Goal: Task Accomplishment & Management: Manage account settings

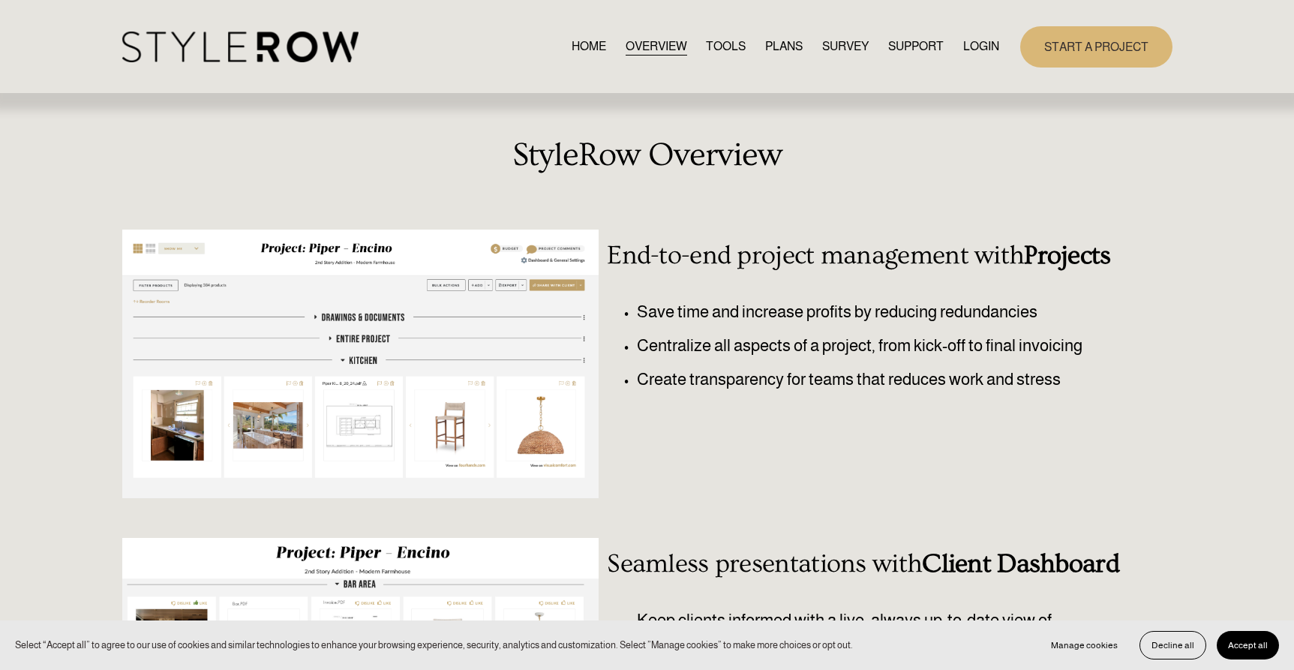
click at [991, 41] on link "LOGIN" at bounding box center [981, 47] width 36 height 20
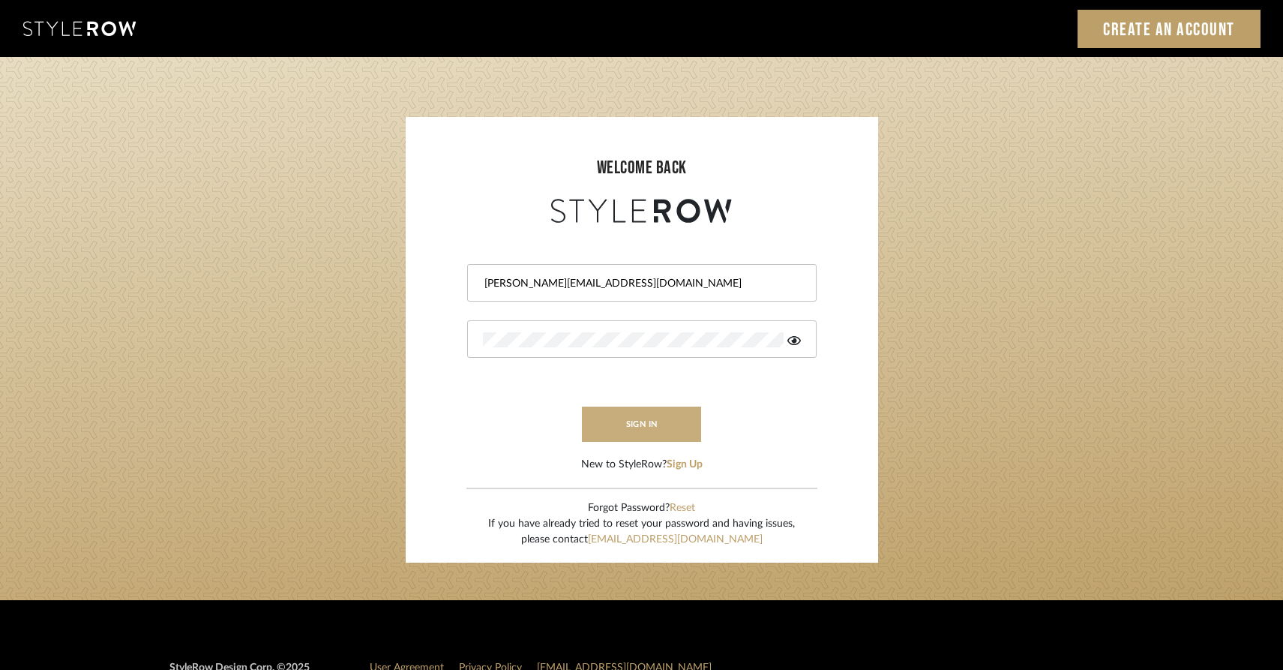
click at [616, 424] on button "sign in" at bounding box center [642, 423] width 120 height 35
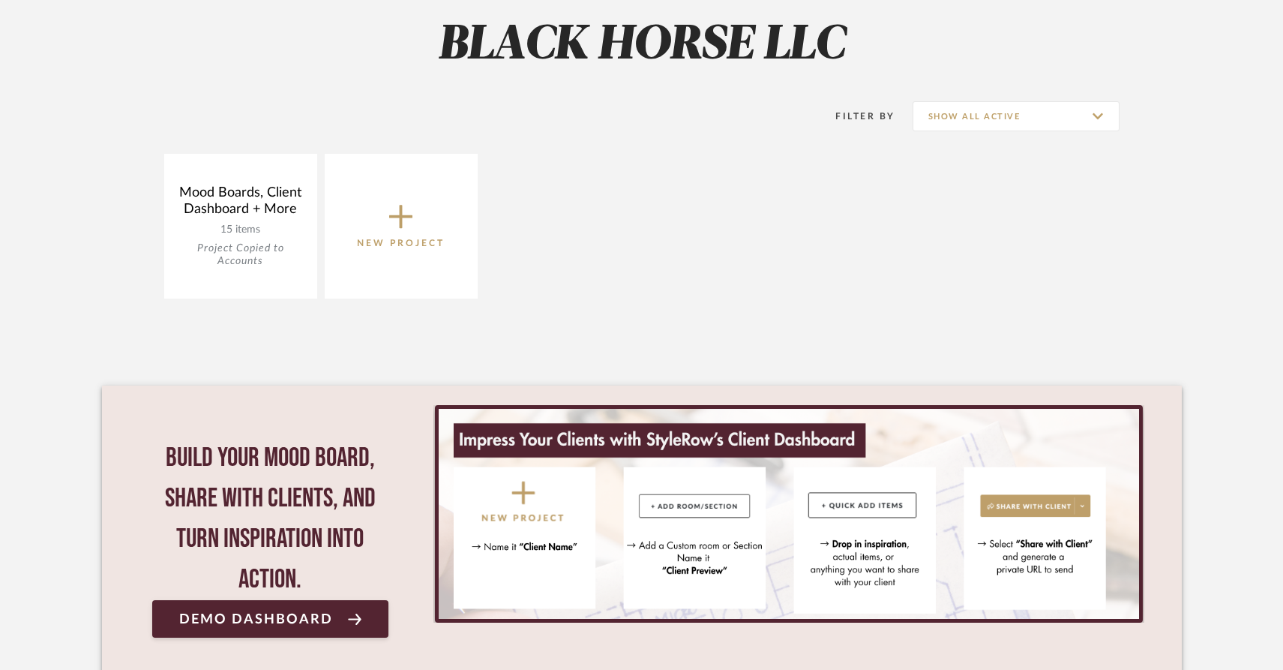
scroll to position [217, 0]
click at [399, 260] on button "New Project" at bounding box center [401, 226] width 153 height 145
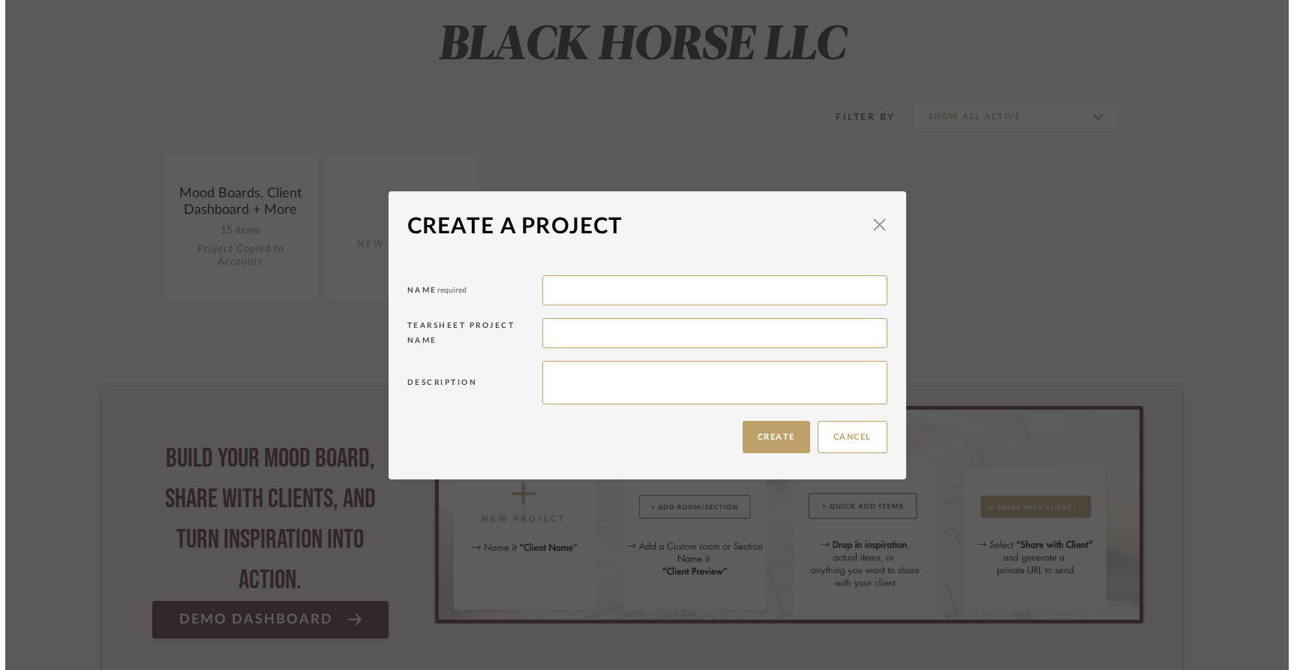
scroll to position [0, 0]
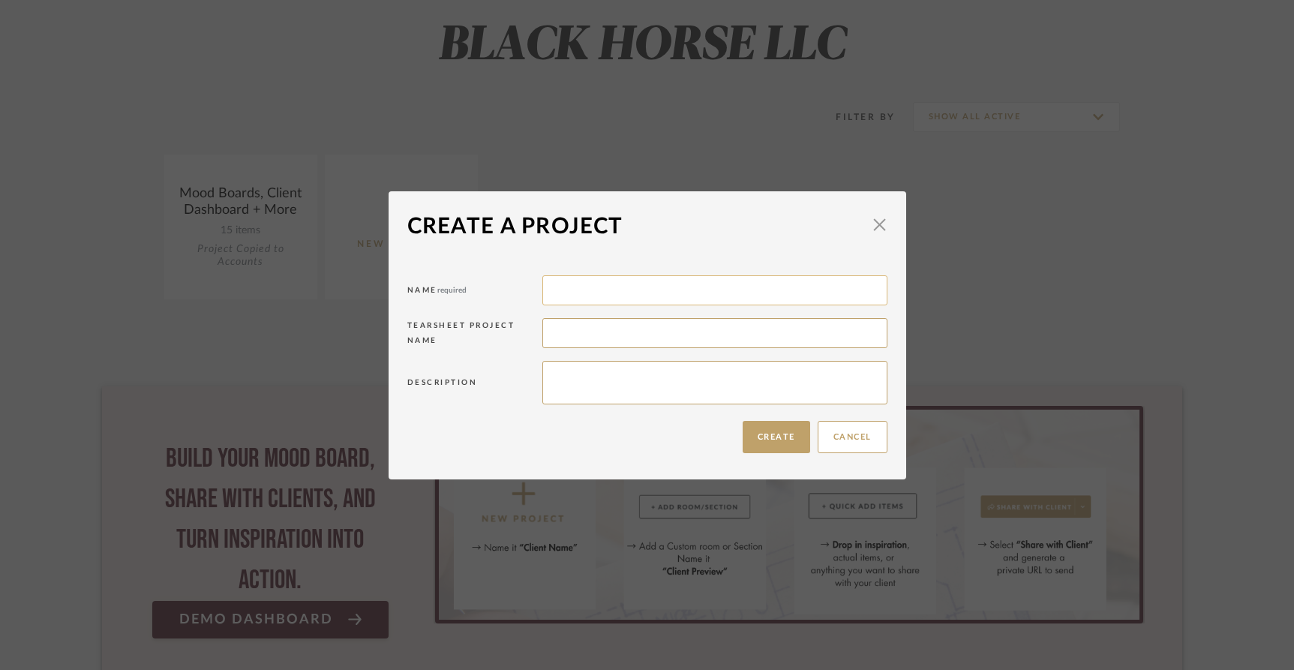
click at [588, 280] on input at bounding box center [714, 290] width 345 height 30
click at [640, 295] on input "825 Cemetery Ln" at bounding box center [714, 290] width 345 height 30
paste input "ane No. 2, Aspen CO"
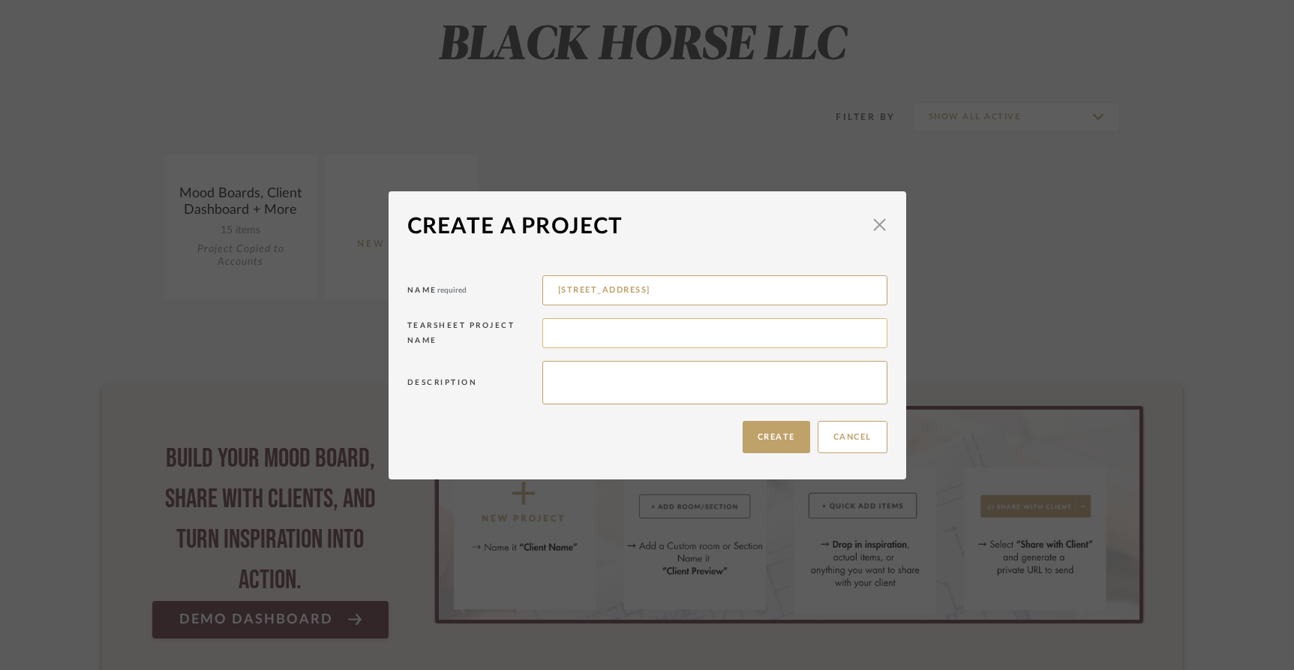
type input "825 Cemetery Lane No. 2, Aspen CO"
click at [610, 331] on input at bounding box center [714, 333] width 345 height 30
paste input "spen CO"
type input "825 Cemetery Lane No. 2, Aspen CO"
click at [608, 378] on textarea at bounding box center [714, 382] width 345 height 43
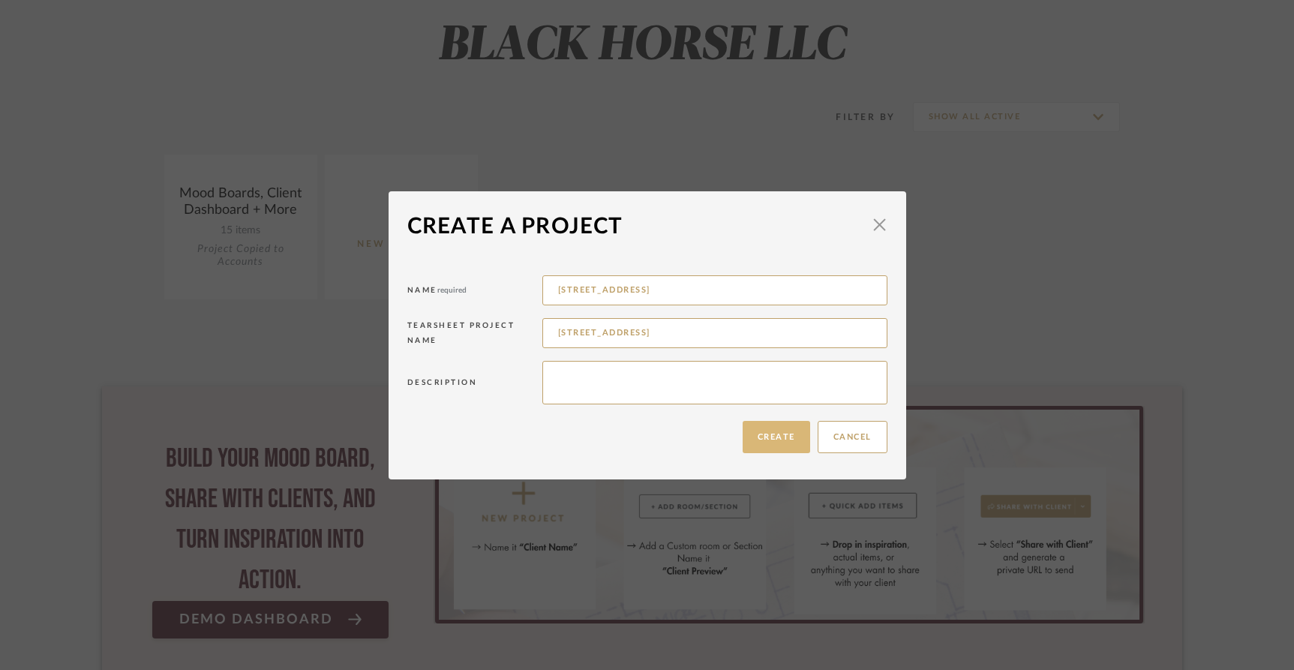
click at [764, 430] on button "Create" at bounding box center [775, 437] width 67 height 32
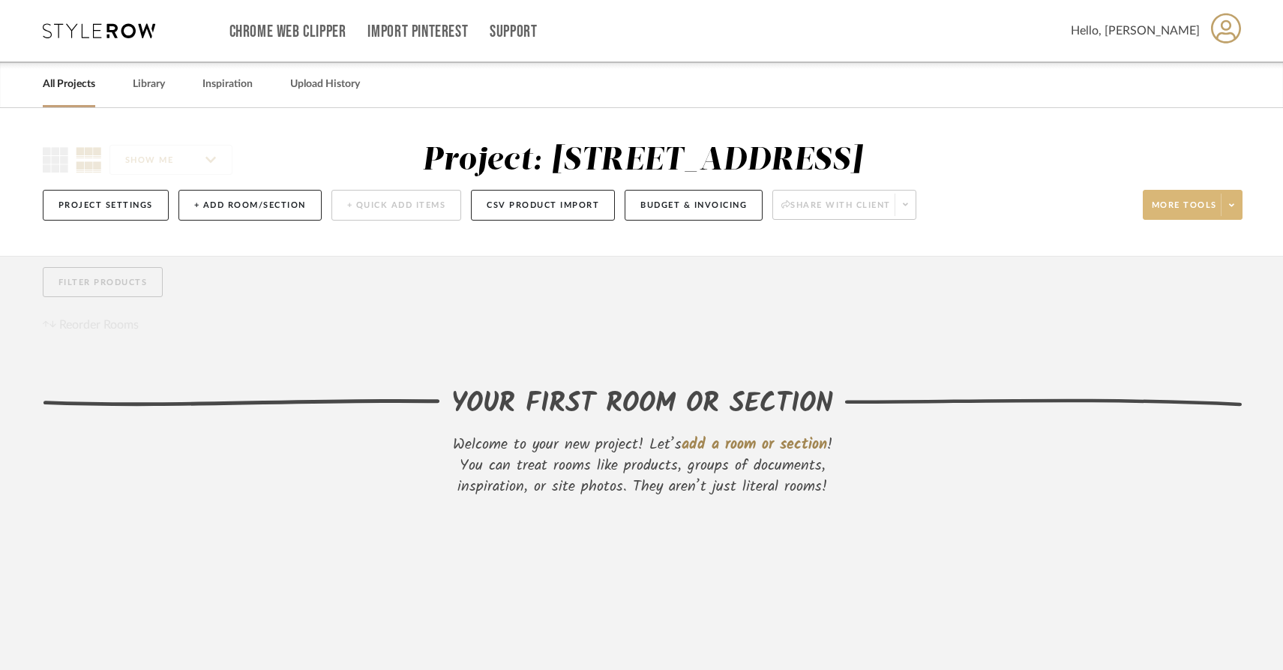
click at [1228, 216] on span at bounding box center [1231, 204] width 21 height 22
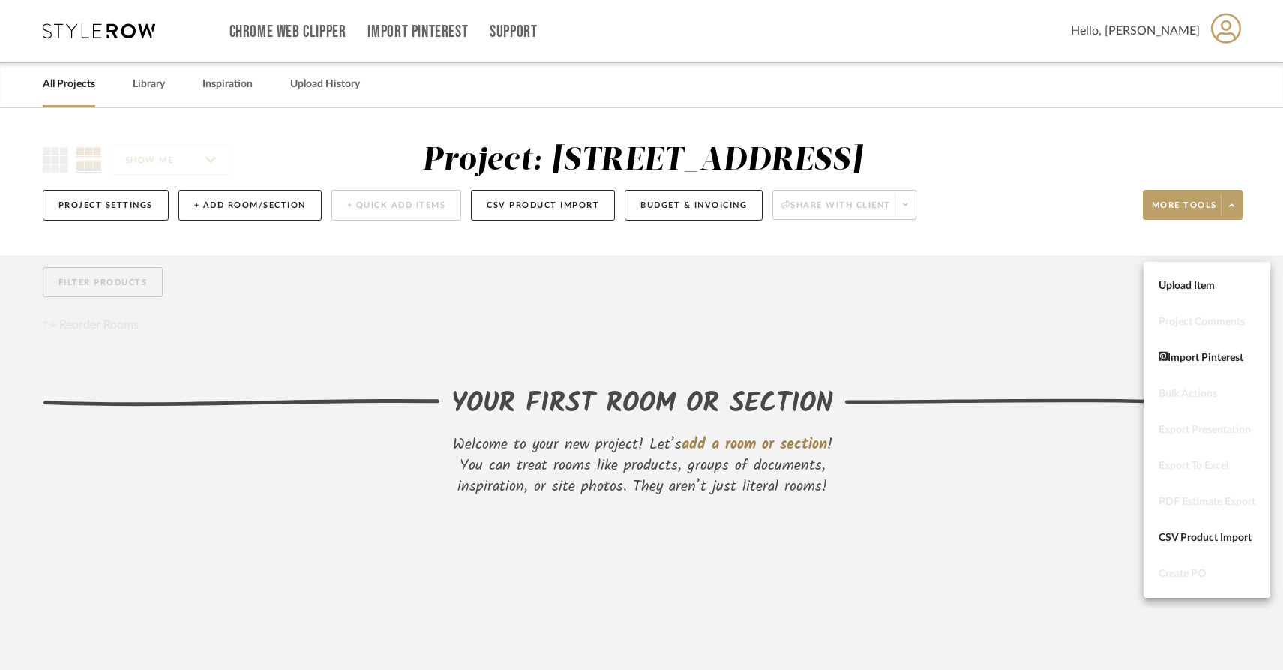
click at [1064, 238] on div at bounding box center [641, 335] width 1283 height 670
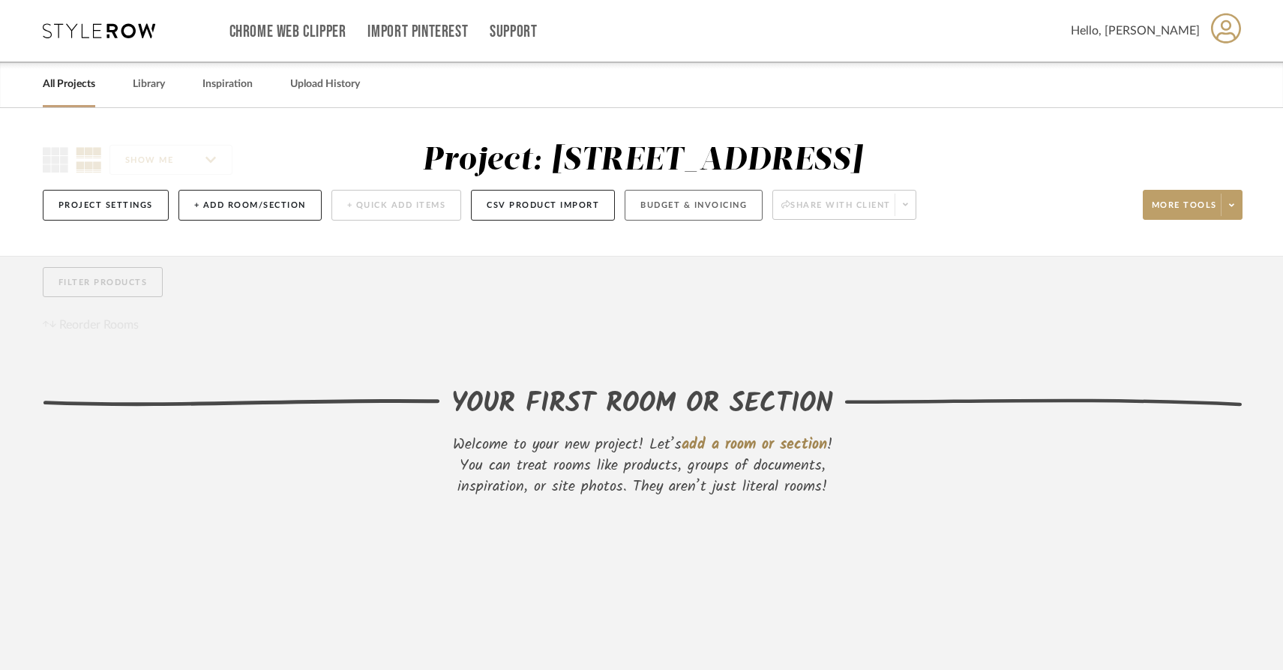
click at [659, 220] on button "Budget & Invoicing" at bounding box center [694, 205] width 138 height 31
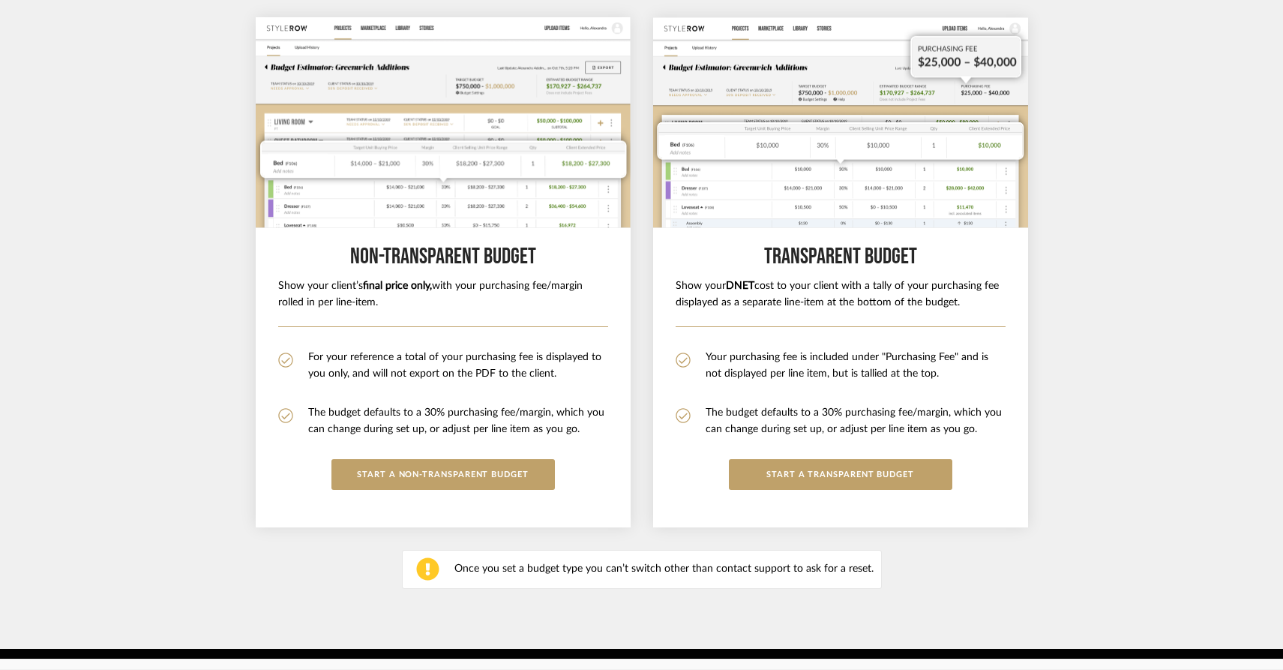
scroll to position [163, 0]
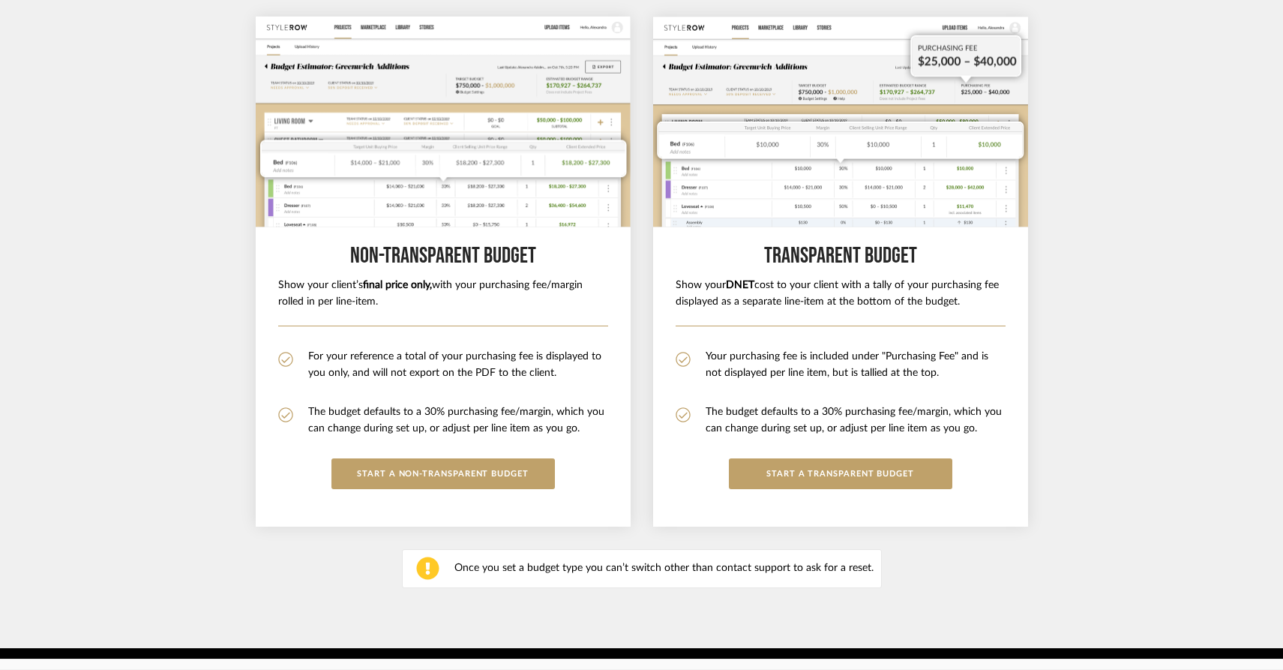
click at [748, 290] on b "DNET" at bounding box center [740, 285] width 28 height 10
click at [1055, 276] on section "Choose How to Display Your Margin Non-Transparent BUDGET Show your client’s fin…" at bounding box center [641, 296] width 1283 height 703
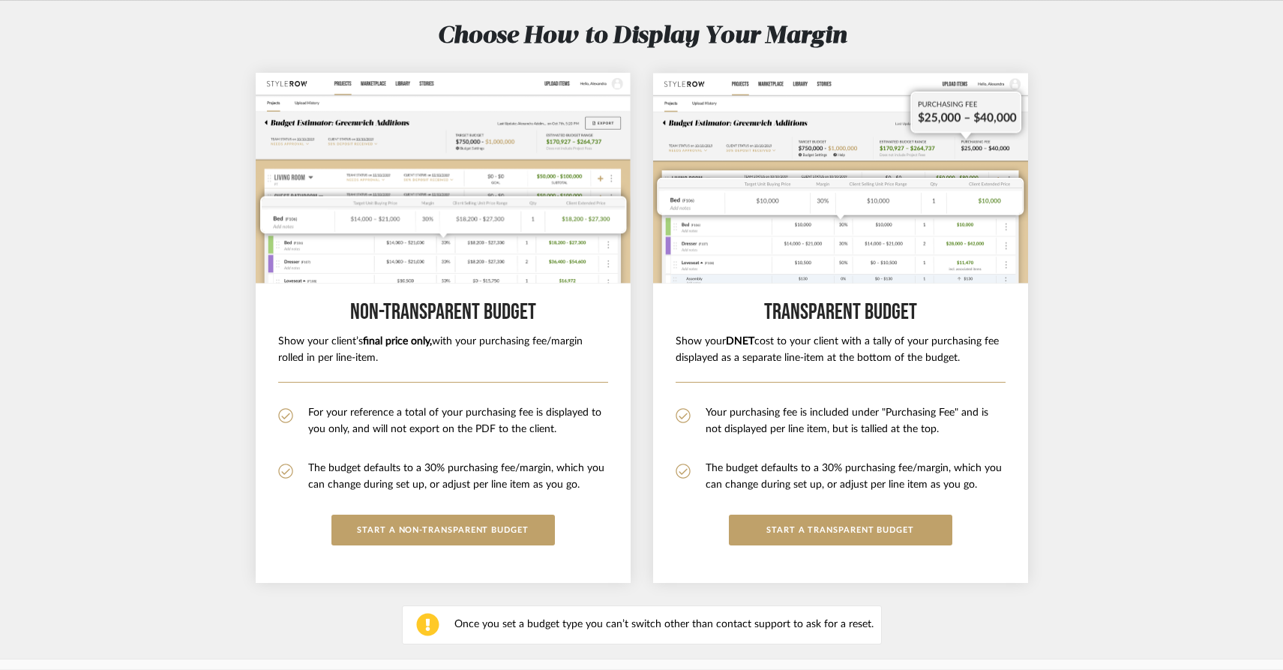
scroll to position [109, 0]
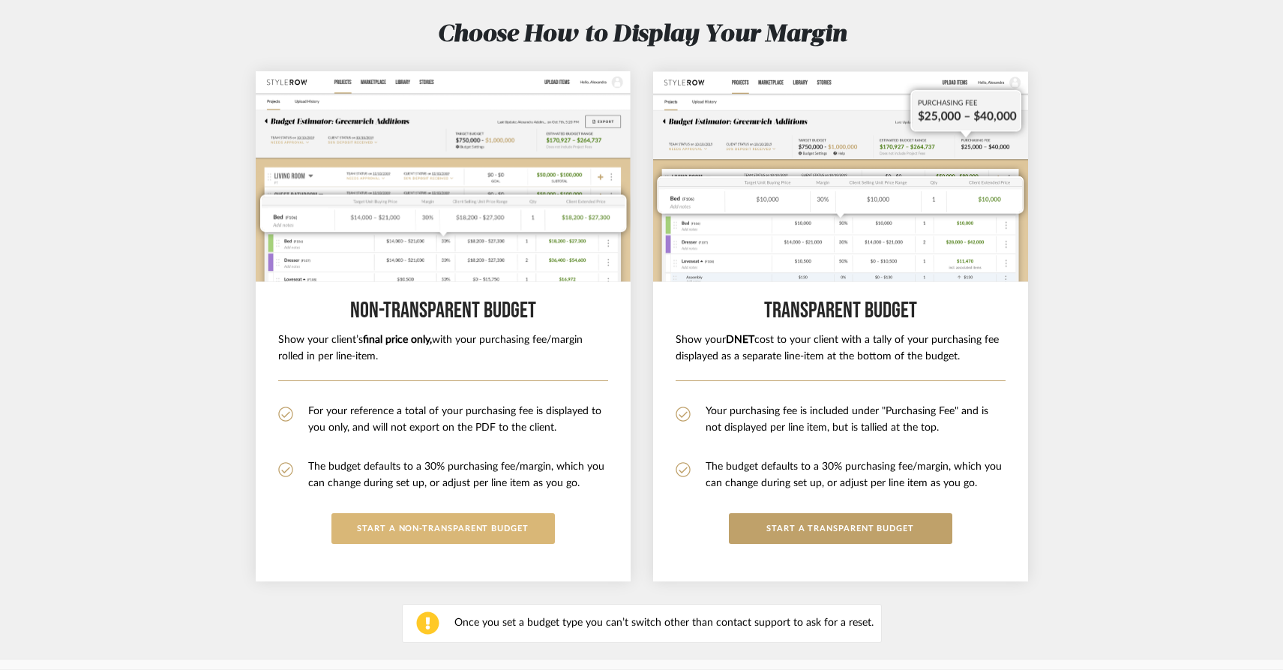
click at [426, 539] on button "START A Non-Transparent BUDGET" at bounding box center [442, 528] width 223 height 31
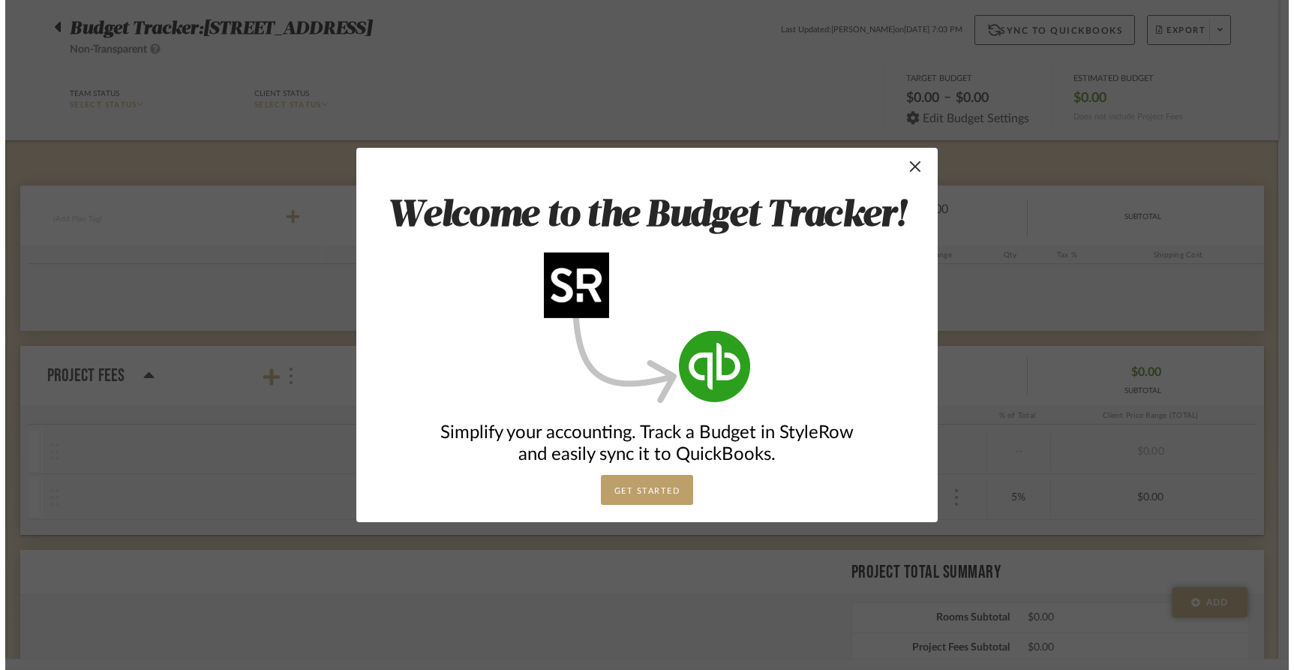
scroll to position [0, 0]
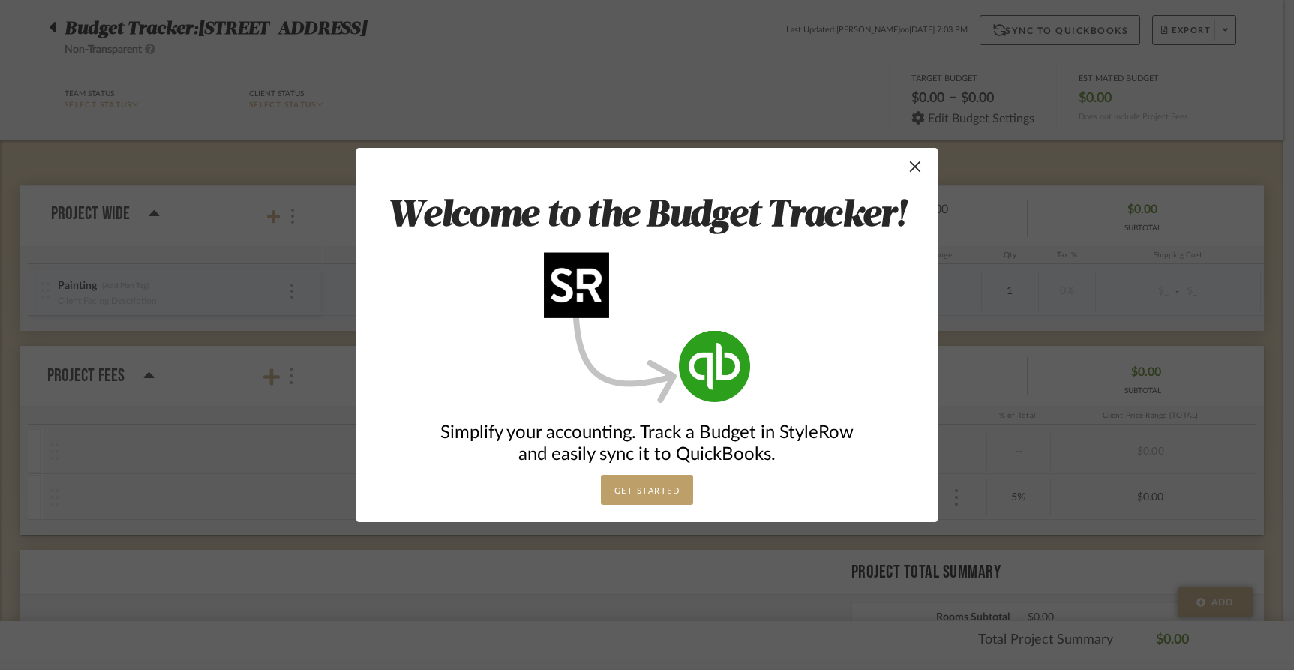
click at [644, 492] on button "GET STARTED" at bounding box center [647, 490] width 93 height 30
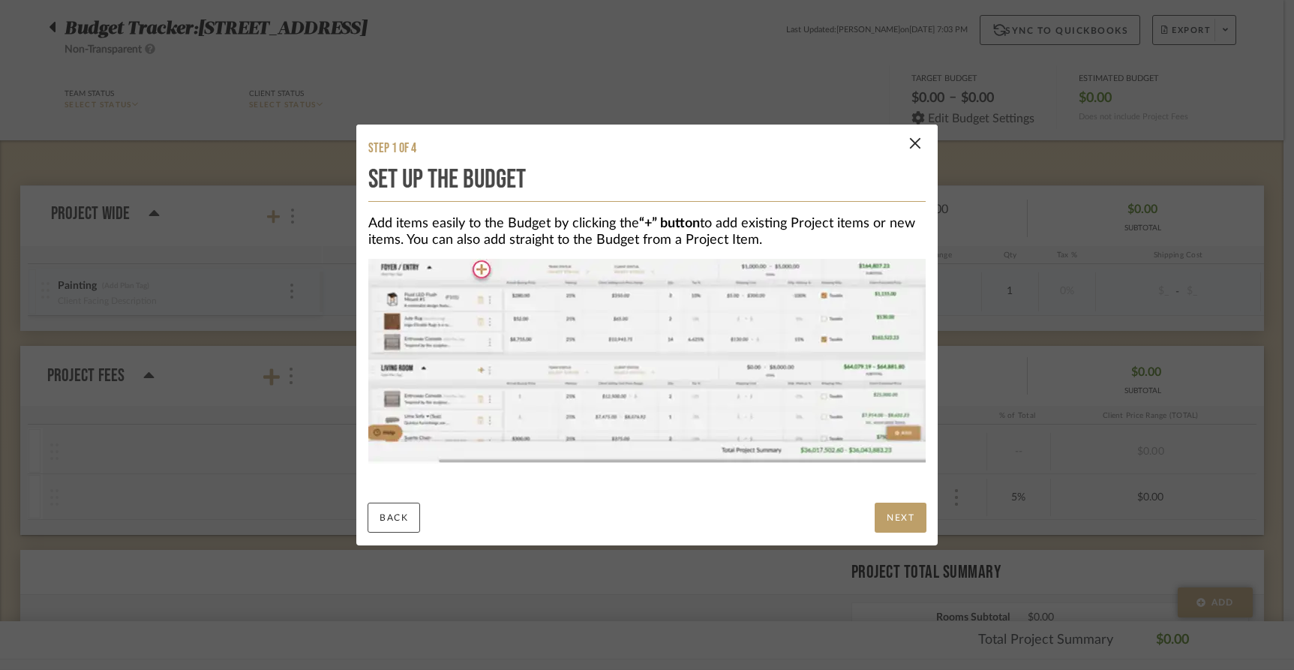
click at [887, 511] on button "NEXT" at bounding box center [900, 517] width 52 height 30
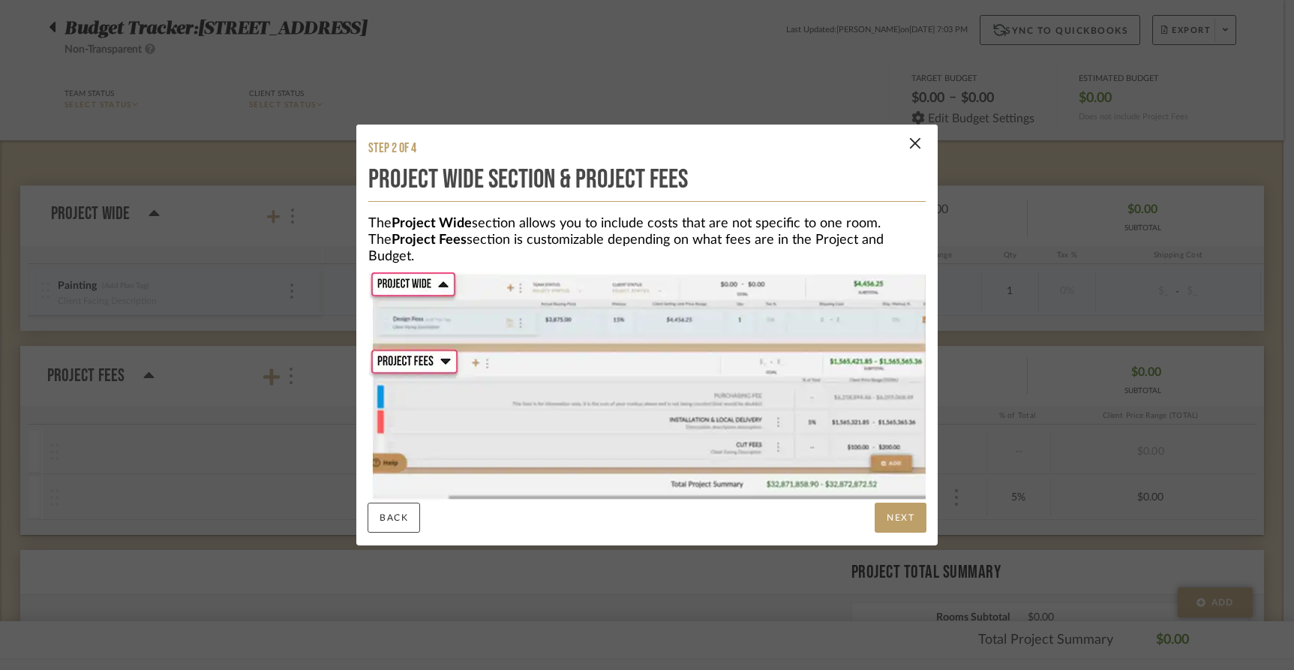
click at [892, 515] on button "NEXT" at bounding box center [900, 517] width 52 height 30
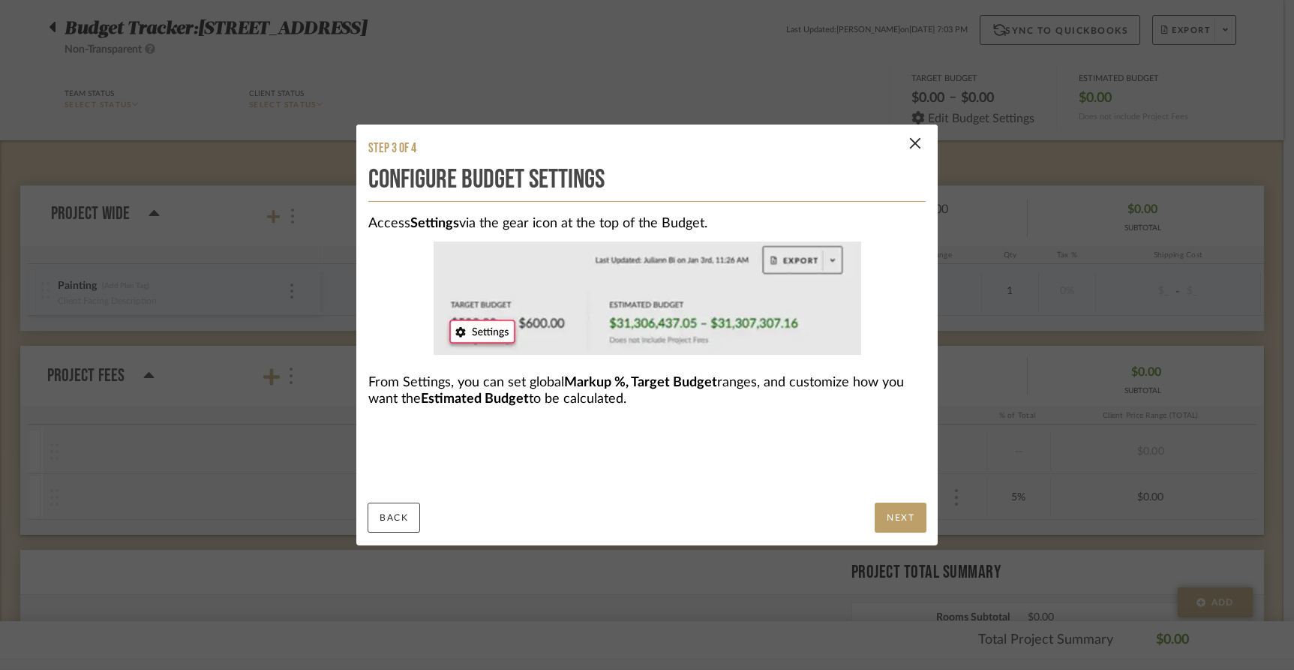
click at [892, 515] on button "NEXT" at bounding box center [900, 517] width 52 height 30
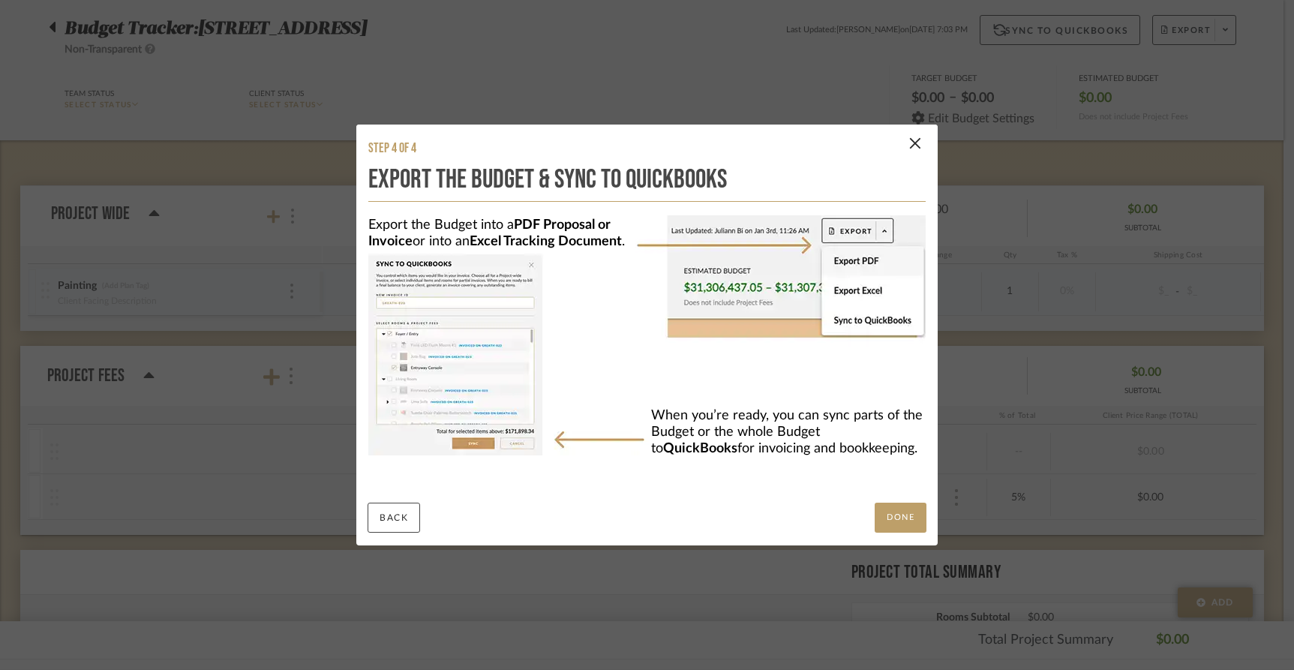
click at [889, 515] on button "DONE" at bounding box center [900, 517] width 52 height 30
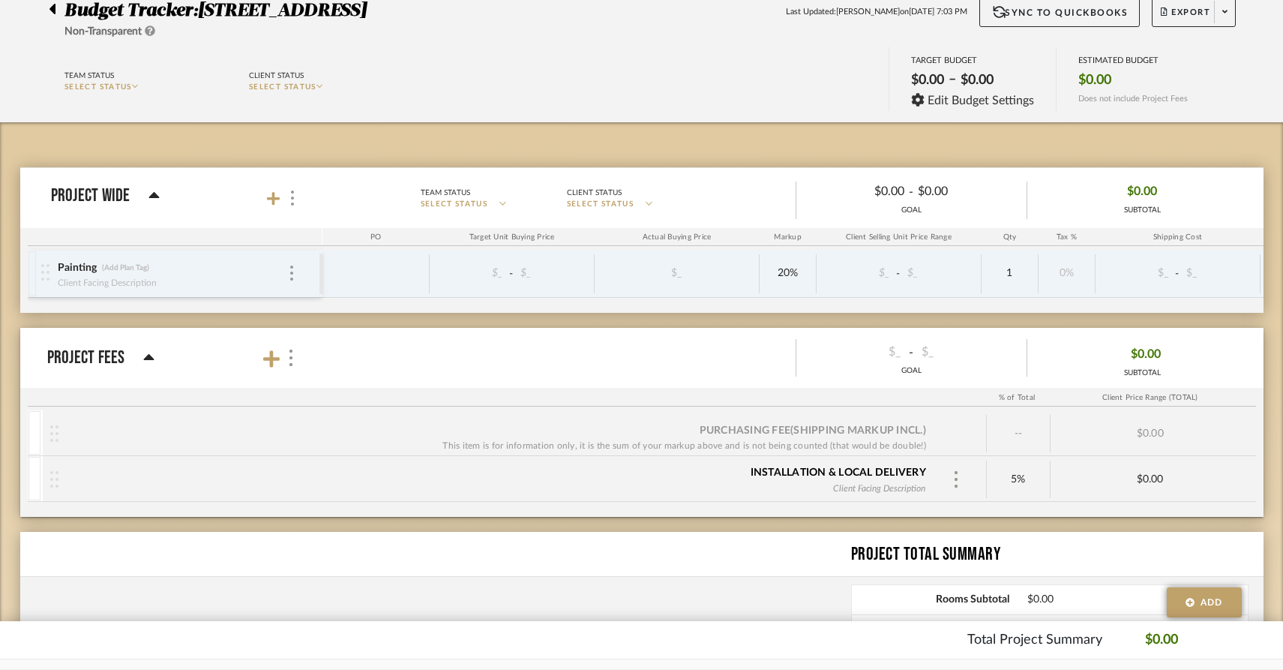
scroll to position [148, 0]
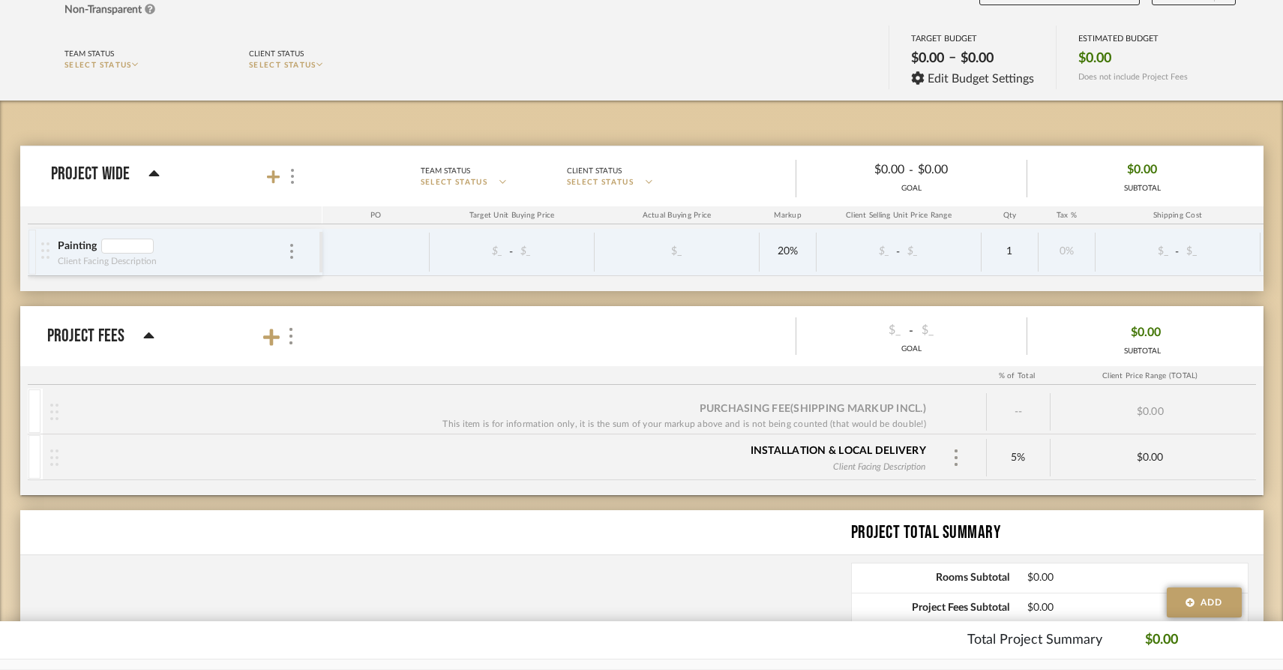
click at [297, 247] on div "Painting Client Facing Description" at bounding box center [180, 252] width 278 height 46
click at [293, 250] on div at bounding box center [291, 252] width 7 height 16
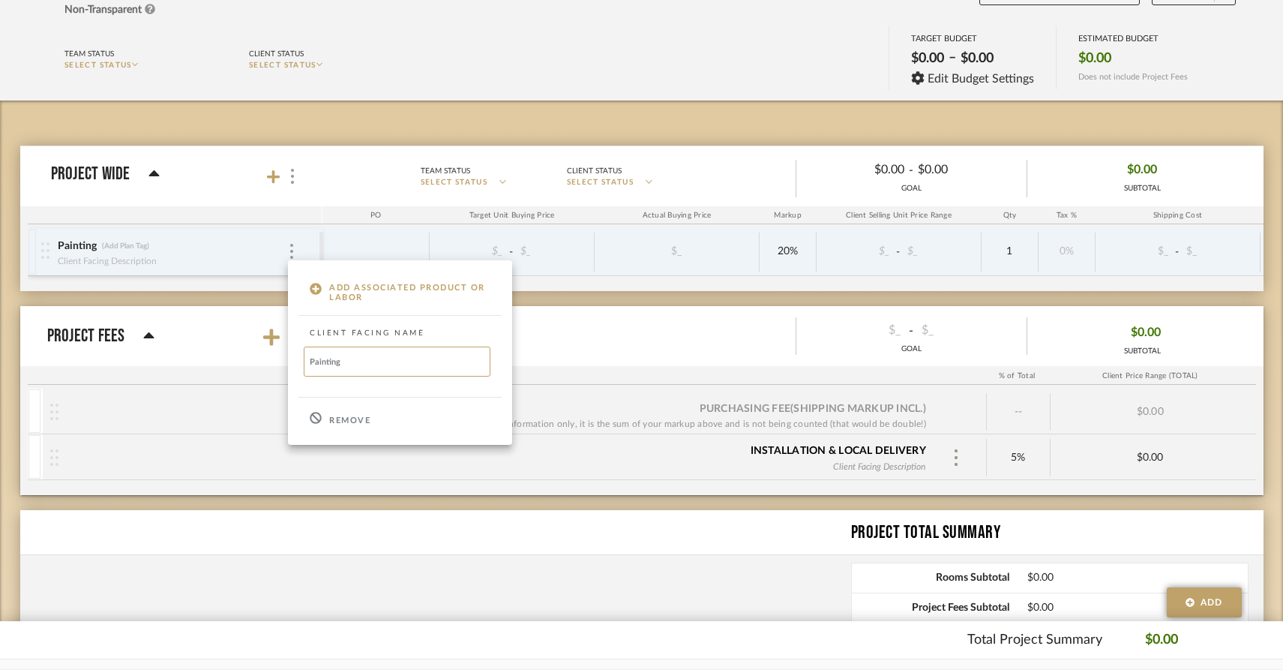
click at [355, 420] on p "Remove" at bounding box center [349, 420] width 41 height 10
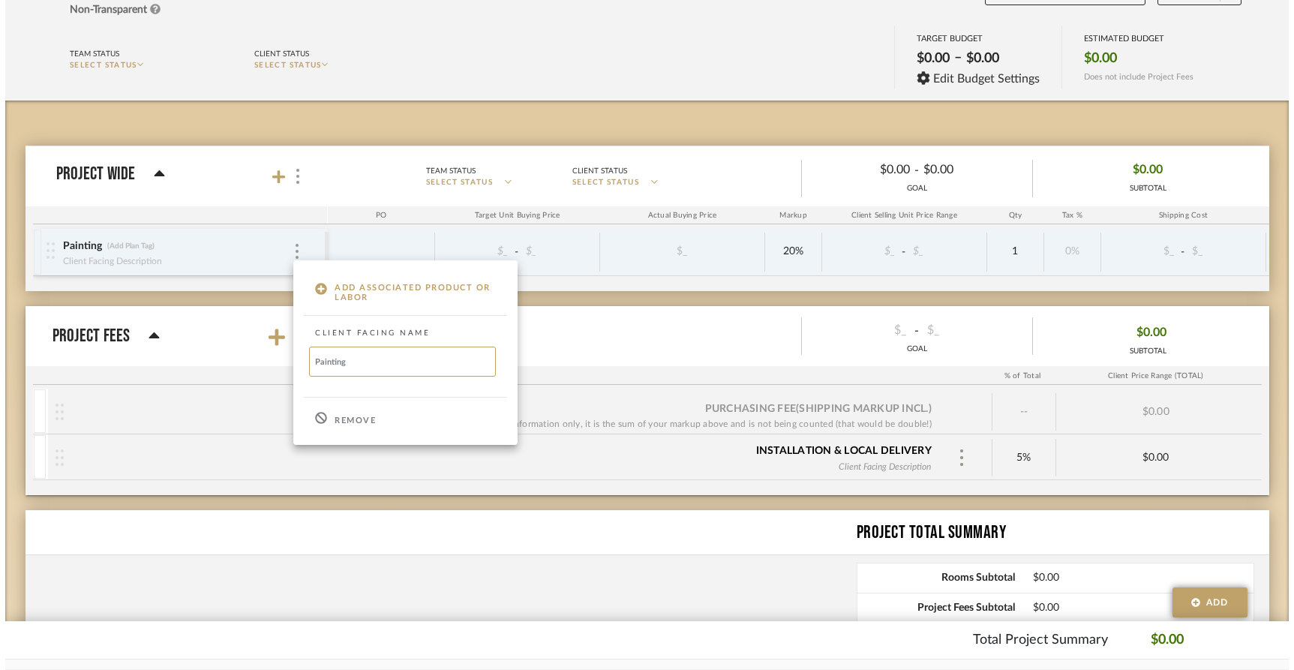
scroll to position [0, 0]
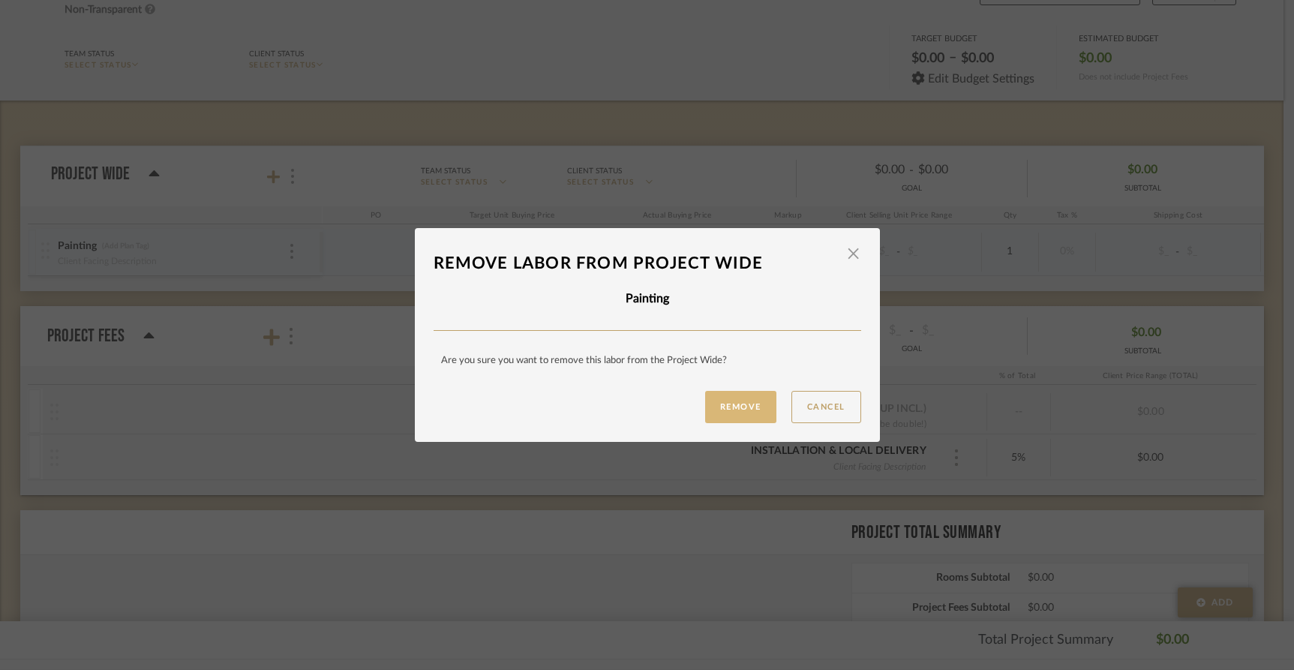
click at [733, 405] on button "Remove" at bounding box center [740, 407] width 71 height 32
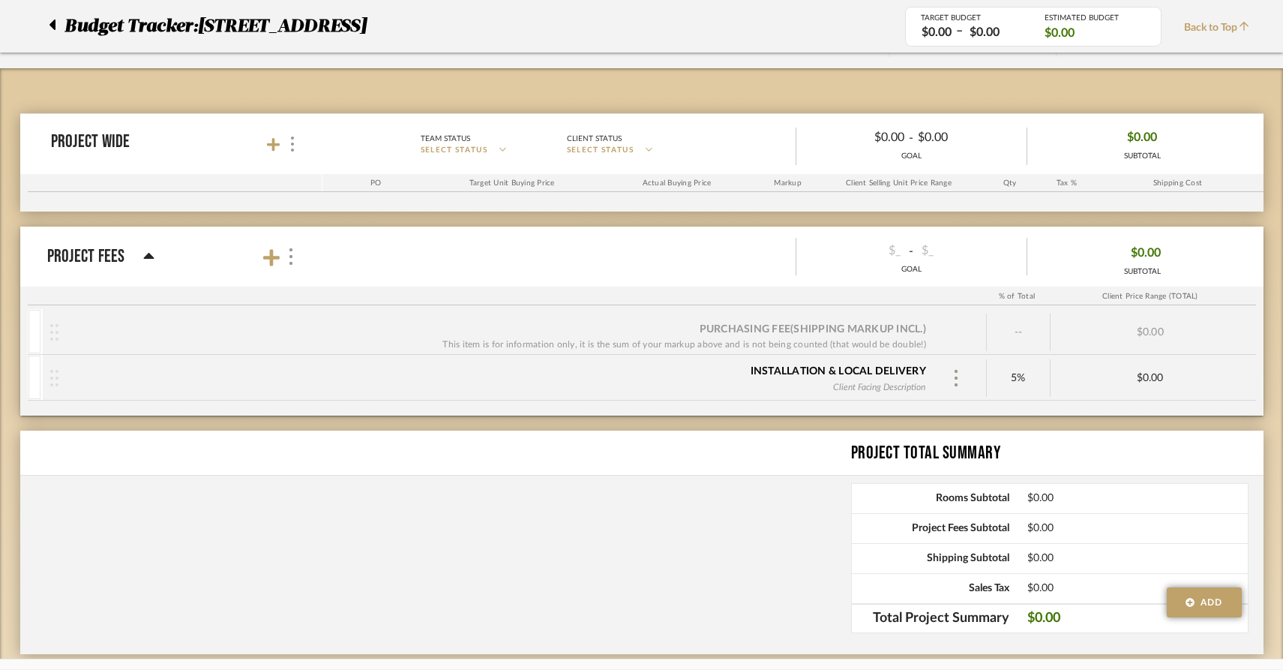
scroll to position [170, 0]
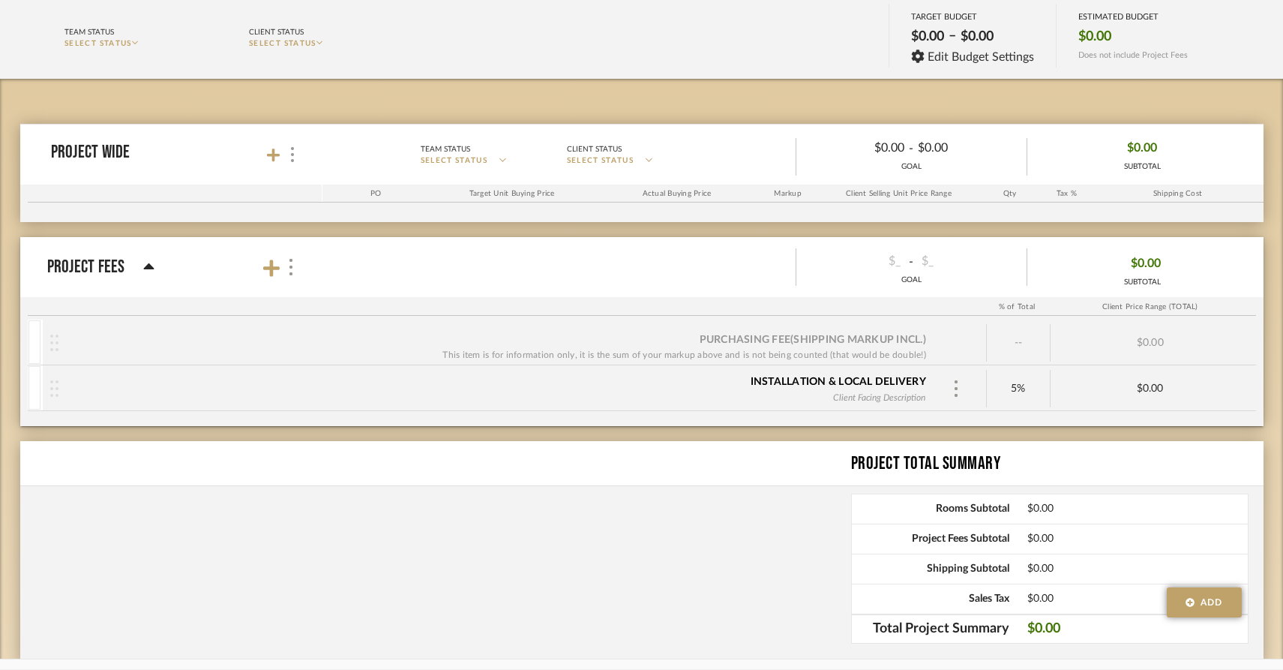
click at [869, 347] on div "This item is for information only, it is the sum of your markup above and is no…" at bounding box center [684, 354] width 484 height 15
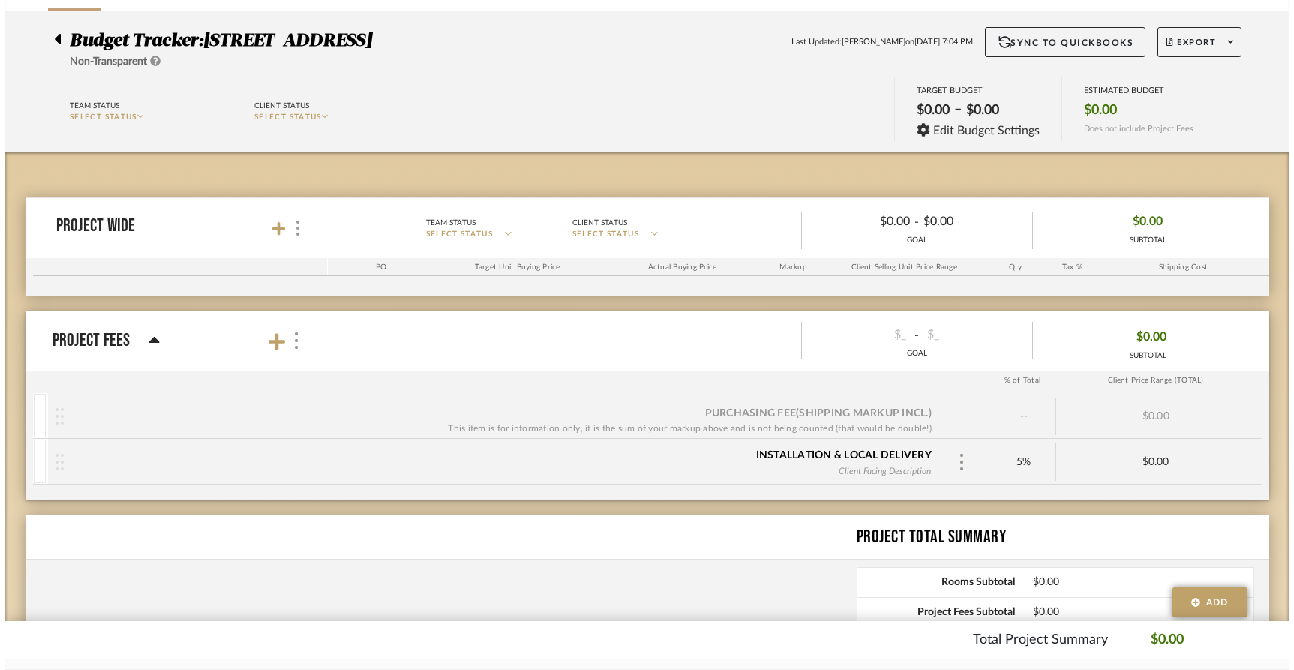
scroll to position [0, 0]
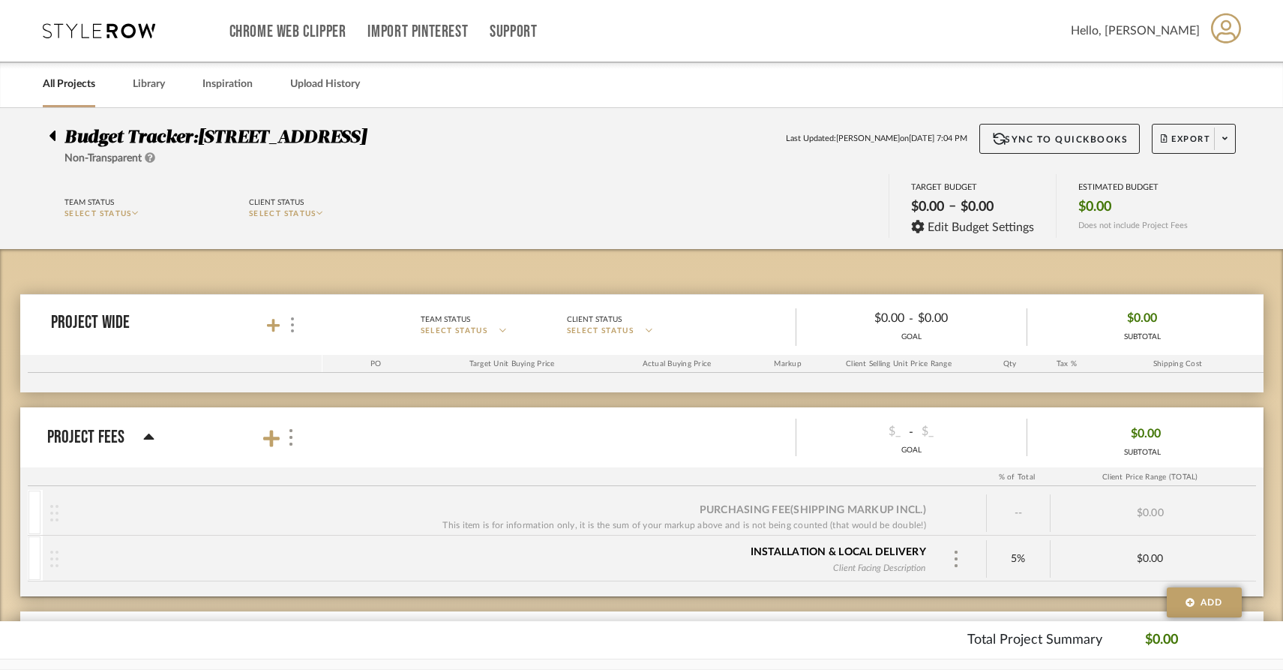
click at [278, 334] on div at bounding box center [283, 325] width 33 height 20
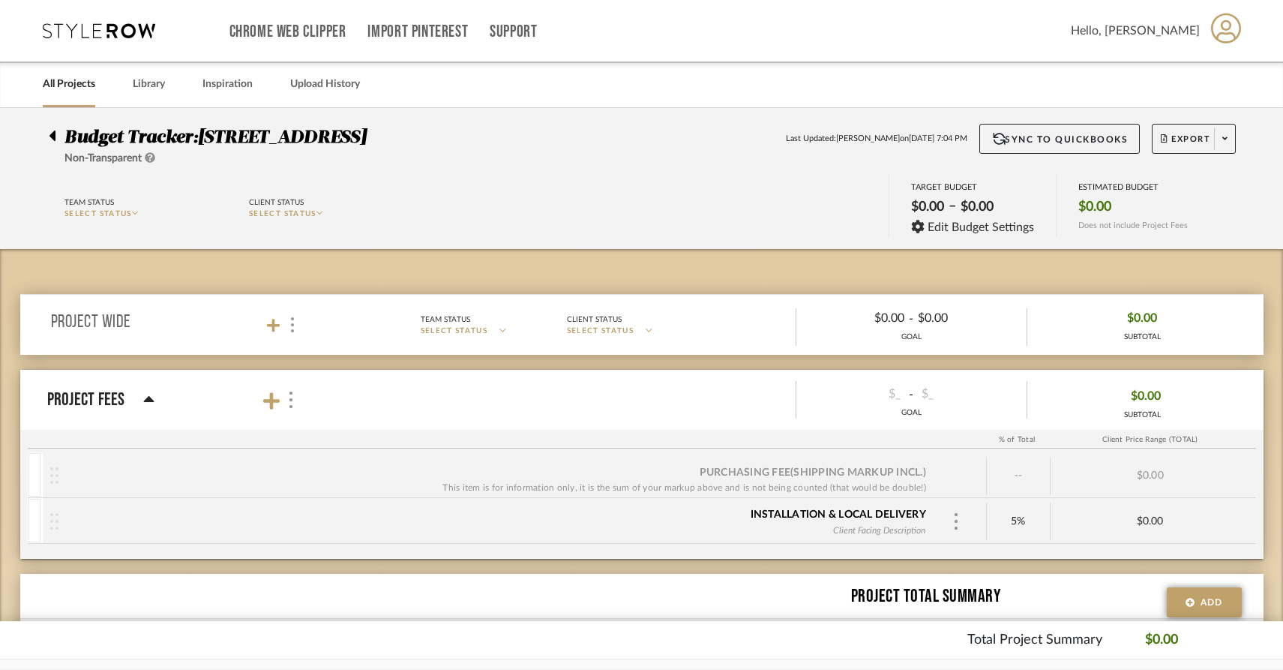
click at [278, 334] on div at bounding box center [283, 325] width 33 height 20
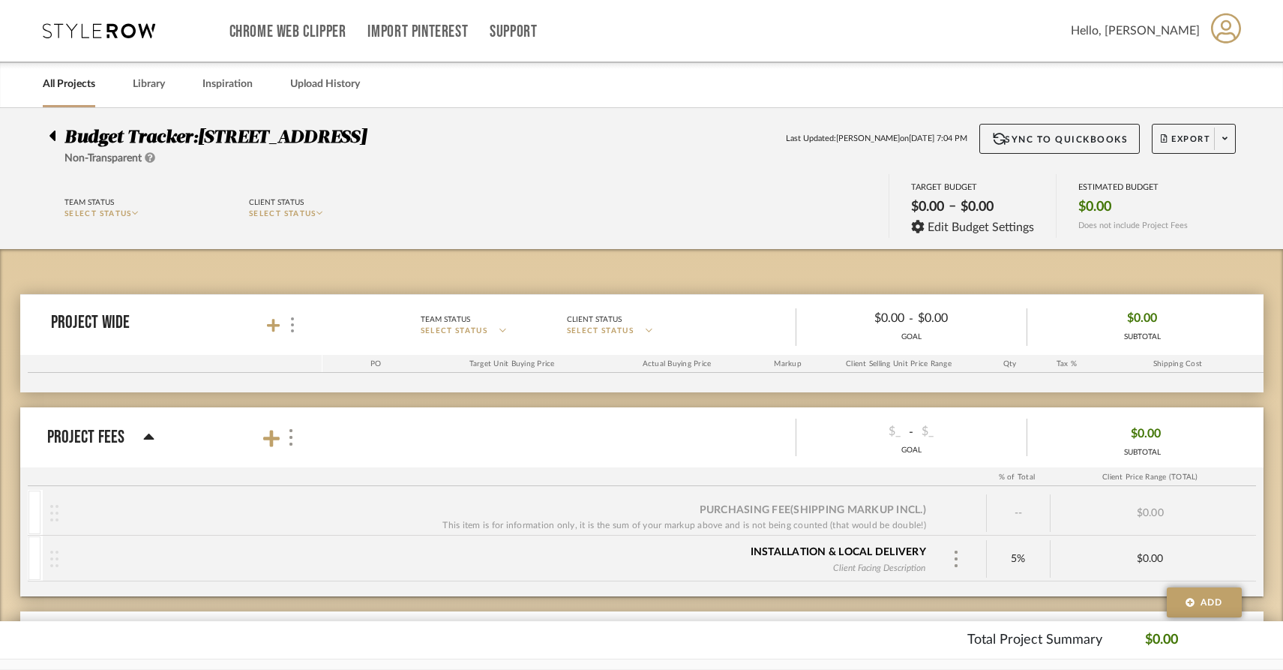
click at [145, 430] on icon at bounding box center [148, 437] width 11 height 18
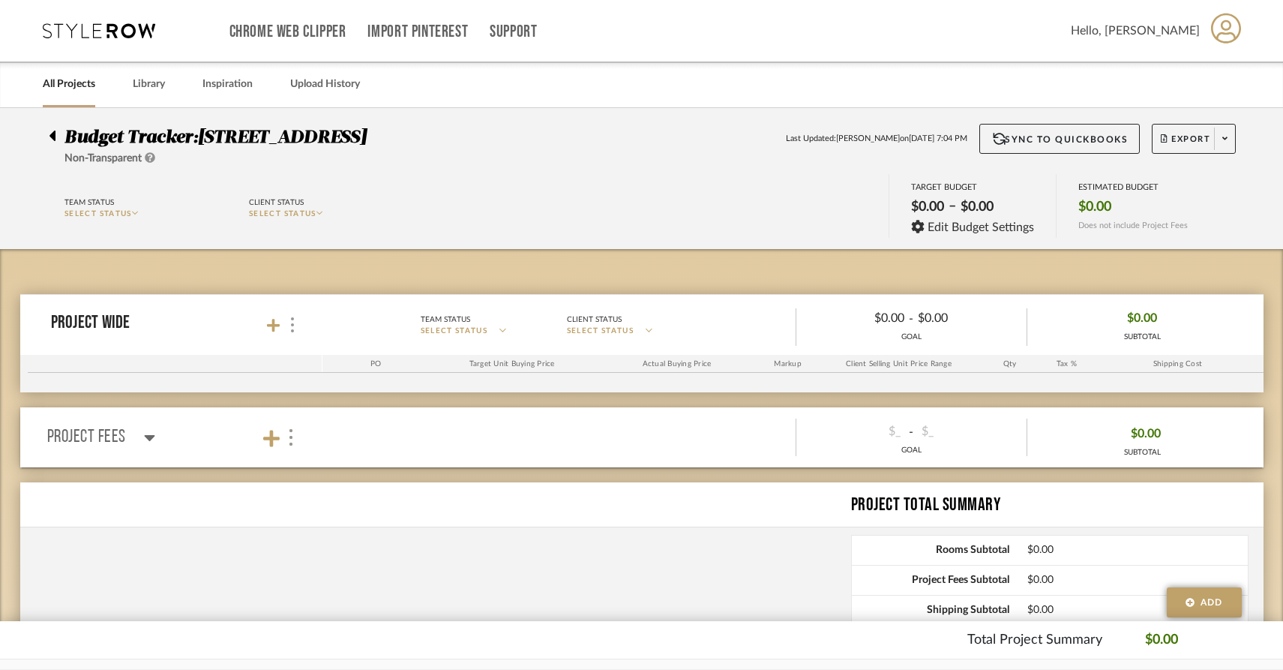
click at [146, 431] on icon at bounding box center [149, 437] width 11 height 18
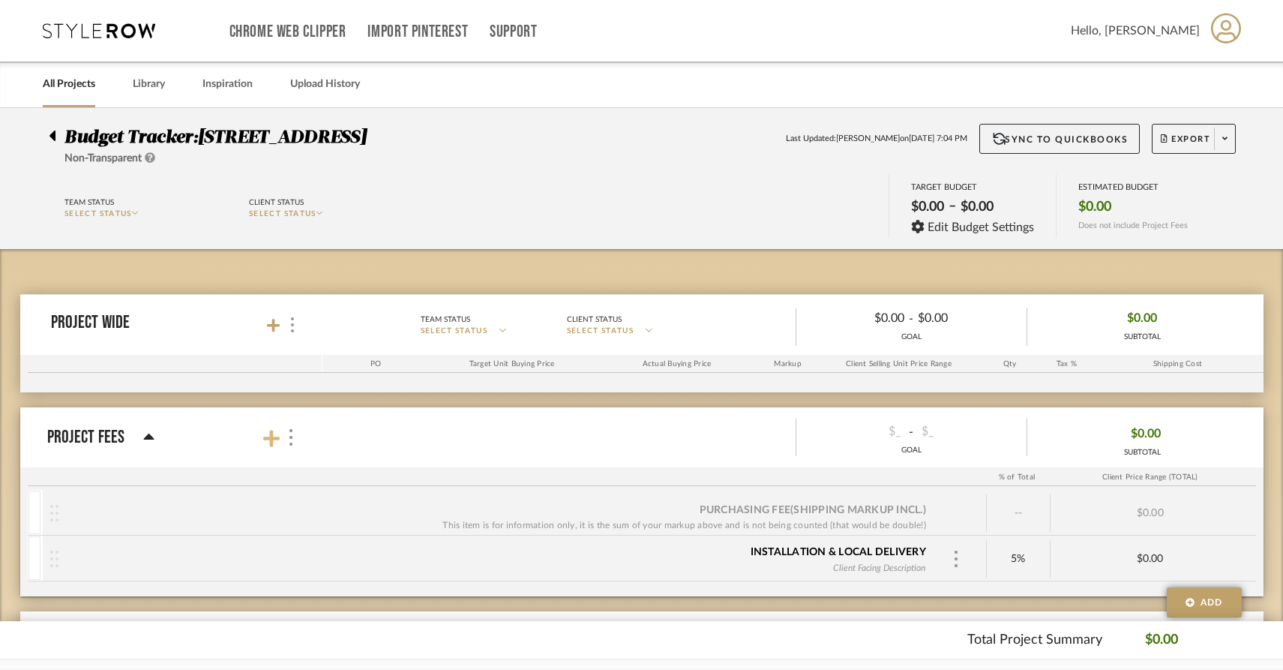
click at [270, 442] on icon at bounding box center [271, 438] width 16 height 16
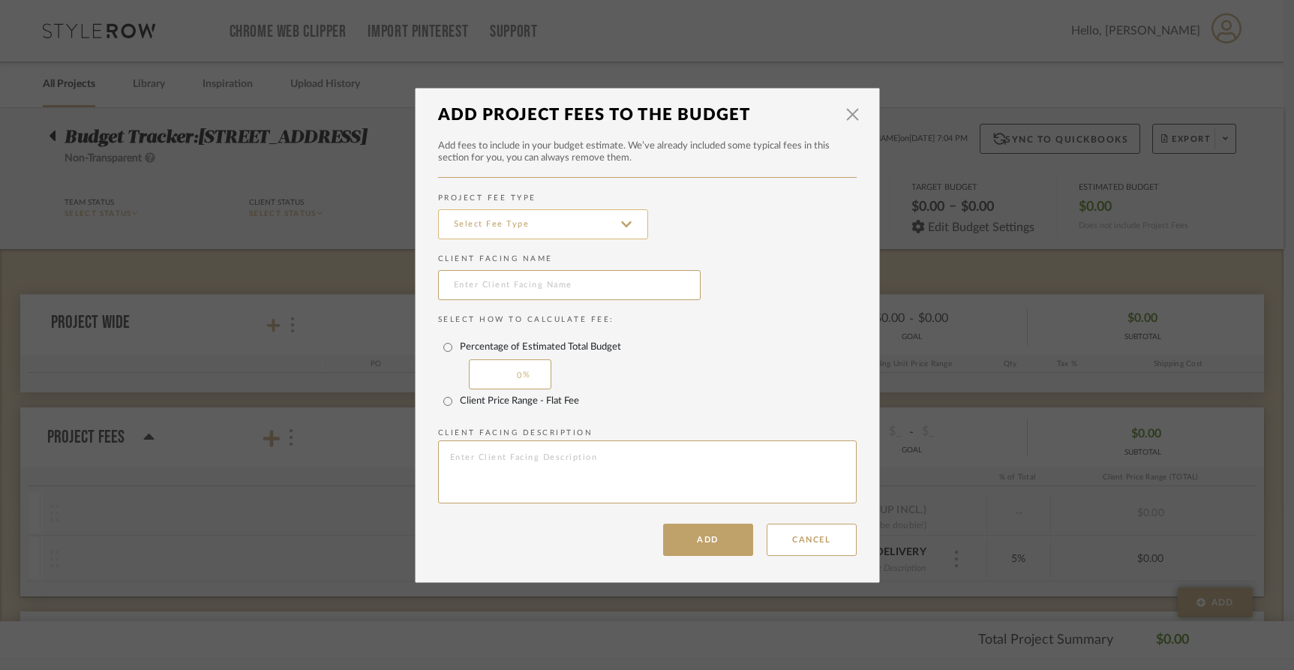
click at [583, 228] on input at bounding box center [543, 224] width 210 height 30
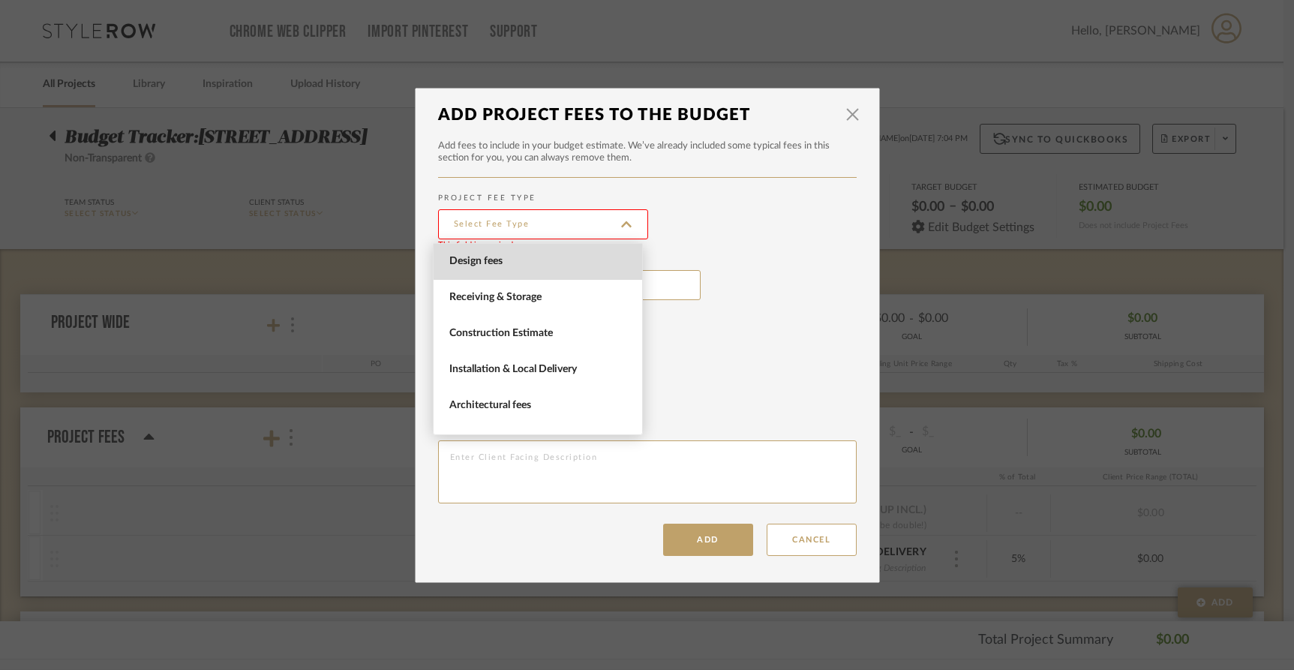
click at [560, 255] on span "Design fees" at bounding box center [539, 261] width 181 height 13
type input "Design fees"
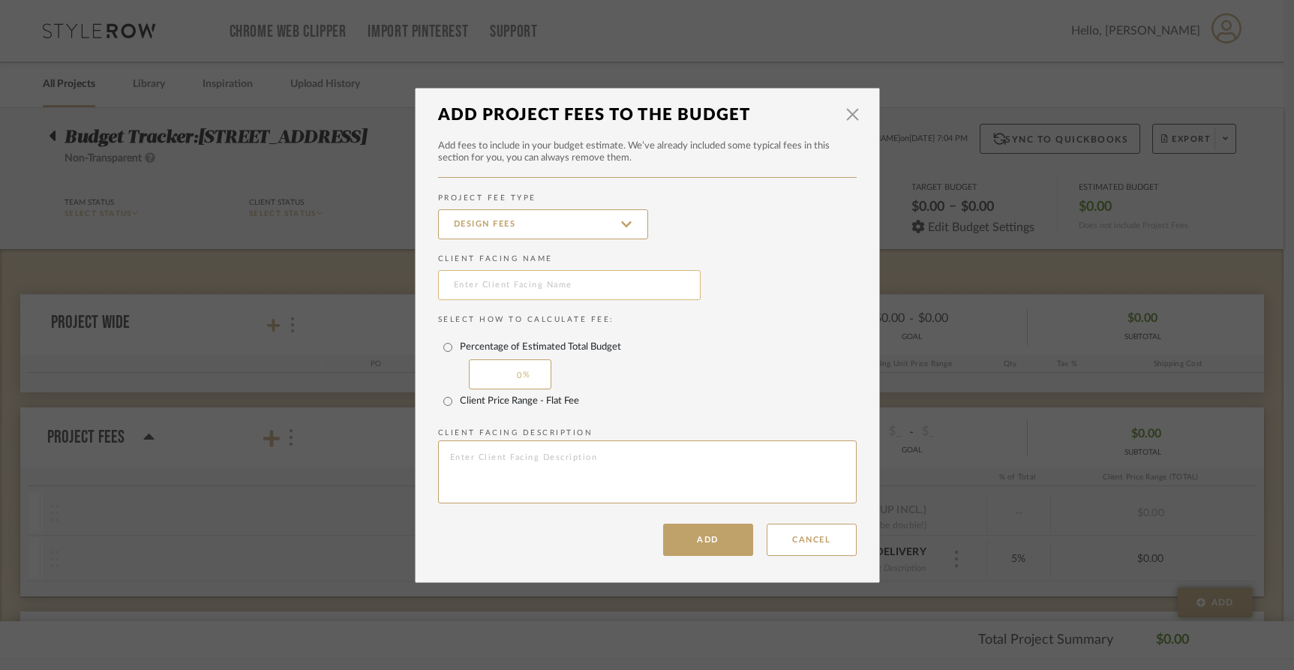
click at [545, 284] on input "text" at bounding box center [569, 285] width 262 height 30
type input "Retainer"
click at [501, 373] on input "0" at bounding box center [510, 374] width 82 height 30
click at [574, 354] on div "Percentage of Estimated Total Budget" at bounding box center [649, 347] width 413 height 24
click at [460, 354] on input "Percentage of Estimated Total Budget" at bounding box center [448, 347] width 24 height 24
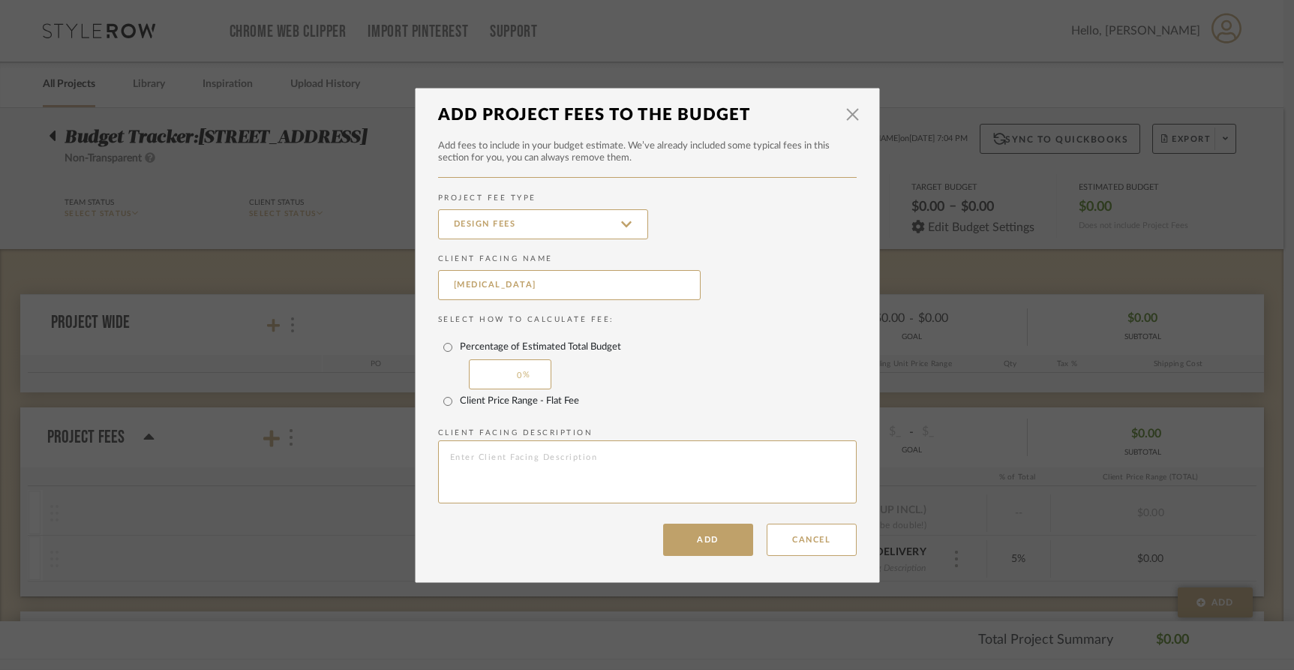
click at [480, 404] on label "Client Price Range - Flat Fee" at bounding box center [519, 401] width 119 height 12
click at [460, 404] on input "Client Price Range - Flat Fee" at bounding box center [448, 401] width 24 height 24
radio input "true"
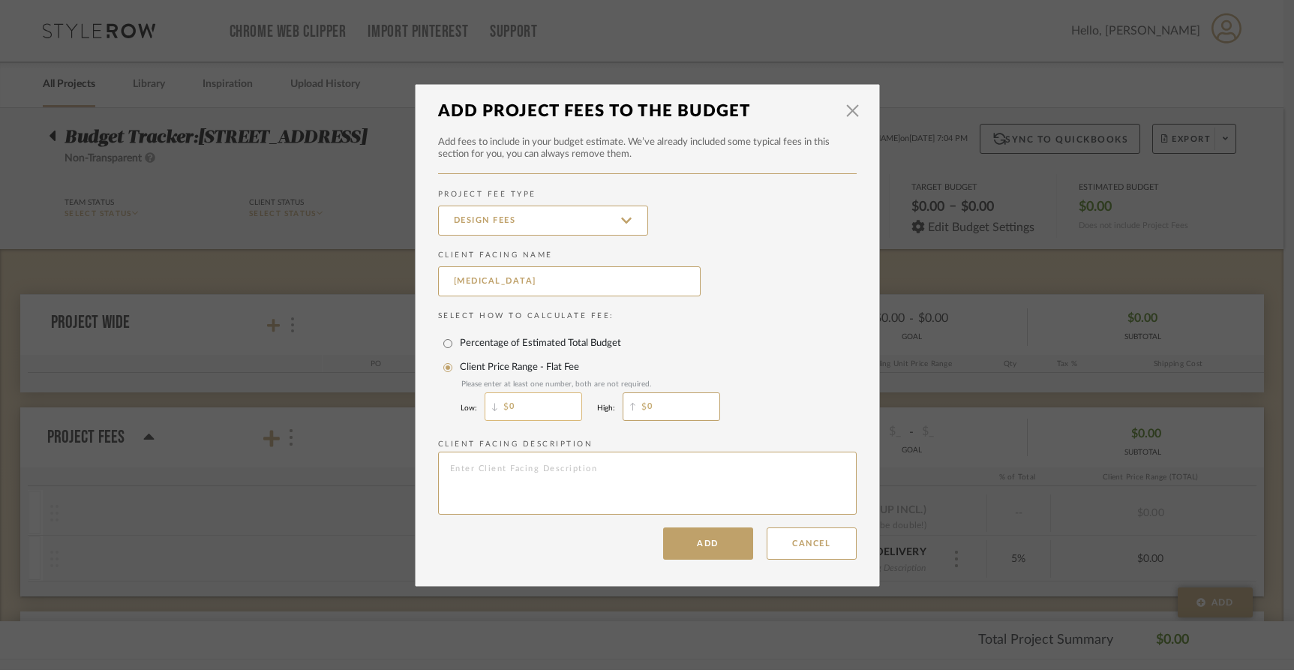
click at [518, 409] on input "0" at bounding box center [532, 406] width 97 height 28
click at [610, 366] on div "Client Price Range - Flat Fee" at bounding box center [589, 367] width 292 height 24
click at [460, 366] on input "Client Price Range - Flat Fee" at bounding box center [448, 367] width 24 height 24
click at [540, 412] on input "0" at bounding box center [532, 406] width 97 height 28
type input "2,500"
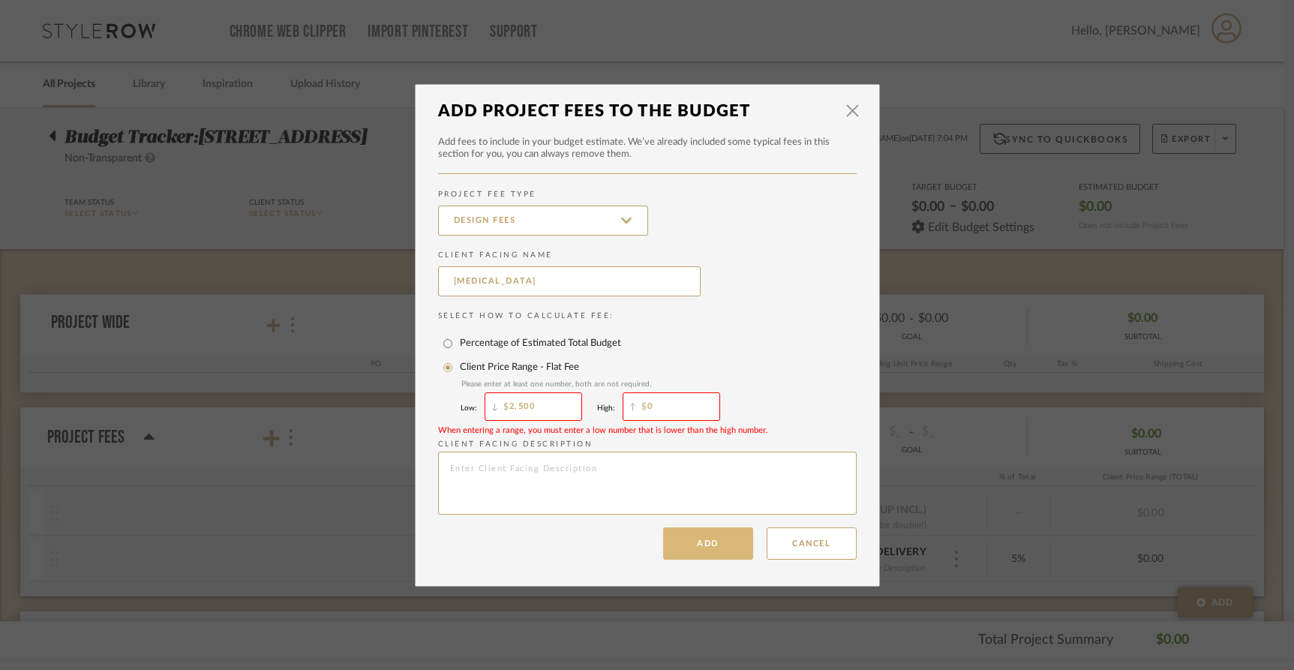
click at [722, 546] on button "Add" at bounding box center [708, 543] width 90 height 32
click at [658, 397] on input "0" at bounding box center [670, 406] width 97 height 28
click at [650, 406] on input "0" at bounding box center [670, 406] width 97 height 28
click at [713, 547] on button "Add" at bounding box center [708, 543] width 90 height 32
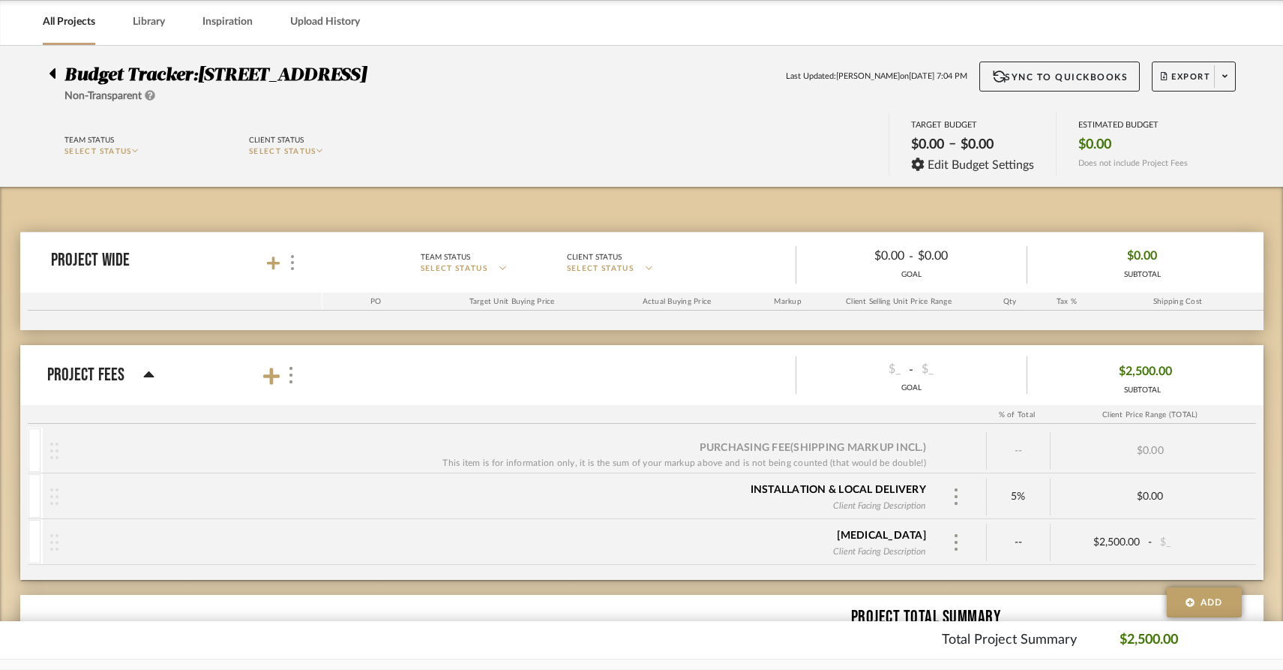
scroll to position [60, 0]
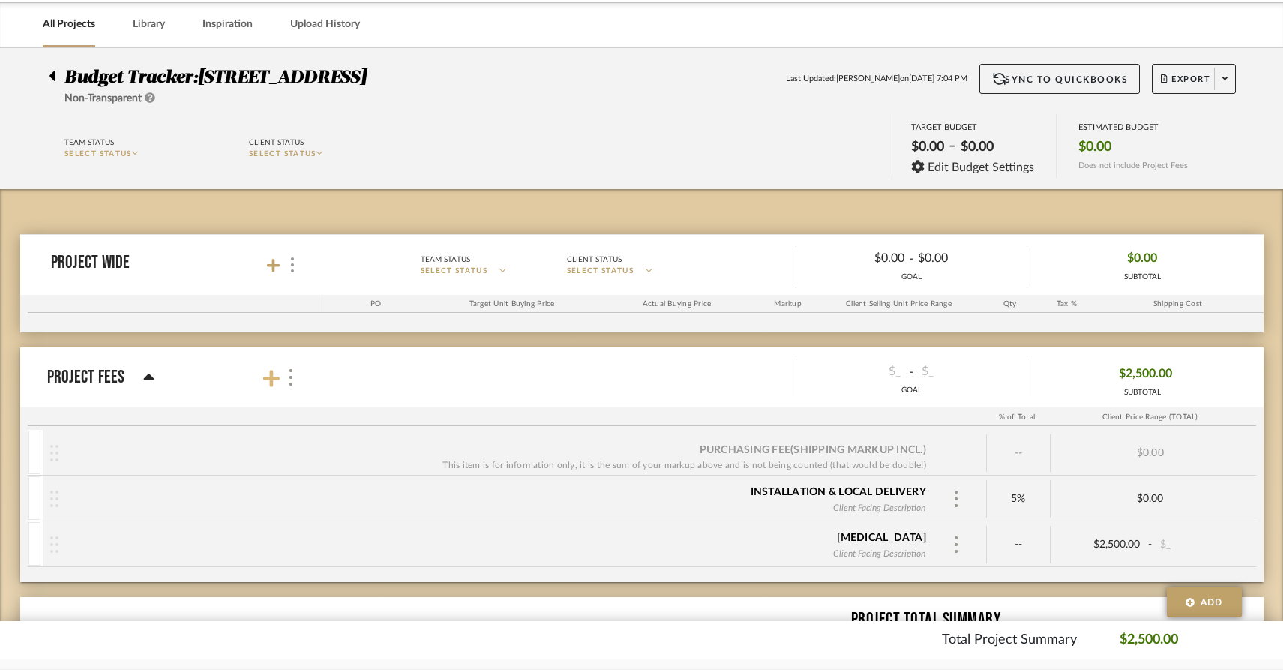
click at [266, 383] on icon at bounding box center [271, 378] width 16 height 19
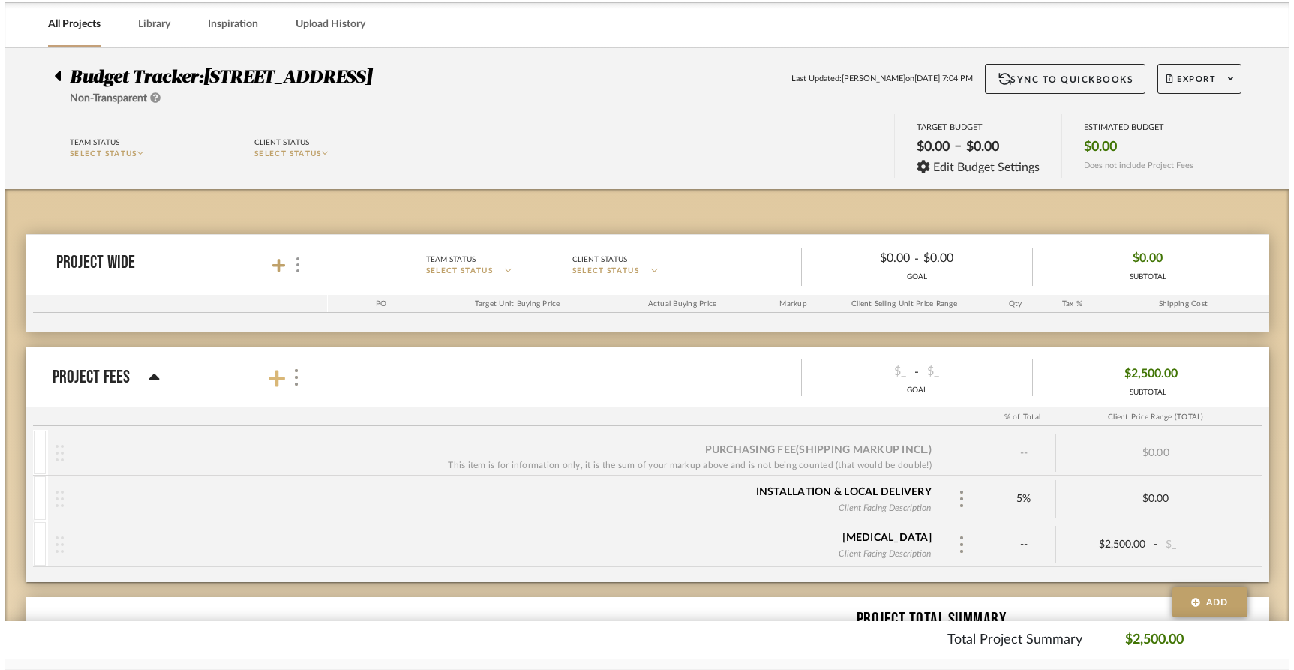
scroll to position [0, 0]
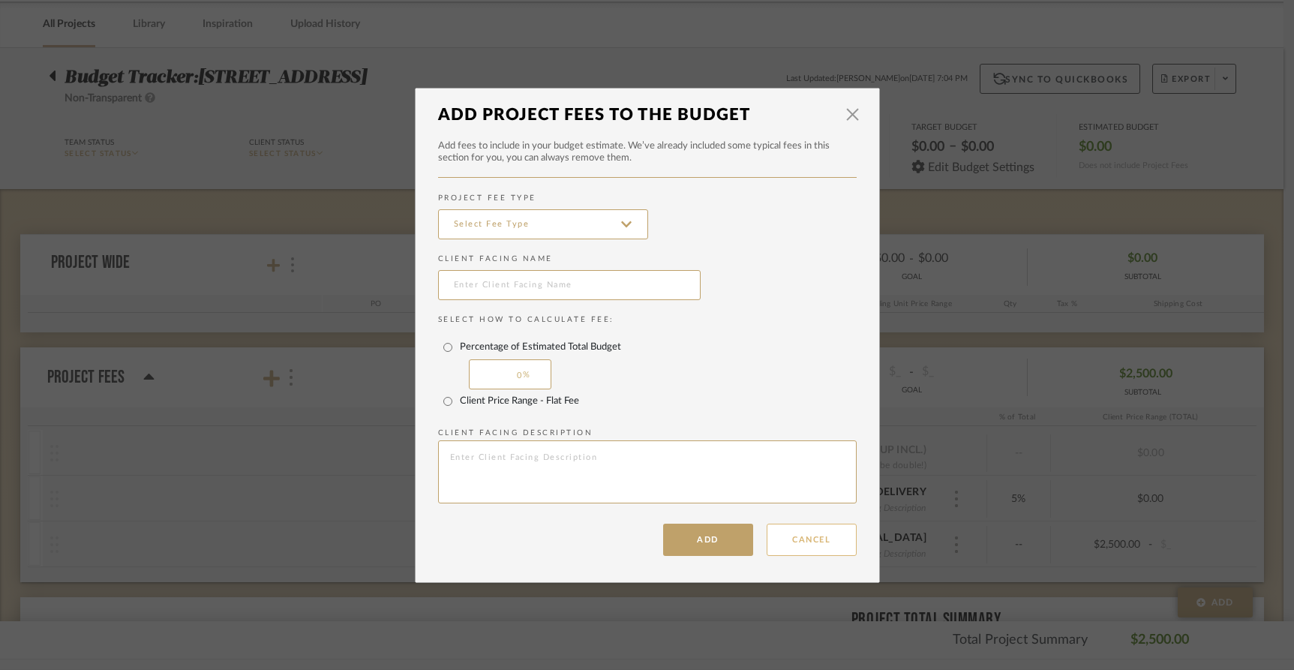
click at [789, 541] on button "Cancel" at bounding box center [811, 539] width 90 height 32
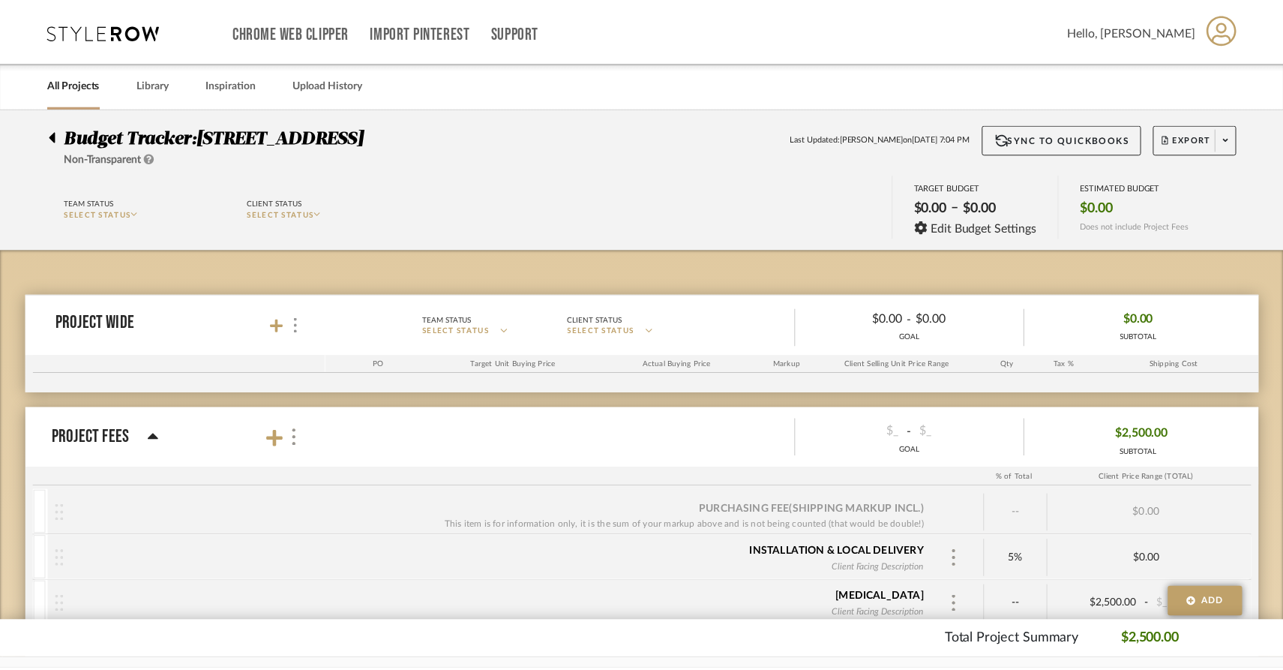
scroll to position [60, 0]
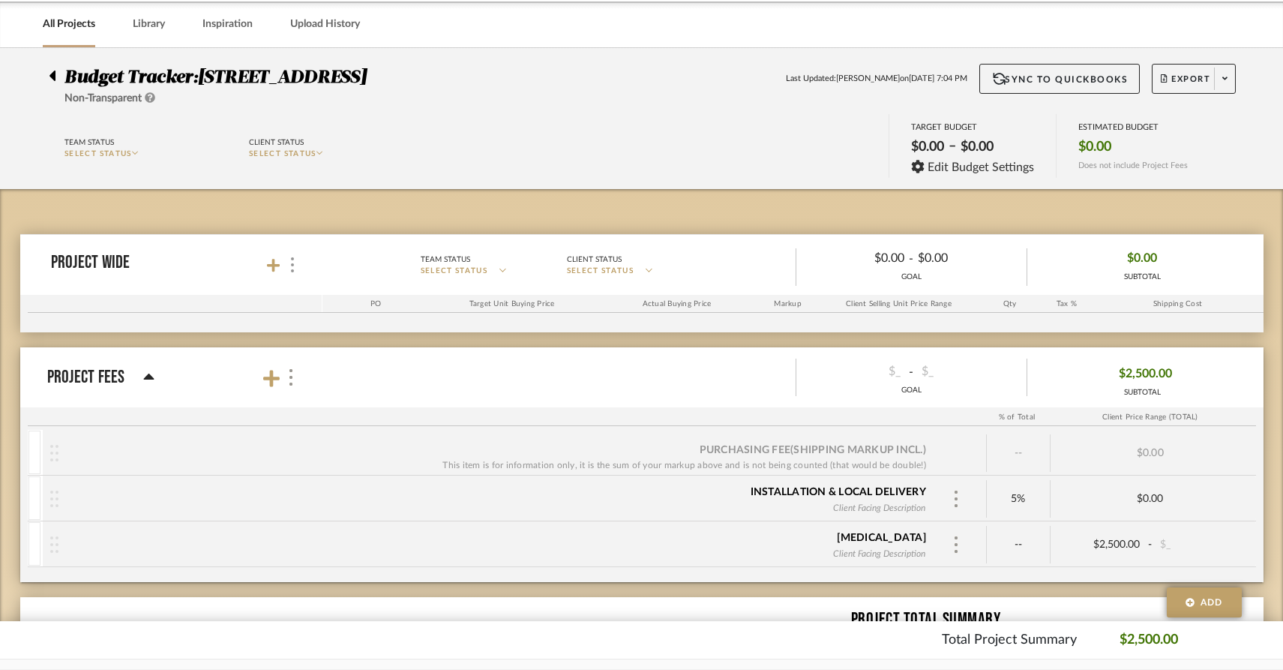
click at [105, 463] on div "Purchasing Fee (Shipping markup incl.) This item is for information only, it is…" at bounding box center [495, 452] width 875 height 39
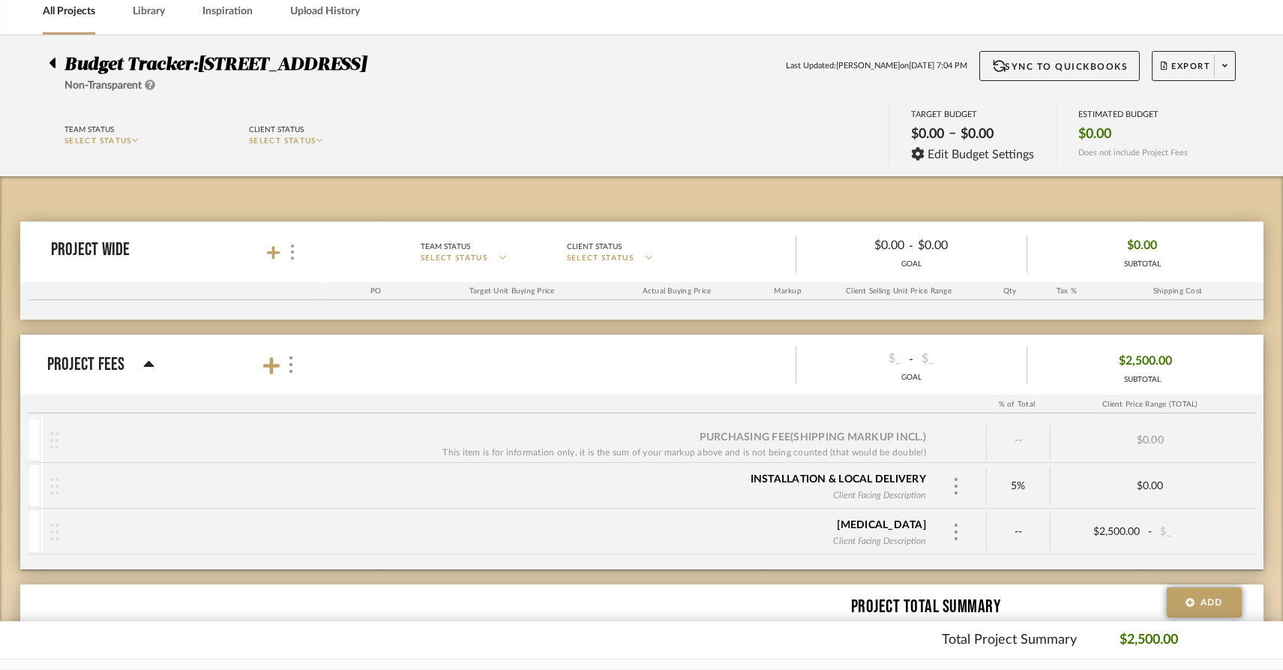
scroll to position [66, 0]
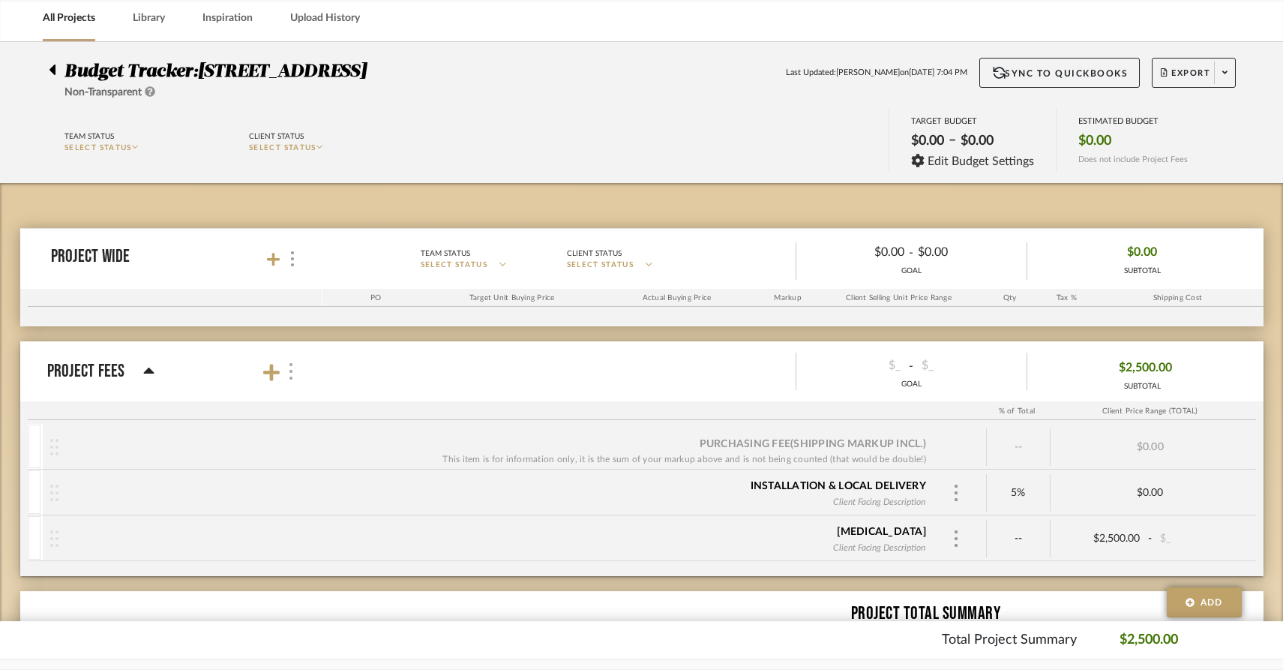
click at [286, 373] on div at bounding box center [291, 371] width 16 height 20
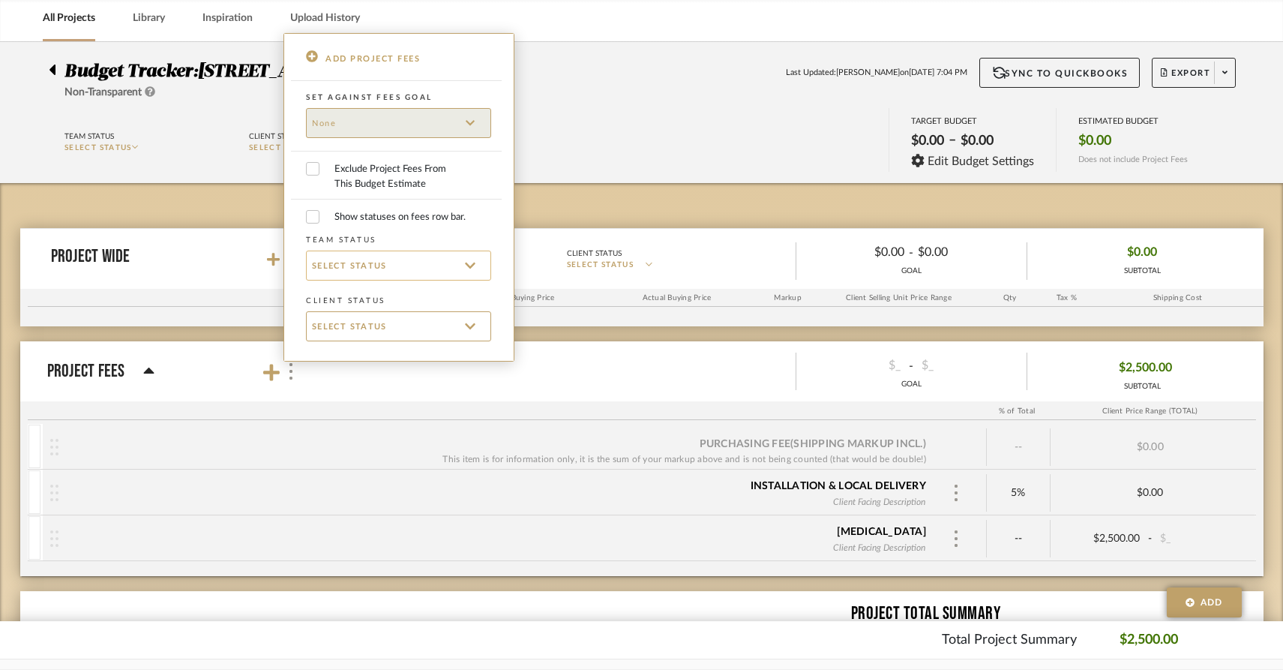
click at [462, 271] on p "SELECT STATUS" at bounding box center [393, 264] width 163 height 17
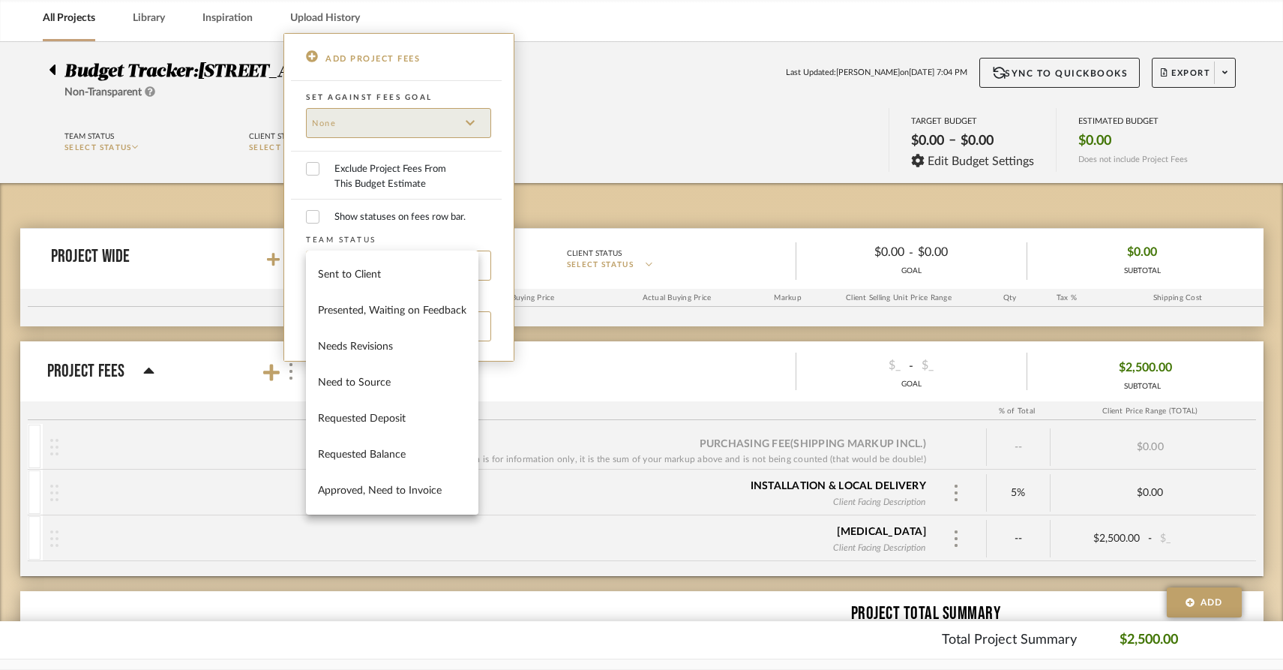
click at [498, 254] on div at bounding box center [641, 335] width 1283 height 670
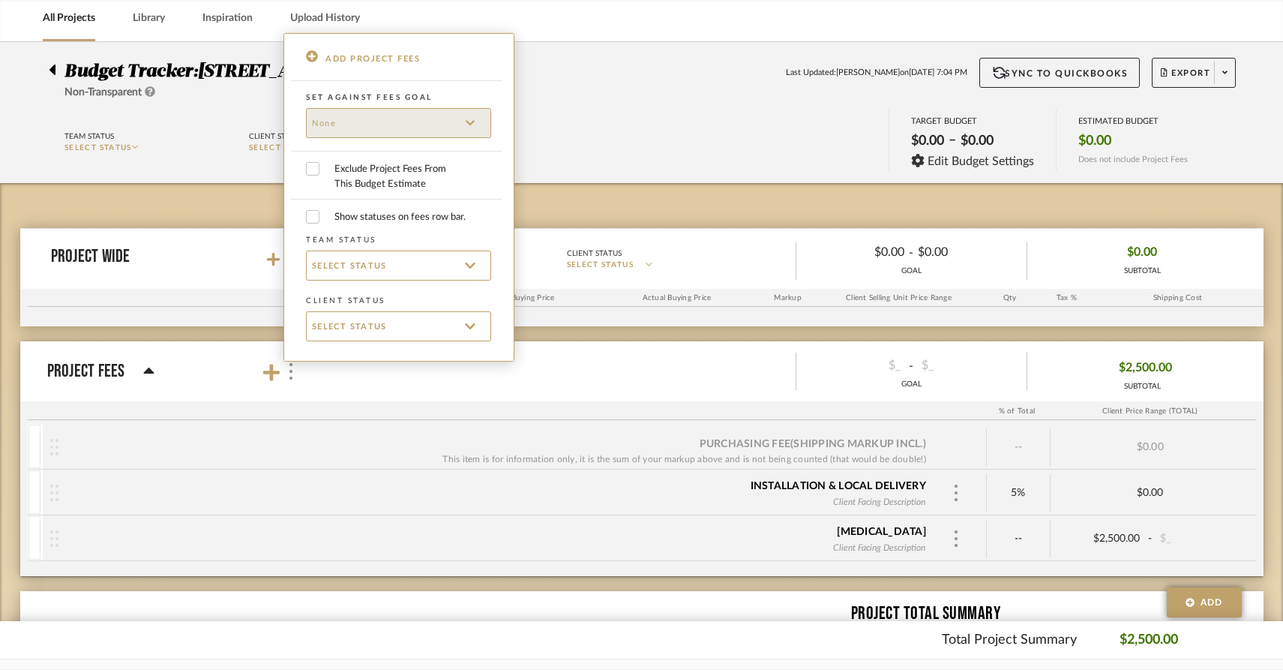
click at [454, 308] on div "Client Status SELECT STATUS" at bounding box center [398, 317] width 185 height 48
click at [454, 327] on p "SELECT STATUS" at bounding box center [393, 325] width 163 height 17
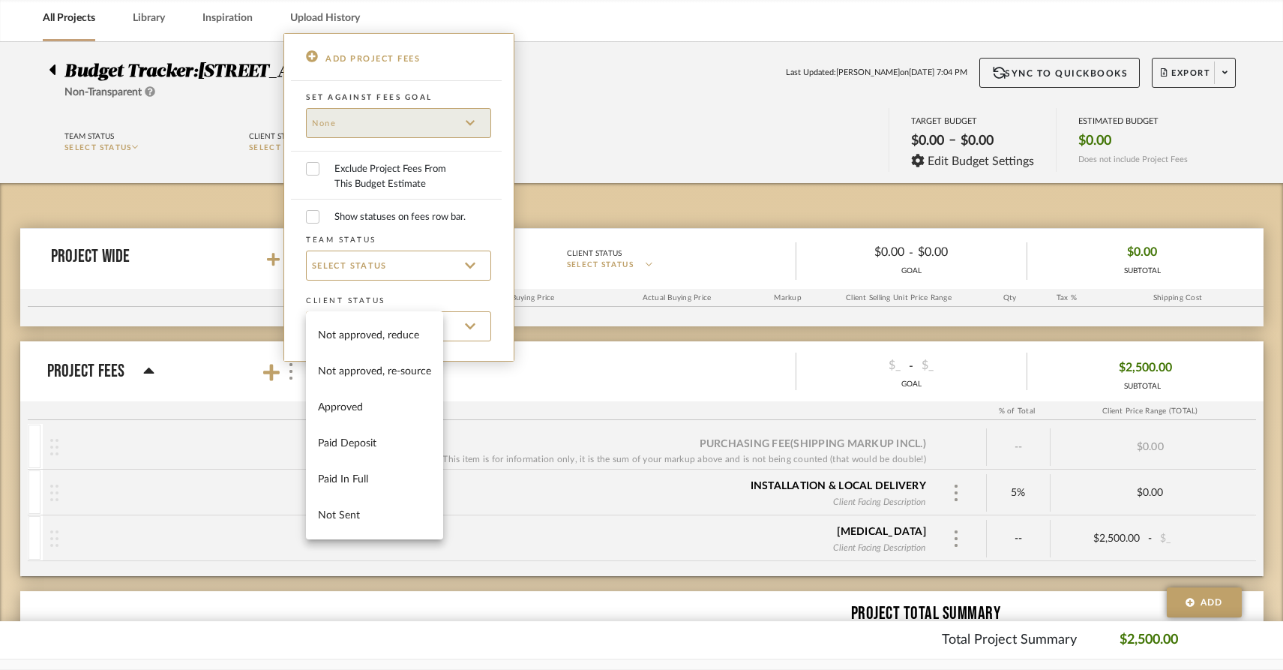
click at [495, 321] on div at bounding box center [641, 335] width 1283 height 670
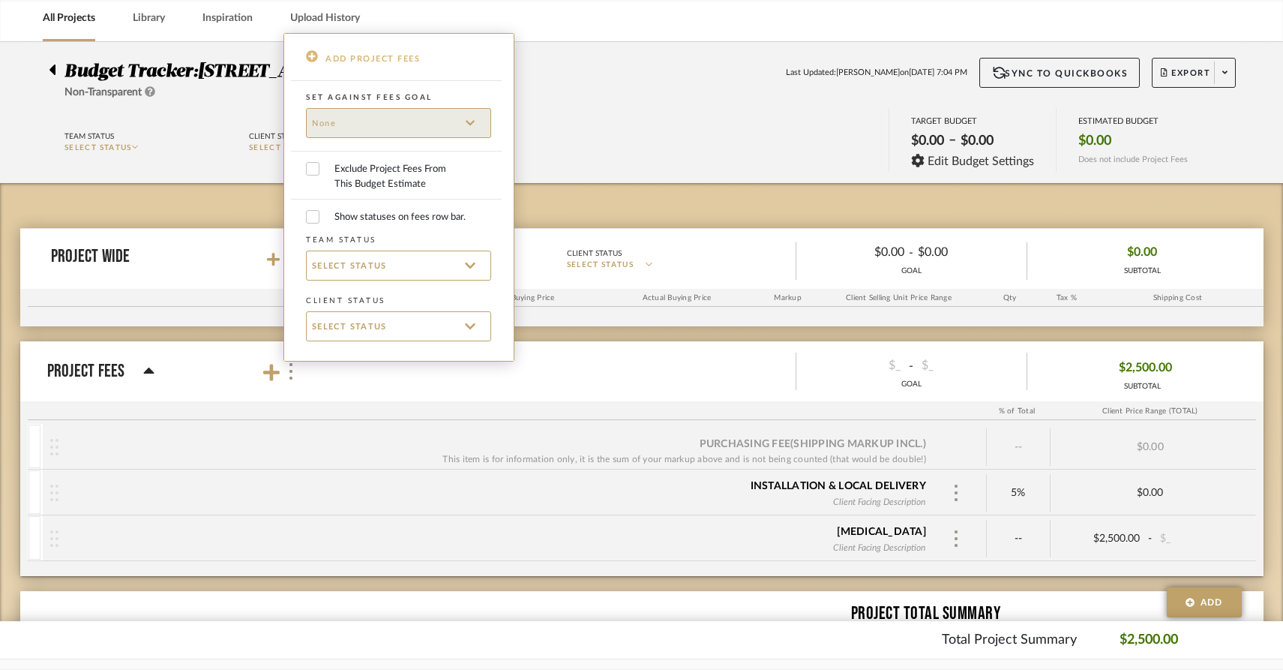
click at [378, 57] on span "ADD PROJECT FEES" at bounding box center [372, 58] width 94 height 17
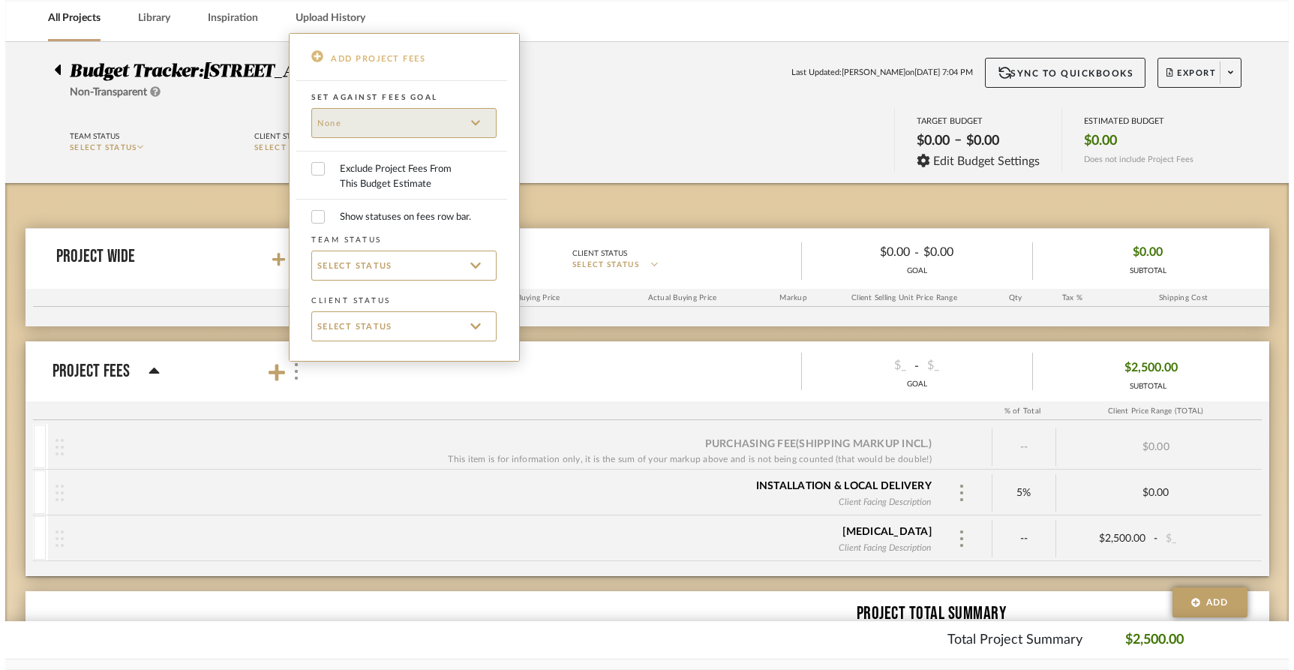
scroll to position [0, 0]
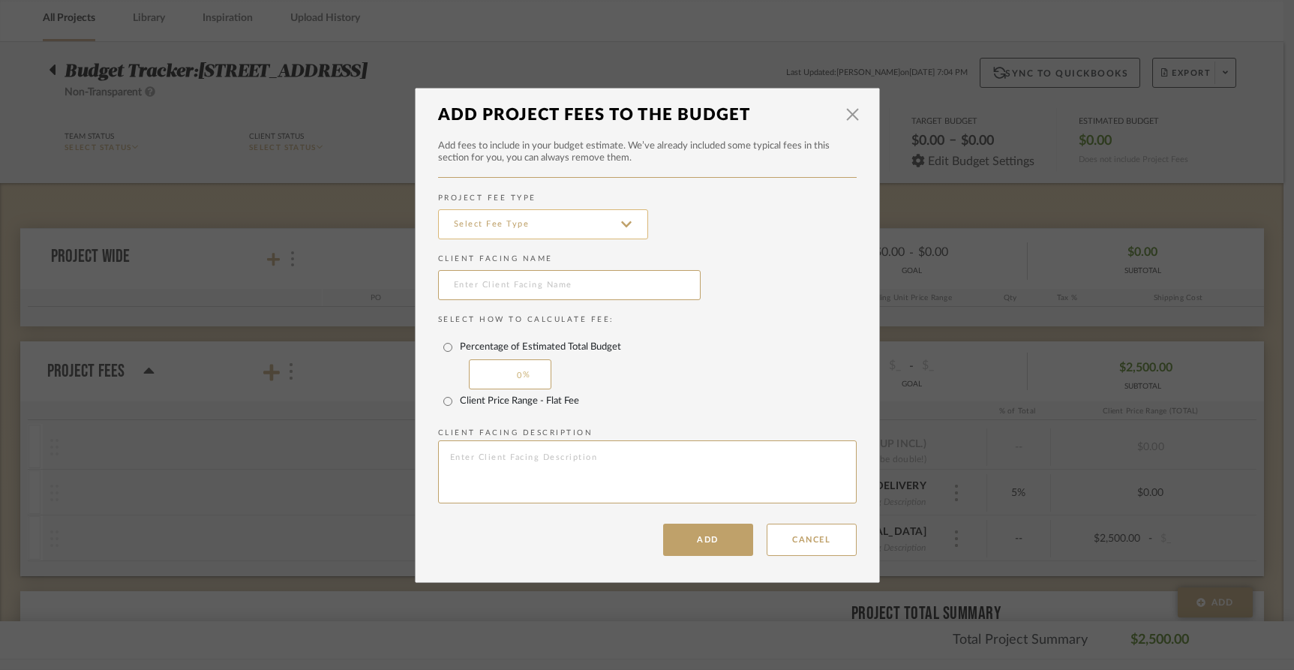
click at [621, 217] on input at bounding box center [543, 224] width 210 height 30
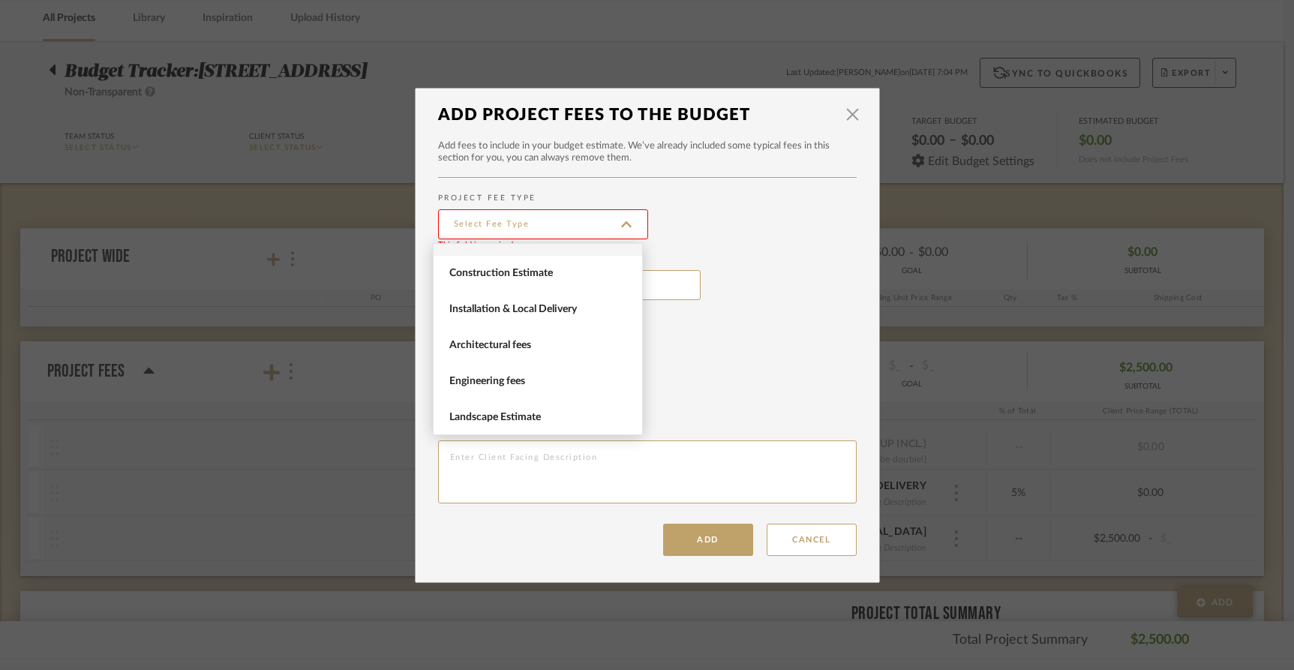
scroll to position [61, 0]
click at [734, 212] on sr-field-set "This field is required" at bounding box center [647, 226] width 418 height 43
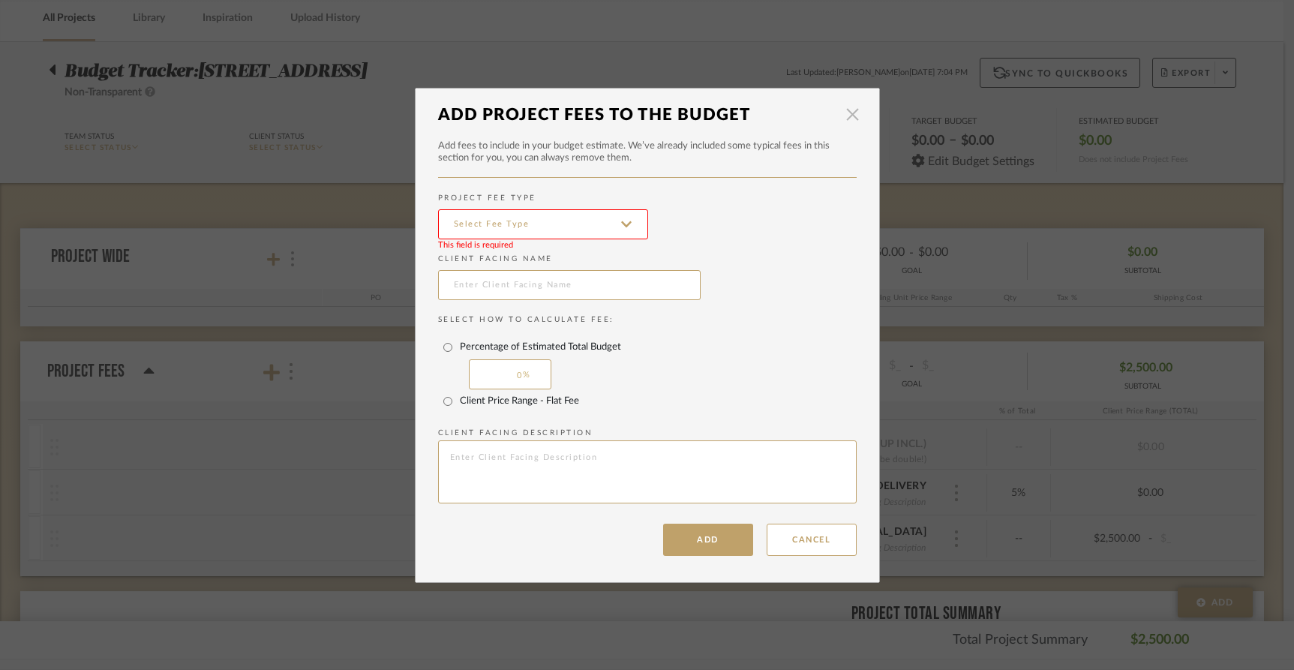
click at [842, 117] on span "button" at bounding box center [853, 115] width 30 height 30
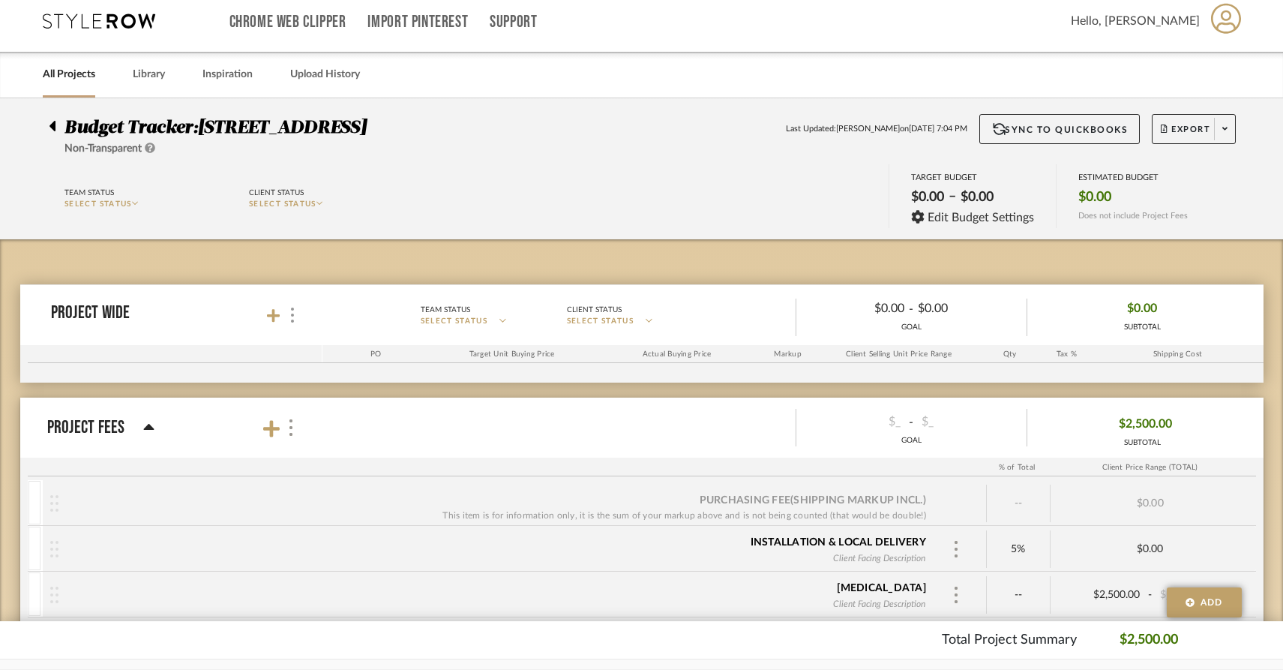
scroll to position [1, 0]
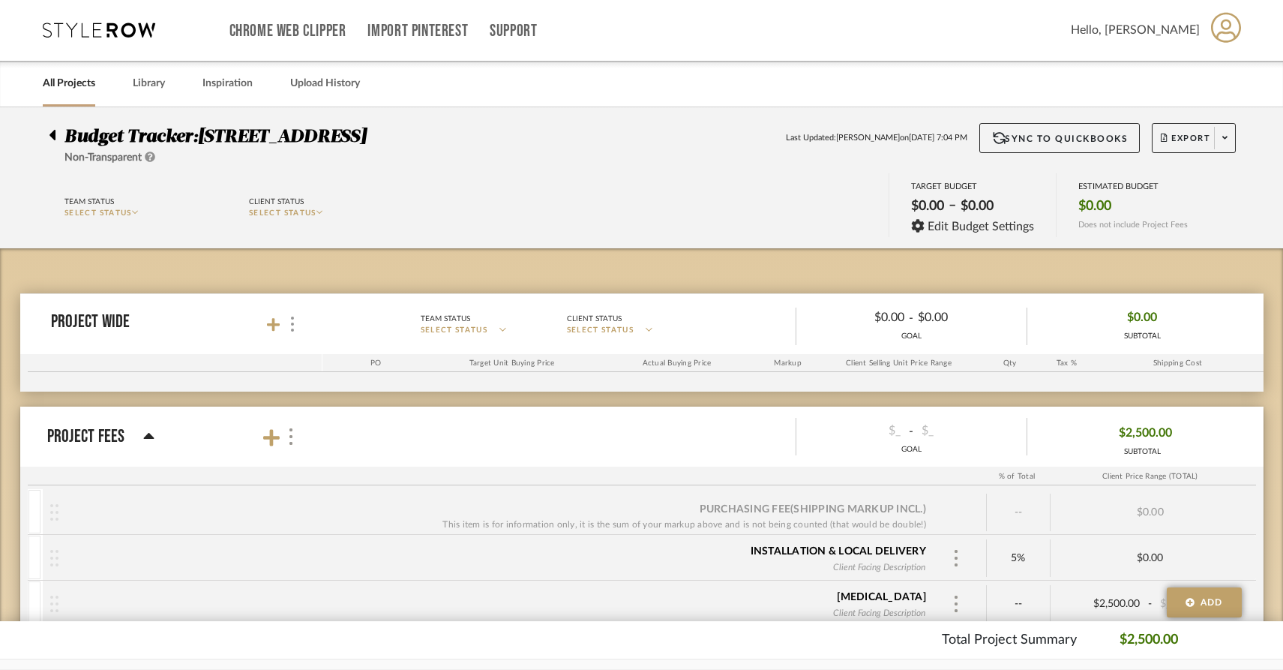
click at [1132, 435] on span "$2,500.00" at bounding box center [1145, 432] width 53 height 23
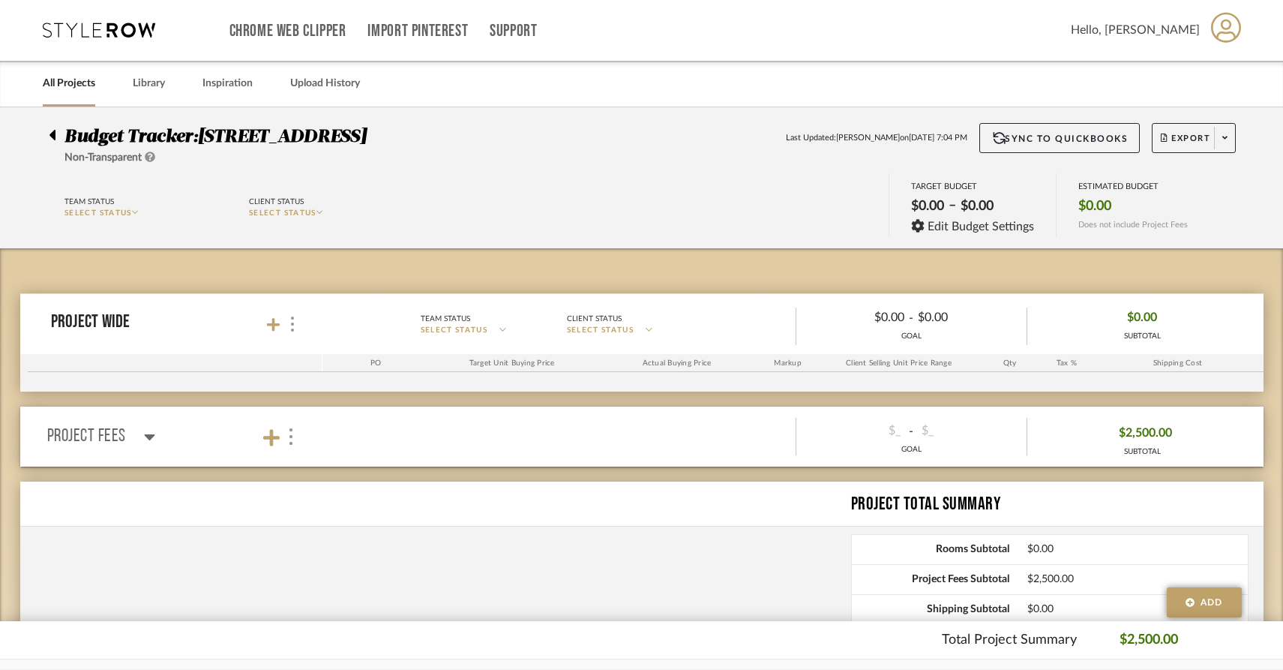
click at [1119, 433] on span "$2,500.00" at bounding box center [1145, 432] width 53 height 23
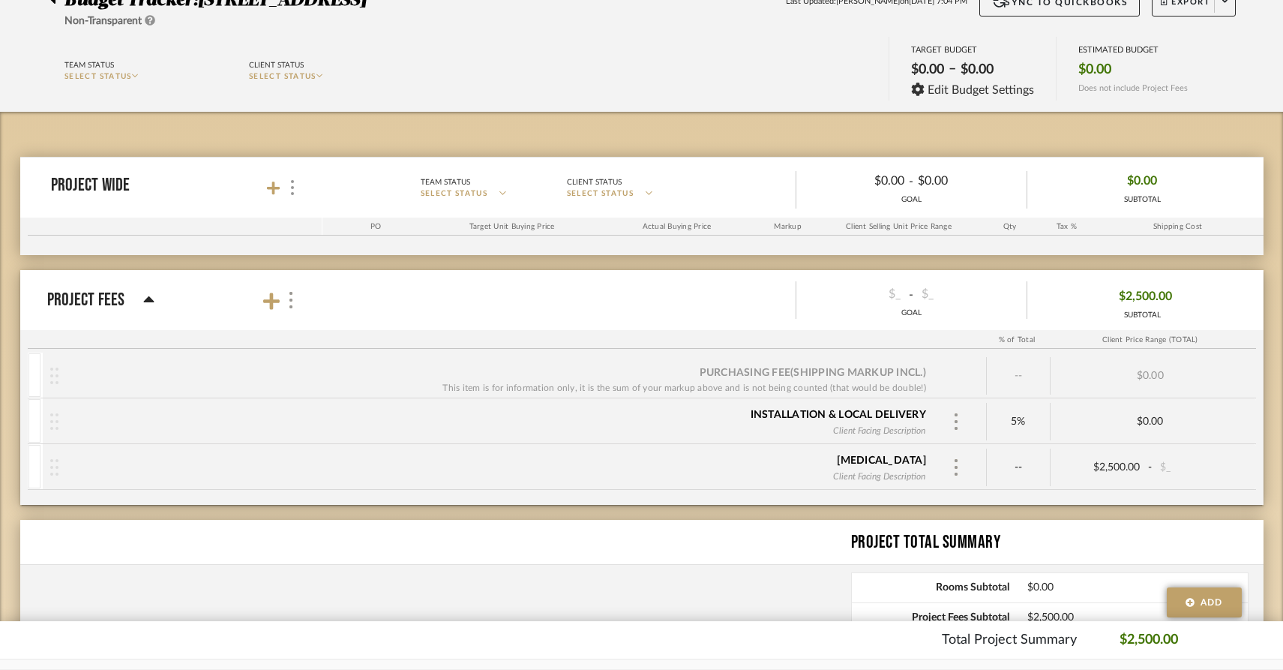
scroll to position [147, 0]
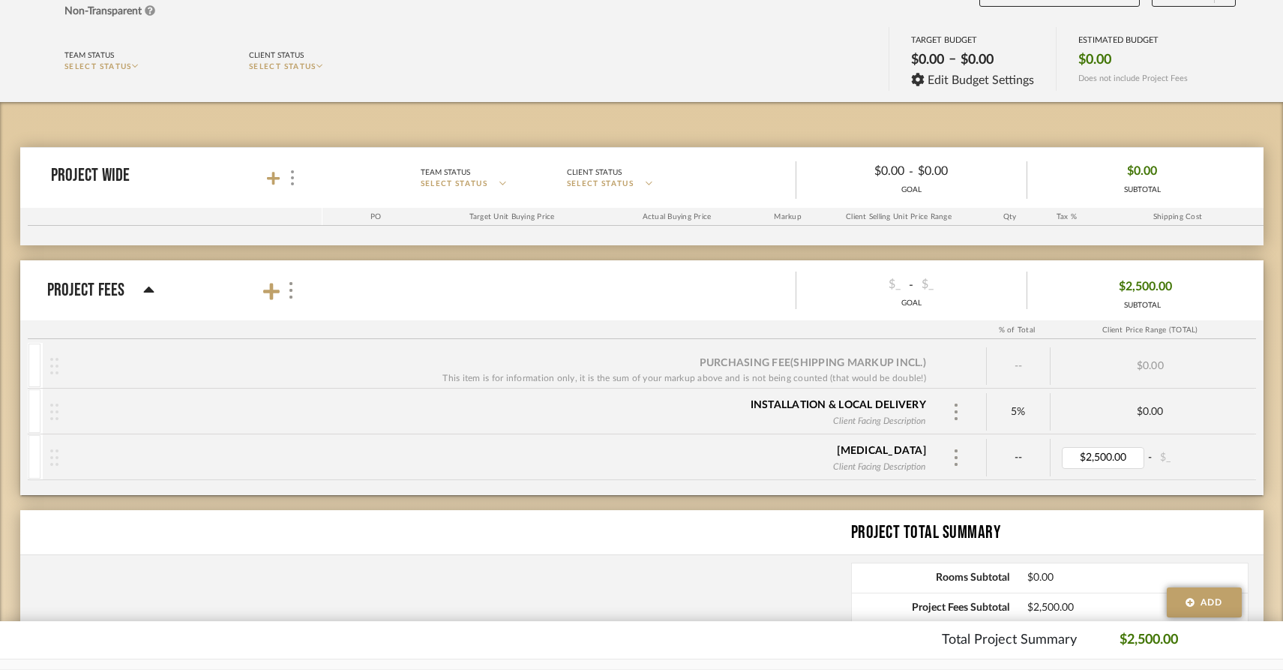
click at [1098, 497] on div "Project Wide Team Status SELECT STATUS Client Status SELECT STATUS $0.00 - $0.0…" at bounding box center [641, 431] width 1243 height 658
click at [889, 470] on input "text" at bounding box center [871, 466] width 115 height 16
click at [861, 478] on div "Retainer Client Facing Description -- $2,500.00 - $_" at bounding box center [646, 457] width 1207 height 45
click at [699, 463] on div "Retainer Client Facing Description" at bounding box center [495, 457] width 875 height 46
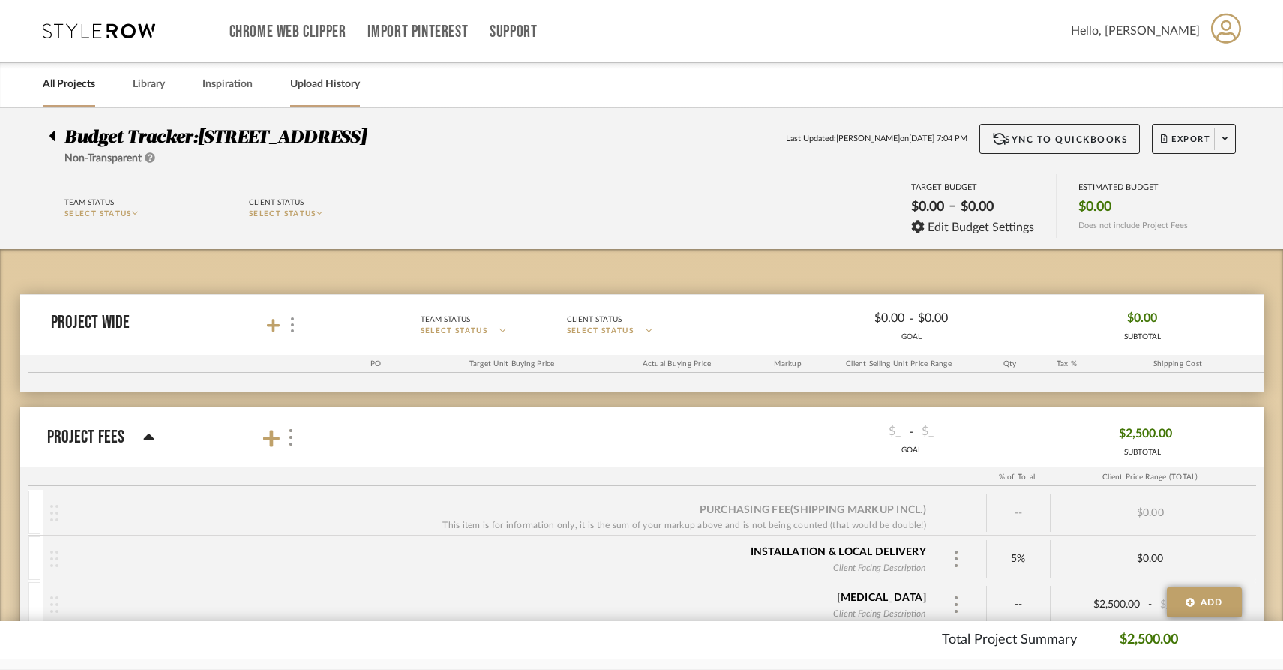
click at [322, 89] on link "Upload History" at bounding box center [325, 84] width 70 height 20
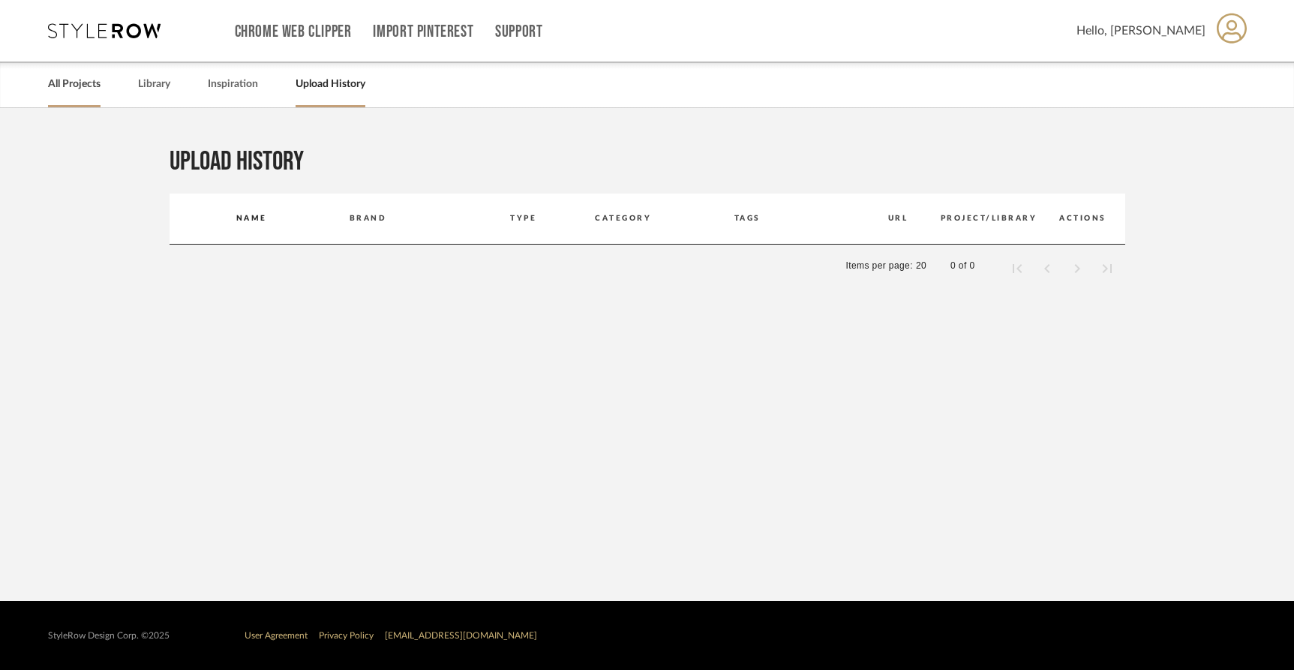
click at [88, 79] on link "All Projects" at bounding box center [74, 84] width 52 height 20
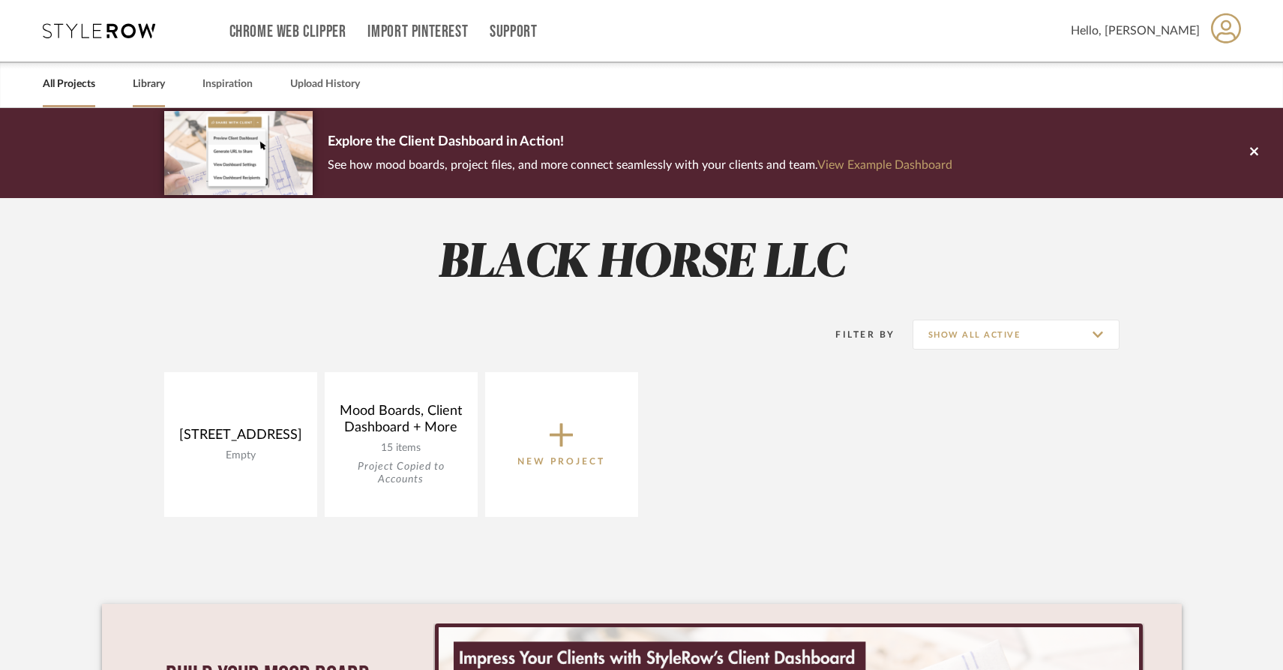
click at [146, 81] on link "Library" at bounding box center [149, 84] width 32 height 20
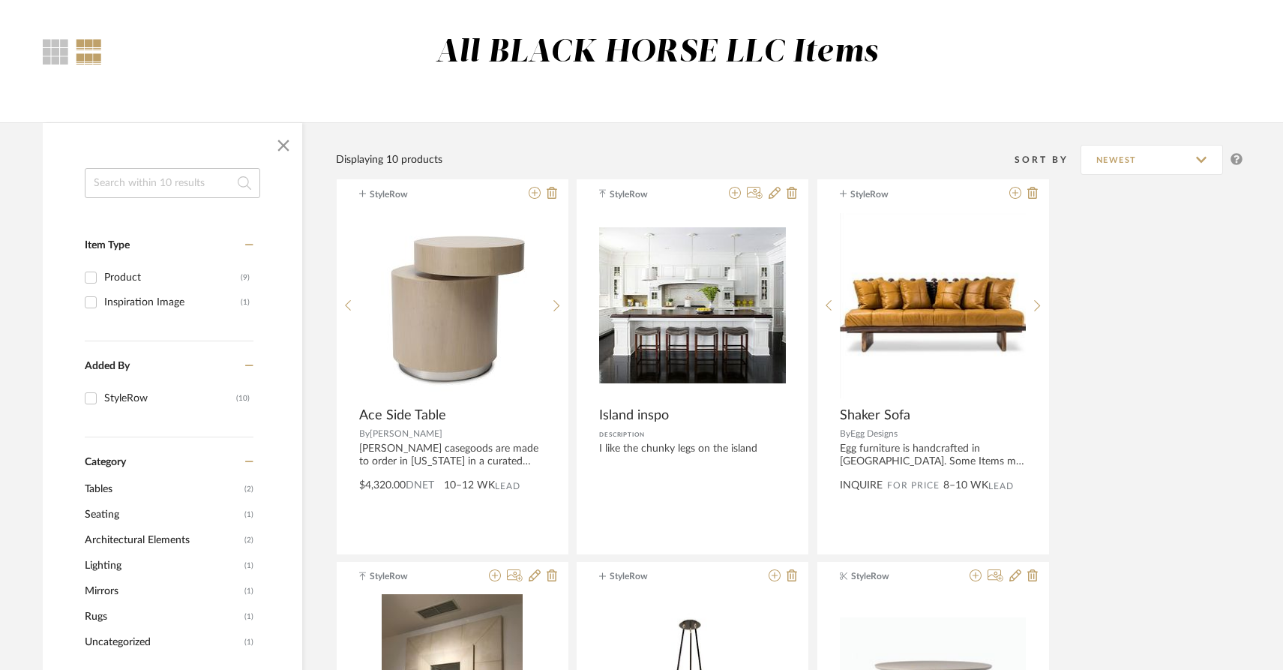
scroll to position [109, 0]
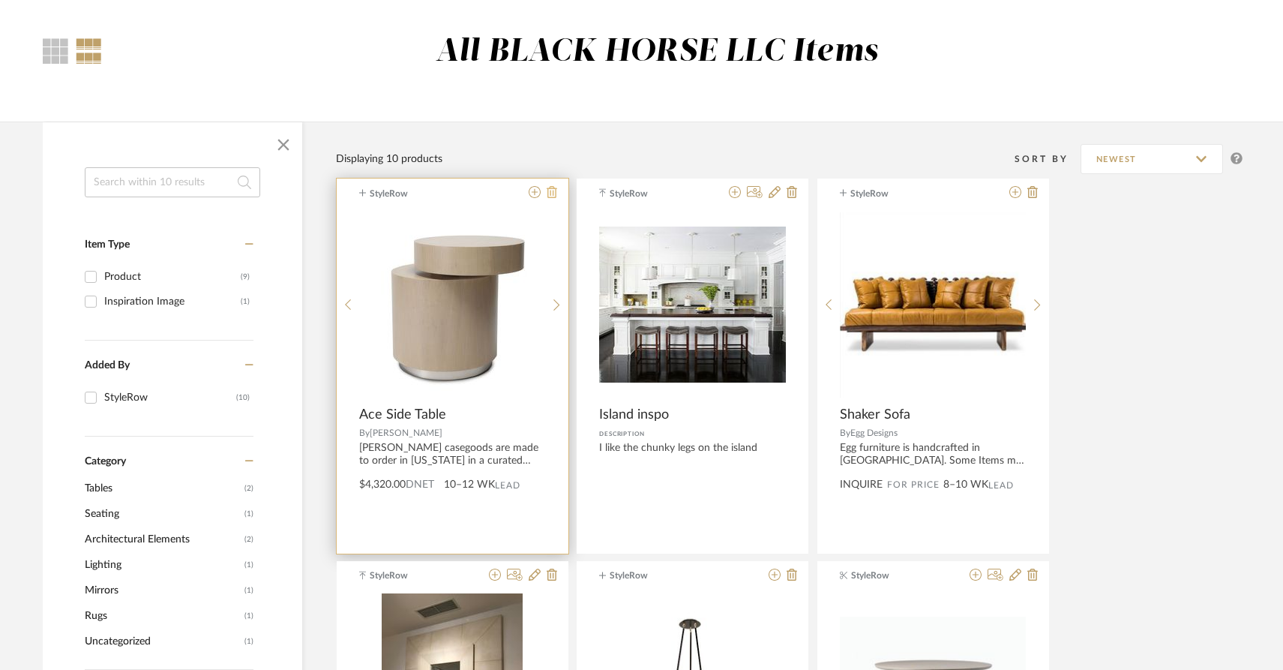
click at [547, 190] on icon at bounding box center [552, 192] width 10 height 12
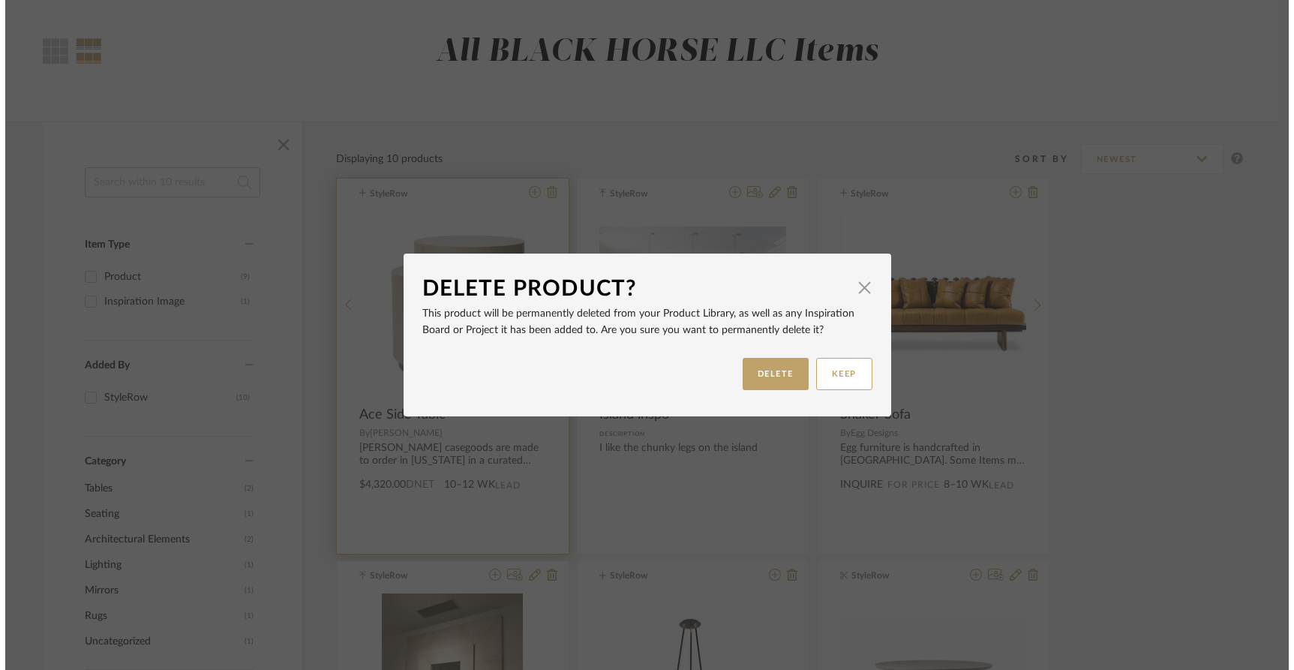
scroll to position [0, 0]
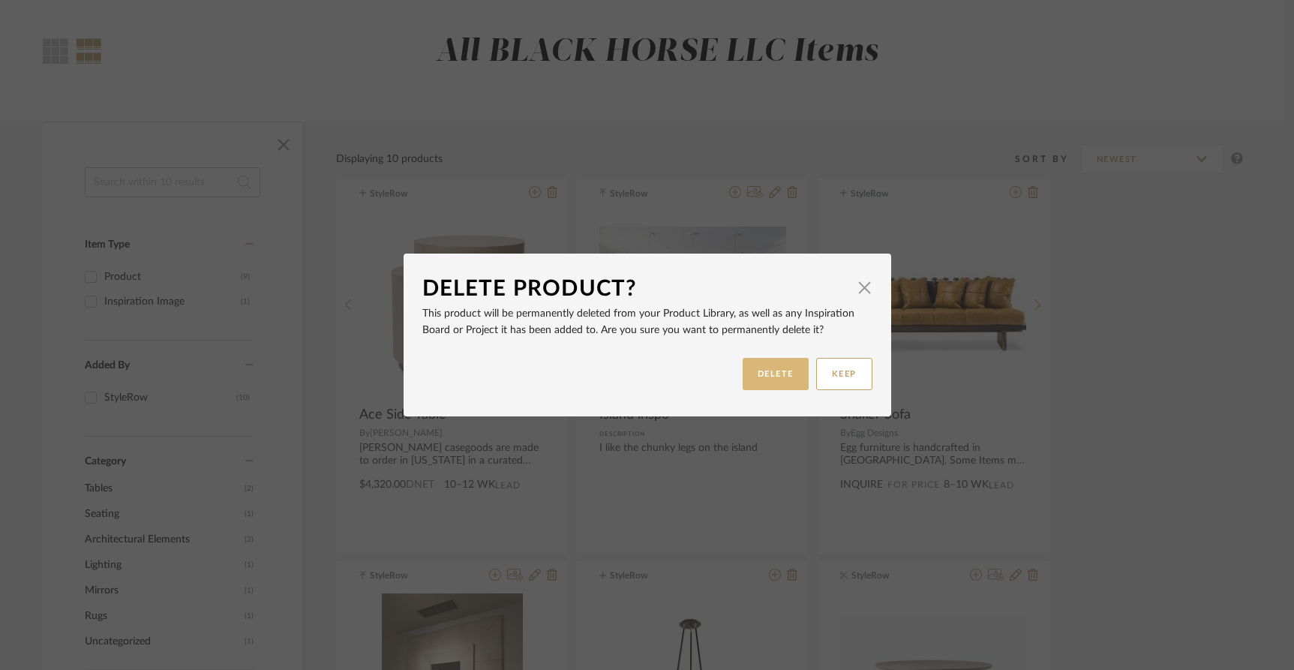
click at [745, 385] on button "DELETE" at bounding box center [775, 374] width 66 height 32
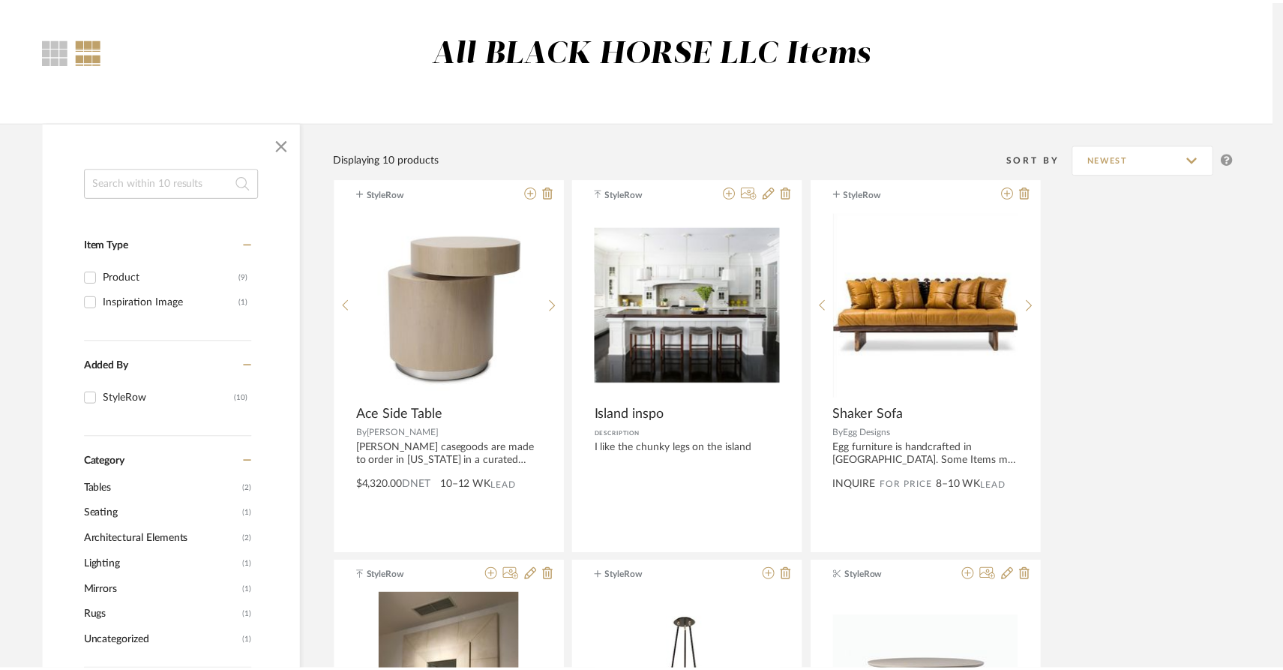
scroll to position [109, 0]
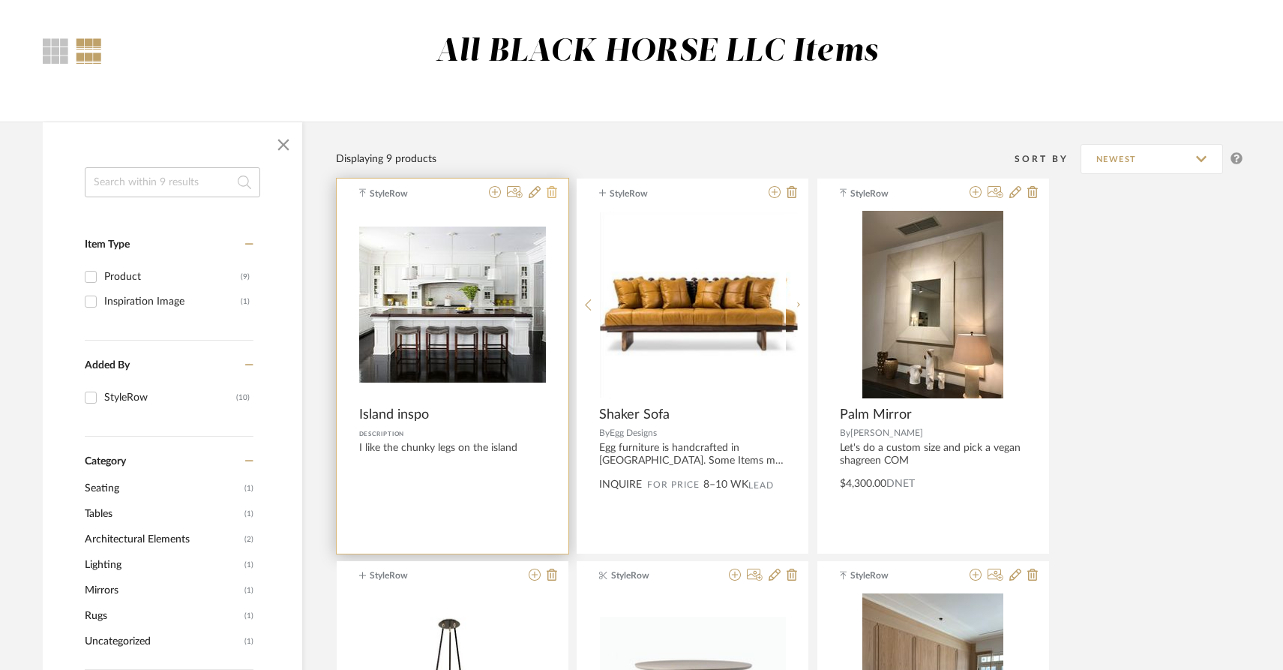
click at [552, 194] on icon at bounding box center [552, 192] width 10 height 12
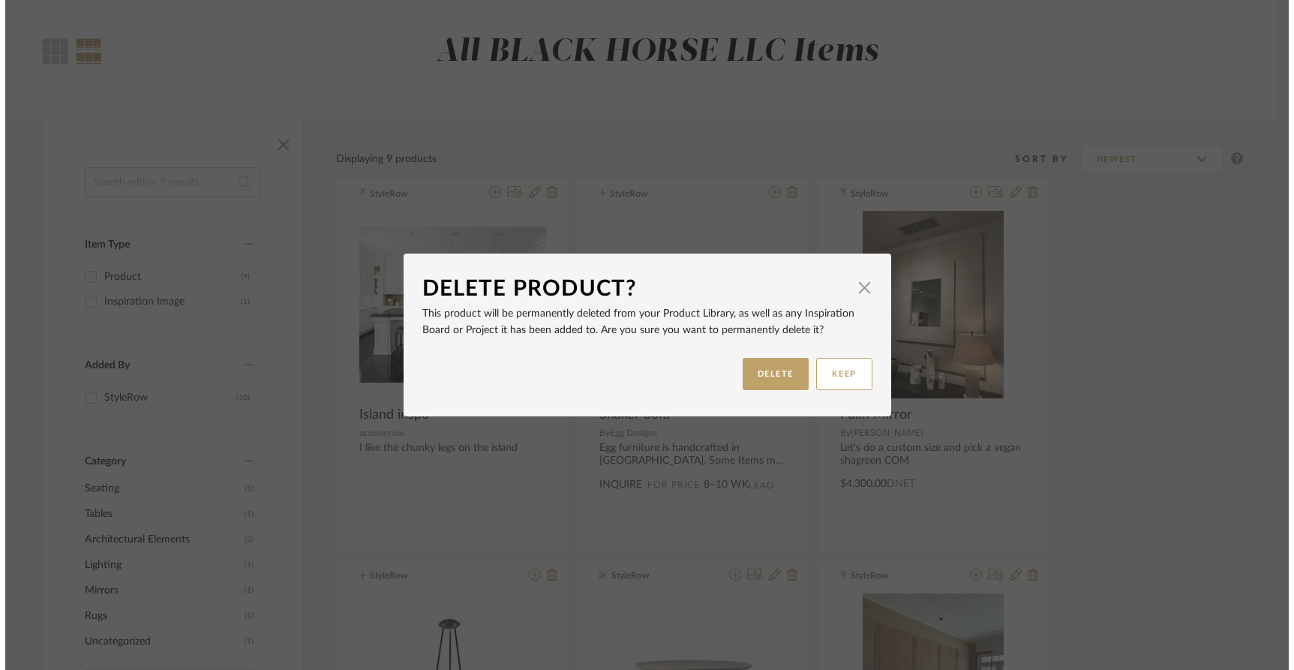
scroll to position [0, 0]
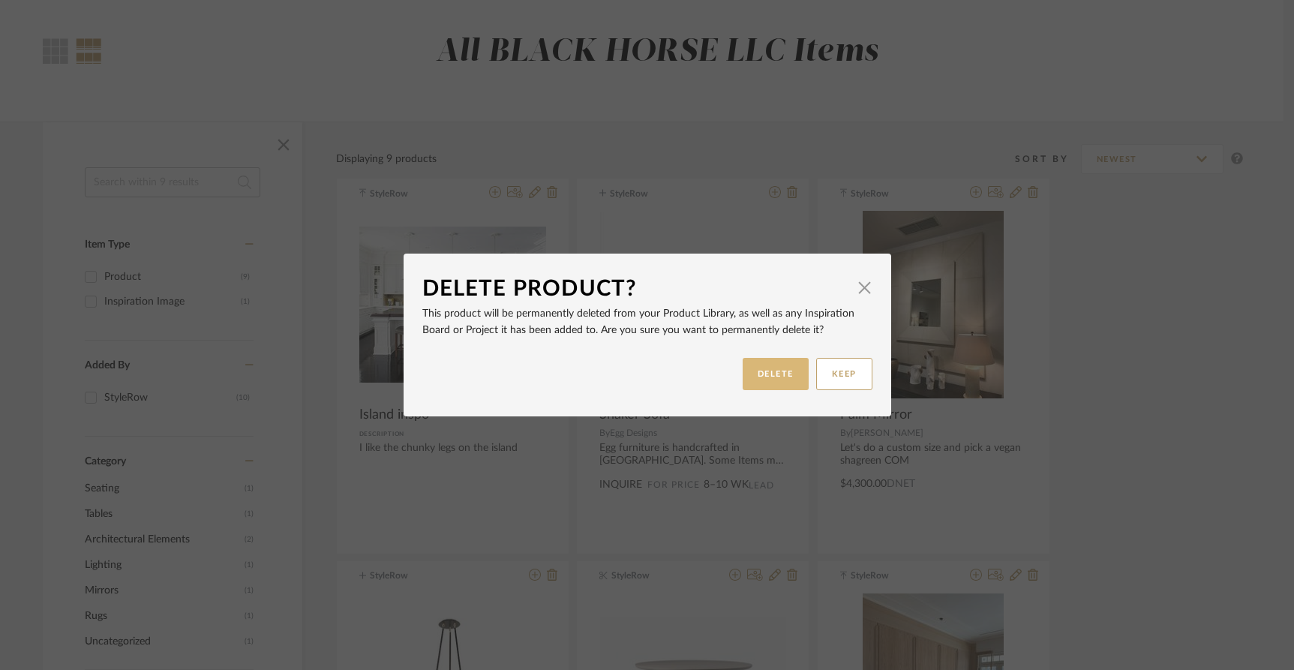
click at [751, 384] on button "DELETE" at bounding box center [775, 374] width 66 height 32
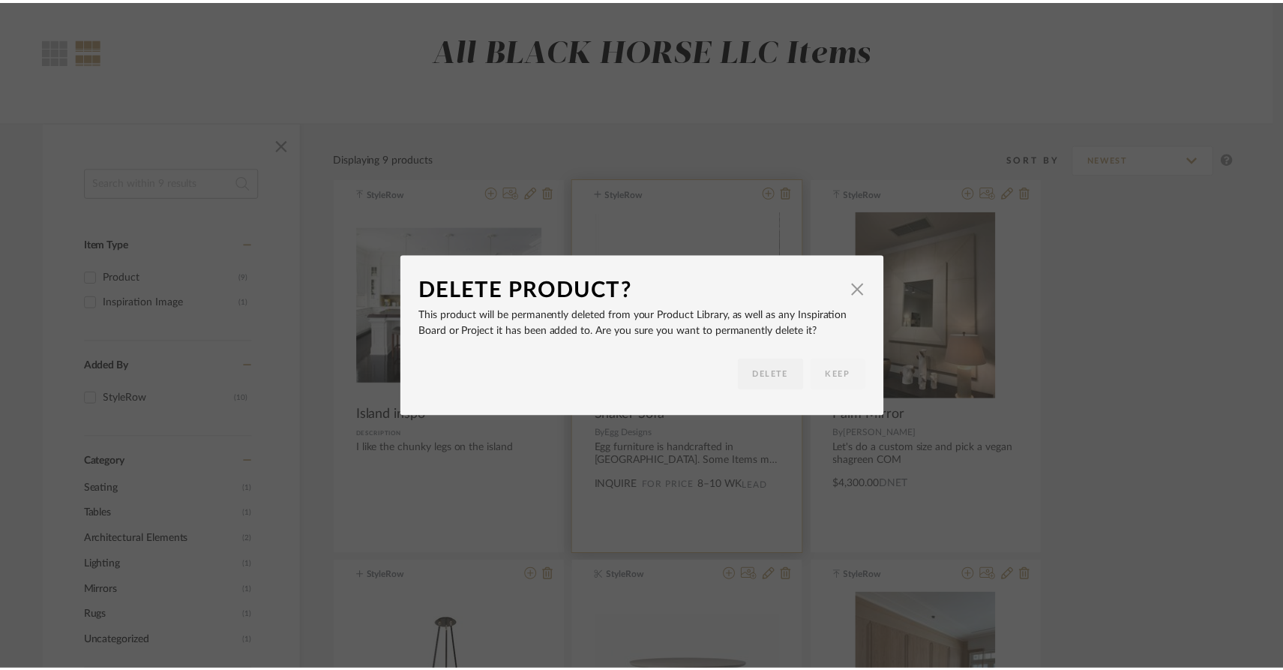
scroll to position [109, 0]
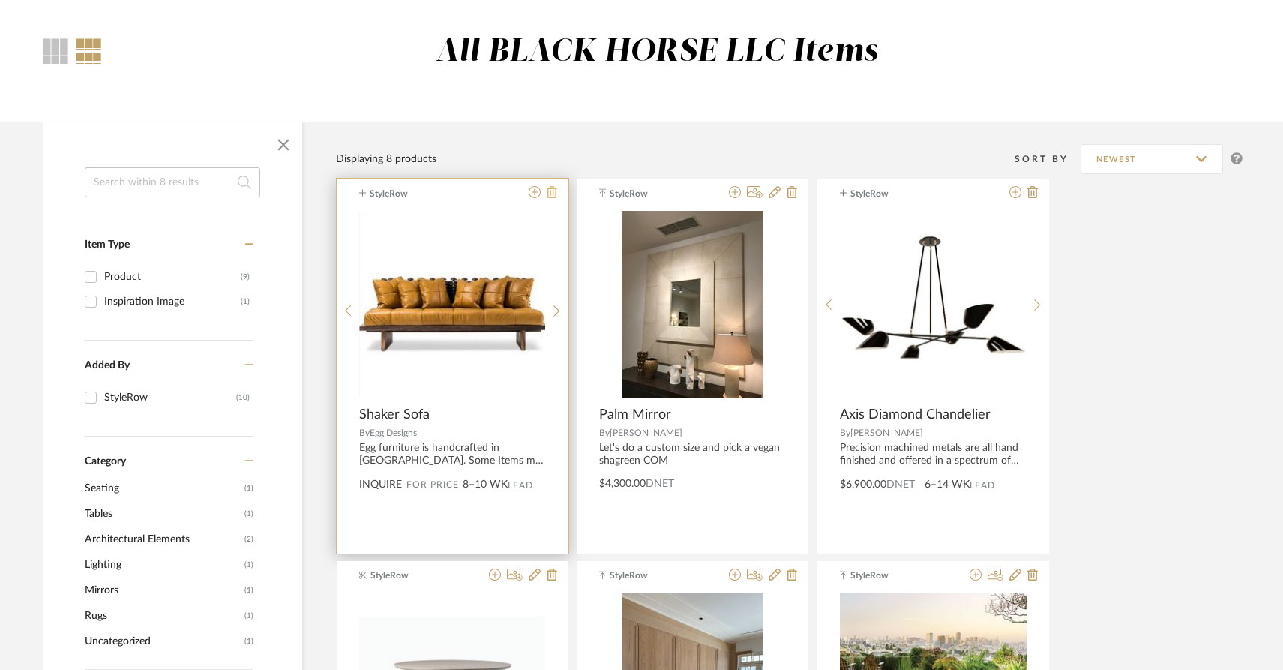
click at [550, 189] on icon at bounding box center [552, 192] width 10 height 12
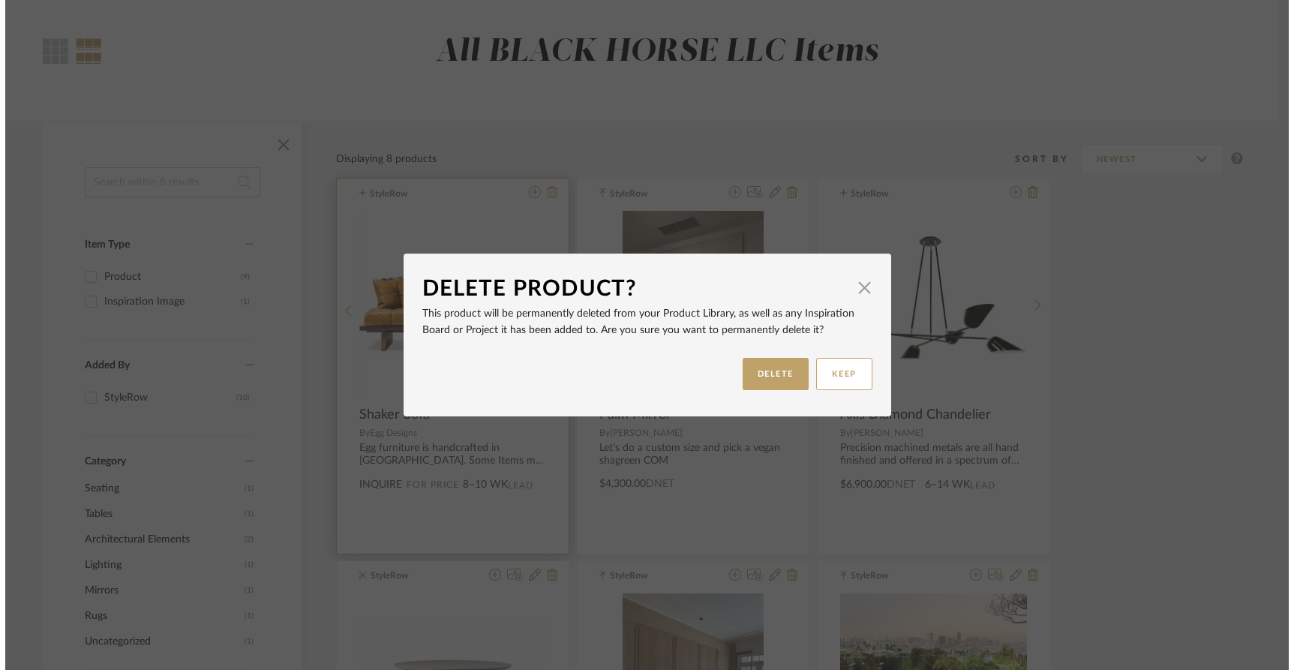
scroll to position [0, 0]
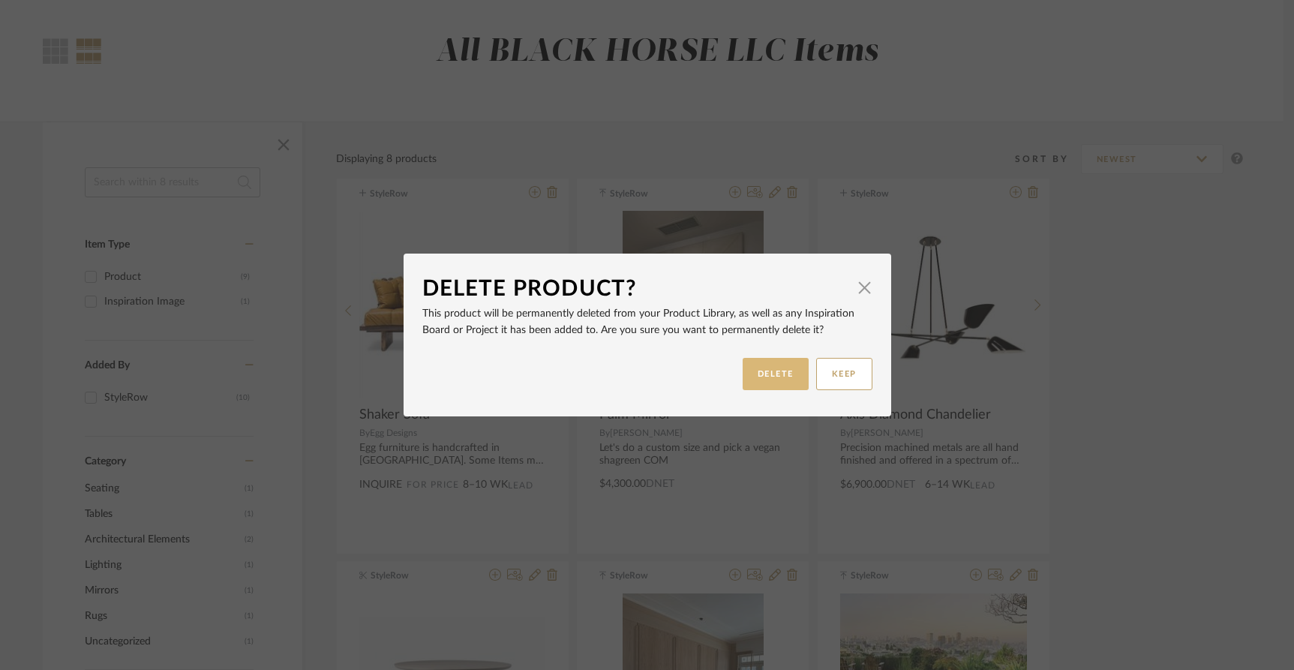
click at [780, 376] on button "DELETE" at bounding box center [775, 374] width 66 height 32
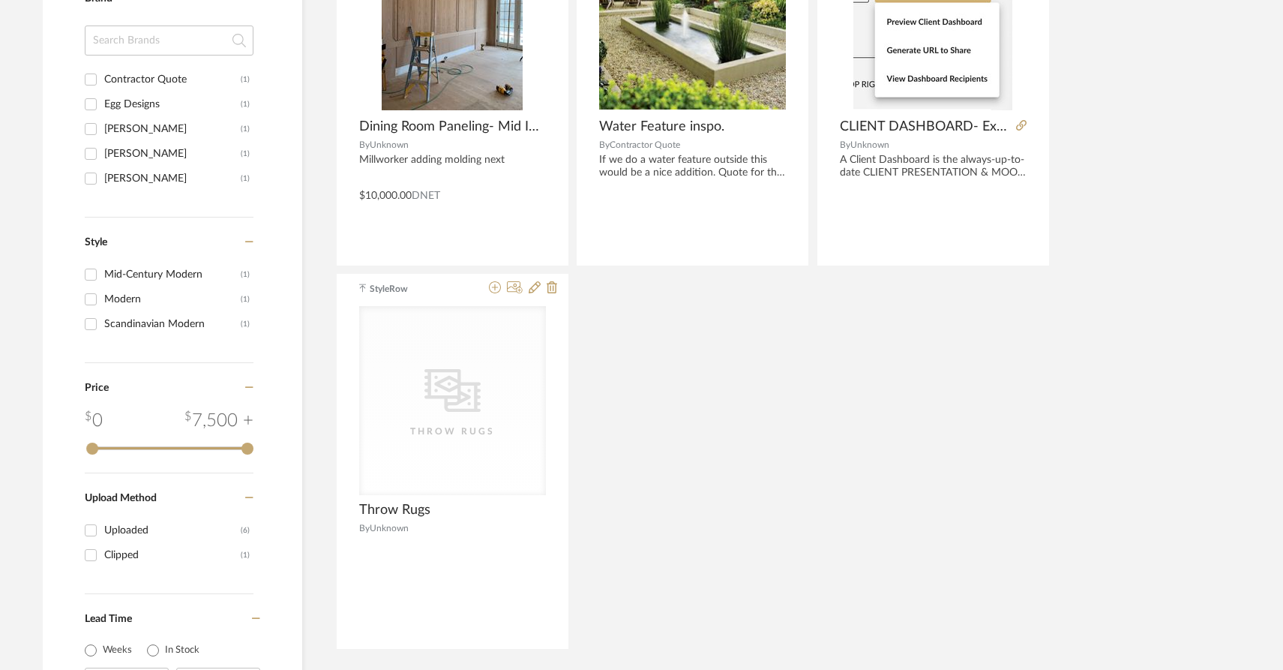
scroll to position [915, 0]
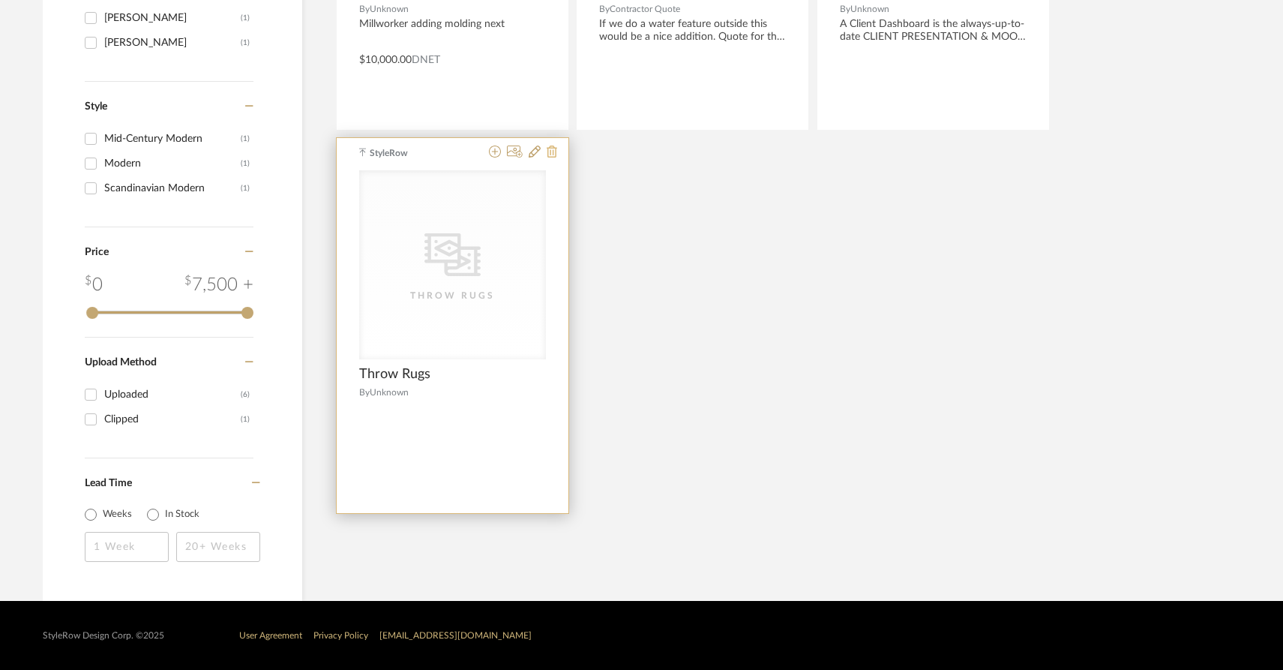
click at [552, 154] on icon at bounding box center [552, 151] width 10 height 12
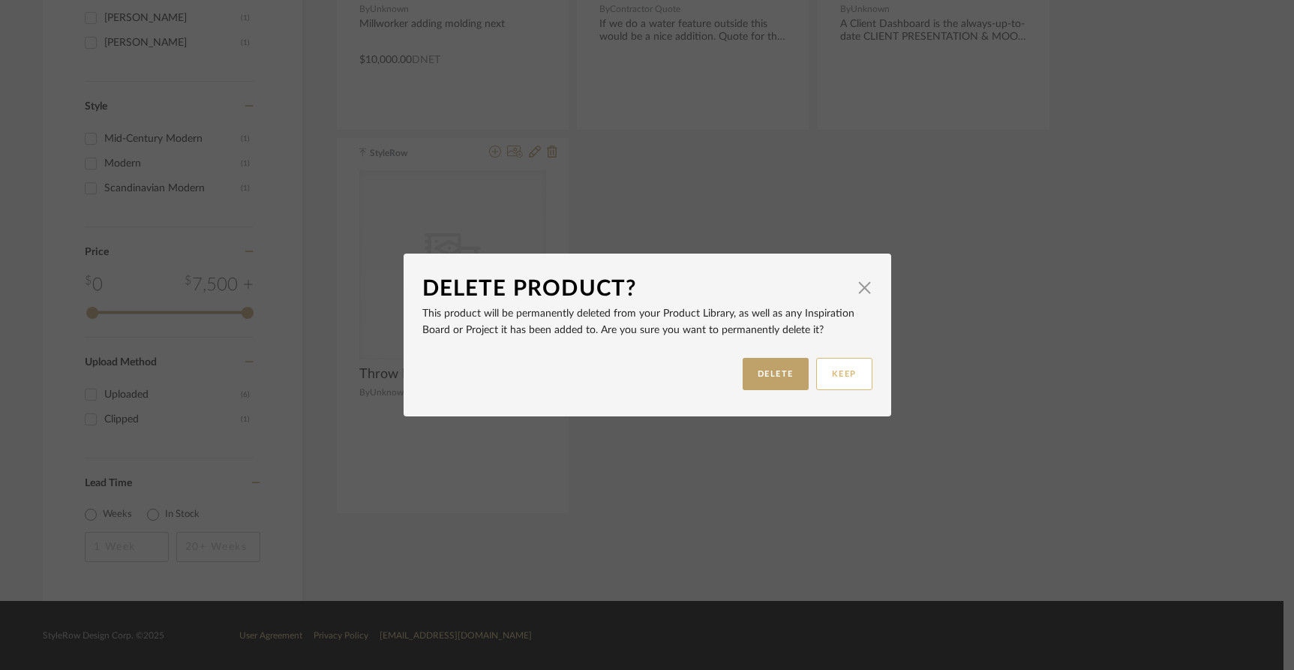
click at [850, 374] on button "KEEP" at bounding box center [844, 374] width 56 height 32
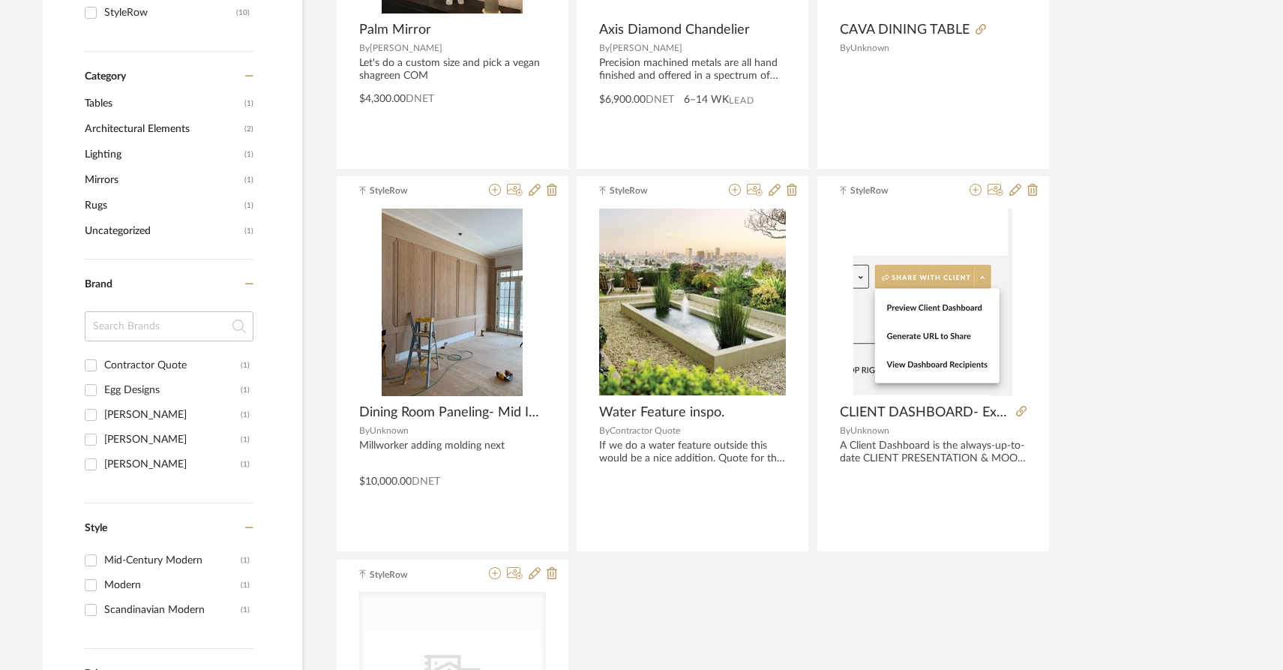
scroll to position [492, 0]
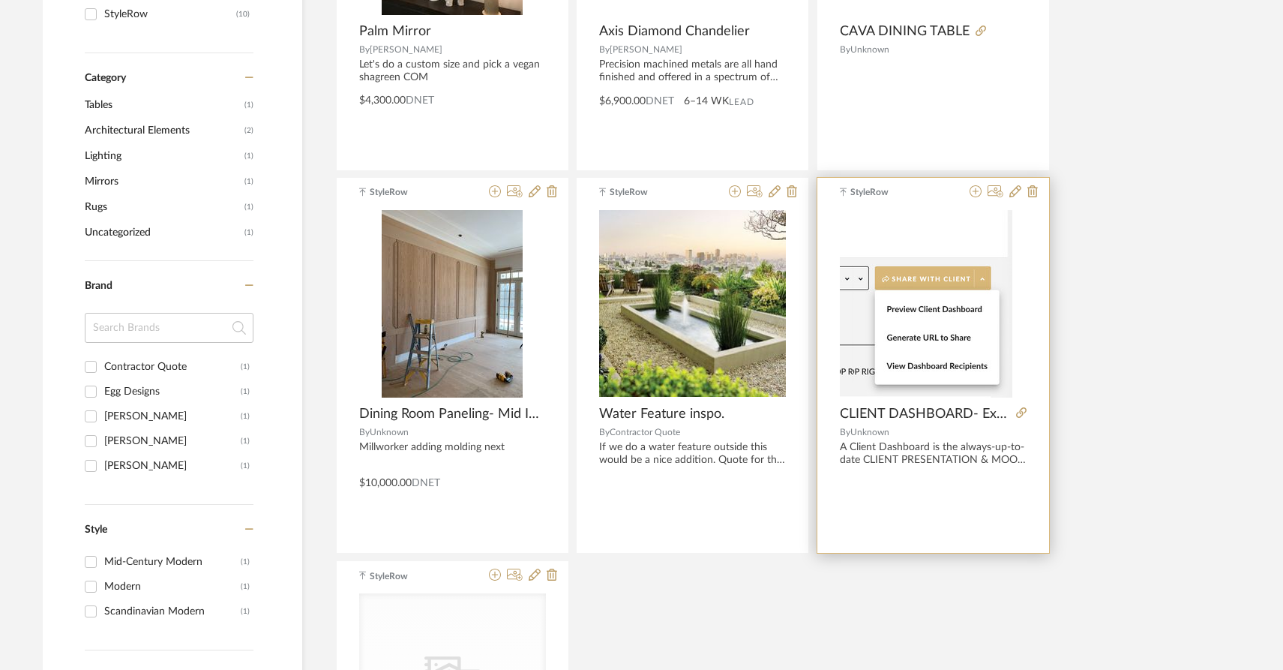
click at [883, 365] on img at bounding box center [932, 303] width 159 height 187
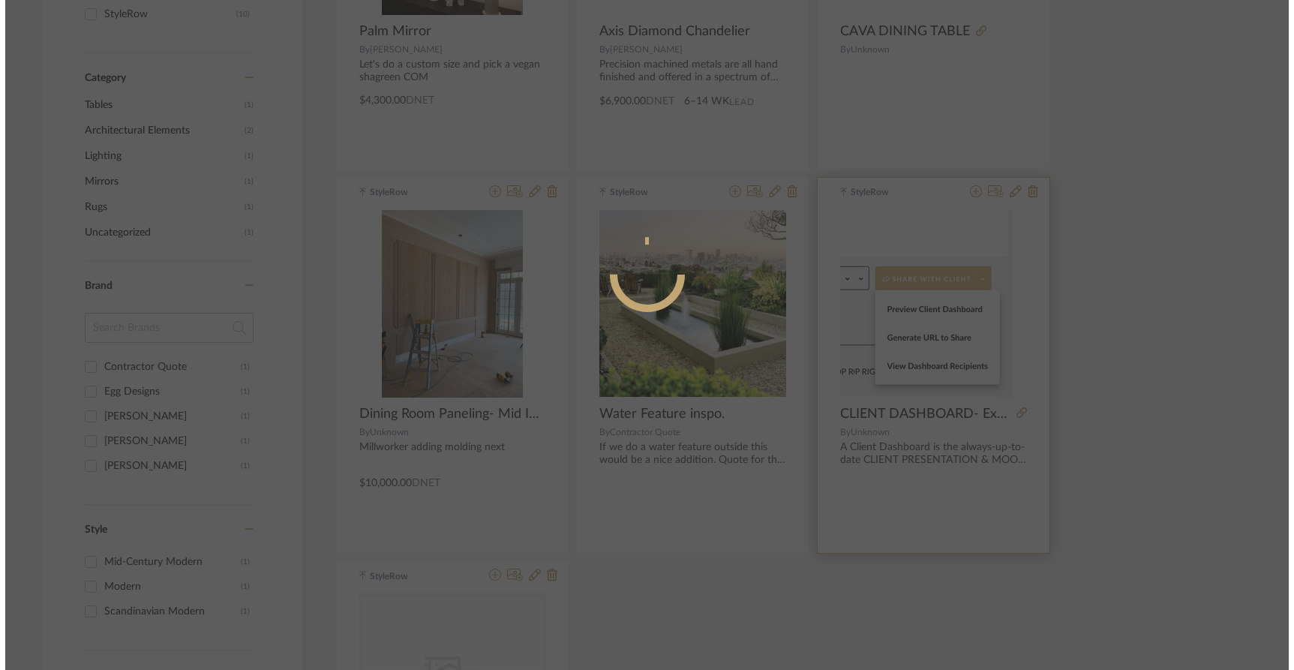
scroll to position [0, 0]
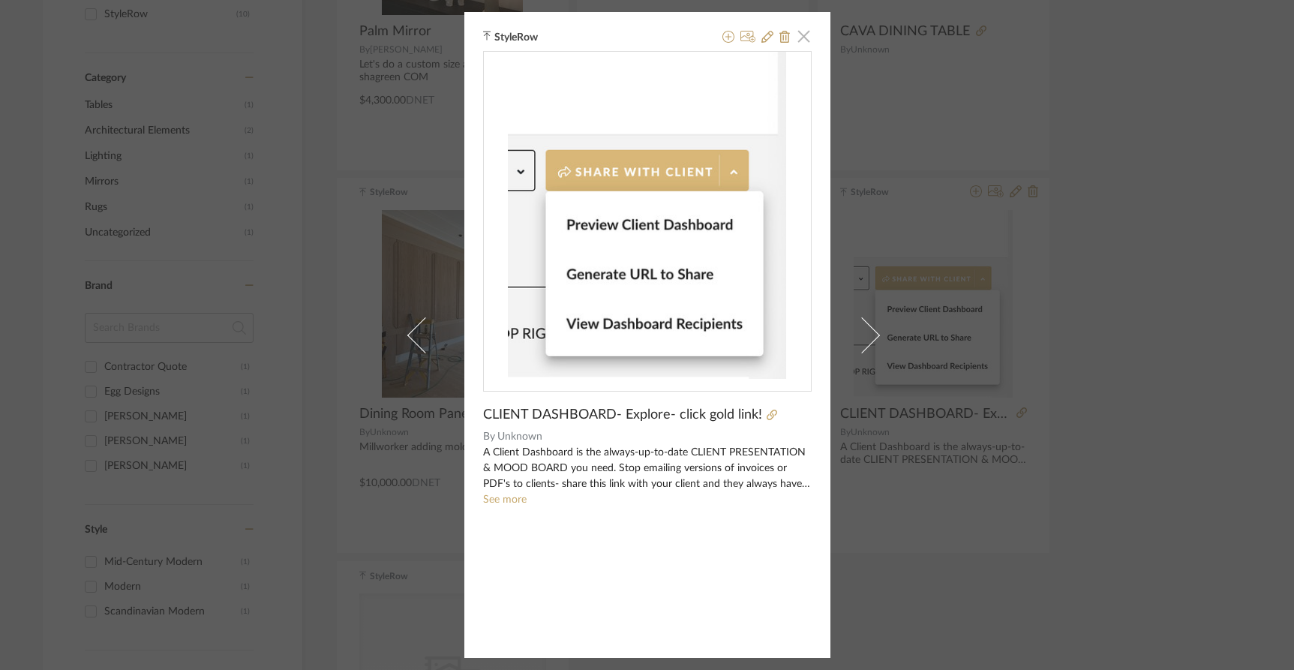
click at [804, 40] on span "button" at bounding box center [804, 36] width 30 height 30
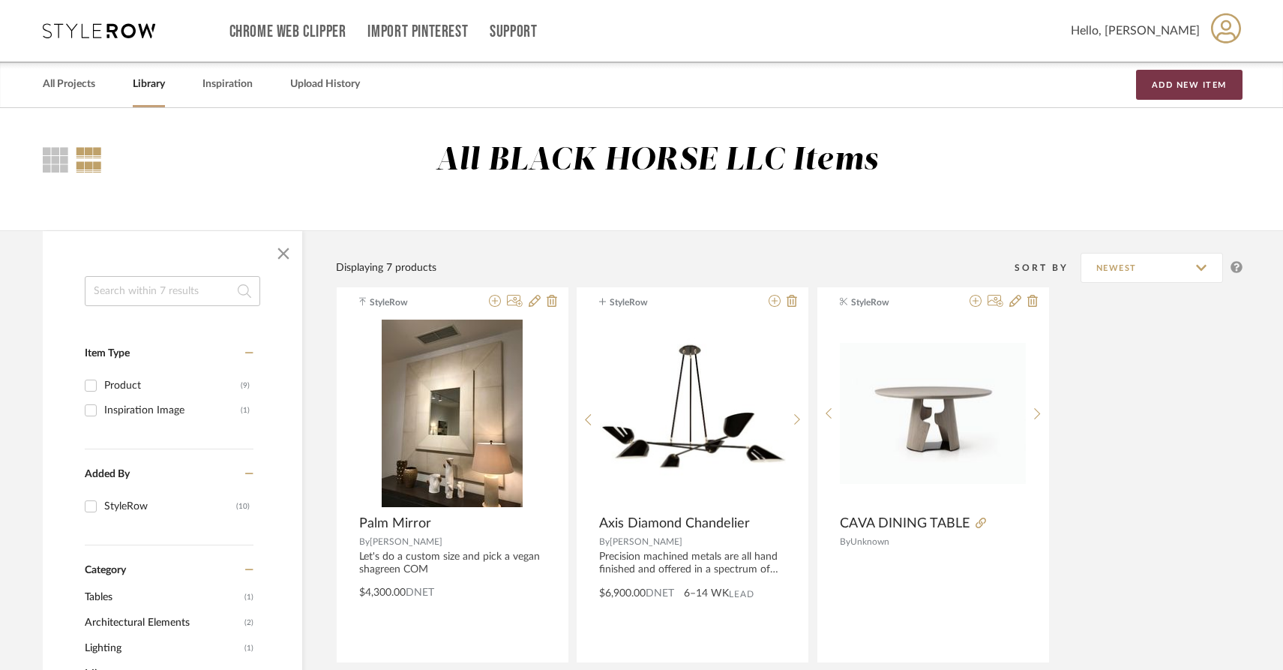
click at [1182, 85] on button "Add New Item" at bounding box center [1189, 85] width 106 height 30
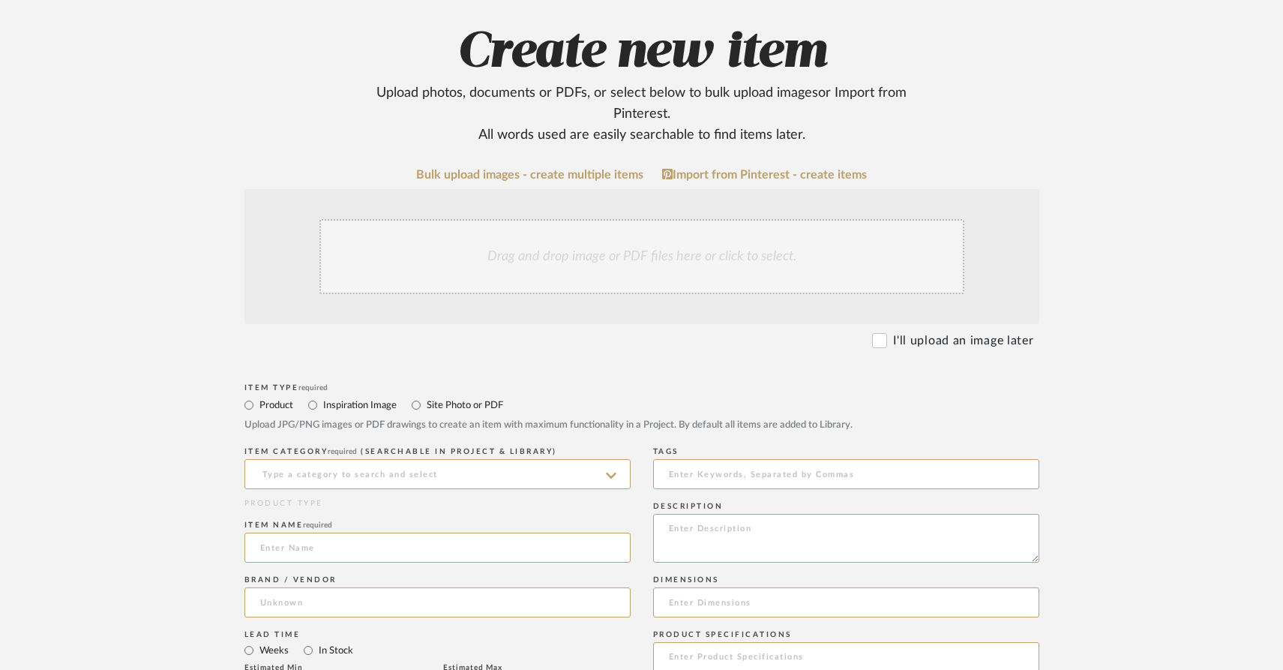
scroll to position [161, 0]
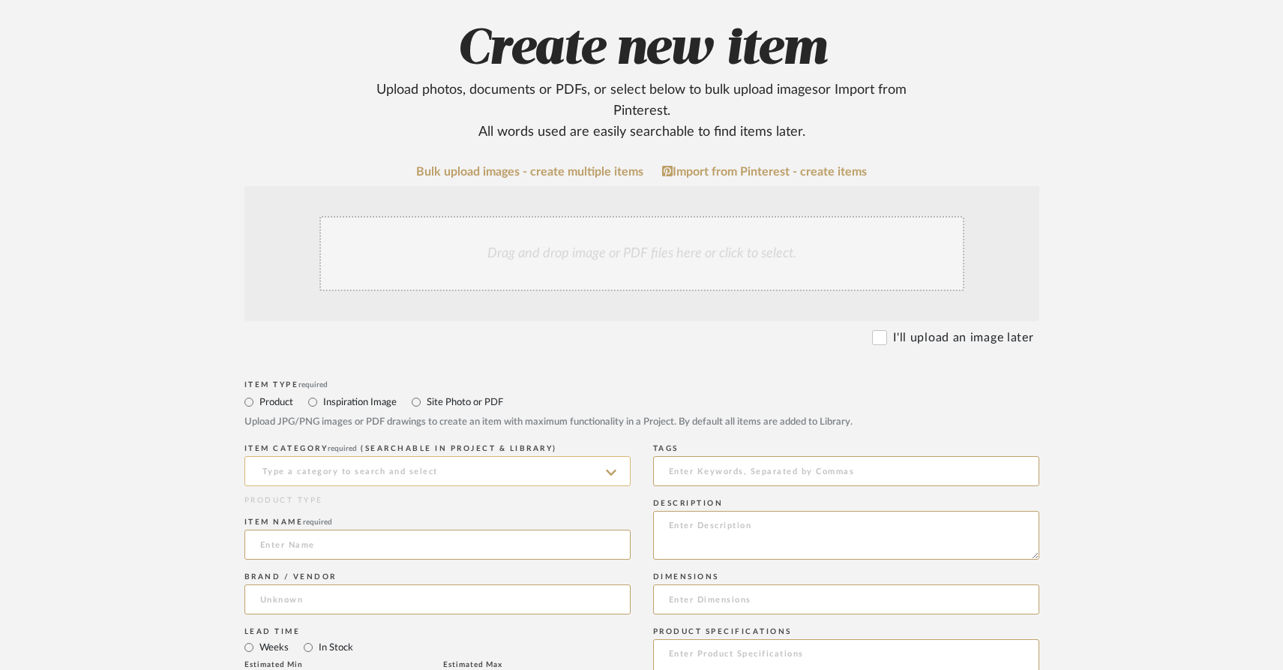
click at [592, 460] on input at bounding box center [437, 471] width 386 height 30
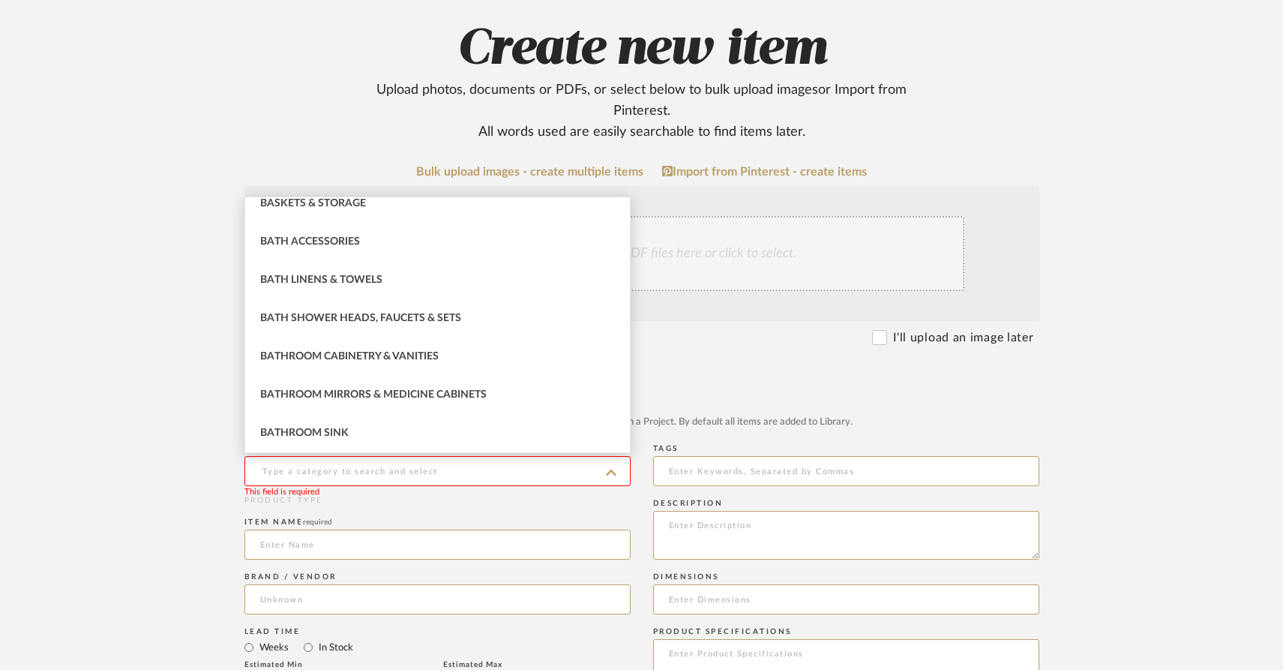
scroll to position [0, 0]
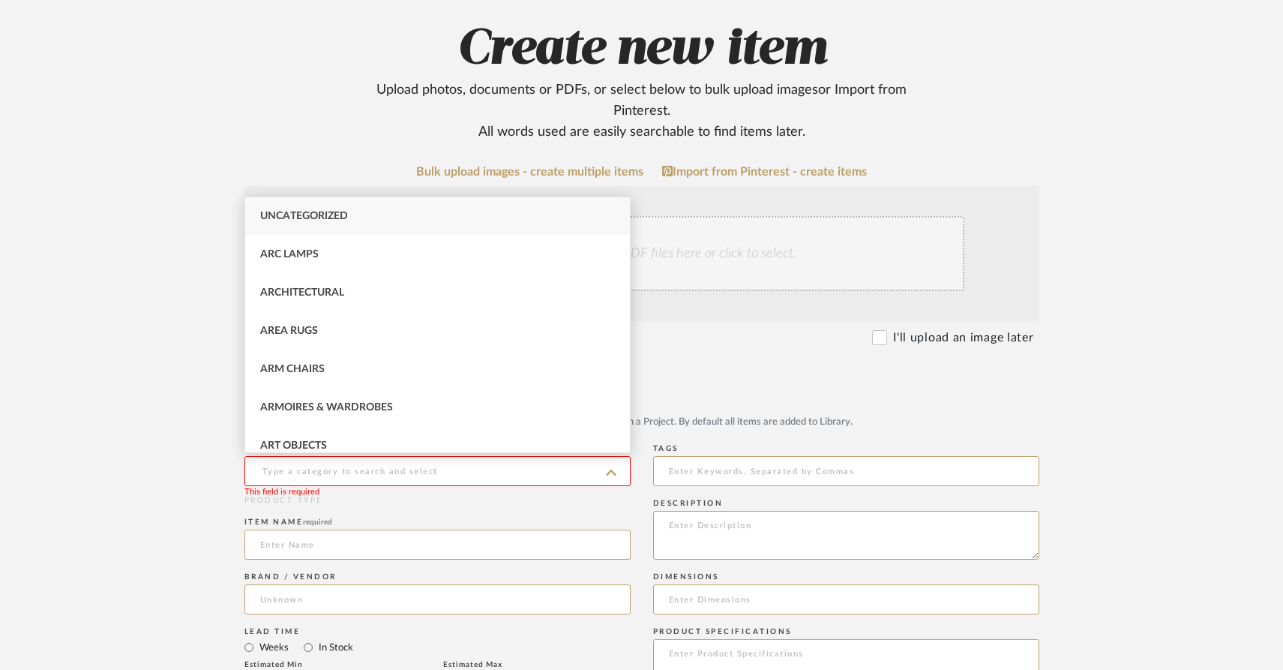
click at [793, 392] on mat-radio-group "Product Inspiration Image Site Photo or PDF" at bounding box center [641, 401] width 795 height 19
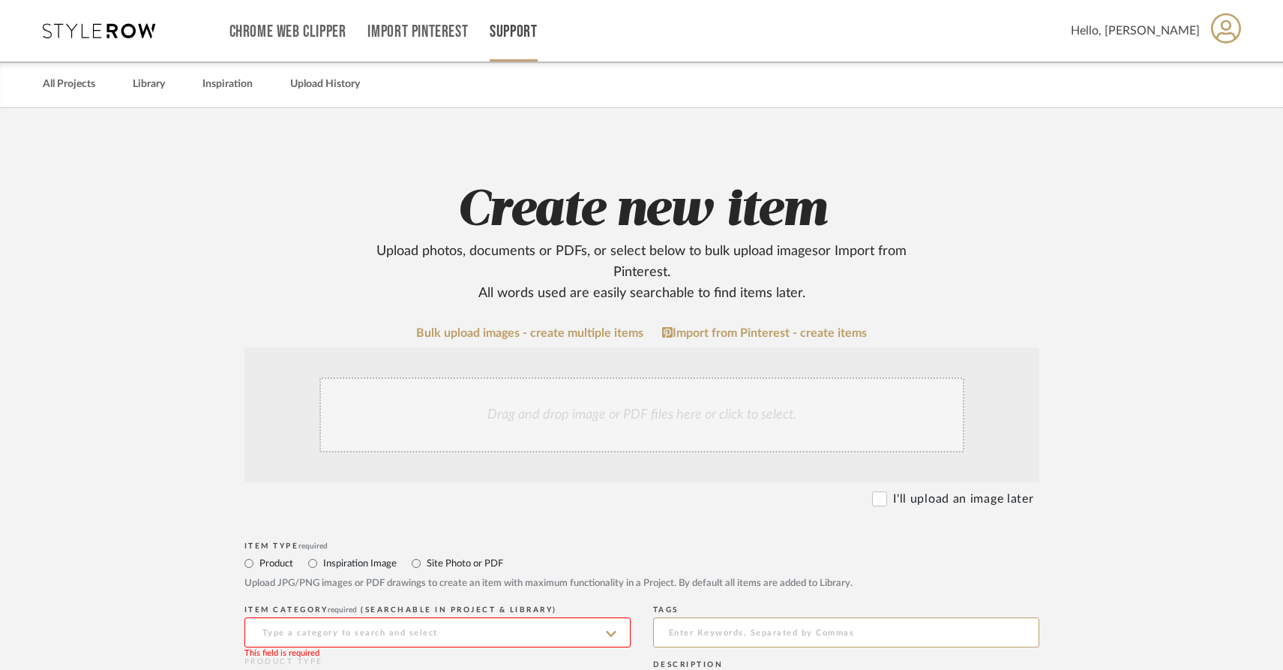
click at [519, 18] on div "Support" at bounding box center [513, 30] width 47 height 61
click at [508, 49] on div "Support" at bounding box center [513, 30] width 47 height 61
click at [508, 37] on link "Support" at bounding box center [513, 31] width 47 height 13
click at [537, 90] on link "How-To Hub" at bounding box center [546, 98] width 110 height 36
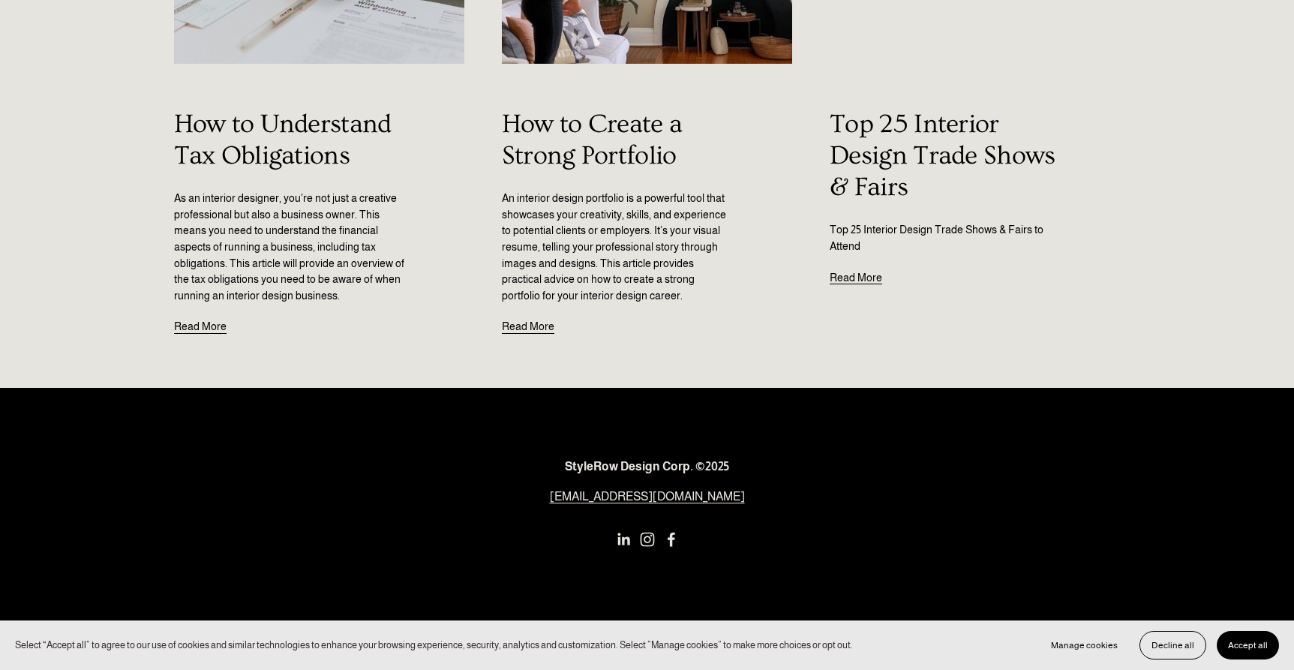
scroll to position [2069, 0]
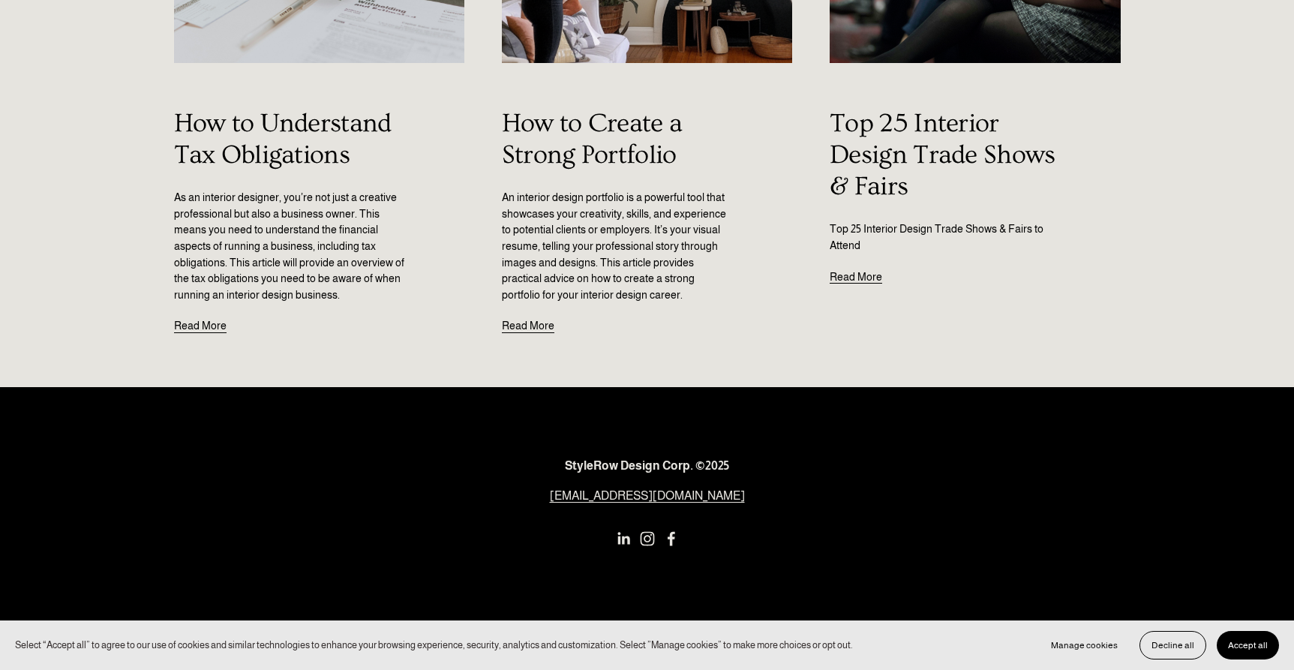
click at [203, 328] on link "Read More" at bounding box center [200, 319] width 52 height 32
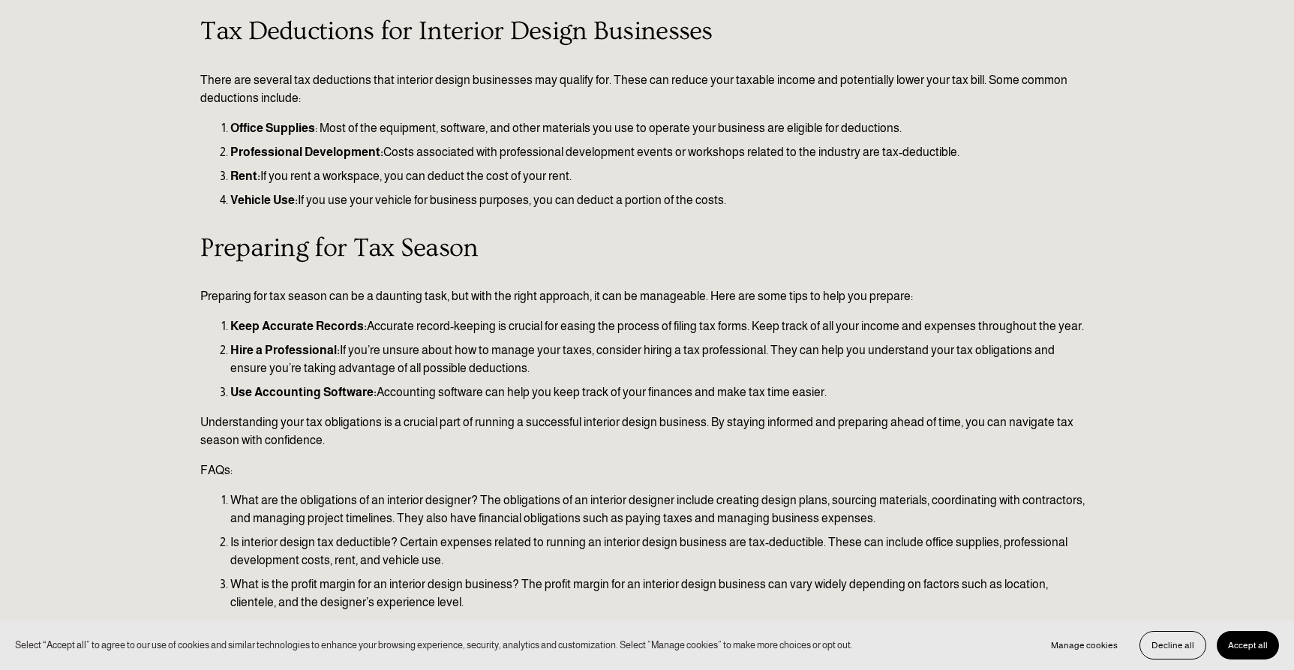
scroll to position [490, 0]
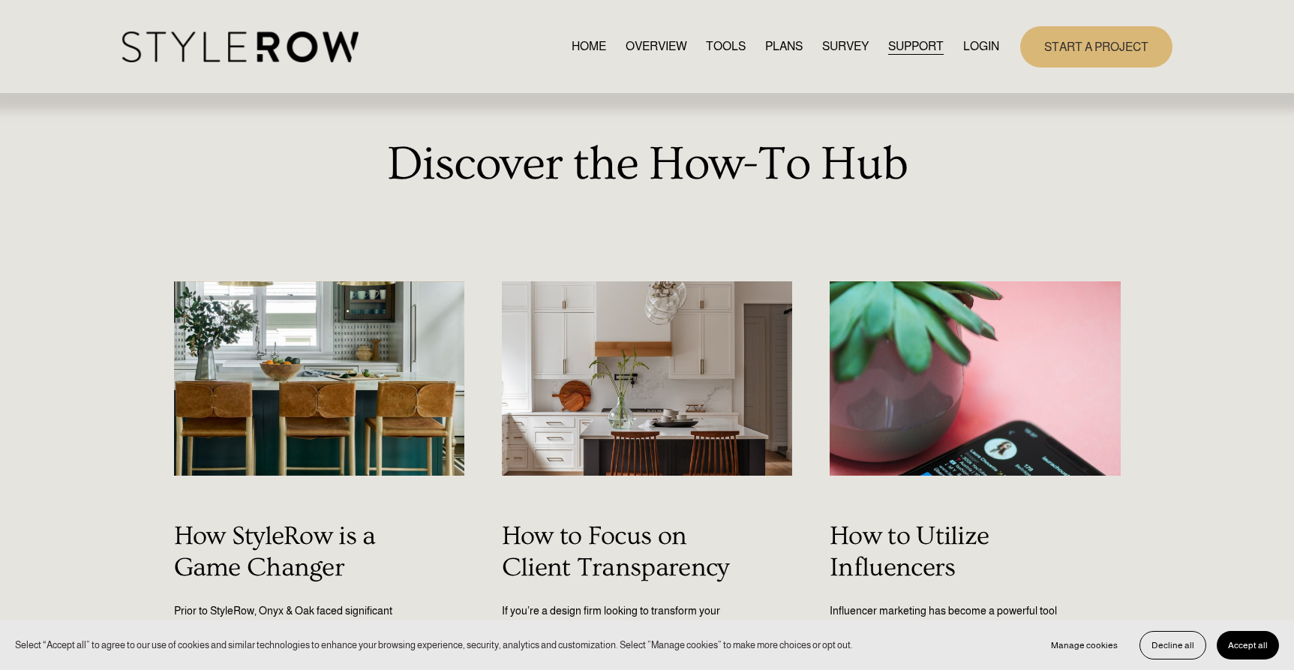
click at [0, 0] on link "RESOURCE CENTER" at bounding box center [0, 0] width 0 height 0
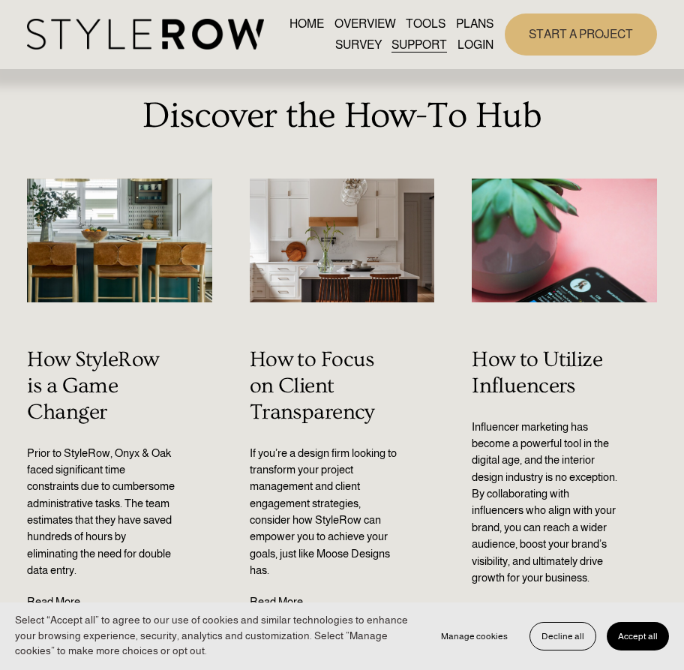
click at [665, 636] on button "Accept all" at bounding box center [638, 636] width 62 height 28
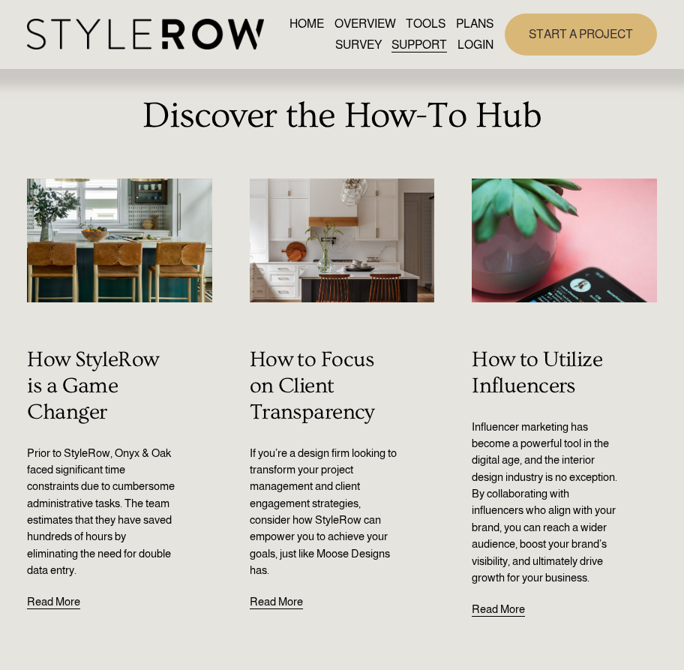
click at [541, 36] on link "START A PROJECT" at bounding box center [581, 33] width 152 height 41
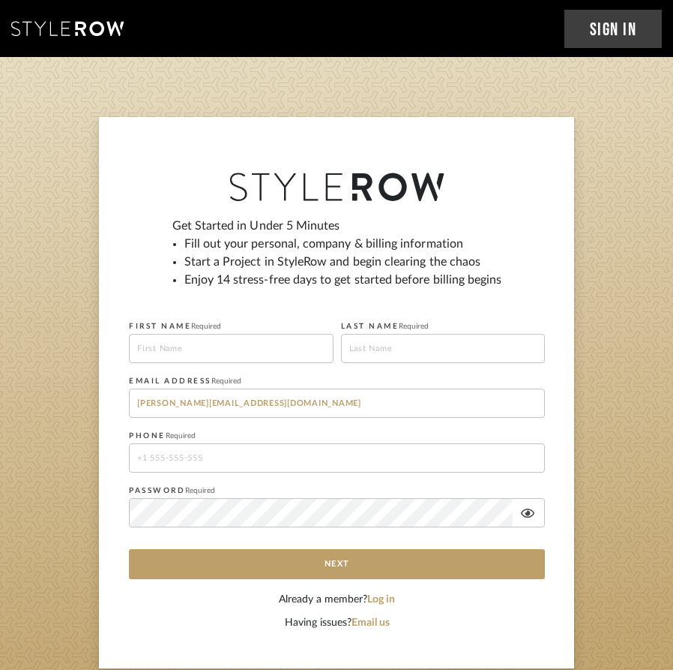
click at [604, 28] on link "Sign In" at bounding box center [614, 29] width 98 height 38
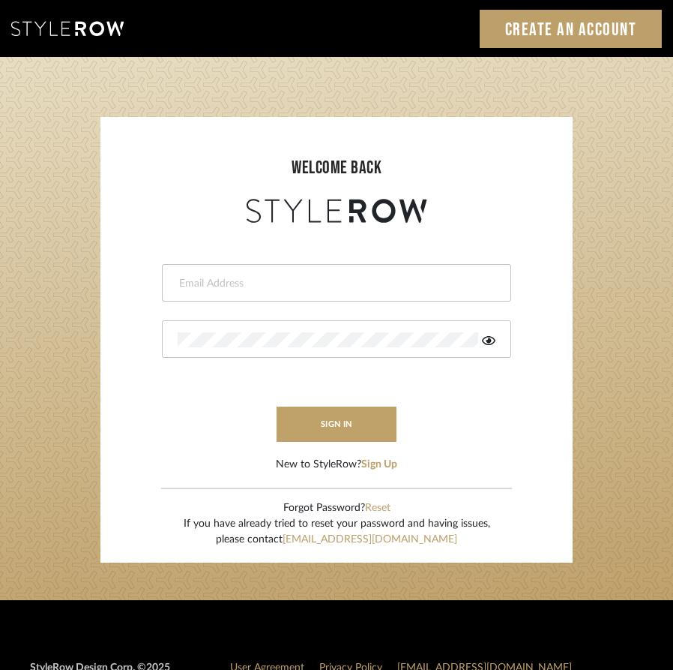
type input "kirsten@kirstmedia.com"
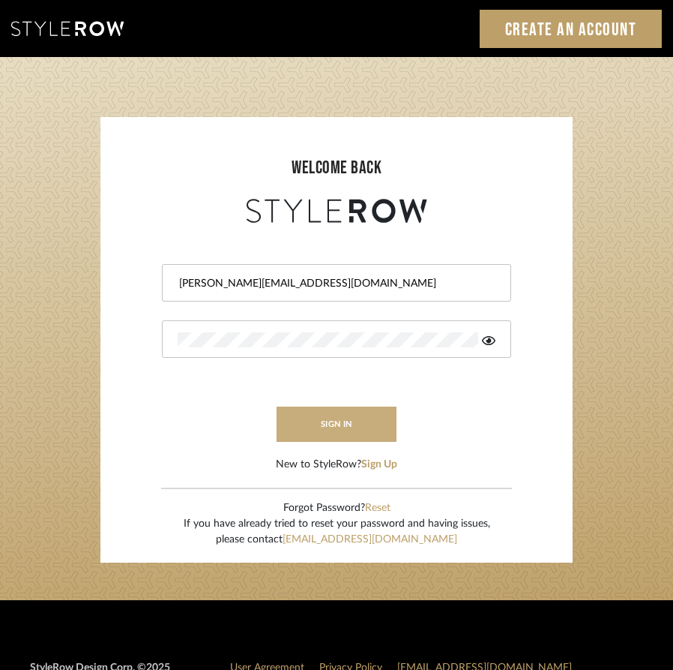
click at [343, 428] on button "sign in" at bounding box center [337, 423] width 120 height 35
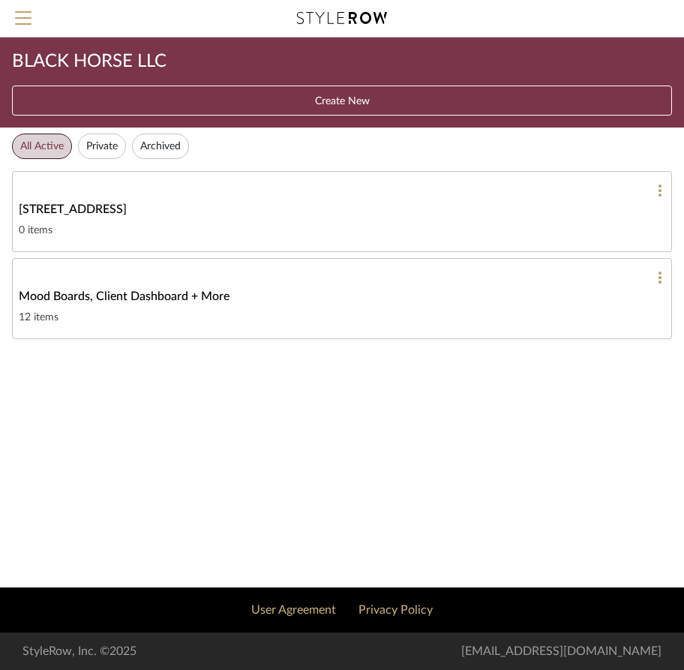
click at [265, 438] on mobile-projects-collections "BLACK HORSE LLC Create New All Active Private Archived [STREET_ADDRESS] 0 items…" at bounding box center [342, 312] width 684 height 550
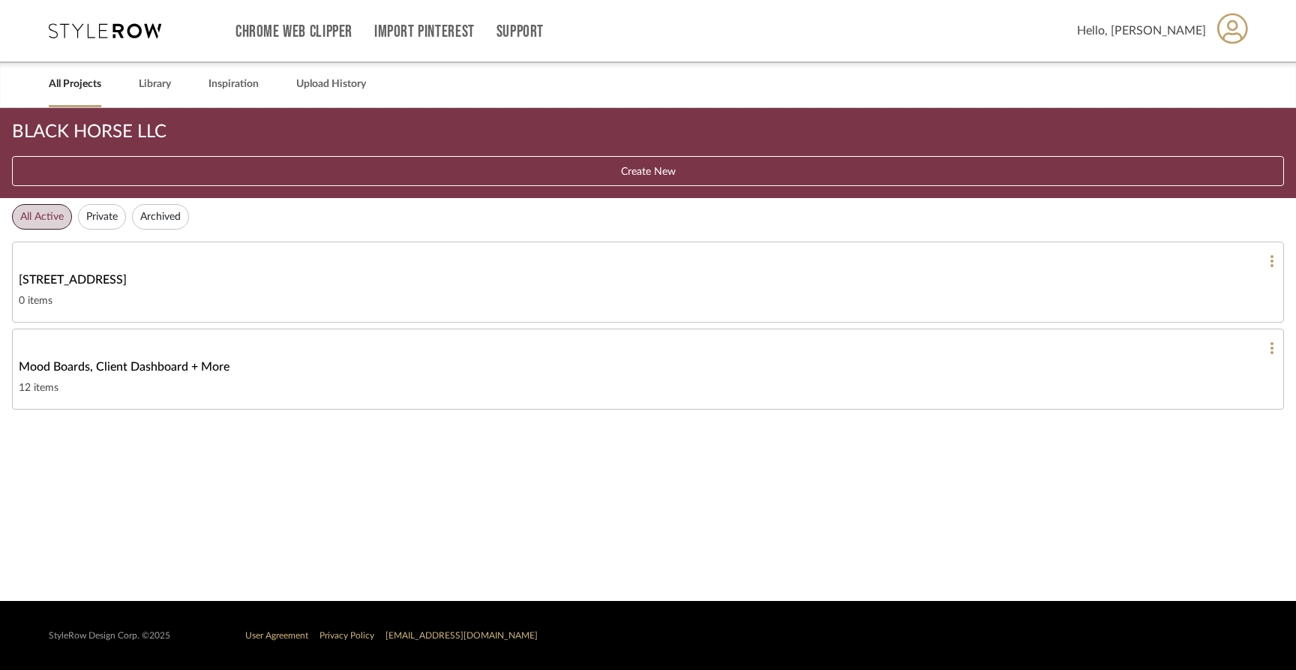
click at [433, 495] on mobile-projects-collections "BLACK HORSE LLC Create New All Active Private Archived [STREET_ADDRESS] 0 items…" at bounding box center [648, 354] width 1296 height 493
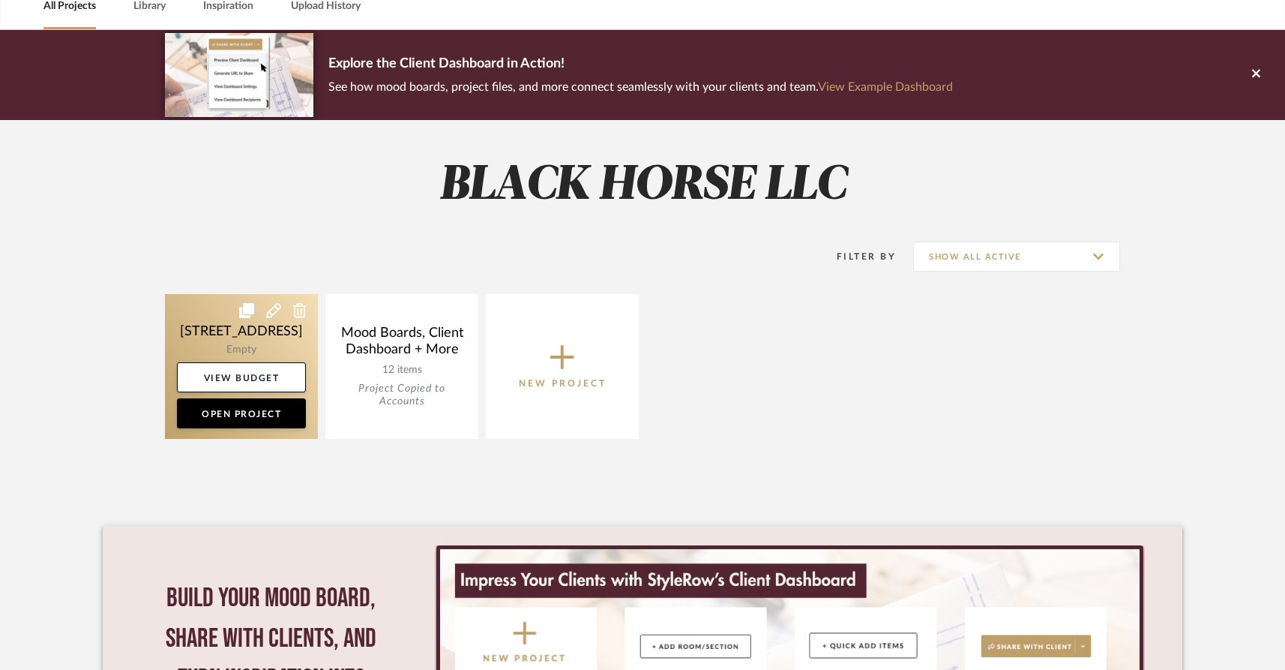
click at [242, 343] on link at bounding box center [241, 366] width 153 height 145
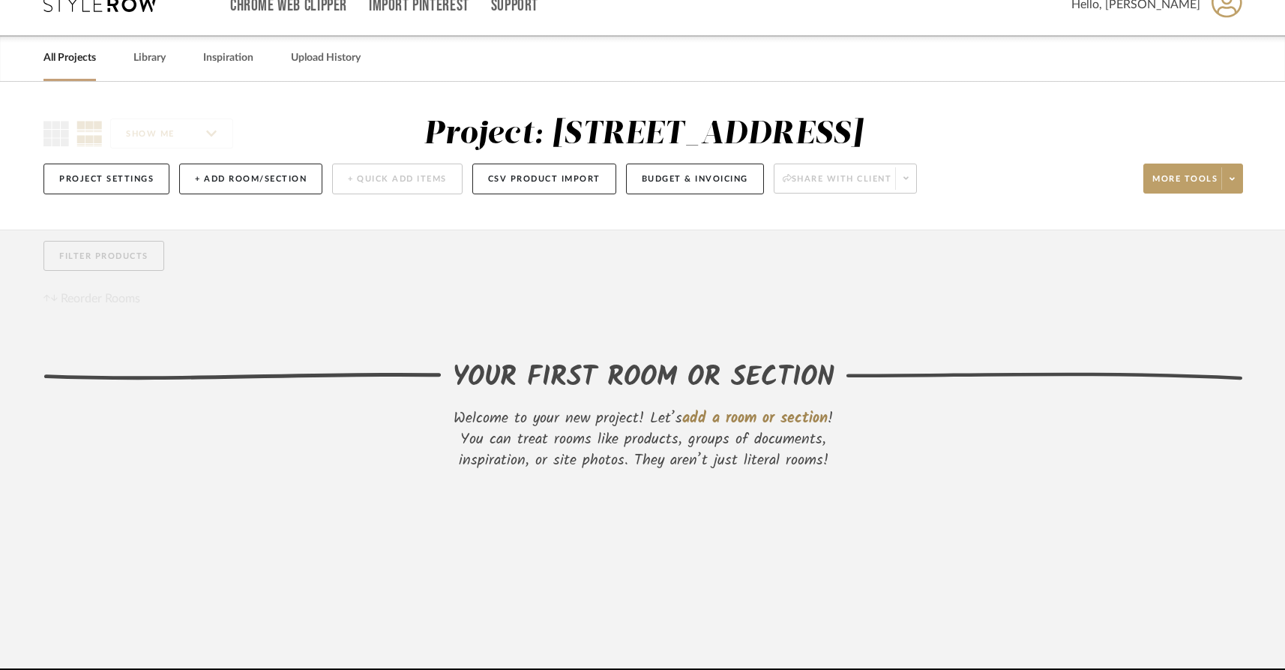
scroll to position [33, 0]
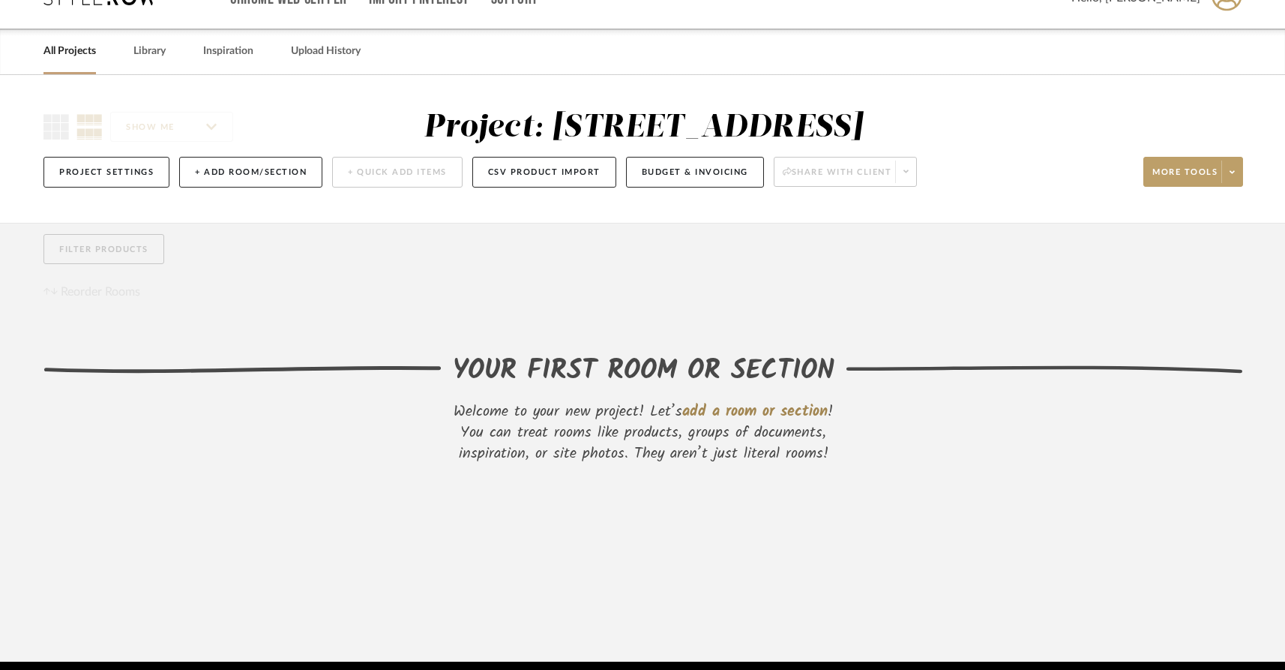
click at [1246, 197] on div "SHOW ME Project: [STREET_ADDRESS] Project Settings + Add Room/Section + Quick A…" at bounding box center [642, 153] width 1243 height 88
click at [1237, 183] on span at bounding box center [1232, 171] width 21 height 22
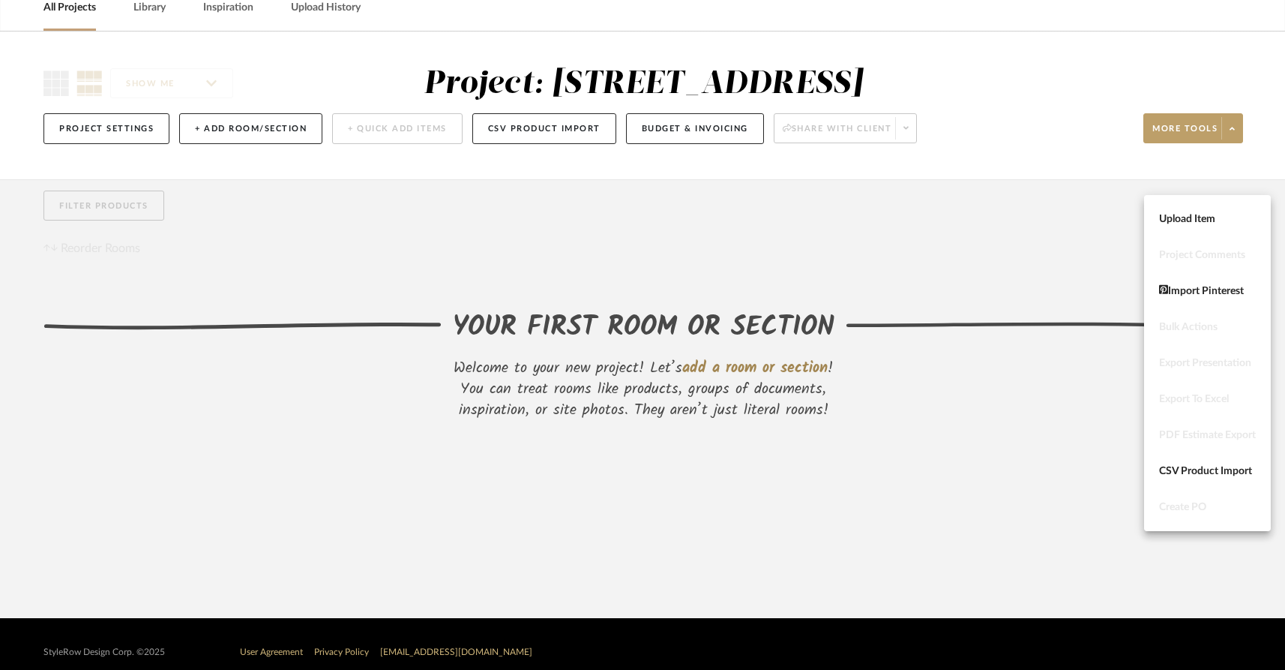
scroll to position [0, 0]
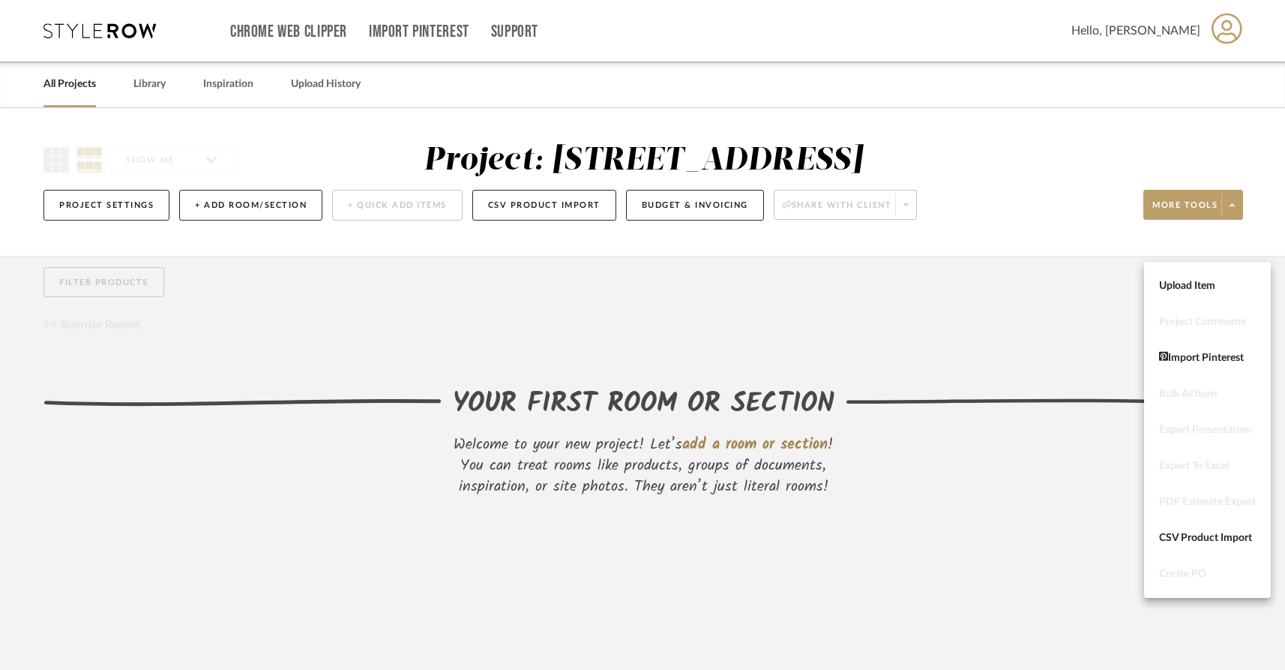
click at [682, 240] on div at bounding box center [642, 335] width 1285 height 670
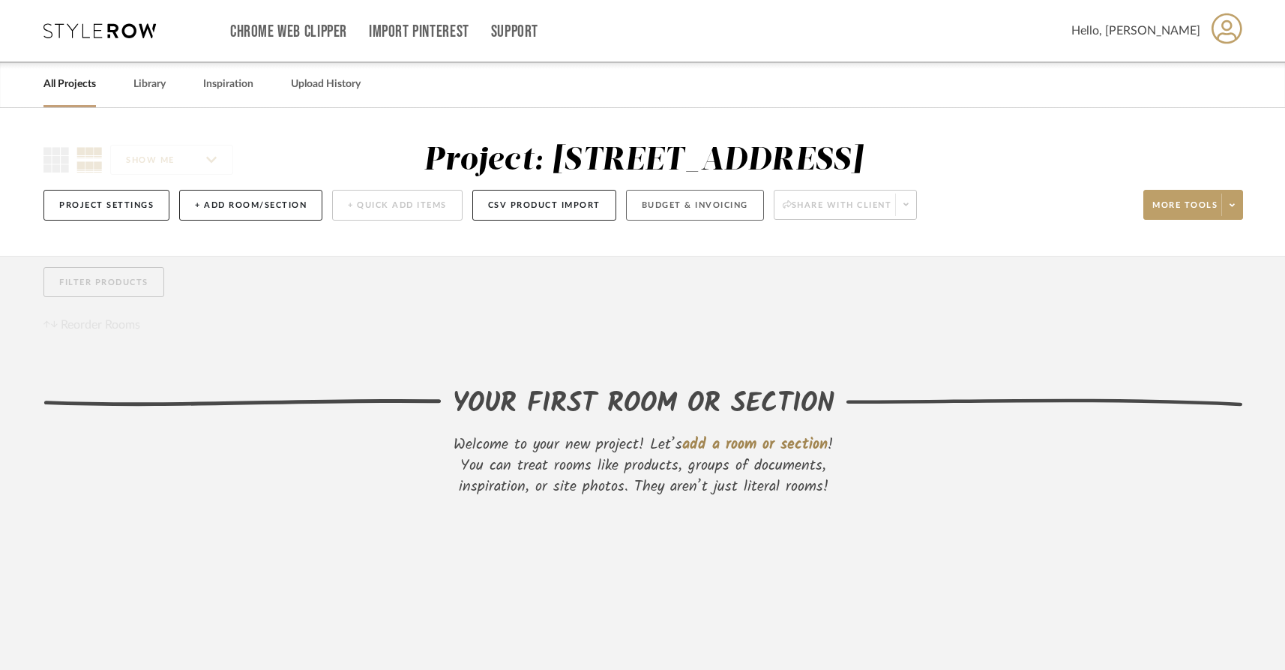
click at [666, 220] on button "Budget & Invoicing" at bounding box center [695, 205] width 138 height 31
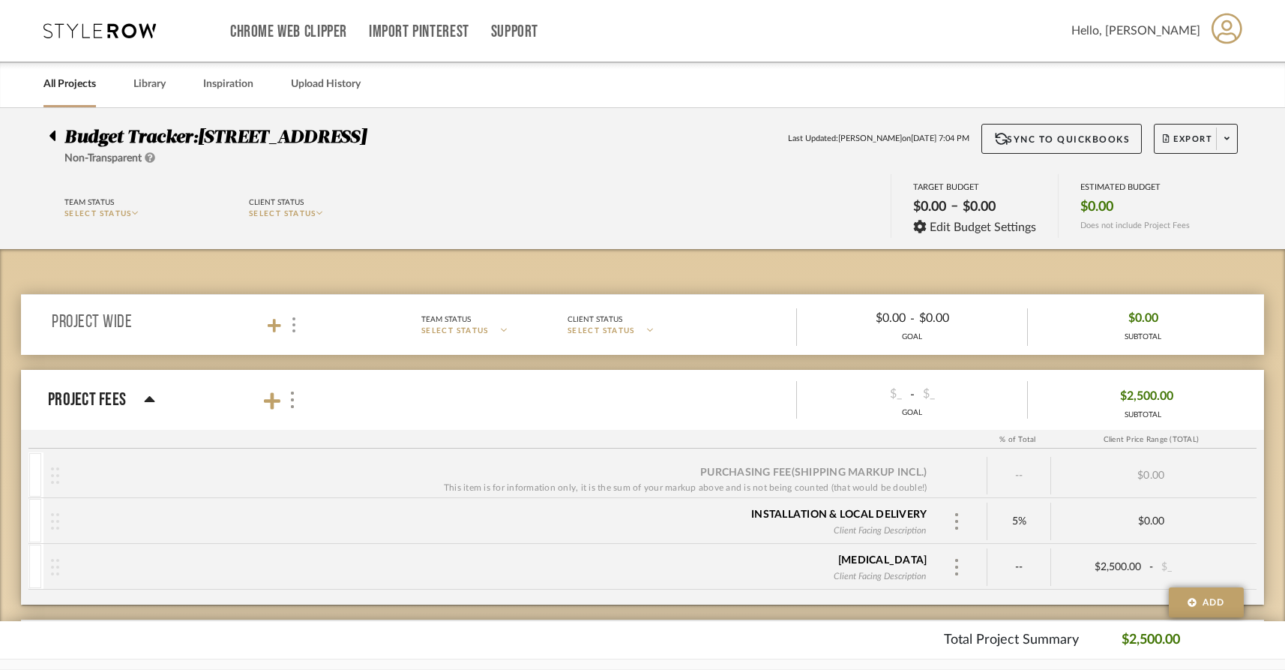
click at [141, 399] on div "Project Fees" at bounding box center [101, 399] width 107 height 27
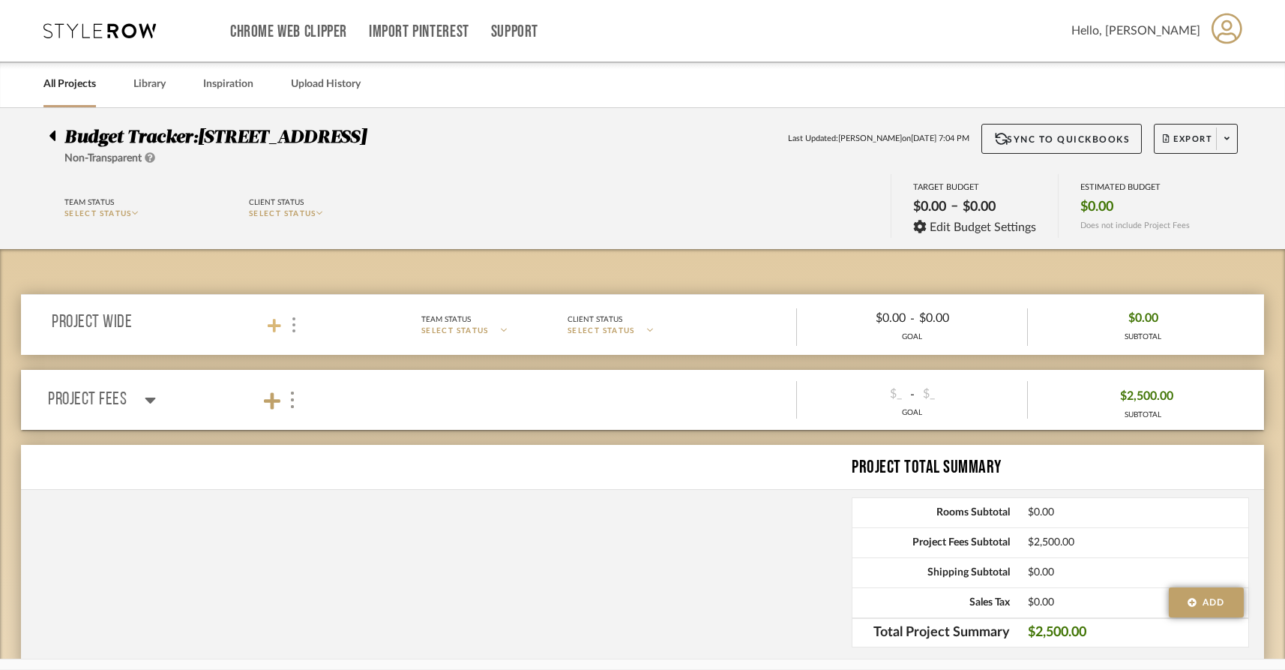
click at [271, 323] on icon at bounding box center [274, 325] width 13 height 15
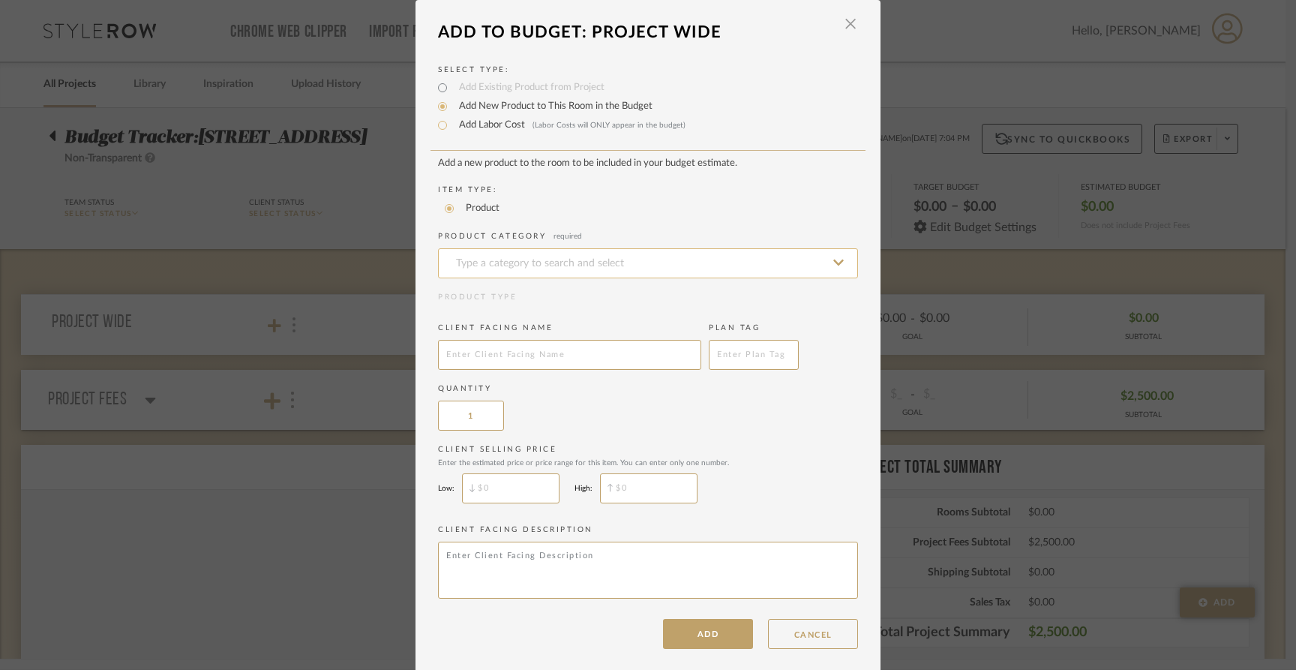
click at [607, 266] on input at bounding box center [648, 263] width 420 height 30
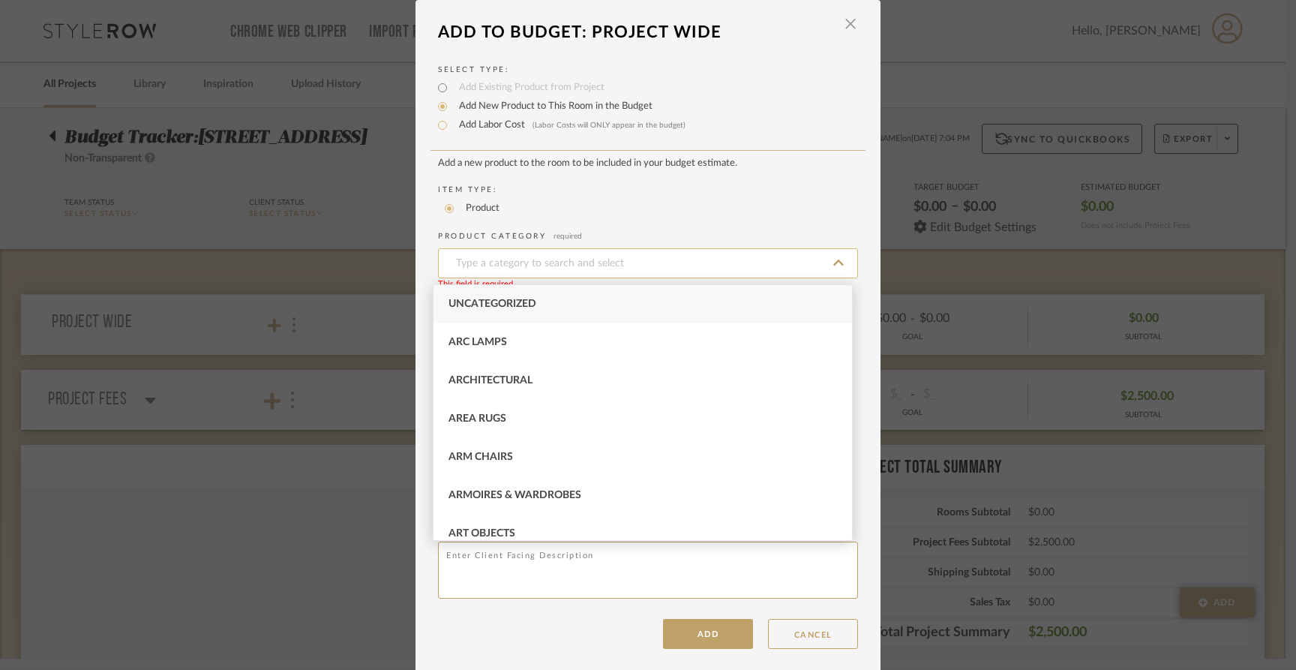
click at [613, 266] on input at bounding box center [648, 263] width 420 height 30
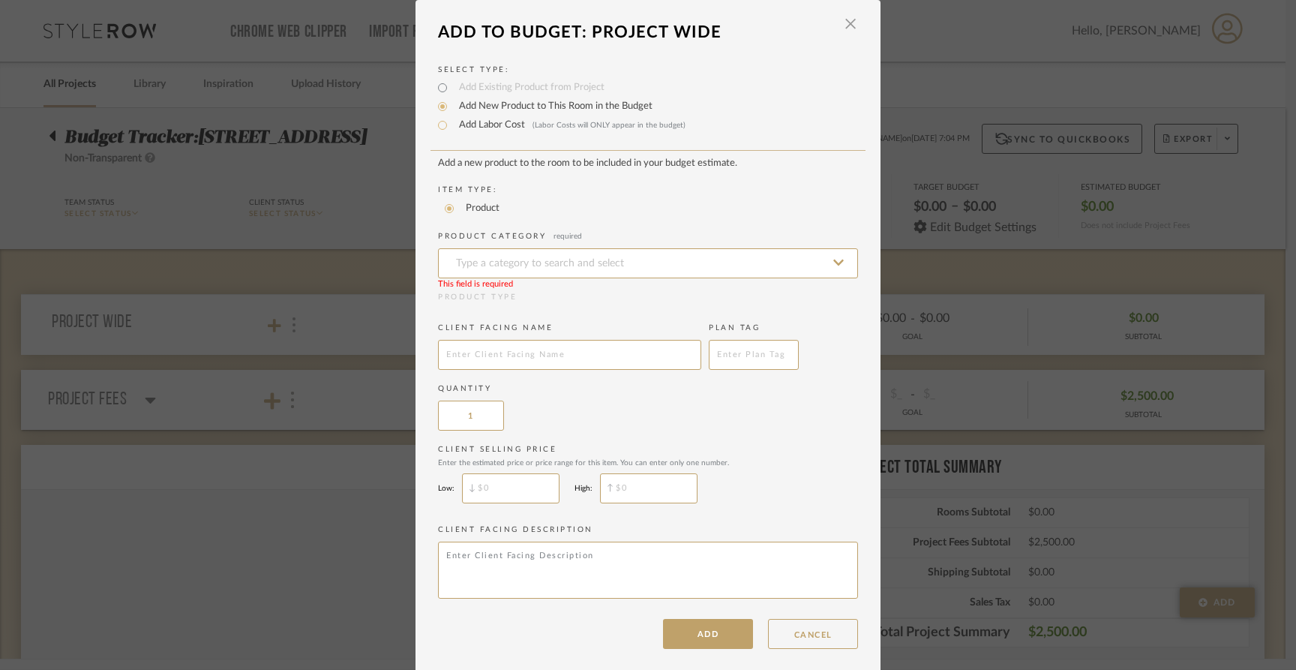
click at [937, 169] on div "LOADING" at bounding box center [648, 335] width 1296 height 670
click at [842, 25] on span "button" at bounding box center [850, 24] width 30 height 30
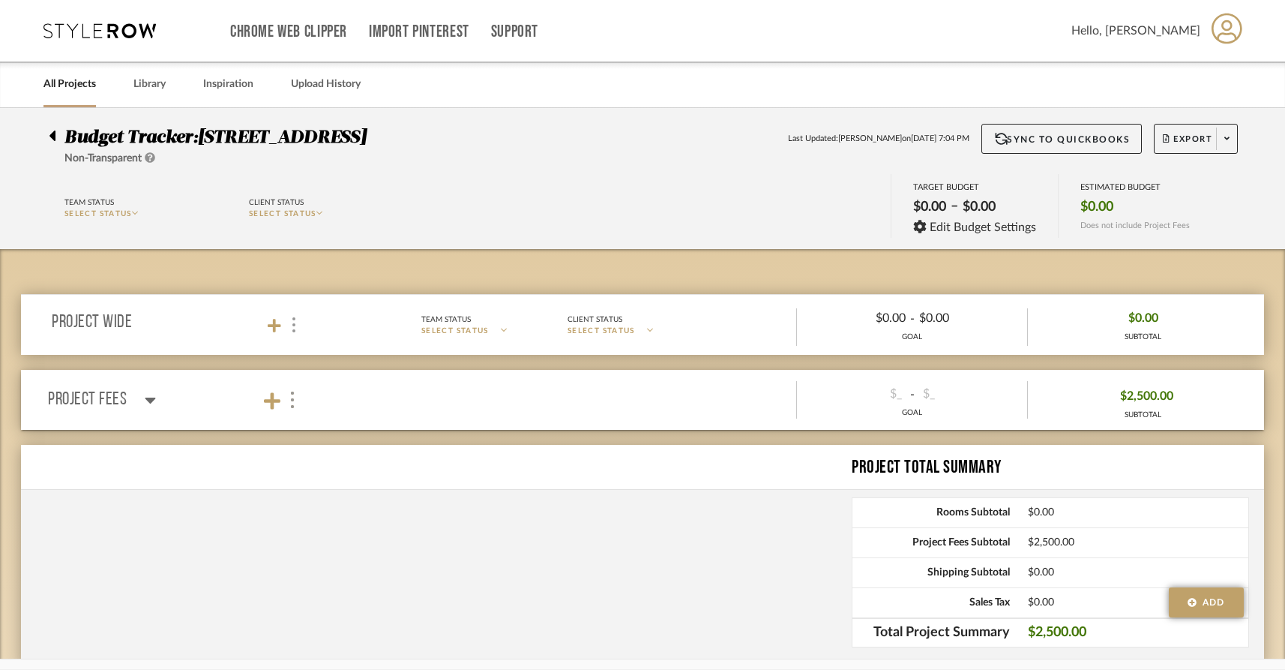
click at [130, 211] on span "SELECT STATUS" at bounding box center [97, 213] width 67 height 7
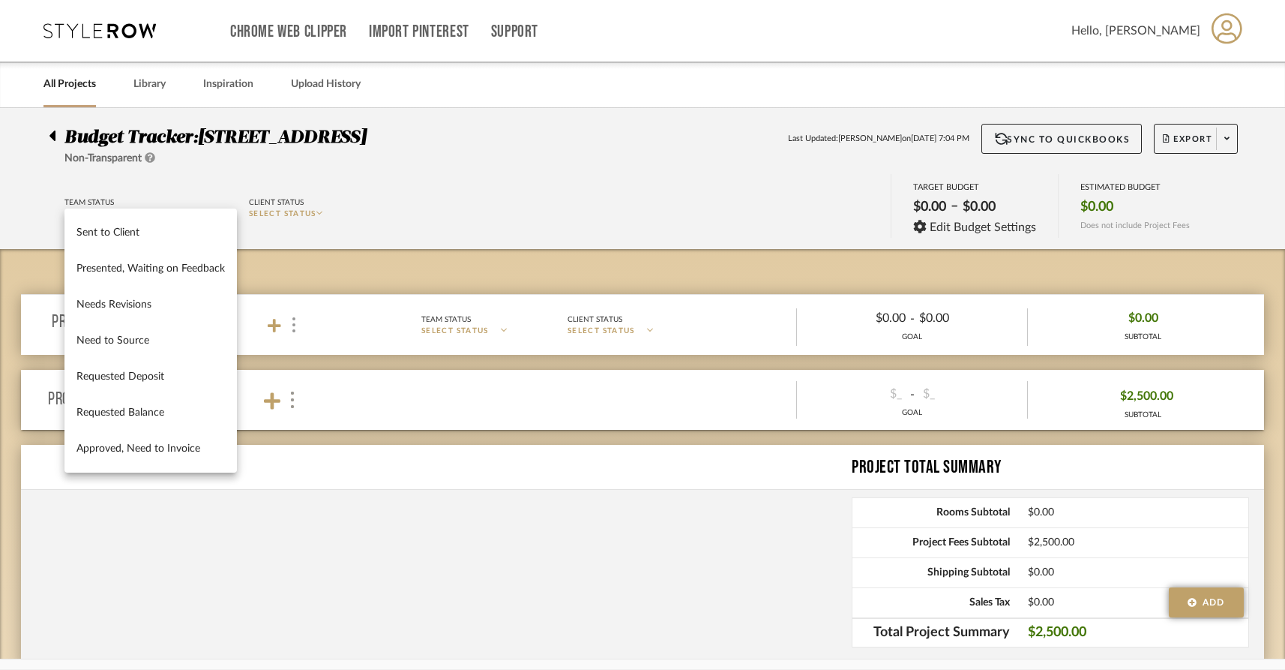
click at [130, 202] on div at bounding box center [642, 335] width 1285 height 670
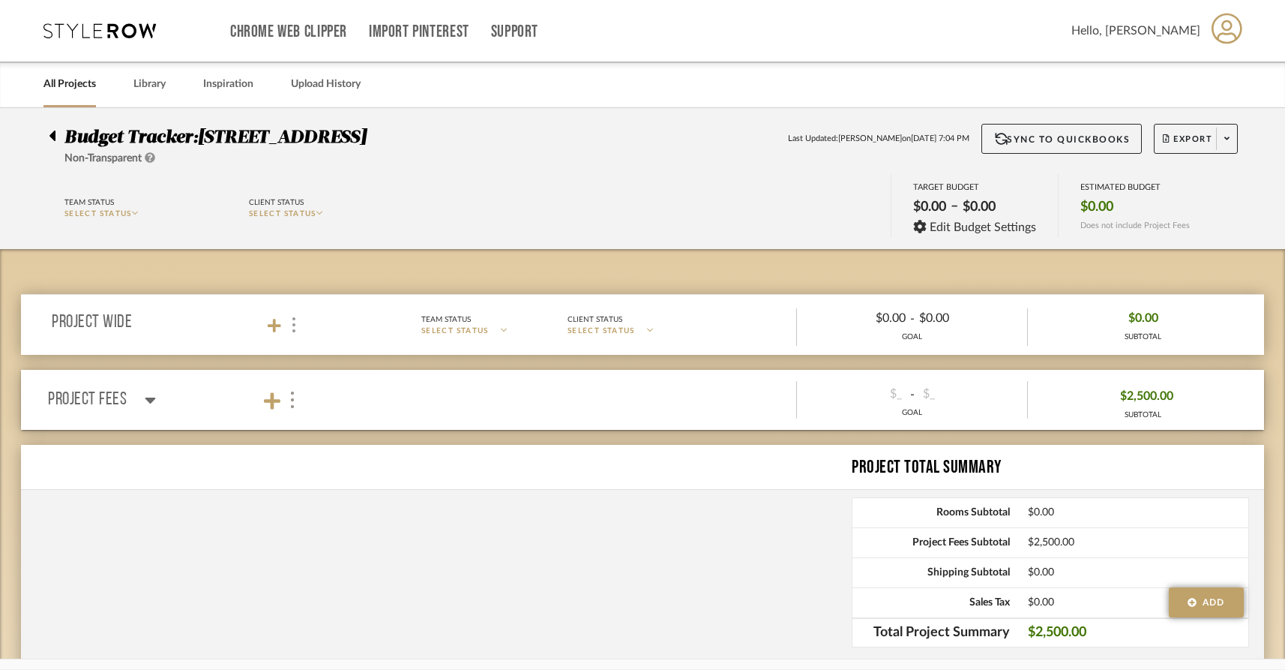
click at [61, 133] on div at bounding box center [57, 133] width 16 height 18
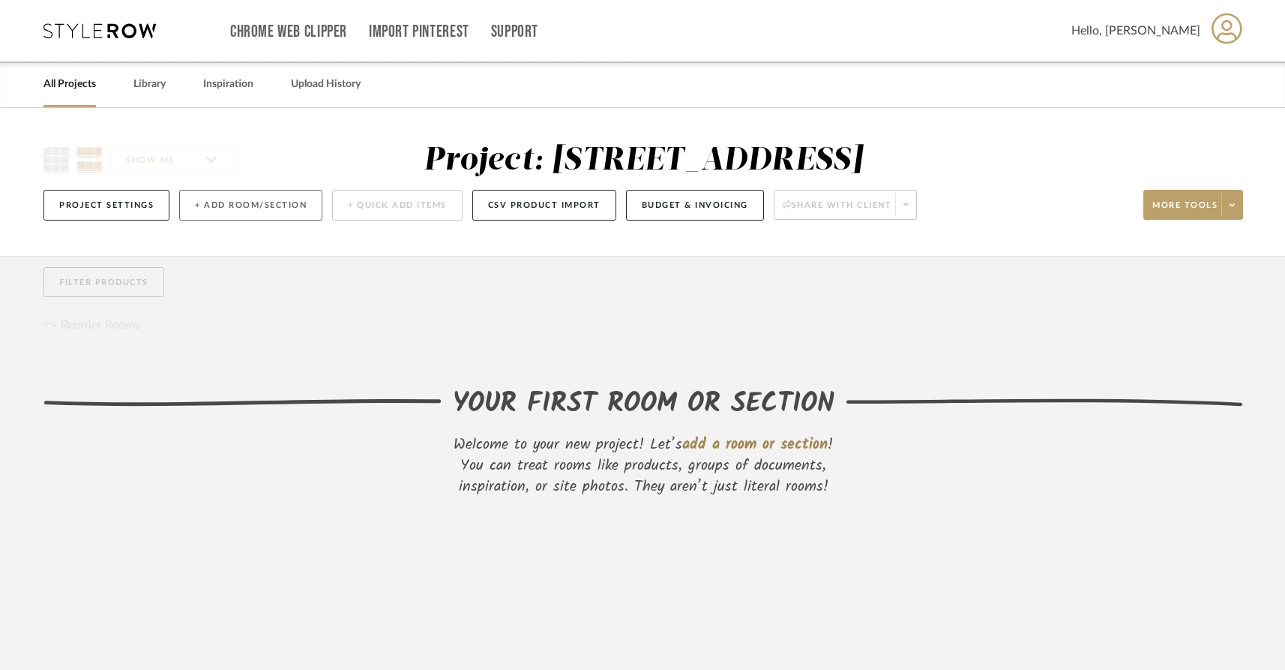
click at [227, 220] on button "+ Add Room/Section" at bounding box center [250, 205] width 143 height 31
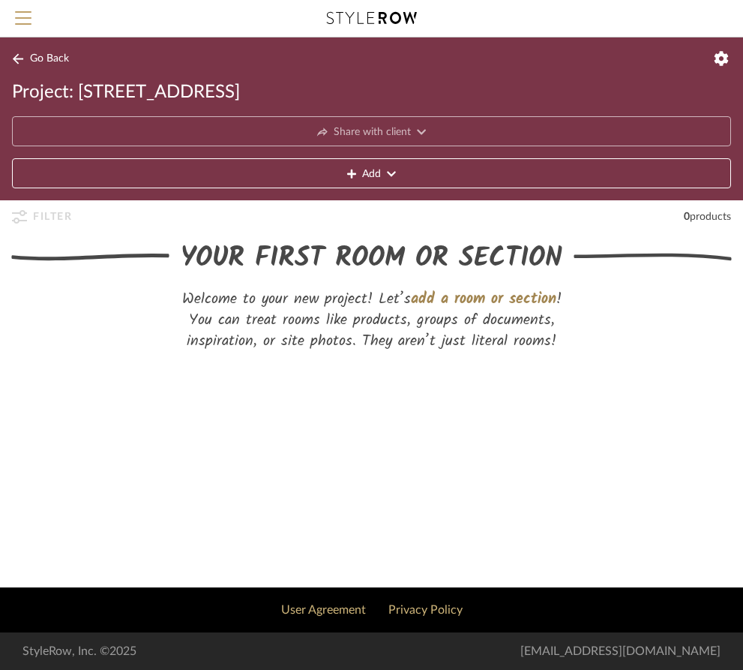
click at [546, 400] on mobile-project-details "Go Back Project: [STREET_ADDRESS] Share with client Add Filter 0 products Filte…" at bounding box center [371, 312] width 743 height 550
click at [31, 61] on span "Go Back" at bounding box center [49, 58] width 39 height 13
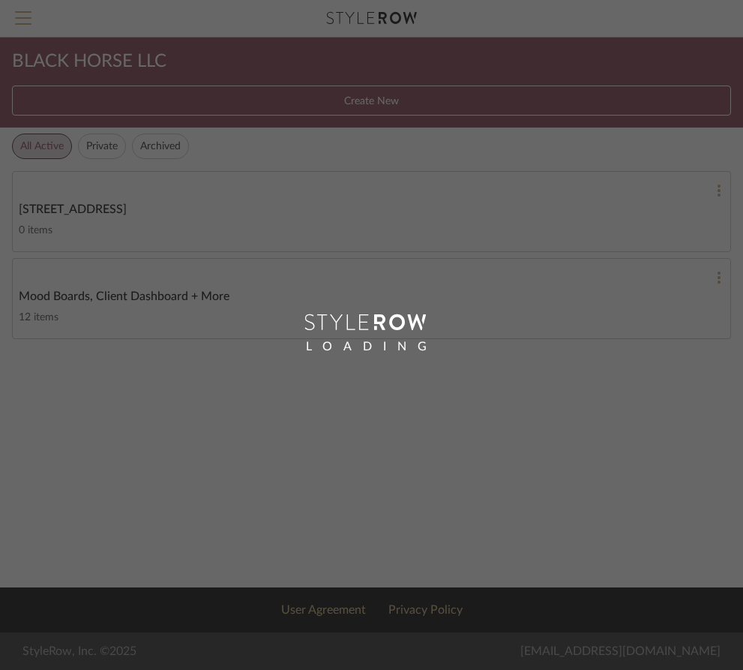
click at [461, 411] on mobile-projects-collections "BLACK HORSE LLC Create New All Active Private Archived [STREET_ADDRESS] 0 items…" at bounding box center [371, 312] width 743 height 550
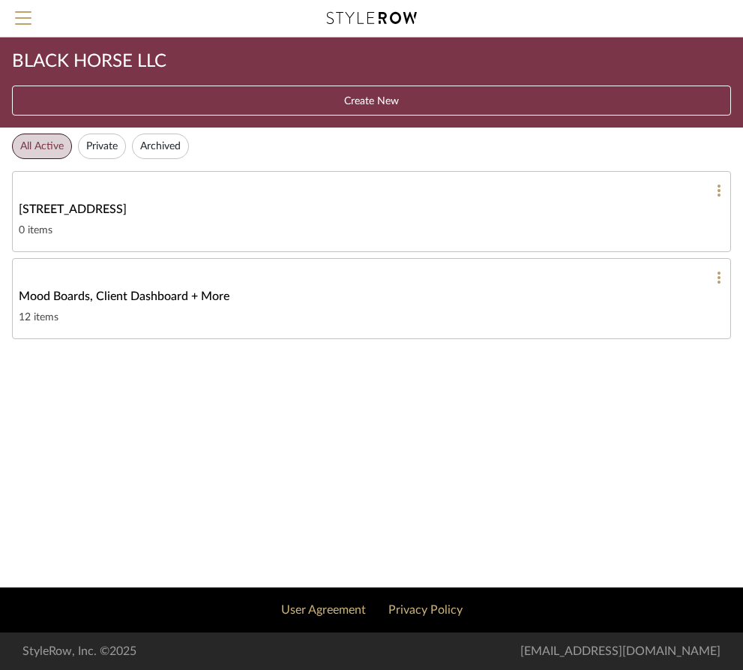
click at [279, 208] on div "[STREET_ADDRESS]" at bounding box center [372, 209] width 706 height 18
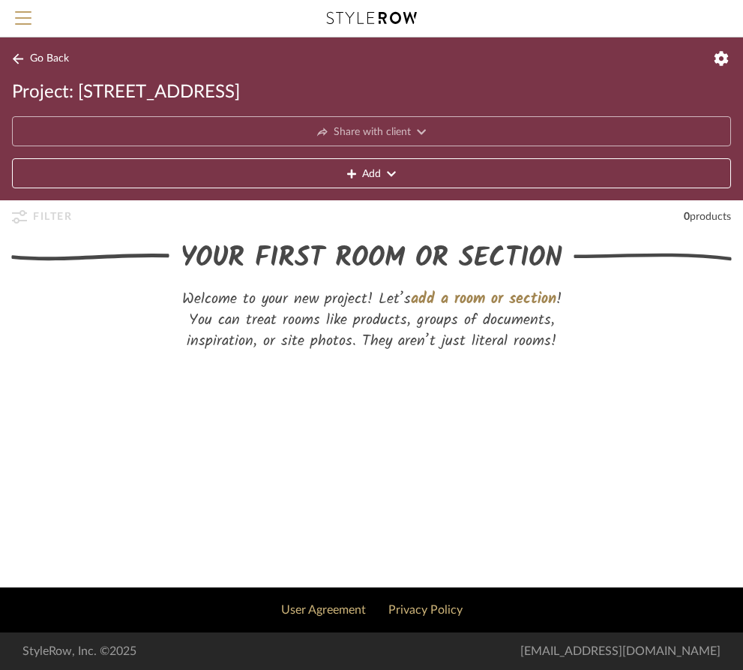
click at [376, 175] on span "Add" at bounding box center [371, 174] width 19 height 30
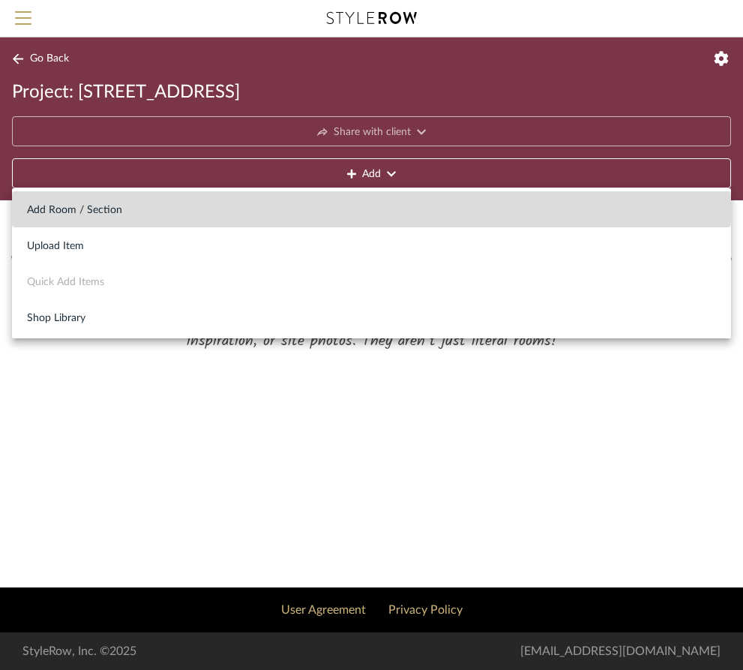
click at [130, 206] on span "Add Room / Section" at bounding box center [371, 210] width 689 height 13
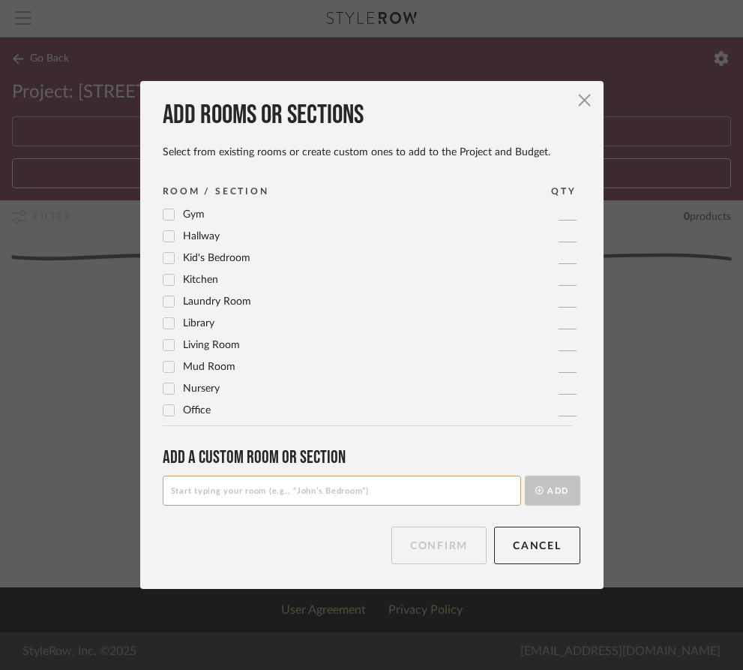
scroll to position [331, 0]
click at [164, 277] on icon at bounding box center [168, 277] width 10 height 10
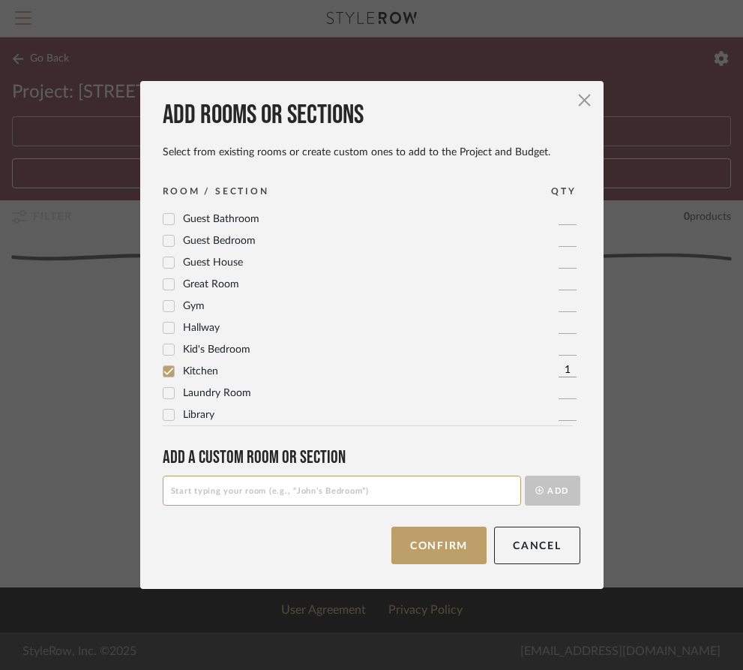
scroll to position [0, 0]
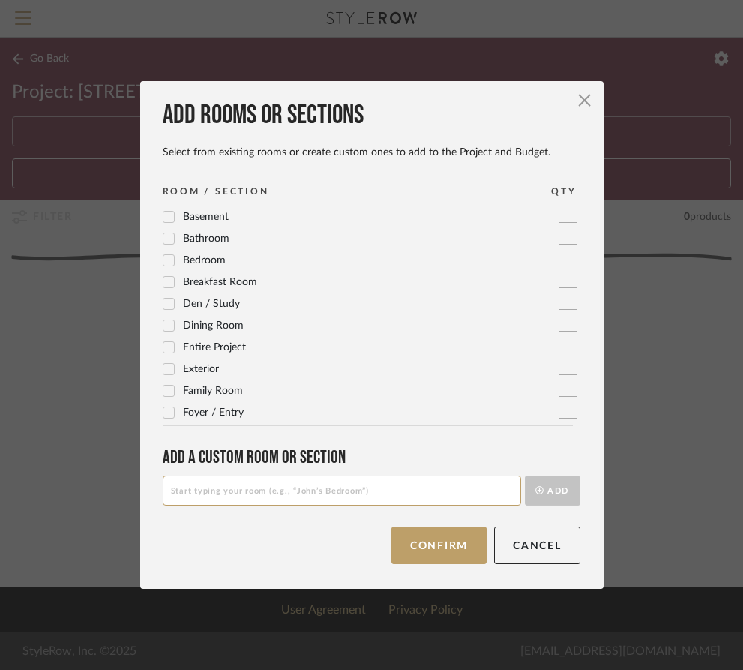
click at [165, 324] on icon at bounding box center [168, 325] width 10 height 7
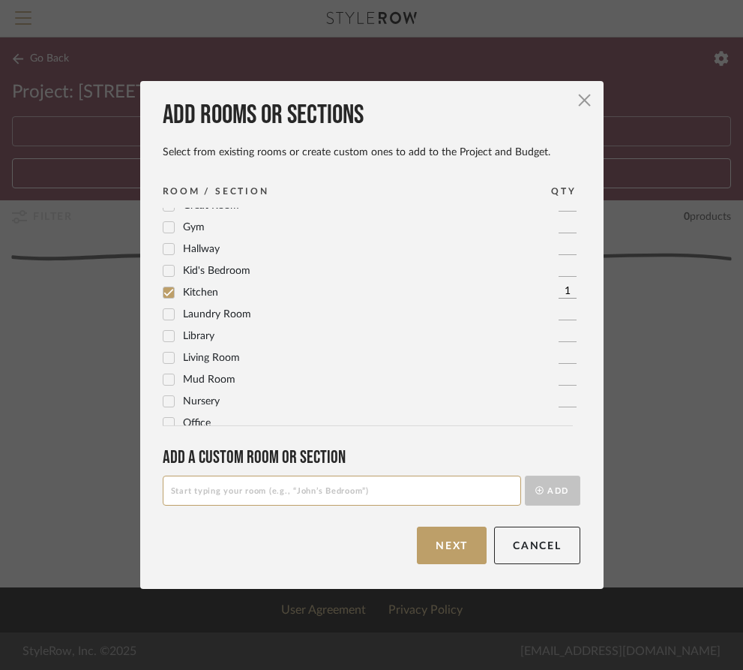
scroll to position [500, 0]
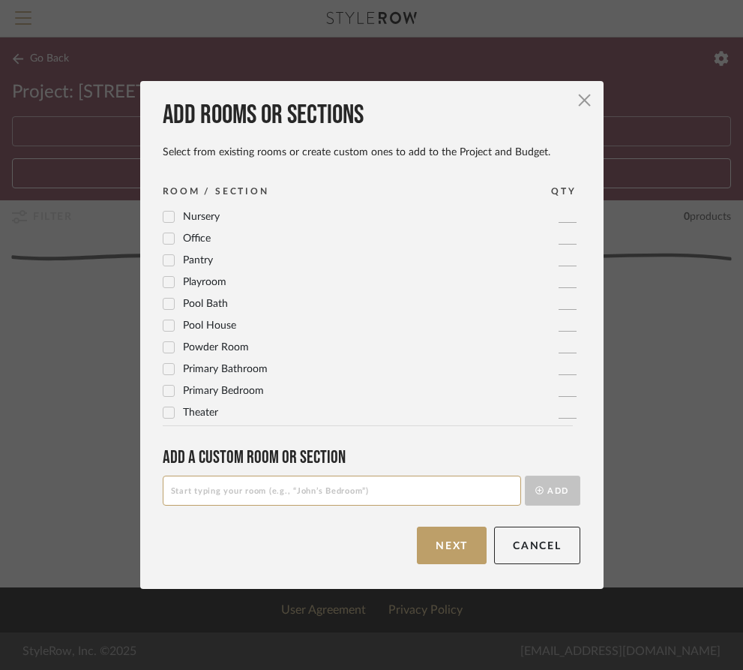
click at [163, 346] on icon at bounding box center [168, 347] width 10 height 10
click at [163, 368] on icon at bounding box center [168, 369] width 10 height 10
click at [164, 388] on icon at bounding box center [168, 390] width 10 height 10
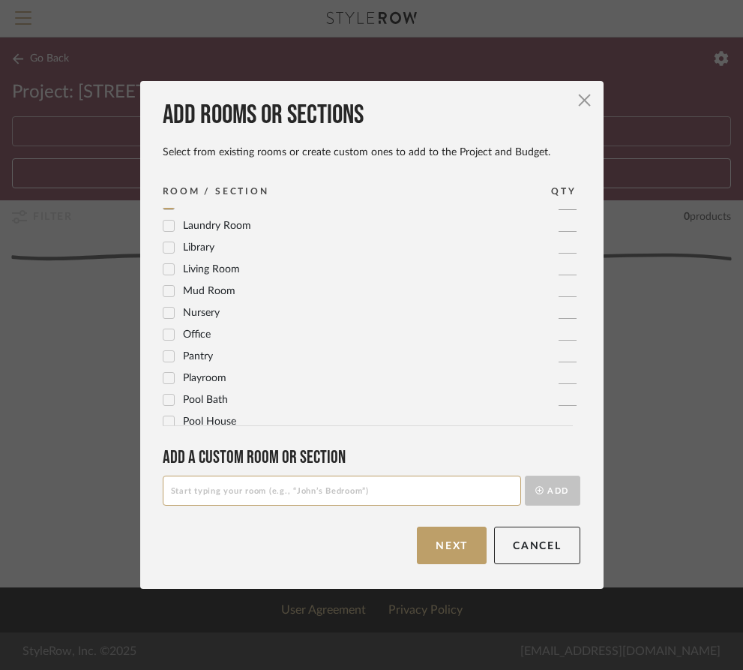
scroll to position [406, 0]
click at [230, 479] on input at bounding box center [342, 490] width 358 height 30
type input "Media Room"
click at [538, 488] on button "Add" at bounding box center [552, 490] width 55 height 30
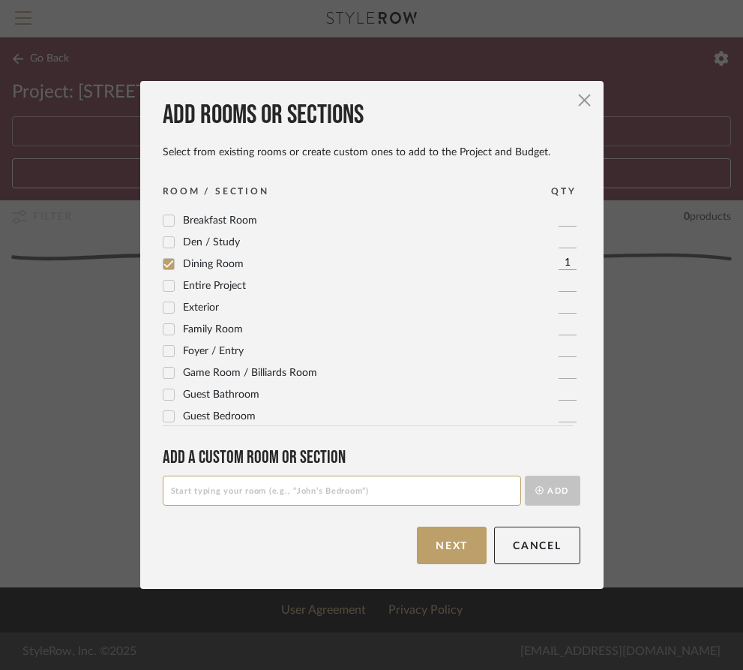
scroll to position [128, 0]
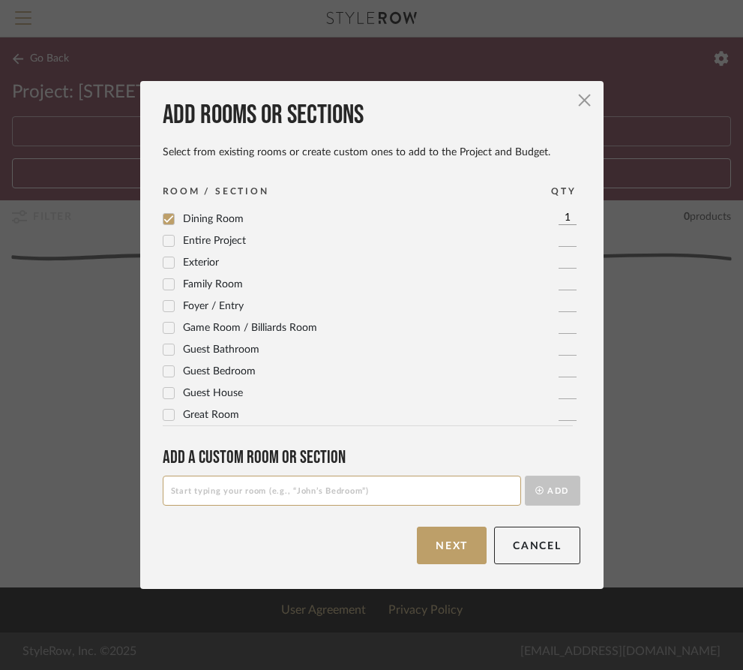
click at [163, 349] on icon at bounding box center [168, 349] width 10 height 10
click at [559, 349] on input "1" at bounding box center [568, 348] width 18 height 14
type input "2"
click at [163, 373] on icon at bounding box center [168, 370] width 10 height 7
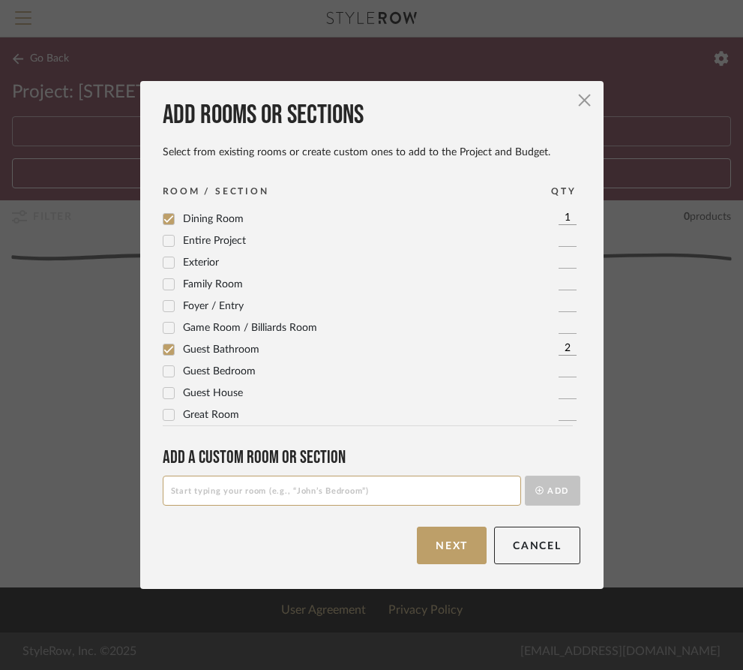
click at [163, 373] on icon at bounding box center [168, 370] width 10 height 7
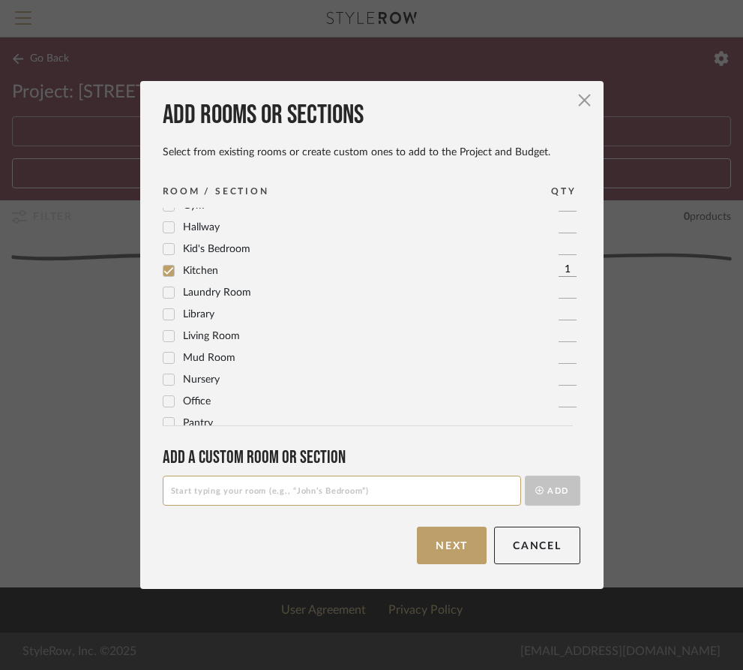
scroll to position [366, 0]
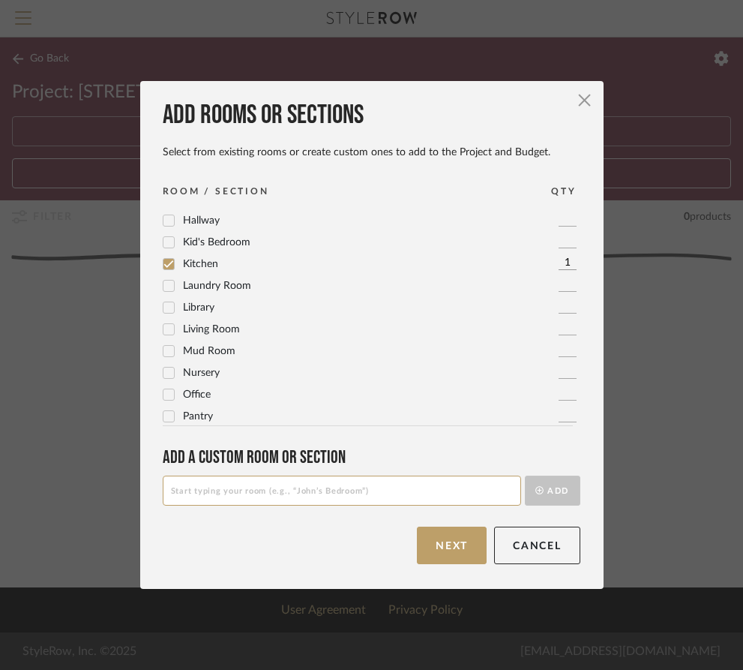
click at [163, 347] on icon at bounding box center [168, 351] width 10 height 10
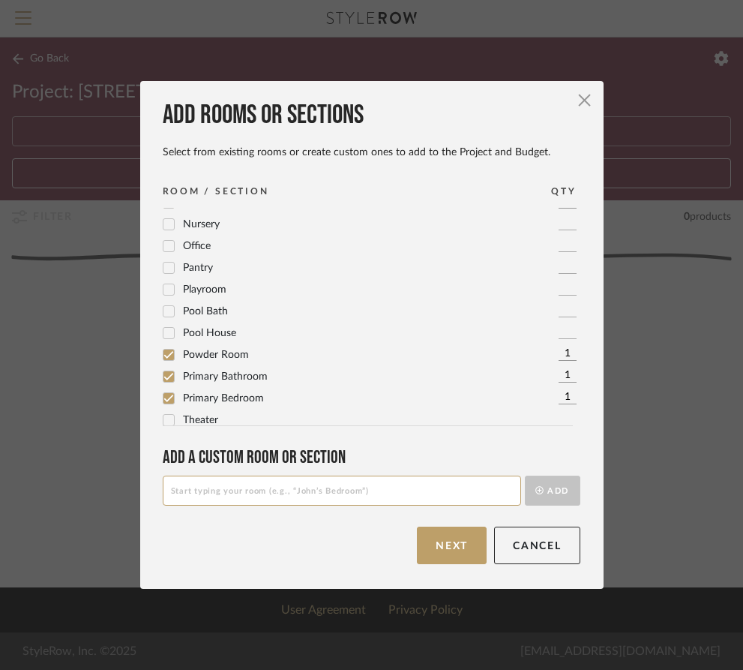
scroll to position [522, 0]
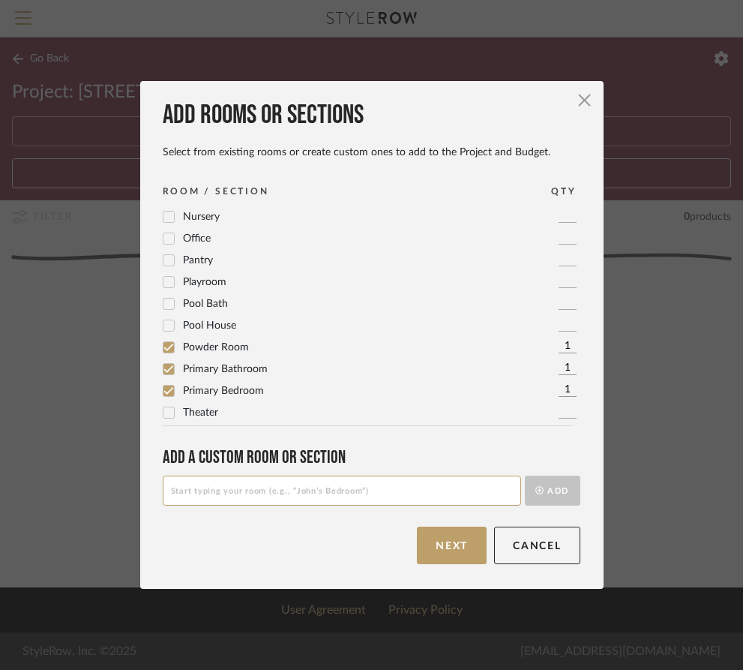
click at [233, 486] on input at bounding box center [342, 490] width 358 height 30
click at [166, 496] on input "Recieving Room" at bounding box center [342, 490] width 358 height 30
type input "Receiving Room"
click at [543, 490] on button "Add" at bounding box center [552, 490] width 55 height 30
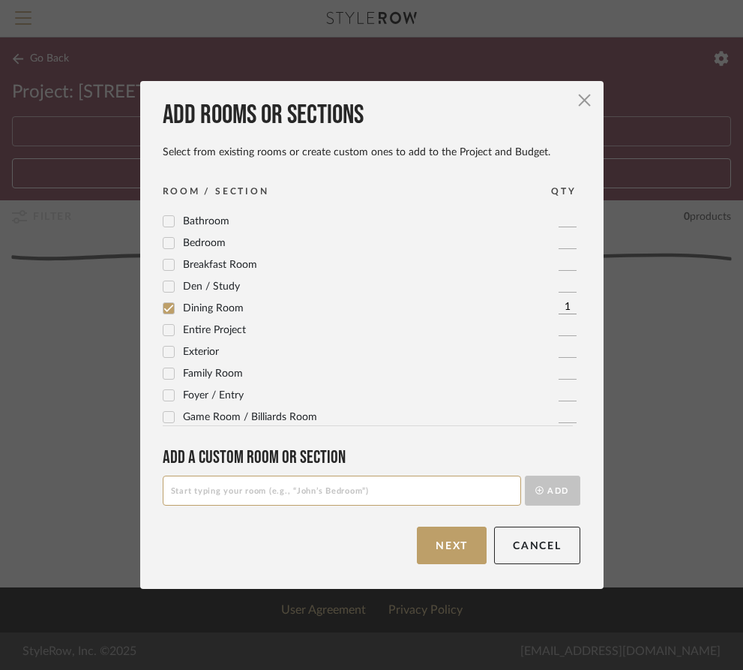
scroll to position [61, 0]
click at [335, 487] on input at bounding box center [342, 490] width 358 height 30
type input "Exterior Lighting"
click at [525, 475] on button "Add" at bounding box center [552, 490] width 55 height 30
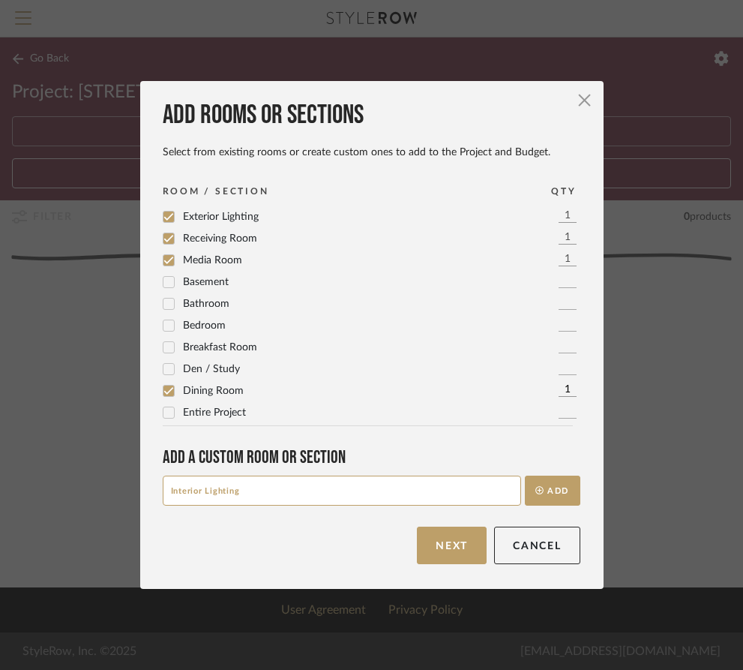
type input "Interior Lighting"
click at [525, 475] on button "Add" at bounding box center [552, 490] width 55 height 30
type input "Flooring and Ceiling Wood"
click at [525, 475] on button "Add" at bounding box center [552, 490] width 55 height 30
type input "Interior Doors"
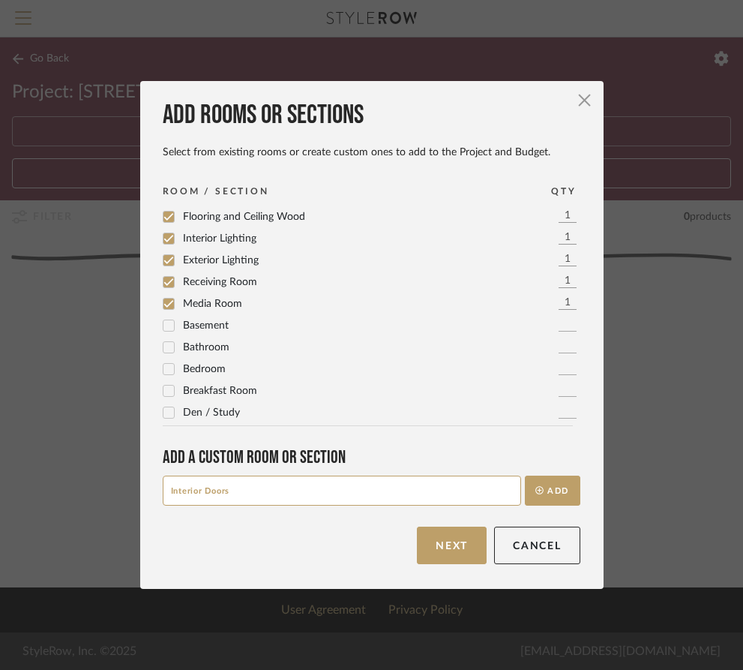
click at [525, 475] on button "Add" at bounding box center [552, 490] width 55 height 30
type input "Stone Slab"
click at [525, 475] on button "Add" at bounding box center [552, 490] width 55 height 30
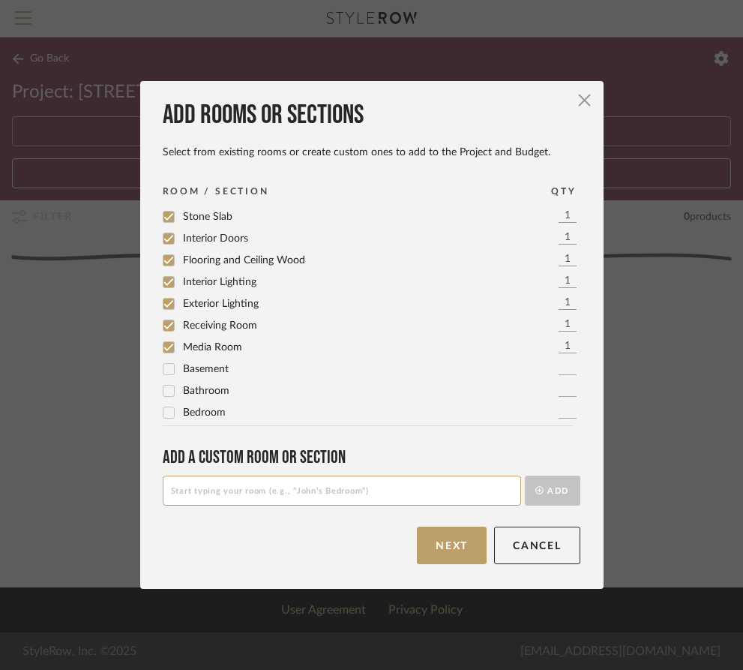
click at [226, 211] on div "Stone Slab 1" at bounding box center [372, 217] width 418 height 18
click at [223, 218] on span "Stone Slab" at bounding box center [207, 216] width 49 height 10
click at [223, 217] on span "Stone Slab" at bounding box center [207, 216] width 49 height 10
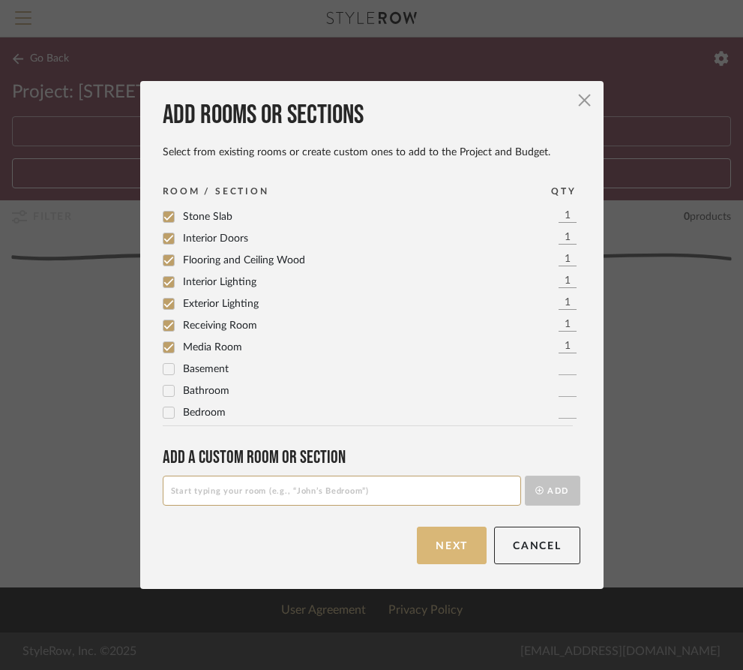
click at [461, 549] on button "Next" at bounding box center [452, 544] width 70 height 37
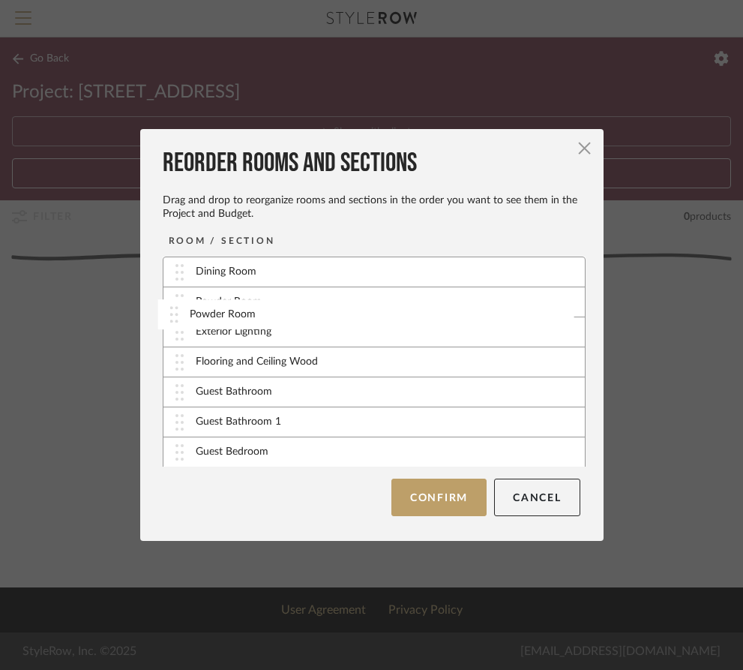
drag, startPoint x: 170, startPoint y: 351, endPoint x: 170, endPoint y: 316, distance: 34.5
drag, startPoint x: 170, startPoint y: 362, endPoint x: 168, endPoint y: 338, distance: 24.1
drag, startPoint x: 198, startPoint y: 392, endPoint x: 211, endPoint y: 360, distance: 34.7
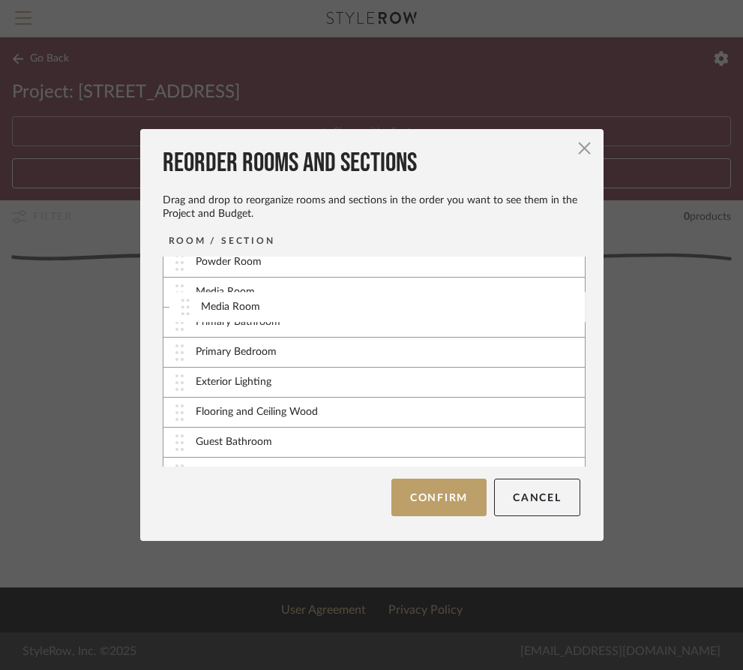
scroll to position [34, 0]
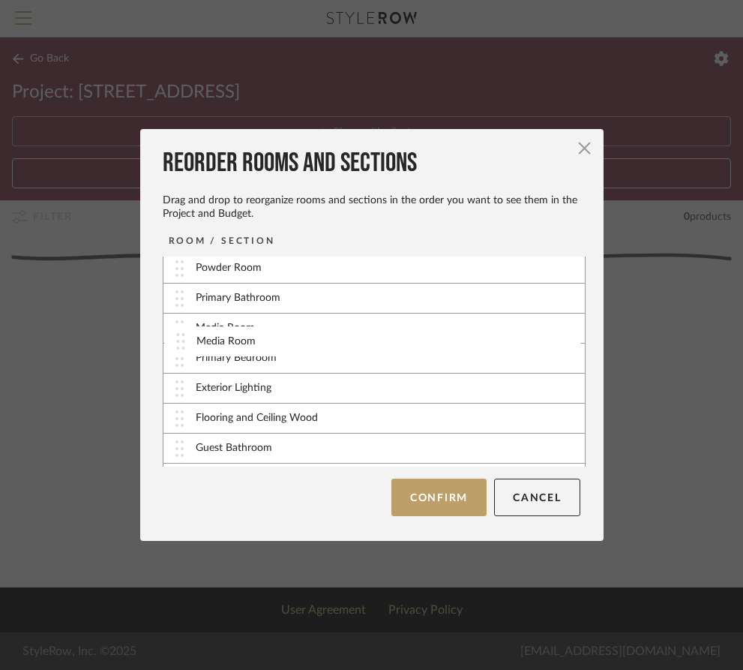
drag, startPoint x: 283, startPoint y: 422, endPoint x: 289, endPoint y: 332, distance: 90.2
drag, startPoint x: 289, startPoint y: 332, endPoint x: 289, endPoint y: 361, distance: 28.5
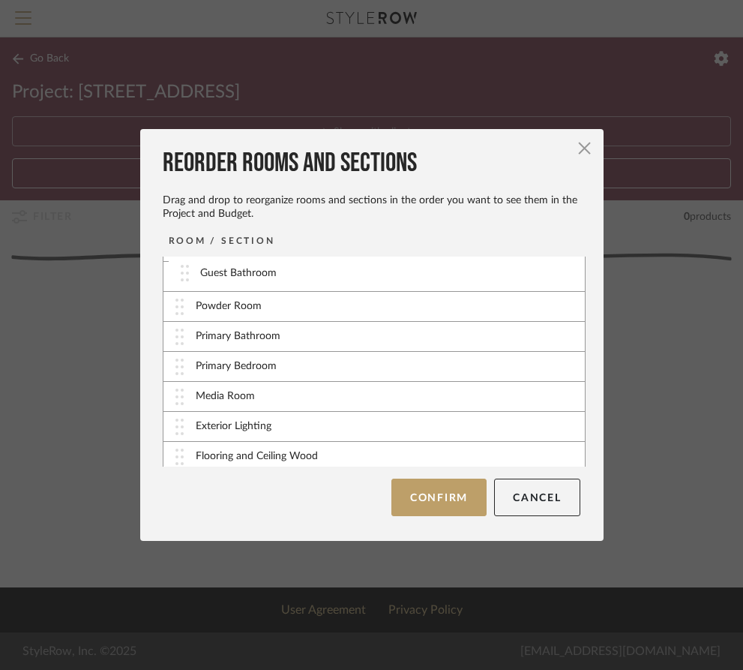
scroll to position [0, 0]
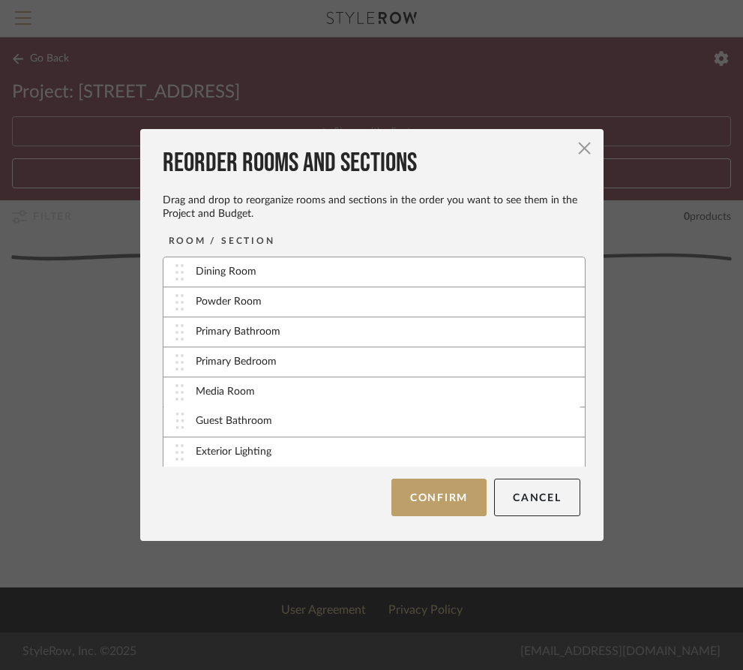
drag, startPoint x: 191, startPoint y: 395, endPoint x: 196, endPoint y: 427, distance: 31.9
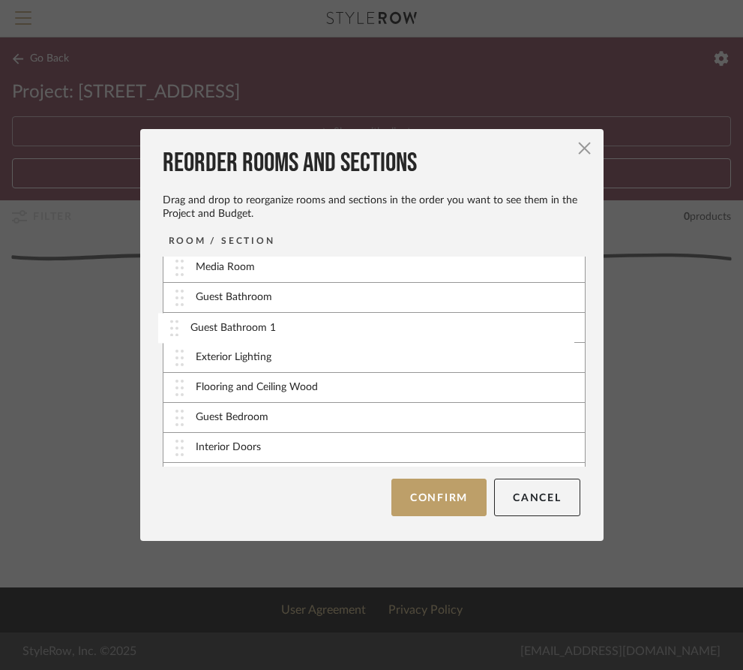
drag, startPoint x: 223, startPoint y: 387, endPoint x: 223, endPoint y: 326, distance: 60.7
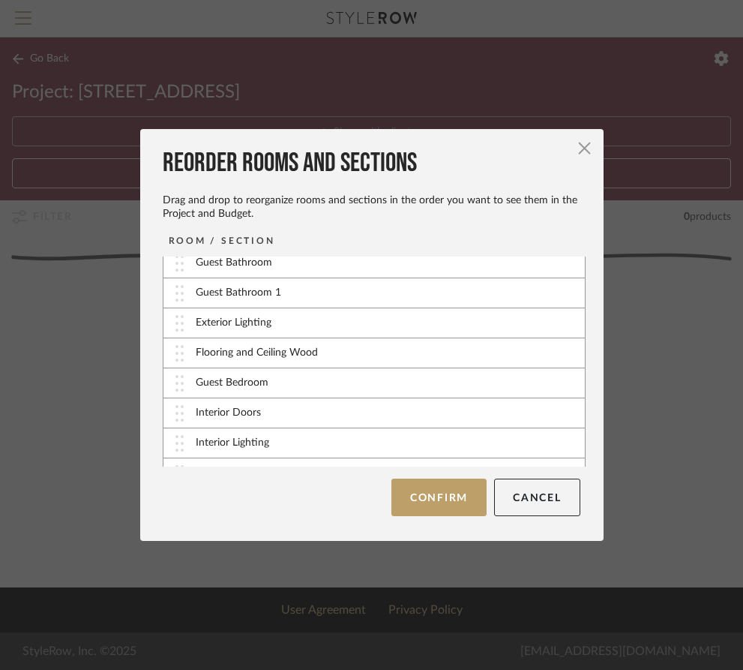
scroll to position [160, 0]
drag, startPoint x: 295, startPoint y: 388, endPoint x: 296, endPoint y: 326, distance: 61.5
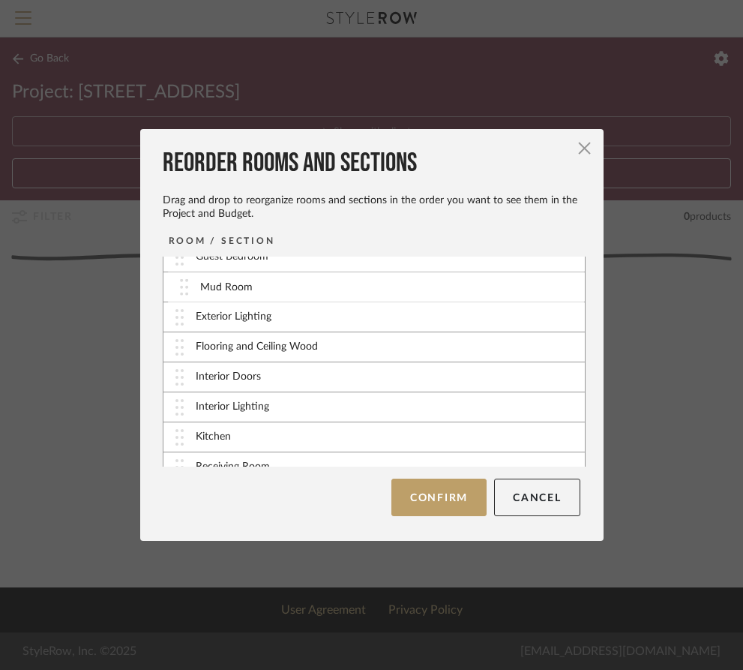
drag, startPoint x: 324, startPoint y: 416, endPoint x: 334, endPoint y: 289, distance: 127.9
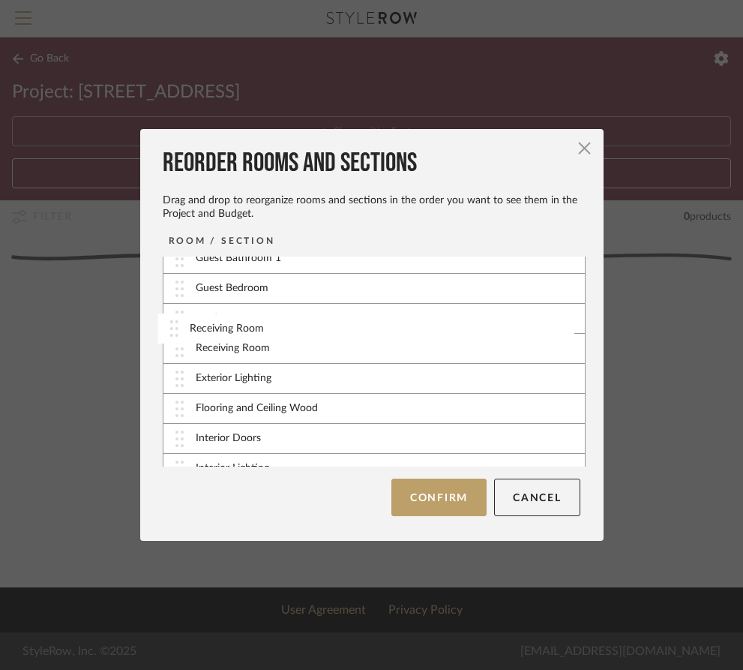
scroll to position [194, 0]
drag, startPoint x: 397, startPoint y: 428, endPoint x: 399, endPoint y: 353, distance: 75.0
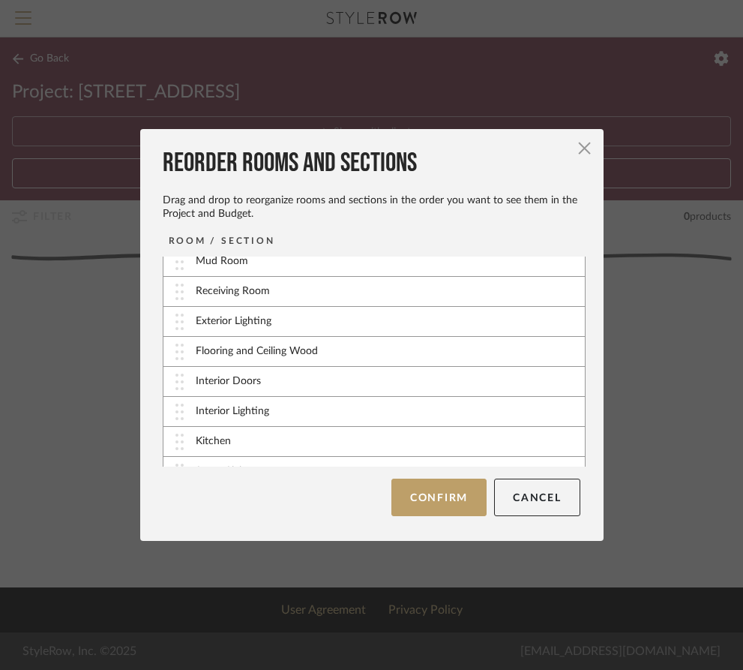
scroll to position [255, 0]
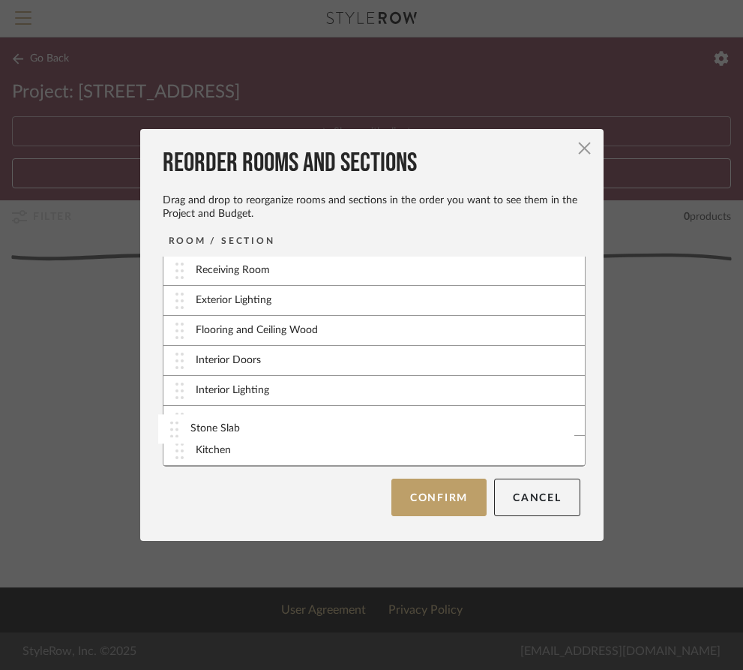
drag, startPoint x: 345, startPoint y: 448, endPoint x: 345, endPoint y: 424, distance: 24.0
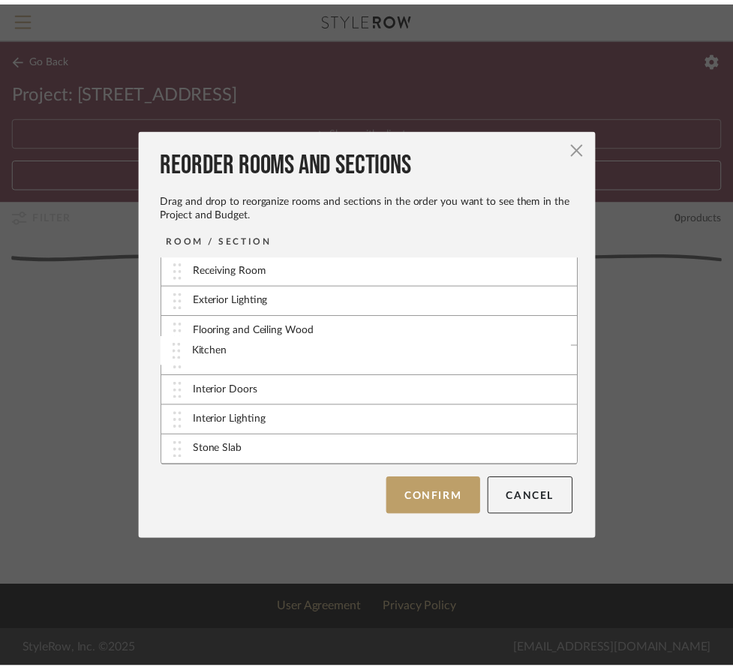
scroll to position [0, 0]
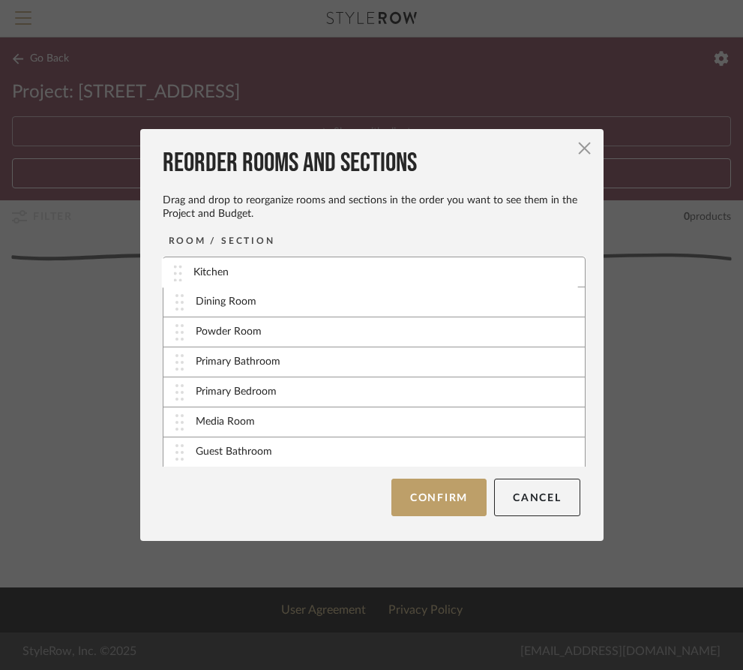
drag, startPoint x: 264, startPoint y: 455, endPoint x: 268, endPoint y: 275, distance: 180.0
click at [433, 506] on button "Confirm" at bounding box center [438, 496] width 95 height 37
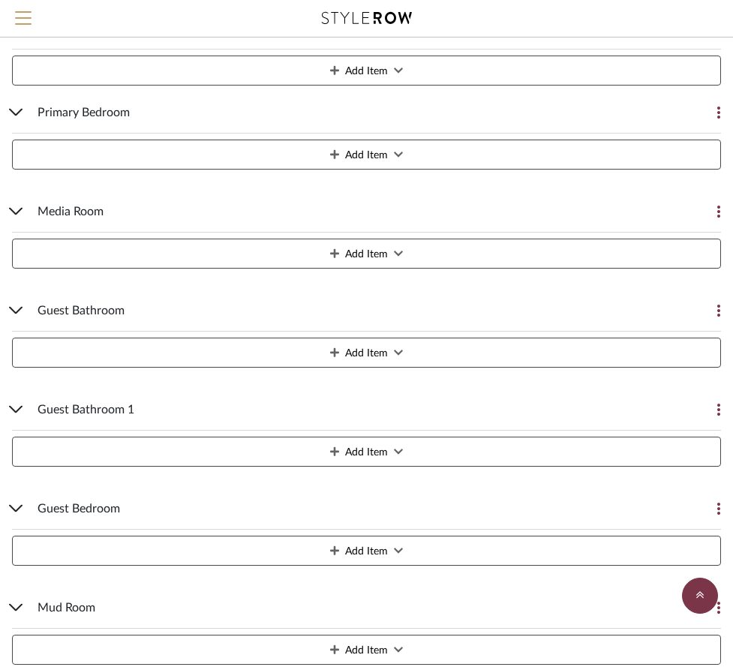
scroll to position [562, 0]
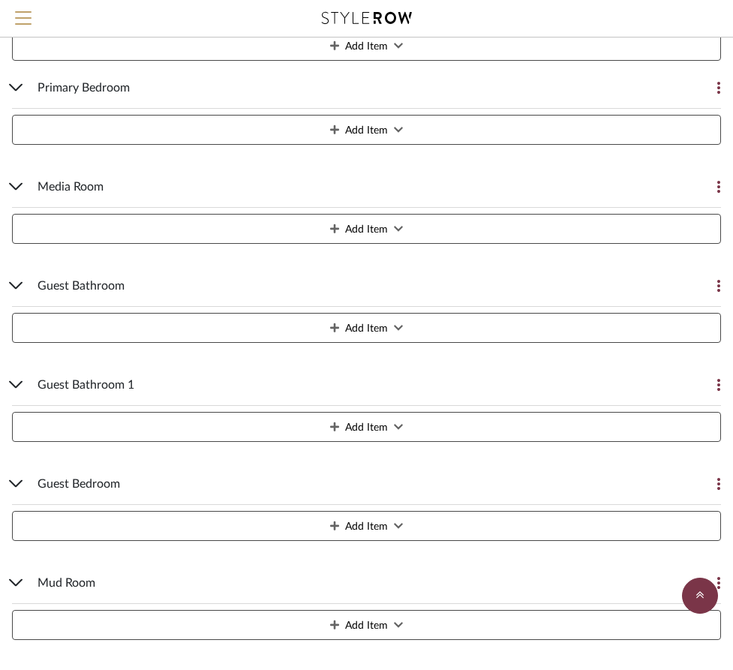
click at [108, 484] on span "Guest Bedroom" at bounding box center [78, 484] width 82 height 18
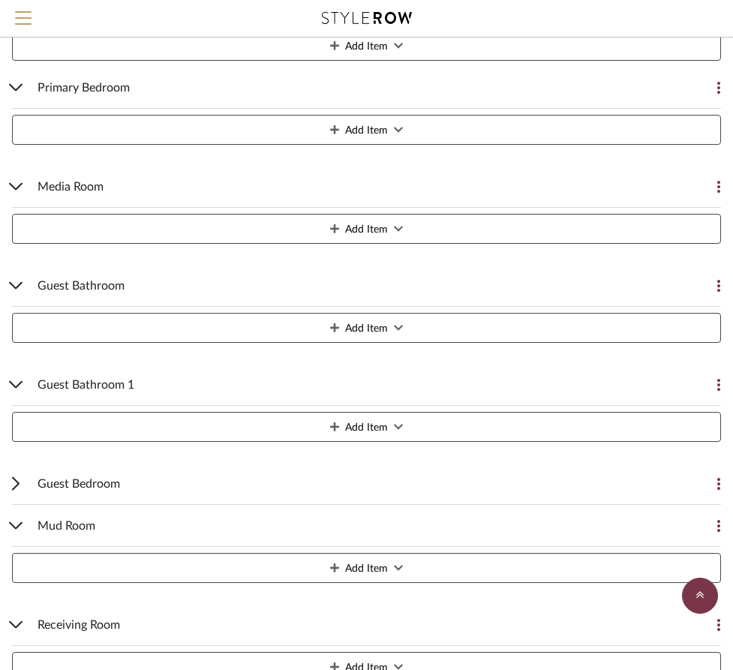
click at [717, 484] on icon at bounding box center [718, 484] width 3 height 12
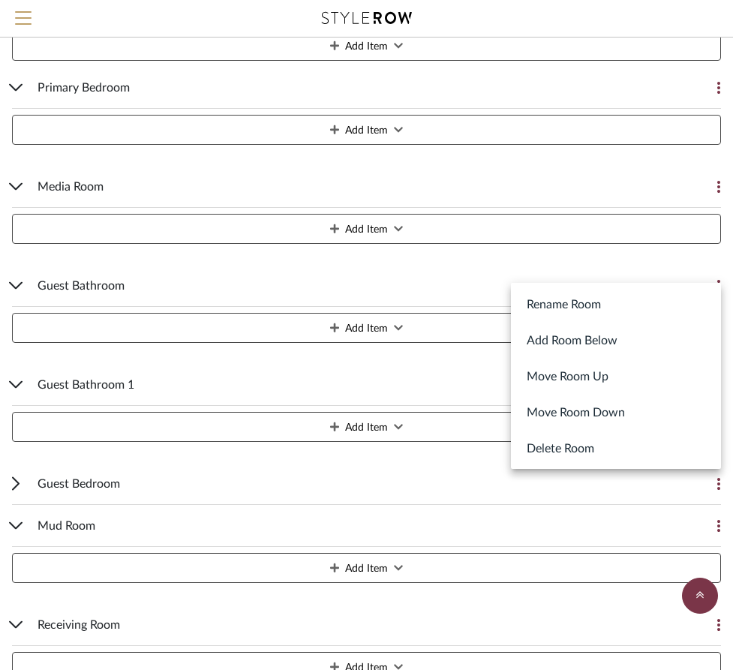
click at [583, 309] on button "Rename Room" at bounding box center [616, 304] width 210 height 36
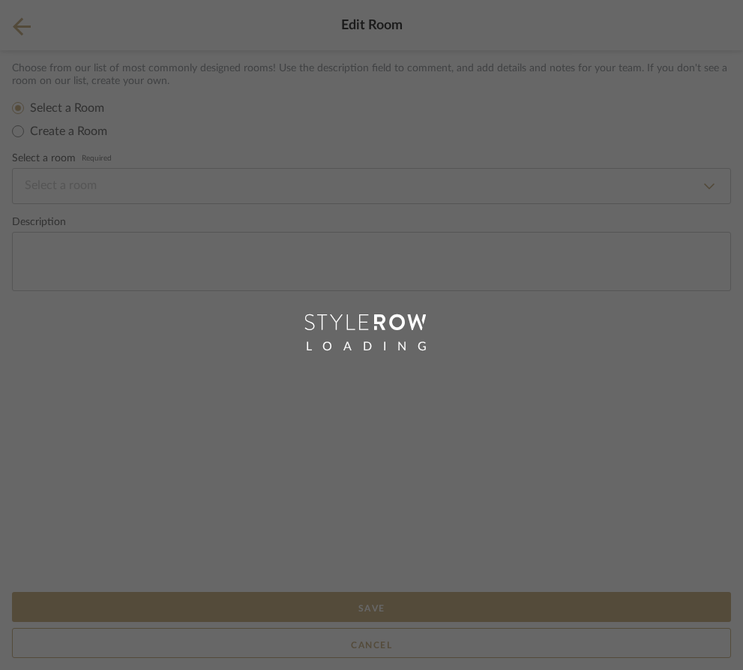
type input "Guest Bedroom"
select select "9"
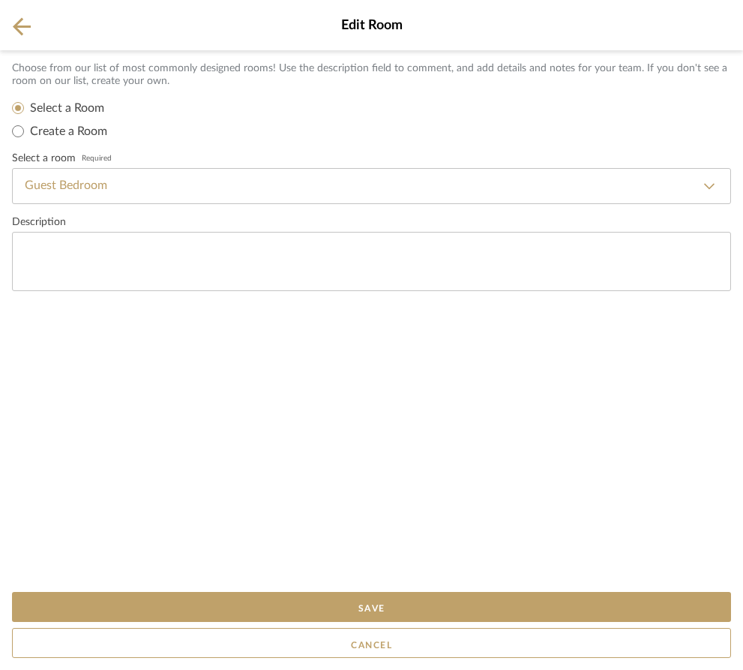
click at [195, 188] on select "Basement Bathroom Bedroom Breakfast Room Den / Study Dining Room Entire Project…" at bounding box center [371, 186] width 719 height 36
click at [12, 169] on select "Basement Bathroom Bedroom Breakfast Room Den / Study Dining Room Entire Project…" at bounding box center [371, 186] width 719 height 36
click at [67, 137] on label "Create a Room" at bounding box center [68, 131] width 77 height 15
click at [27, 137] on input "Create a Room" at bounding box center [18, 131] width 18 height 18
radio input "true"
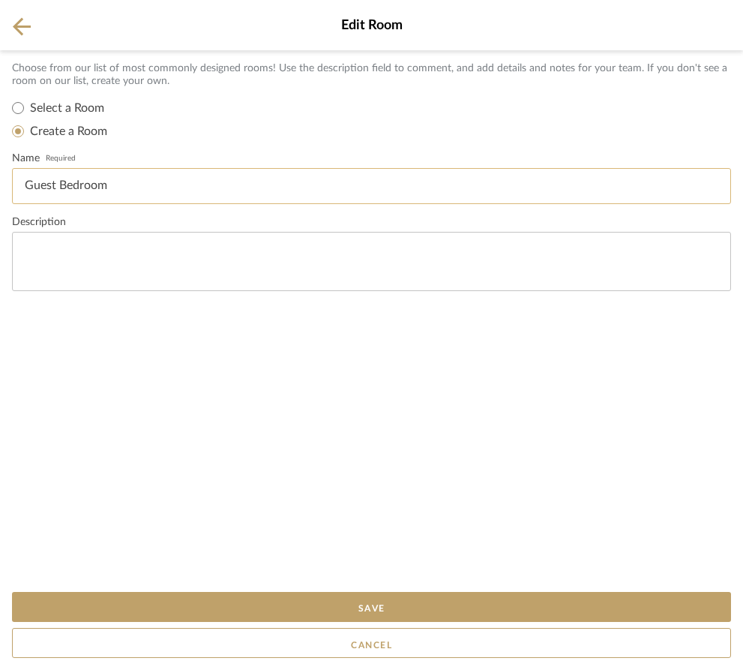
click at [119, 191] on input "Guest Bedroom" at bounding box center [371, 186] width 719 height 36
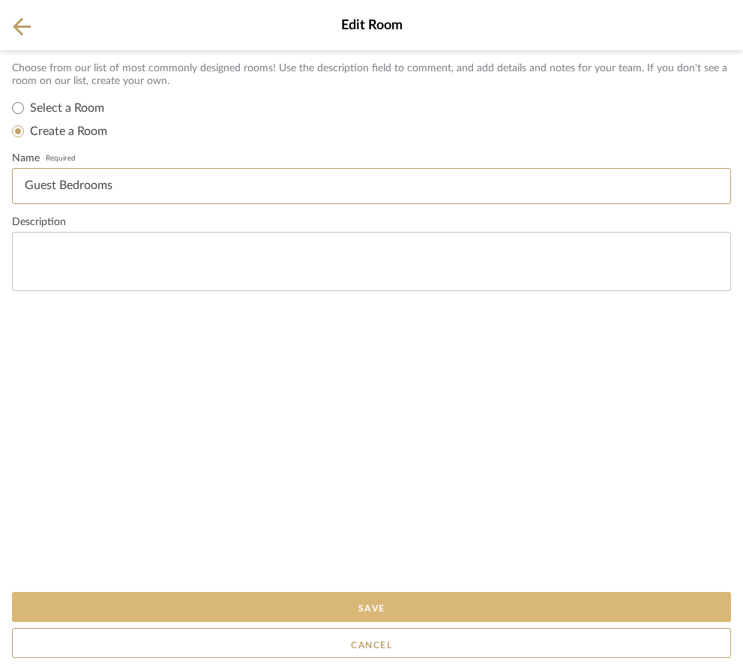
type input "Guest Bedrooms"
click at [265, 599] on button "Save" at bounding box center [371, 607] width 719 height 30
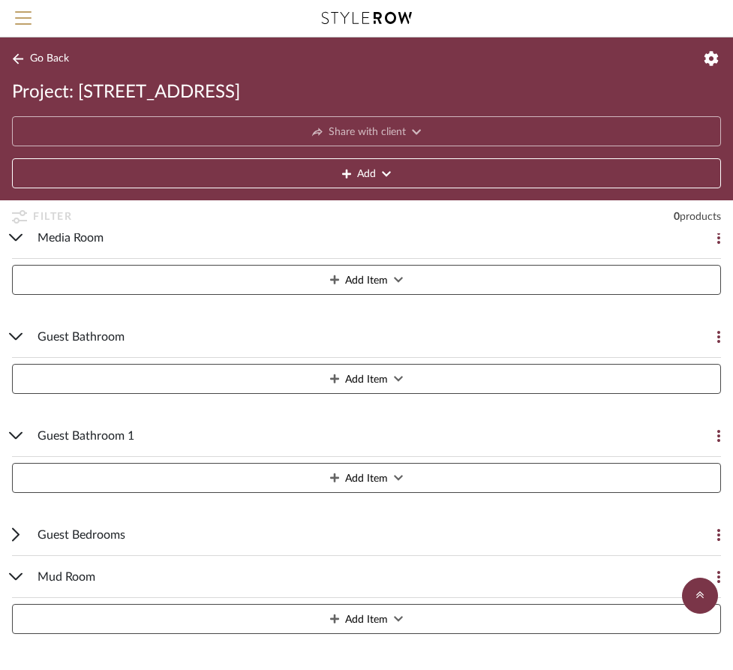
scroll to position [510, 0]
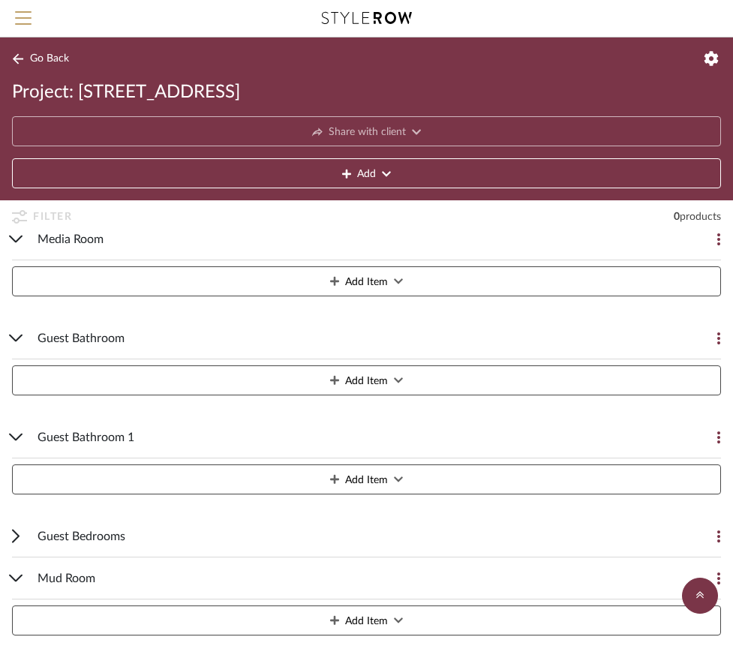
click at [712, 533] on button at bounding box center [706, 536] width 30 height 30
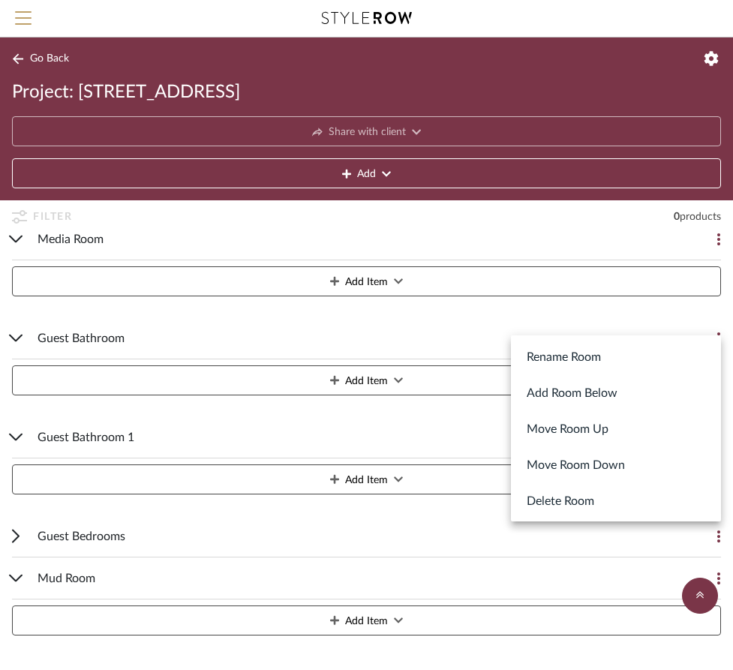
click at [607, 366] on button "Rename Room" at bounding box center [616, 356] width 210 height 36
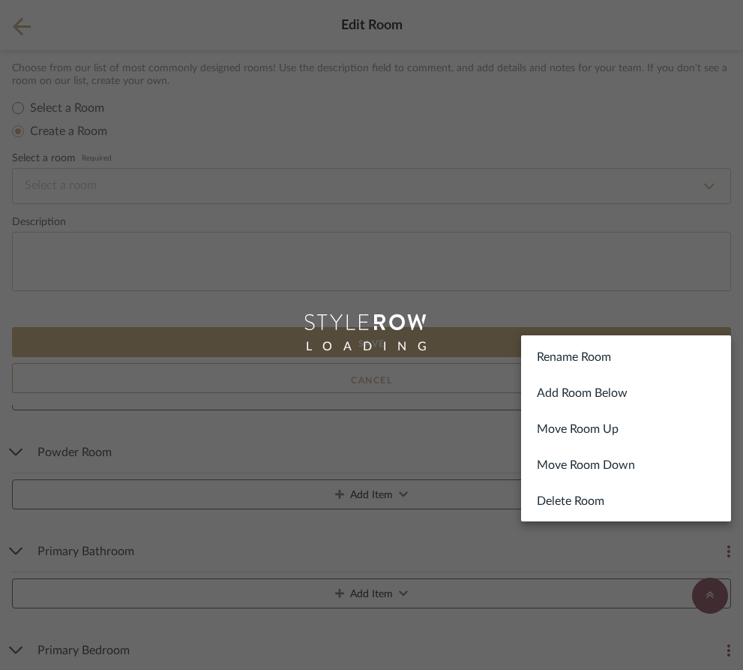
radio input "false"
radio input "true"
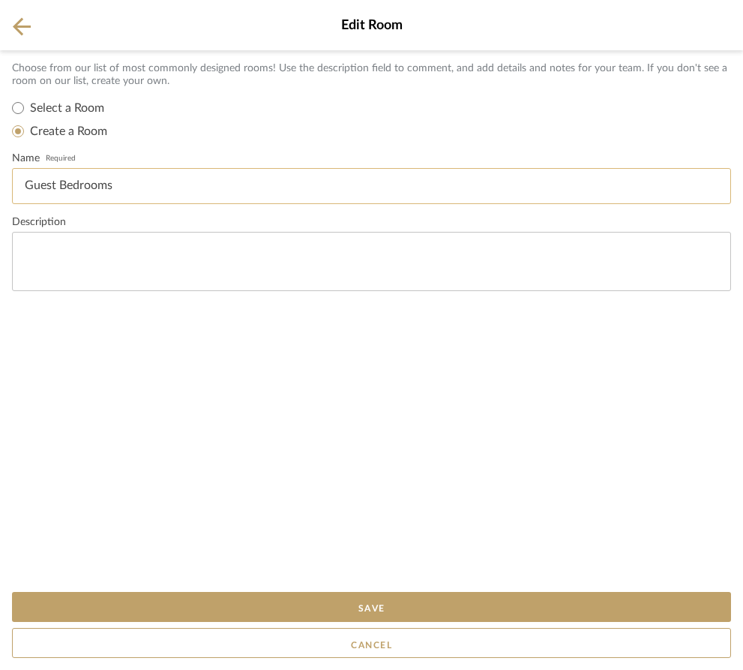
click at [226, 195] on input "Guest Bedrooms" at bounding box center [371, 186] width 719 height 36
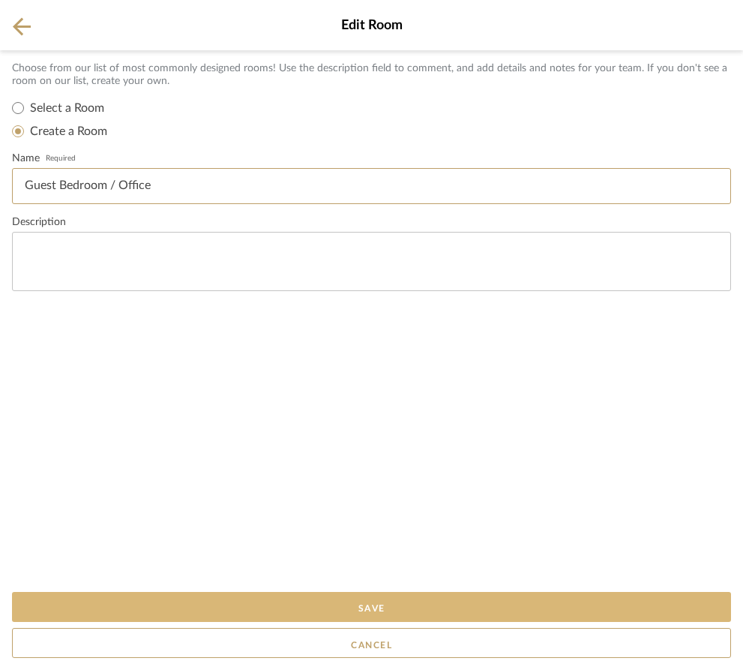
type input "Guest Bedroom / Office"
click at [353, 602] on button "Save" at bounding box center [371, 607] width 719 height 30
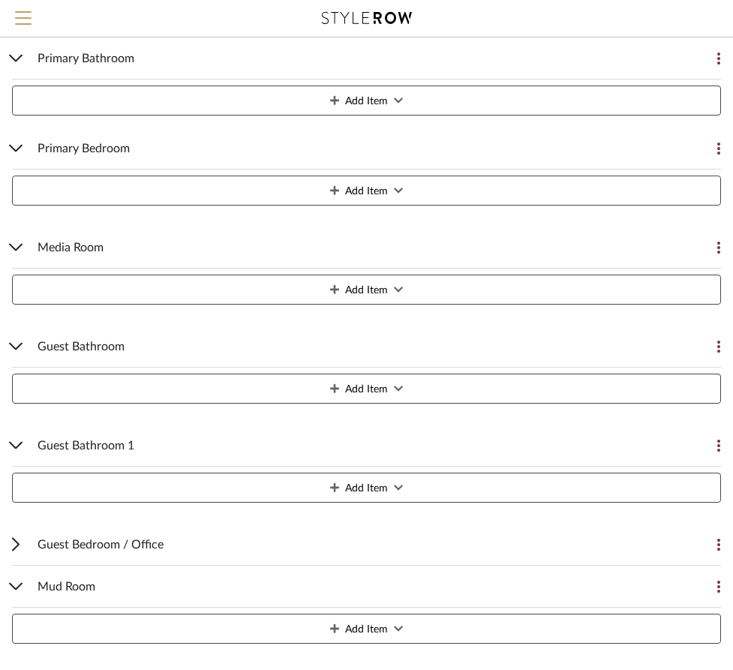
scroll to position [510, 0]
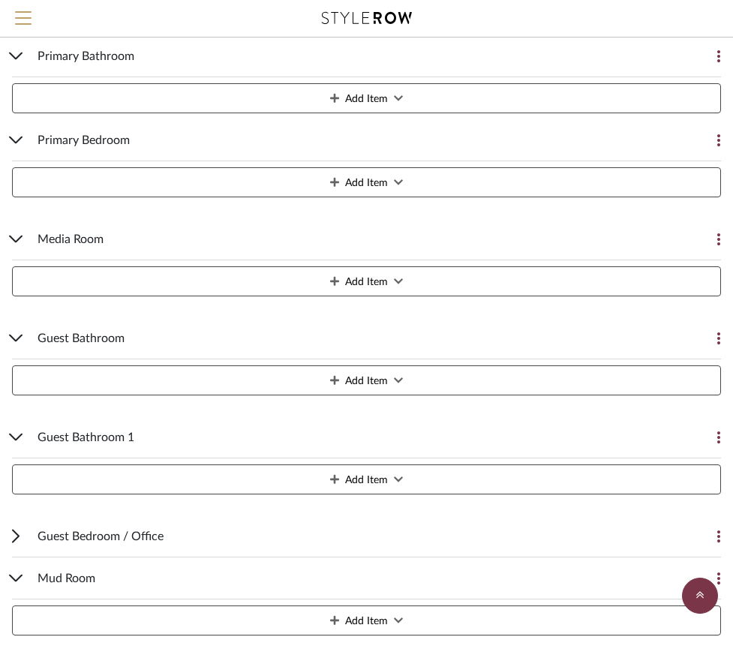
click at [715, 336] on button at bounding box center [706, 338] width 30 height 30
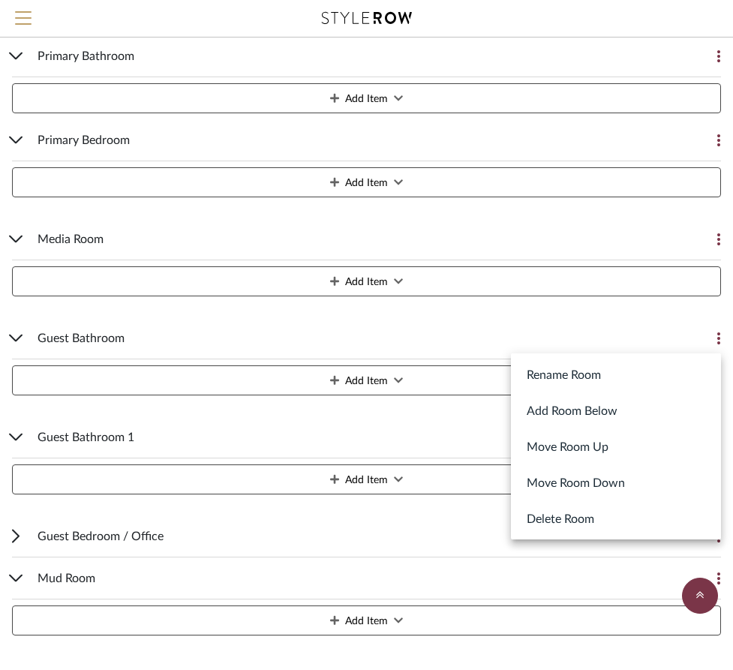
click at [640, 379] on button "Rename Room" at bounding box center [616, 374] width 210 height 36
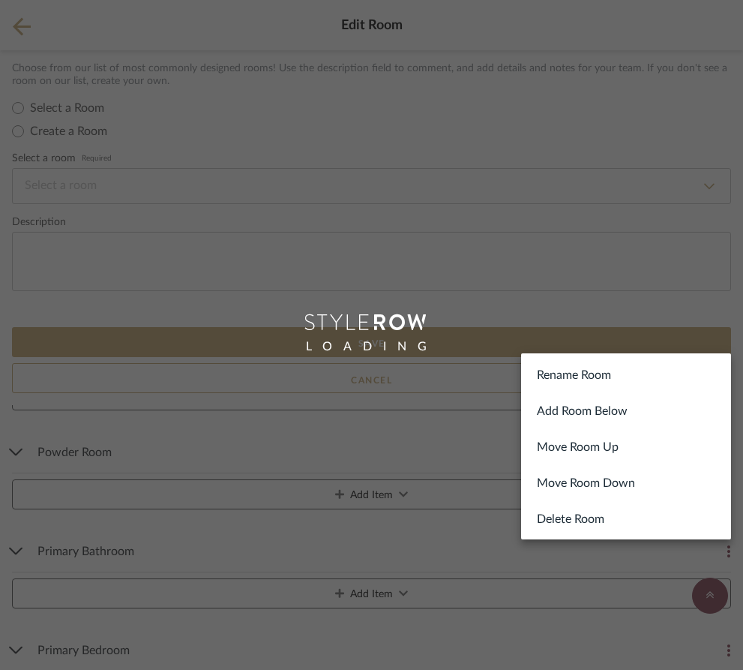
type input "Guest Bathroom"
select select "30"
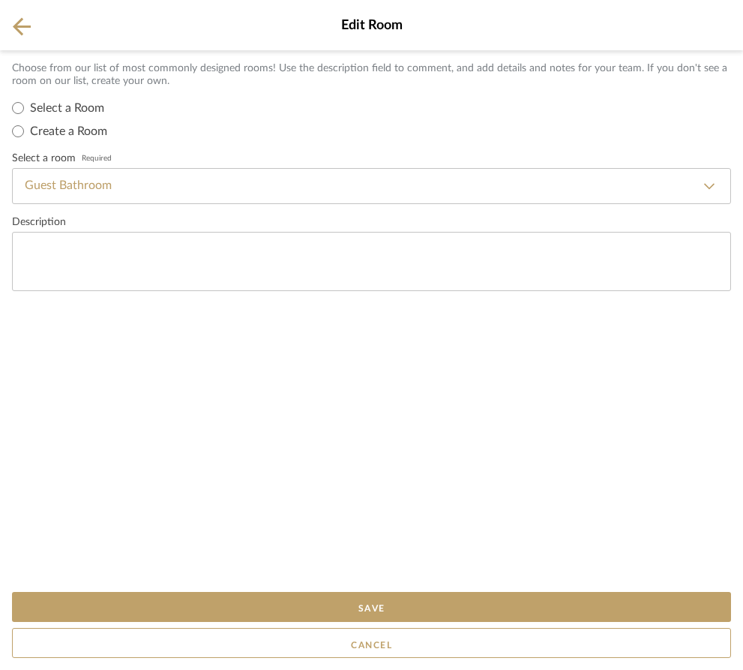
click at [88, 126] on label "Create a Room" at bounding box center [68, 131] width 77 height 15
click at [27, 126] on input "Create a Room" at bounding box center [18, 131] width 18 height 18
radio input "true"
click at [124, 186] on input "Guest Bathroom" at bounding box center [371, 186] width 719 height 36
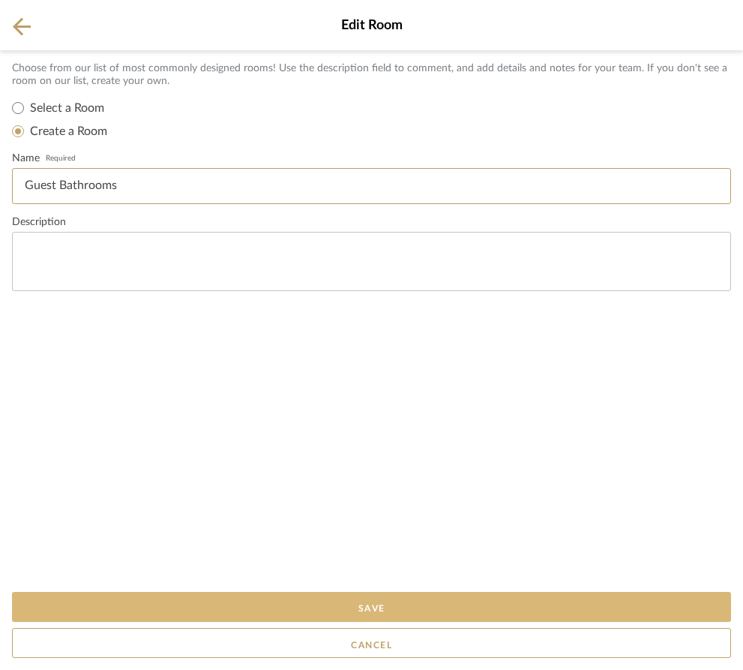
type input "Guest Bathrooms"
click at [291, 607] on button "Save" at bounding box center [371, 607] width 719 height 30
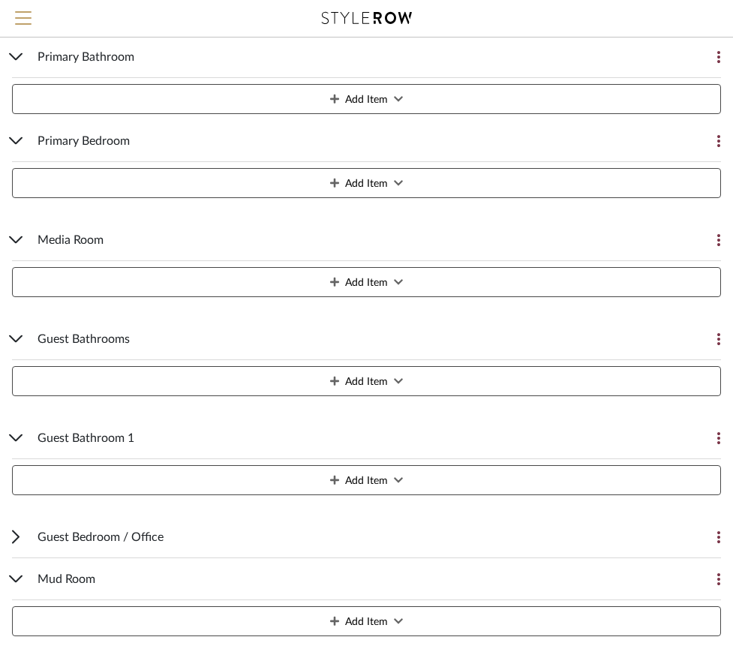
scroll to position [510, 0]
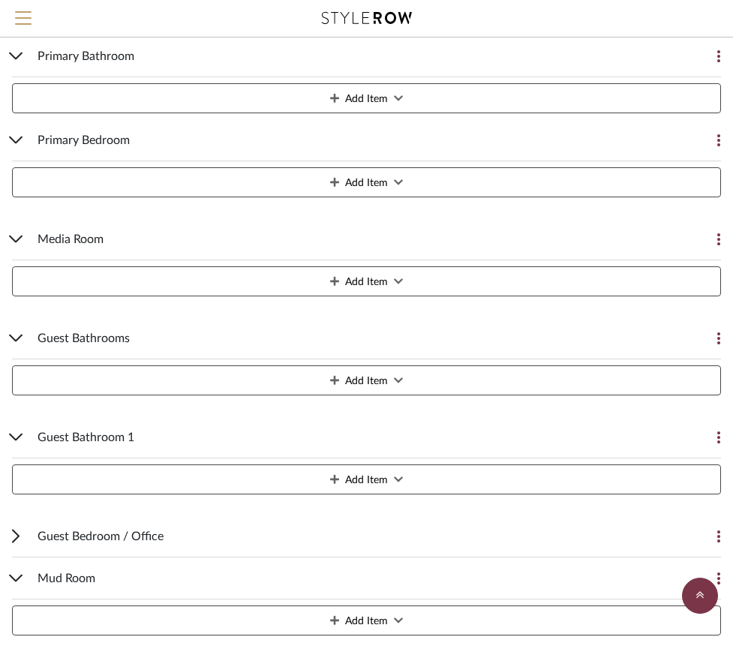
click at [715, 433] on button at bounding box center [706, 437] width 30 height 30
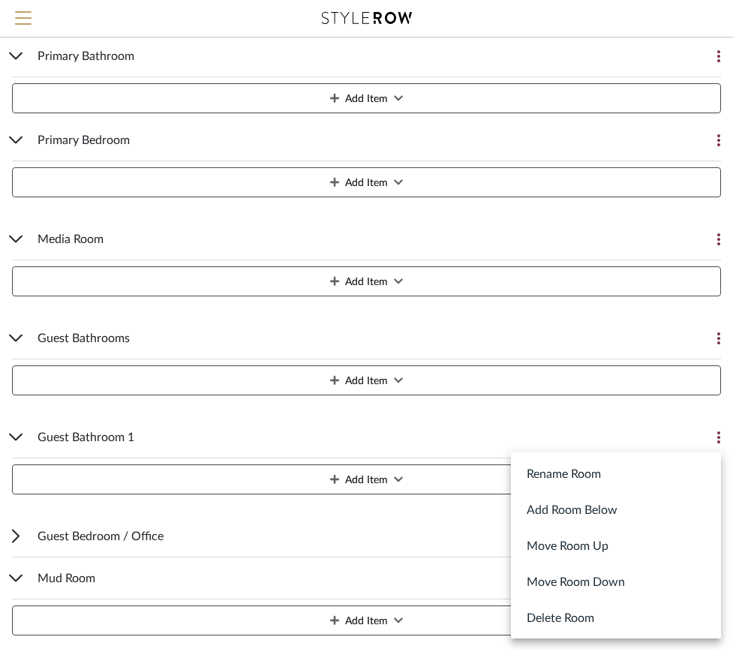
click at [610, 610] on button "Delete Room" at bounding box center [616, 617] width 210 height 36
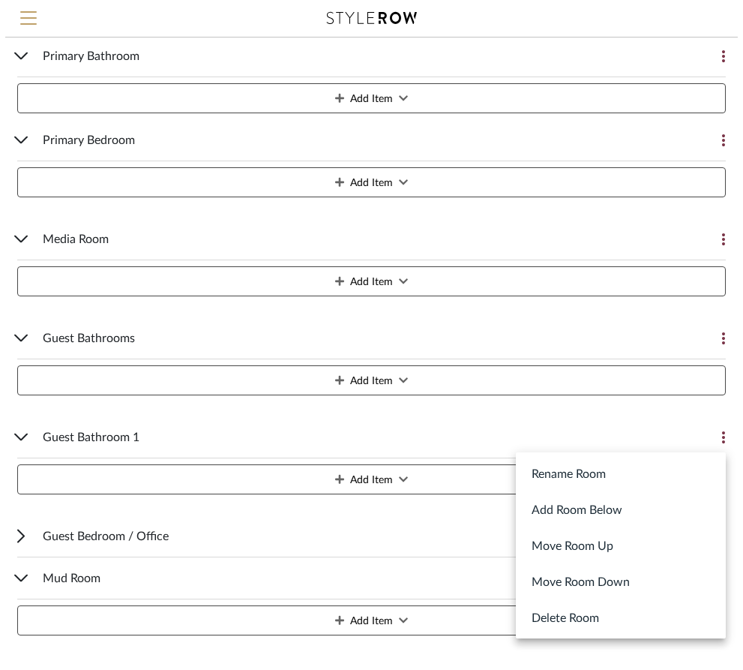
scroll to position [0, 0]
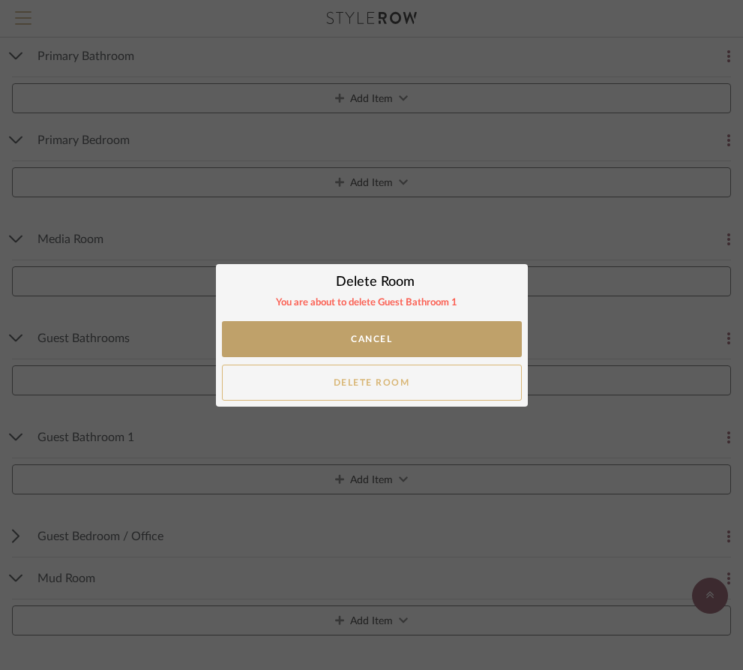
click at [392, 379] on button "Delete Room" at bounding box center [372, 382] width 300 height 36
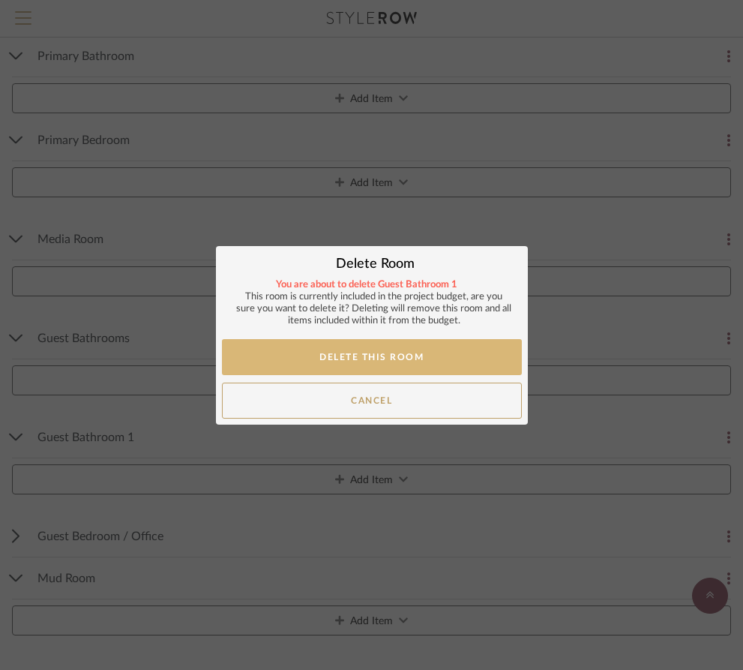
click at [406, 360] on button "Delete This Room" at bounding box center [372, 357] width 300 height 36
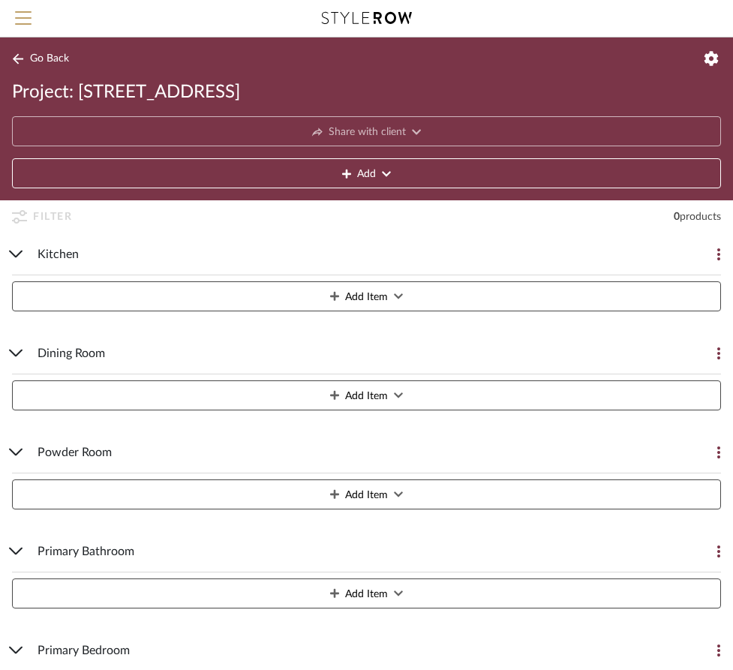
click at [19, 257] on icon at bounding box center [16, 253] width 14 height 7
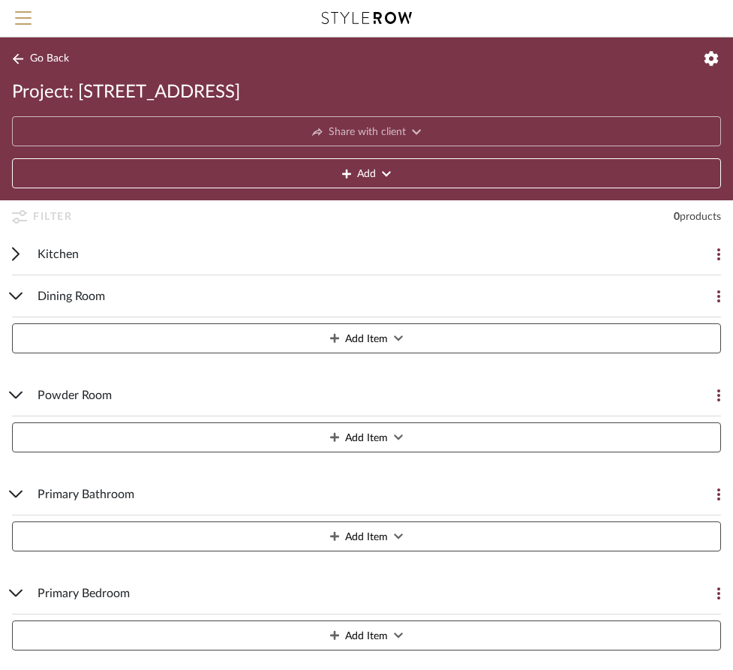
click at [16, 277] on div "Dining Room Add Item" at bounding box center [366, 317] width 709 height 84
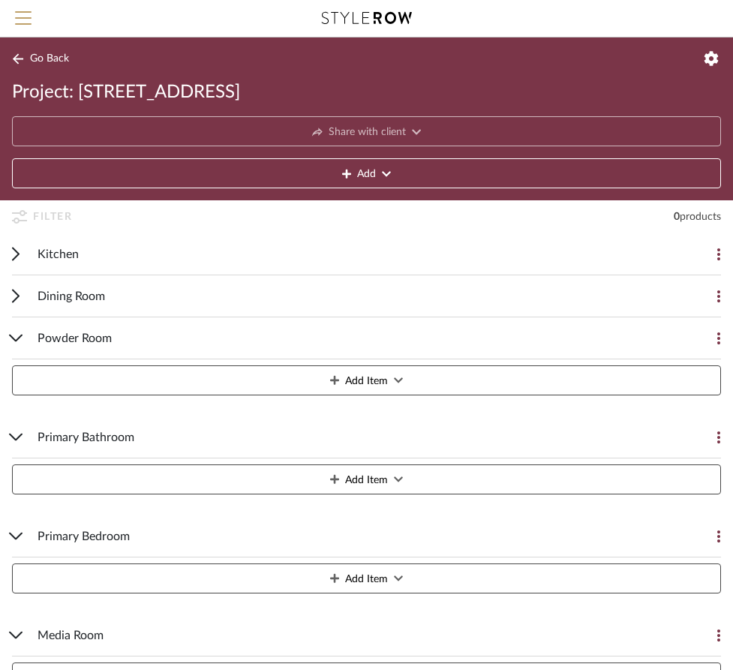
click at [16, 338] on icon at bounding box center [16, 337] width 14 height 7
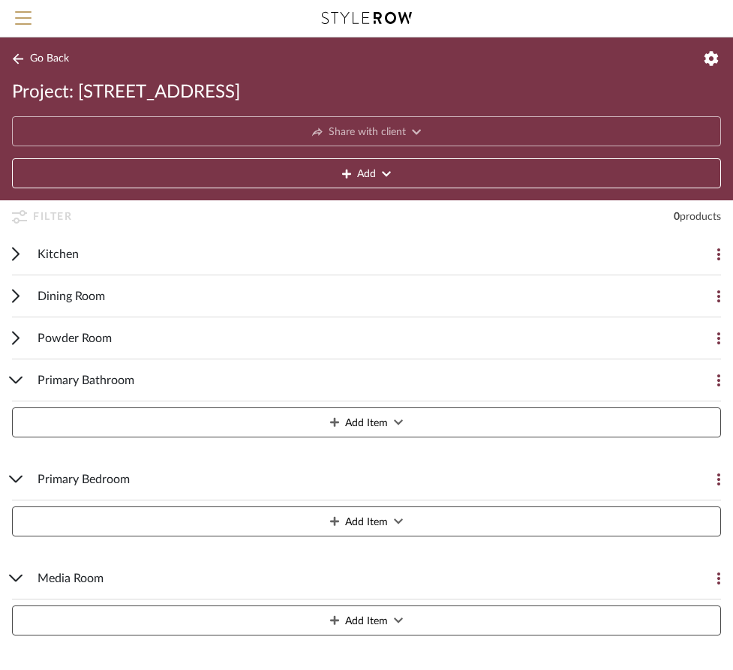
click at [16, 382] on icon at bounding box center [16, 380] width 12 height 6
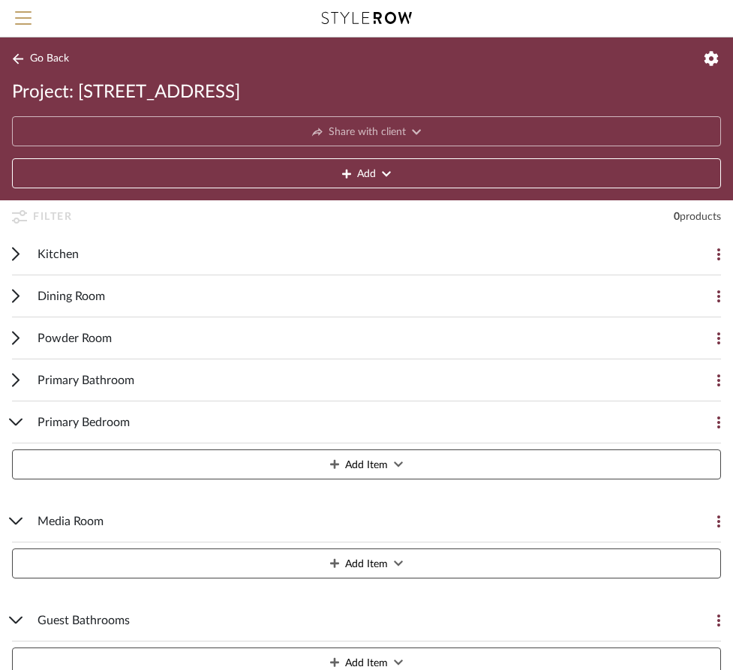
click at [18, 413] on div "Primary Bedroom Add Item" at bounding box center [366, 443] width 709 height 84
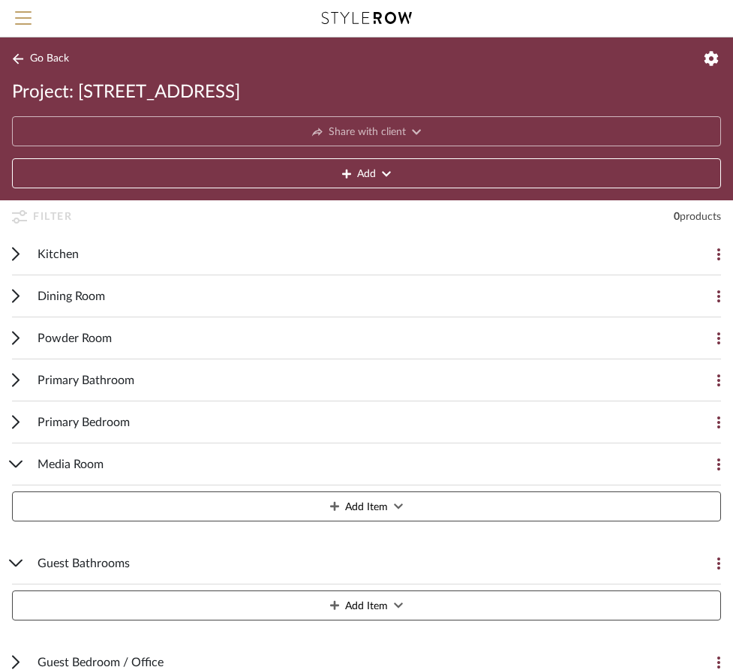
click at [18, 475] on div "Media Room Add Item" at bounding box center [366, 485] width 709 height 84
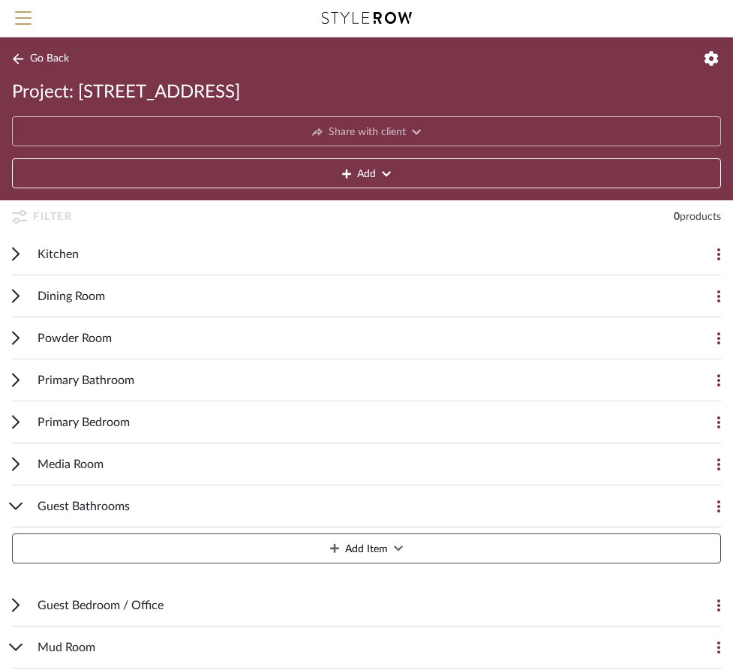
click at [19, 505] on icon at bounding box center [16, 506] width 12 height 6
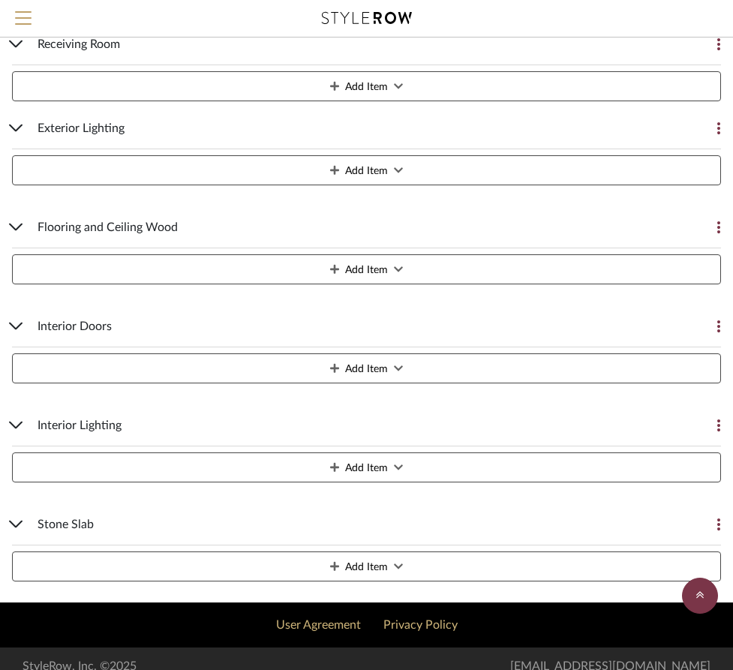
click at [22, 526] on icon at bounding box center [16, 523] width 14 height 7
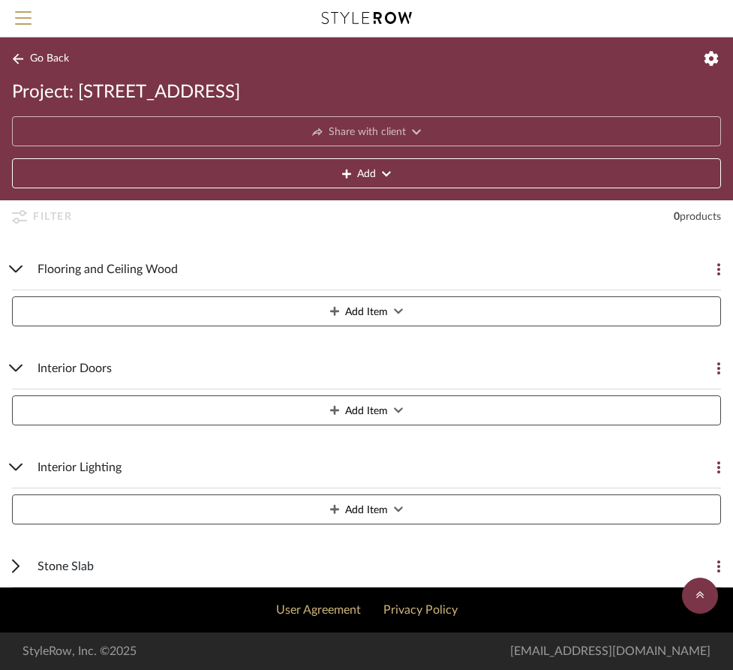
click at [18, 472] on div "Interior Lighting Add Item" at bounding box center [366, 488] width 709 height 84
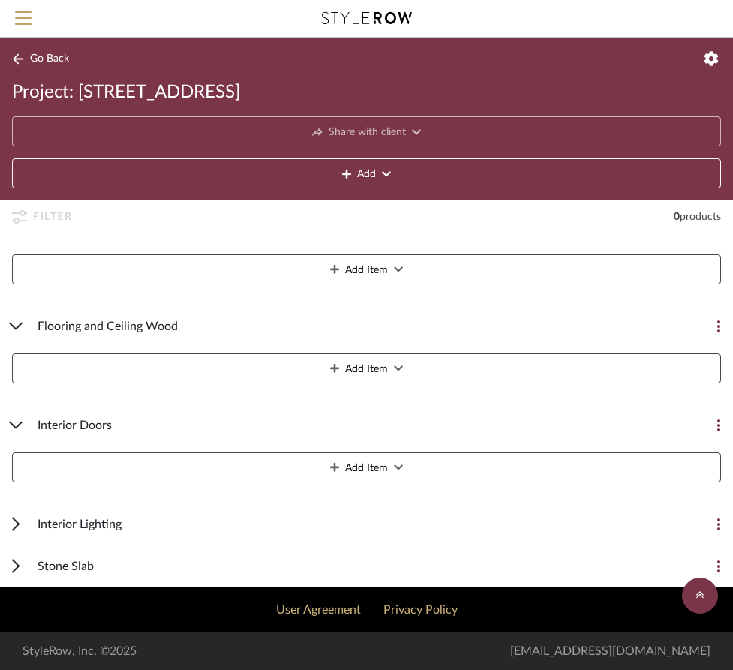
click at [16, 418] on div "Interior Doors Add Item" at bounding box center [366, 446] width 709 height 84
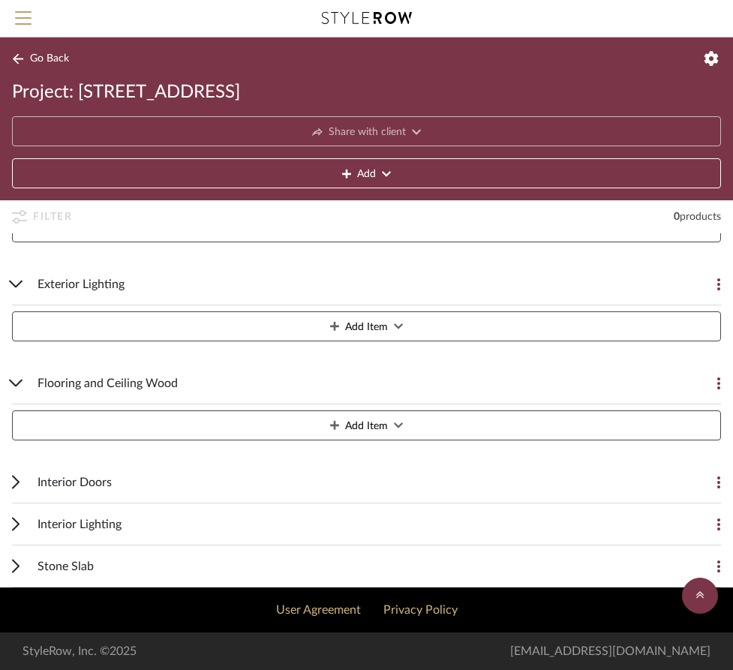
click at [16, 391] on div "Flooring and Ceiling Wood Add Item" at bounding box center [366, 404] width 709 height 84
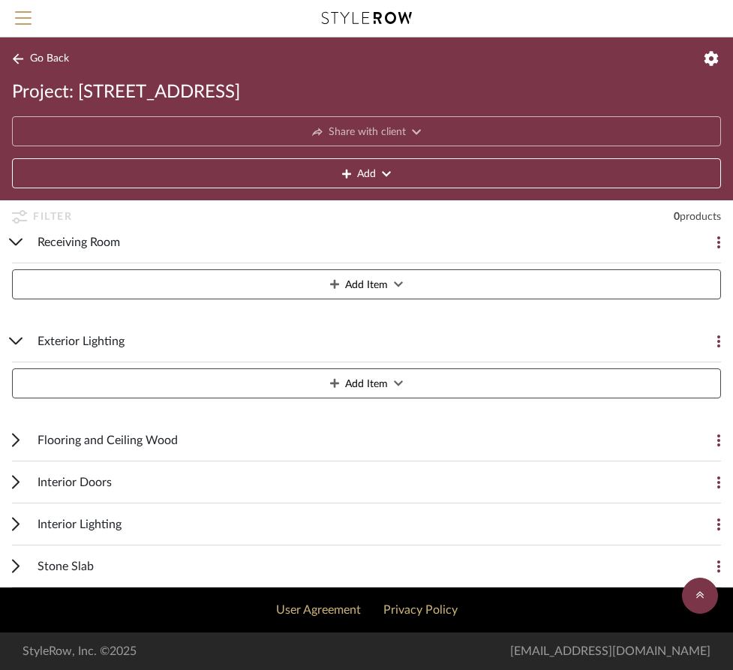
click at [19, 342] on icon at bounding box center [16, 340] width 14 height 7
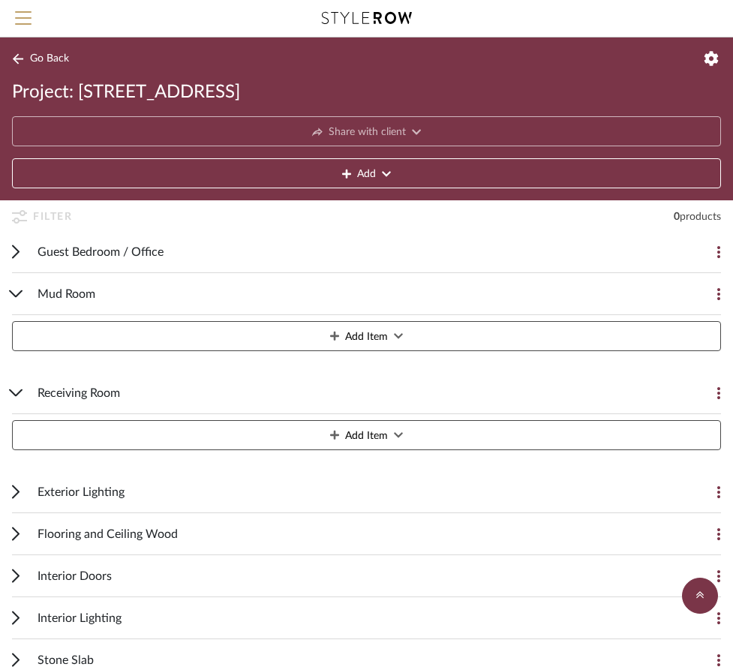
scroll to position [292, 0]
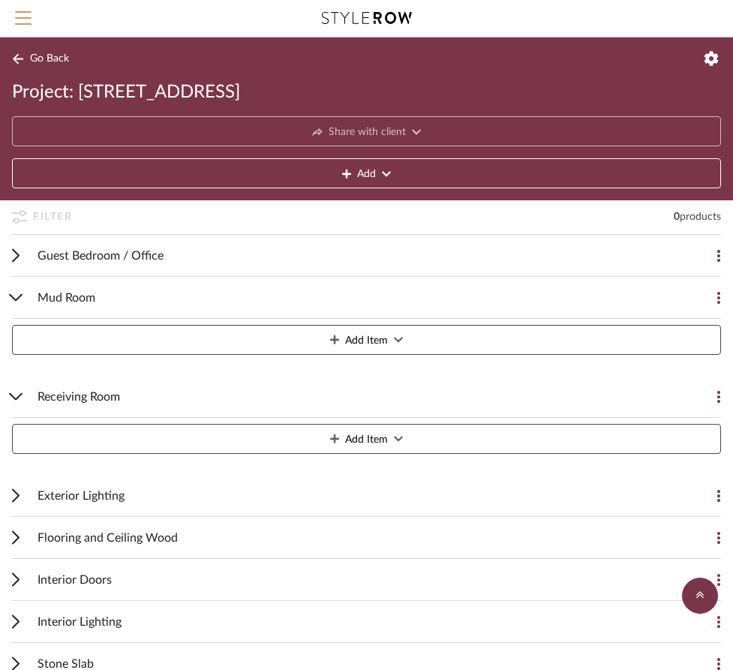
click at [19, 400] on icon at bounding box center [16, 396] width 14 height 7
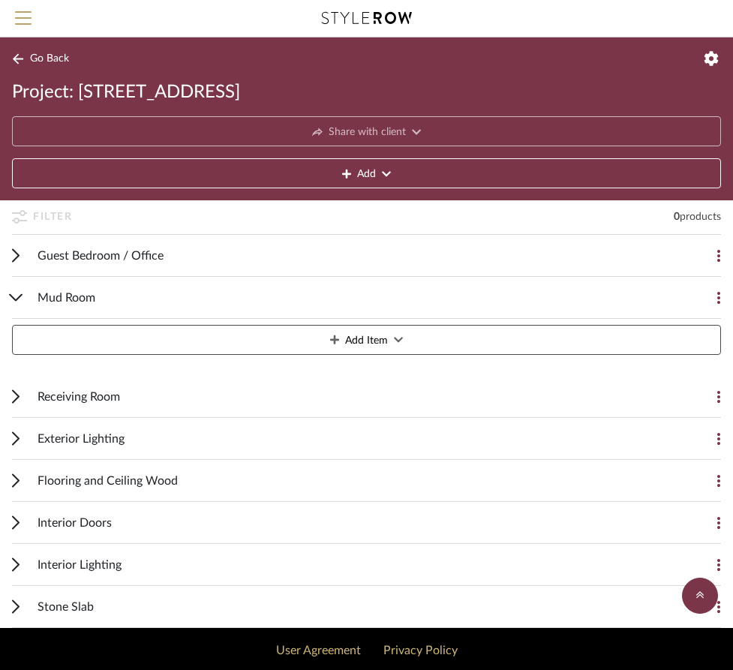
click at [17, 294] on icon at bounding box center [16, 297] width 14 height 7
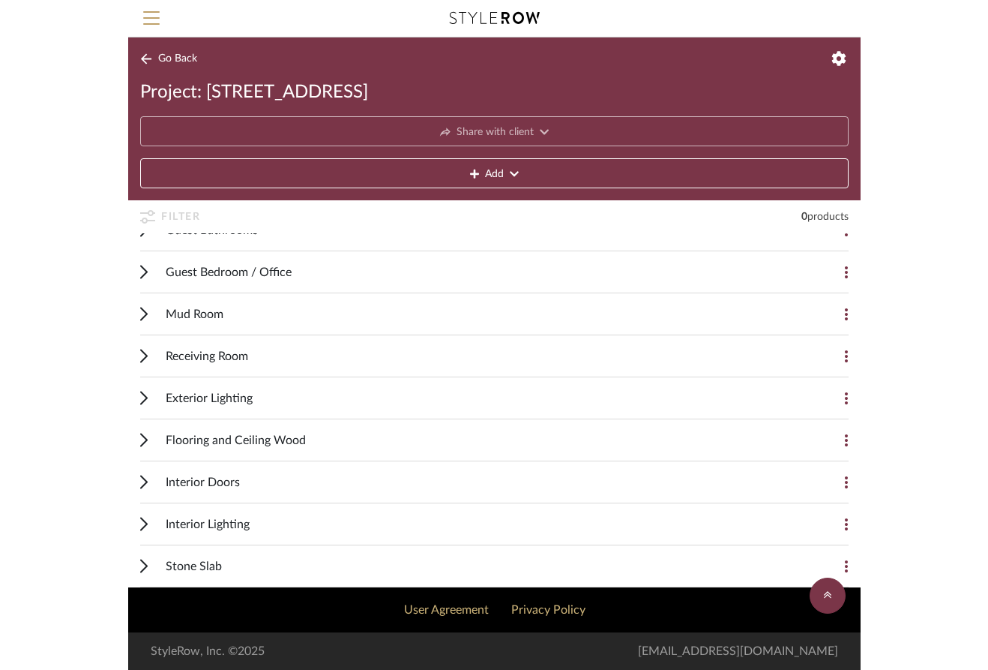
scroll to position [0, 0]
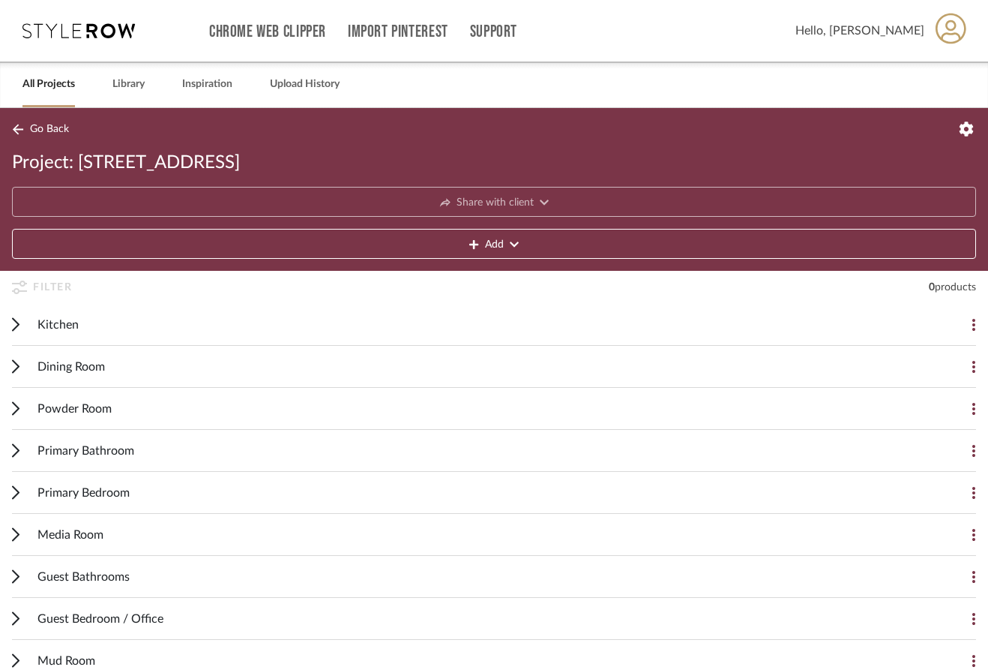
click at [8, 321] on cdk-accordion-item "Kitchen Add Item" at bounding box center [494, 325] width 988 height 42
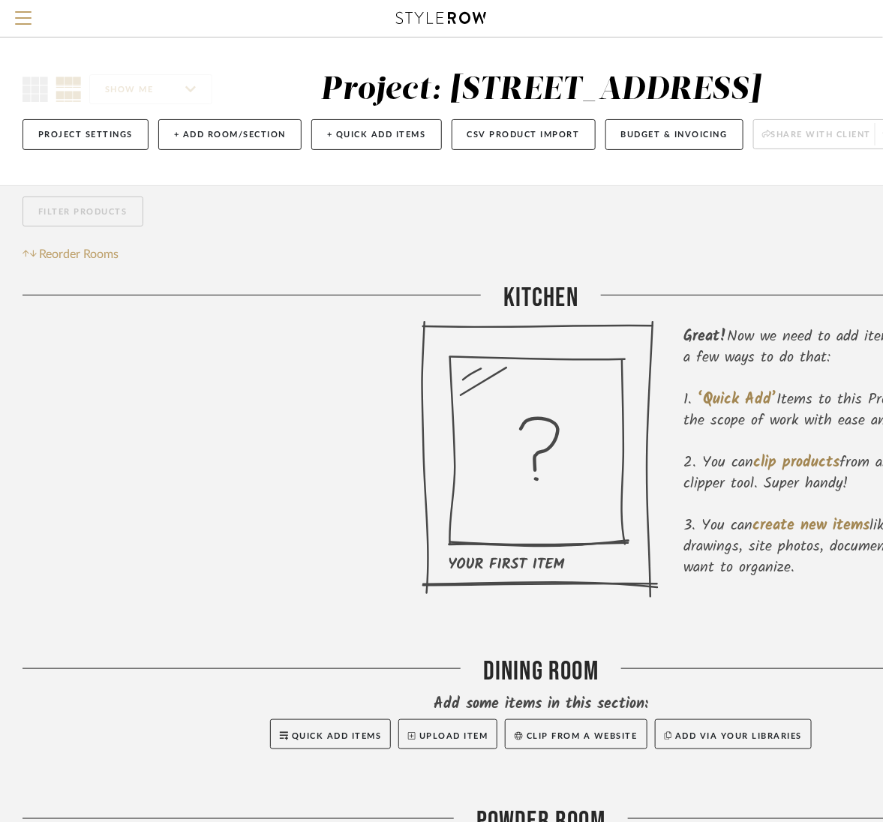
click at [405, 517] on div at bounding box center [221, 459] width 398 height 279
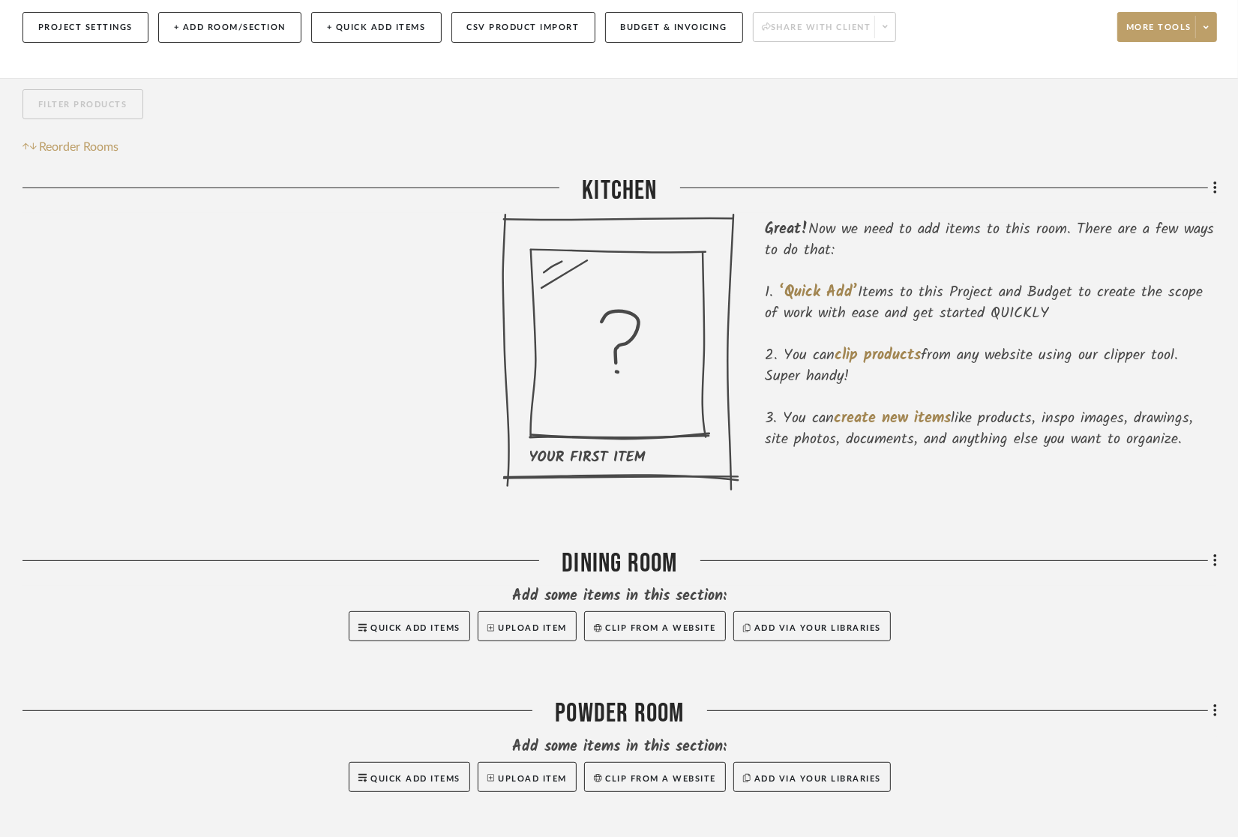
scroll to position [176, 0]
click at [998, 33] on icon at bounding box center [1206, 29] width 5 height 8
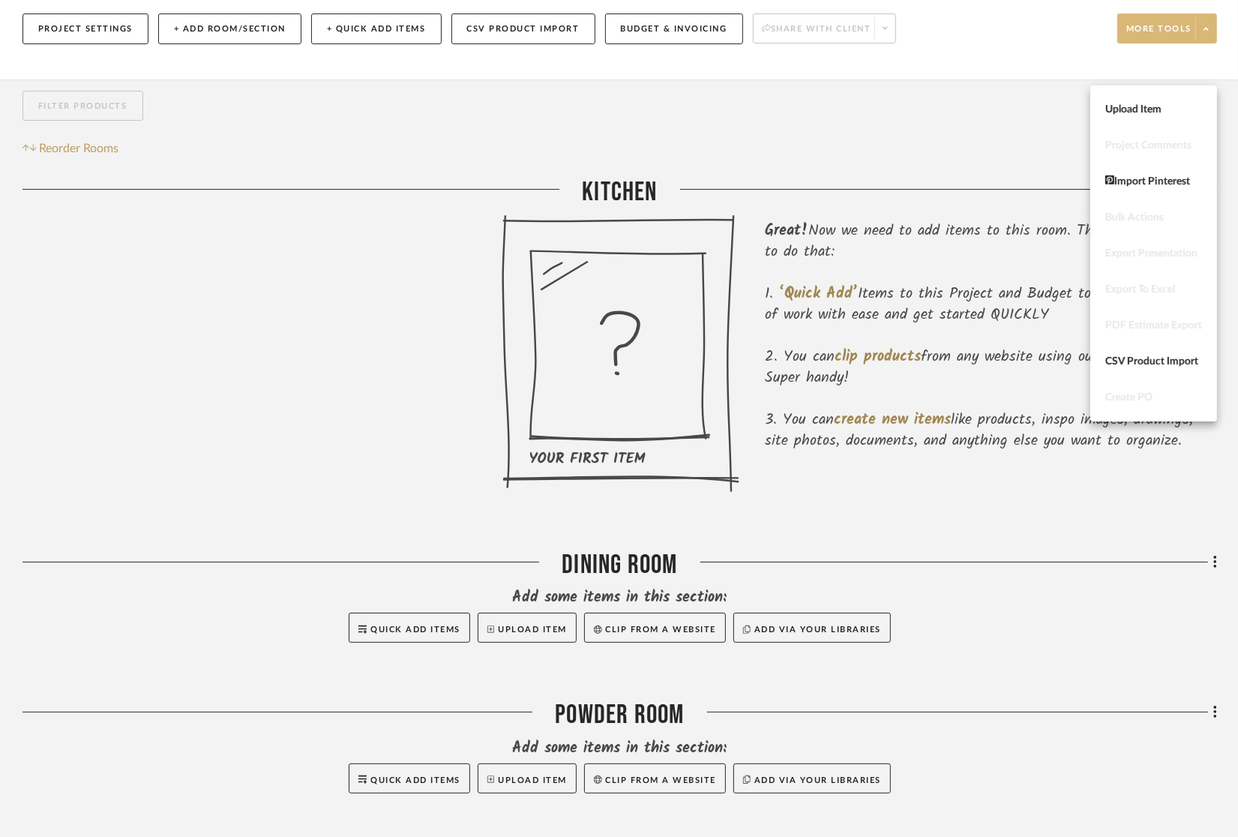
click at [998, 73] on div at bounding box center [619, 418] width 1238 height 837
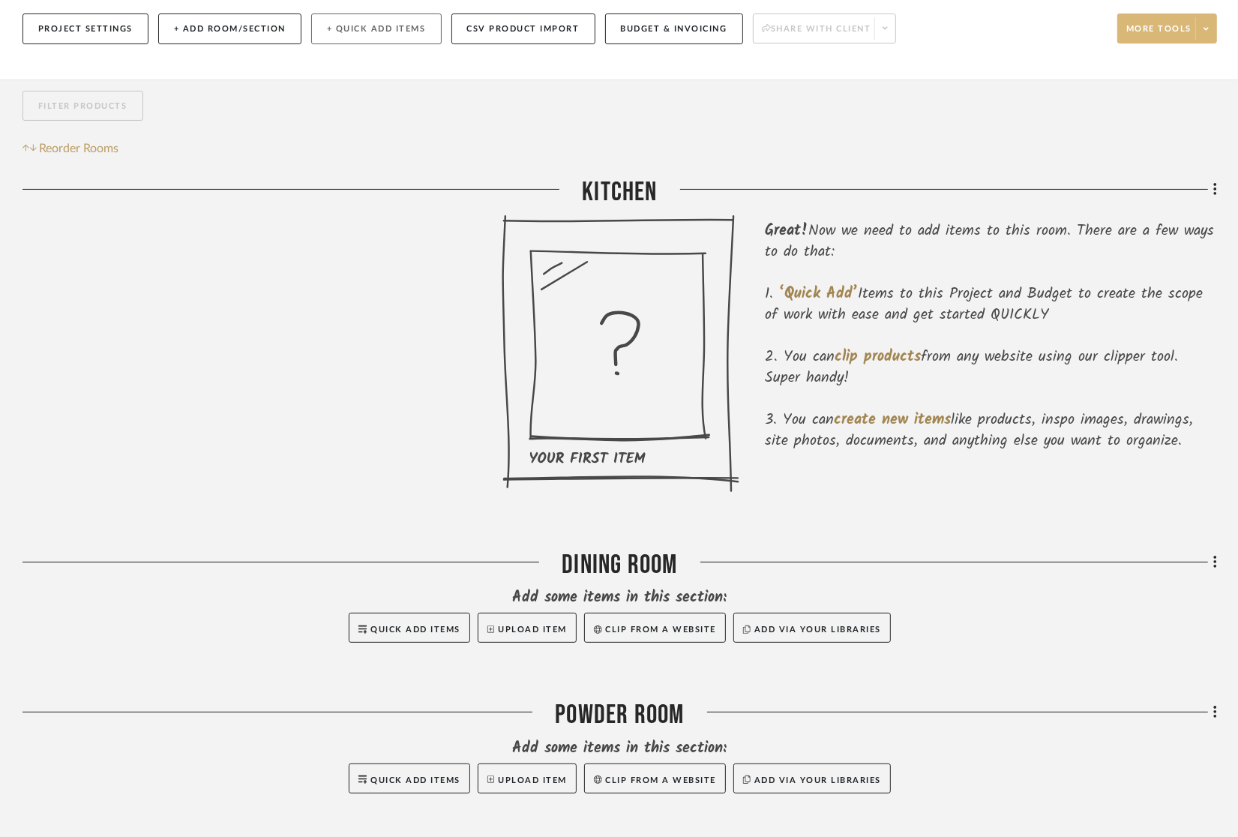
click at [313, 44] on button "+ Quick Add Items" at bounding box center [376, 28] width 130 height 31
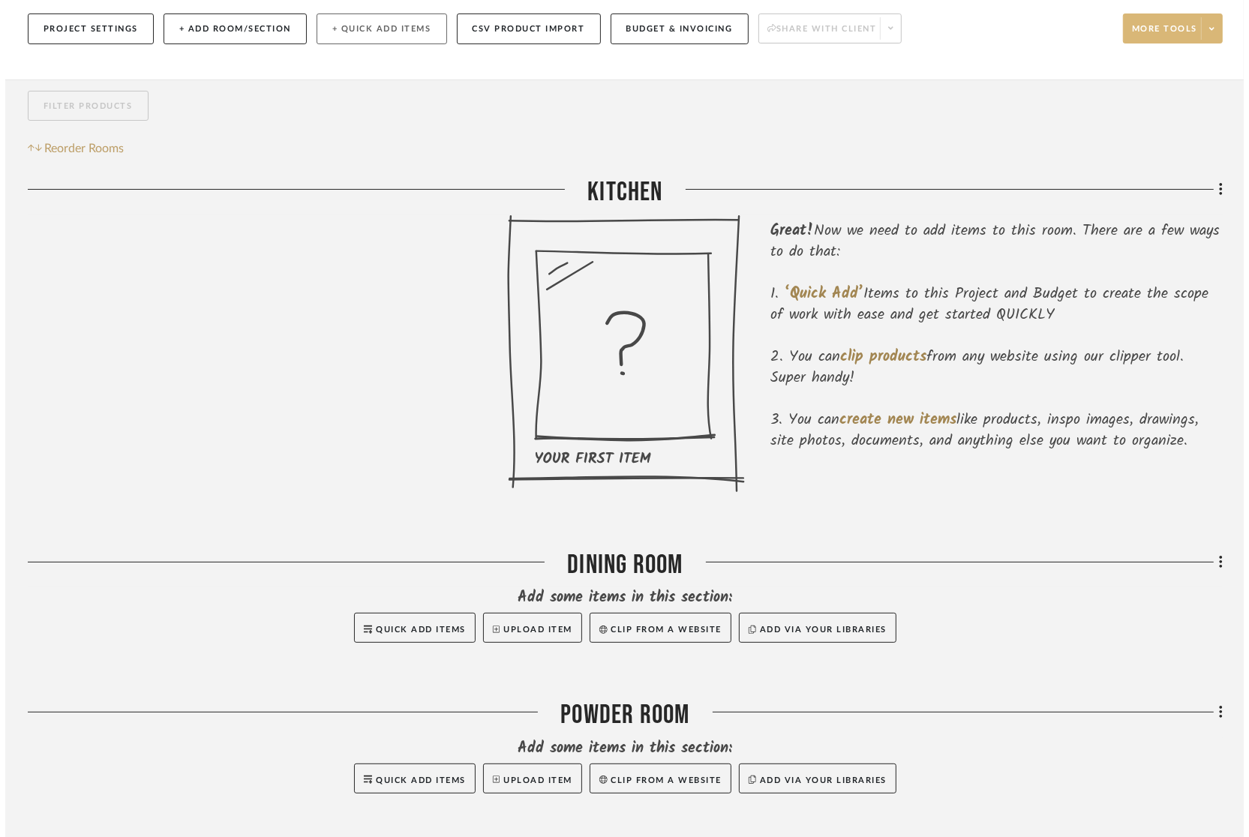
scroll to position [0, 0]
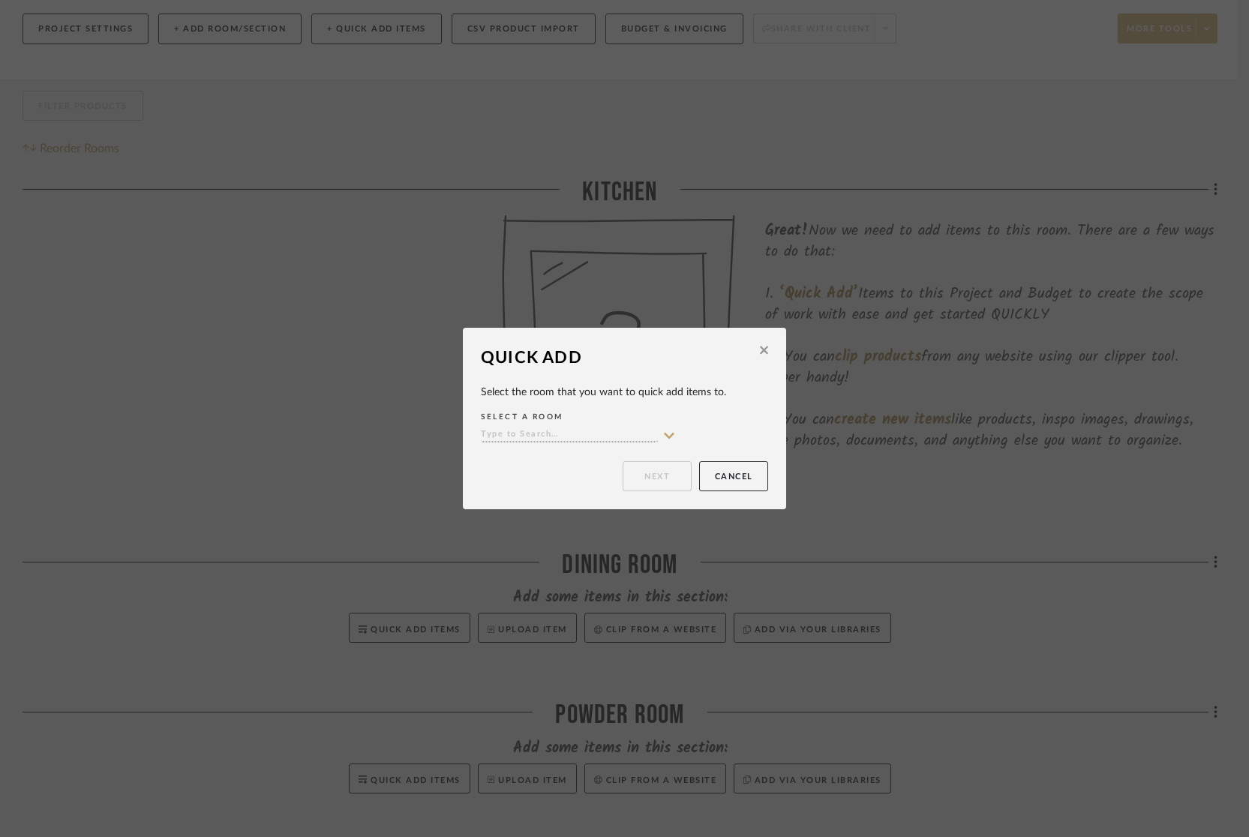
click at [608, 428] on input at bounding box center [569, 435] width 177 height 14
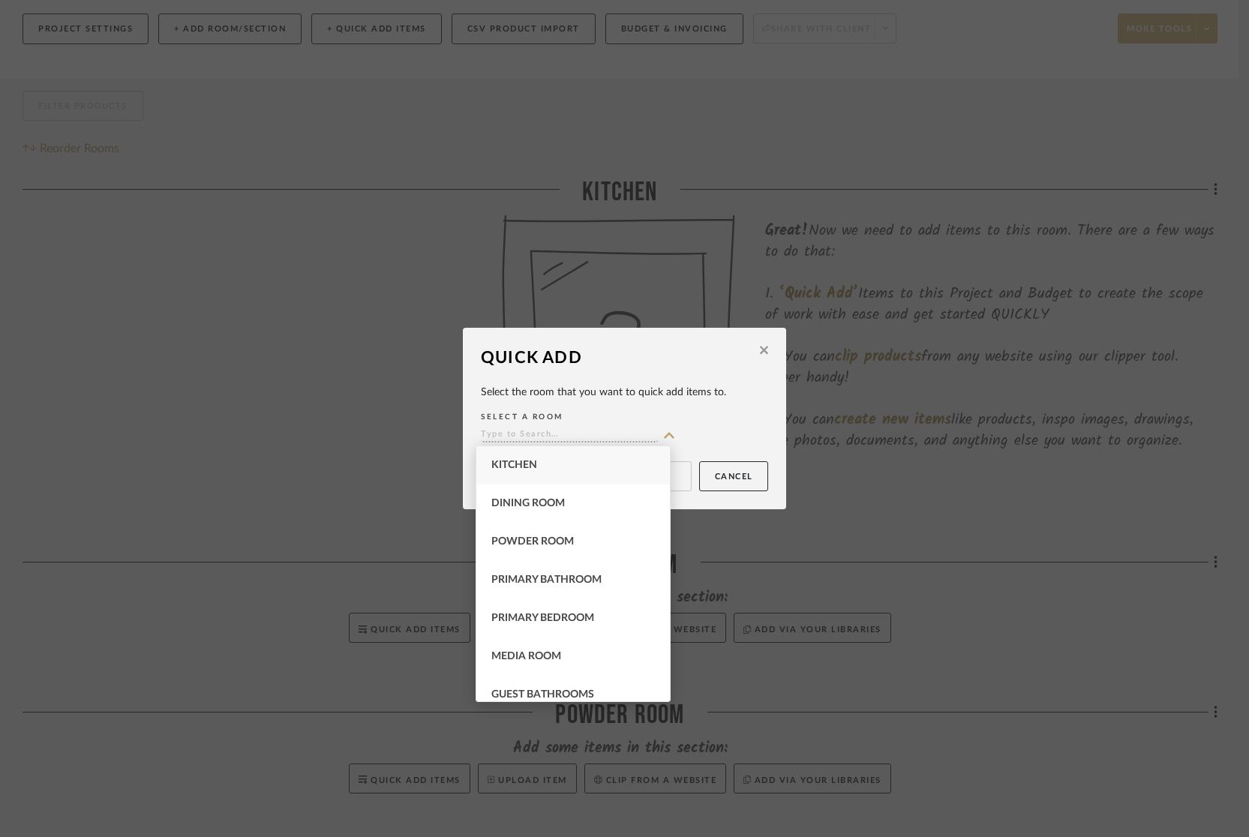
click at [599, 465] on div "Kitchen" at bounding box center [572, 465] width 193 height 38
type input "Kitchen"
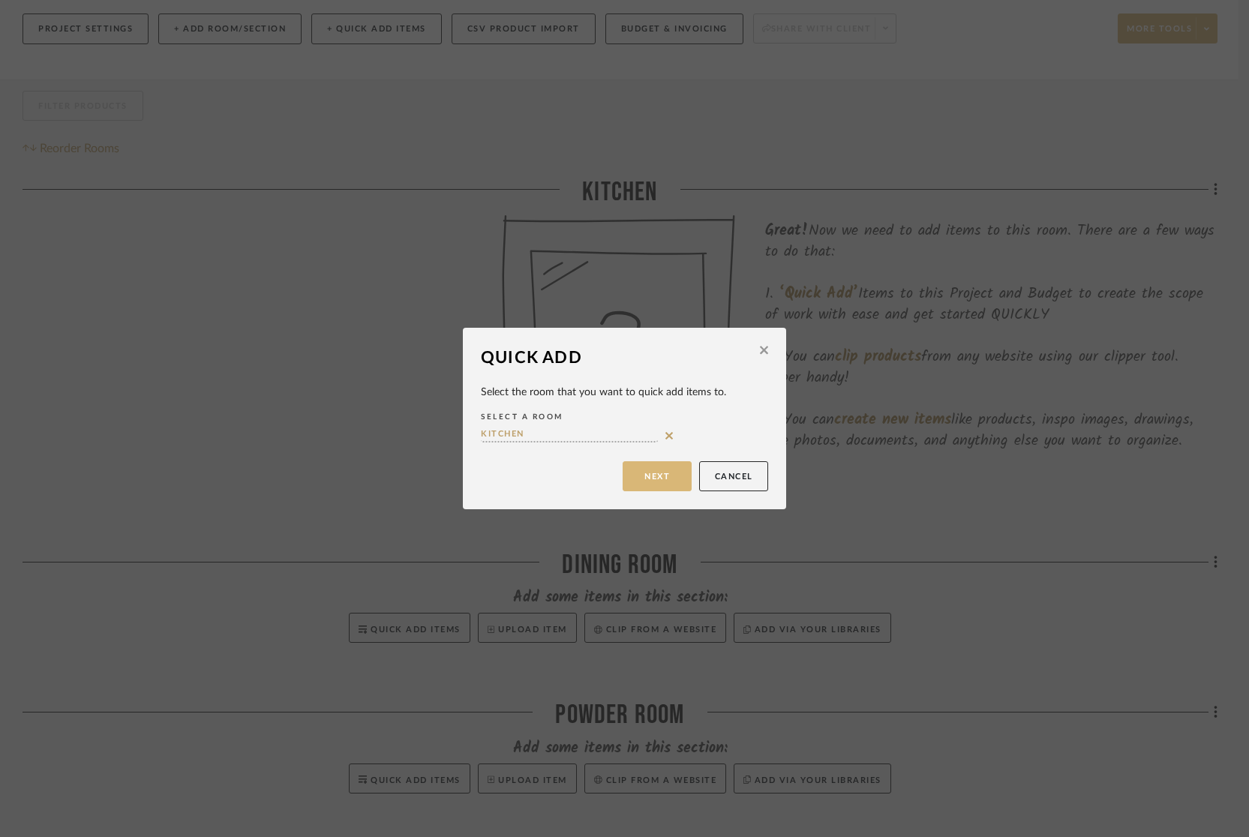
click at [660, 483] on button "Next" at bounding box center [656, 476] width 69 height 30
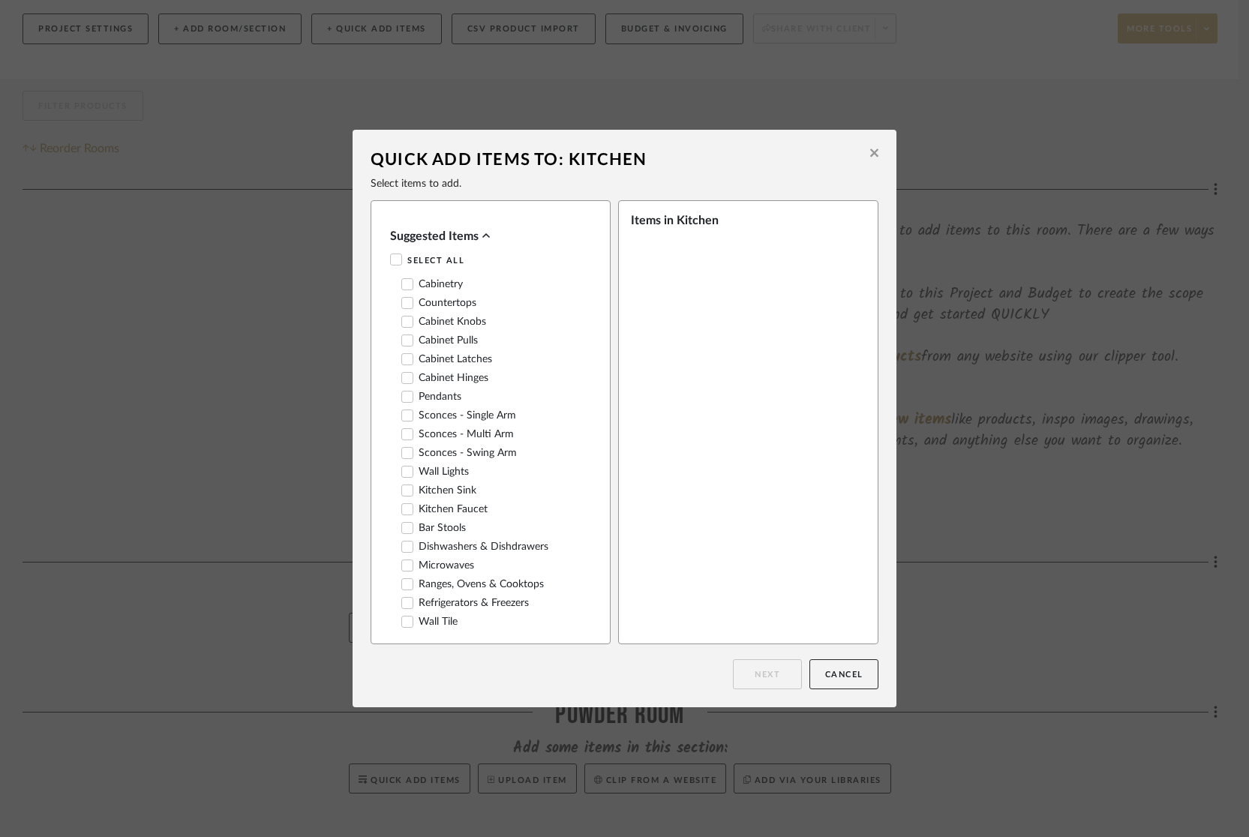
click at [876, 161] on button at bounding box center [873, 153] width 23 height 35
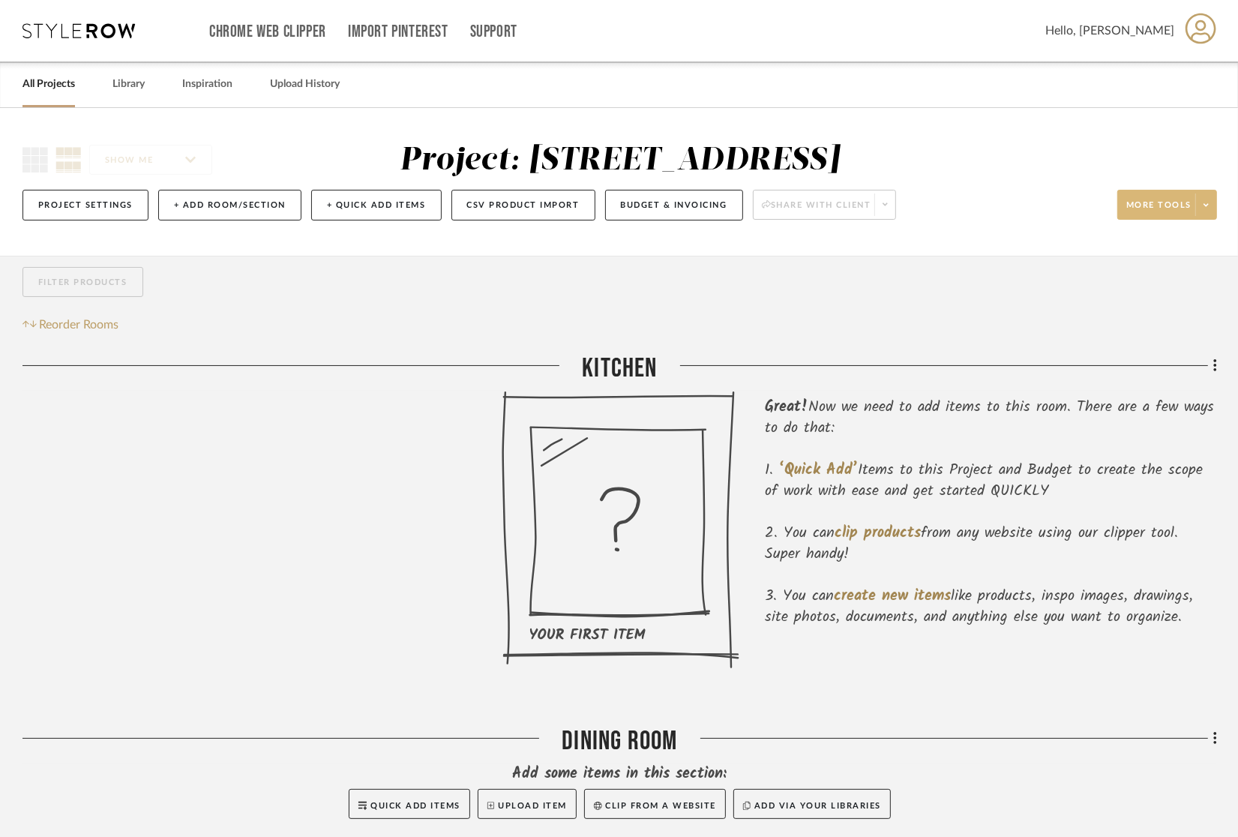
click at [90, 35] on icon at bounding box center [78, 30] width 112 height 15
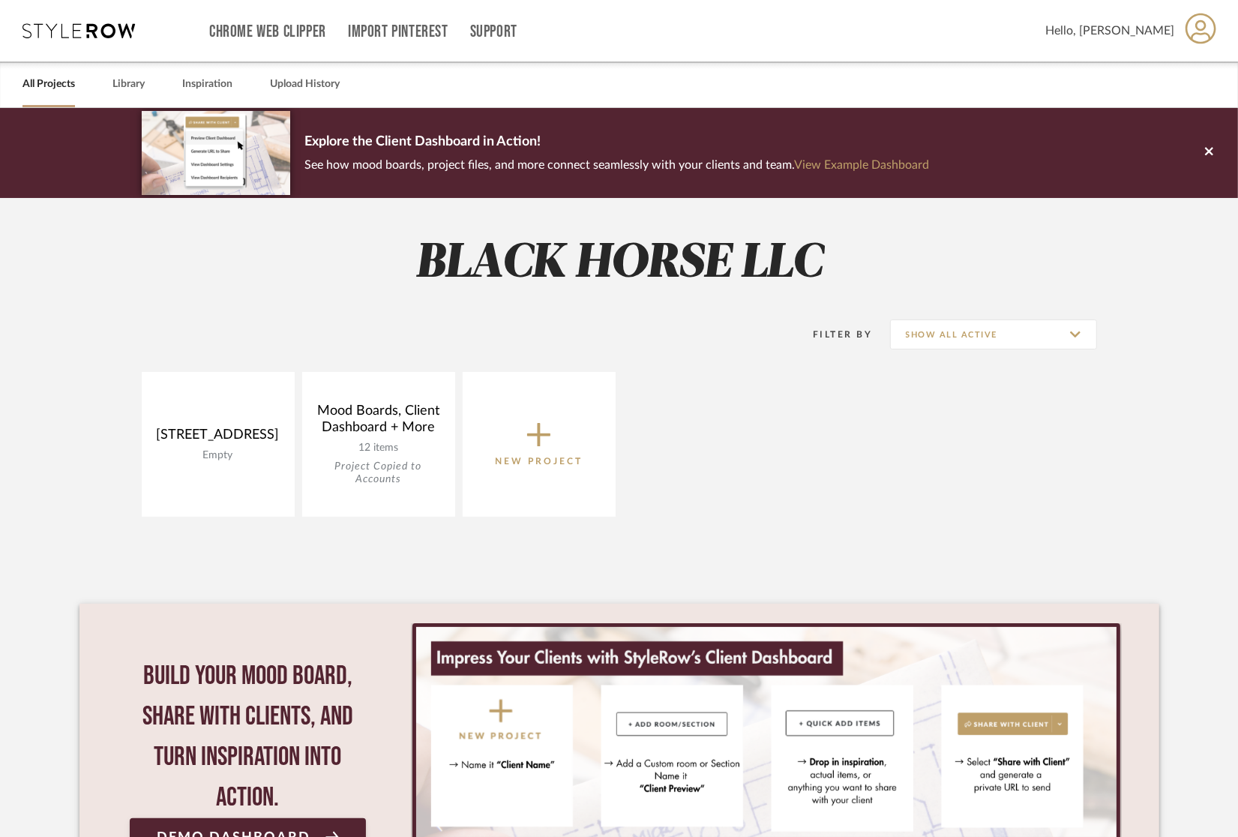
click at [559, 447] on span "New Project" at bounding box center [539, 443] width 88 height 49
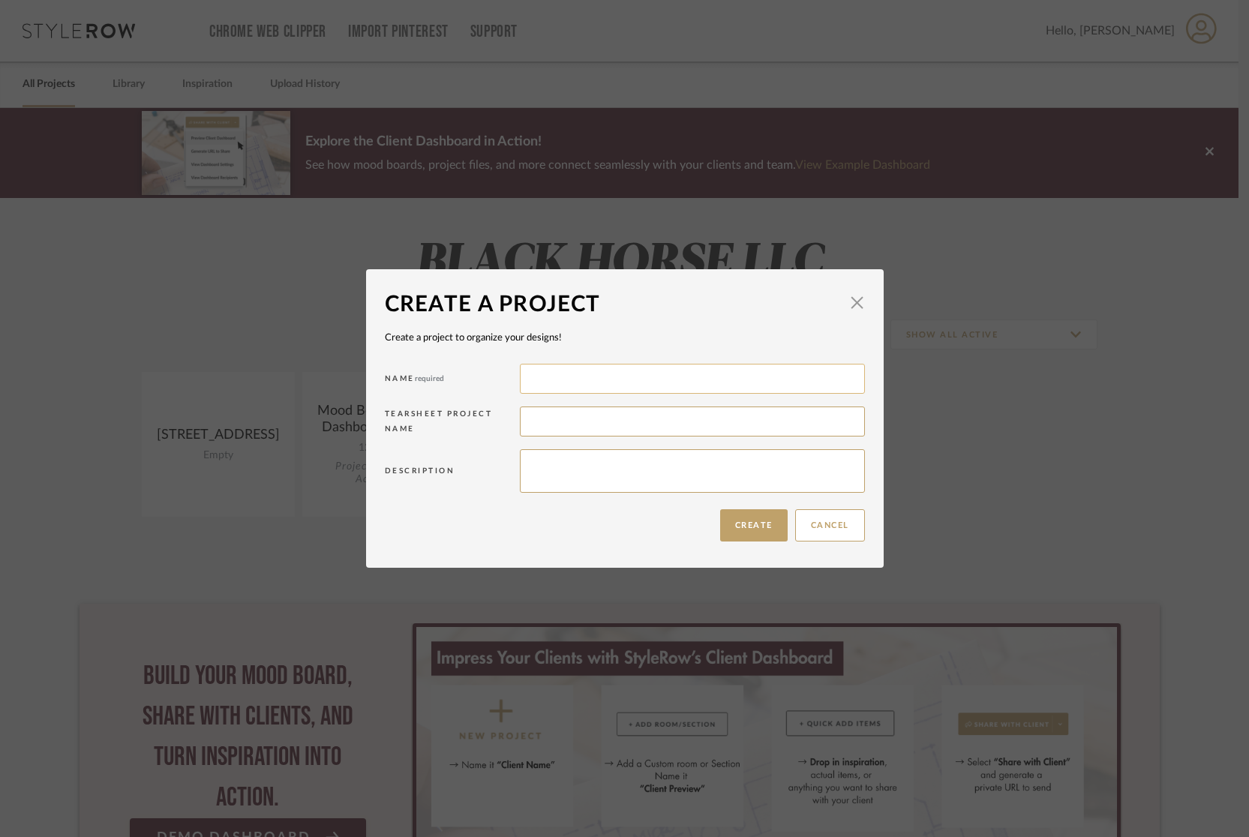
click at [567, 385] on input at bounding box center [692, 379] width 345 height 30
drag, startPoint x: 710, startPoint y: 379, endPoint x: 521, endPoint y: 379, distance: 189.0
click at [521, 379] on input "[STREET_ADDRESS] [GEOGRAPHIC_DATA]" at bounding box center [692, 379] width 345 height 30
click at [707, 383] on input "[STREET_ADDRESS] [GEOGRAPHIC_DATA]" at bounding box center [692, 379] width 345 height 30
drag, startPoint x: 709, startPoint y: 383, endPoint x: 627, endPoint y: 382, distance: 81.8
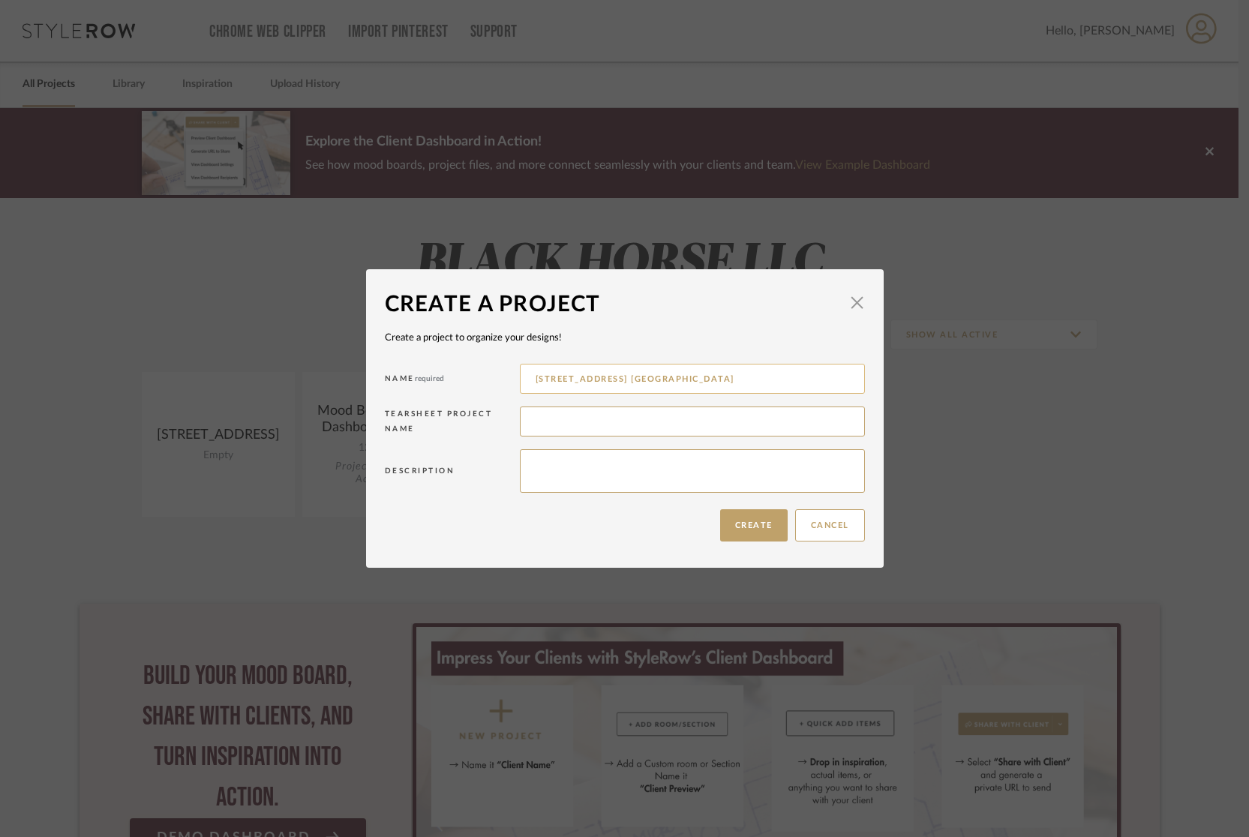
click at [627, 382] on input "[STREET_ADDRESS] [GEOGRAPHIC_DATA]" at bounding box center [692, 379] width 345 height 30
type input "[STREET_ADDRESS]"
click at [591, 415] on input at bounding box center [692, 421] width 345 height 30
paste input "[STREET_ADDRESS] [GEOGRAPHIC_DATA]"
drag, startPoint x: 715, startPoint y: 430, endPoint x: 661, endPoint y: 428, distance: 54.0
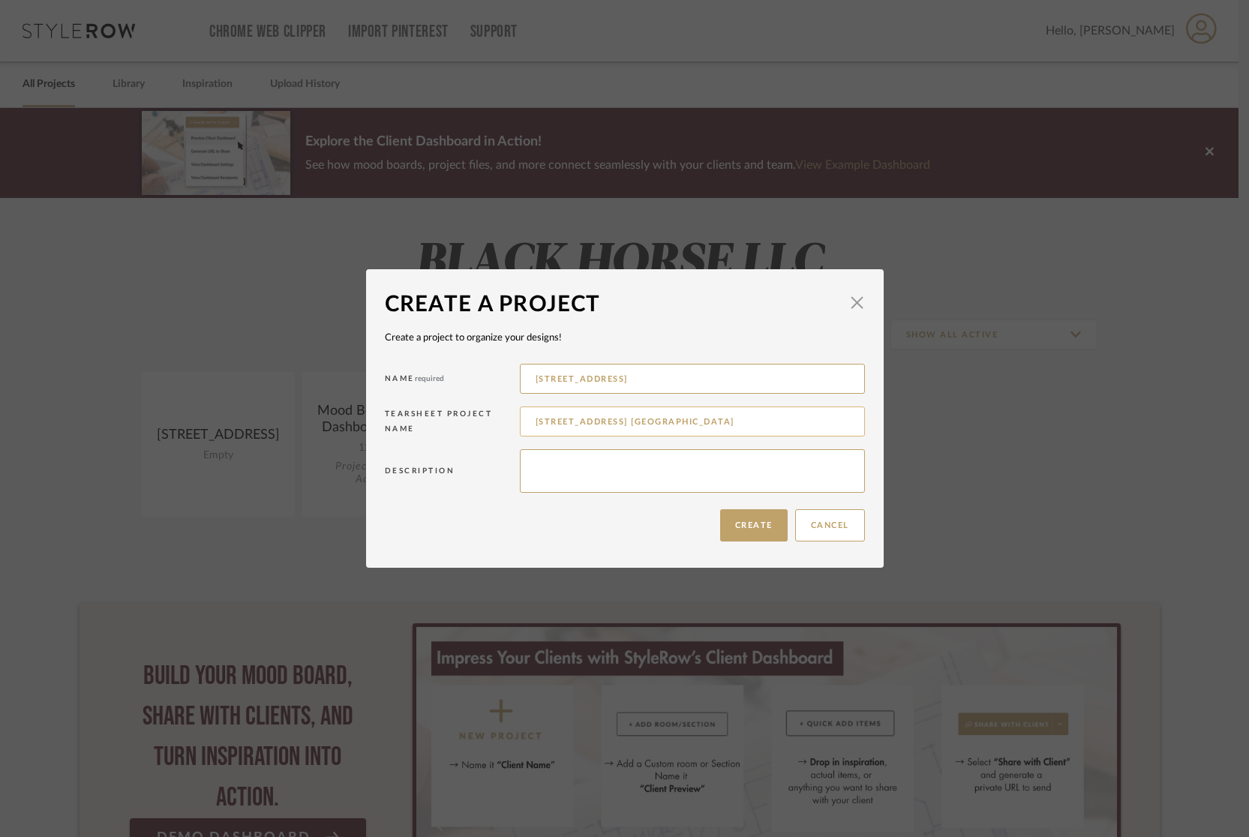
click at [661, 428] on input "[STREET_ADDRESS] [GEOGRAPHIC_DATA]" at bounding box center [692, 421] width 345 height 30
drag, startPoint x: 706, startPoint y: 421, endPoint x: 624, endPoint y: 421, distance: 81.7
click at [624, 422] on input "[STREET_ADDRESS] [GEOGRAPHIC_DATA]" at bounding box center [692, 421] width 345 height 30
type input "[STREET_ADDRESS]"
click at [745, 526] on button "Create" at bounding box center [753, 525] width 67 height 32
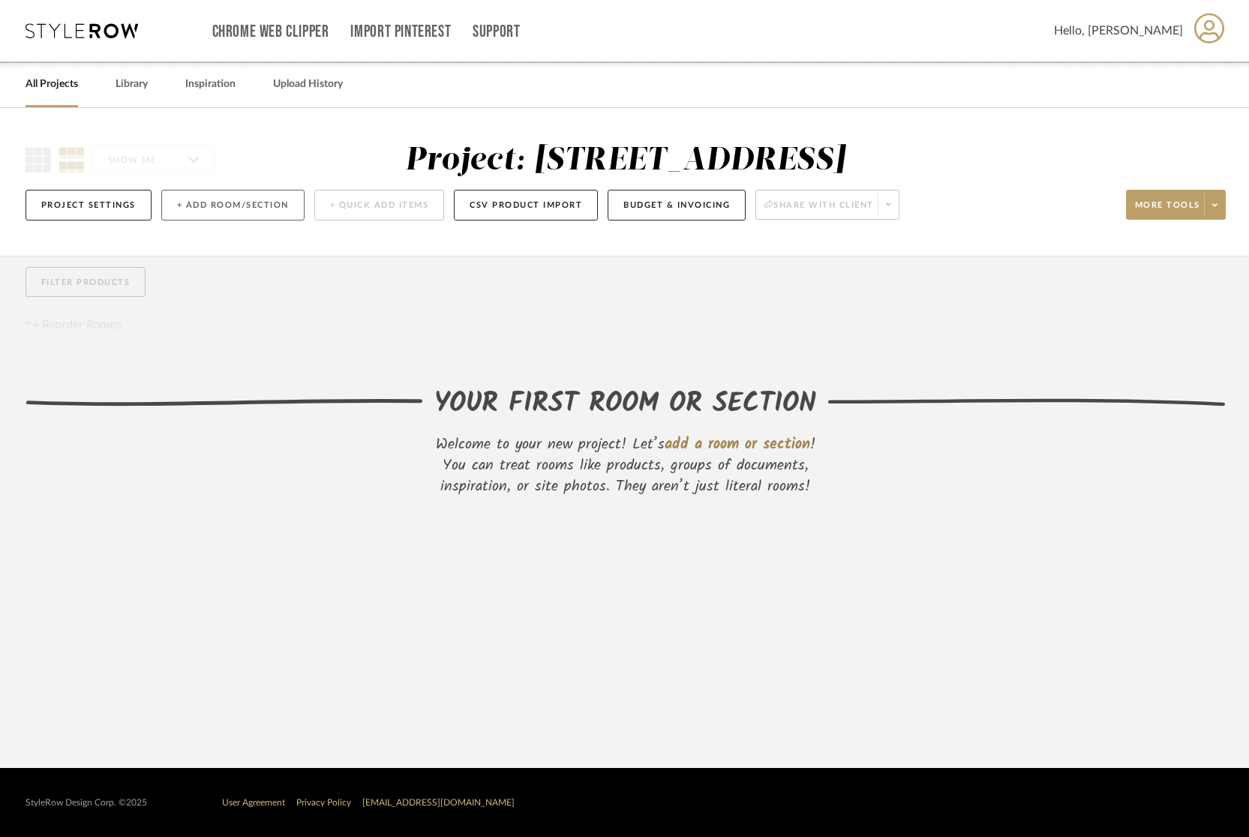
click at [229, 208] on button "+ Add Room/Section" at bounding box center [232, 205] width 143 height 31
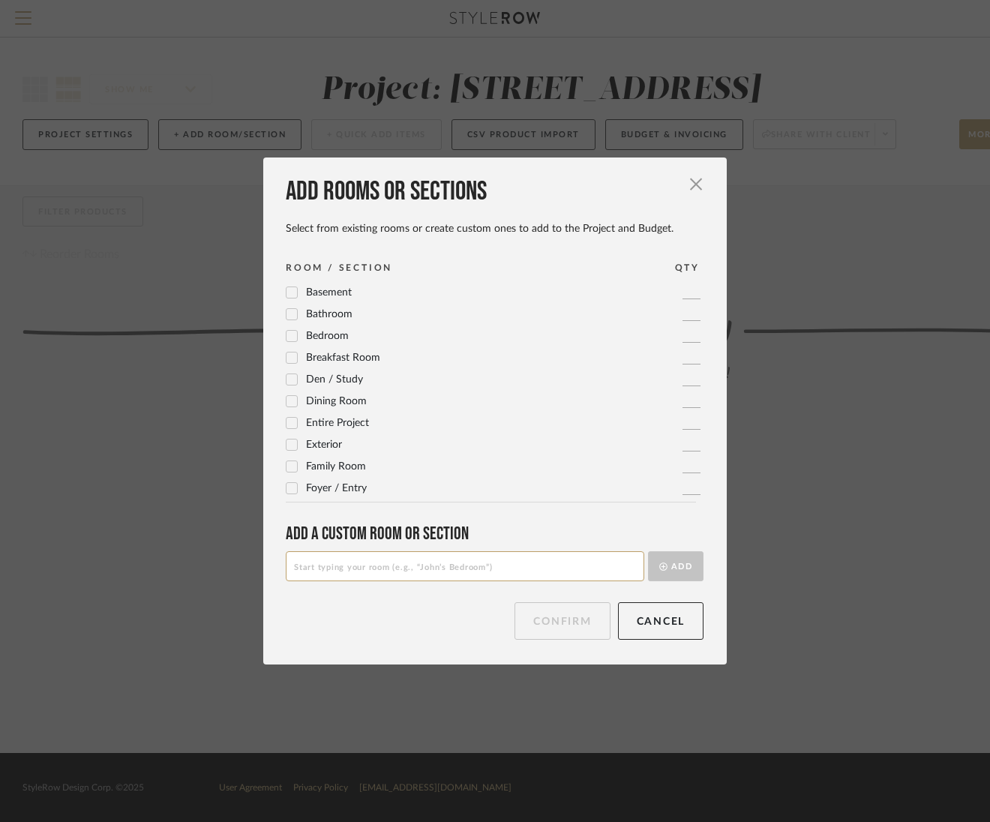
click at [287, 402] on icon at bounding box center [292, 401] width 10 height 7
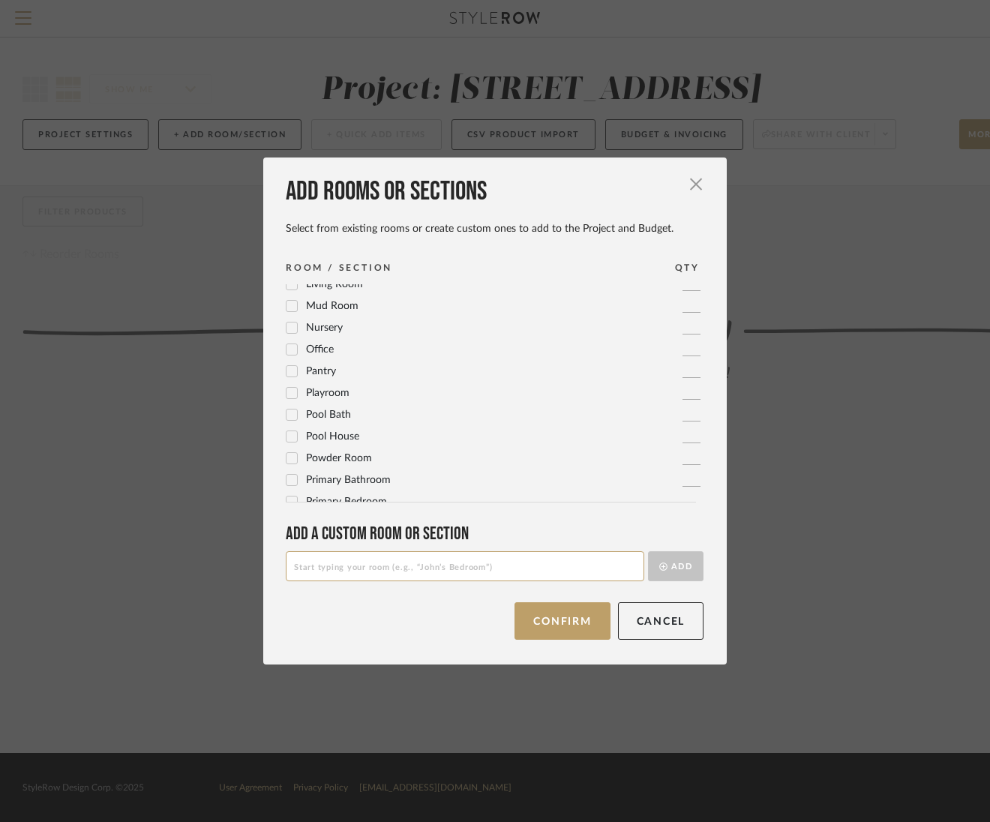
scroll to position [467, 0]
click at [319, 566] on input at bounding box center [465, 566] width 358 height 30
type input "Media Room"
click at [667, 570] on button "Add" at bounding box center [675, 566] width 55 height 30
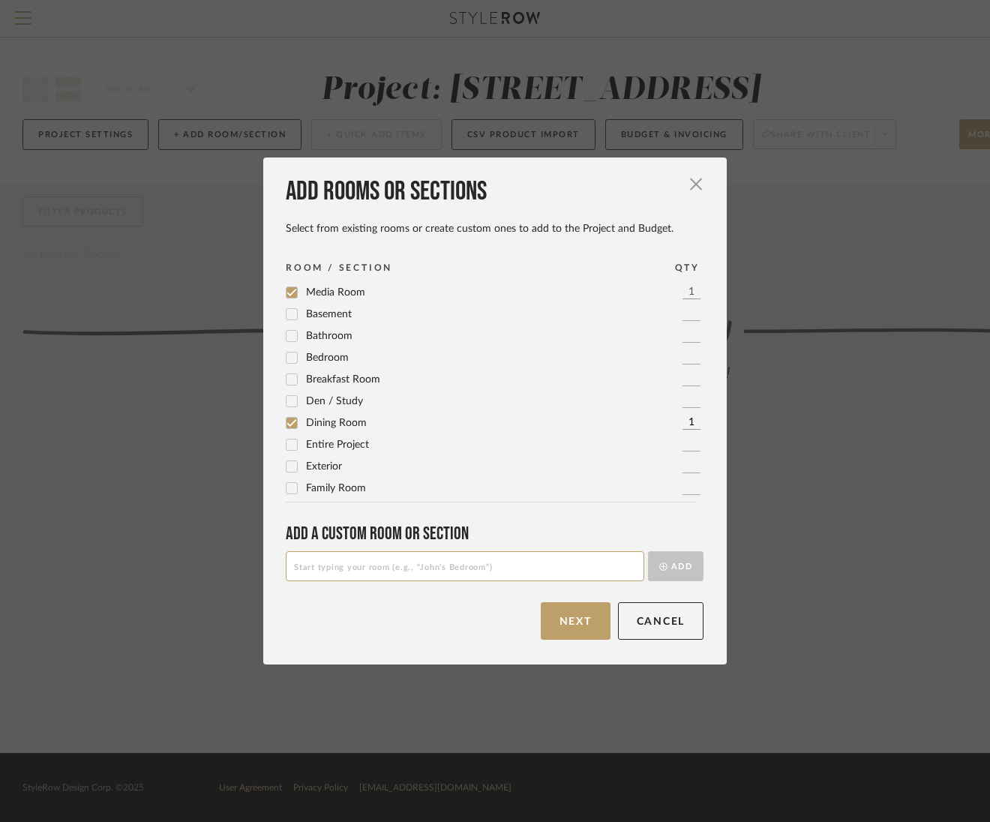
click at [373, 567] on input at bounding box center [465, 566] width 358 height 30
type input "Courtyard"
click at [648, 551] on button "Add" at bounding box center [675, 566] width 55 height 30
click at [288, 406] on icon at bounding box center [291, 405] width 10 height 10
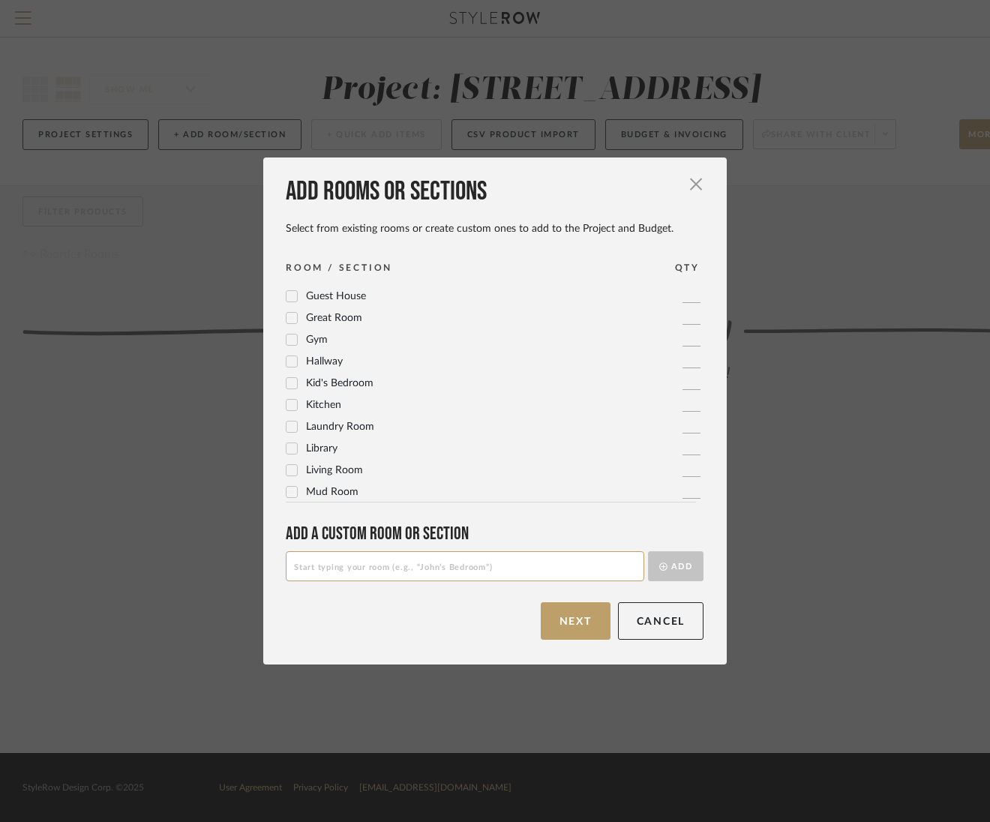
click at [286, 421] on icon at bounding box center [291, 423] width 10 height 10
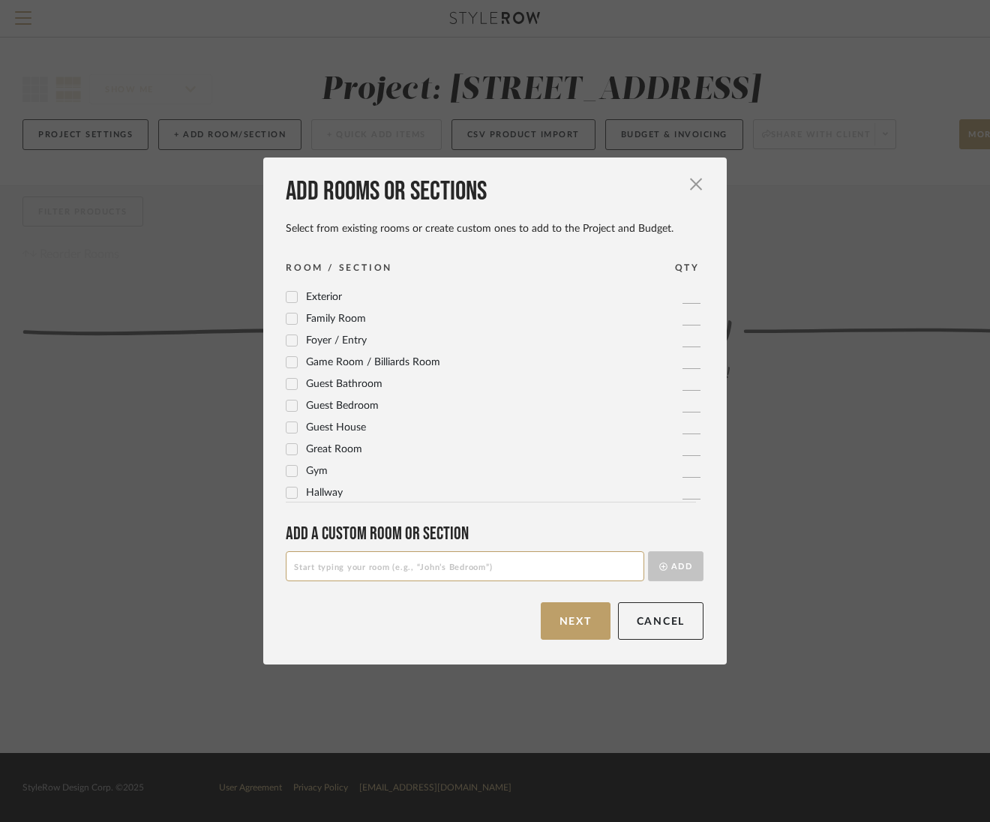
click at [286, 383] on icon at bounding box center [291, 384] width 10 height 10
click at [286, 404] on icon at bounding box center [291, 405] width 10 height 10
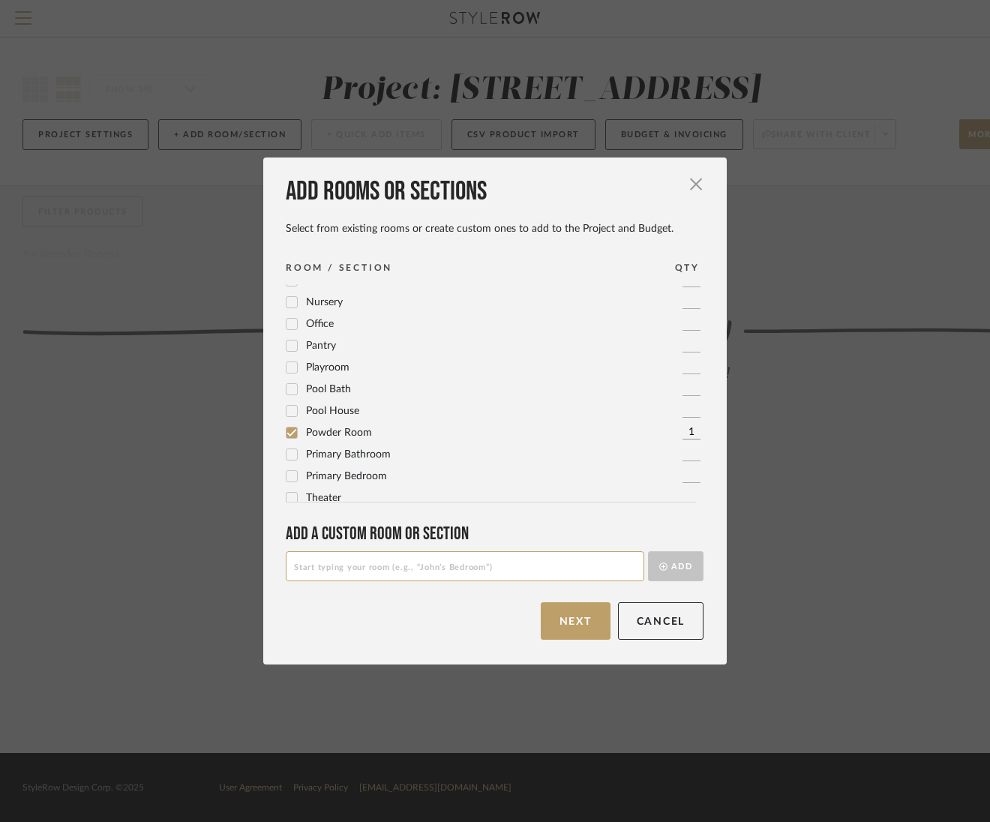
scroll to position [544, 0]
click at [287, 448] on icon at bounding box center [292, 445] width 10 height 7
click at [287, 472] on div at bounding box center [292, 466] width 12 height 12
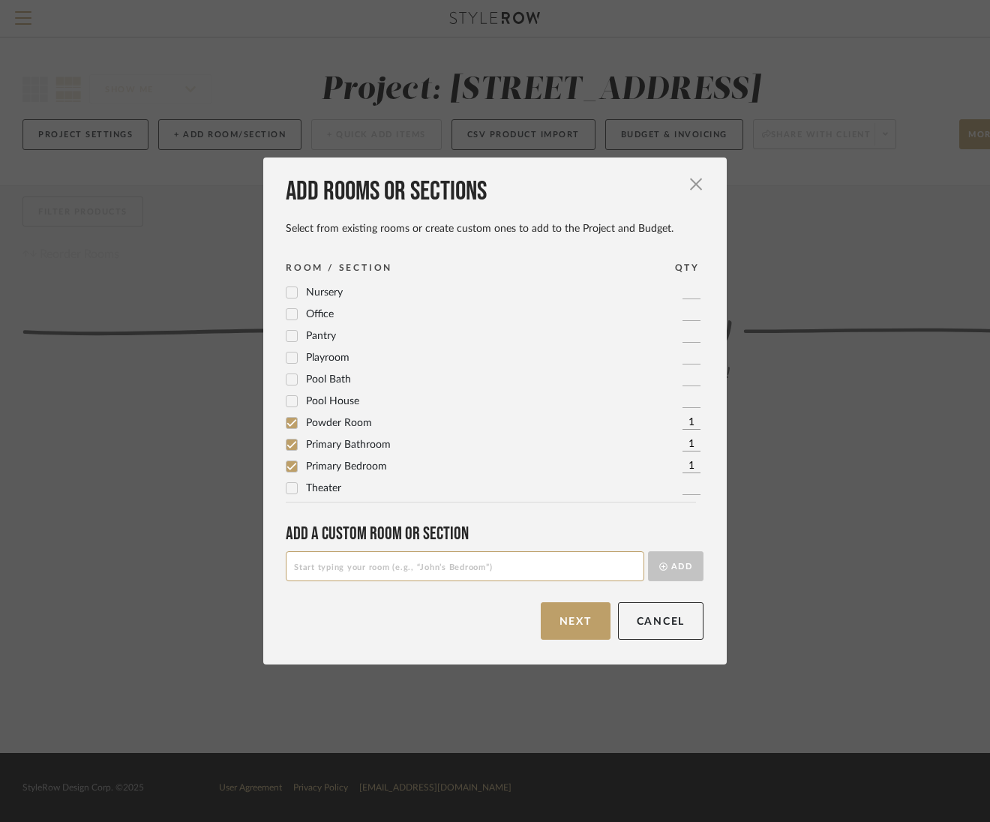
click at [384, 568] on input at bounding box center [465, 566] width 358 height 30
type input "Under Casita"
click at [658, 572] on button "Add" at bounding box center [675, 566] width 55 height 30
click at [425, 574] on input at bounding box center [465, 566] width 358 height 30
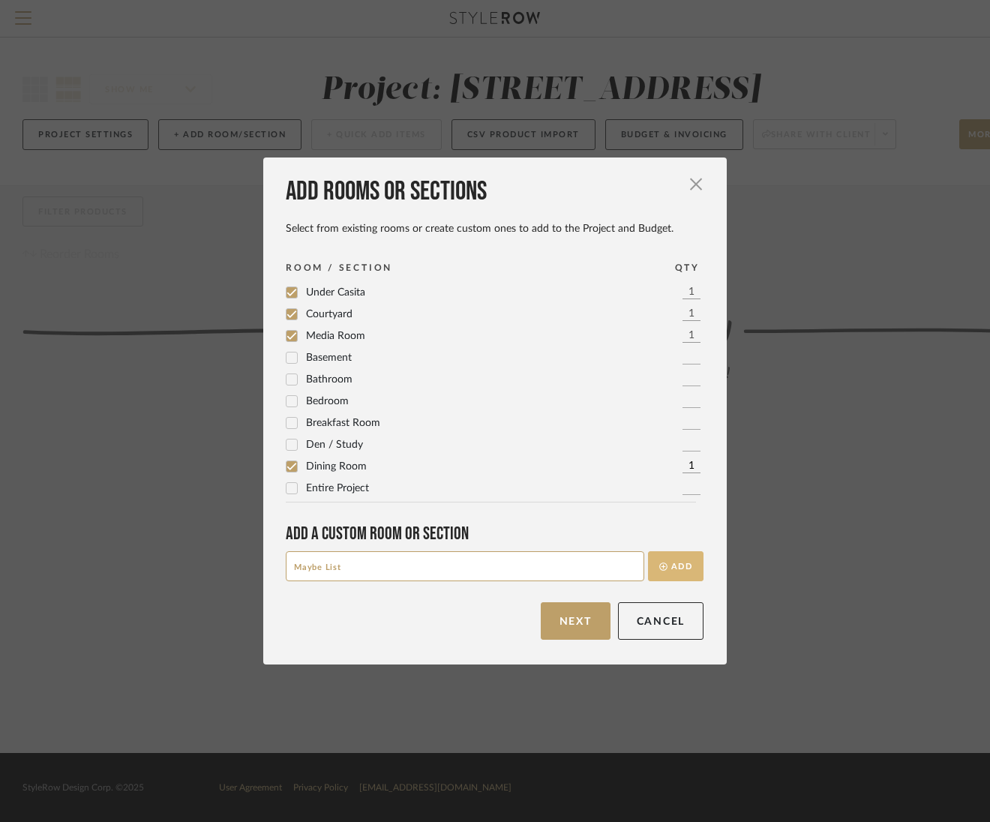
type input "Maybe List"
click at [675, 568] on button "Add" at bounding box center [675, 566] width 55 height 30
click at [514, 565] on input at bounding box center [465, 566] width 358 height 30
type input "Miscellaneous"
click at [672, 569] on button "Add" at bounding box center [675, 566] width 55 height 30
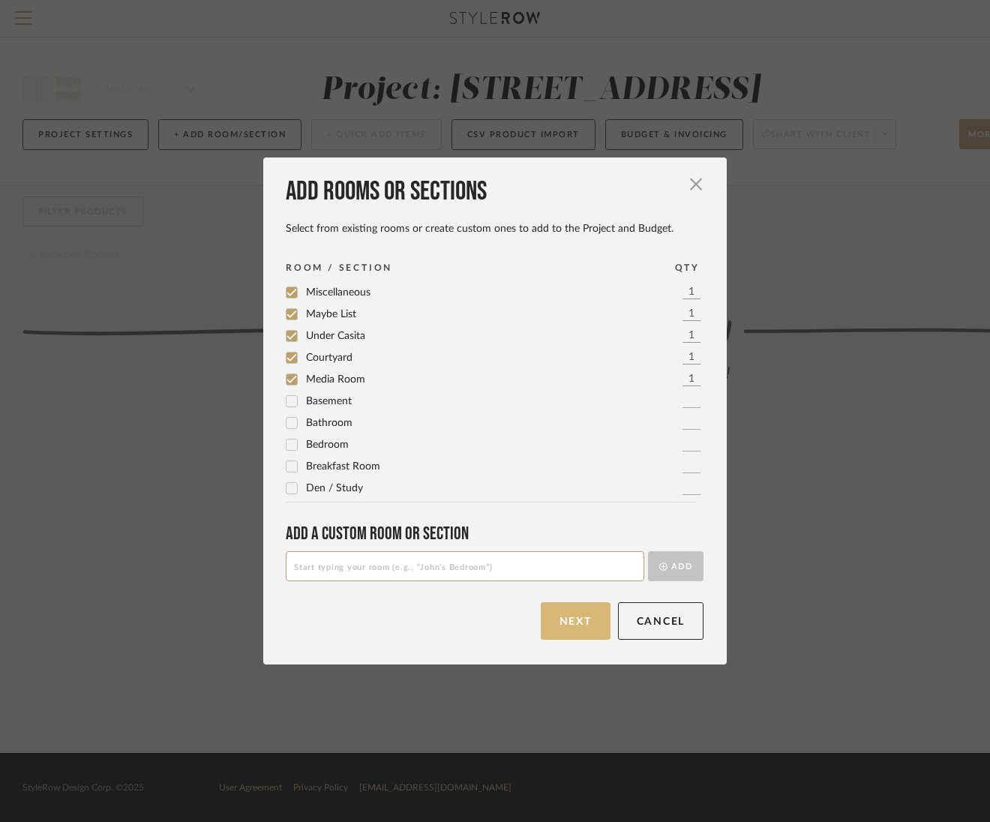
click at [583, 625] on button "Next" at bounding box center [576, 620] width 70 height 37
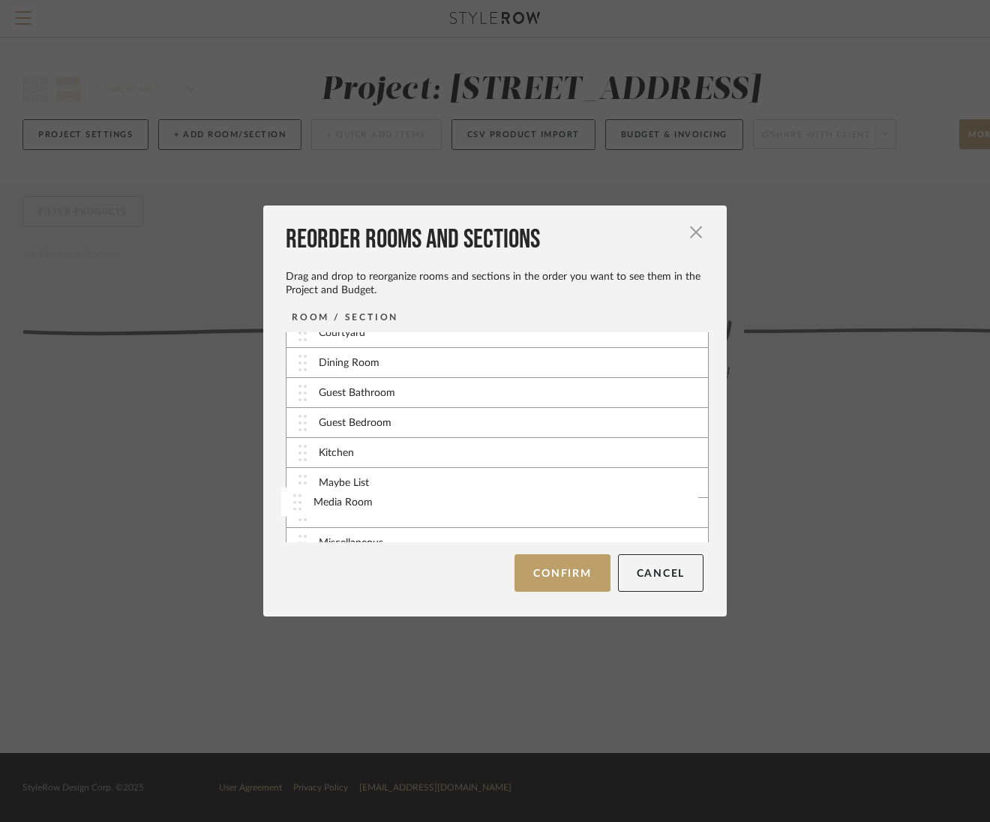
scroll to position [22, 0]
drag, startPoint x: 296, startPoint y: 526, endPoint x: 296, endPoint y: 382, distance: 144.0
drag, startPoint x: 292, startPoint y: 470, endPoint x: 293, endPoint y: 410, distance: 60.0
drag, startPoint x: 298, startPoint y: 491, endPoint x: 298, endPoint y: 448, distance: 43.5
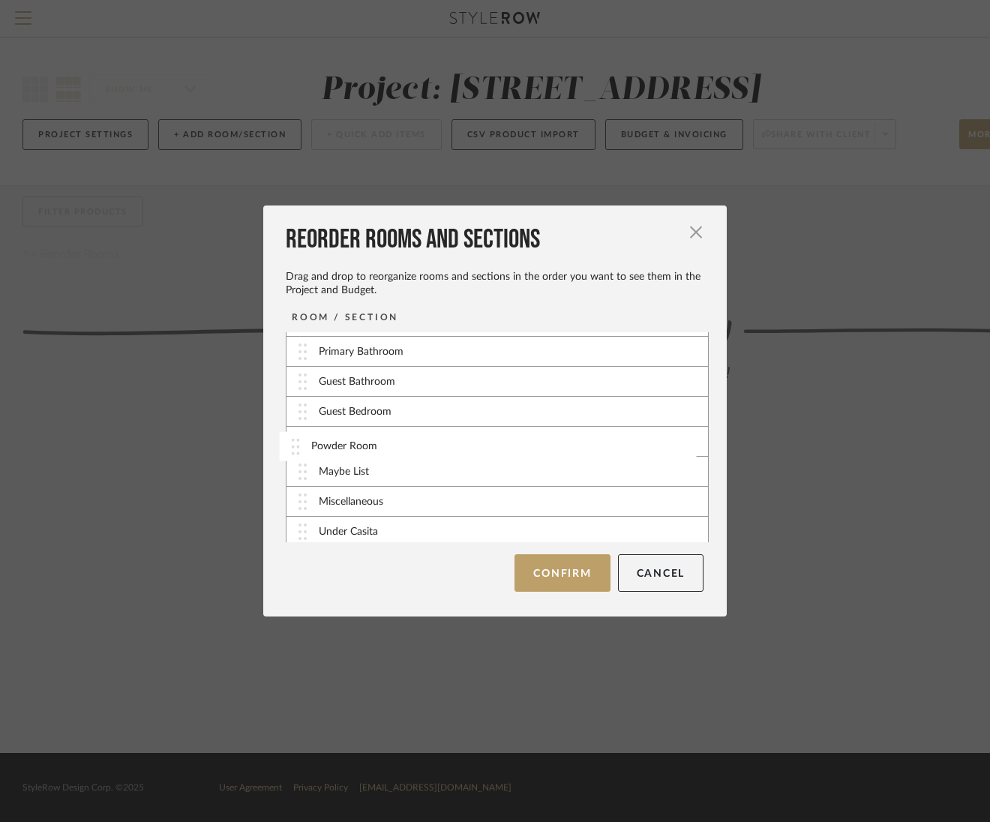
drag, startPoint x: 297, startPoint y: 503, endPoint x: 295, endPoint y: 451, distance: 52.5
drag, startPoint x: 301, startPoint y: 529, endPoint x: 298, endPoint y: 472, distance: 57.0
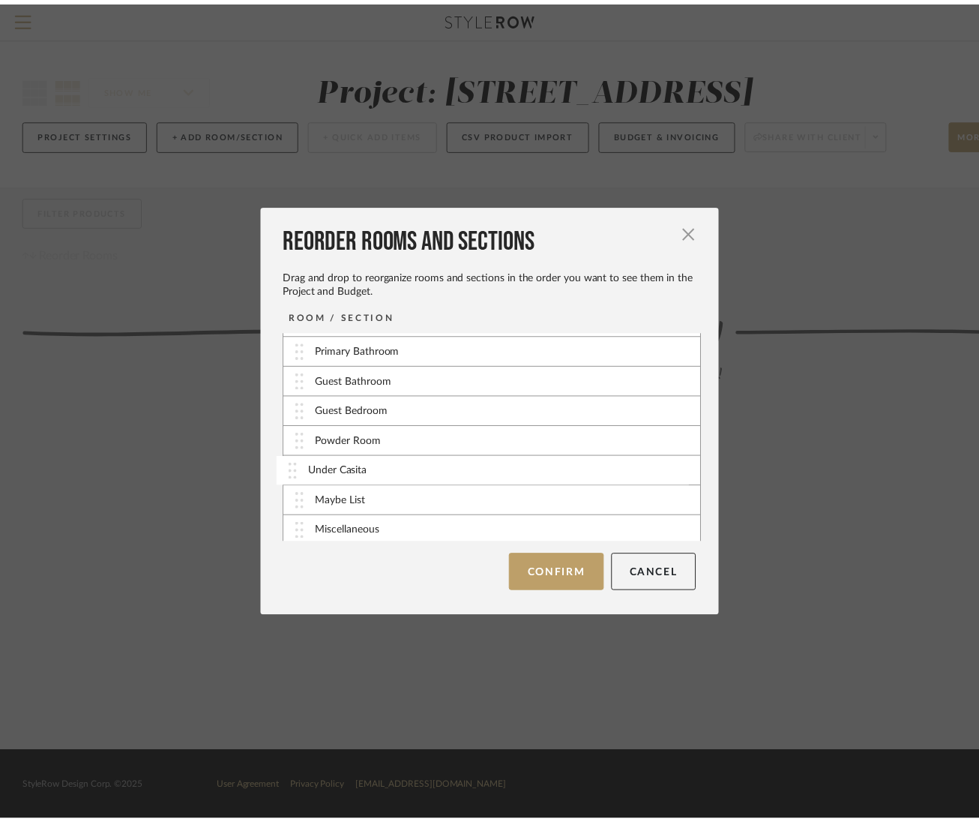
scroll to position [147, 0]
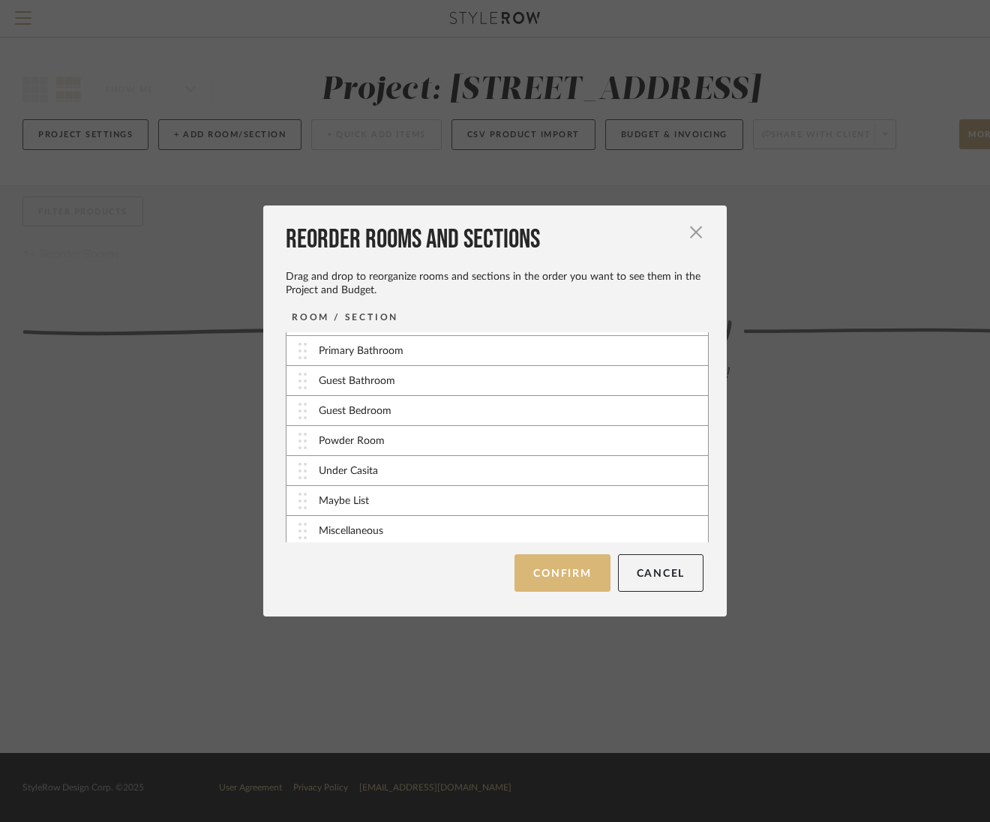
click at [575, 581] on button "Confirm" at bounding box center [561, 572] width 95 height 37
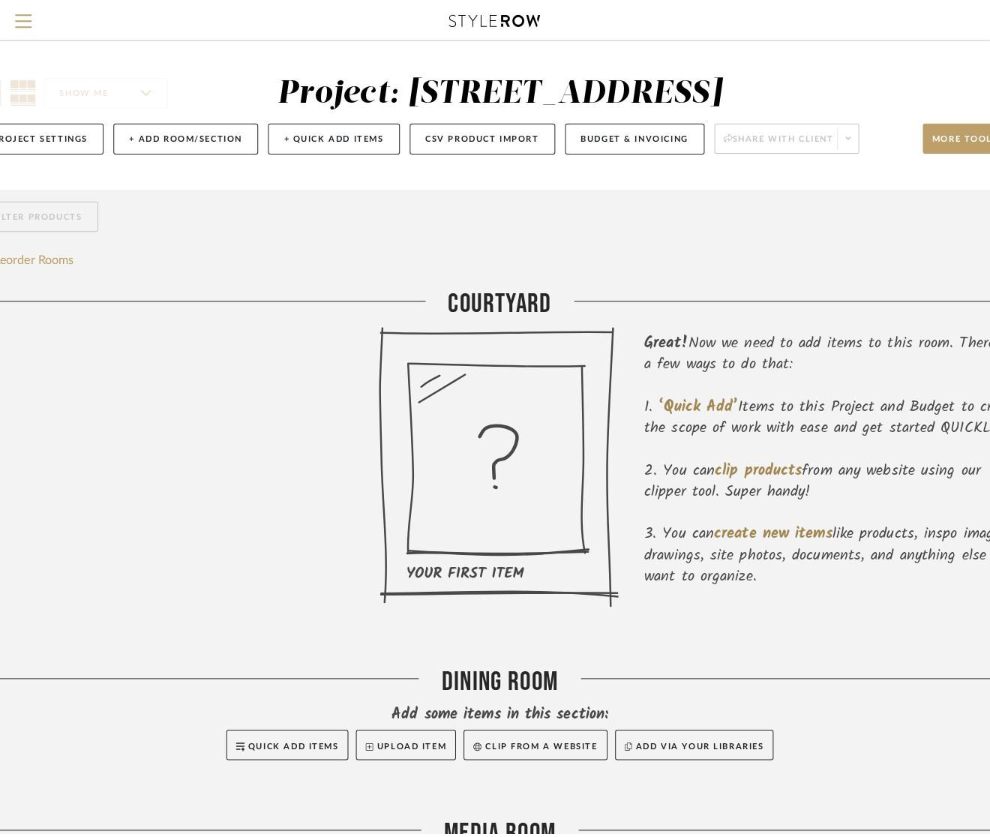
scroll to position [0, 0]
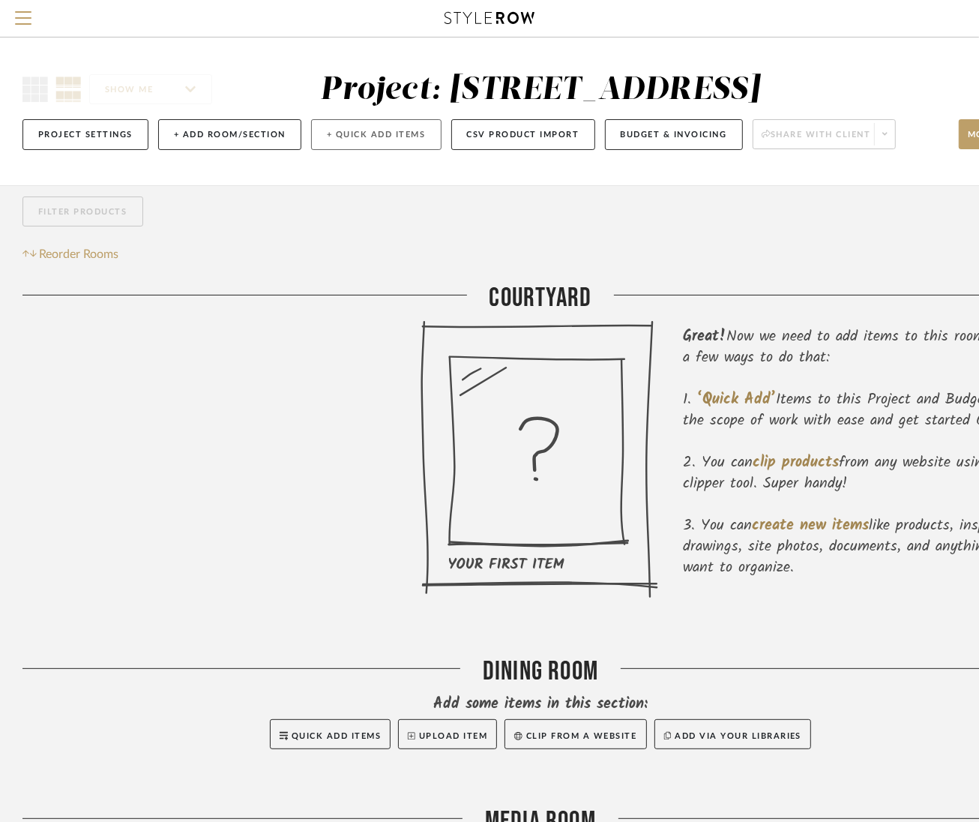
click at [331, 139] on button "+ Quick Add Items" at bounding box center [376, 134] width 130 height 31
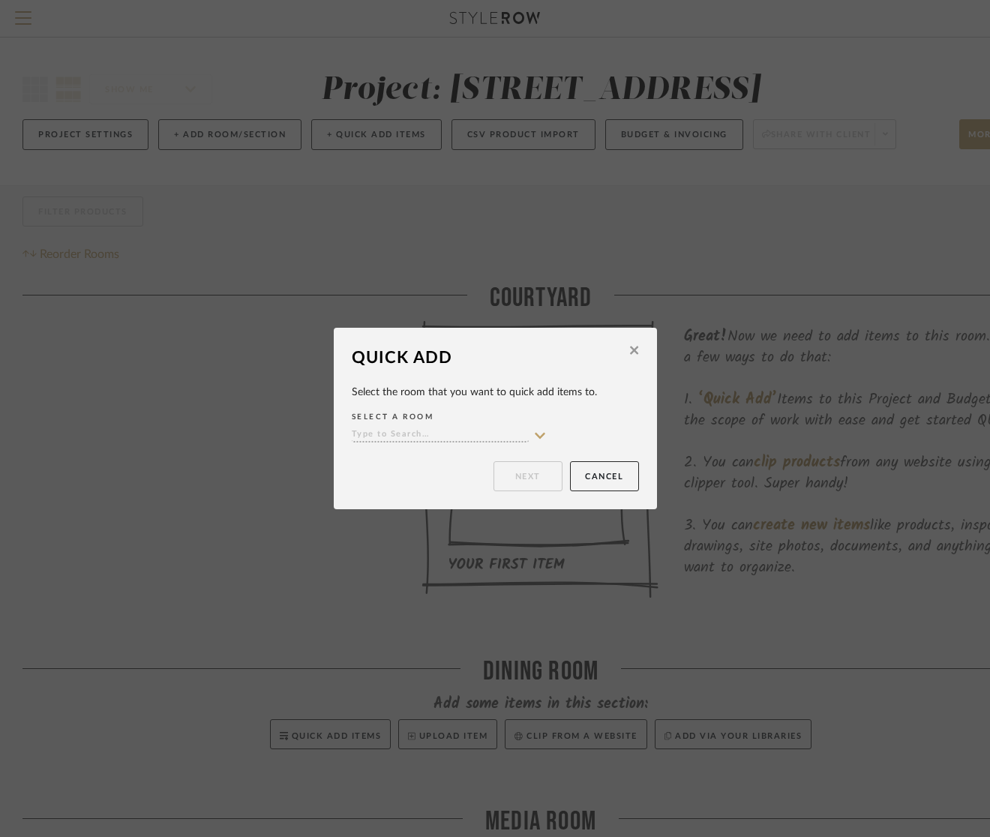
click at [500, 432] on input at bounding box center [440, 435] width 177 height 14
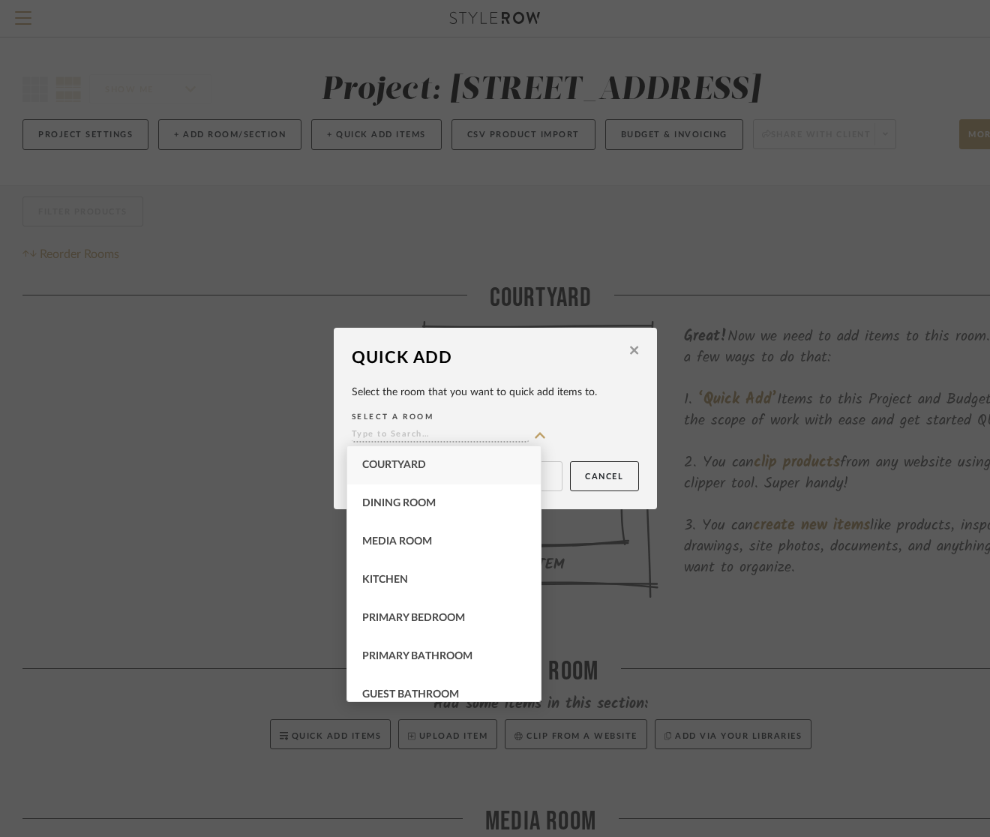
click at [461, 465] on div "Courtyard" at bounding box center [443, 465] width 193 height 38
type input "Courtyard"
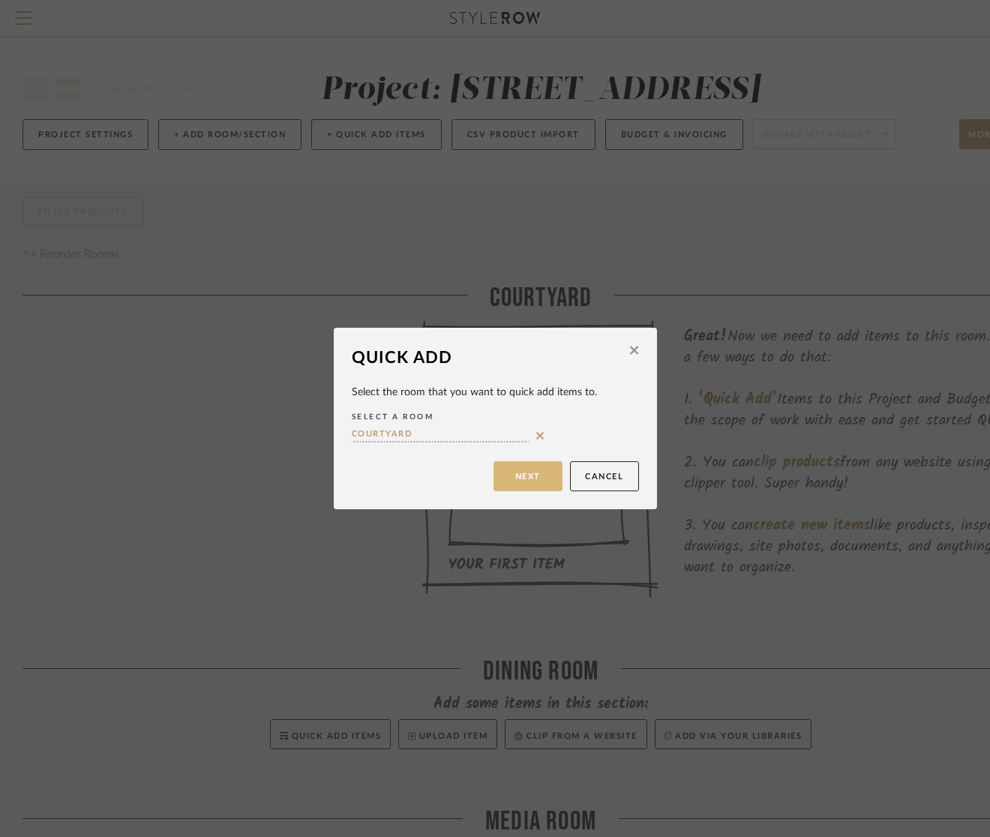
click at [532, 472] on button "Next" at bounding box center [527, 476] width 69 height 30
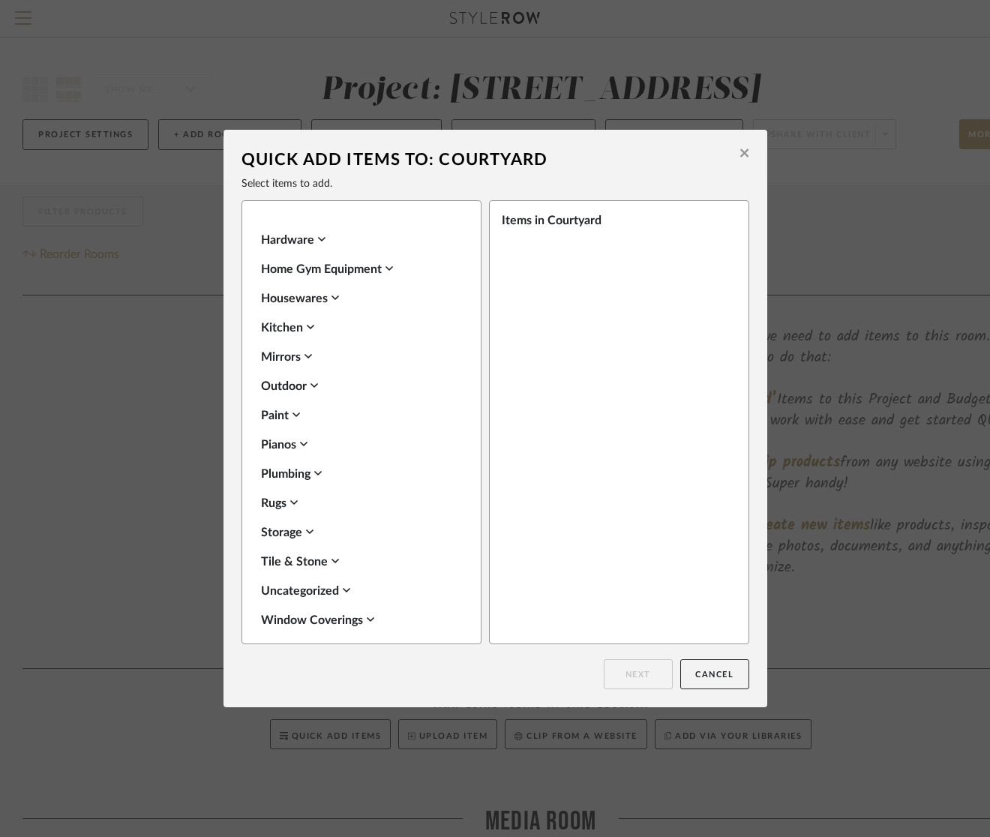
scroll to position [530, 0]
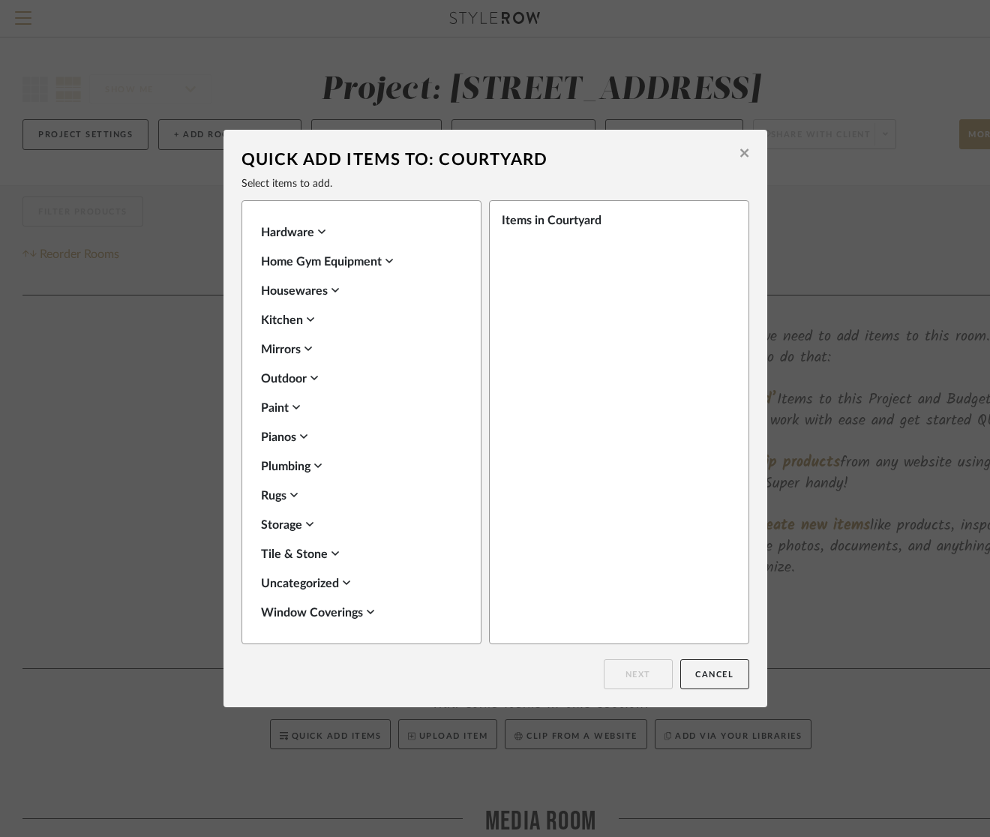
click at [306, 526] on icon at bounding box center [309, 524] width 7 height 12
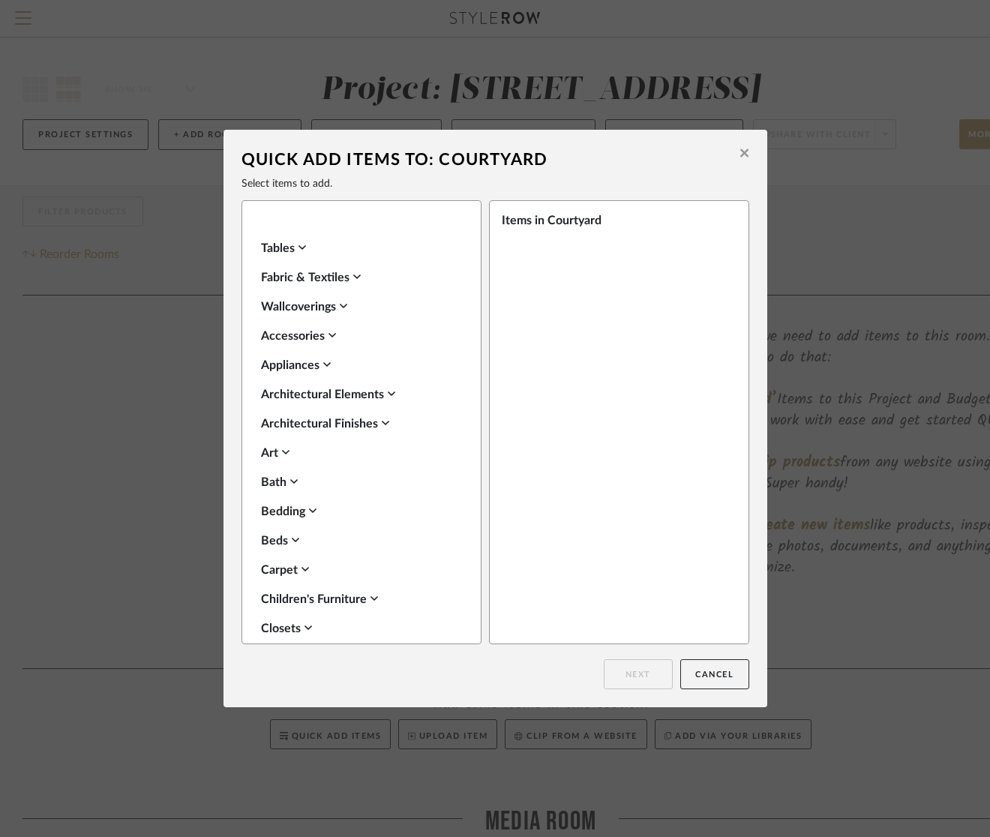
scroll to position [0, 0]
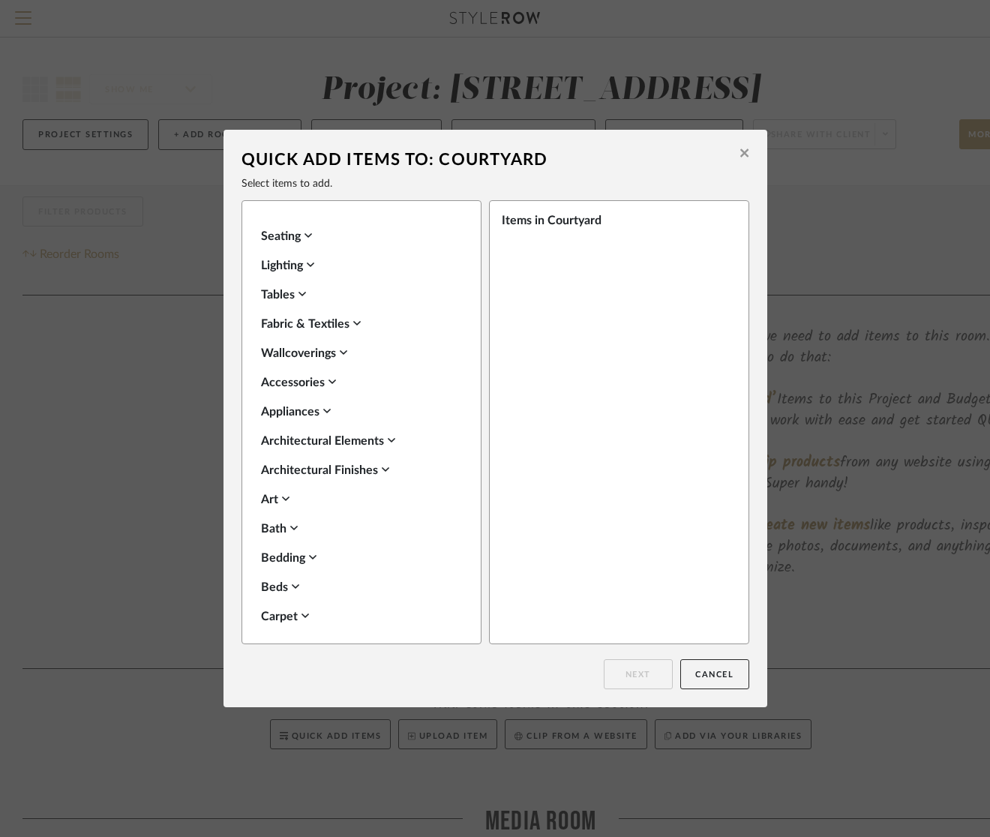
click at [305, 237] on icon at bounding box center [307, 235] width 7 height 4
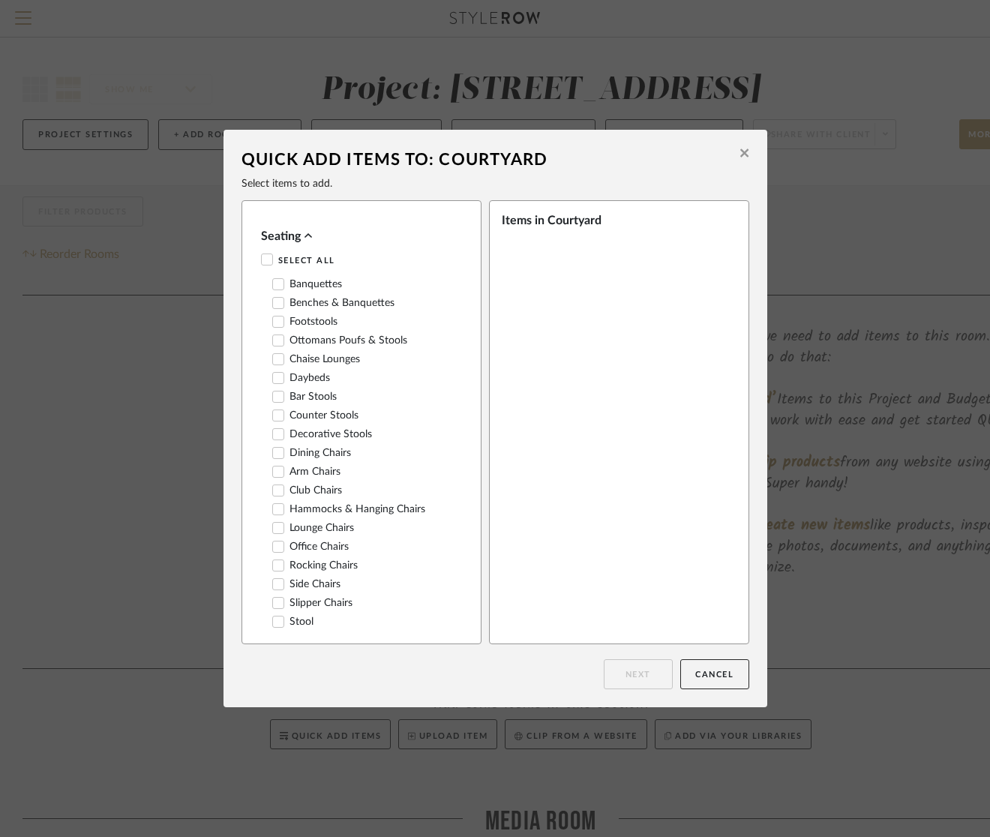
click at [307, 237] on icon at bounding box center [307, 235] width 7 height 12
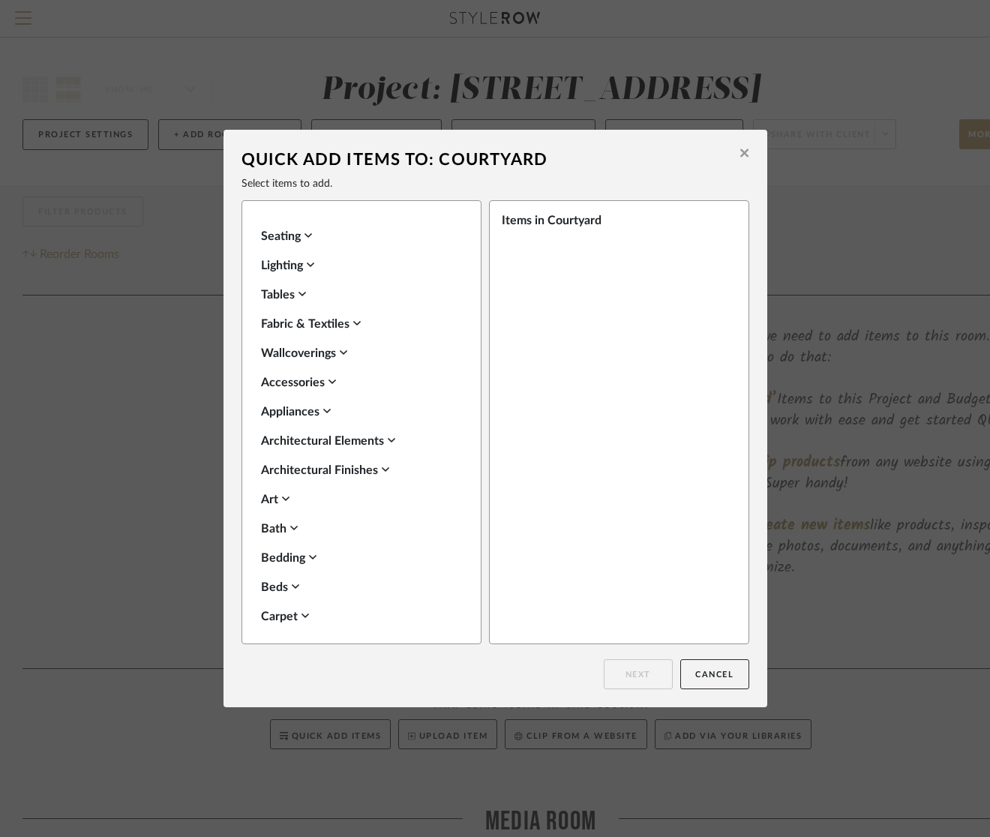
click at [307, 237] on icon at bounding box center [307, 235] width 7 height 12
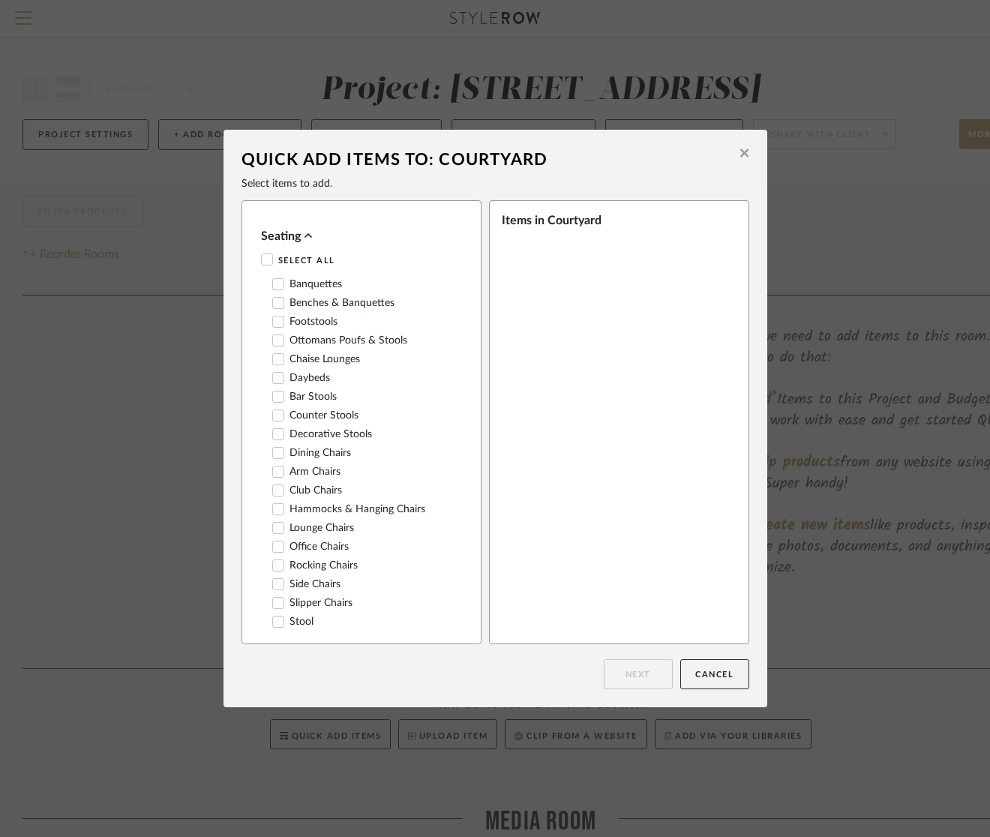
click at [304, 238] on icon at bounding box center [307, 235] width 7 height 12
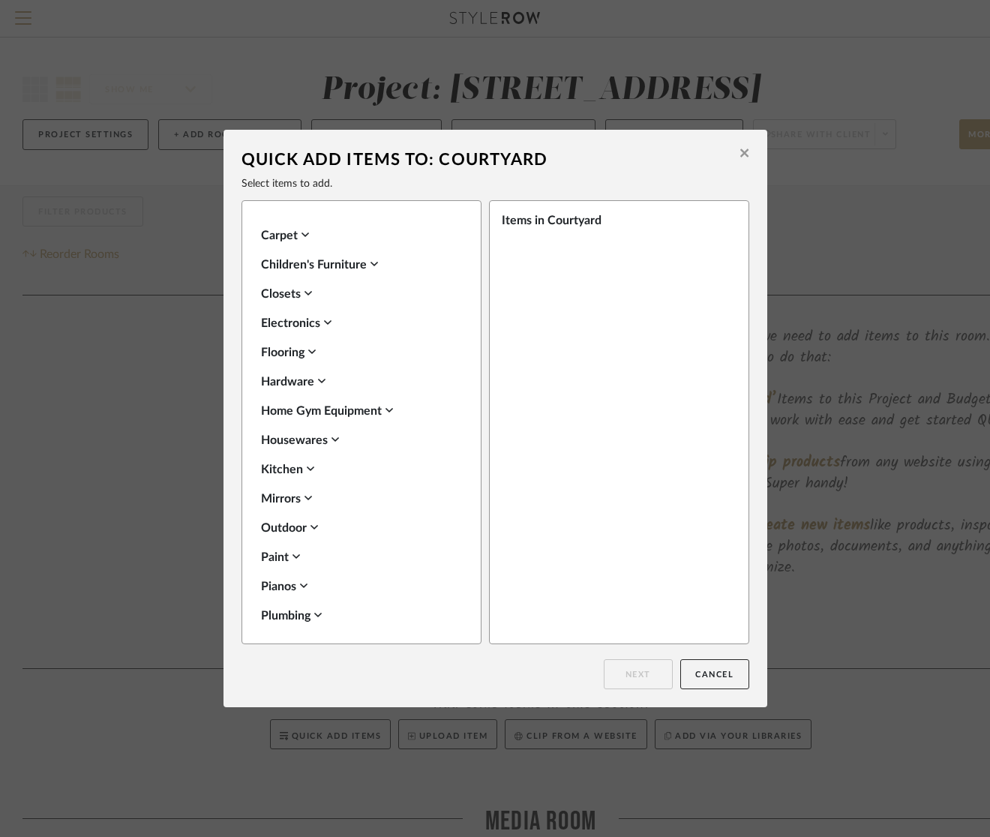
scroll to position [530, 0]
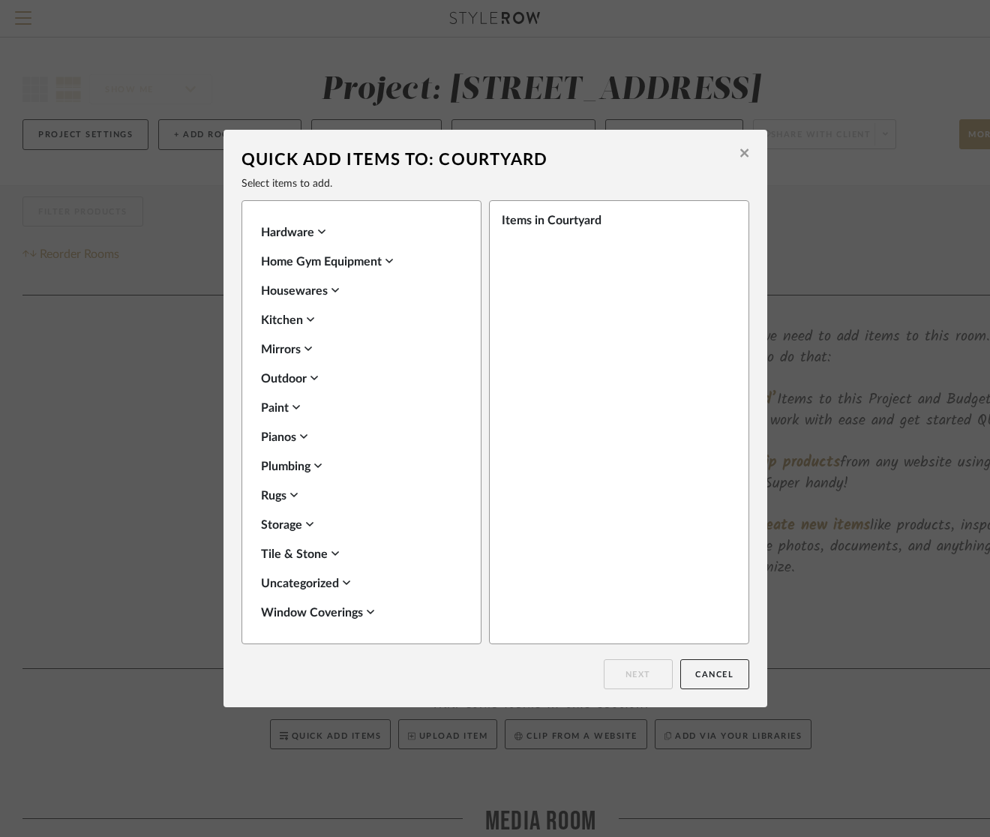
click at [310, 381] on icon at bounding box center [313, 378] width 7 height 12
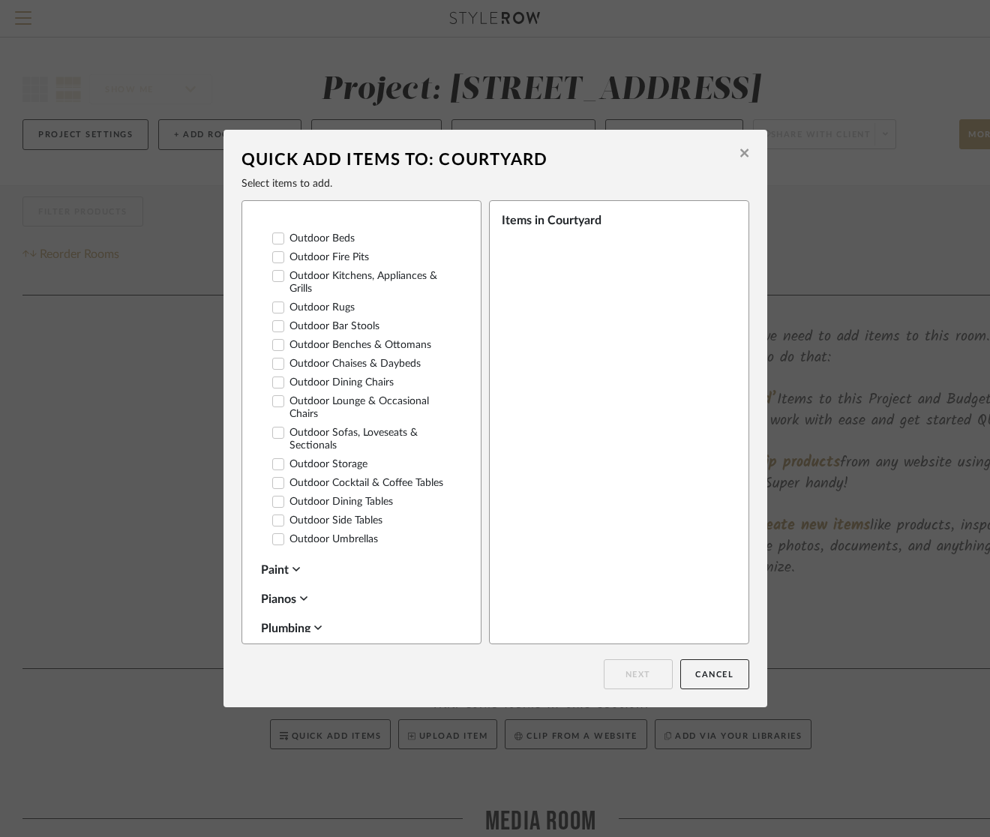
scroll to position [814, 0]
click at [275, 532] on icon at bounding box center [278, 537] width 10 height 10
click at [274, 496] on icon at bounding box center [278, 500] width 10 height 10
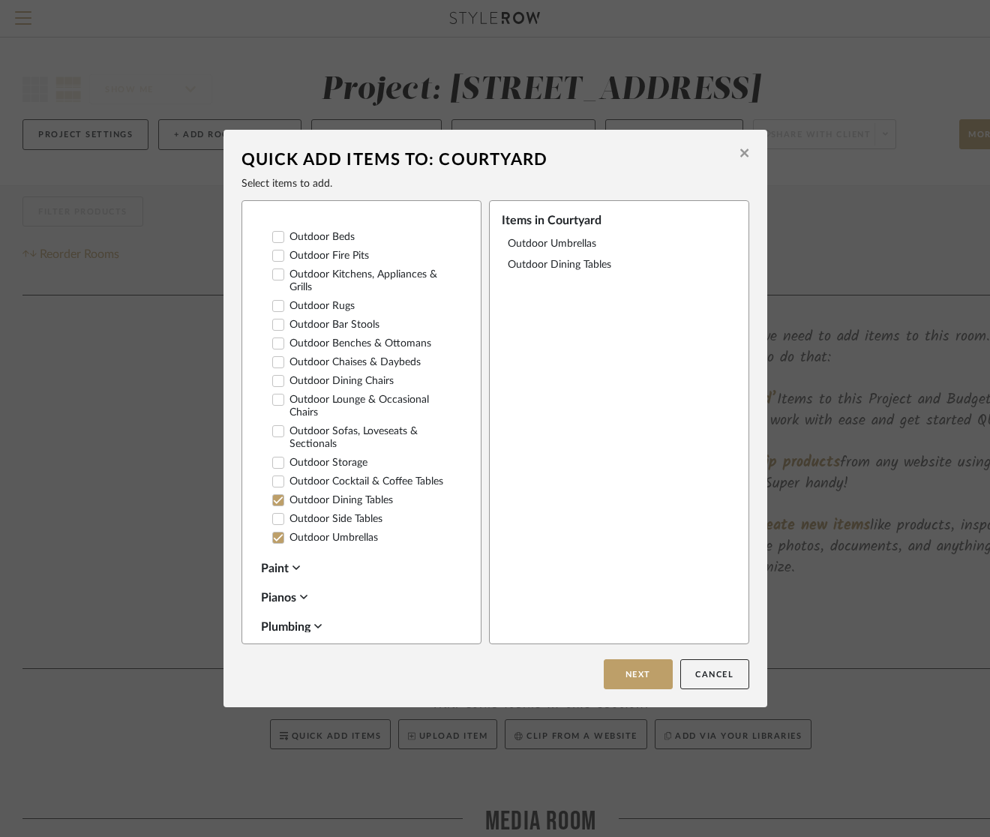
click at [278, 432] on label "Outdoor Sofas, Loveseats & Sectionals" at bounding box center [363, 437] width 182 height 25
click at [276, 378] on icon at bounding box center [278, 381] width 10 height 10
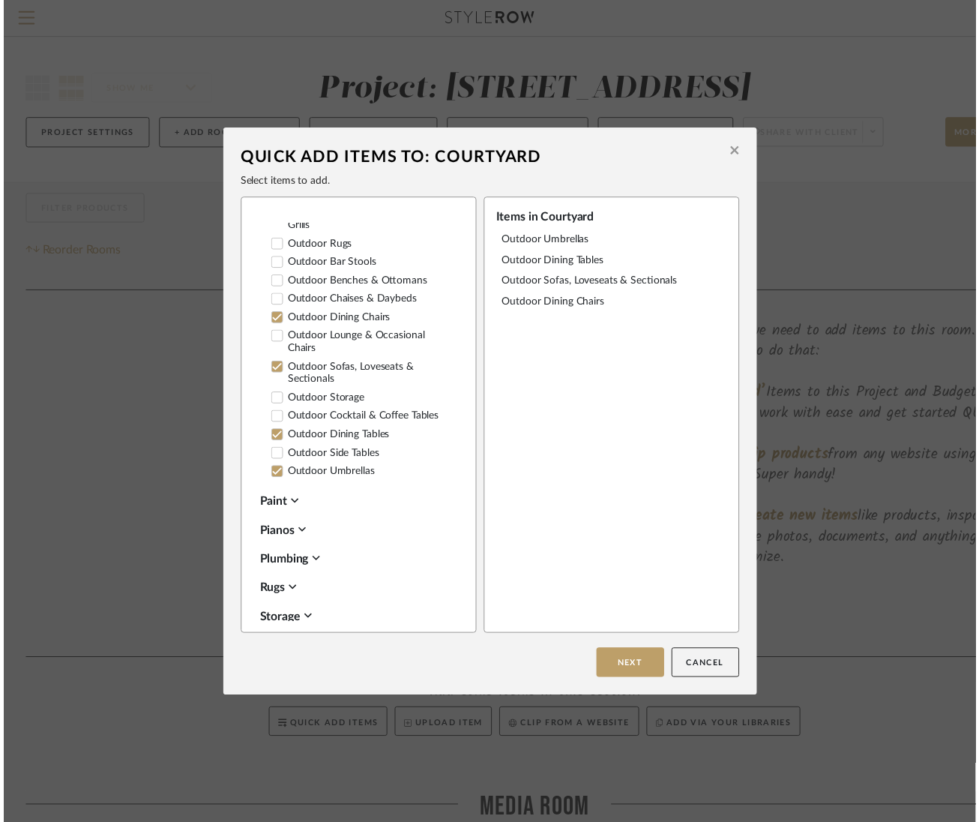
scroll to position [862, 0]
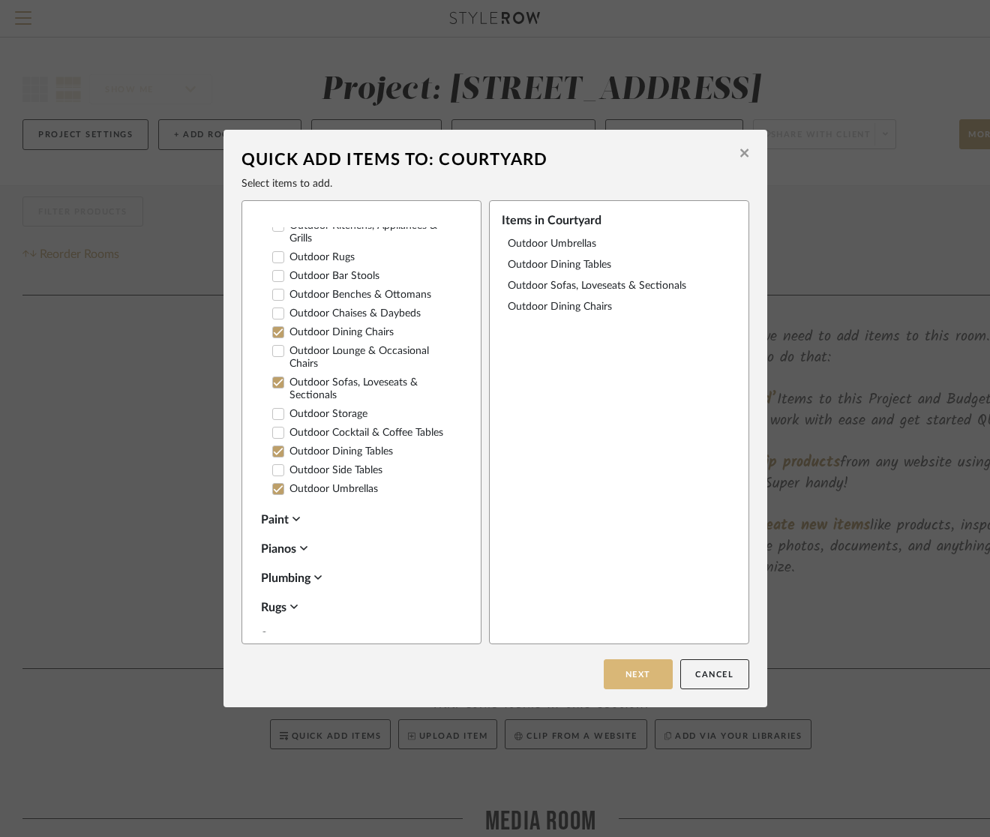
click at [630, 666] on button "Next" at bounding box center [638, 674] width 69 height 30
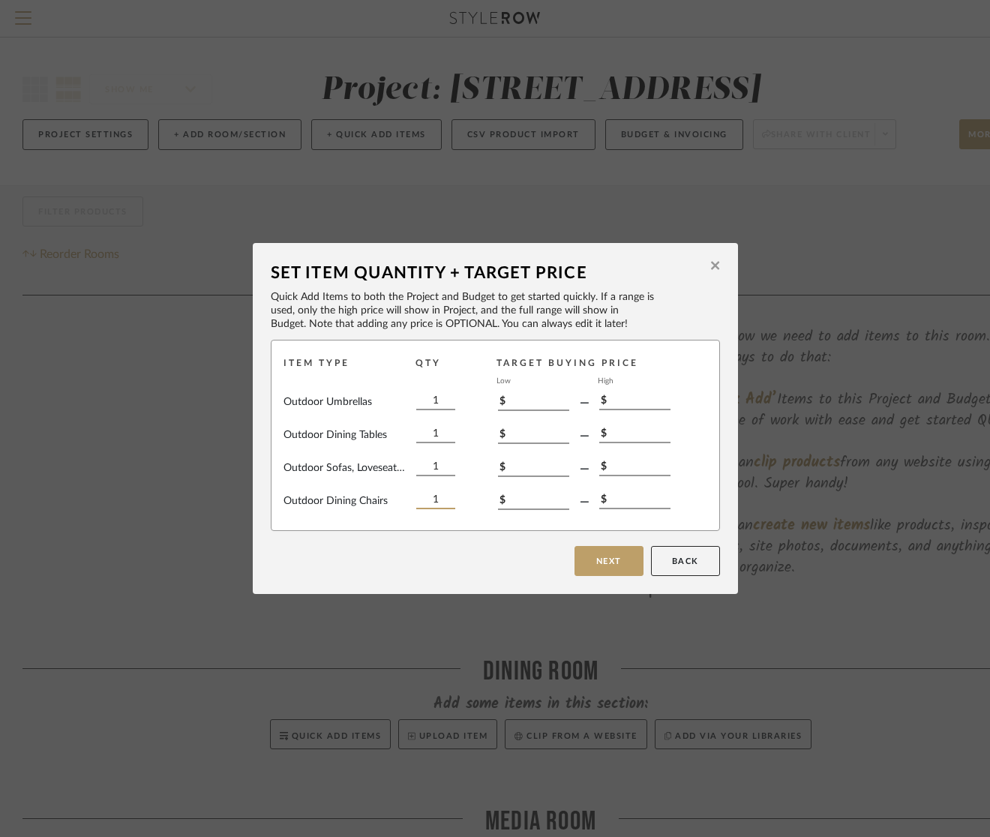
click at [427, 496] on input "1" at bounding box center [435, 501] width 39 height 16
click at [427, 502] on input "1" at bounding box center [435, 501] width 39 height 16
type input "6"
click at [478, 522] on div "Outdoor Umbrellas 1 $ — $ Outdoor Dining Tables 1 $ — $ Outdoor Sofas, Loveseat…" at bounding box center [495, 458] width 424 height 129
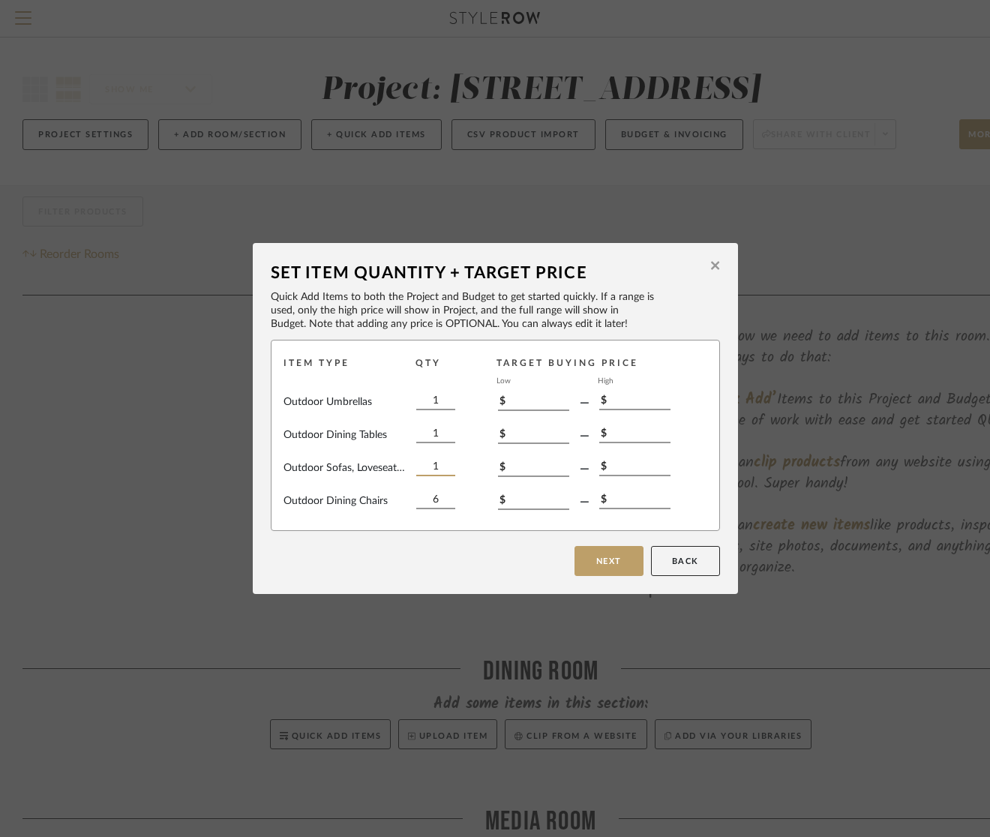
click at [423, 468] on input "1" at bounding box center [435, 468] width 39 height 16
click at [463, 526] on div "Item Type Qty Target Buying Price Low High Outdoor Umbrellas 1 $ — $ Outdoor Di…" at bounding box center [495, 435] width 449 height 191
click at [442, 465] on input "1" at bounding box center [435, 468] width 39 height 16
type input "3"
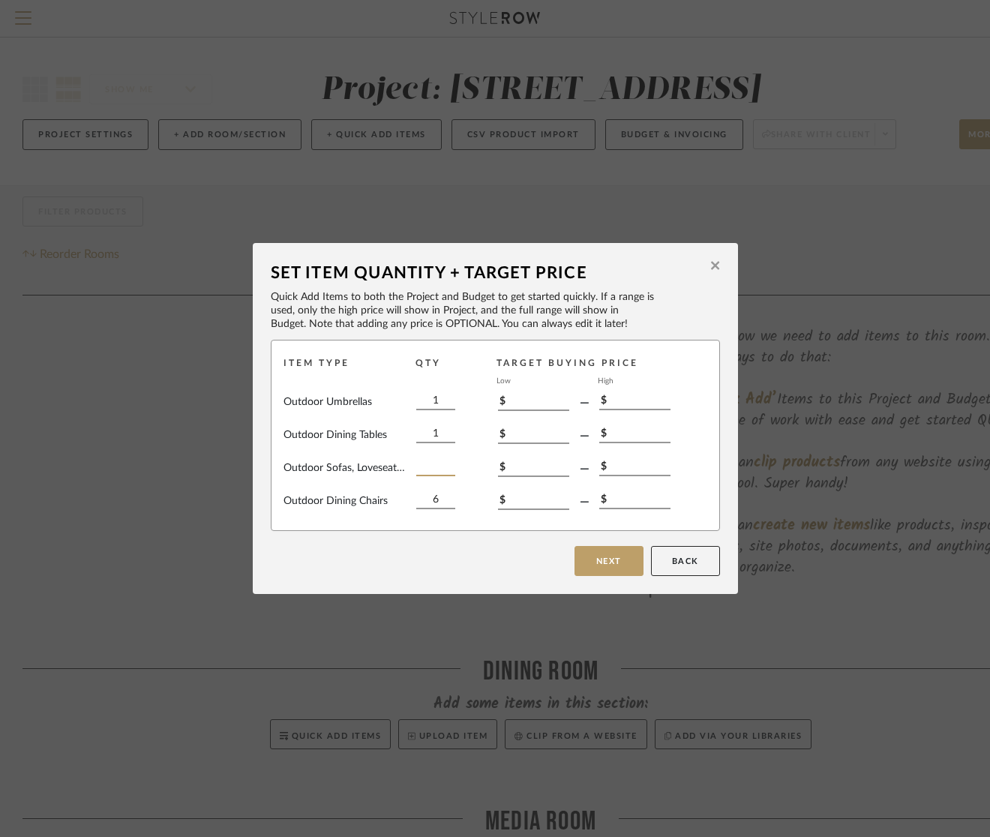
type input "1"
type input "3"
click at [430, 401] on input "1" at bounding box center [435, 402] width 39 height 16
type input "2"
click at [586, 559] on button "Next" at bounding box center [608, 561] width 69 height 30
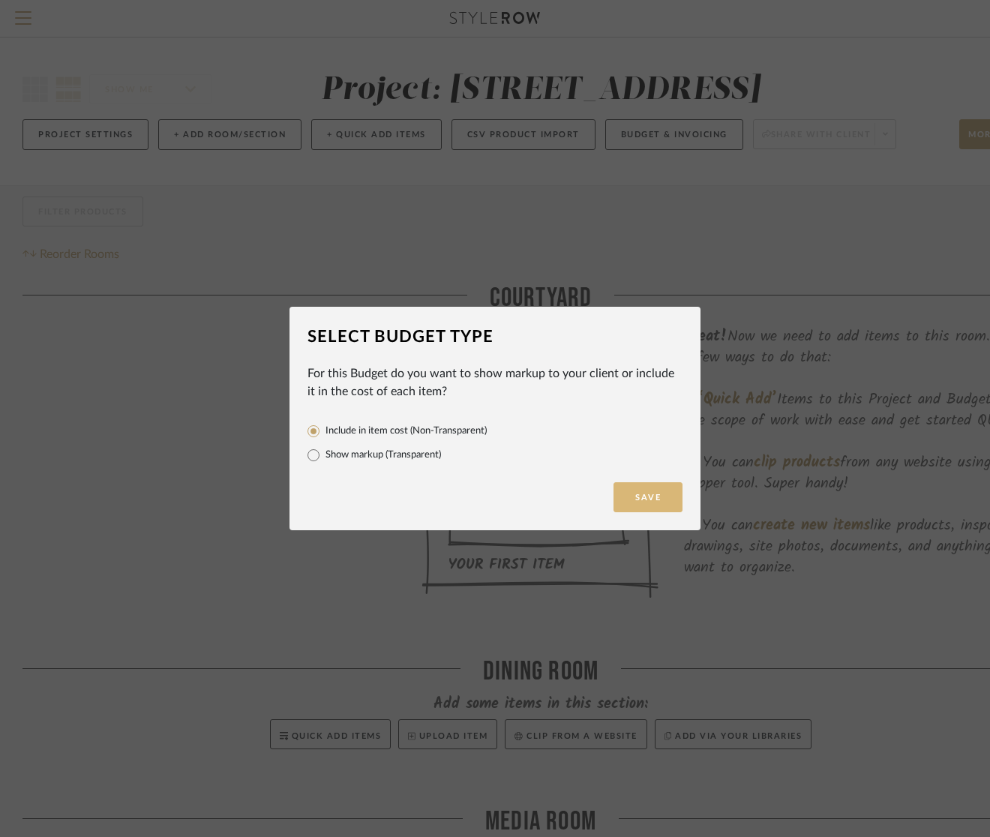
click at [648, 498] on button "Save" at bounding box center [647, 497] width 69 height 30
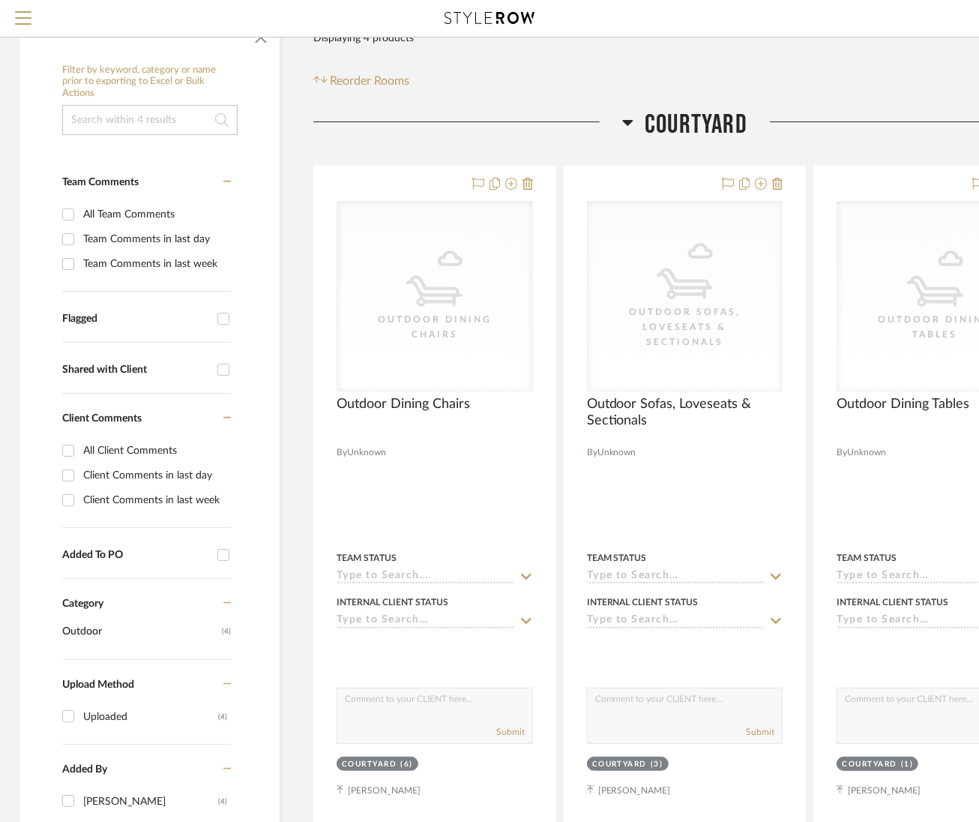
scroll to position [0, 2]
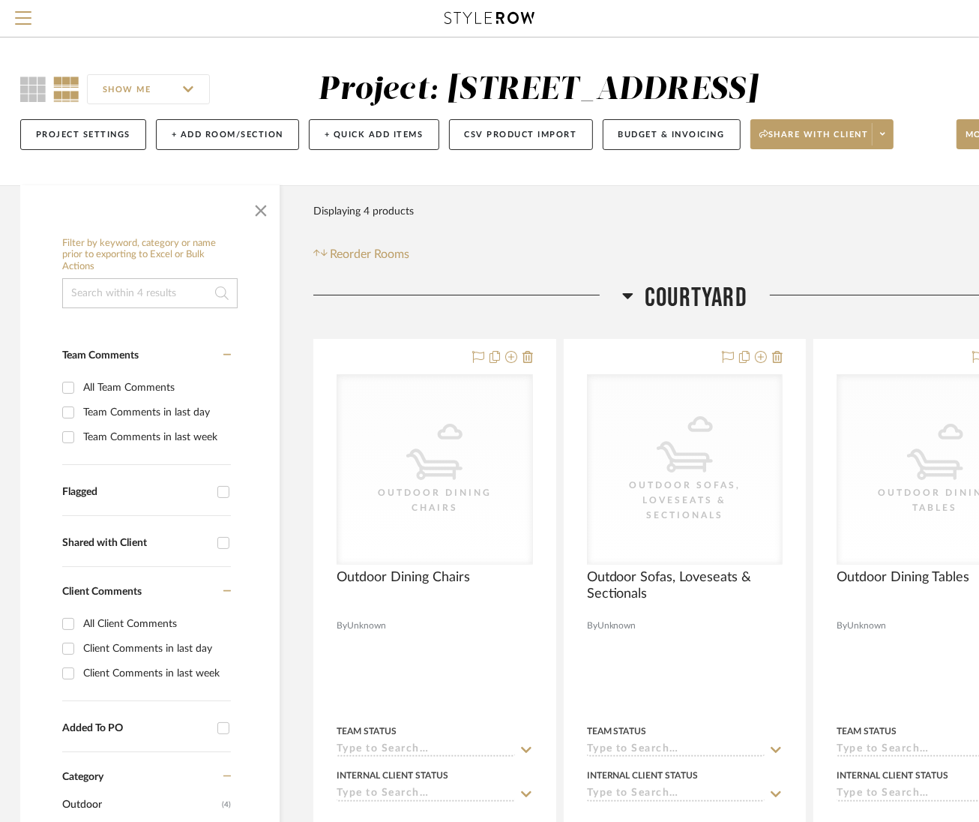
click at [628, 295] on icon at bounding box center [628, 296] width 10 height 6
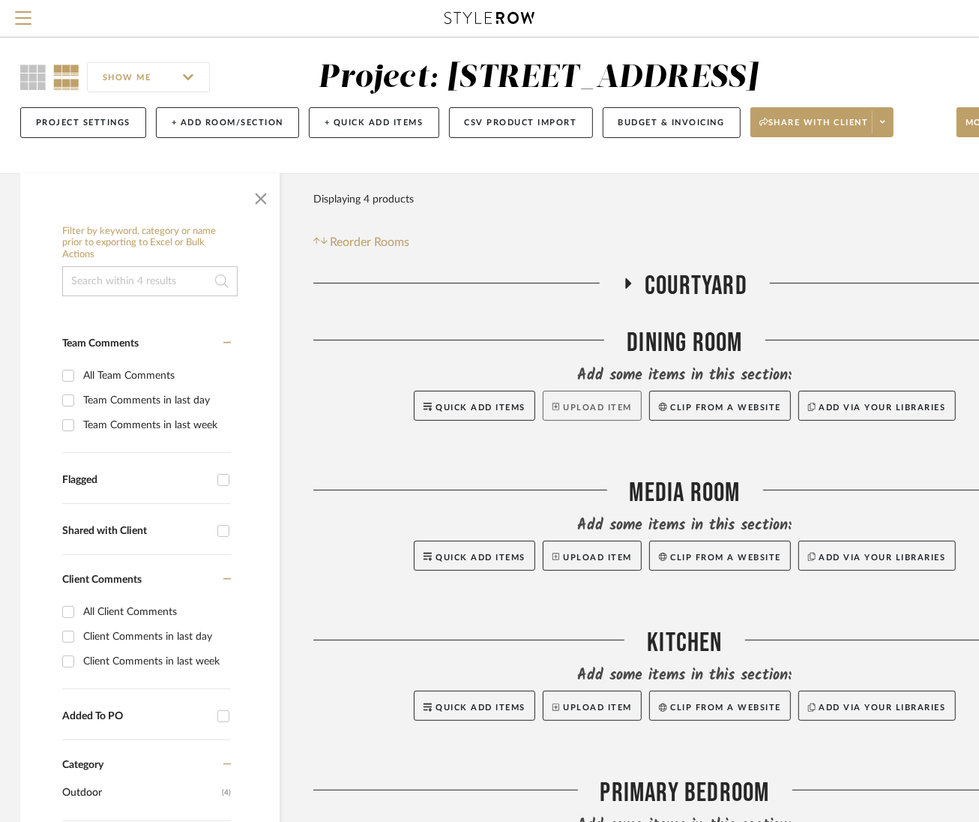
scroll to position [12, 4]
click at [478, 403] on span "Quick Add Items" at bounding box center [479, 407] width 90 height 8
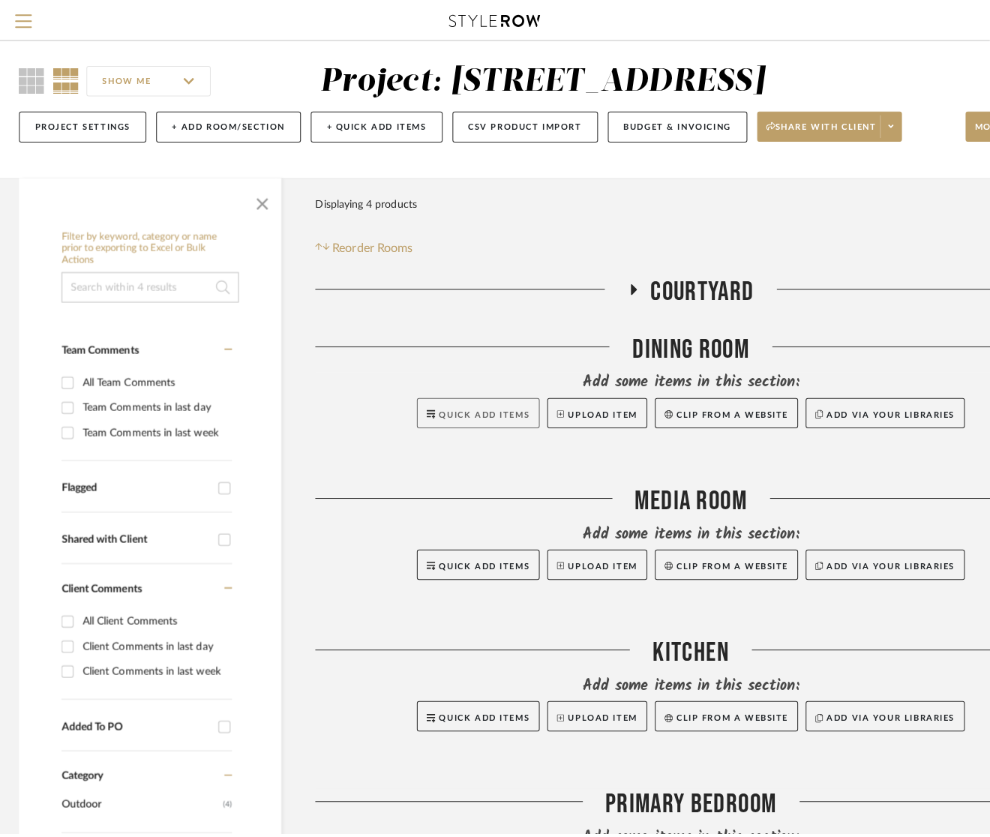
scroll to position [0, 0]
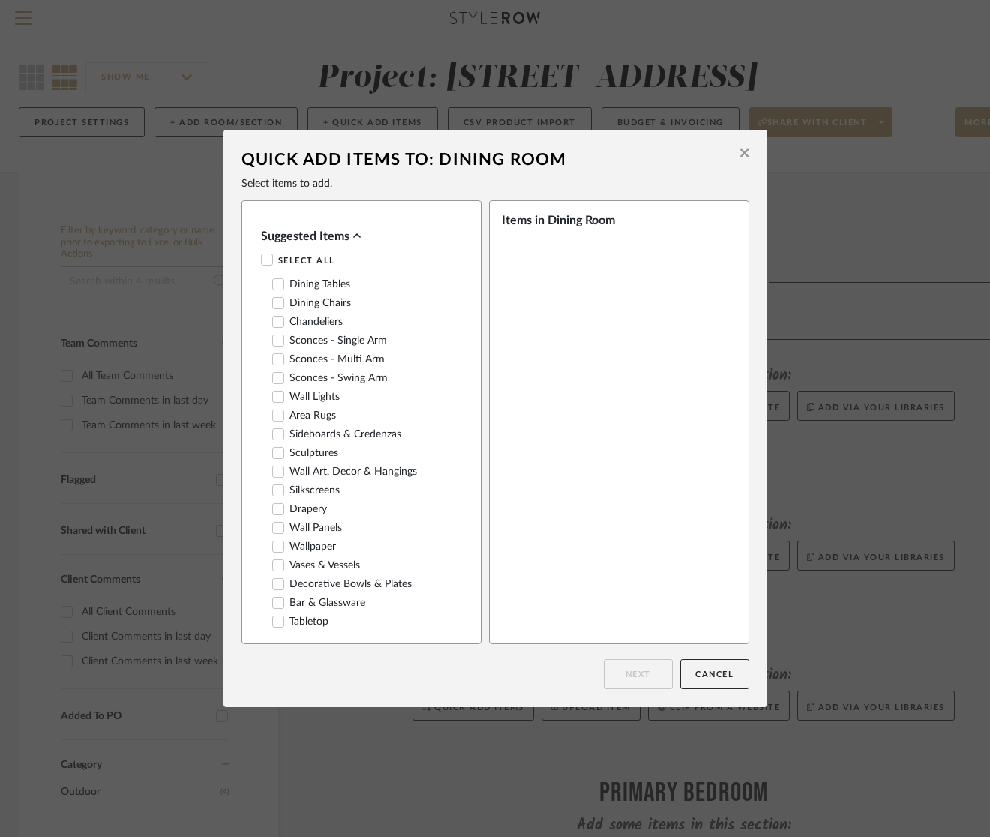
click at [274, 285] on icon at bounding box center [278, 284] width 10 height 10
click at [274, 304] on icon at bounding box center [278, 303] width 10 height 10
click at [275, 318] on icon at bounding box center [278, 321] width 10 height 7
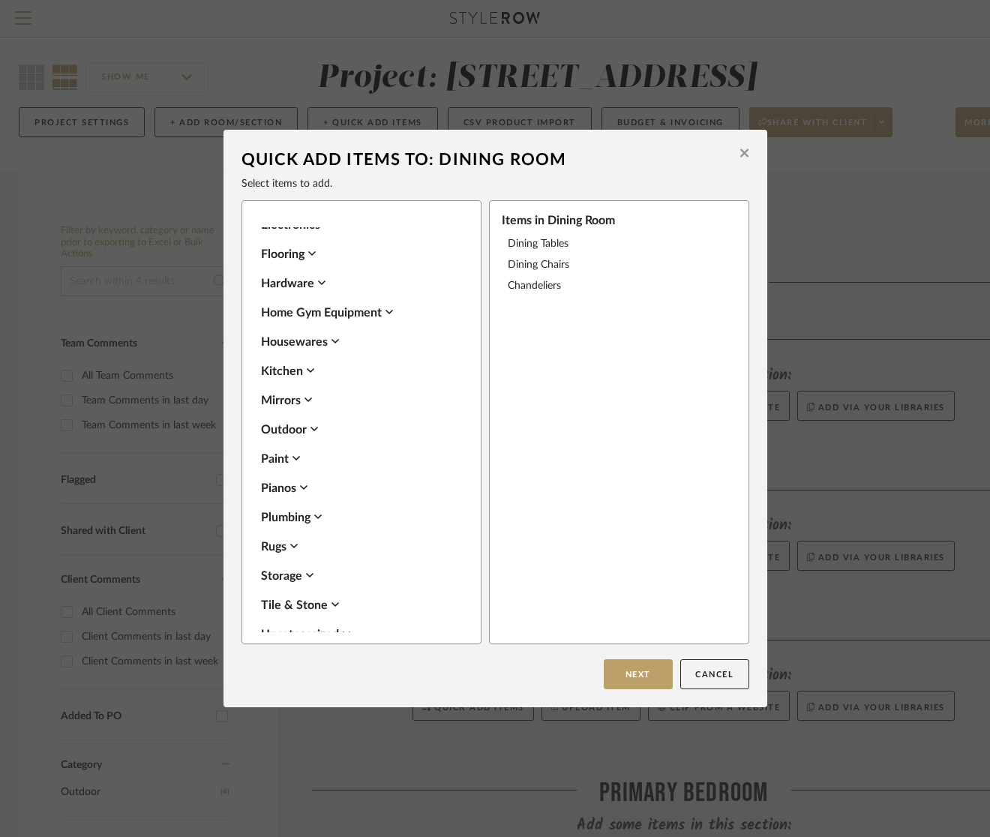
scroll to position [1010, 0]
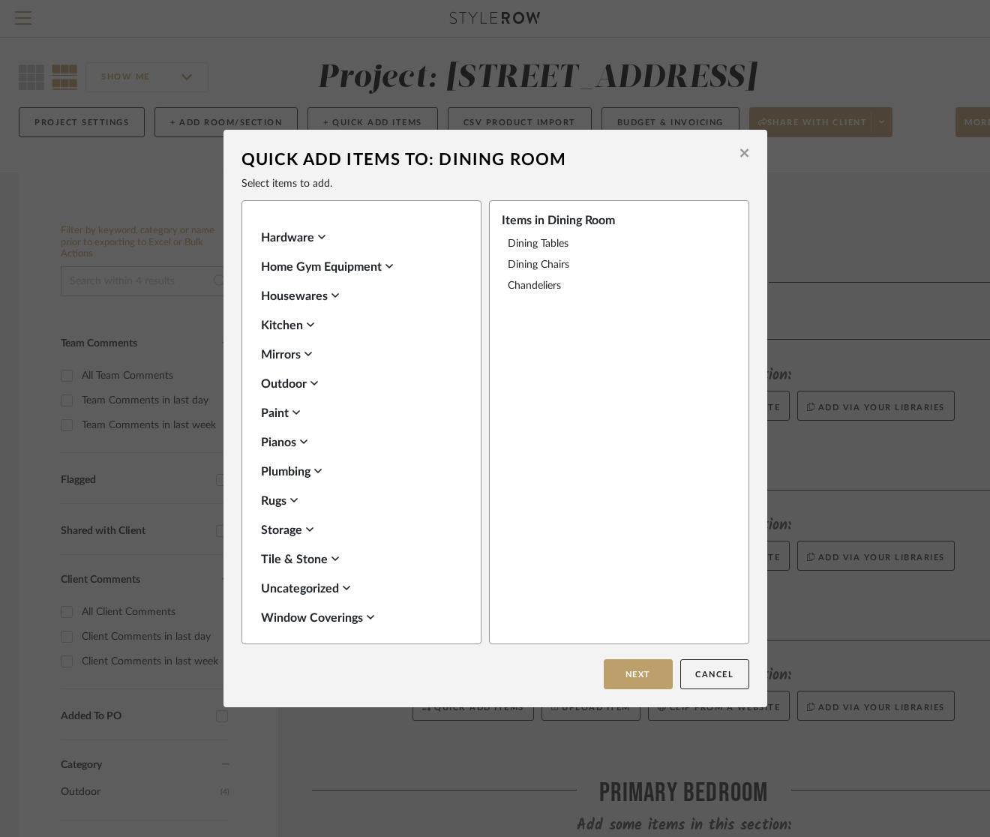
click at [337, 583] on div "Uncategorized" at bounding box center [357, 589] width 193 height 18
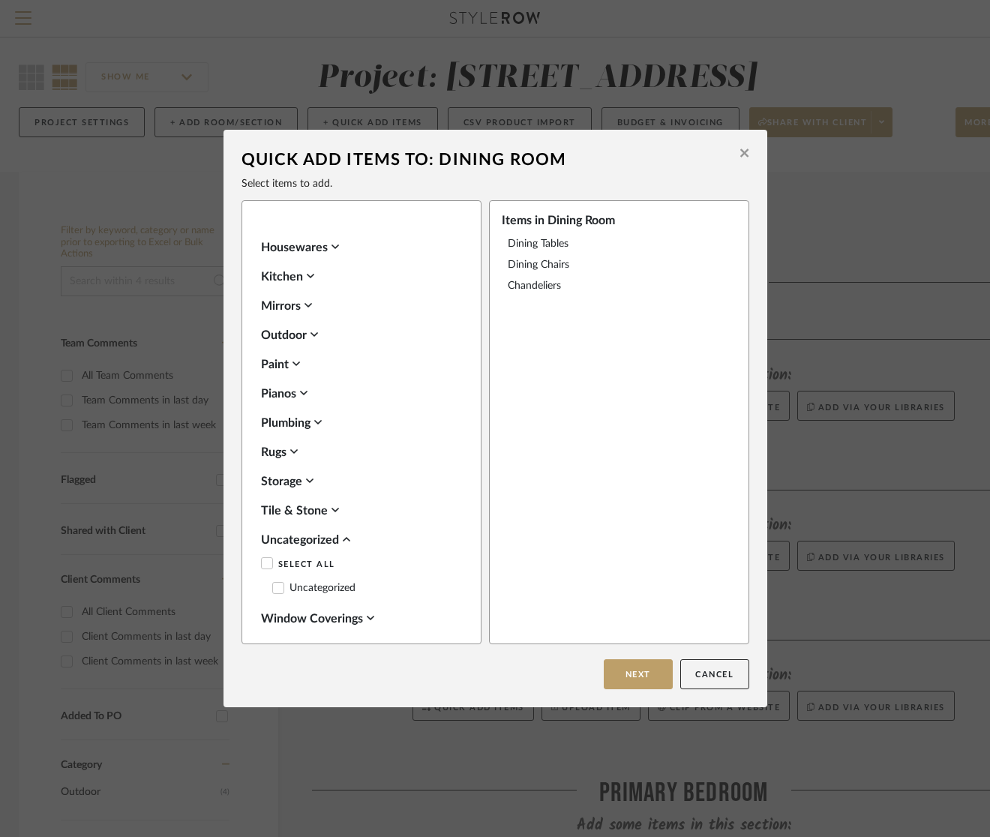
click at [357, 601] on div "Suggested Items Select All Dining Tables Dining Chairs Chandeliers Sconces - Si…" at bounding box center [367, 429] width 212 height 405
click at [357, 610] on div "Window Coverings" at bounding box center [357, 619] width 193 height 18
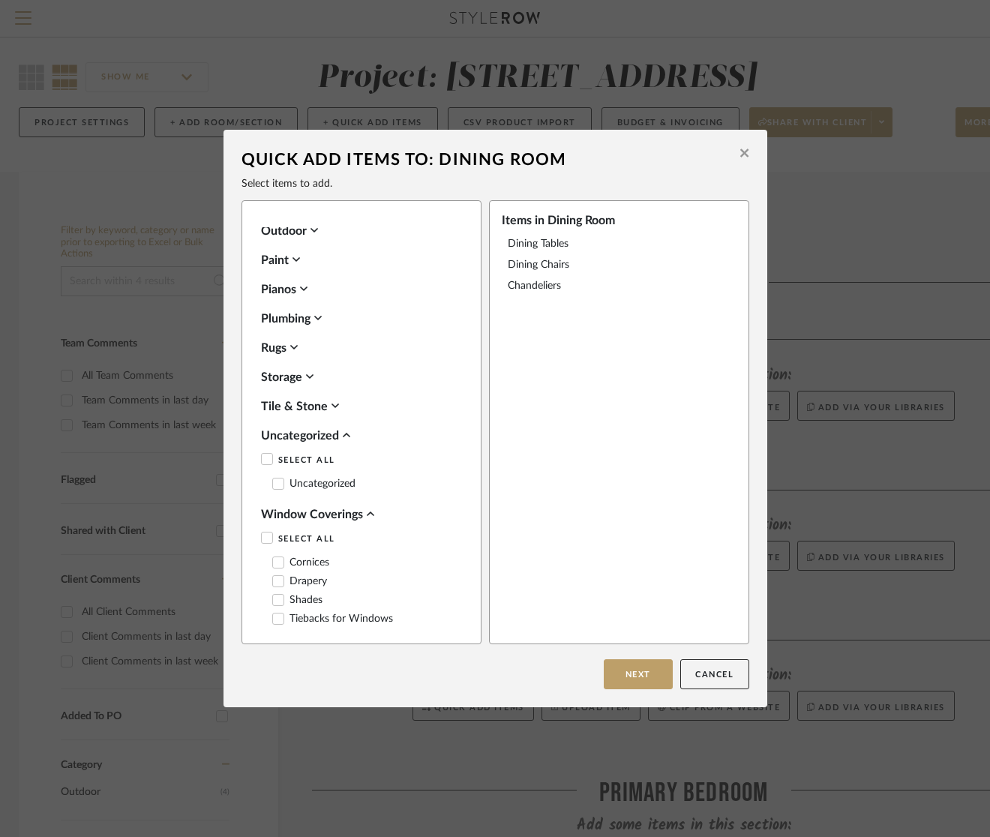
click at [277, 576] on icon at bounding box center [278, 581] width 10 height 10
click at [631, 669] on button "Next" at bounding box center [638, 674] width 69 height 30
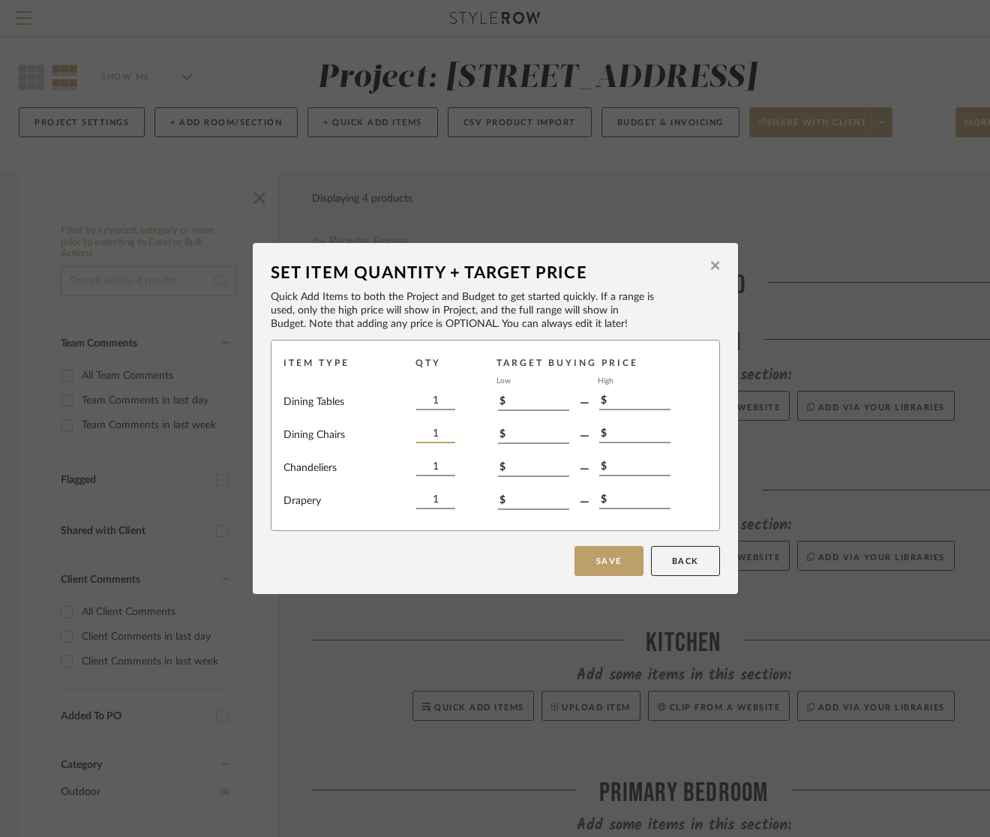
click at [429, 435] on input "1" at bounding box center [435, 435] width 39 height 16
type input "8"
click at [602, 565] on button "Save" at bounding box center [608, 561] width 69 height 30
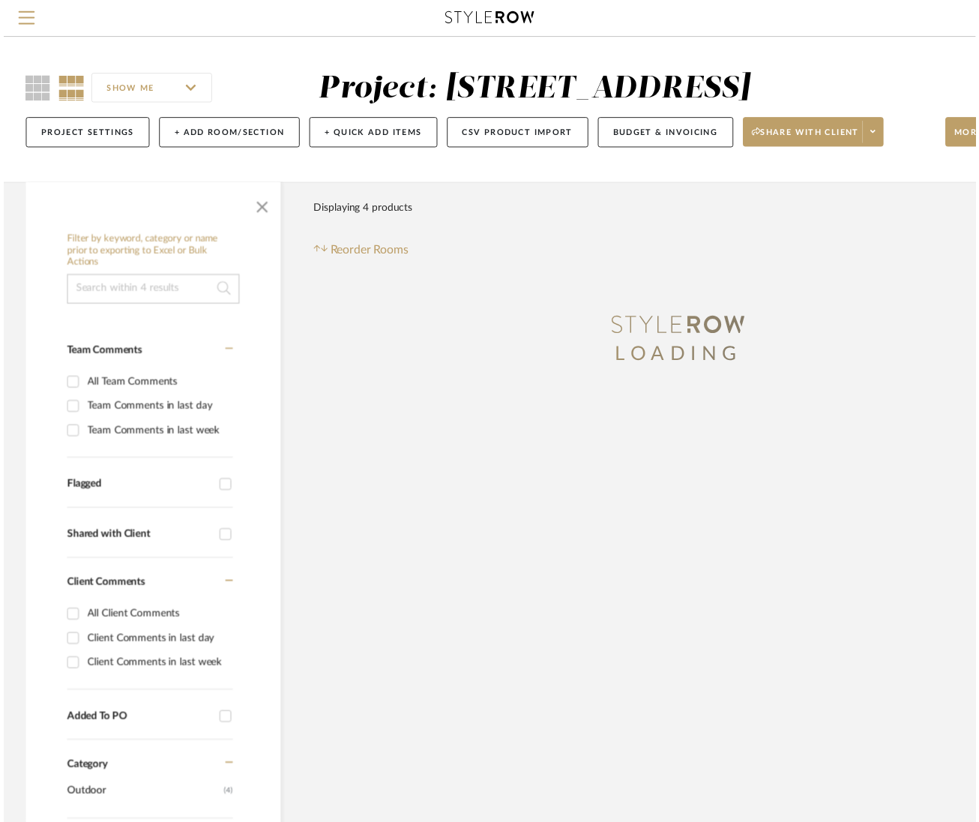
scroll to position [12, 4]
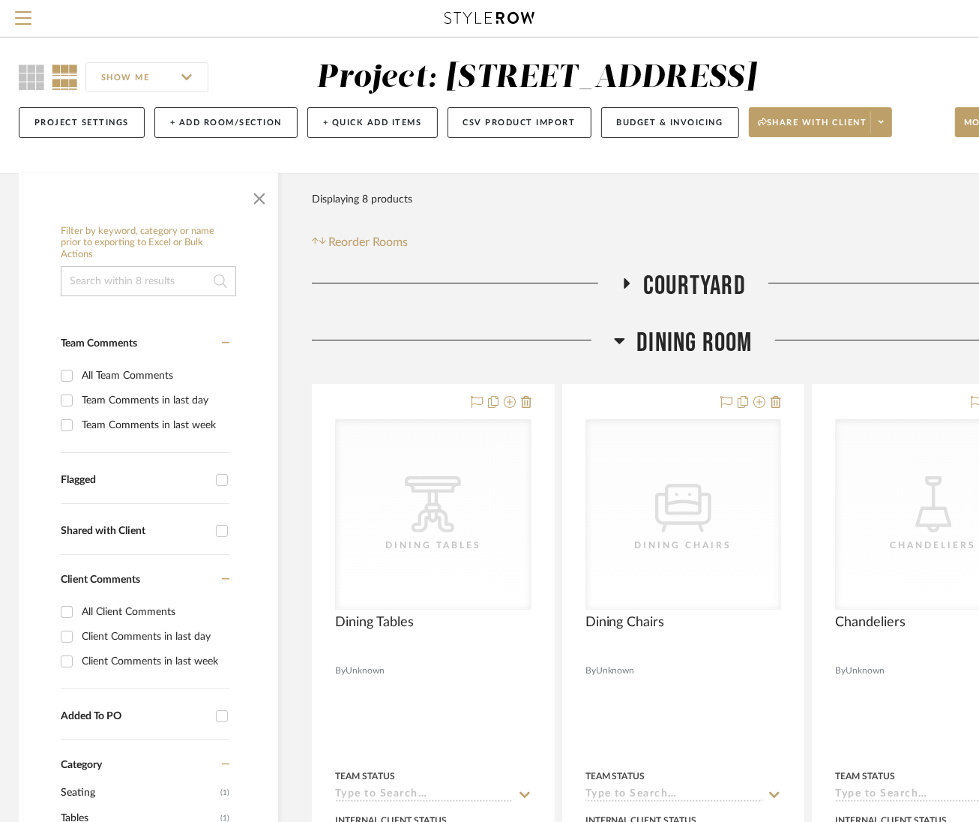
click at [616, 340] on icon at bounding box center [619, 340] width 11 height 18
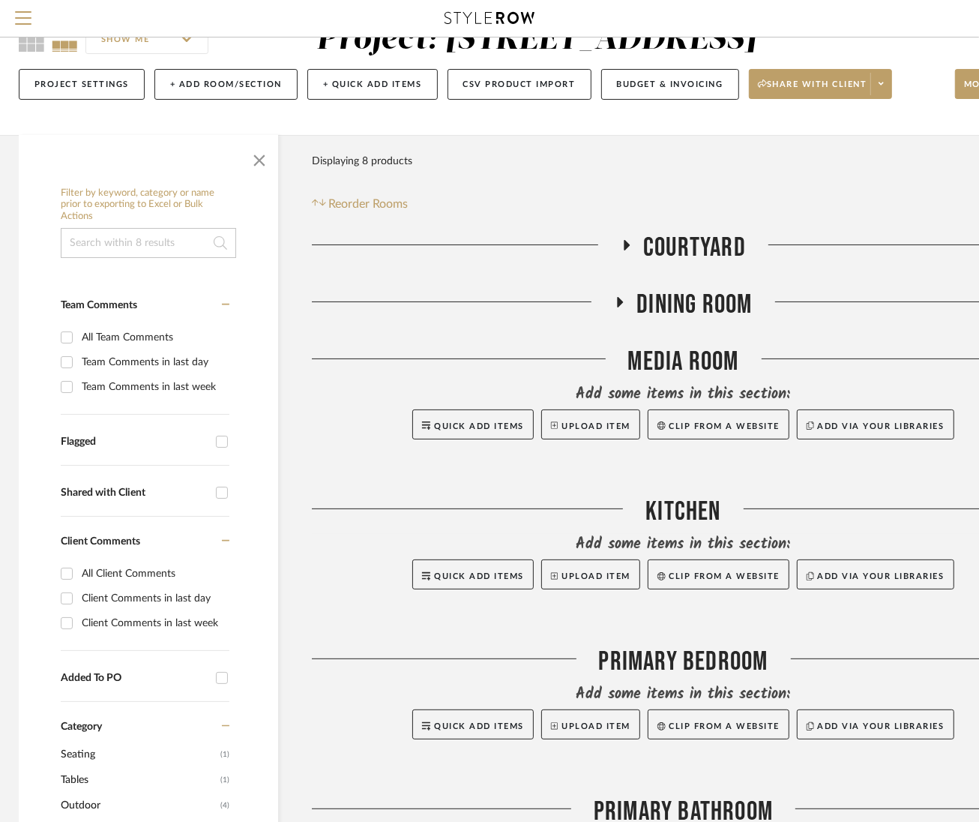
scroll to position [52, 4]
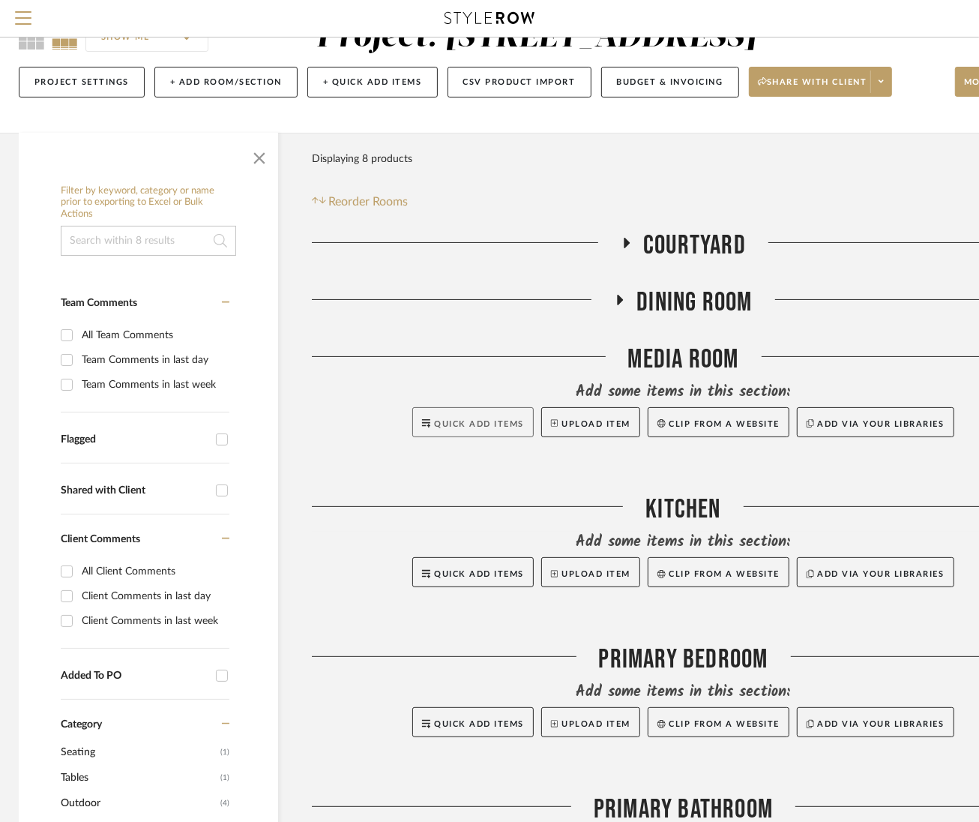
click at [478, 426] on span "Quick Add Items" at bounding box center [479, 424] width 90 height 8
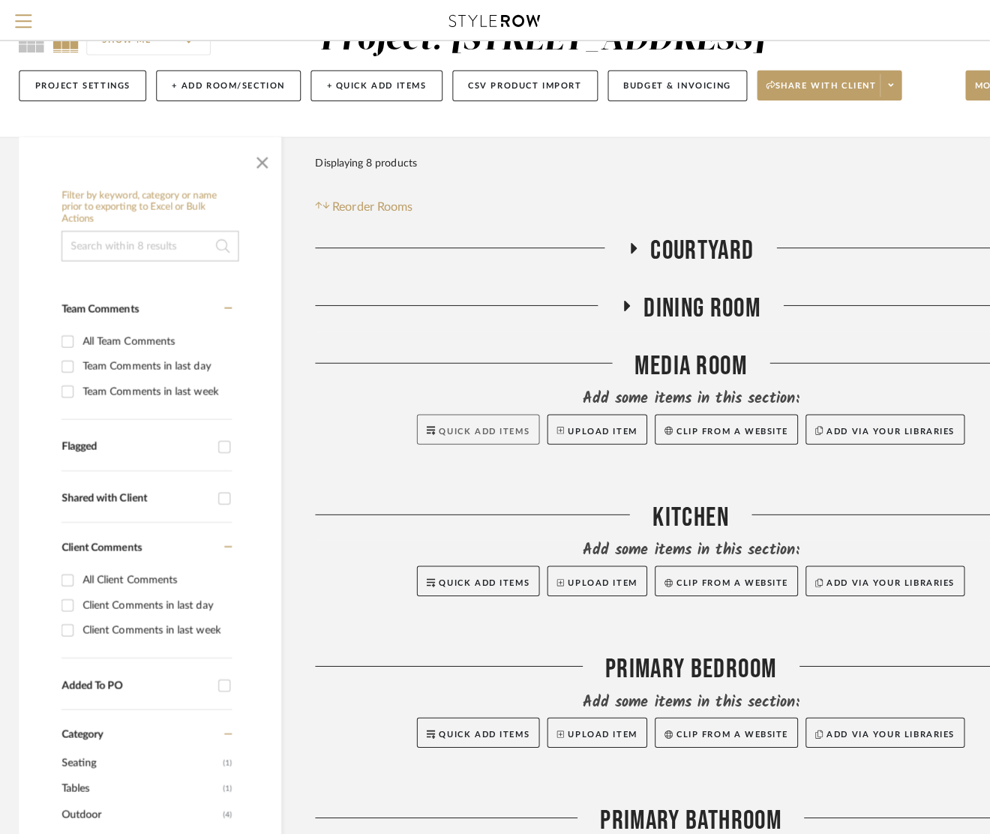
scroll to position [0, 0]
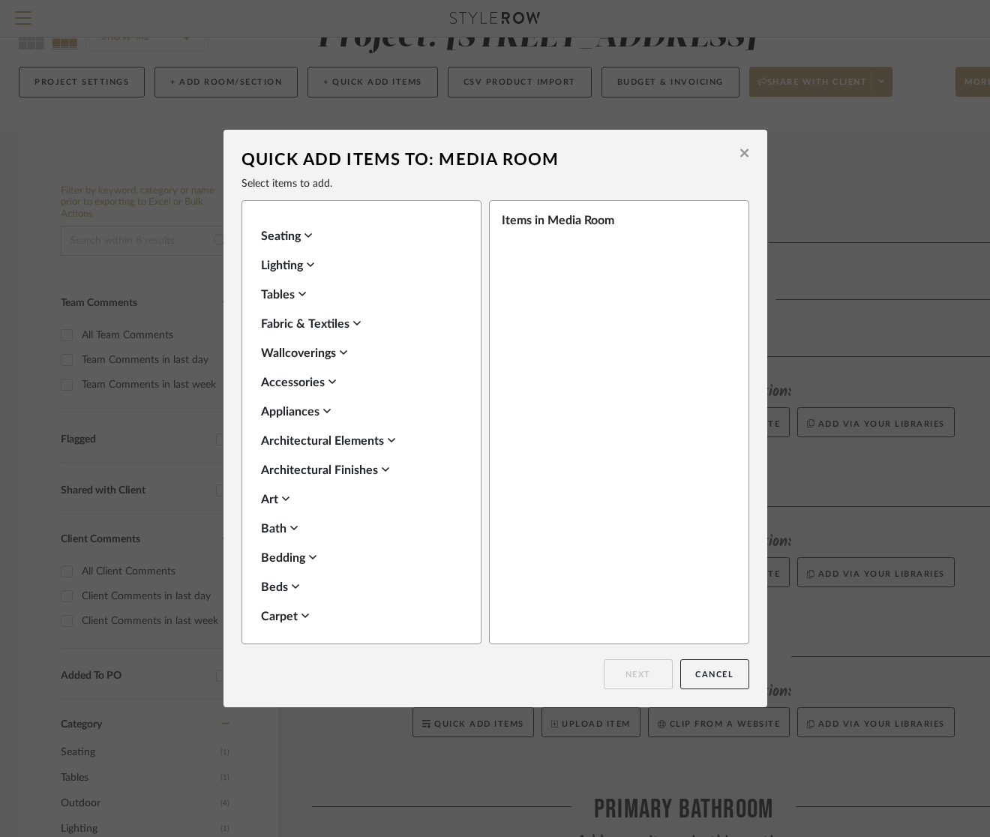
click at [295, 231] on div "Seating" at bounding box center [357, 236] width 193 height 18
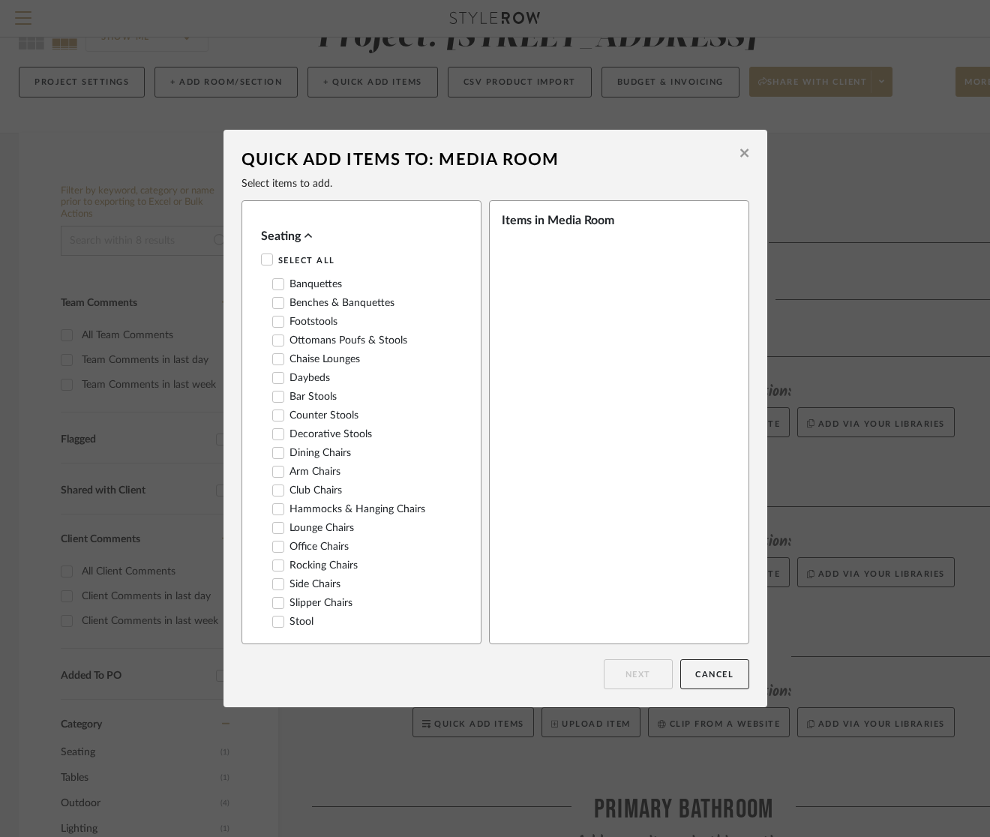
click at [299, 237] on div "Seating" at bounding box center [357, 236] width 193 height 18
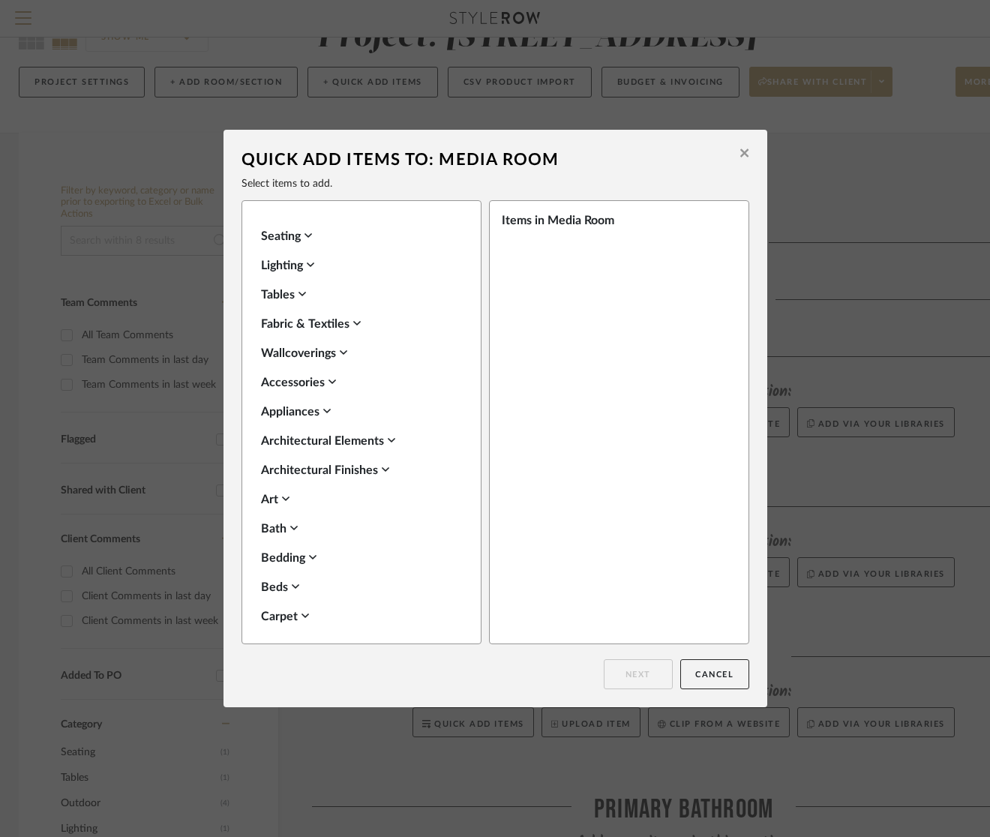
click at [301, 295] on icon at bounding box center [301, 294] width 7 height 12
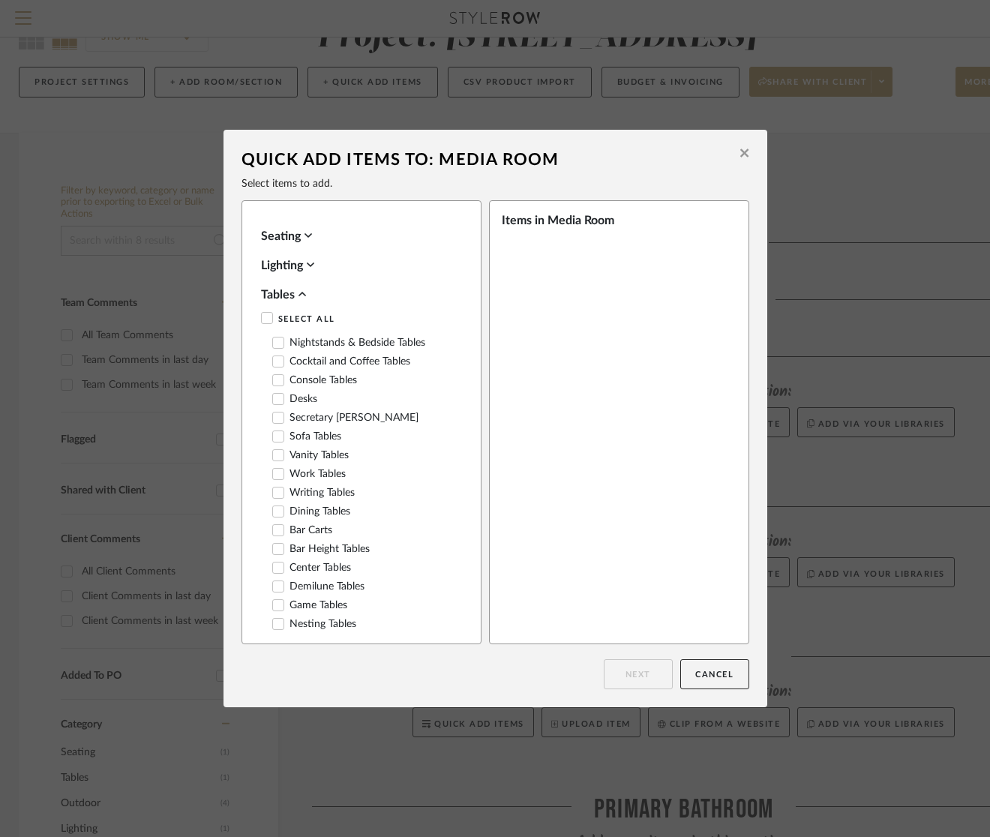
click at [275, 362] on icon at bounding box center [278, 361] width 10 height 10
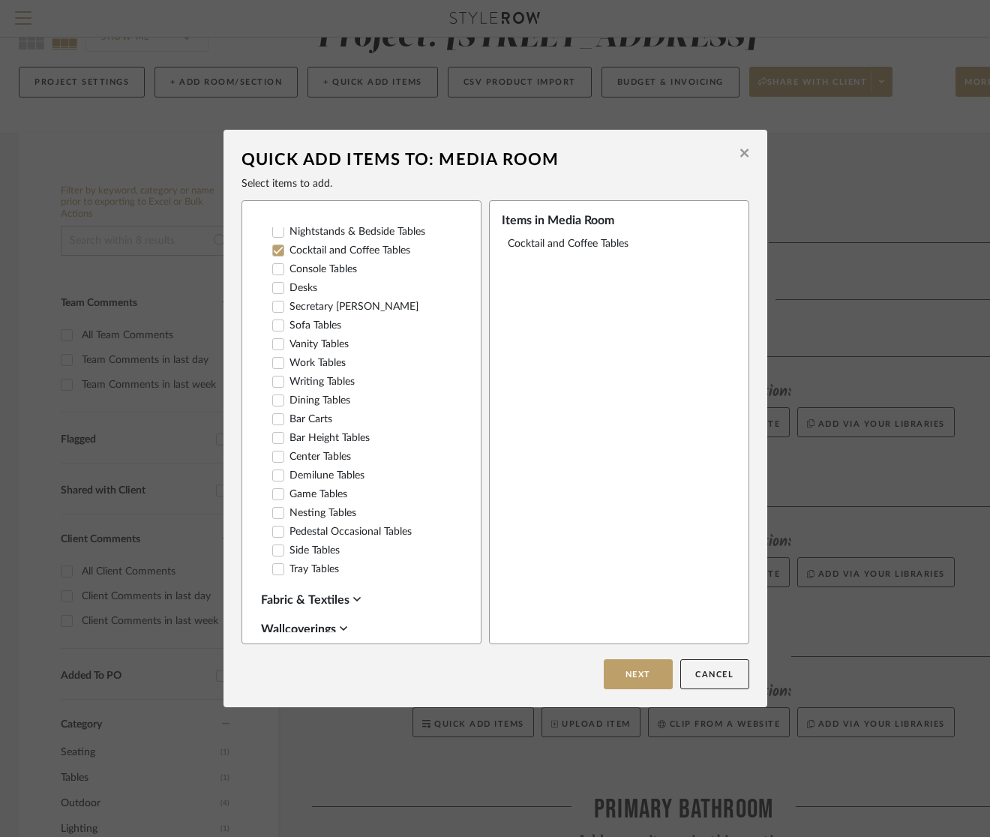
scroll to position [124, 0]
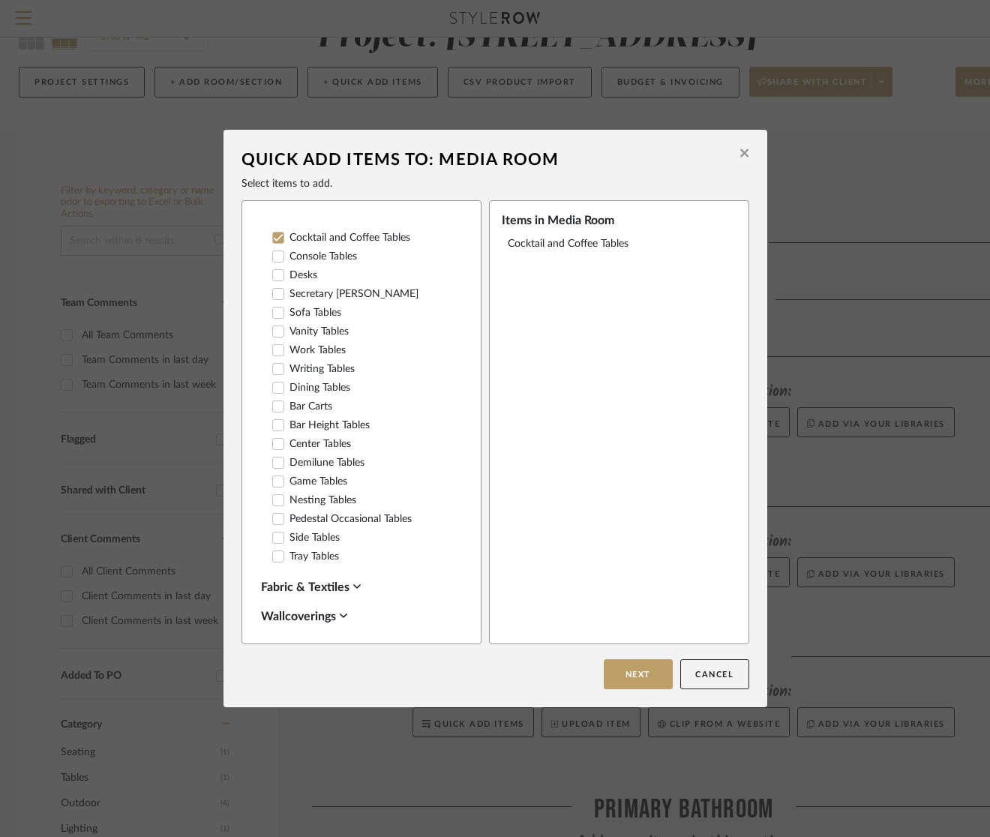
click at [277, 532] on icon at bounding box center [278, 537] width 10 height 10
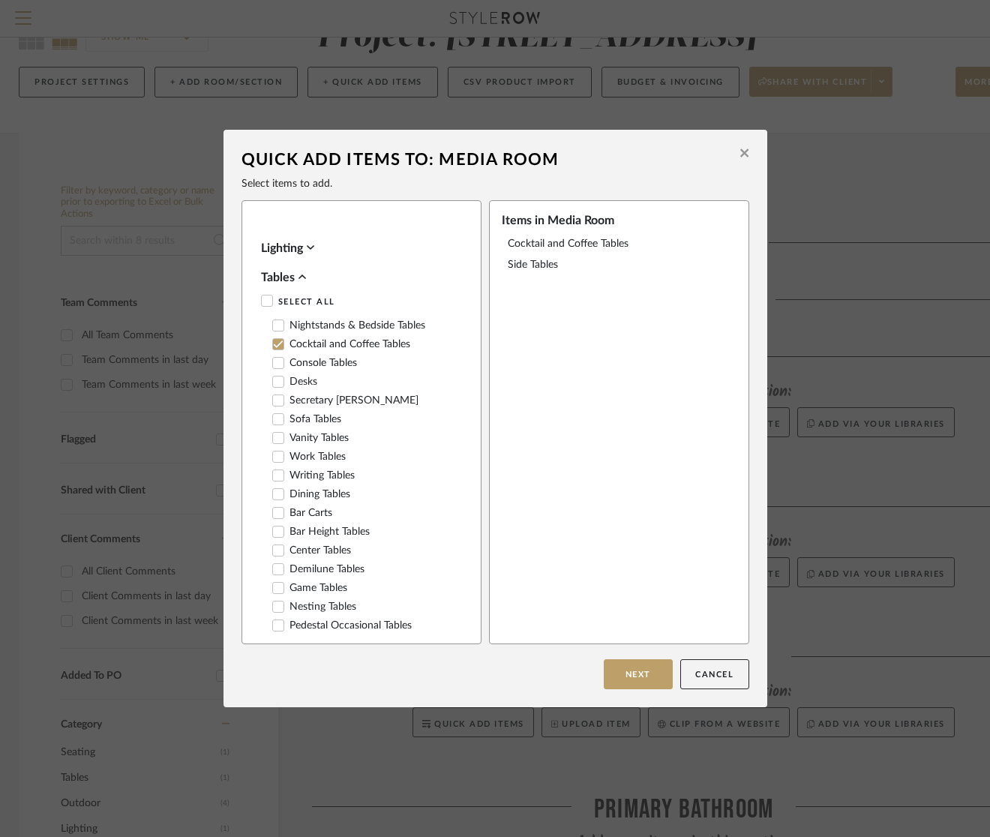
scroll to position [16, 0]
click at [298, 277] on icon at bounding box center [301, 278] width 7 height 12
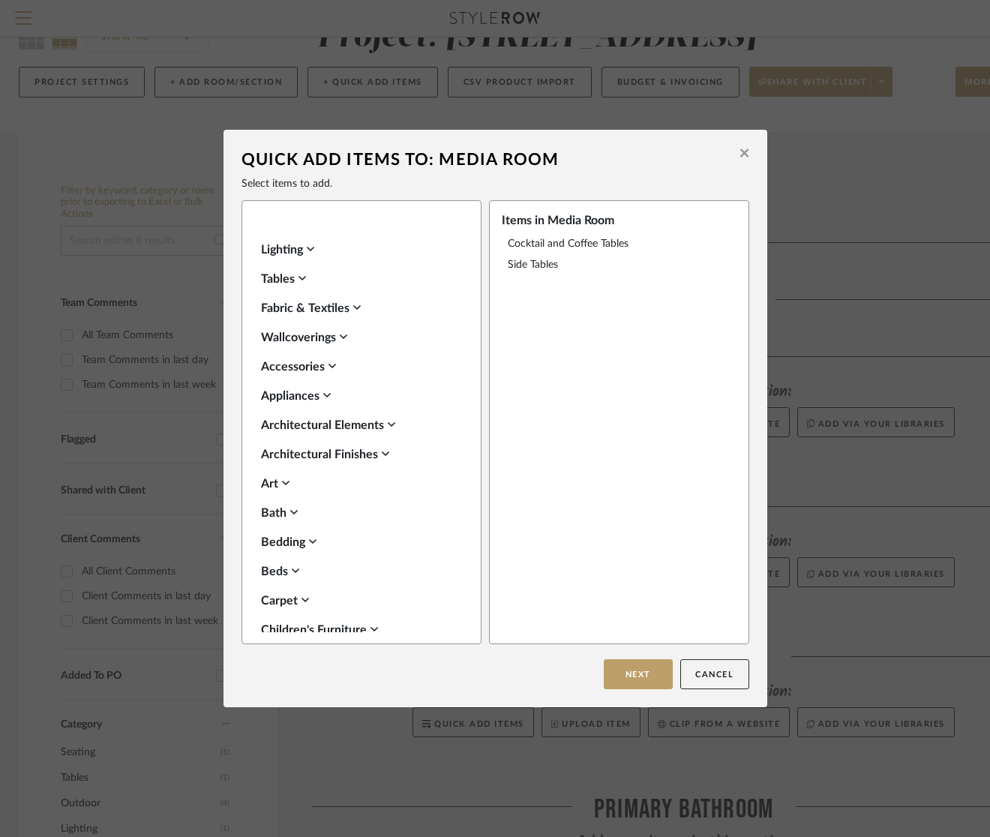
scroll to position [0, 0]
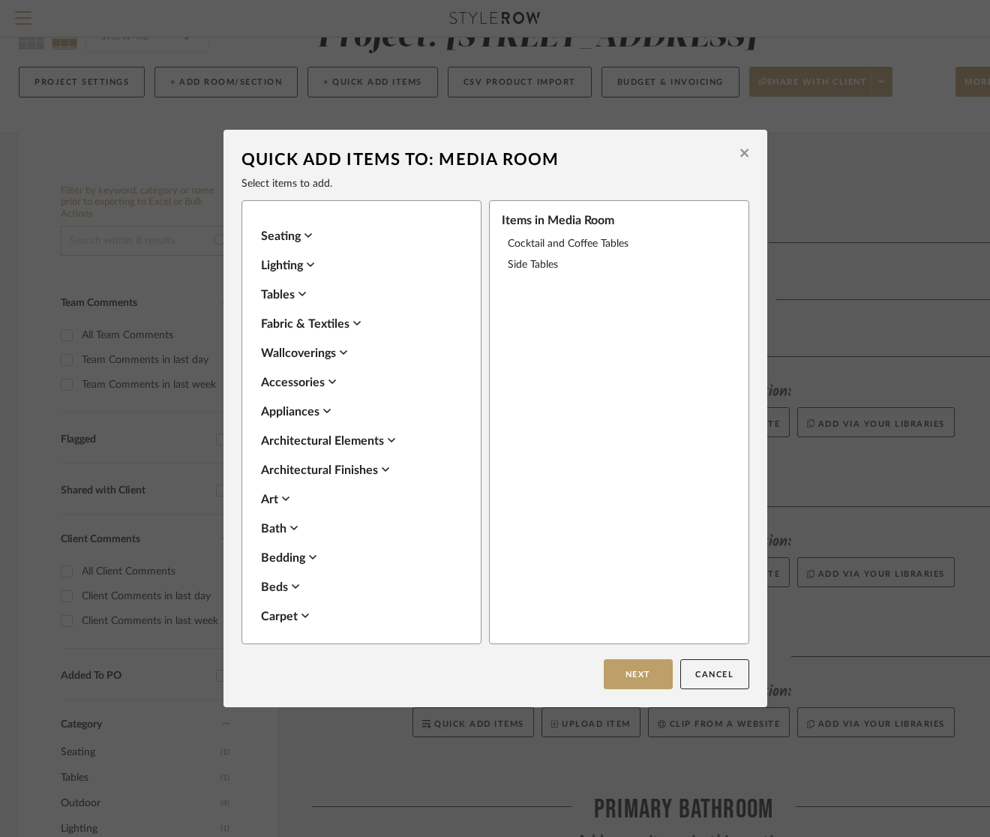
click at [299, 232] on div "Seating" at bounding box center [357, 236] width 193 height 18
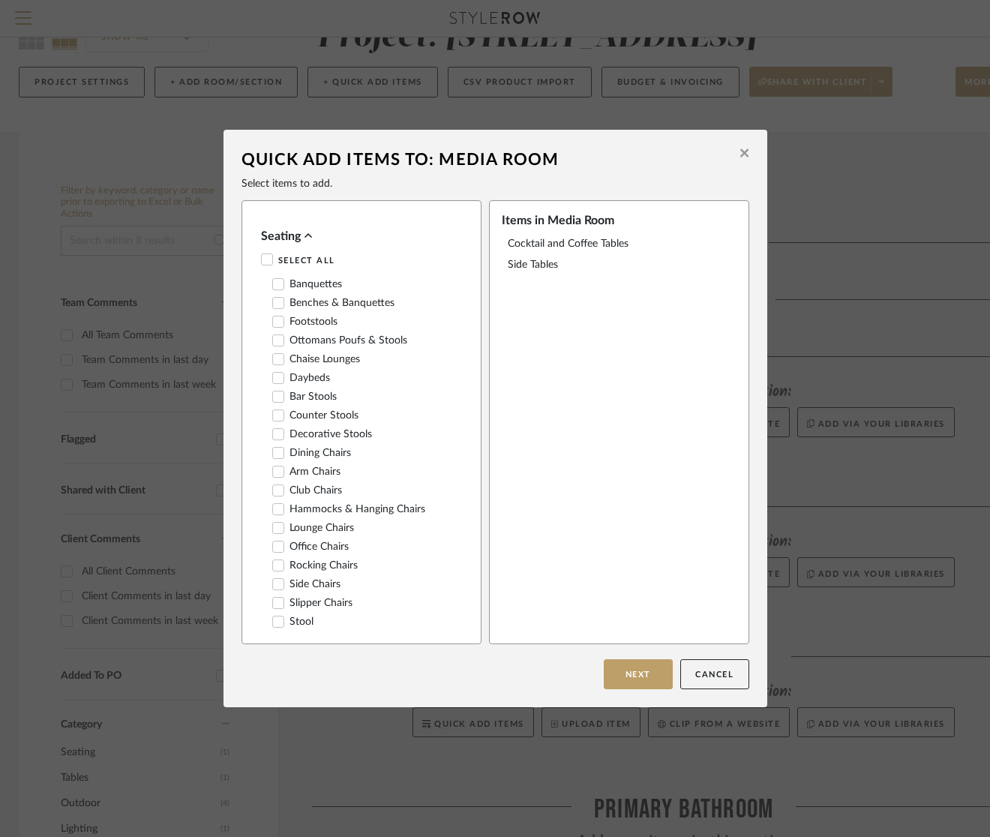
click at [273, 472] on icon at bounding box center [278, 471] width 10 height 10
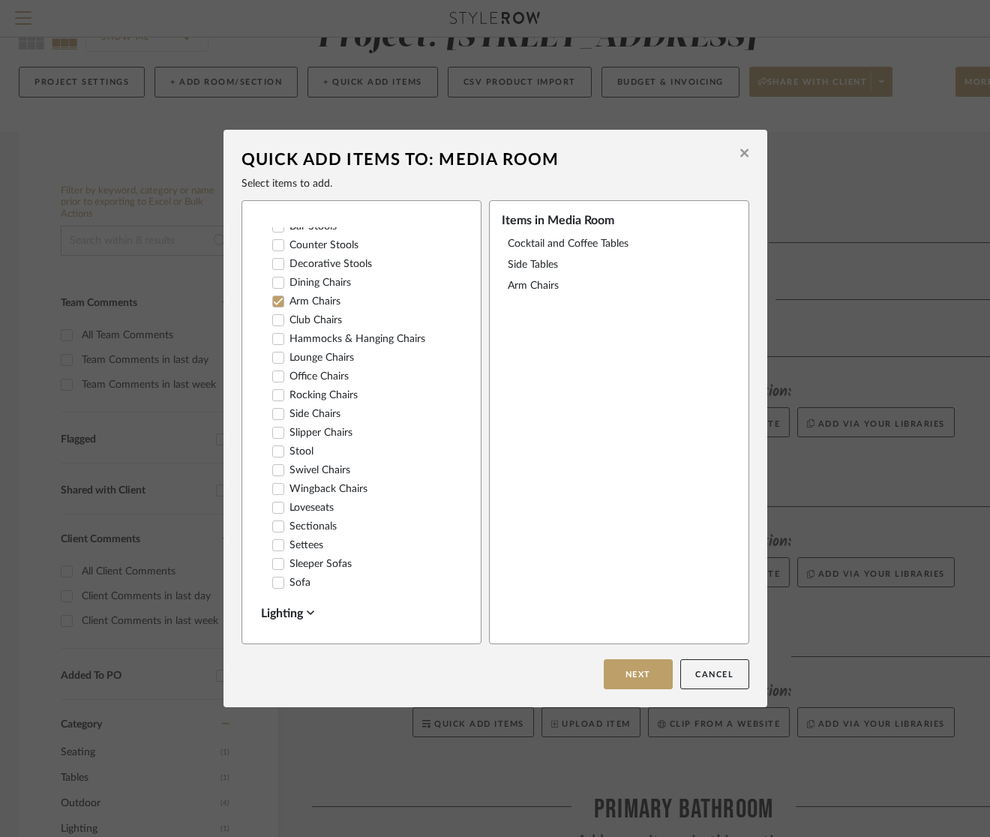
scroll to position [169, 0]
click at [273, 578] on icon at bounding box center [278, 583] width 10 height 10
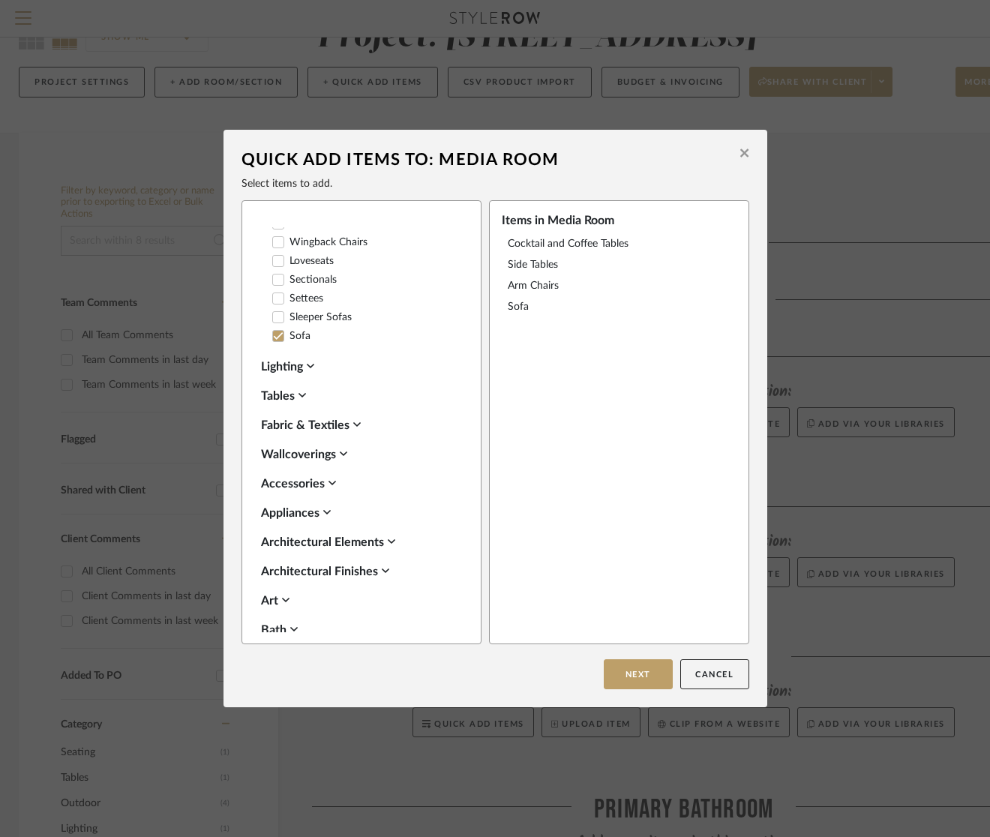
scroll to position [424, 0]
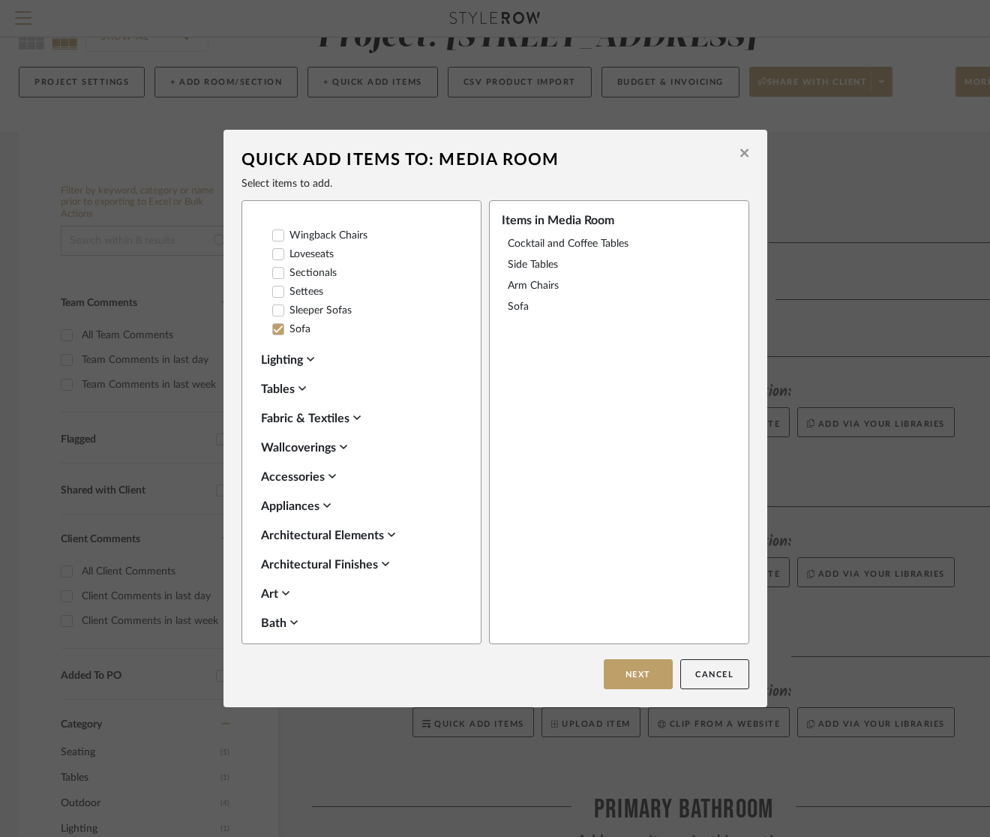
click at [316, 448] on div "Wallcoverings" at bounding box center [357, 448] width 193 height 18
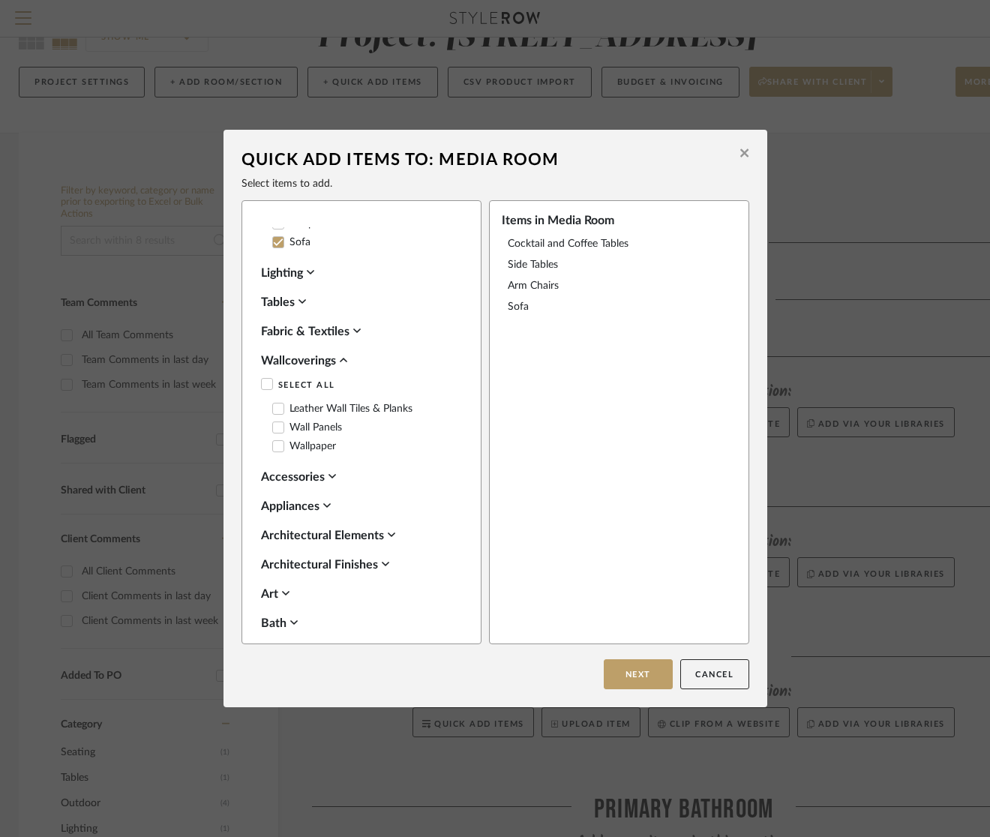
scroll to position [514, 0]
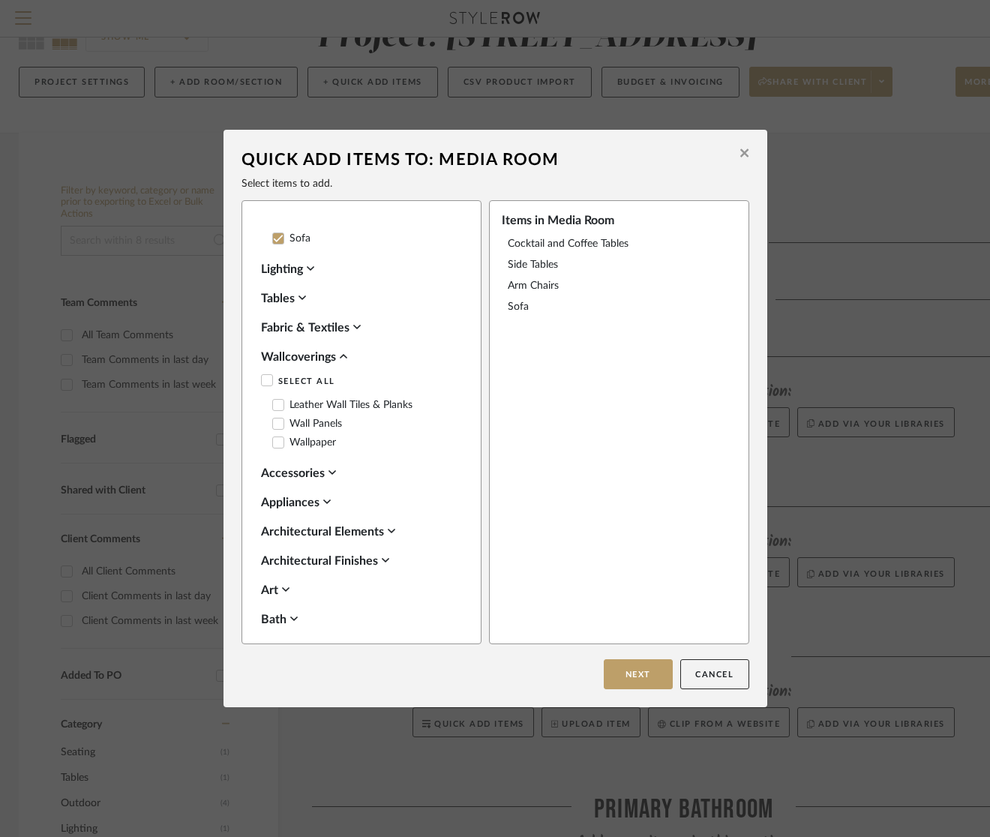
click at [313, 471] on div "Accessories" at bounding box center [357, 473] width 193 height 18
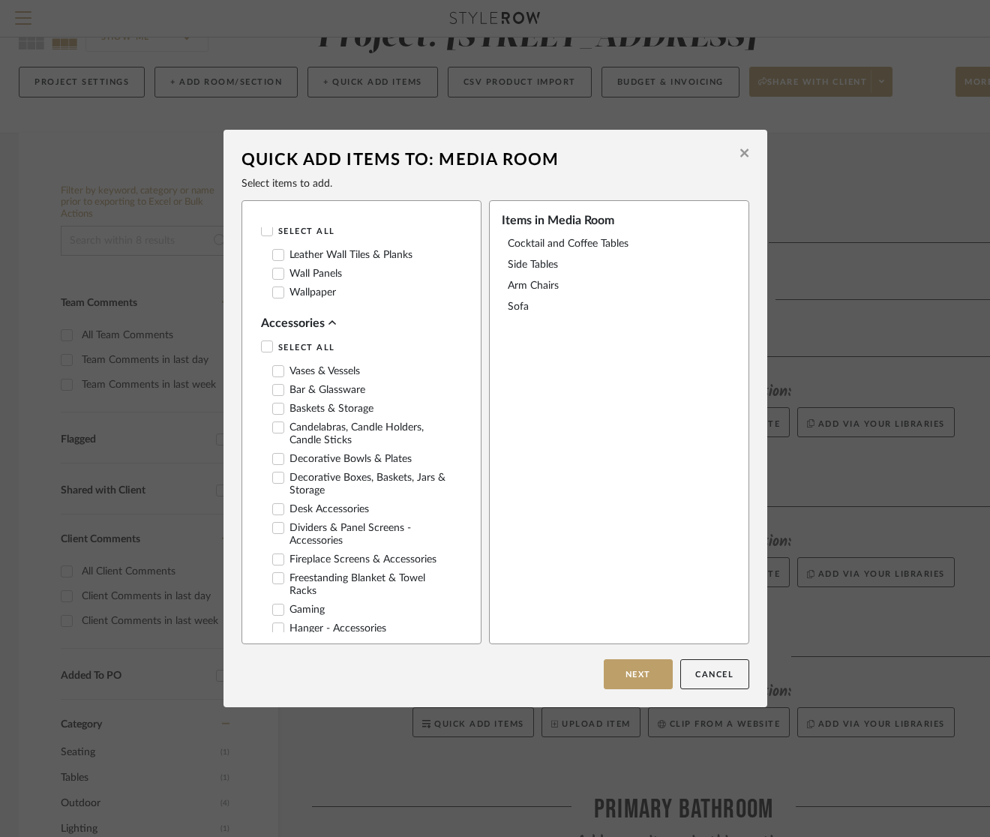
scroll to position [661, 0]
click at [307, 319] on div "Accessories" at bounding box center [357, 326] width 193 height 18
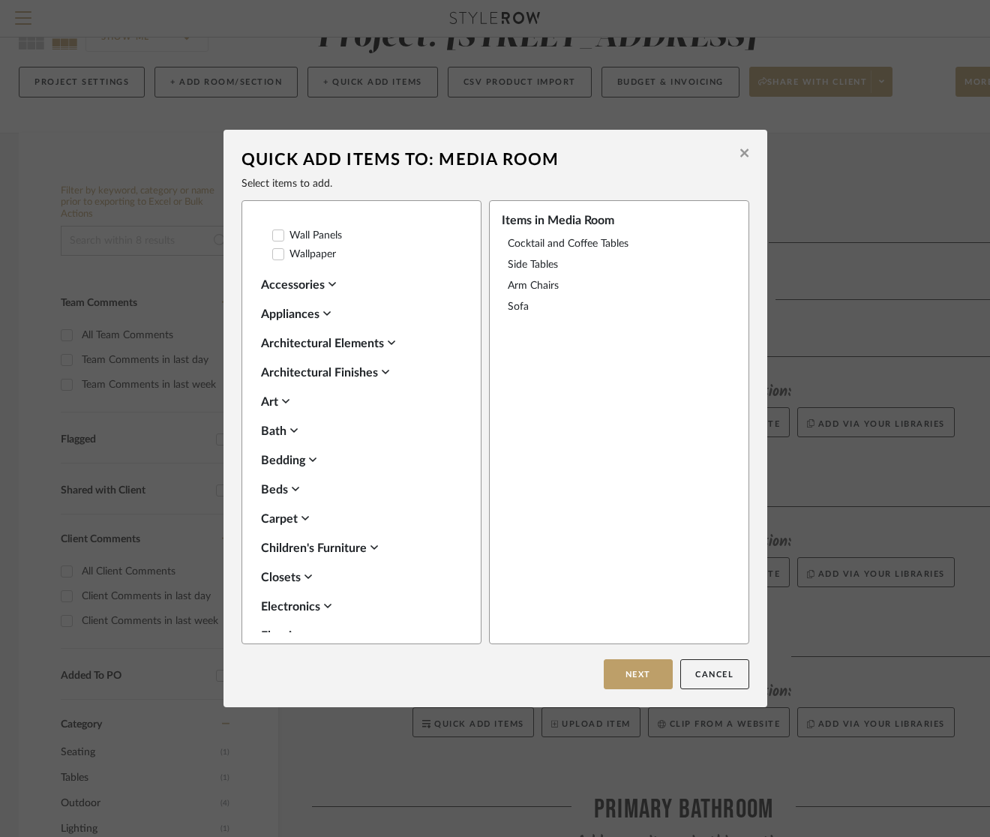
scroll to position [707, 0]
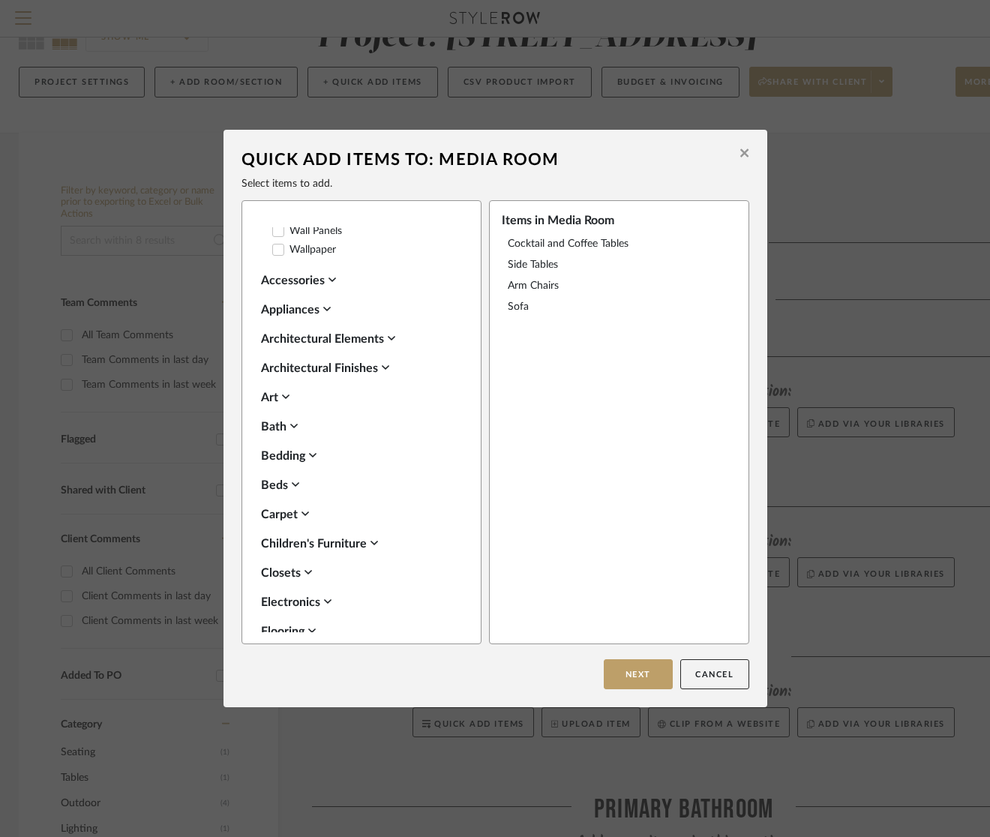
click at [295, 509] on div "Carpet" at bounding box center [357, 514] width 193 height 18
click at [297, 505] on div "Carpet" at bounding box center [357, 514] width 193 height 18
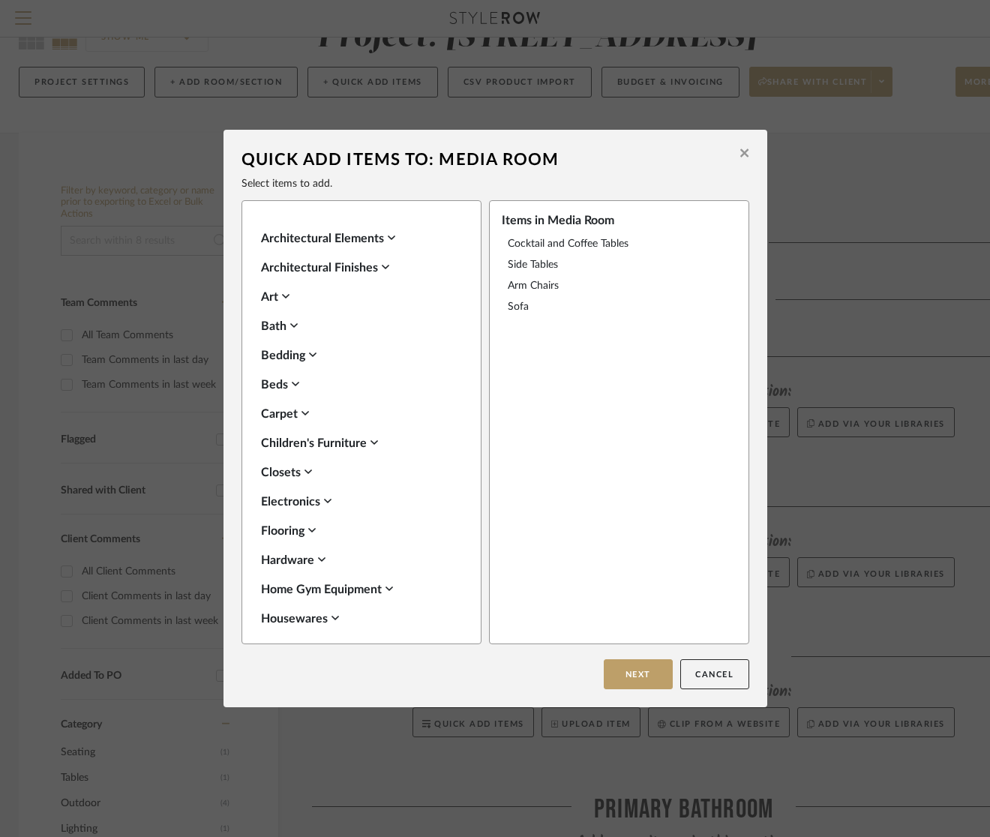
scroll to position [812, 0]
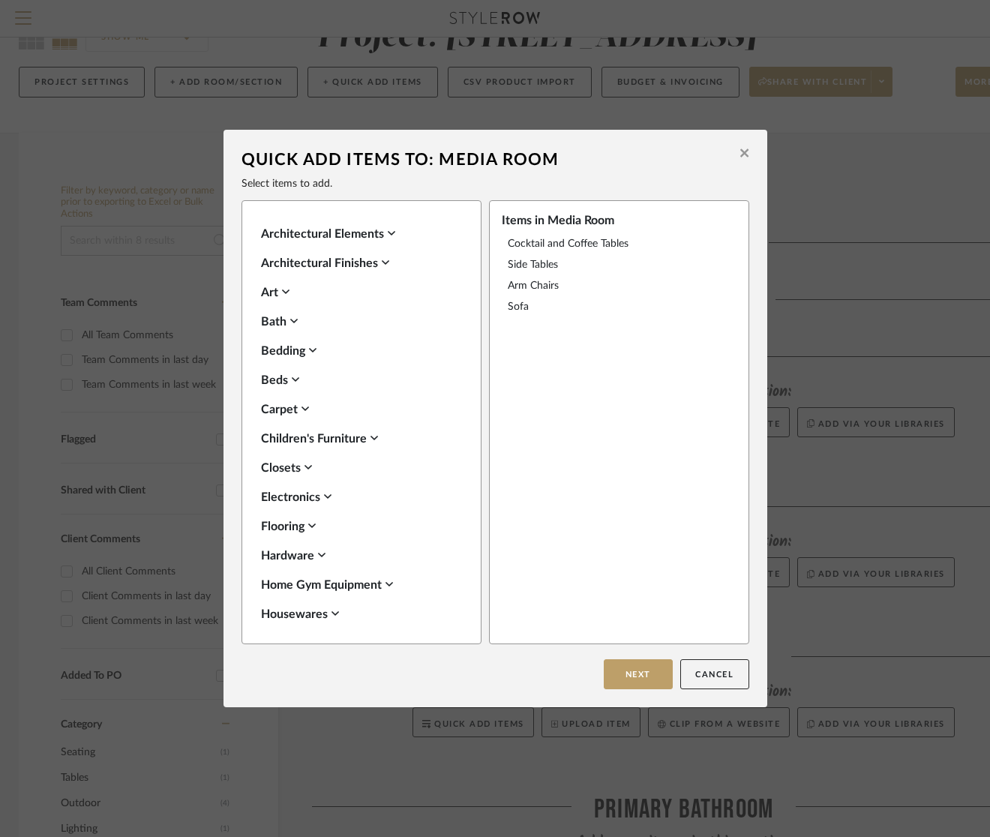
click at [303, 528] on div "Seating Select All Banquettes Benches & Banquettes Footstools Ottomans Poufs & …" at bounding box center [367, 429] width 212 height 405
click at [303, 520] on div "Flooring" at bounding box center [357, 526] width 193 height 18
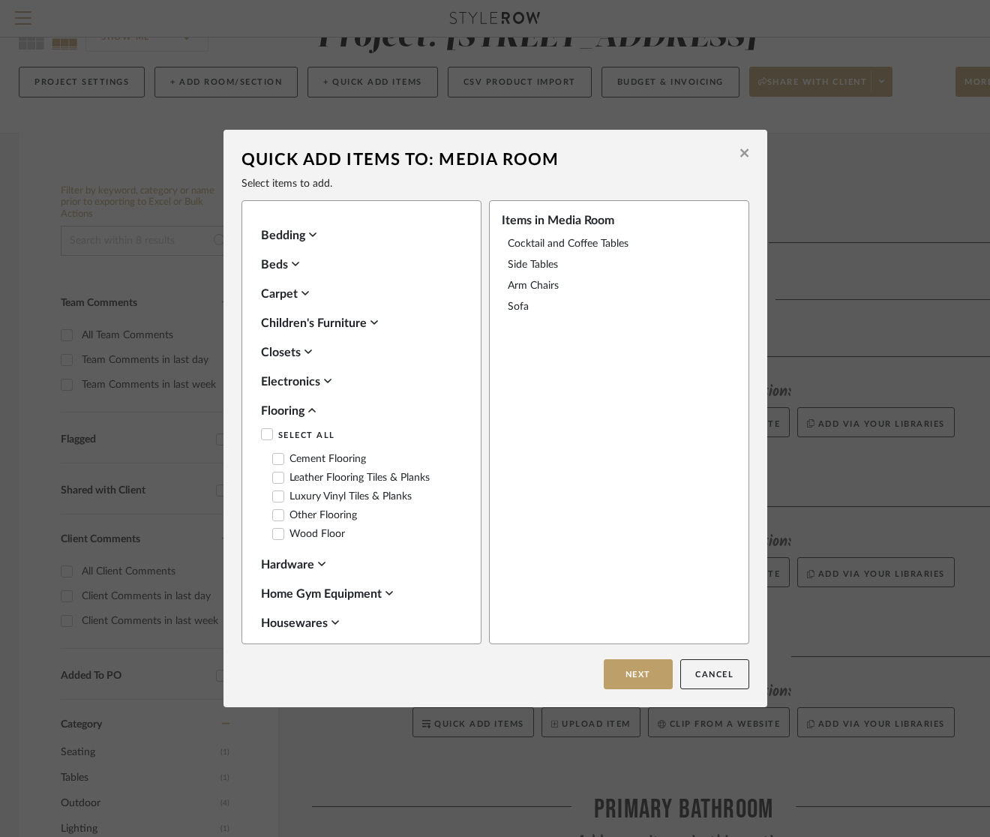
scroll to position [941, 0]
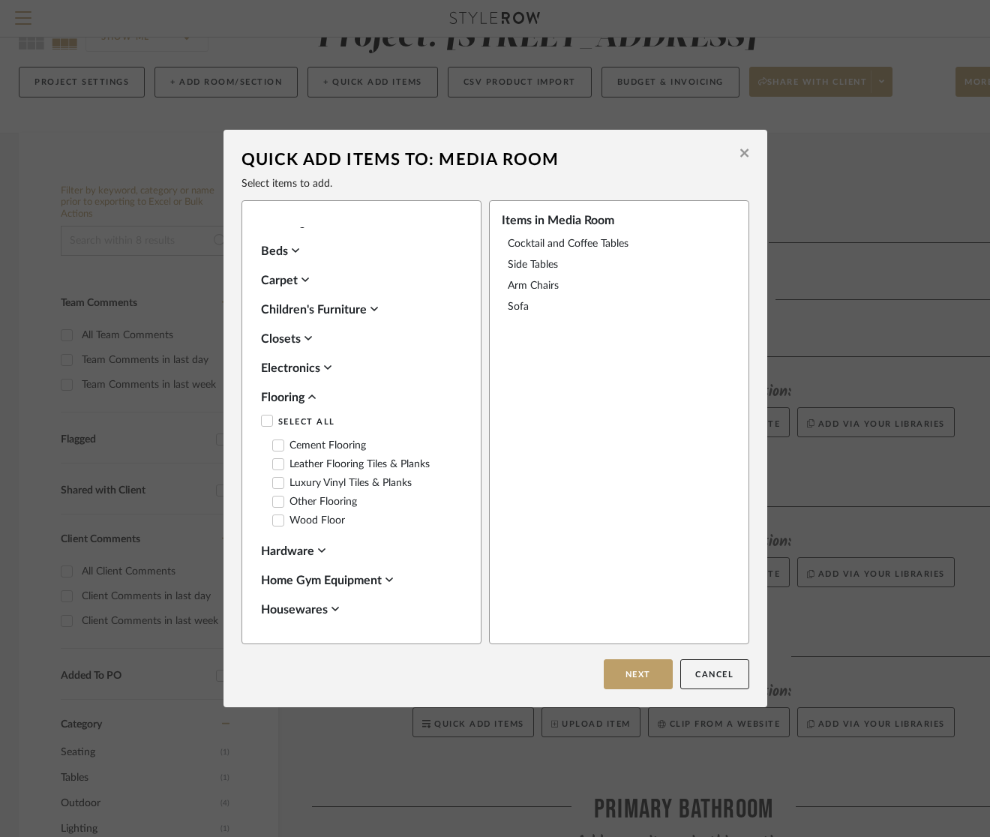
click at [299, 391] on div "Flooring" at bounding box center [357, 397] width 193 height 18
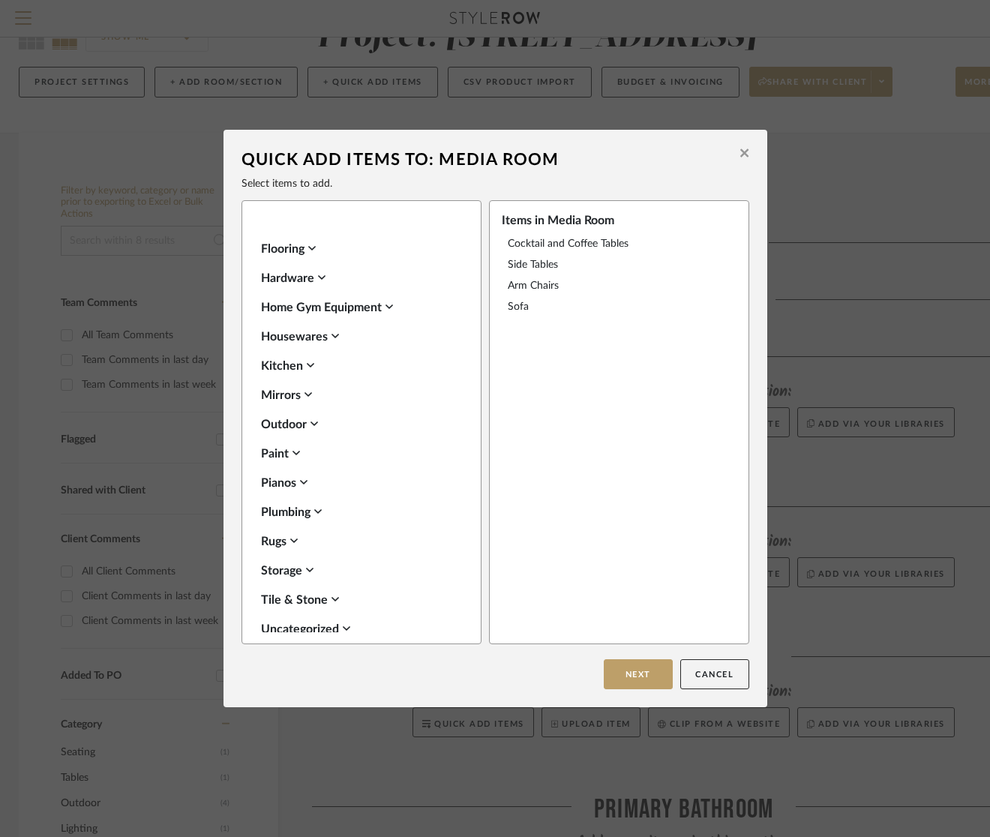
scroll to position [1129, 0]
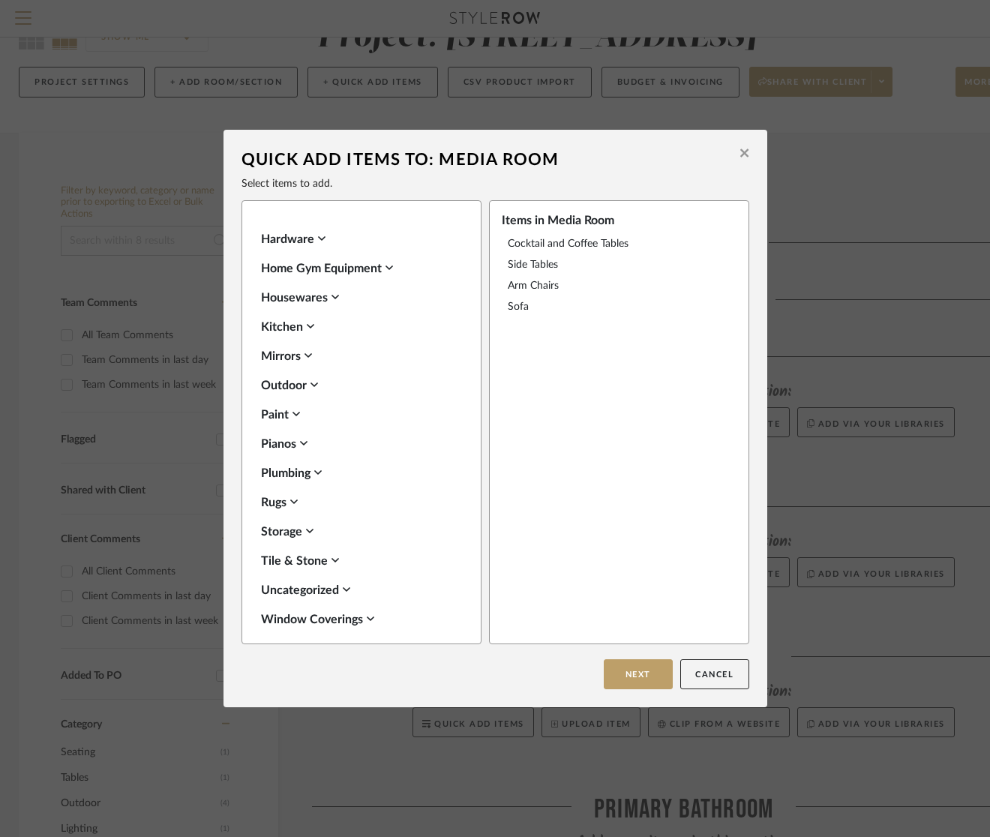
click at [285, 493] on div "Rugs" at bounding box center [357, 502] width 193 height 18
click at [275, 545] on icon at bounding box center [278, 550] width 10 height 10
click at [281, 499] on div "Rugs" at bounding box center [357, 502] width 193 height 18
click at [343, 583] on icon at bounding box center [346, 589] width 7 height 12
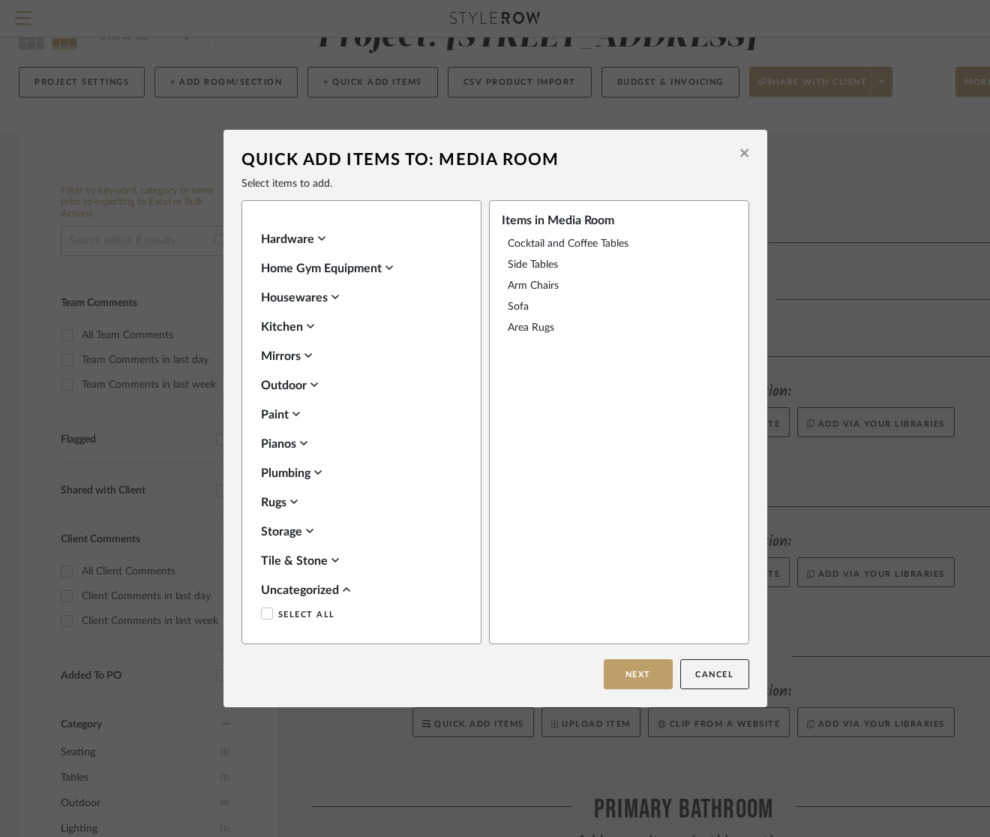
click at [289, 632] on label "Uncategorized" at bounding box center [313, 638] width 83 height 13
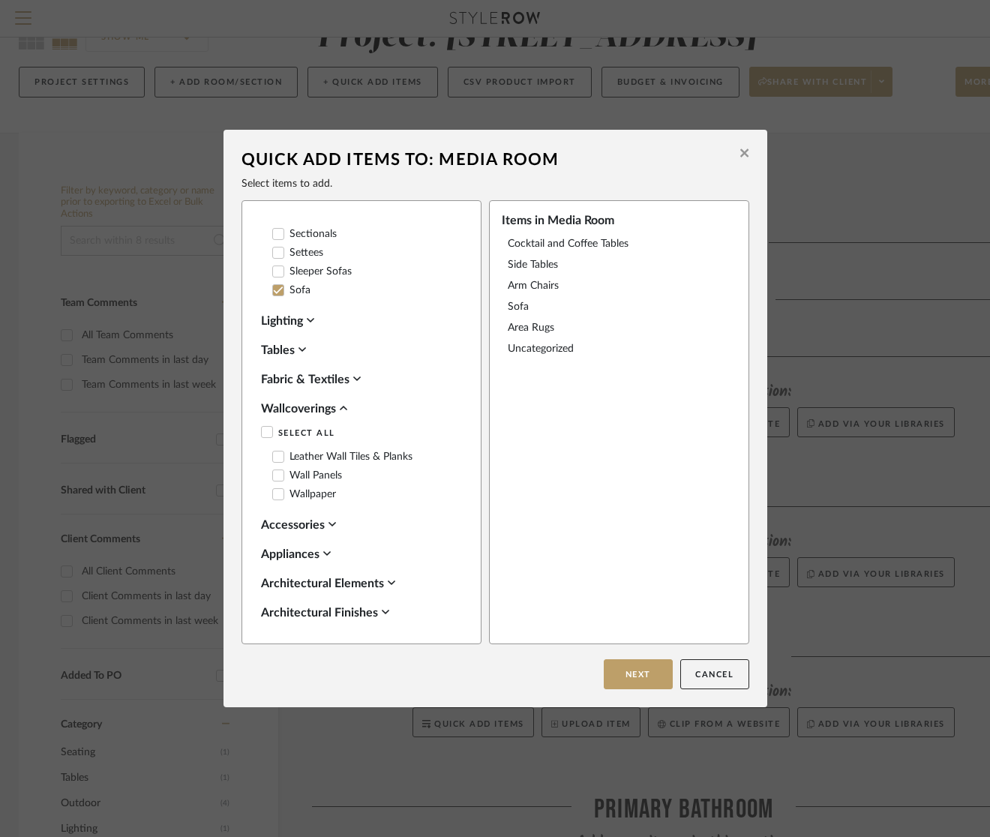
scroll to position [469, 0]
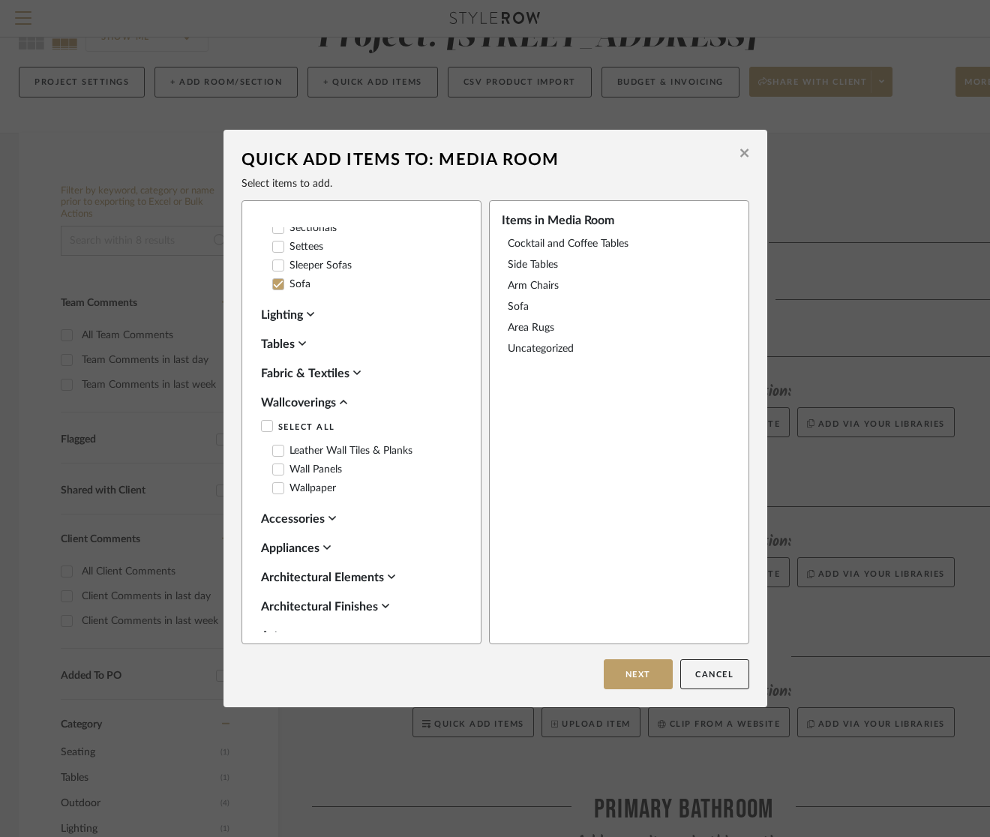
click at [301, 339] on icon at bounding box center [301, 343] width 7 height 12
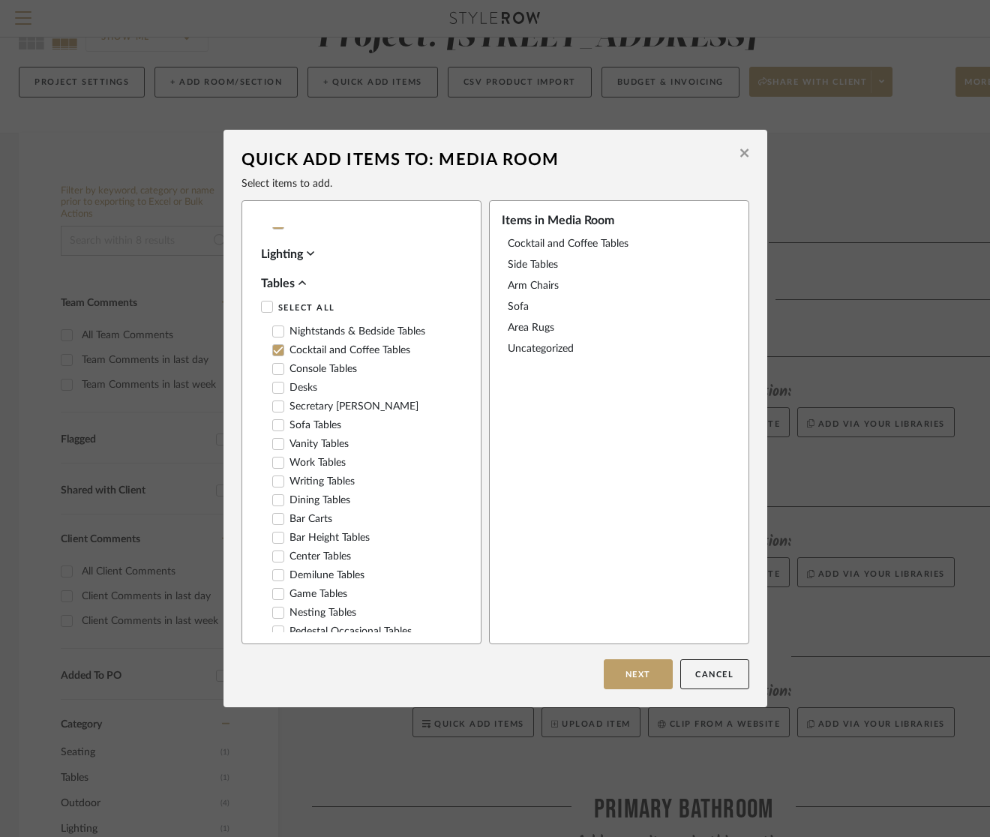
scroll to position [546, 0]
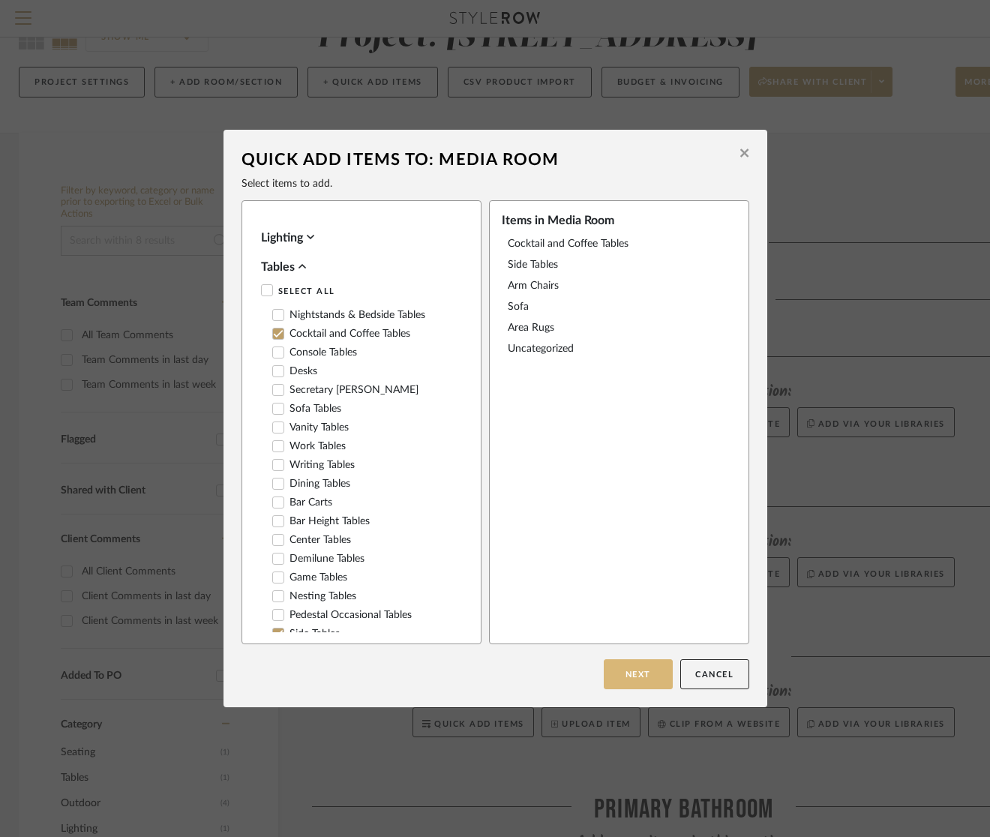
click at [643, 669] on button "Next" at bounding box center [638, 674] width 69 height 30
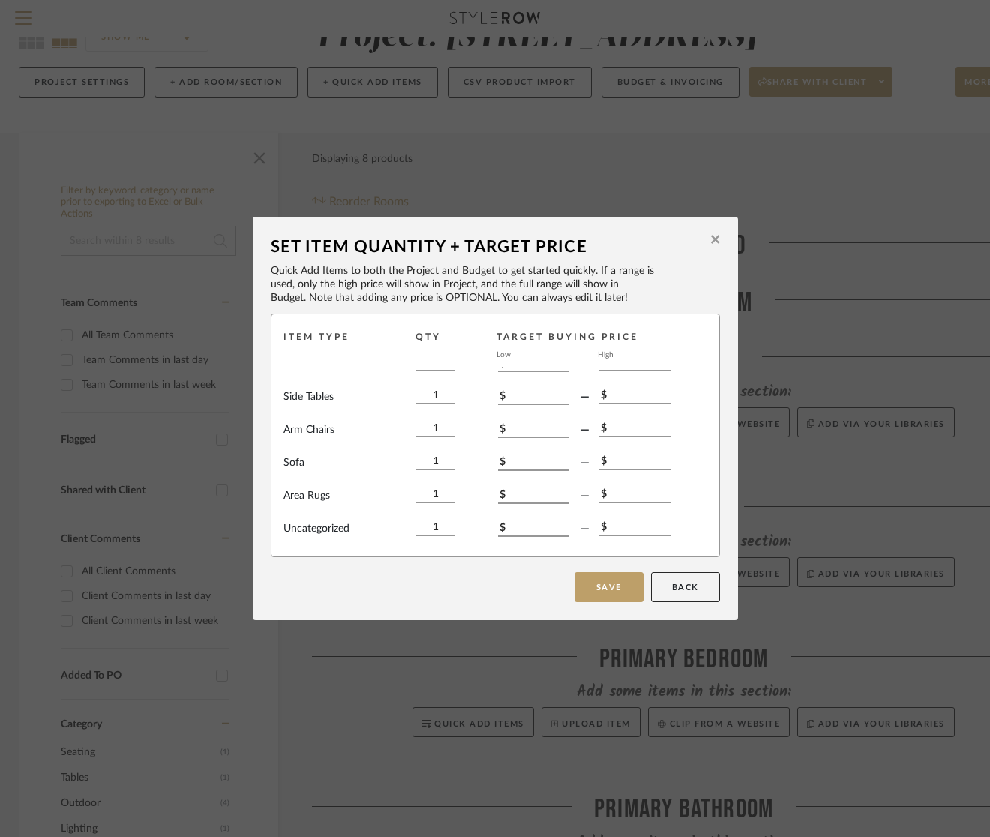
scroll to position [0, 0]
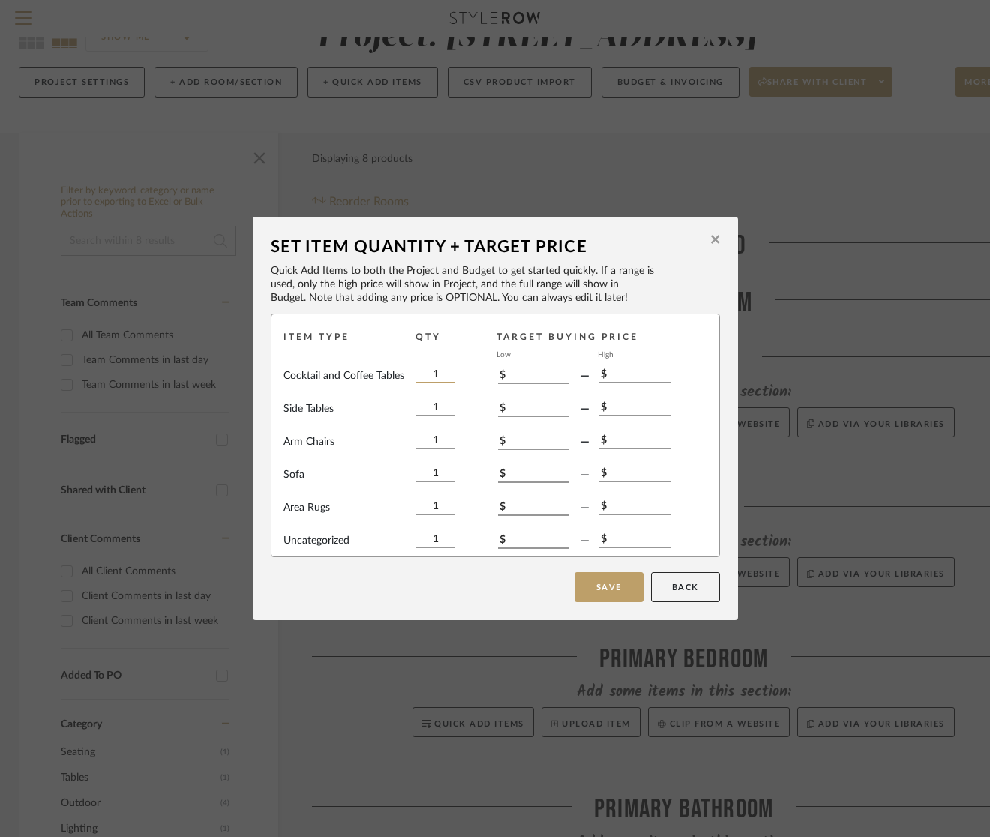
click at [436, 376] on input "1" at bounding box center [435, 375] width 39 height 16
click at [428, 407] on input "1" at bounding box center [435, 408] width 39 height 16
type input "2"
click at [430, 442] on input "1" at bounding box center [435, 441] width 39 height 16
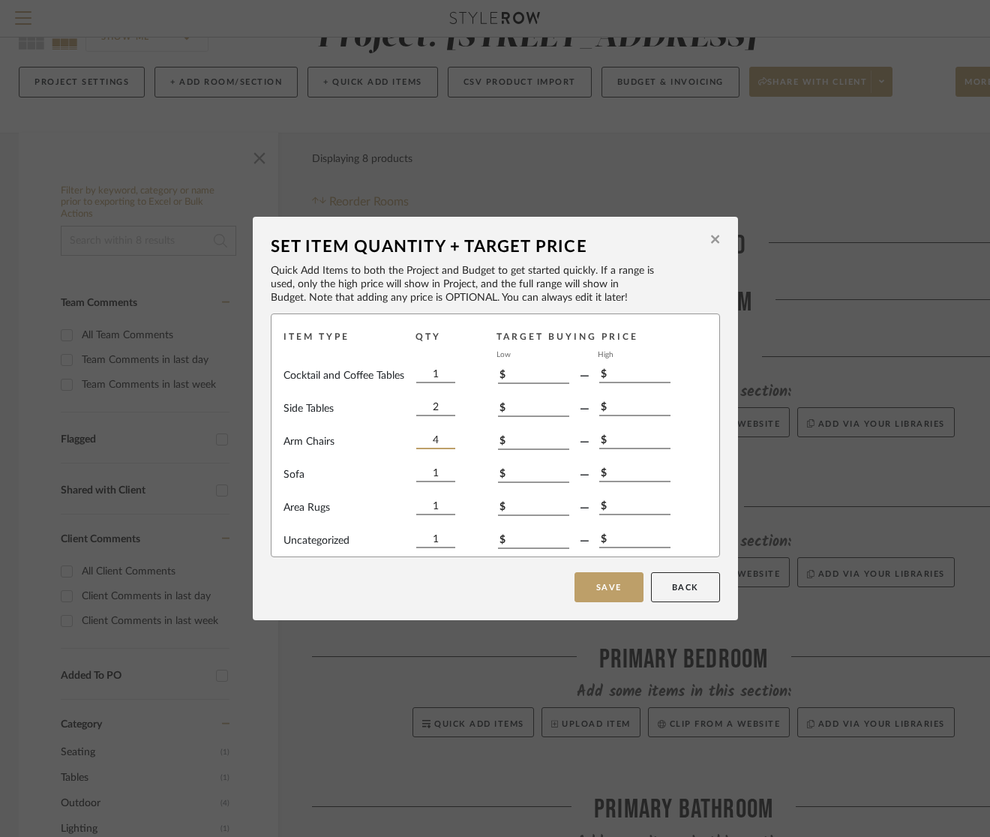
scroll to position [12, 0]
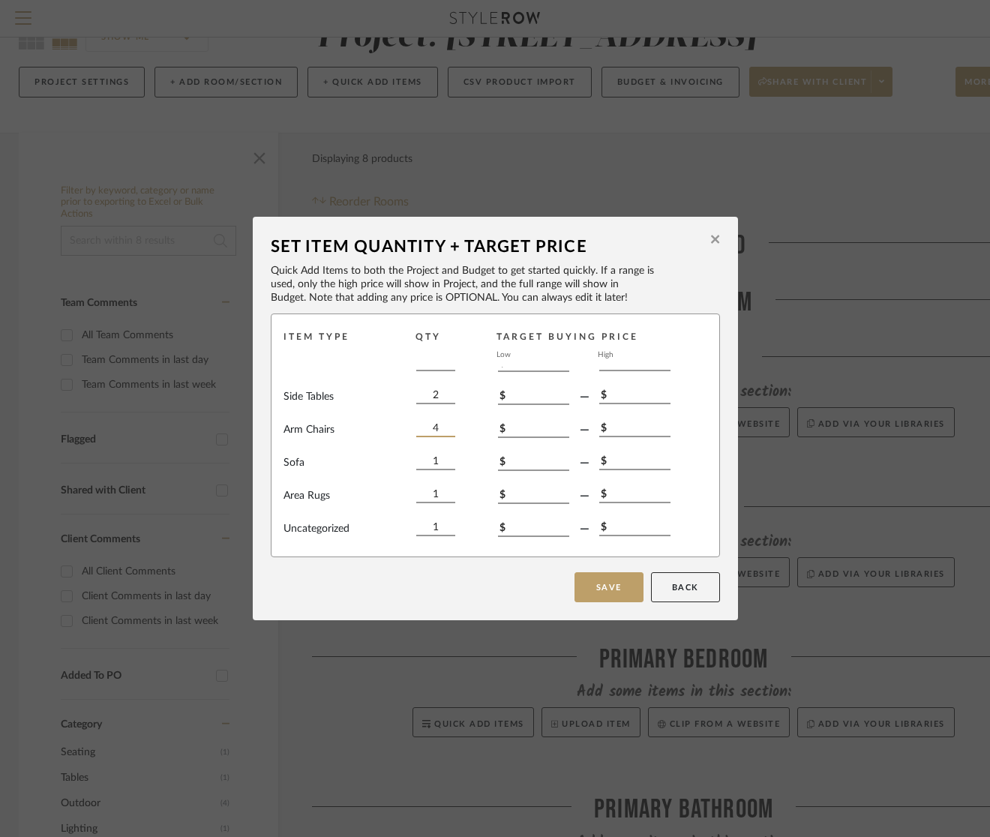
type input "4"
click at [331, 530] on span "Uncategorized" at bounding box center [319, 529] width 73 height 16
click at [584, 589] on button "Save" at bounding box center [608, 587] width 69 height 30
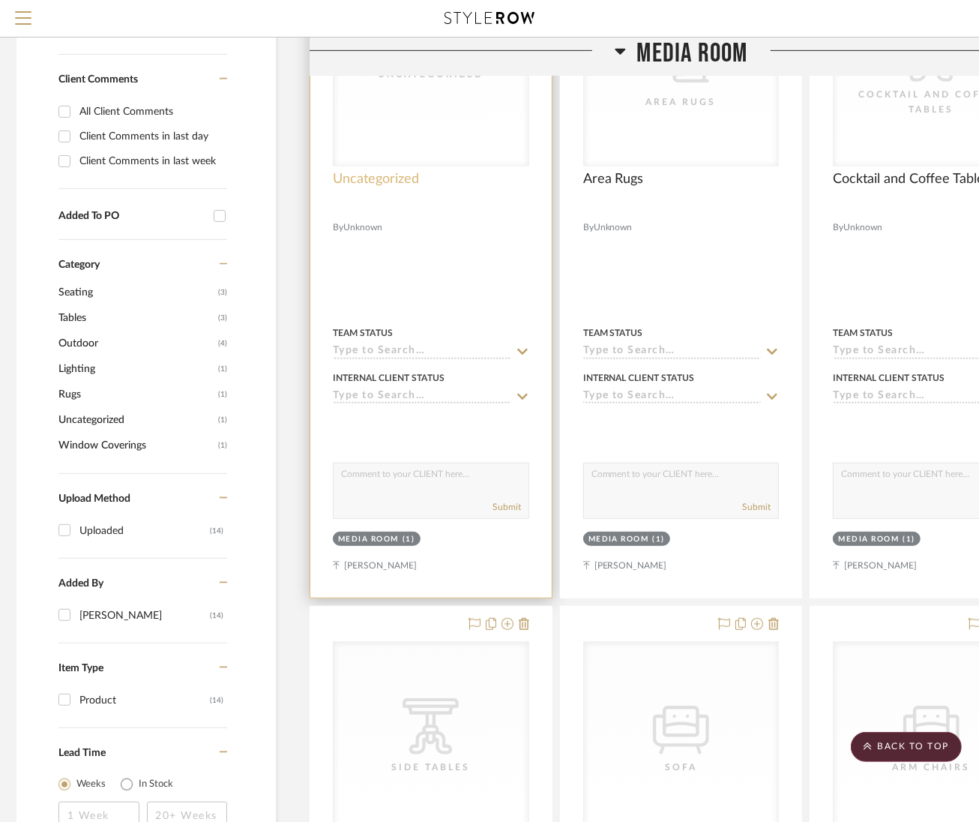
click at [349, 178] on span "Uncategorized" at bounding box center [376, 179] width 86 height 16
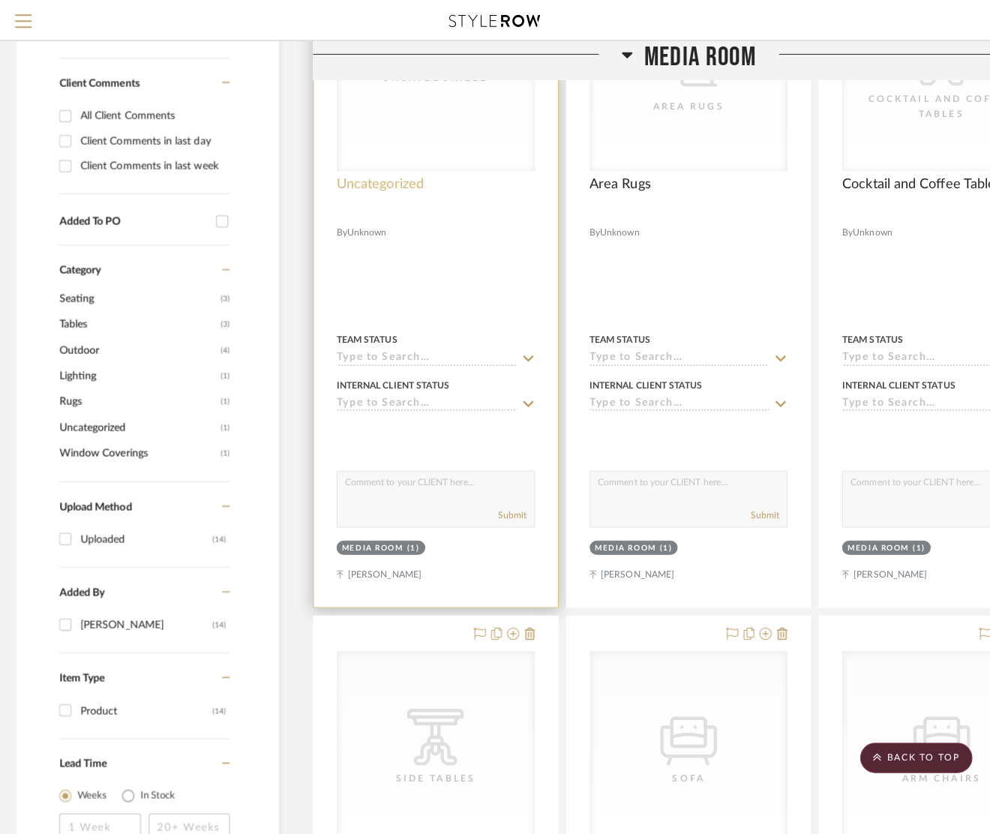
scroll to position [0, 0]
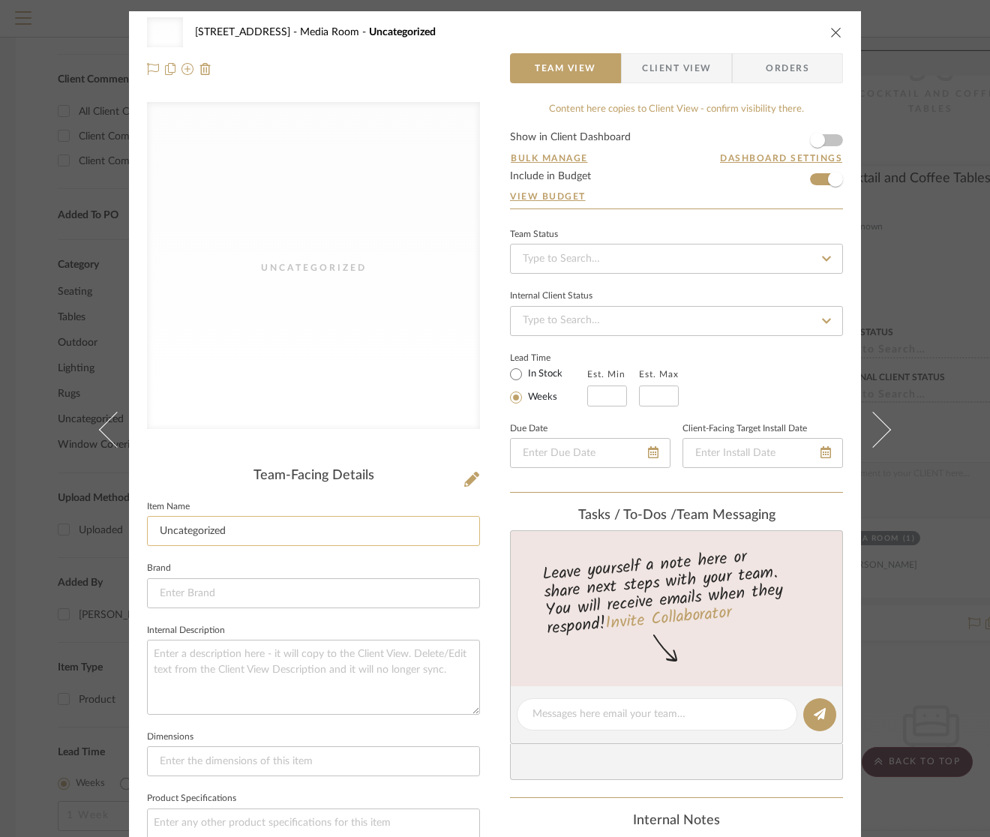
click at [310, 534] on input "Uncategorized" at bounding box center [313, 531] width 333 height 30
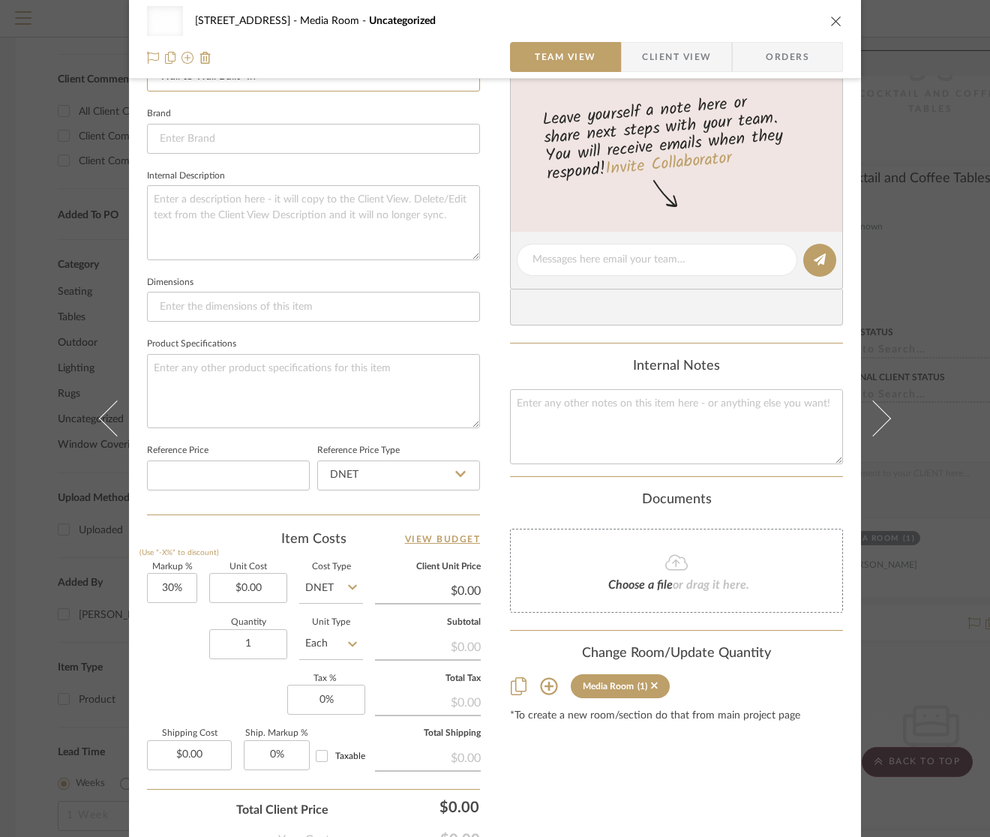
scroll to position [474, 0]
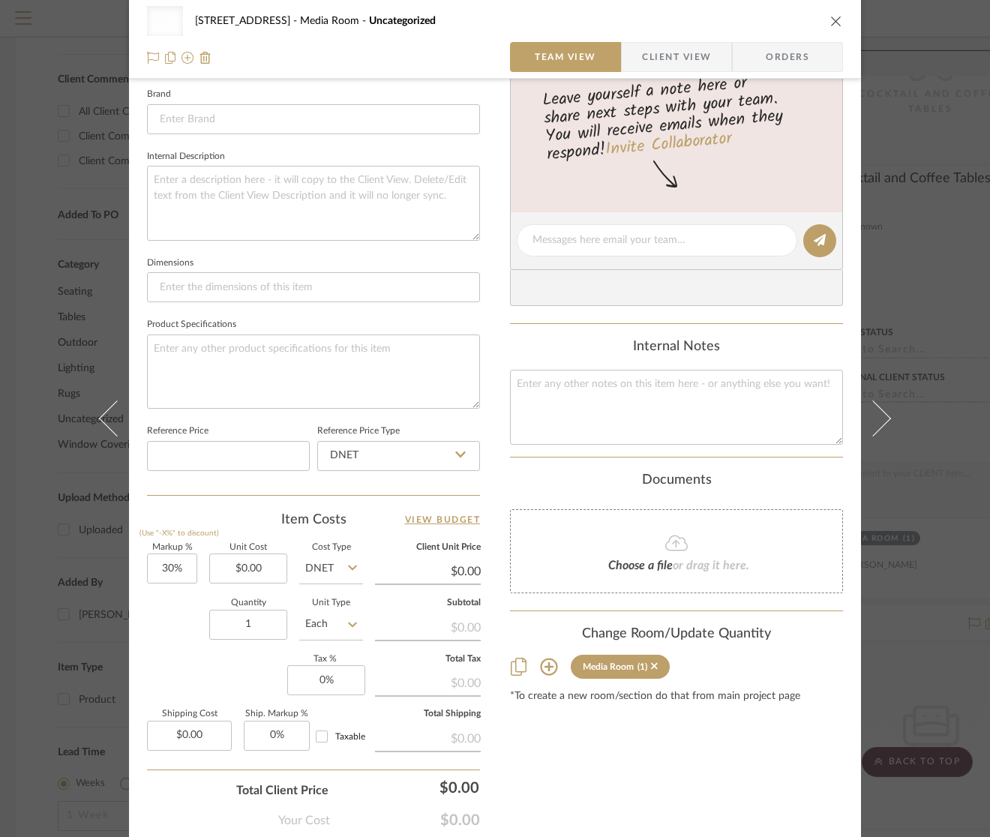
type input "Wall to Wall Built- In"
click at [338, 573] on input "DNET" at bounding box center [331, 568] width 64 height 30
click at [340, 565] on input "DNET" at bounding box center [331, 568] width 64 height 30
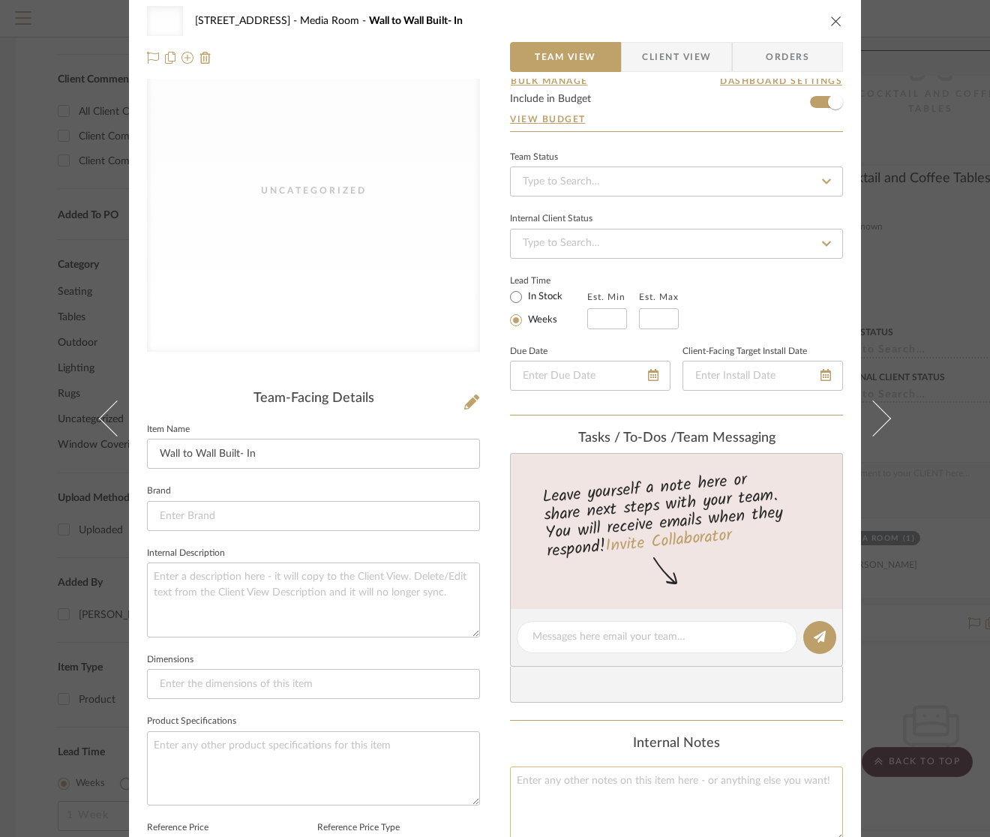
scroll to position [0, 0]
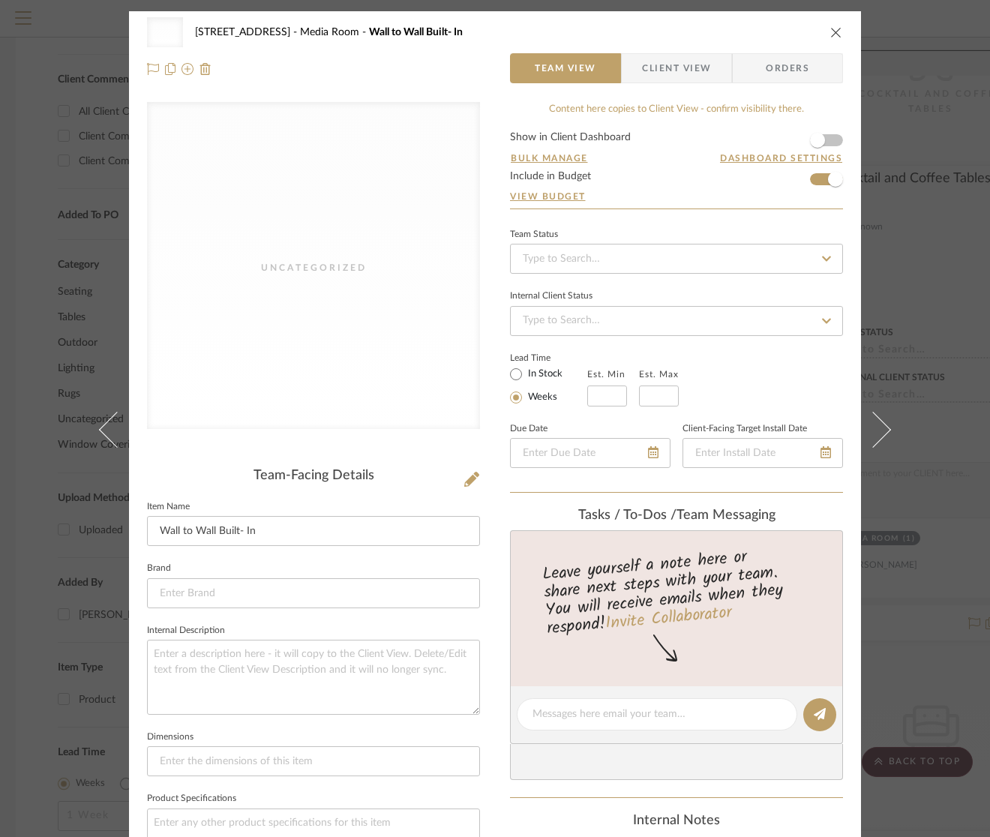
click at [766, 61] on span "Orders" at bounding box center [787, 68] width 76 height 30
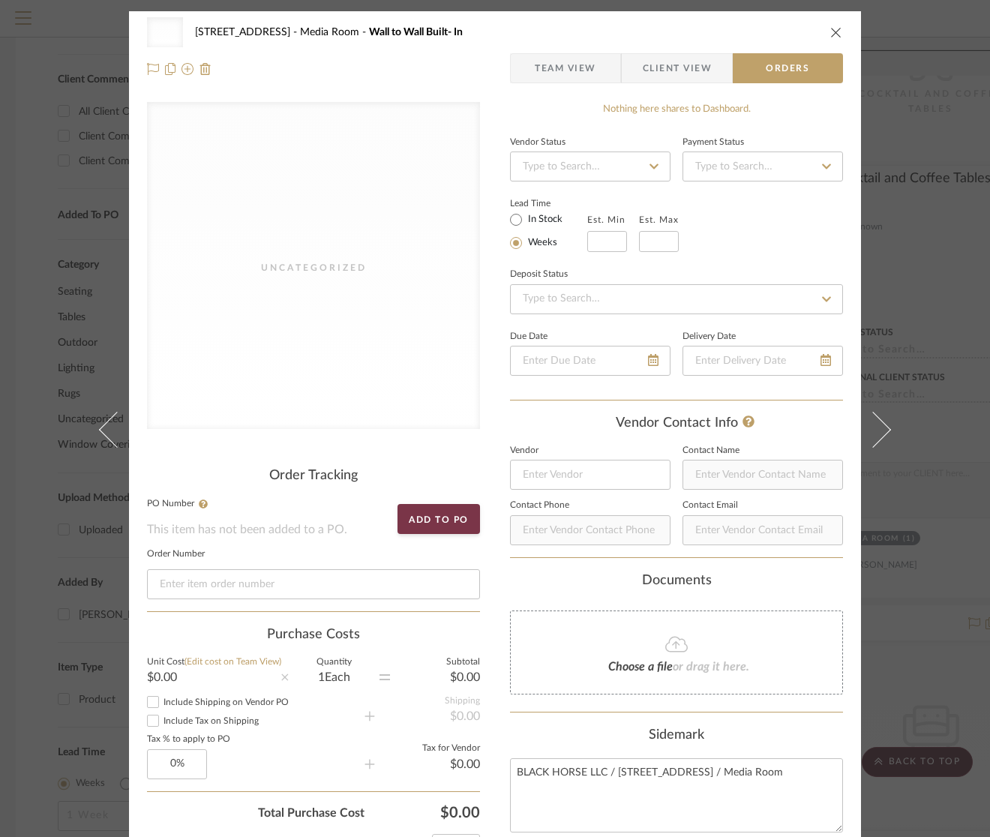
click at [643, 160] on fa-icon at bounding box center [654, 166] width 22 height 18
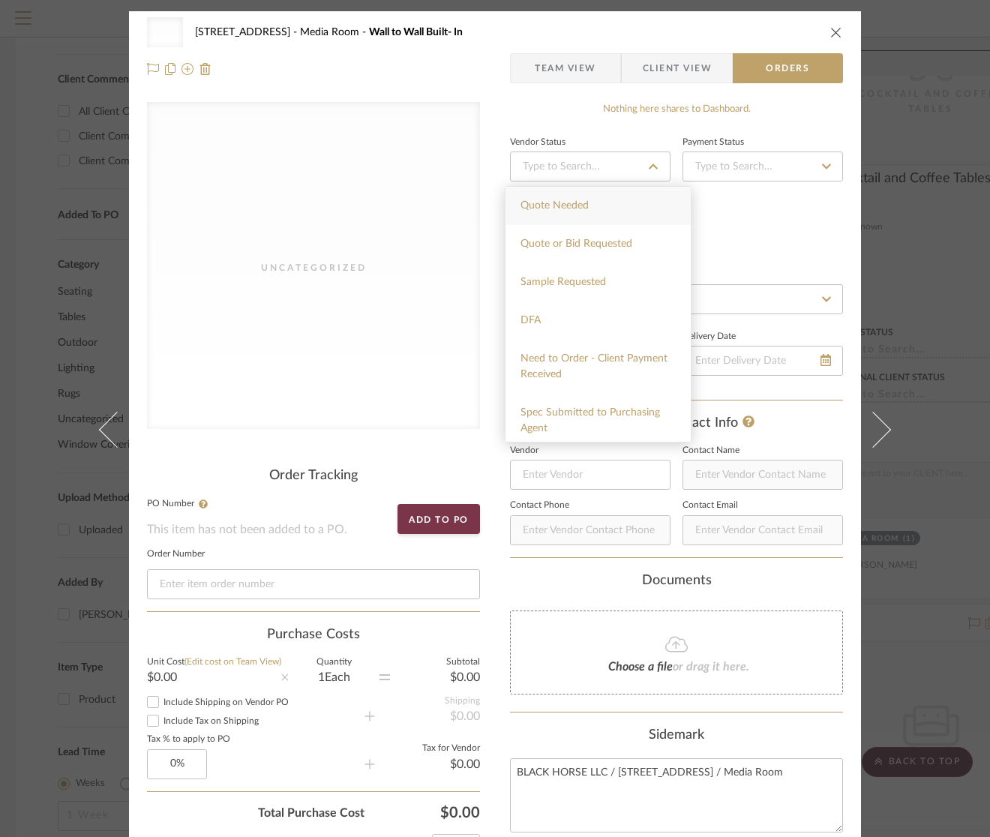
click at [643, 160] on fa-icon at bounding box center [654, 166] width 22 height 18
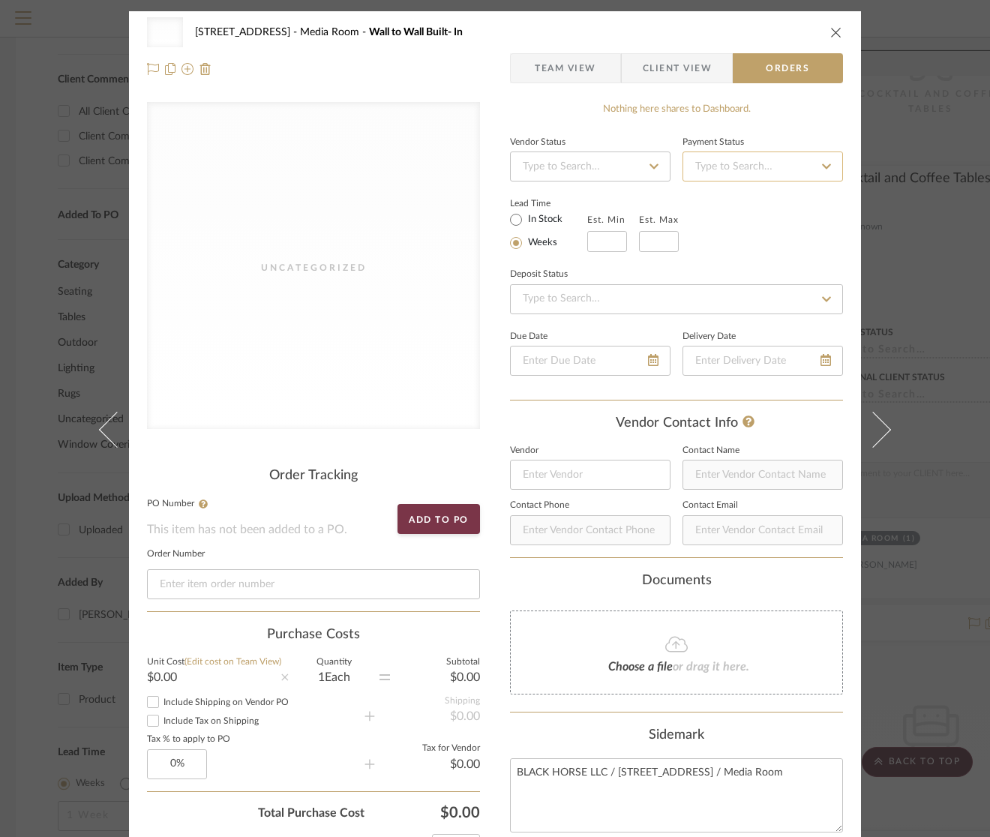
click at [755, 166] on input at bounding box center [762, 166] width 160 height 30
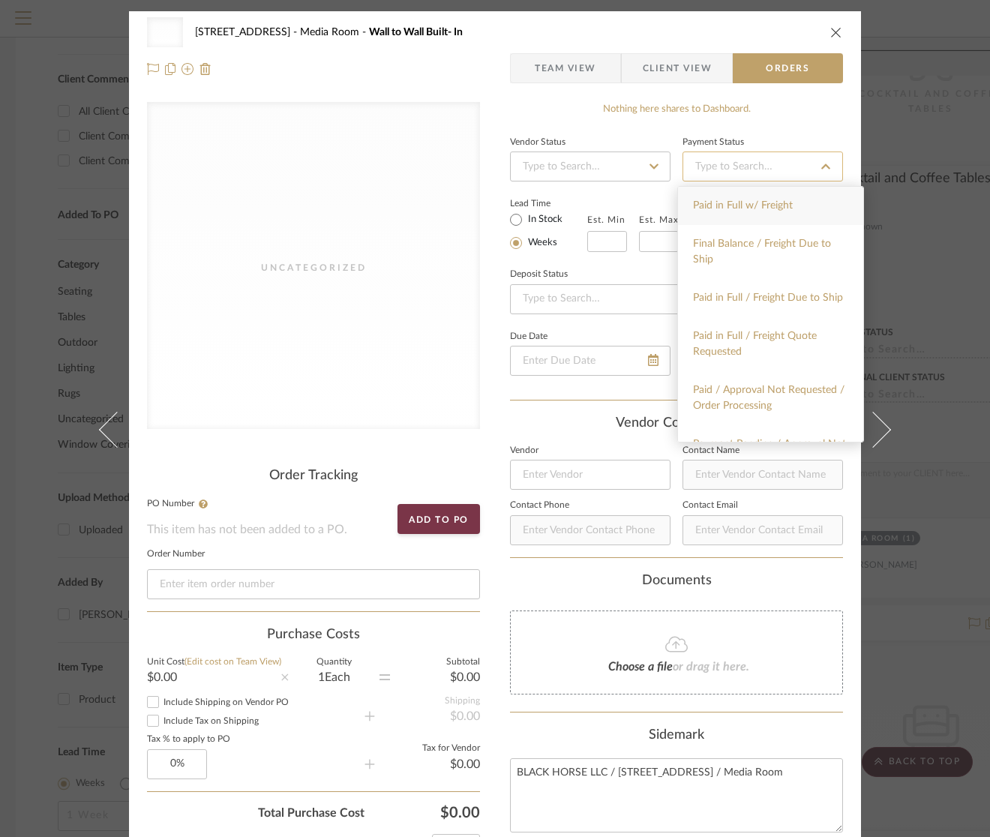
click at [755, 166] on input at bounding box center [762, 166] width 160 height 30
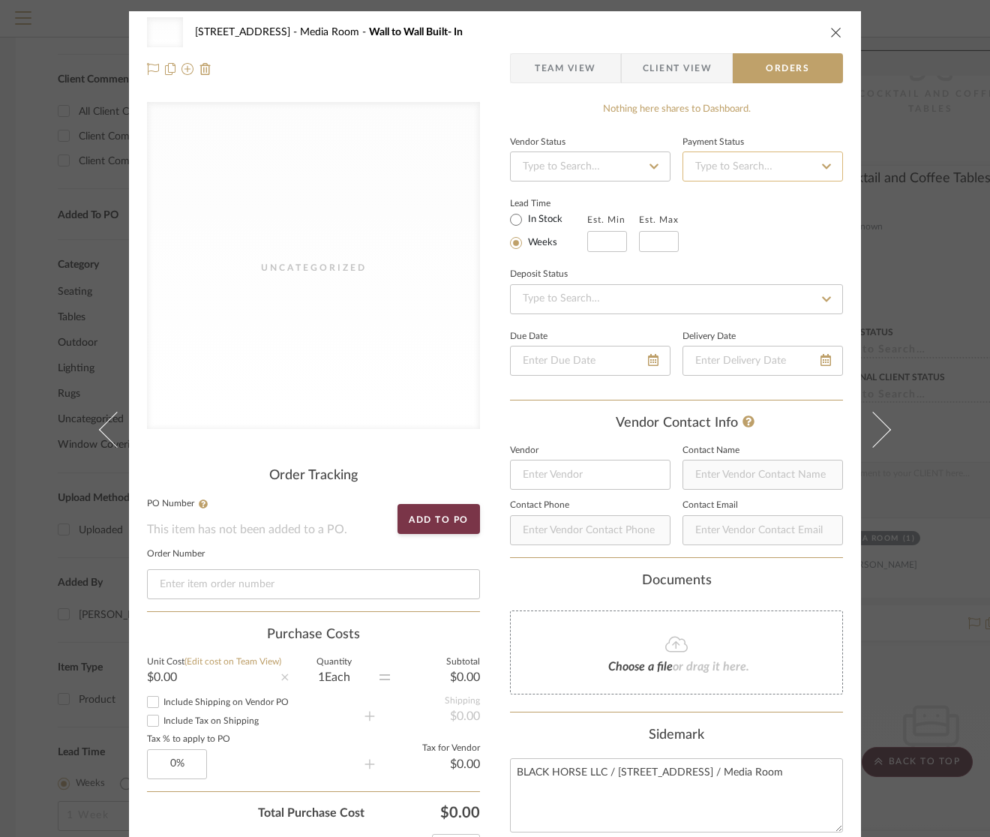
click at [748, 166] on input at bounding box center [762, 166] width 160 height 30
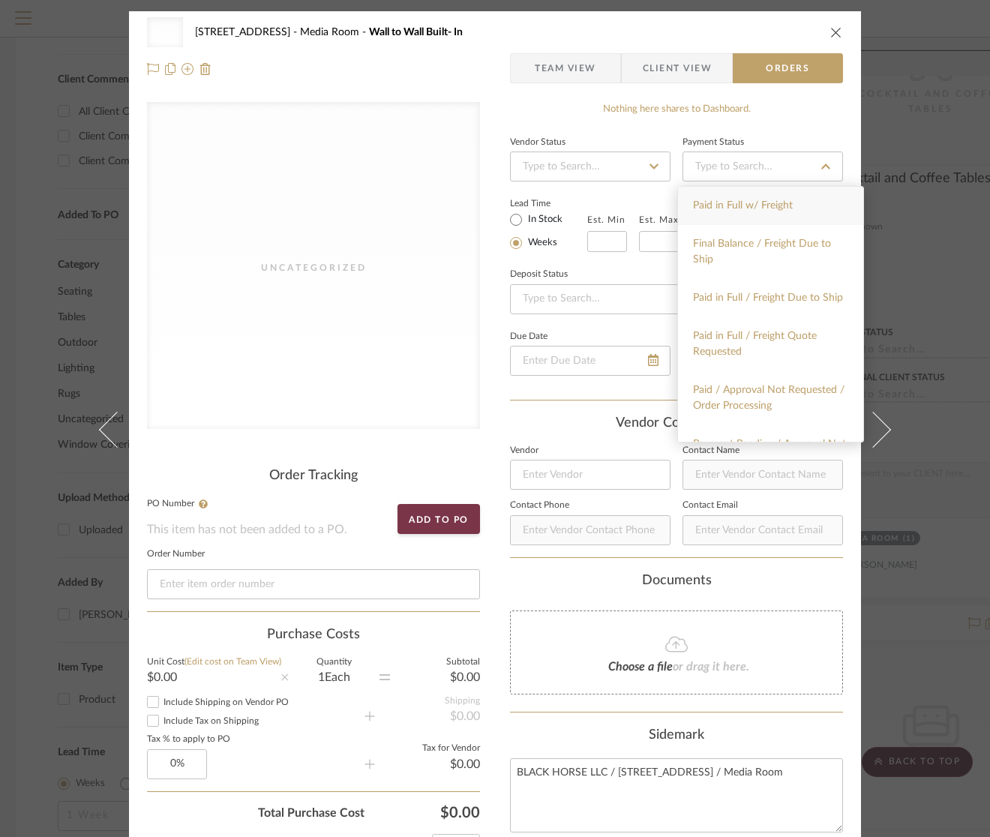
click at [711, 106] on div "Nothing here shares to Dashboard." at bounding box center [676, 109] width 333 height 15
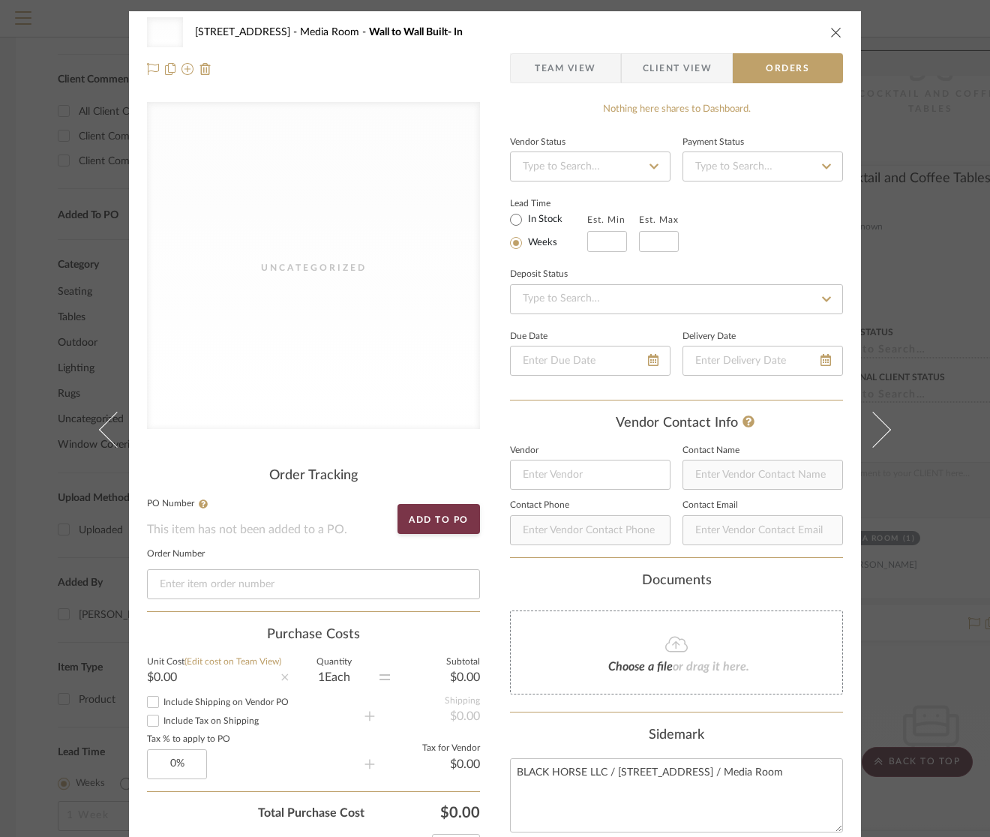
click at [830, 34] on icon "close" at bounding box center [836, 32] width 12 height 12
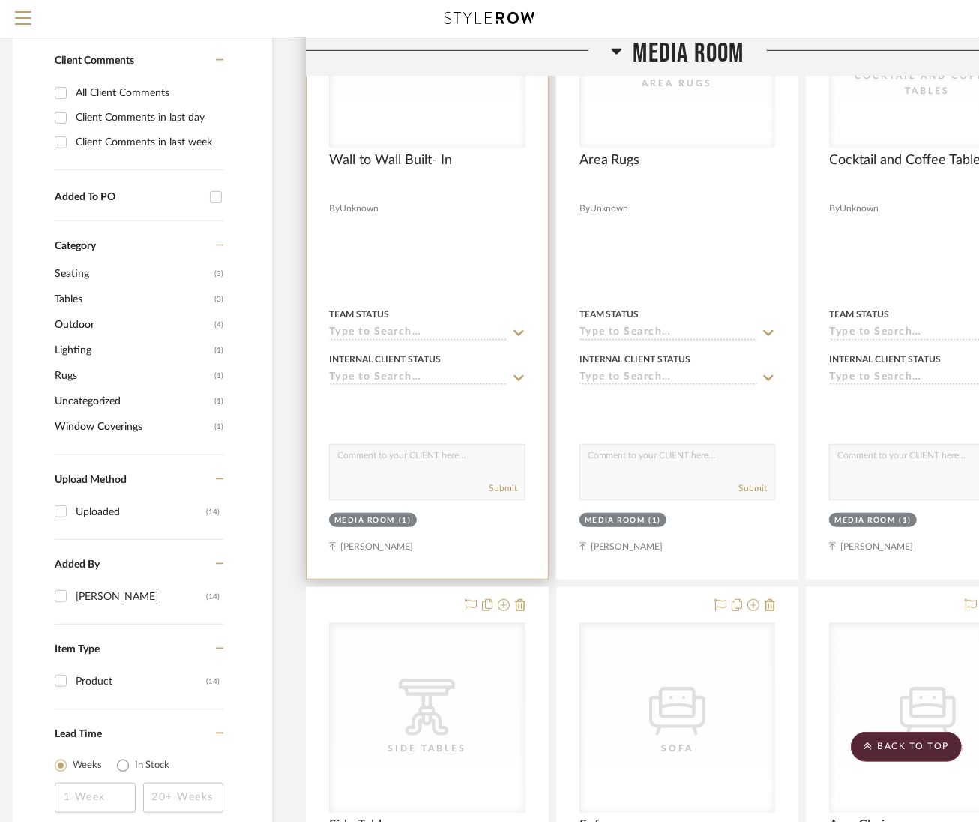
scroll to position [519, 10]
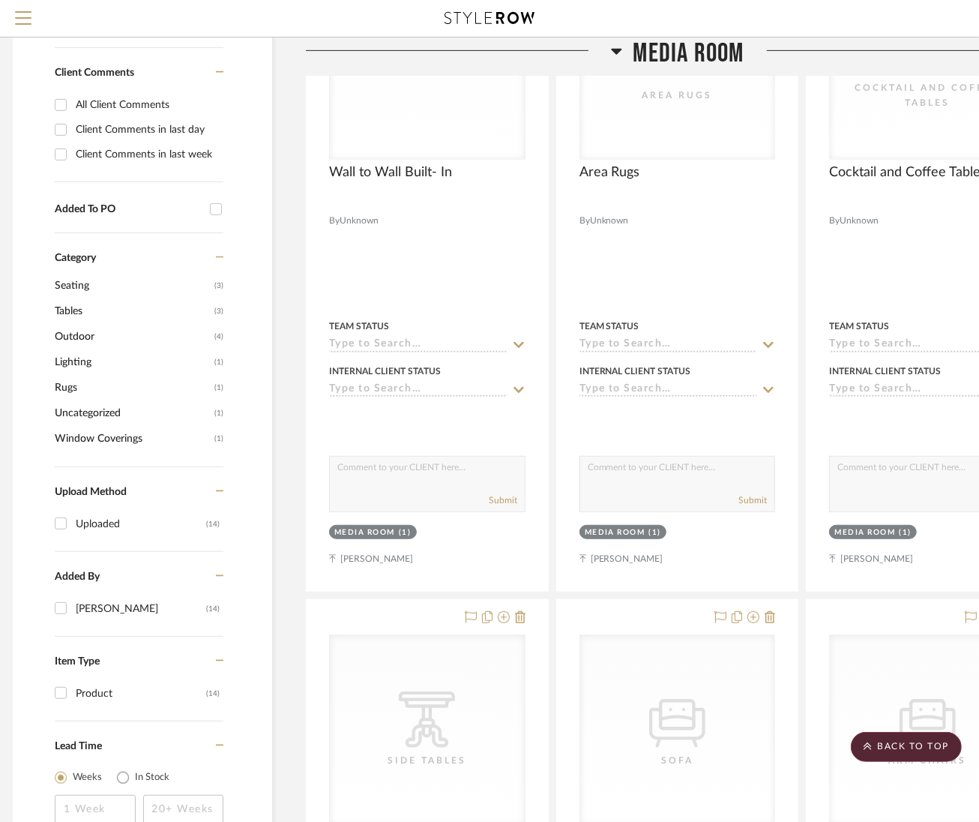
click at [617, 45] on icon at bounding box center [616, 51] width 11 height 18
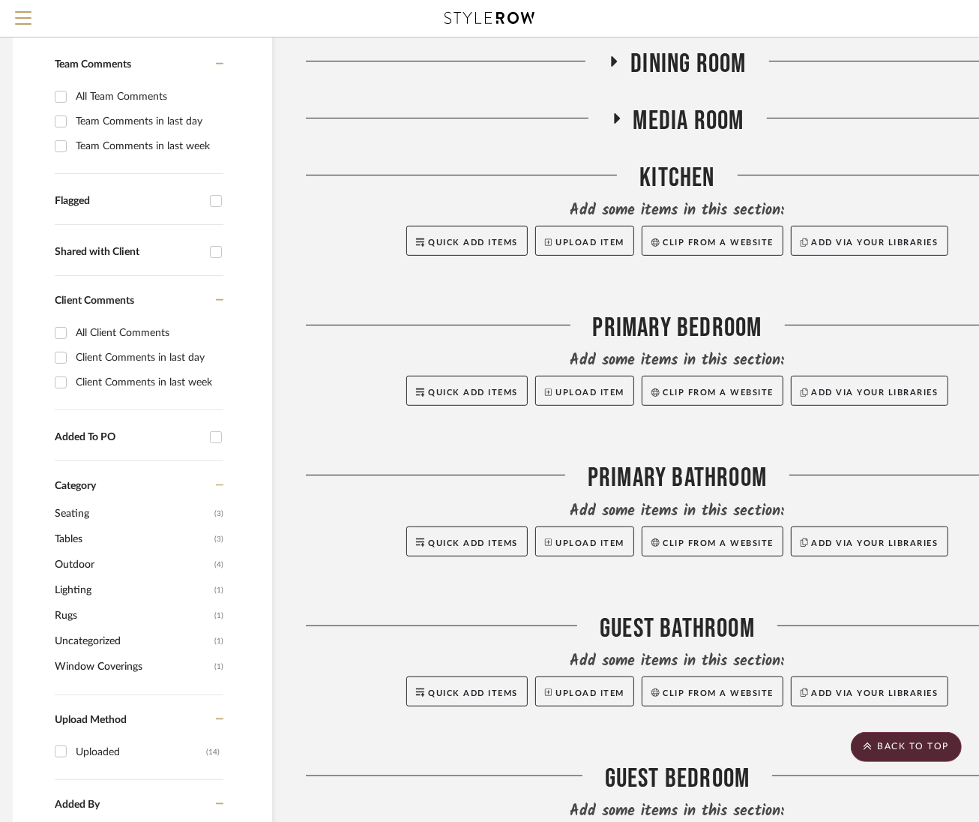
scroll to position [195, 10]
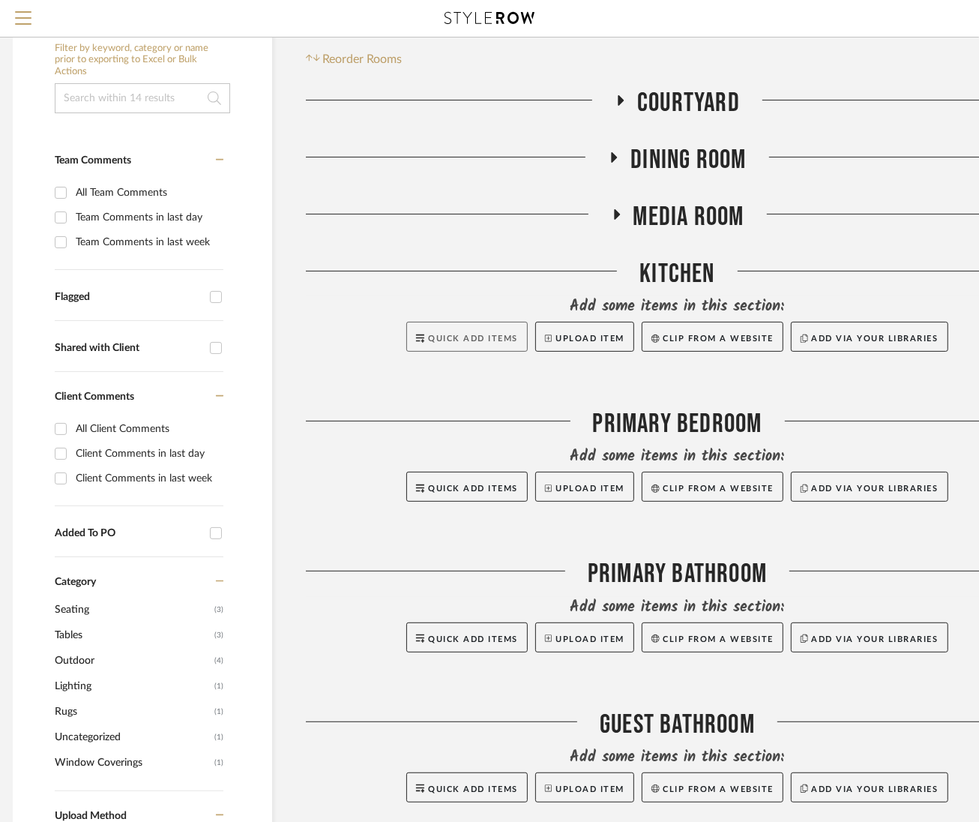
click at [489, 331] on button "Quick Add Items" at bounding box center [466, 337] width 121 height 30
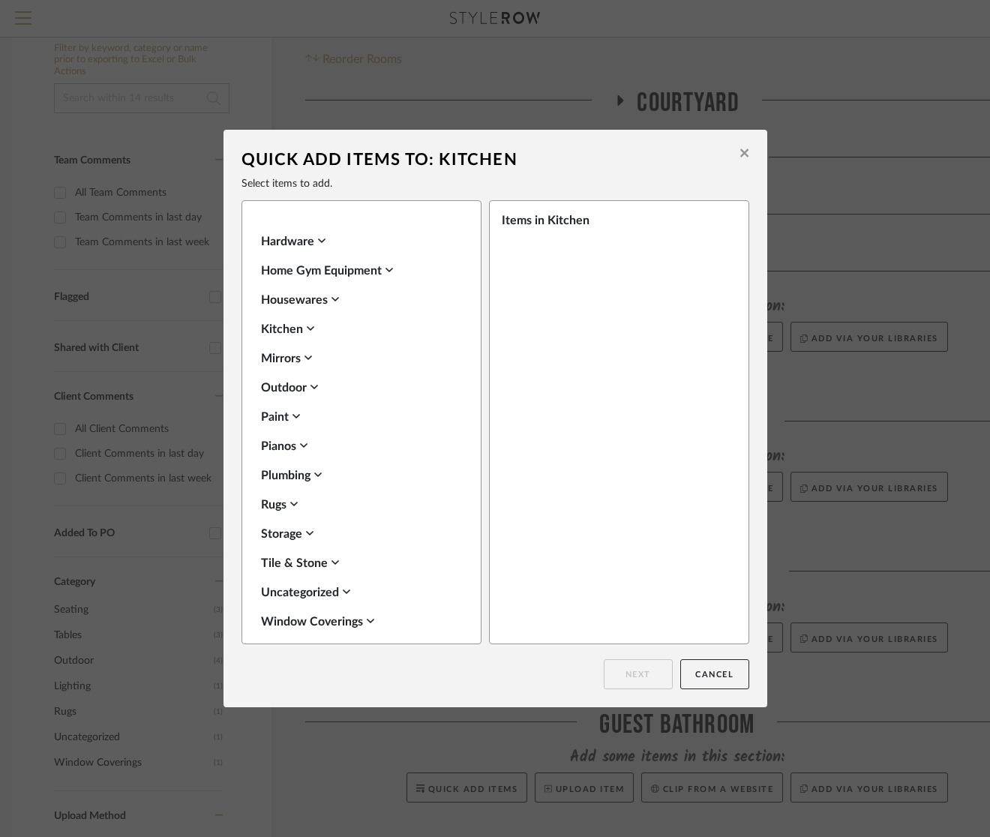
scroll to position [1035, 0]
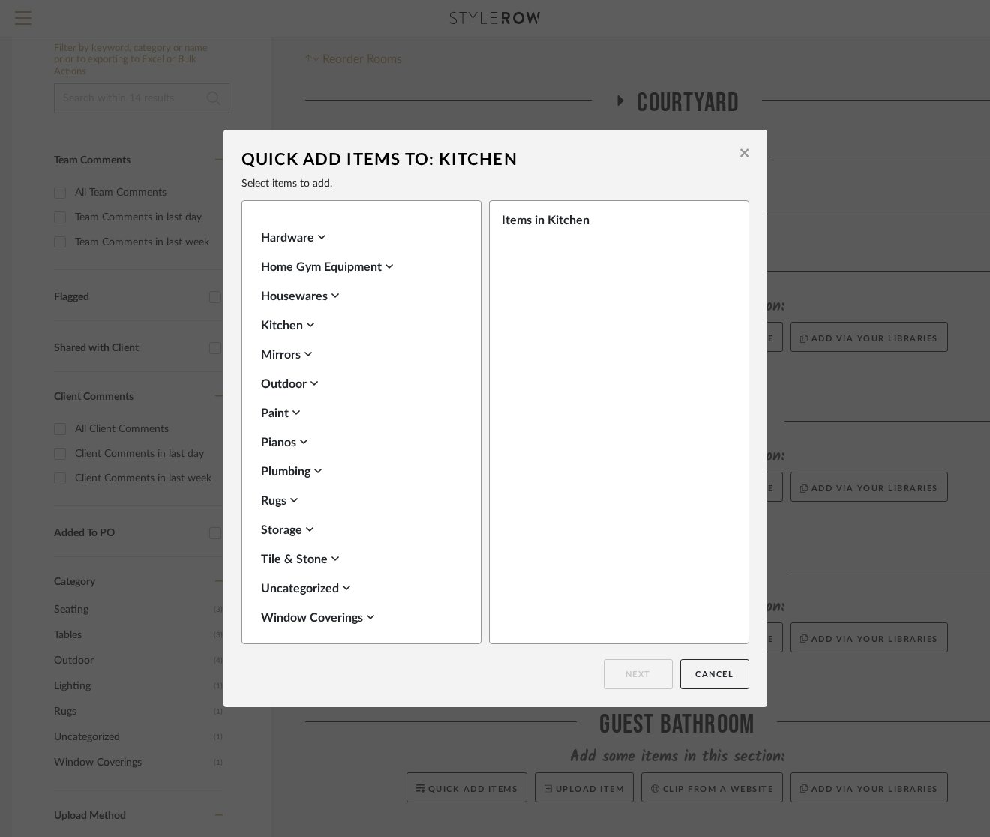
click at [283, 405] on div "Paint" at bounding box center [357, 413] width 193 height 18
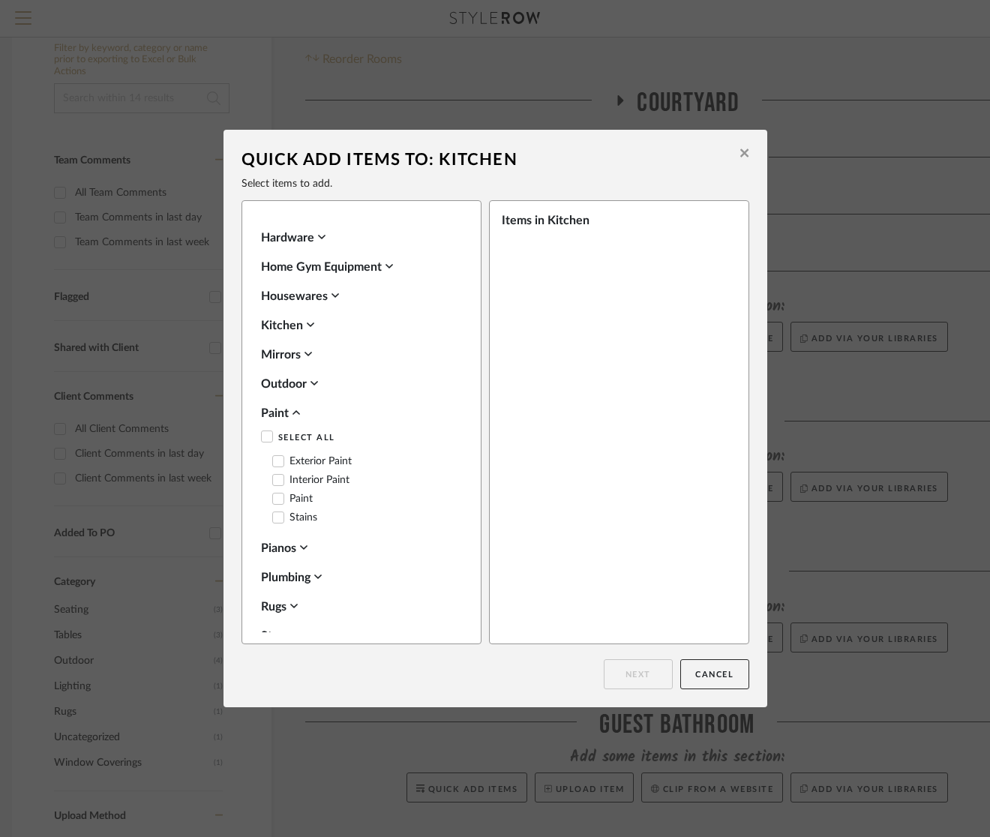
click at [273, 512] on icon at bounding box center [278, 517] width 10 height 10
click at [292, 407] on fa-icon at bounding box center [295, 413] width 7 height 12
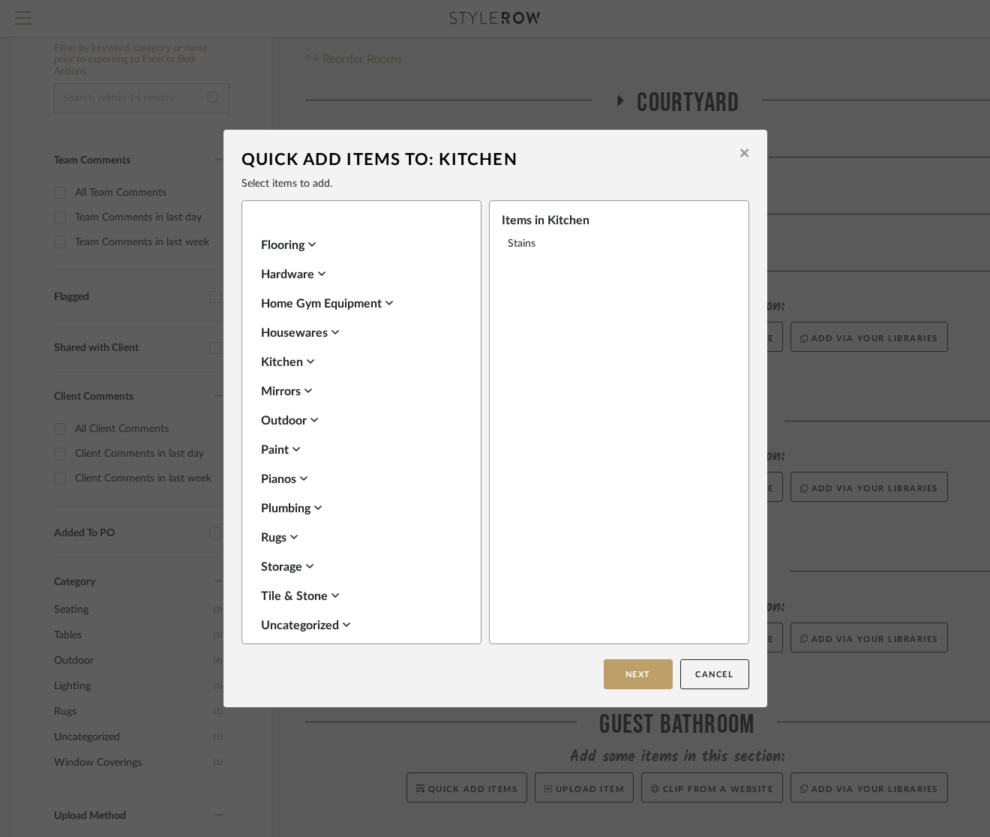
scroll to position [1005, 0]
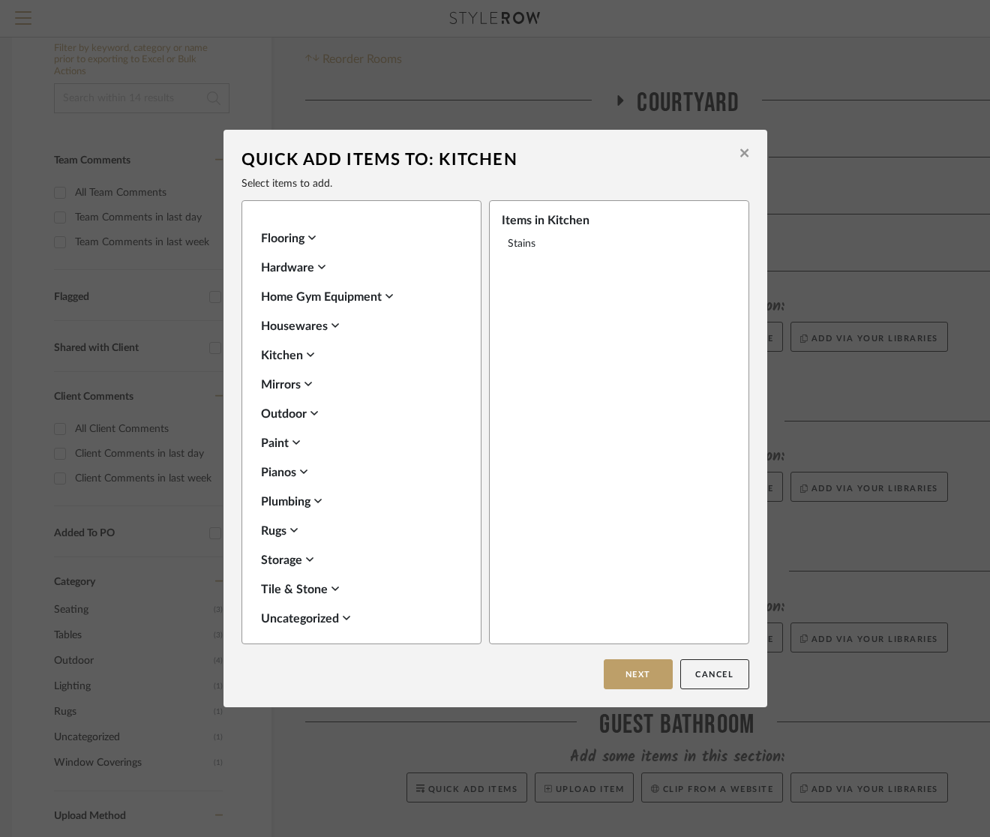
click at [306, 585] on div "Tile & Stone" at bounding box center [357, 589] width 193 height 18
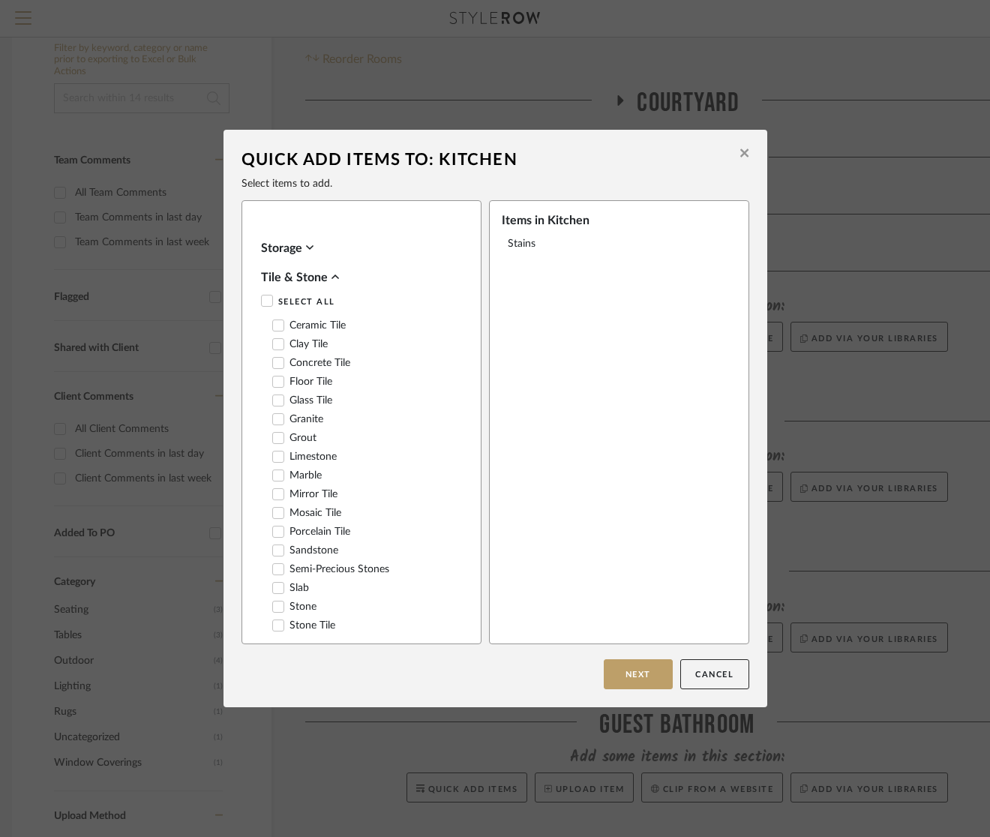
click at [311, 271] on div "Tile & Stone" at bounding box center [357, 277] width 193 height 18
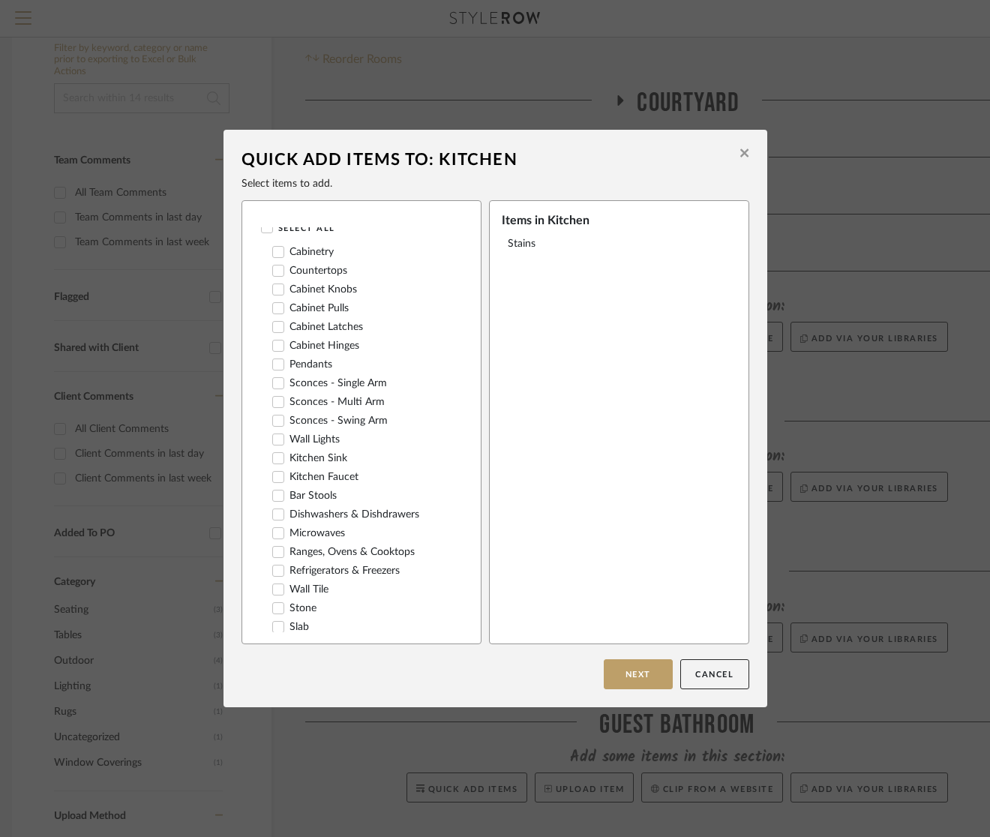
scroll to position [0, 0]
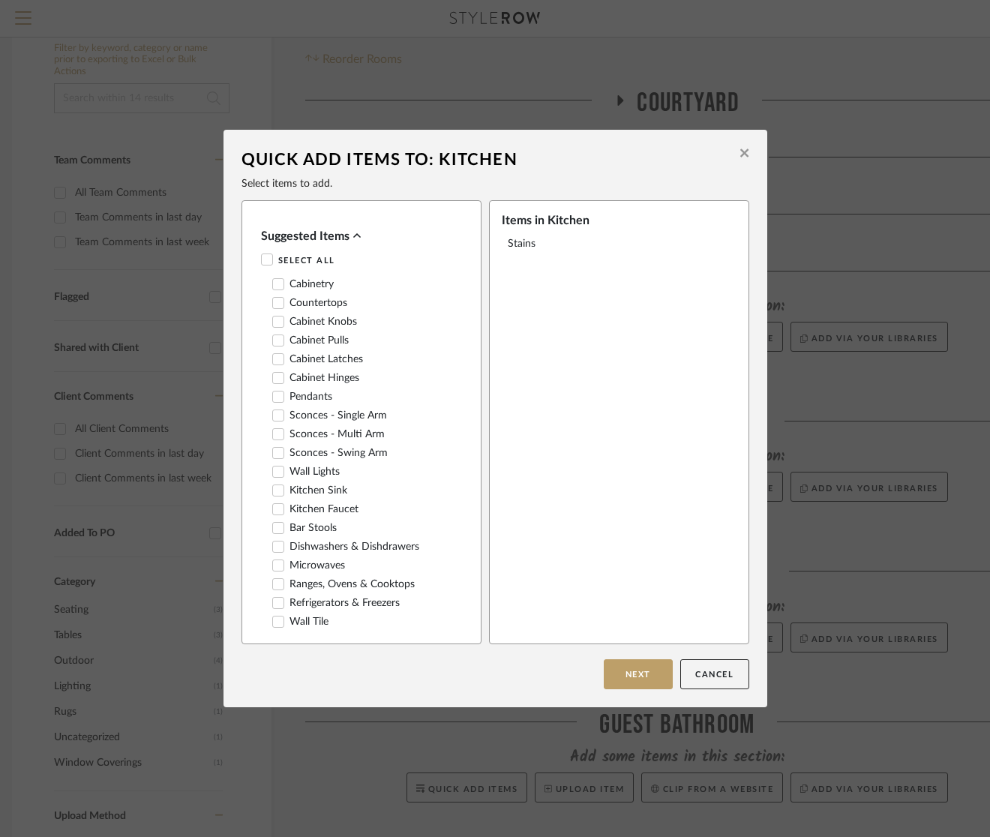
click at [318, 231] on div "Suggested Items" at bounding box center [357, 236] width 193 height 18
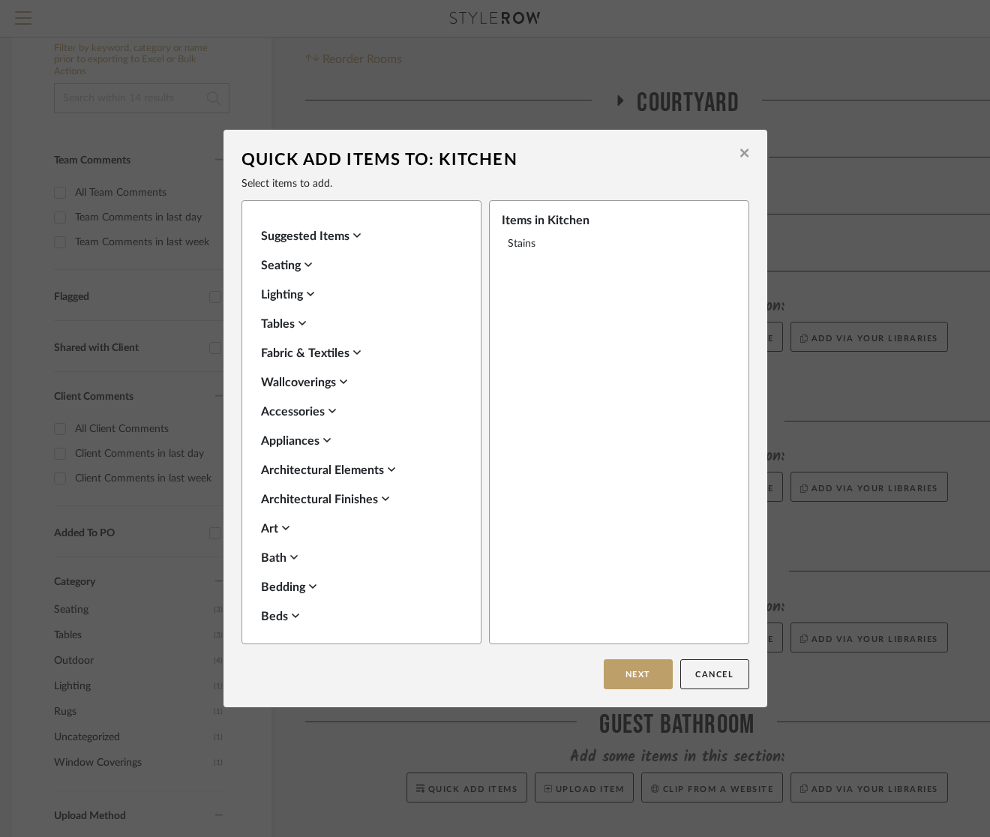
click at [290, 263] on div "Seating" at bounding box center [357, 265] width 193 height 18
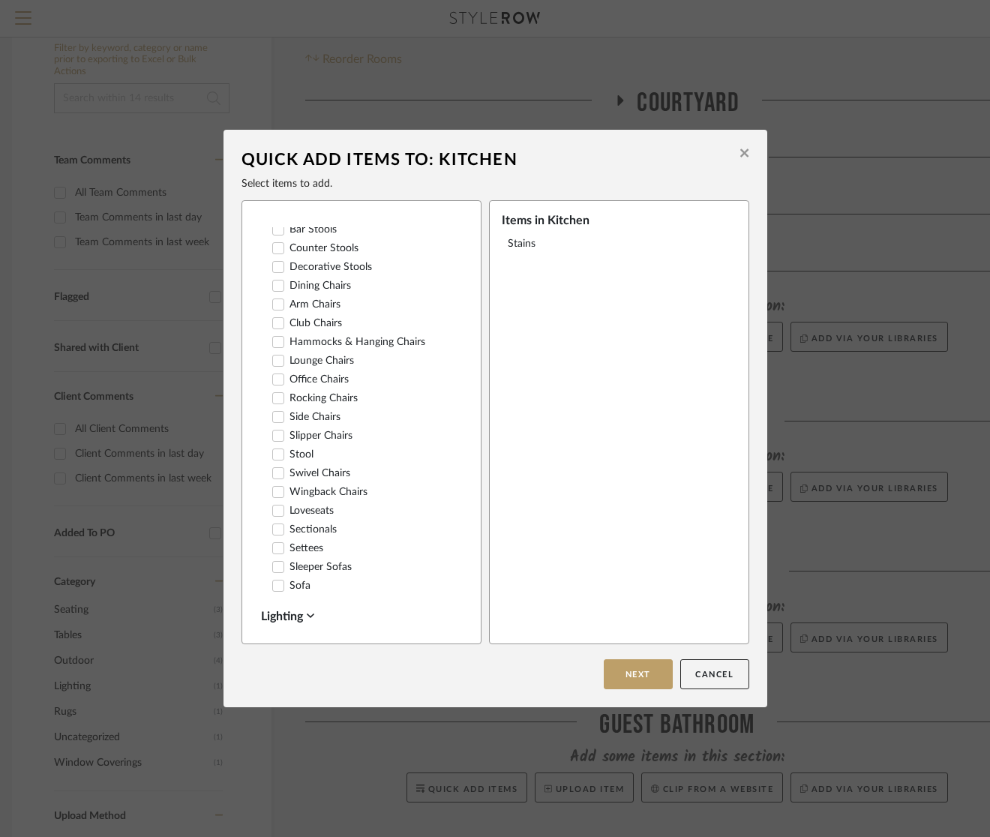
scroll to position [202, 0]
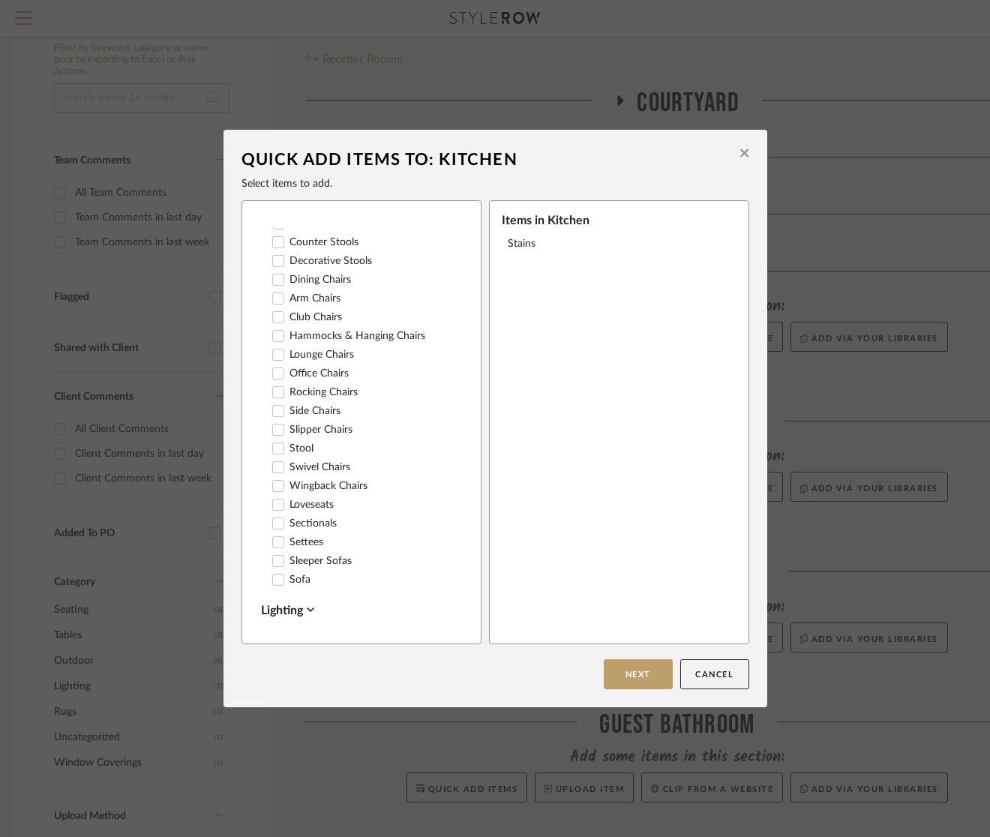
click at [274, 446] on icon at bounding box center [278, 448] width 10 height 10
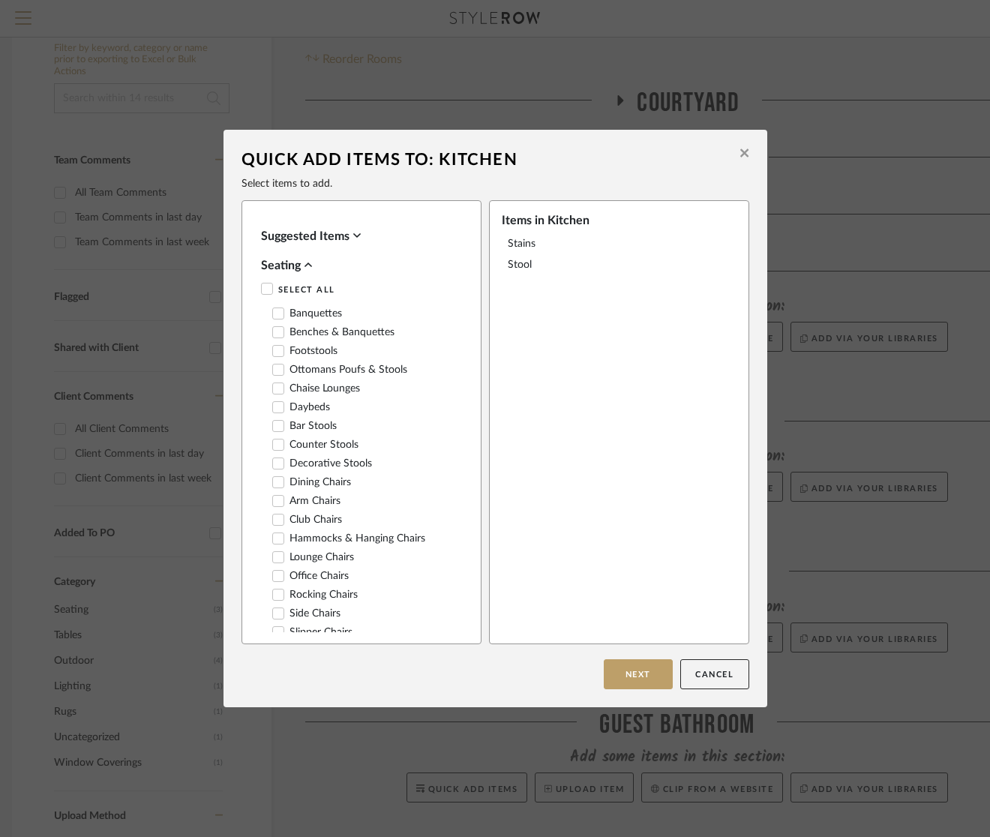
click at [304, 259] on fa-icon at bounding box center [307, 265] width 7 height 12
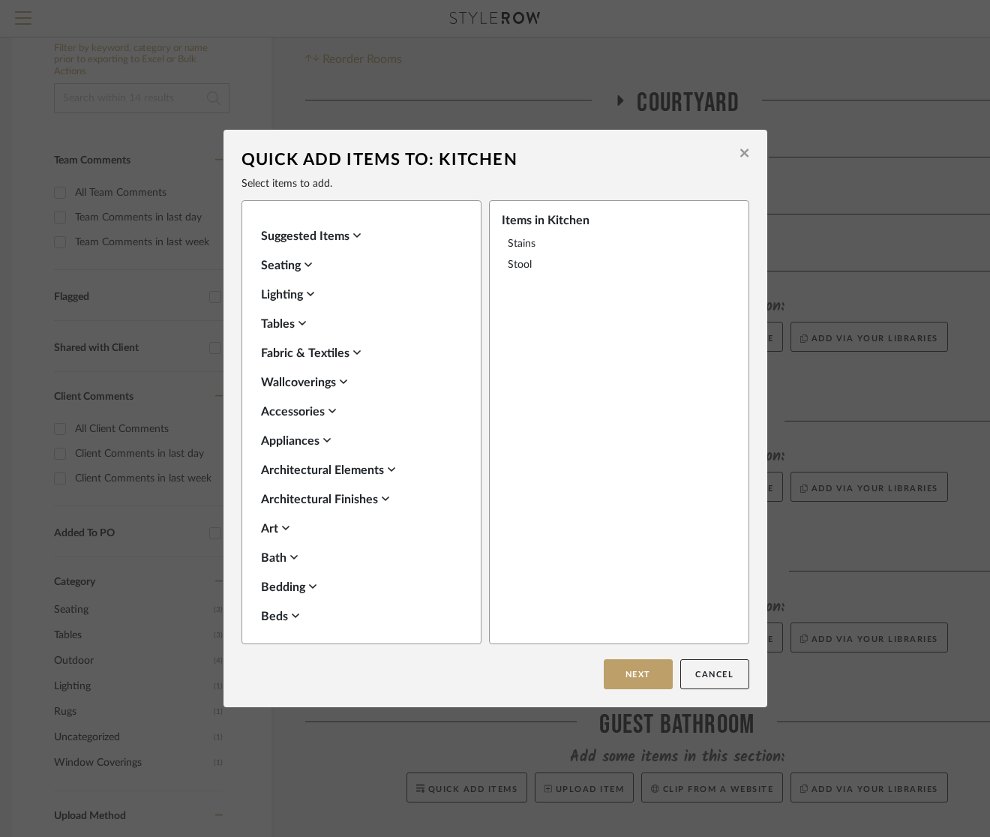
click at [312, 433] on div "Appliances" at bounding box center [357, 441] width 193 height 18
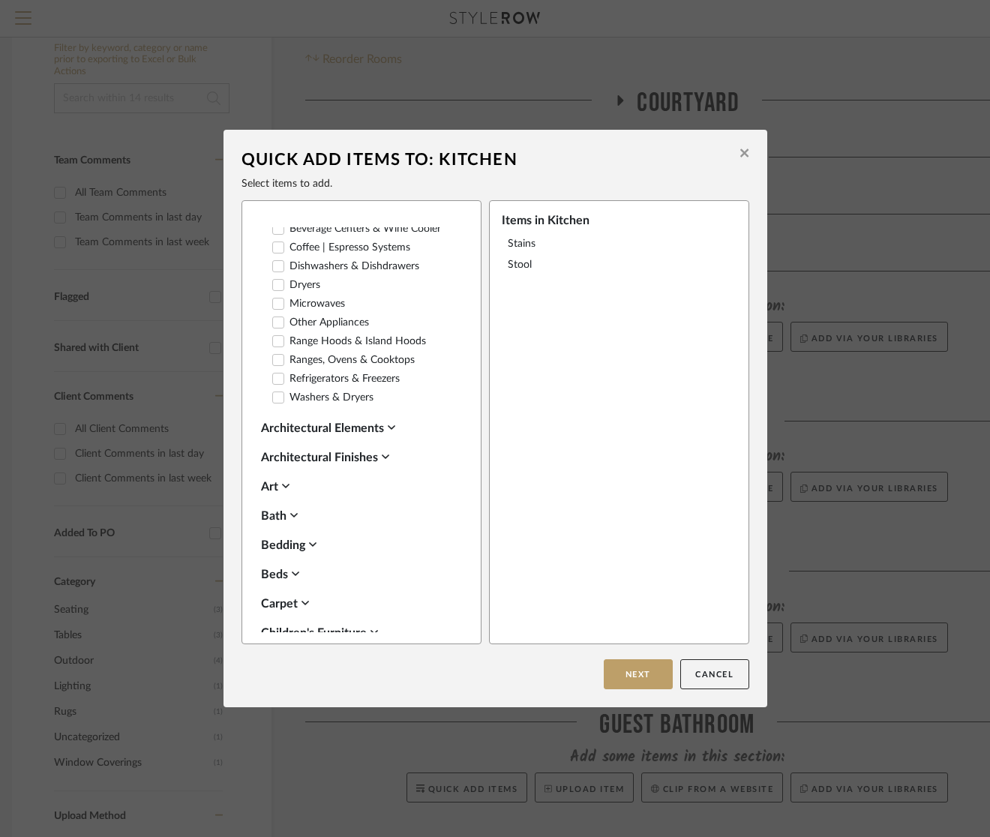
scroll to position [271, 0]
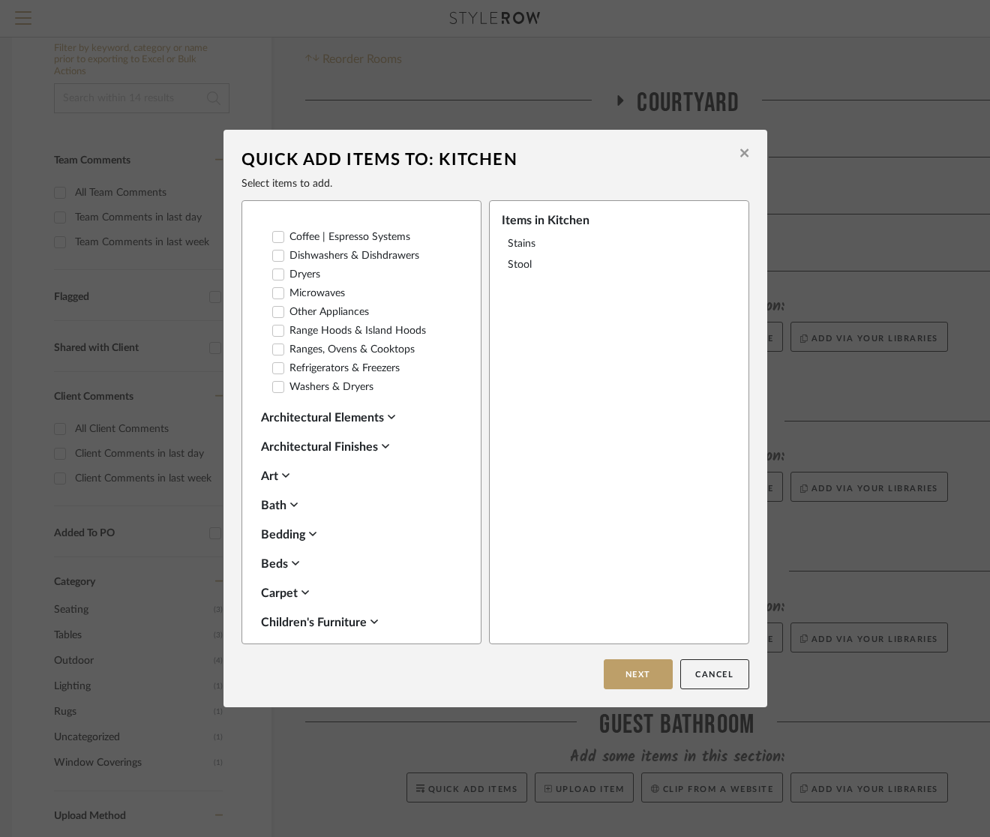
click at [274, 328] on icon at bounding box center [278, 330] width 10 height 10
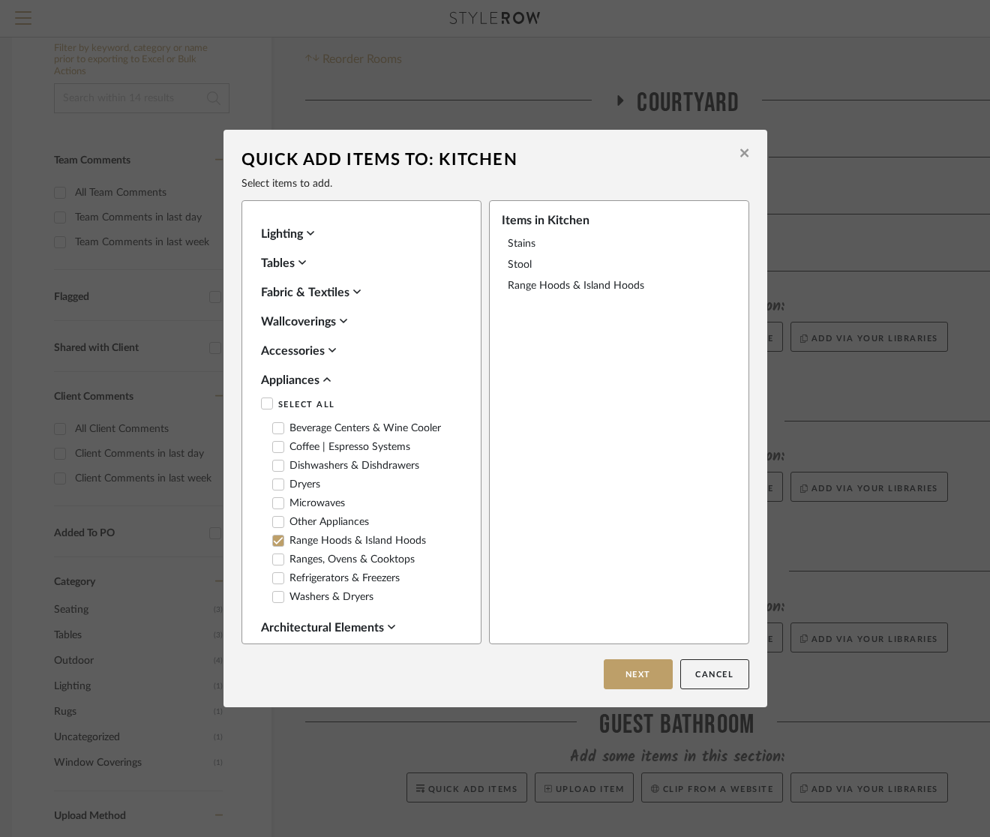
scroll to position [49, 0]
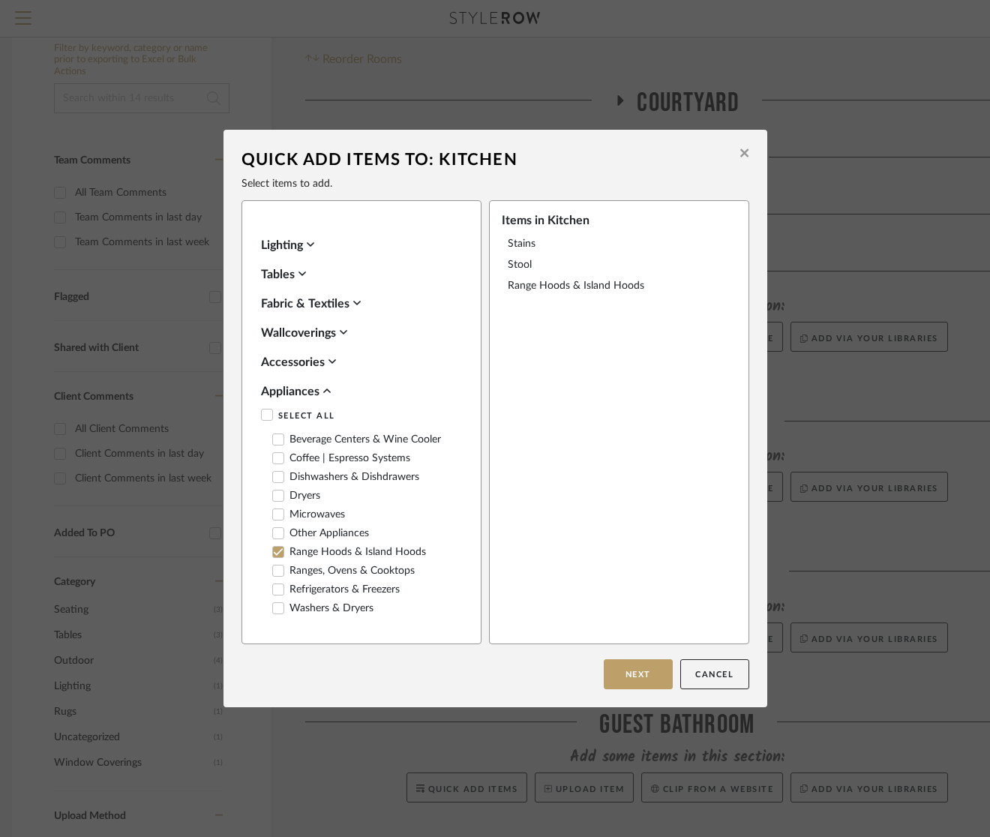
click at [292, 393] on div "Appliances" at bounding box center [357, 391] width 193 height 18
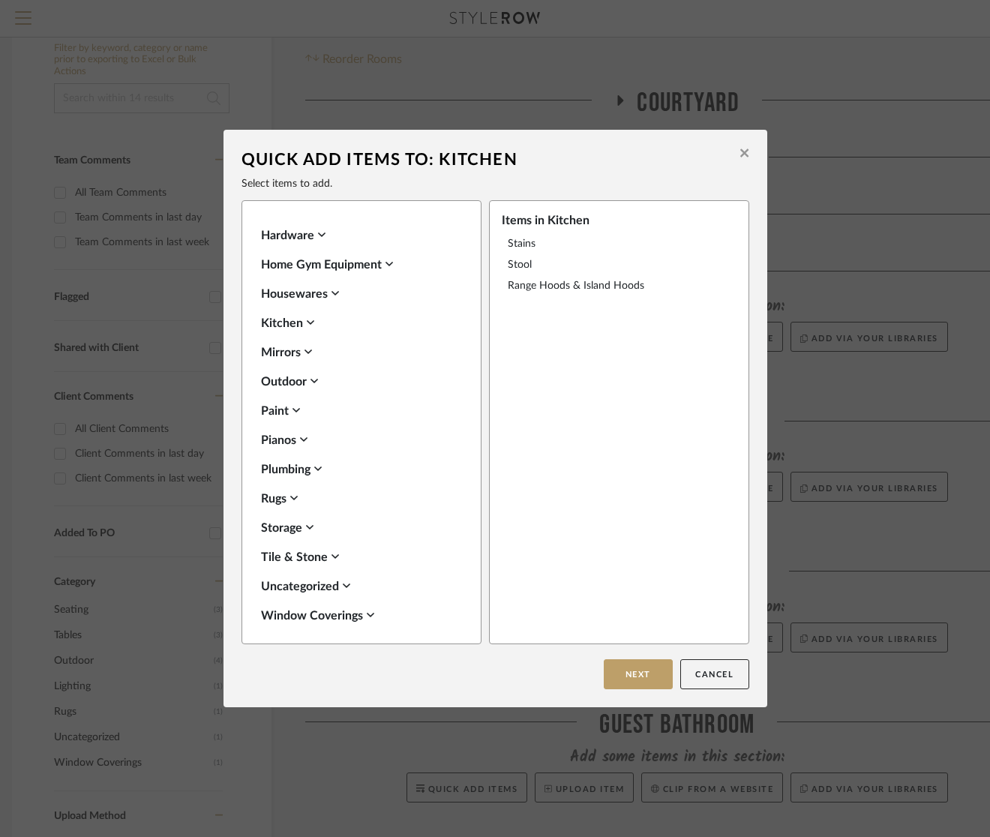
scroll to position [559, 0]
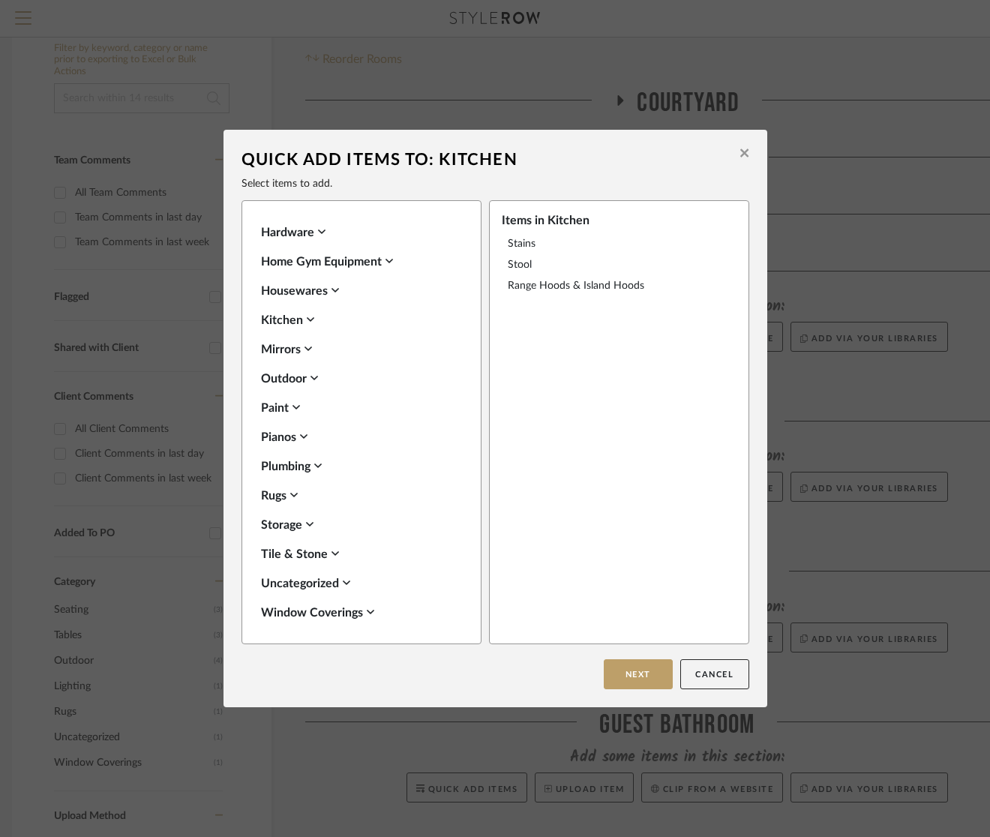
click at [297, 555] on div "Tile & Stone" at bounding box center [357, 554] width 193 height 18
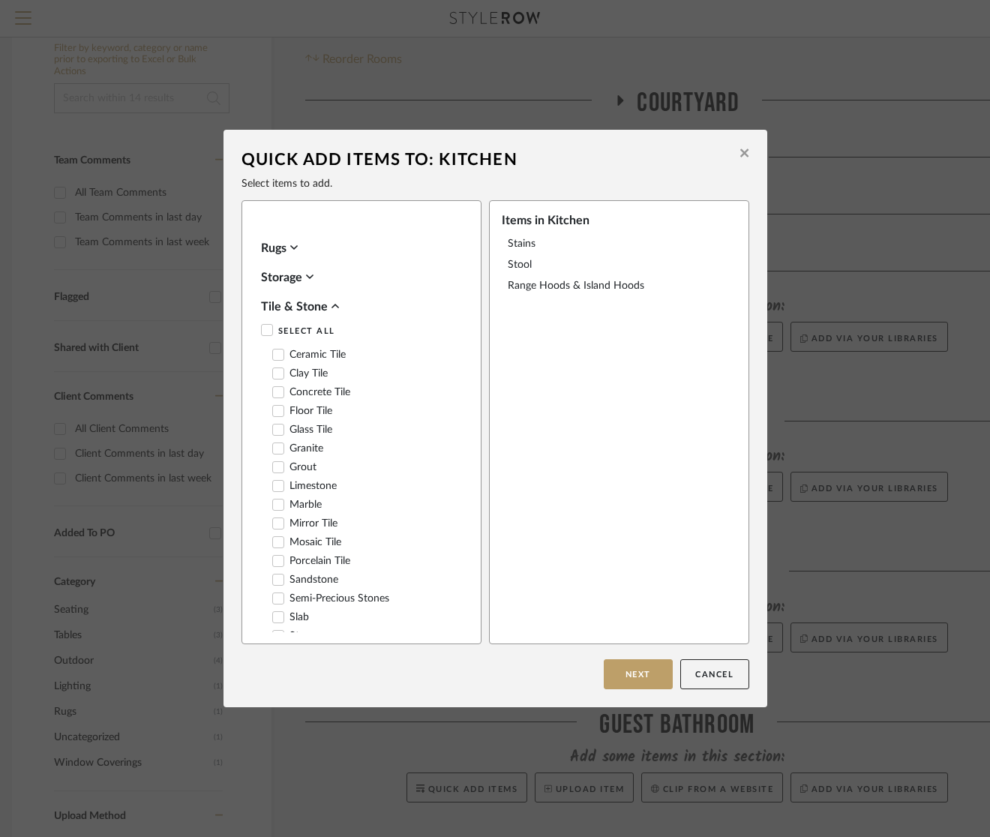
scroll to position [802, 0]
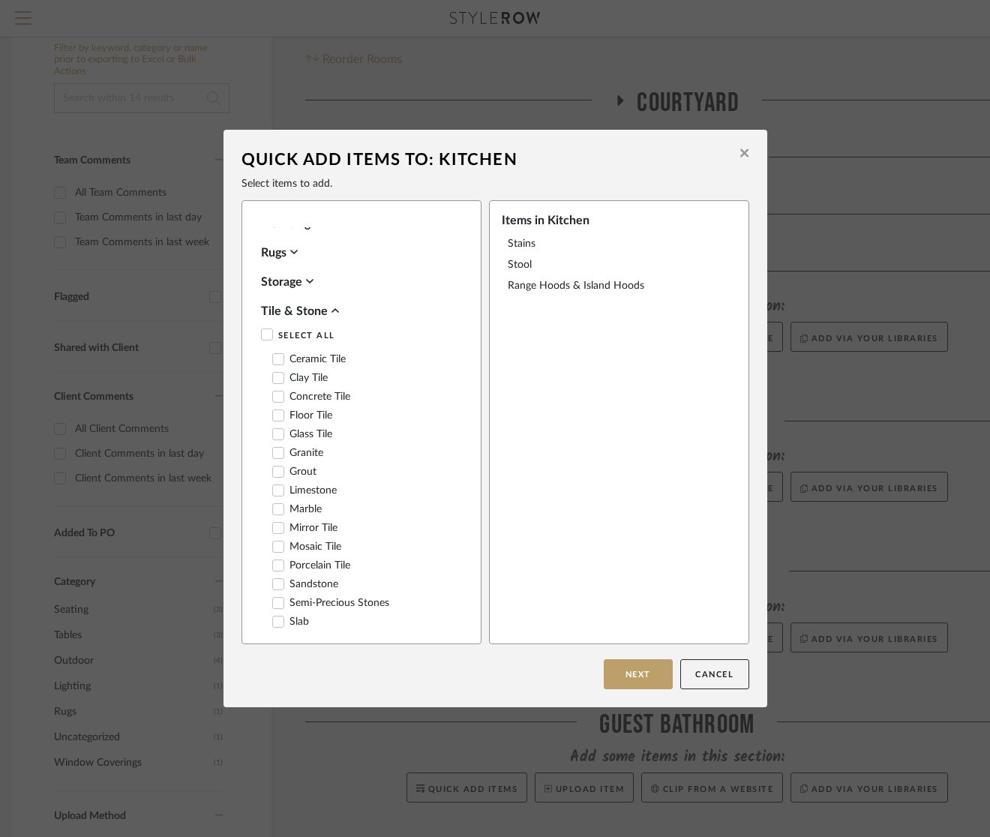
click at [298, 307] on div "Tile & Stone" at bounding box center [357, 311] width 193 height 18
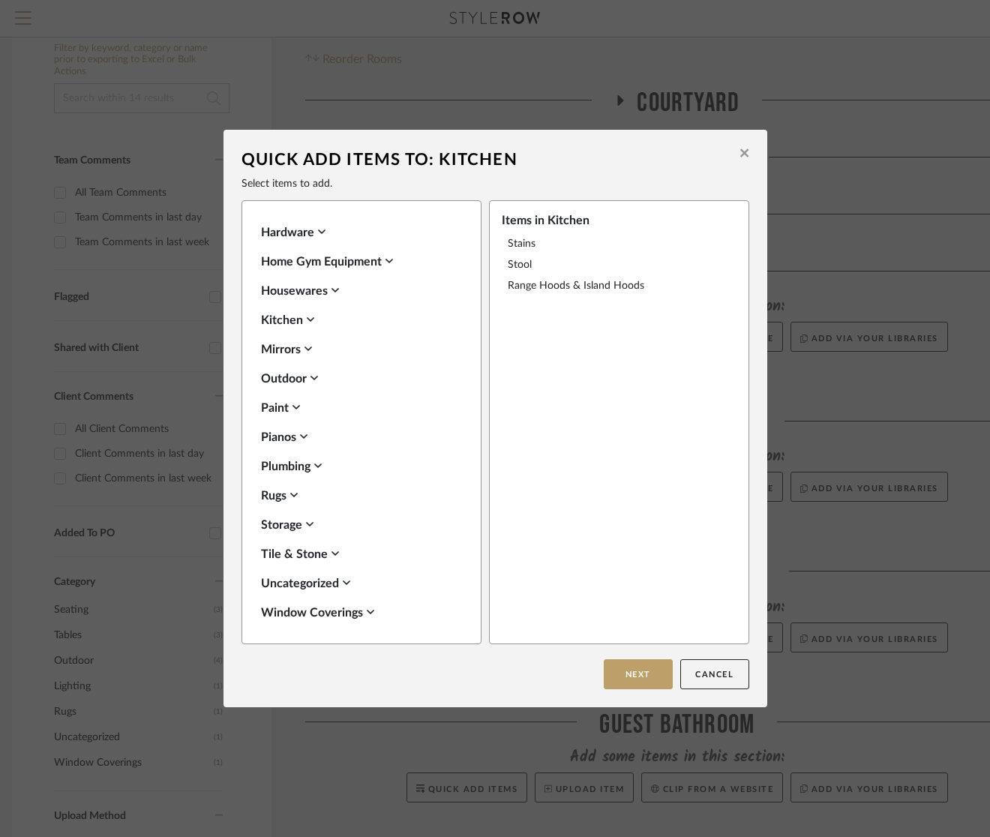
click at [301, 611] on div "Window Coverings" at bounding box center [357, 613] width 193 height 18
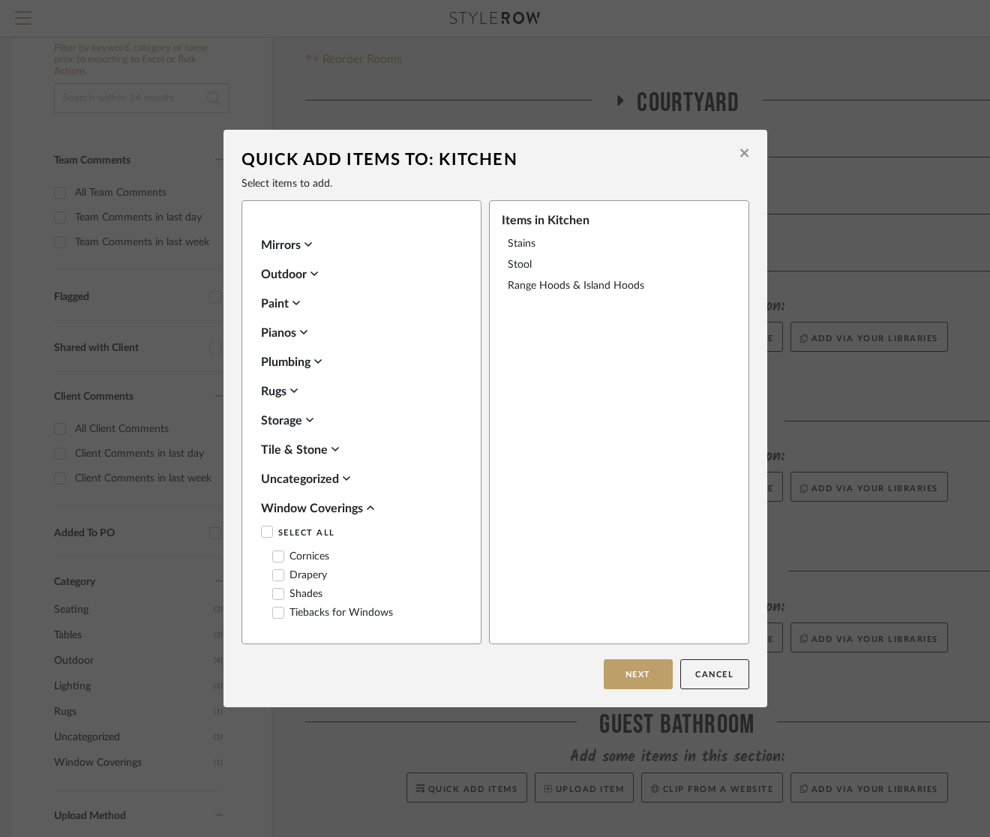
click at [305, 510] on div "Window Coverings" at bounding box center [357, 508] width 193 height 18
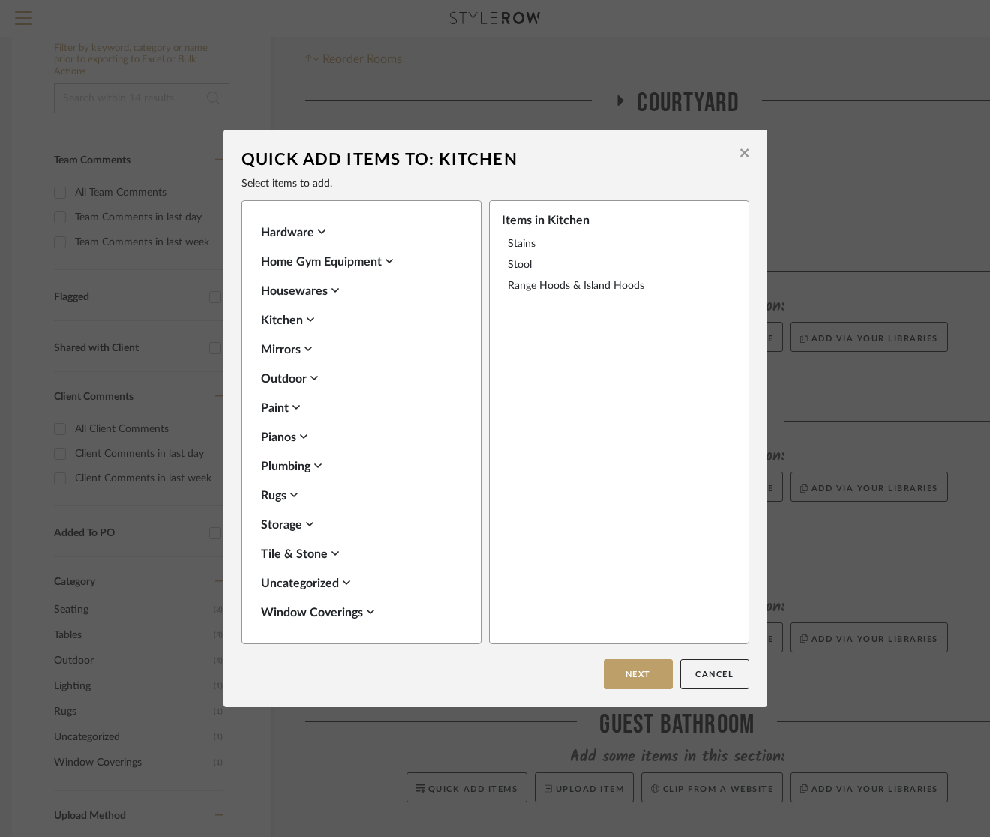
click at [301, 322] on div "Kitchen" at bounding box center [357, 320] width 193 height 18
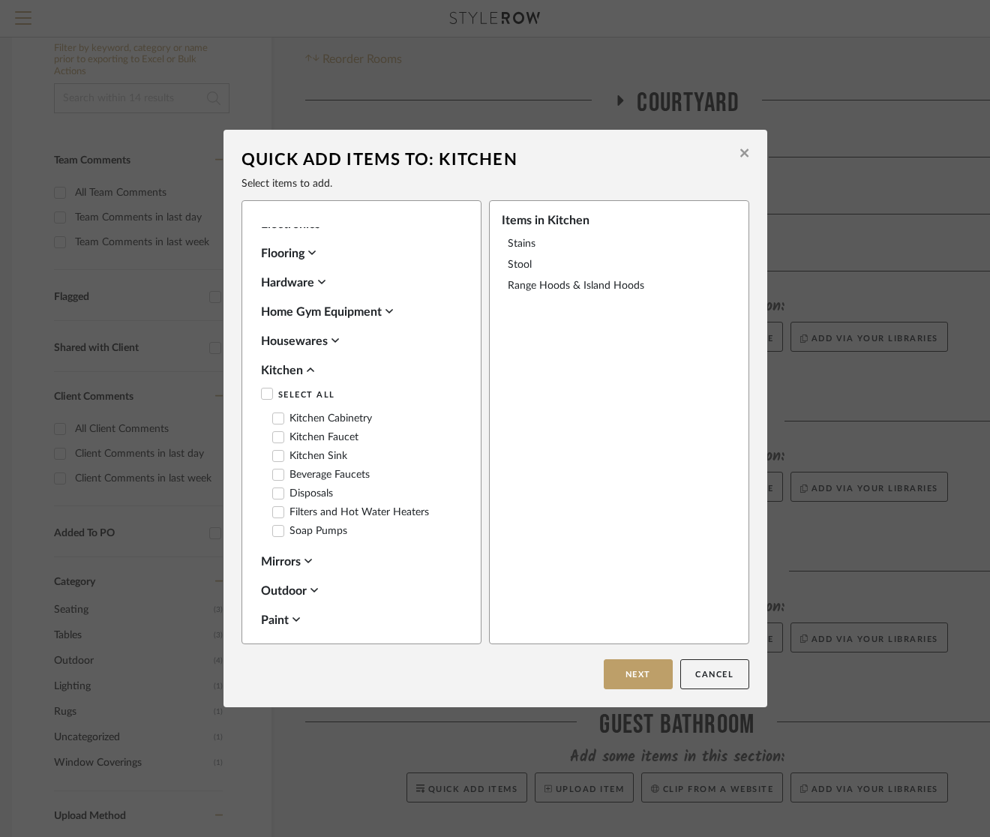
scroll to position [512, 0]
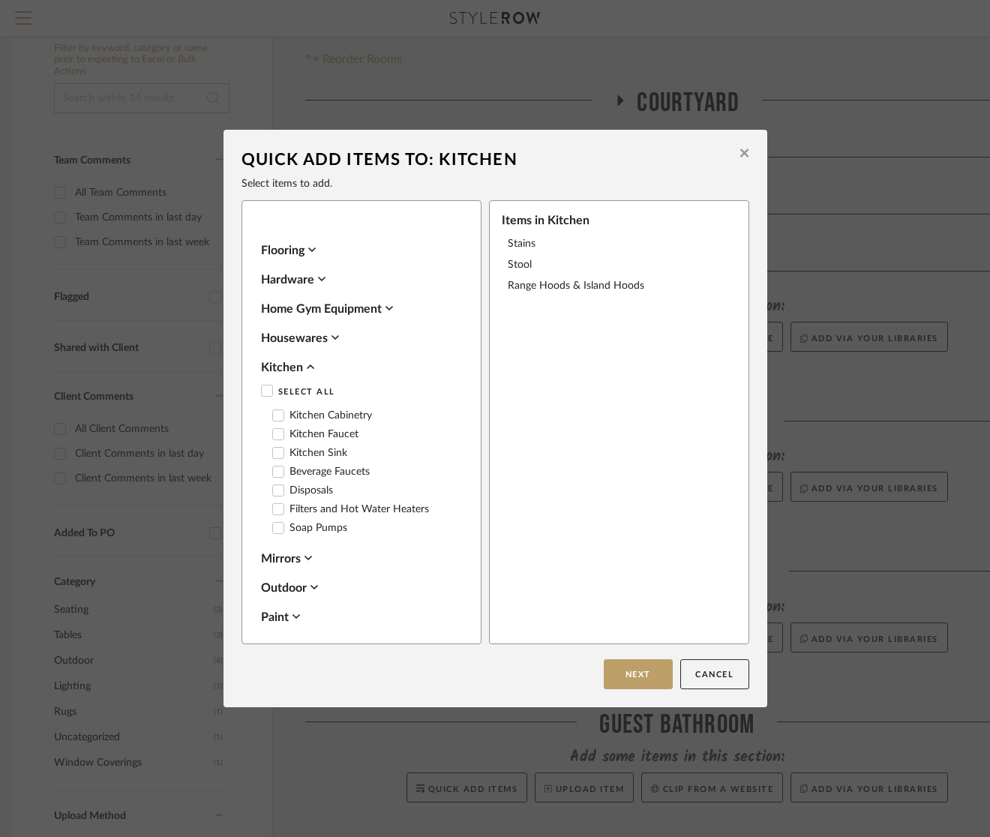
click at [298, 367] on div "Kitchen" at bounding box center [357, 367] width 193 height 18
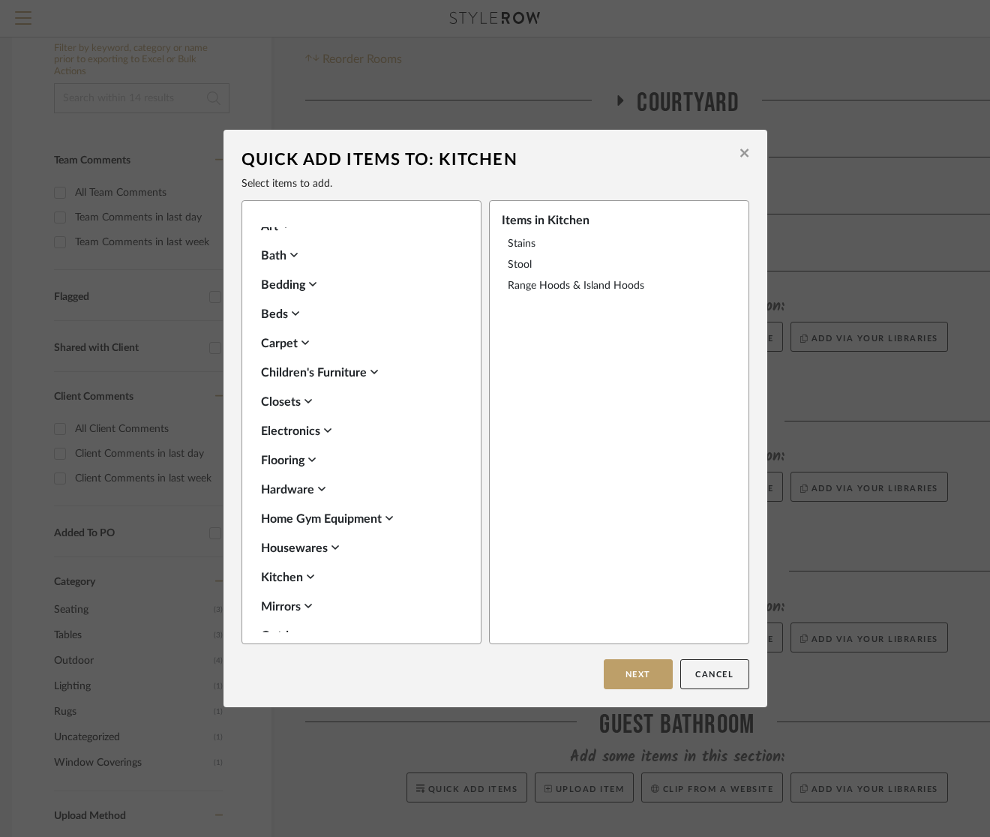
scroll to position [300, 0]
click at [295, 403] on div "Closets" at bounding box center [357, 404] width 193 height 18
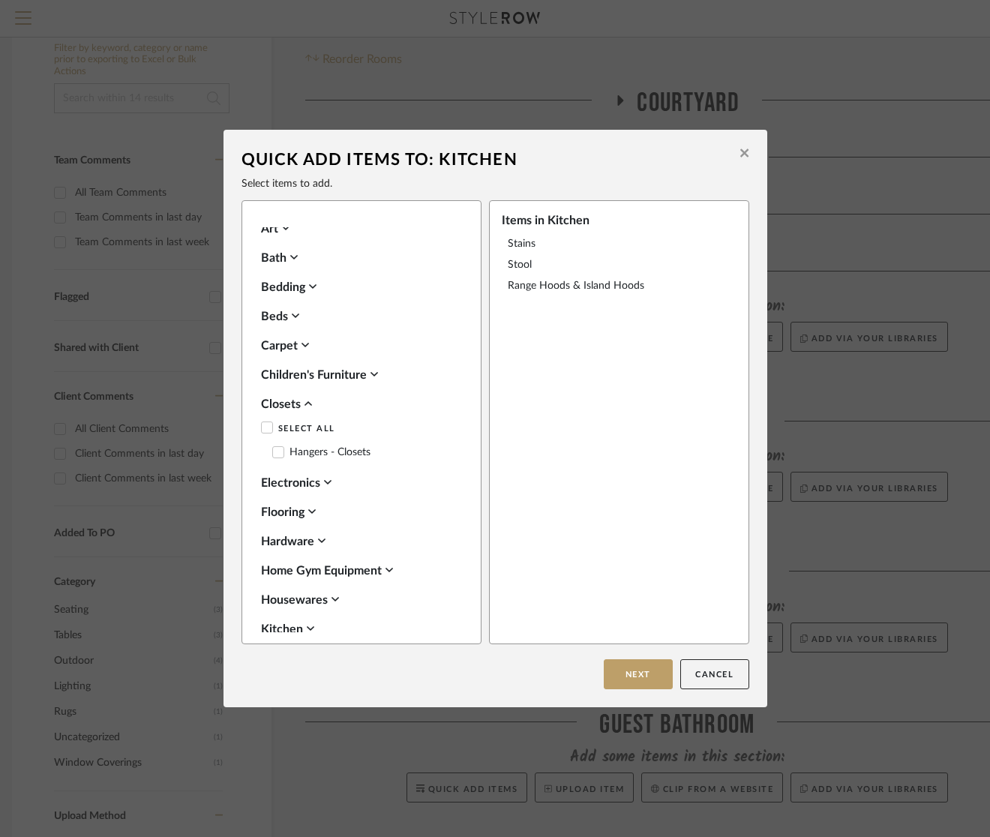
click at [295, 403] on div "Closets" at bounding box center [357, 404] width 193 height 18
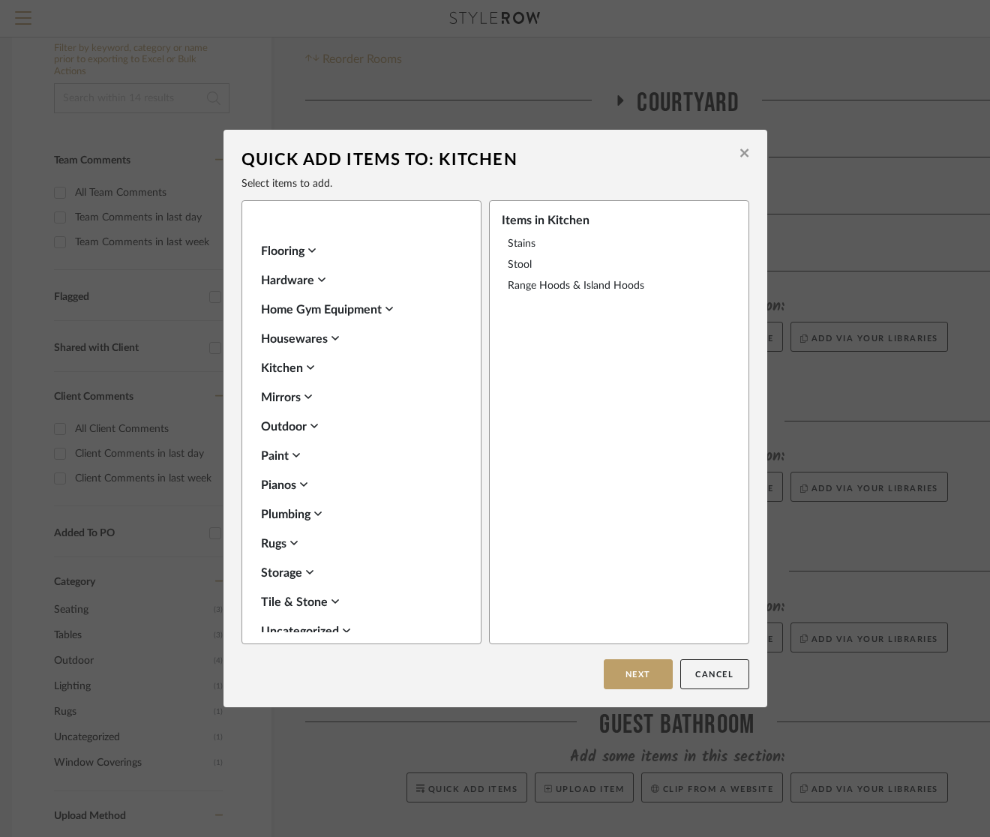
scroll to position [559, 0]
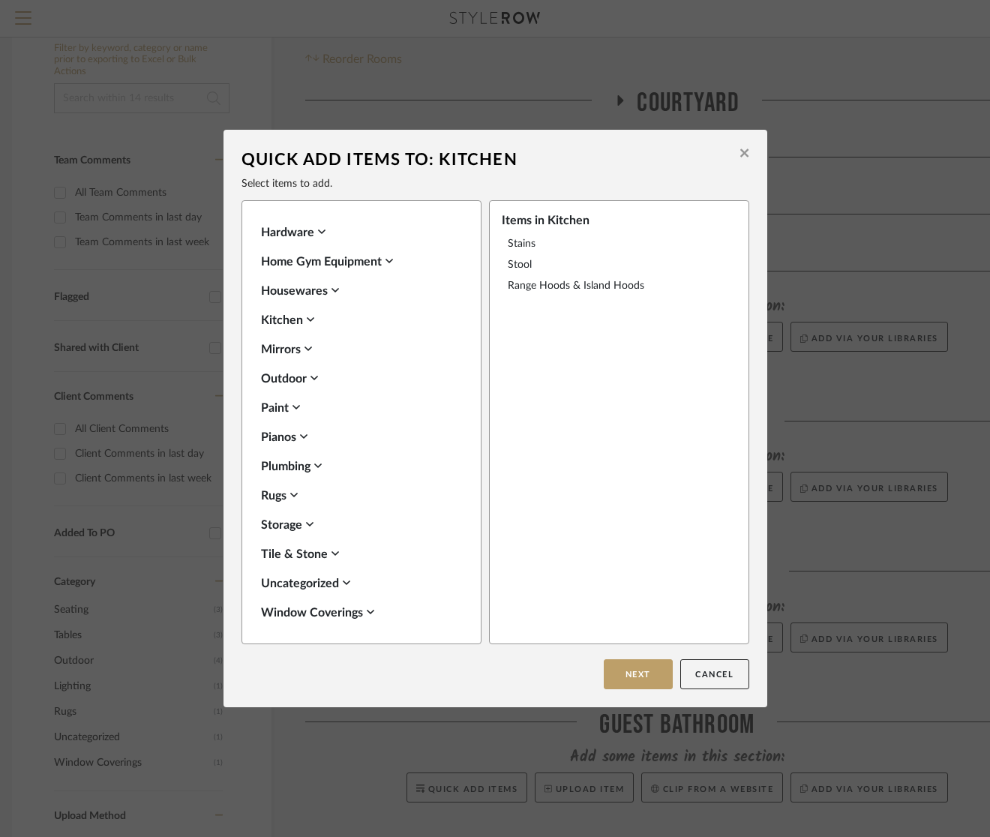
click at [305, 523] on icon at bounding box center [308, 524] width 7 height 4
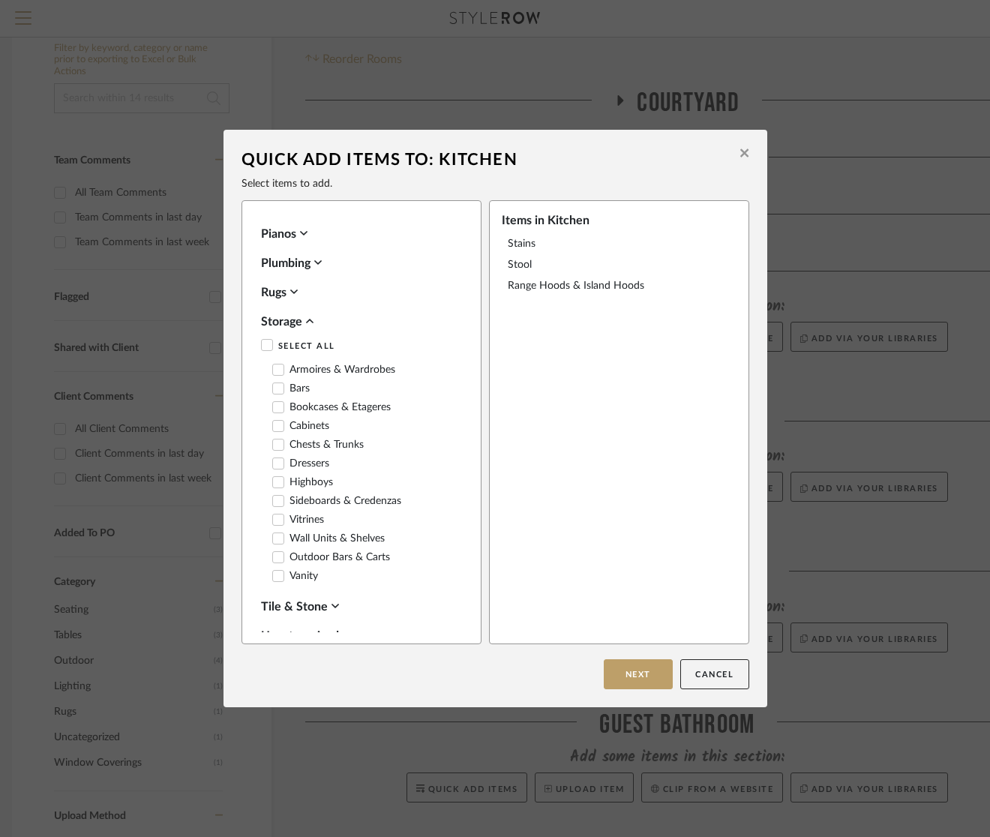
scroll to position [793, 0]
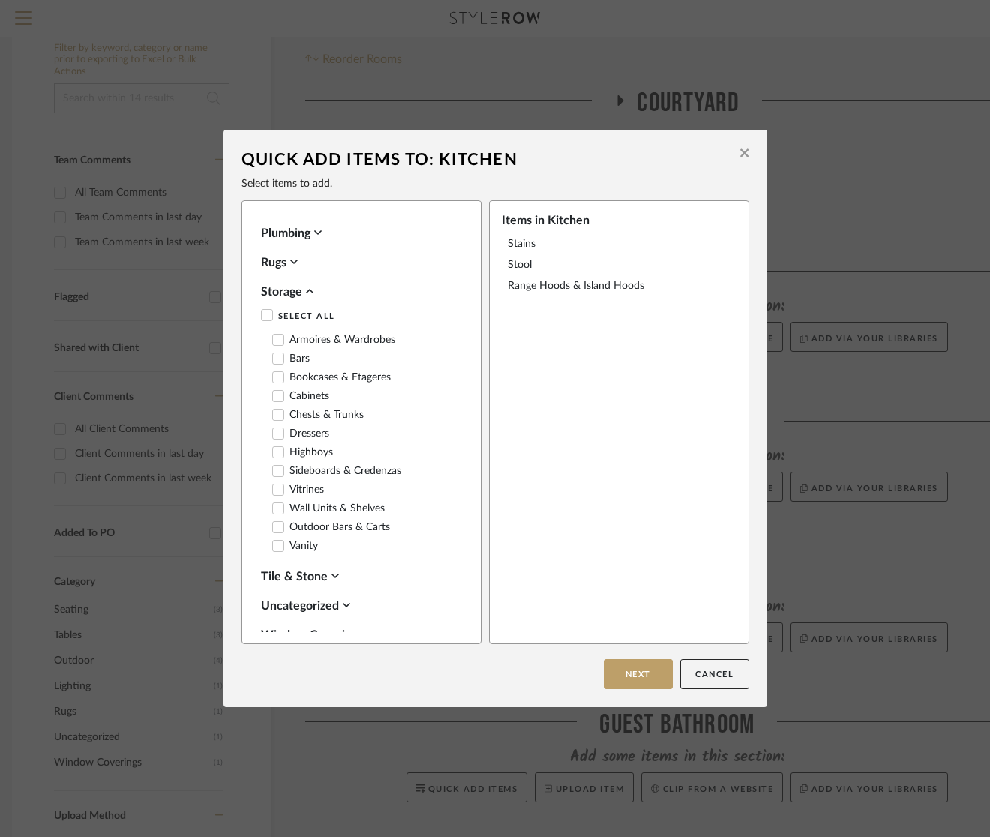
click at [301, 291] on div "Storage" at bounding box center [357, 292] width 193 height 18
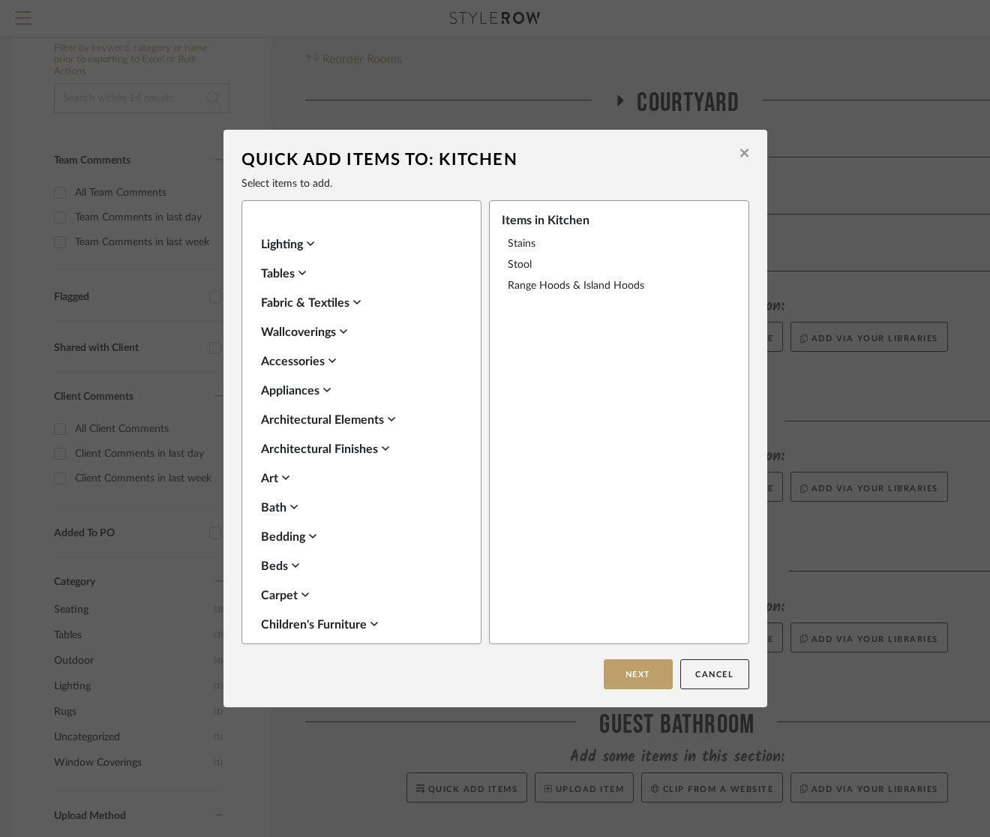
scroll to position [0, 0]
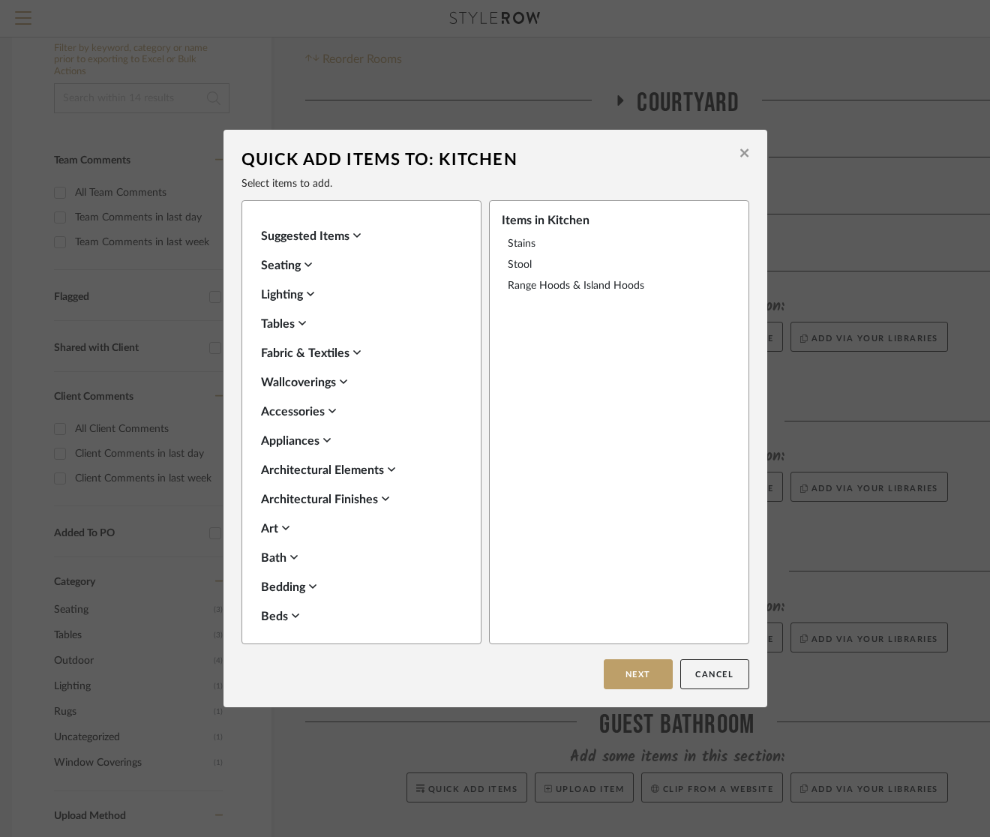
click at [322, 237] on div "Suggested Items" at bounding box center [357, 236] width 193 height 18
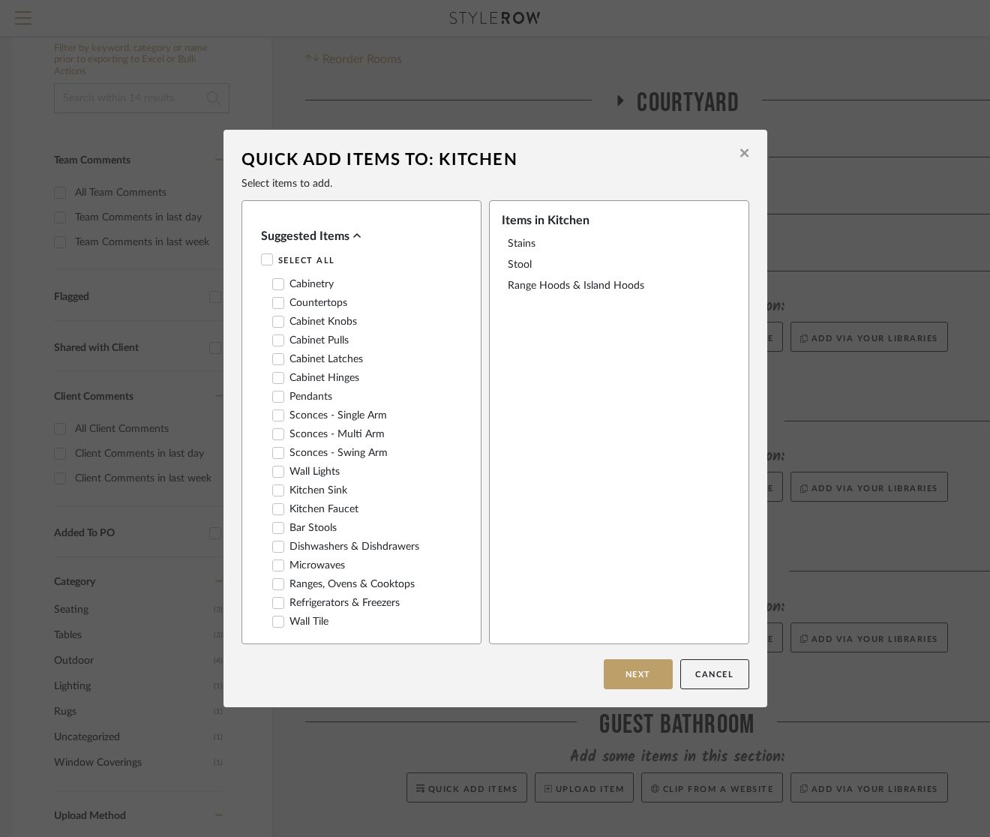
click at [322, 230] on div "Suggested Items" at bounding box center [357, 236] width 193 height 18
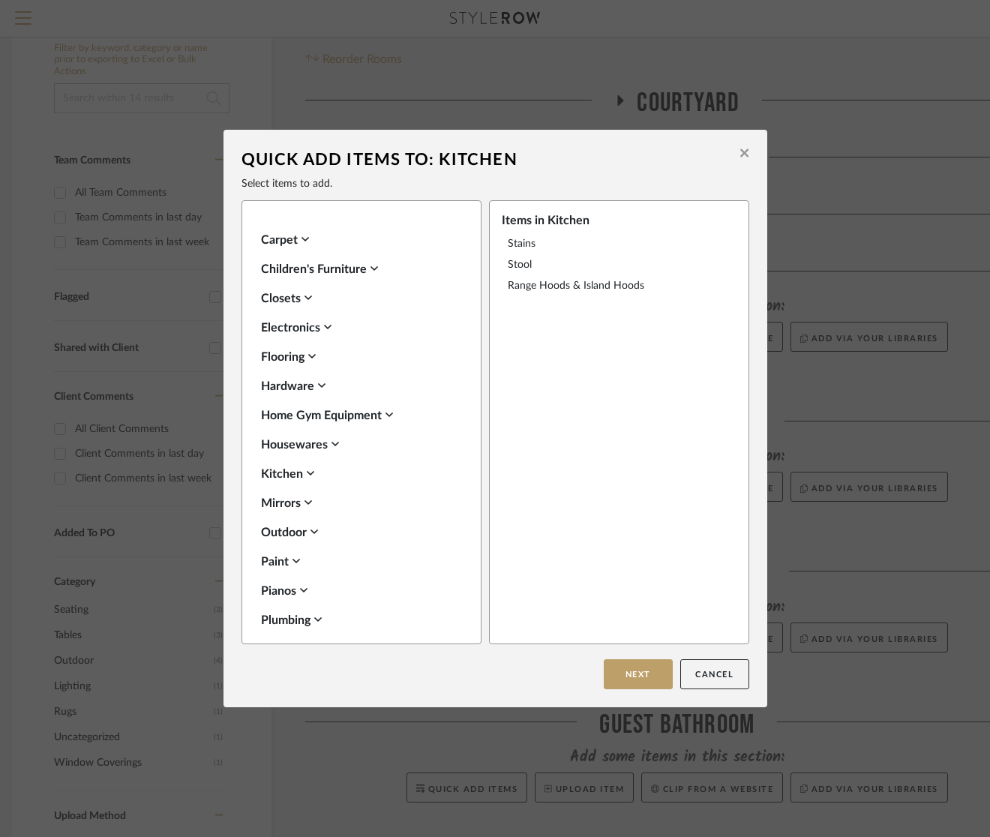
scroll to position [379, 0]
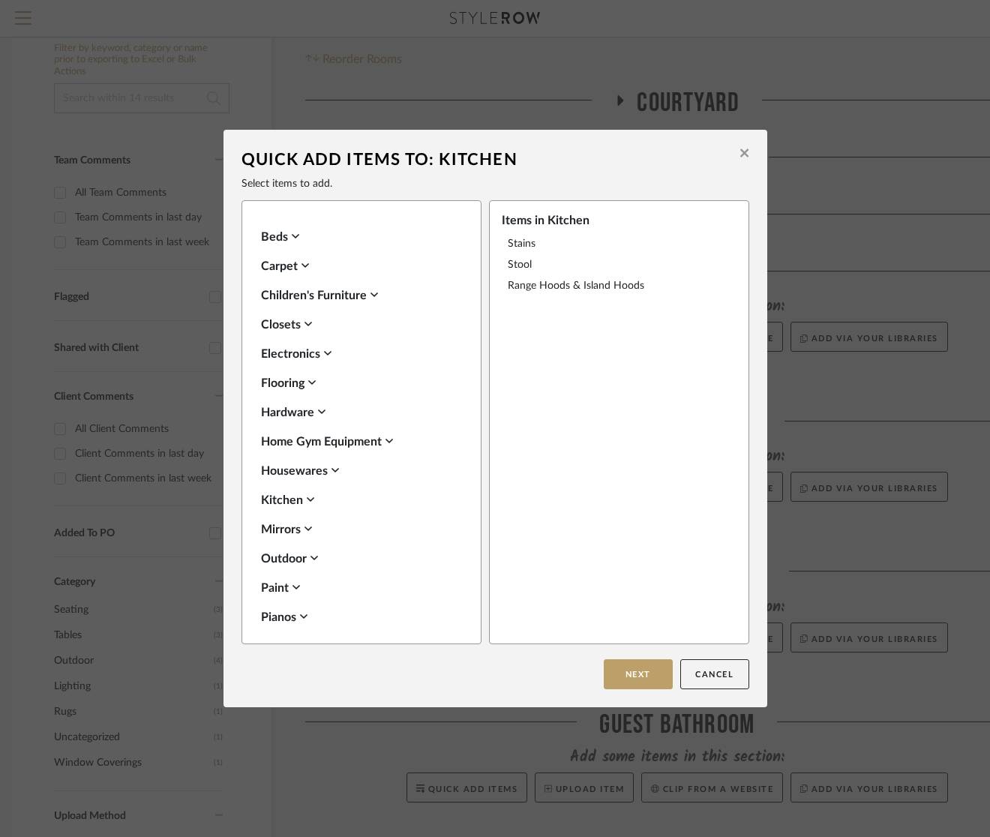
click at [310, 409] on div "Hardware" at bounding box center [357, 412] width 193 height 18
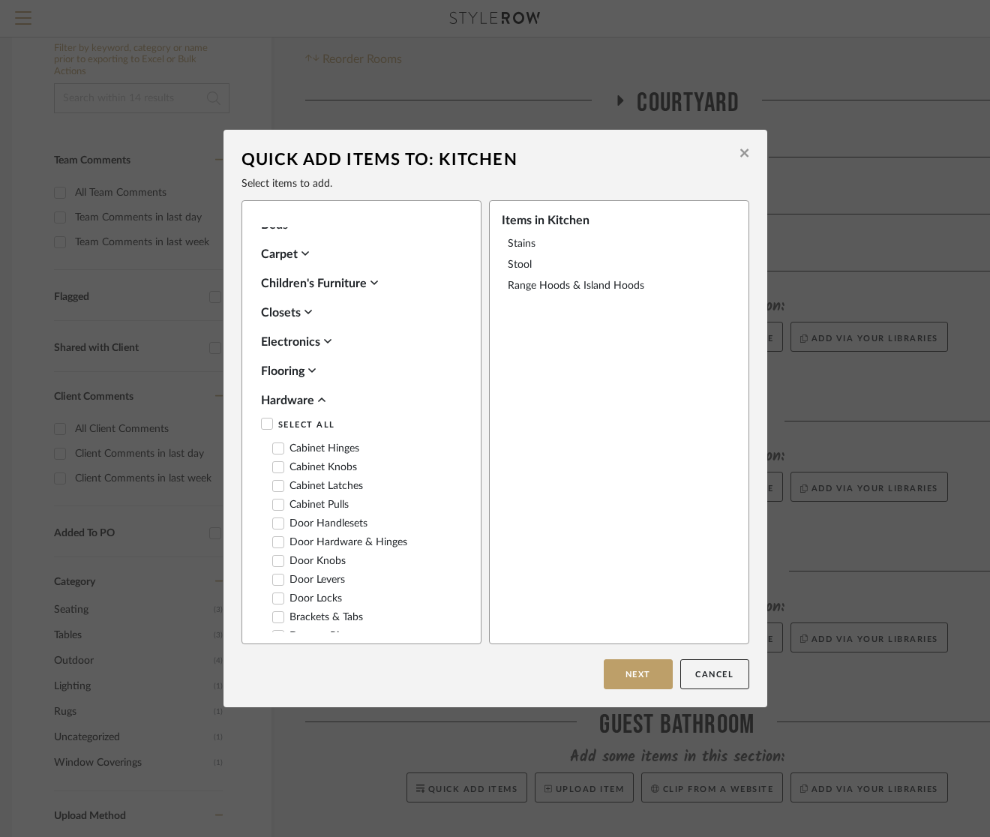
scroll to position [386, 0]
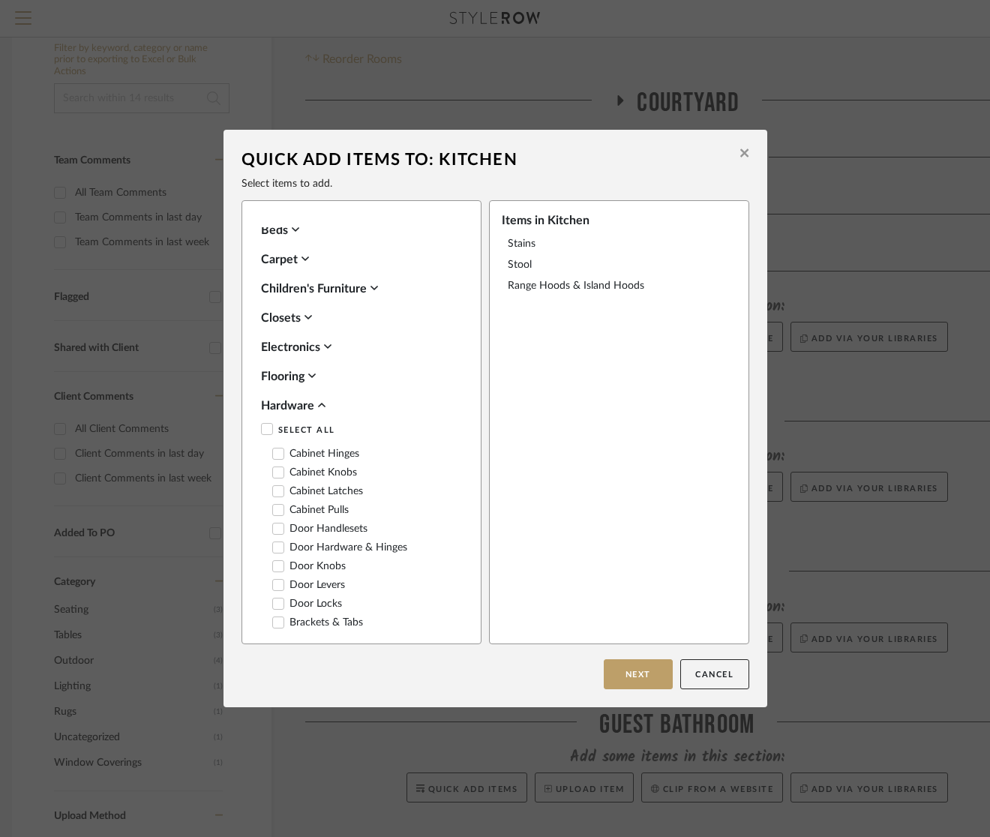
click at [302, 374] on div "Flooring" at bounding box center [357, 376] width 193 height 18
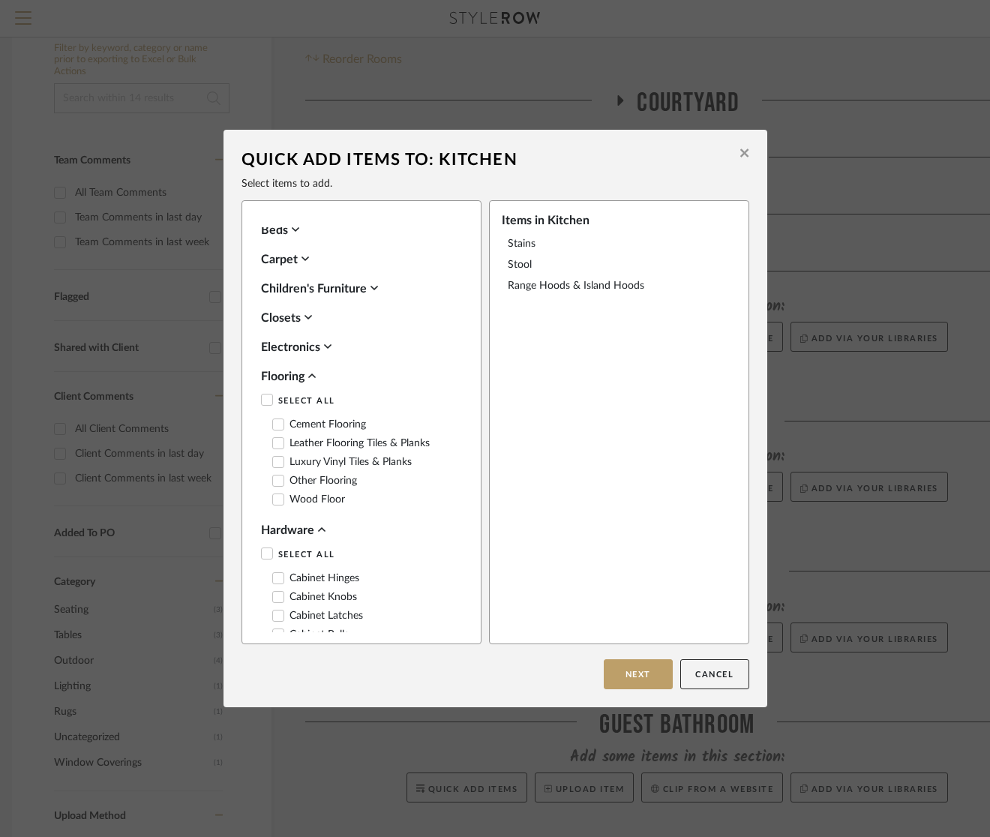
click at [301, 380] on div "Flooring" at bounding box center [357, 376] width 193 height 18
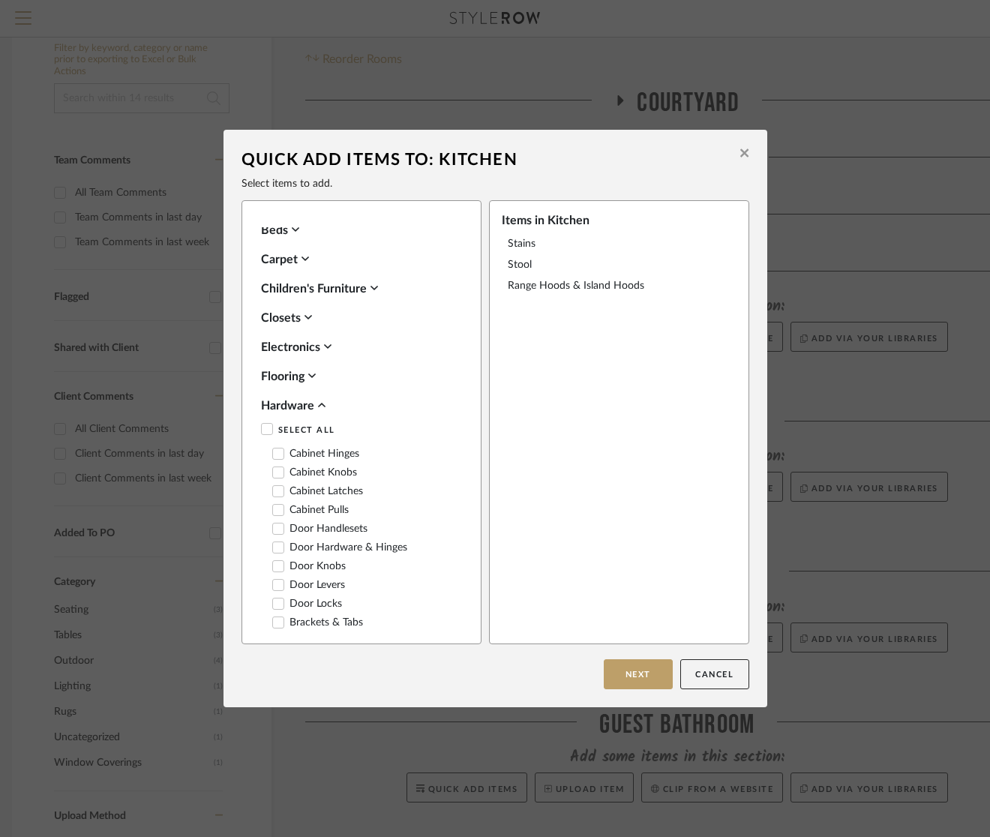
click at [313, 339] on div "Electronics" at bounding box center [357, 347] width 193 height 18
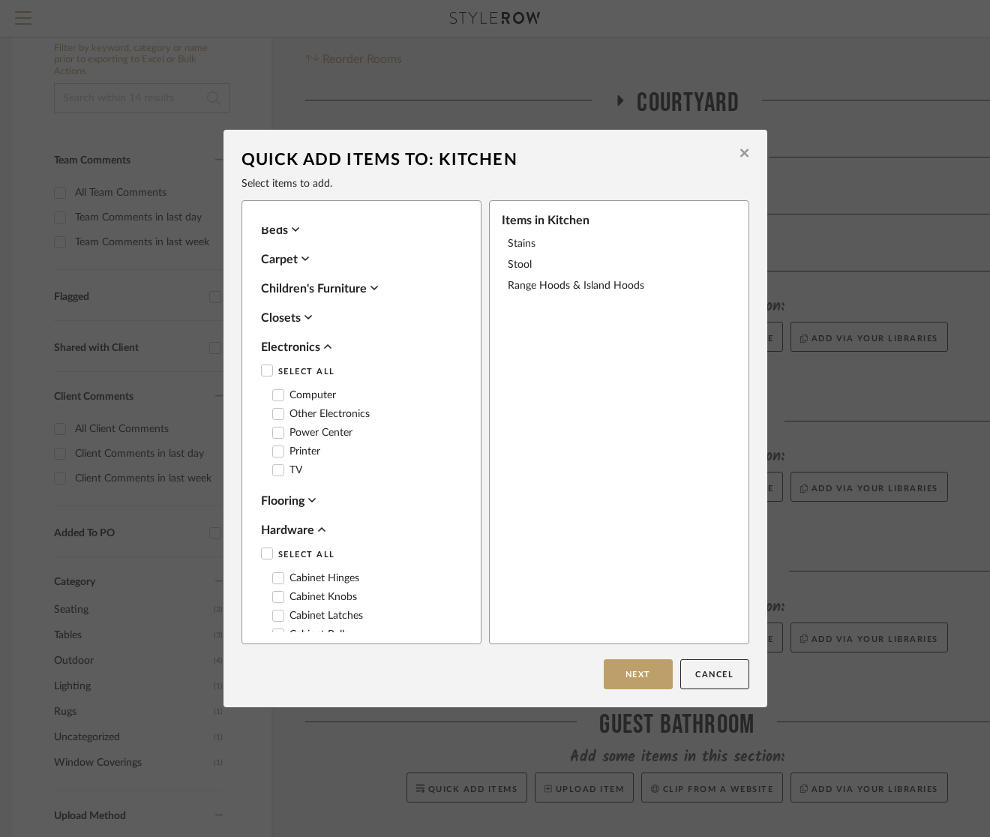
click at [315, 343] on div "Electronics" at bounding box center [357, 347] width 193 height 18
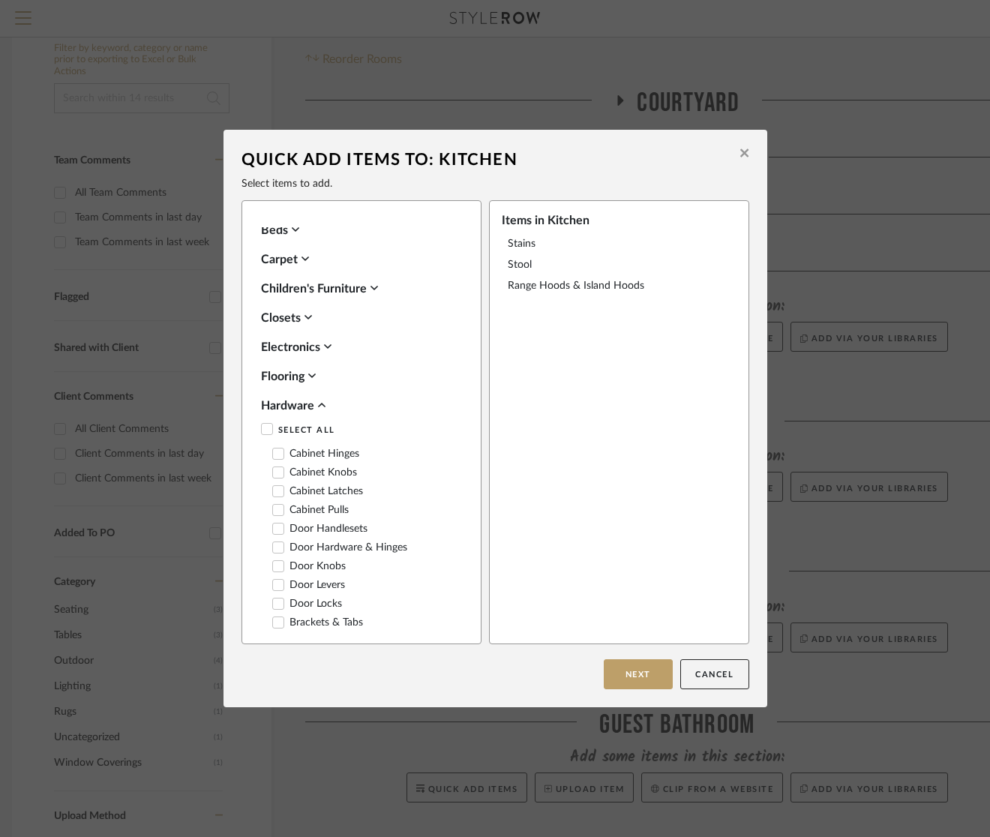
click at [286, 319] on div "Closets" at bounding box center [357, 318] width 193 height 18
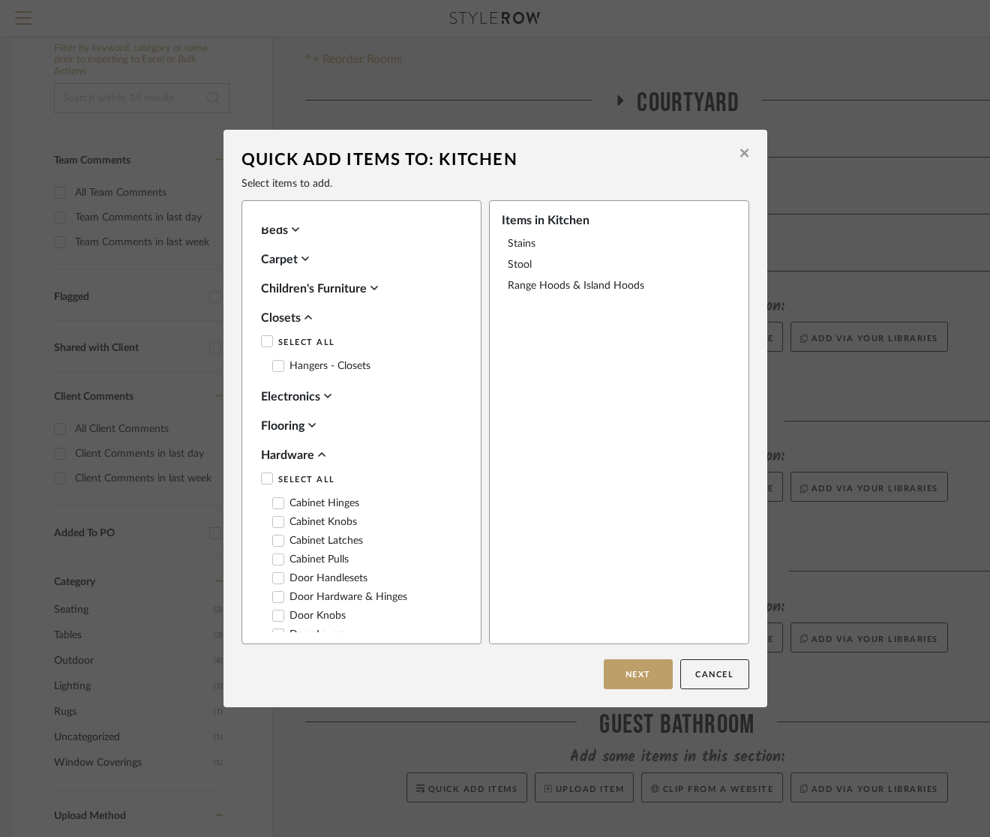
click at [293, 316] on div "Closets" at bounding box center [357, 318] width 193 height 18
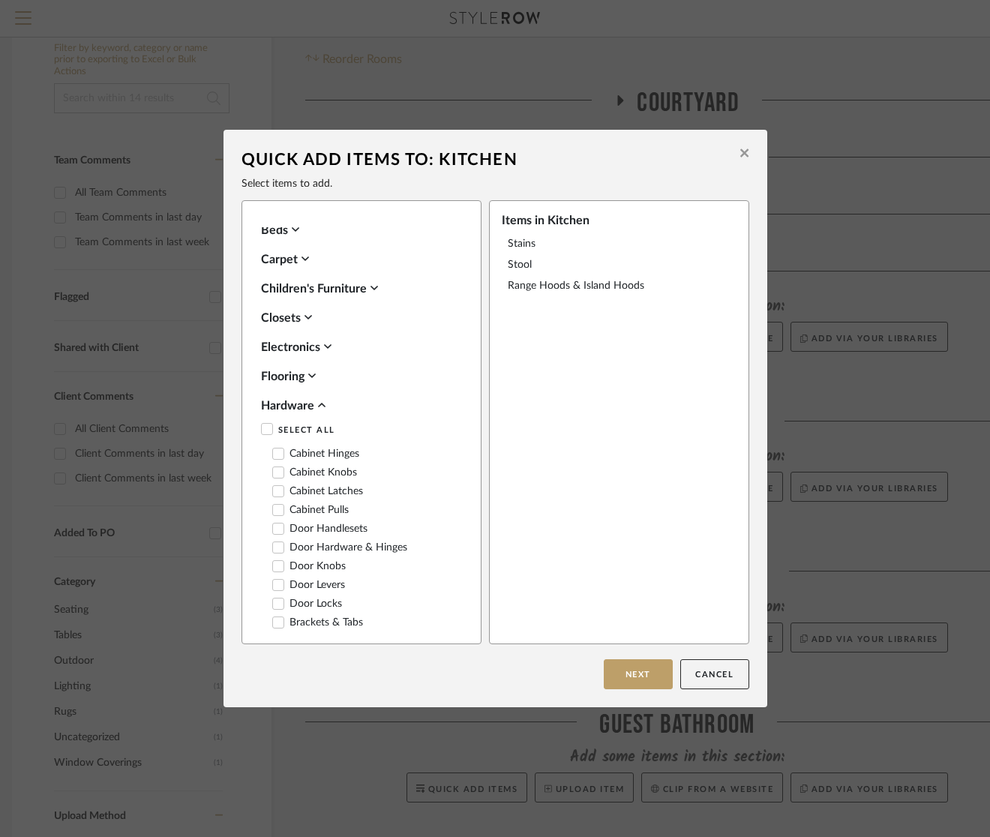
click at [298, 405] on div "Hardware" at bounding box center [357, 406] width 193 height 18
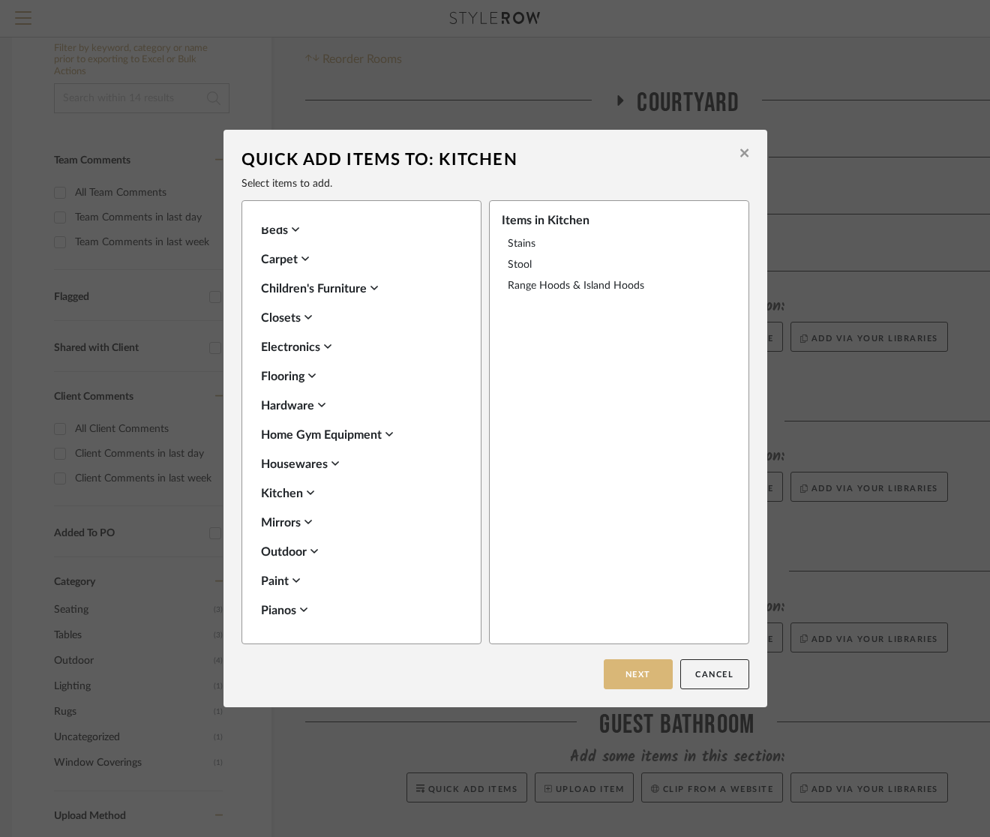
click at [615, 669] on button "Next" at bounding box center [638, 674] width 69 height 30
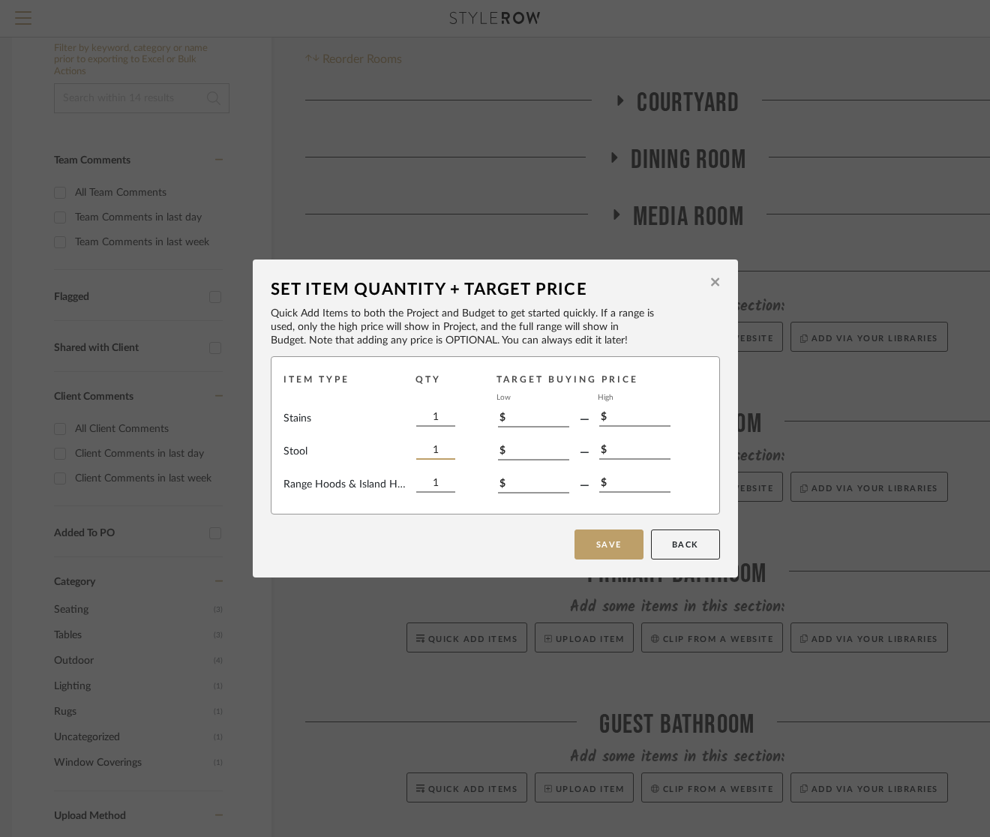
click at [442, 450] on input "1" at bounding box center [435, 451] width 39 height 16
type input "2"
click at [617, 542] on button "Save" at bounding box center [608, 544] width 69 height 30
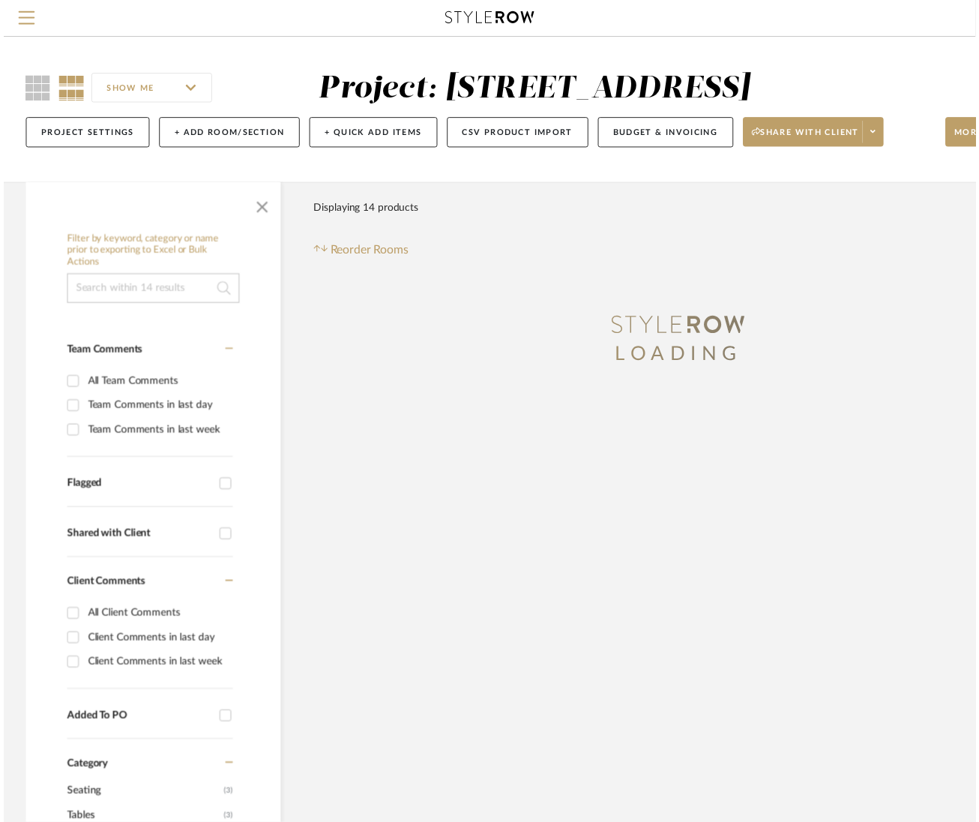
scroll to position [195, 10]
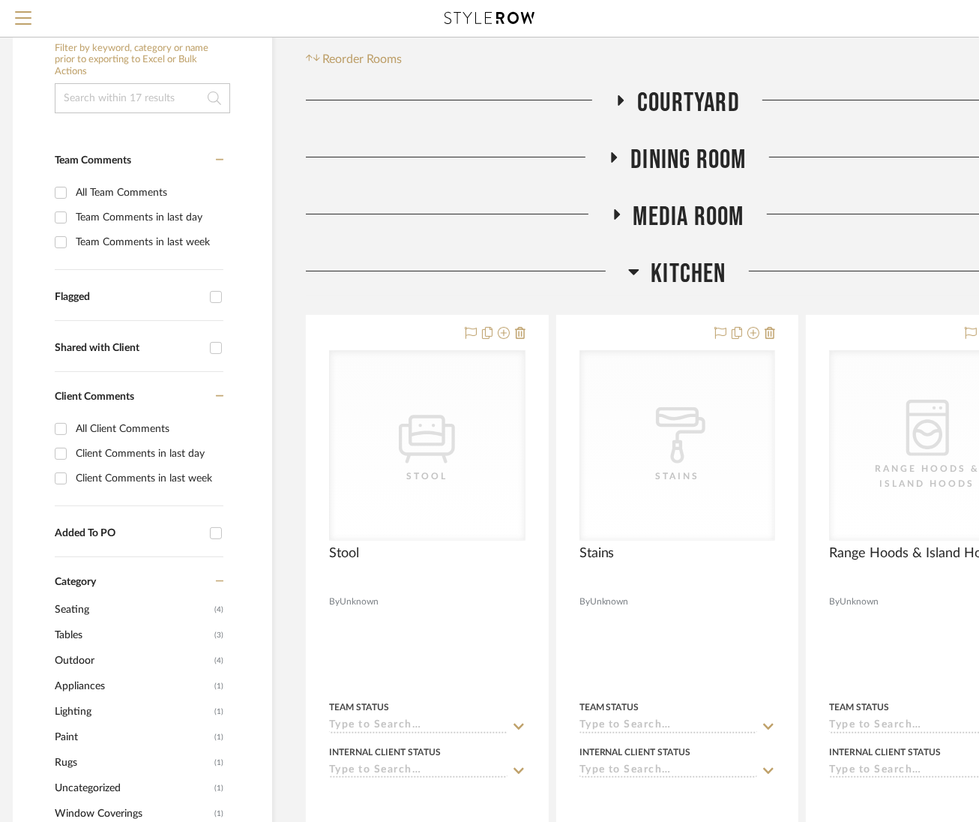
click at [628, 262] on icon at bounding box center [633, 271] width 11 height 18
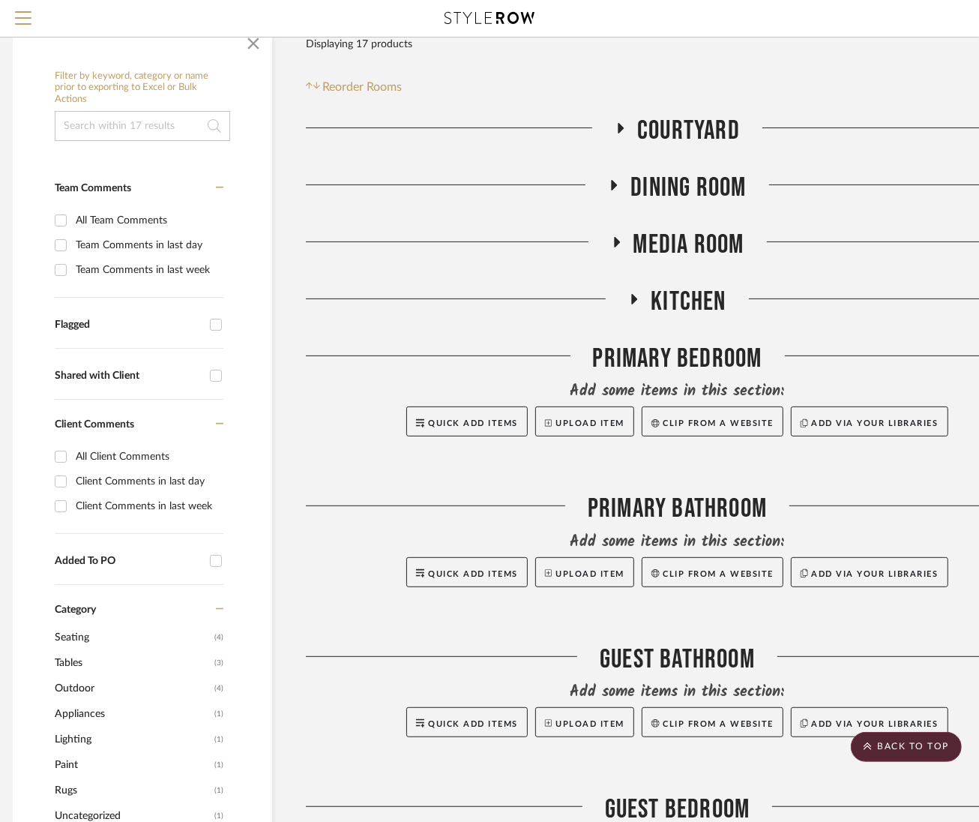
scroll to position [0, 10]
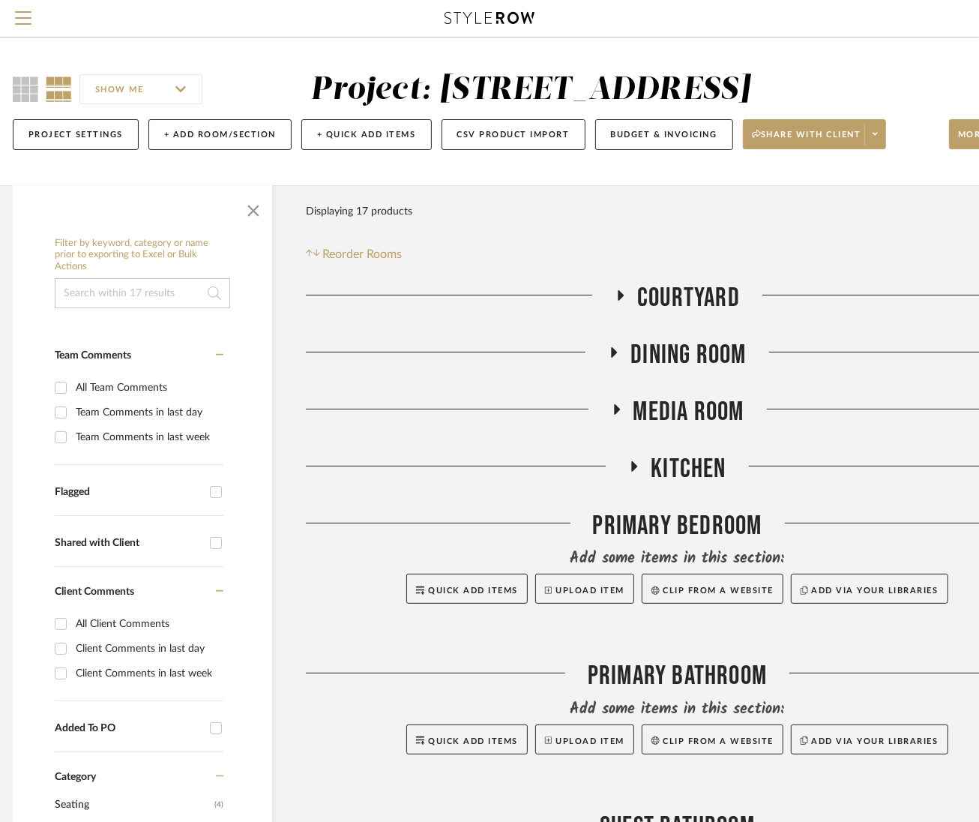
click at [181, 89] on input "SHOW ME" at bounding box center [140, 89] width 123 height 30
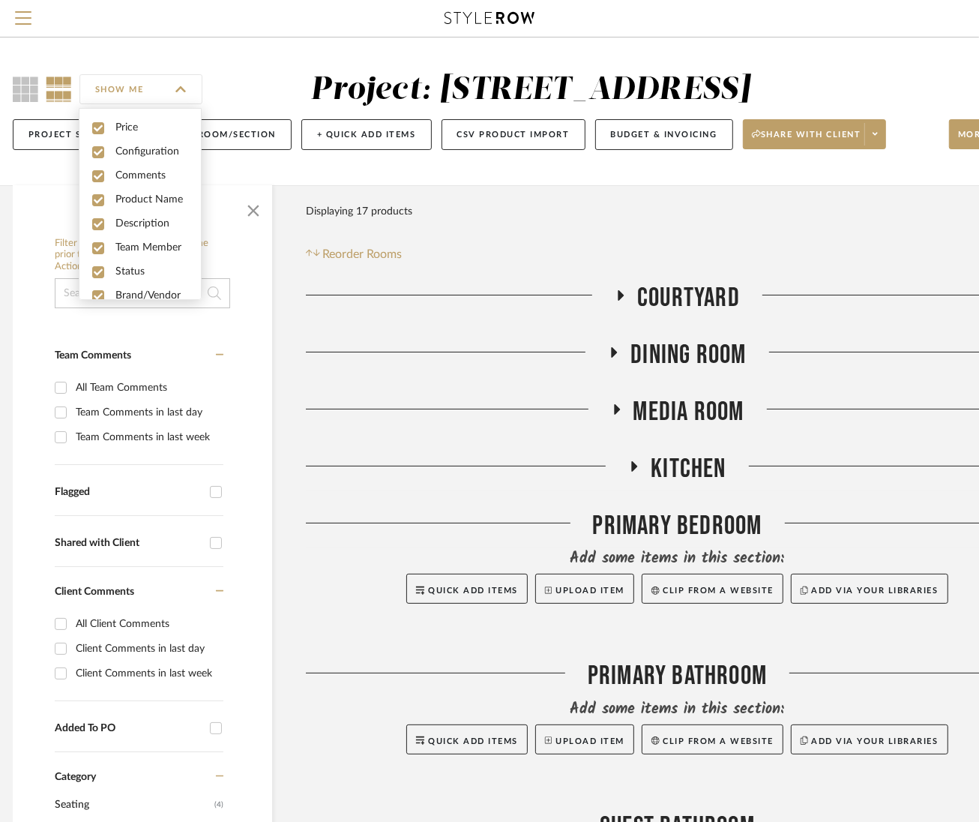
click at [179, 88] on input "SHOW ME" at bounding box center [140, 89] width 123 height 30
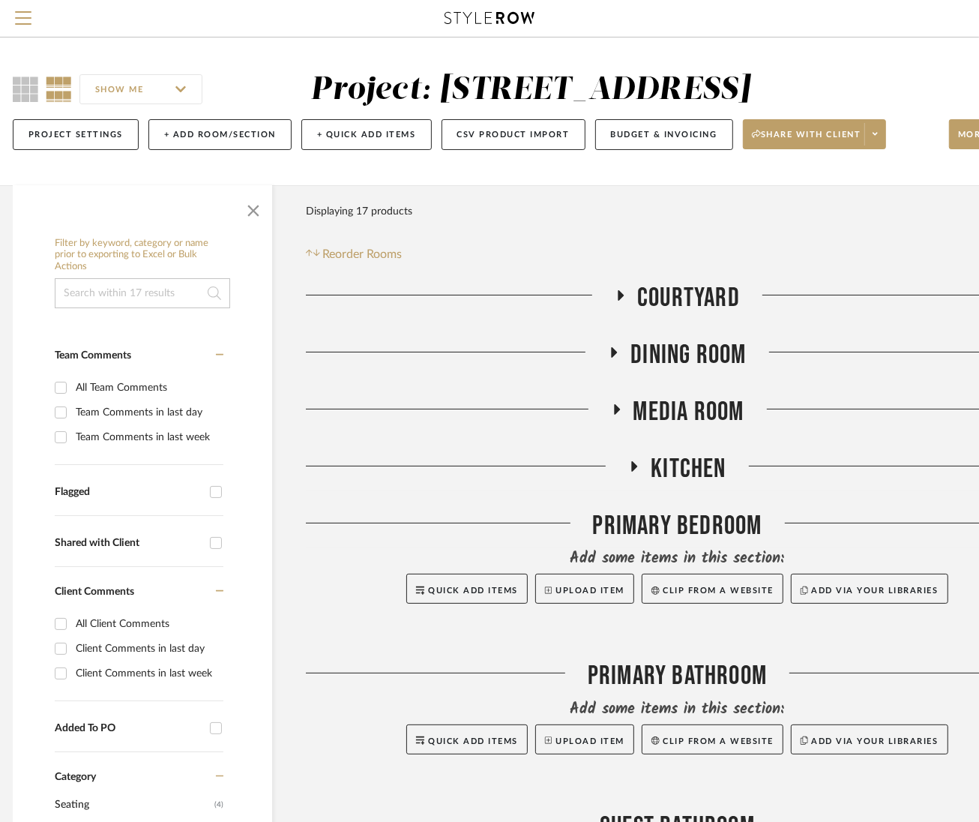
click at [784, 67] on div "SHOW ME Project: [STREET_ADDRESS] Project Settings + Add Room/Section + Quick A…" at bounding box center [530, 111] width 1080 height 148
click at [28, 88] on icon at bounding box center [25, 88] width 25 height 25
click at [68, 90] on icon at bounding box center [59, 88] width 26 height 25
click at [619, 288] on h3 "Courtyard" at bounding box center [677, 298] width 125 height 32
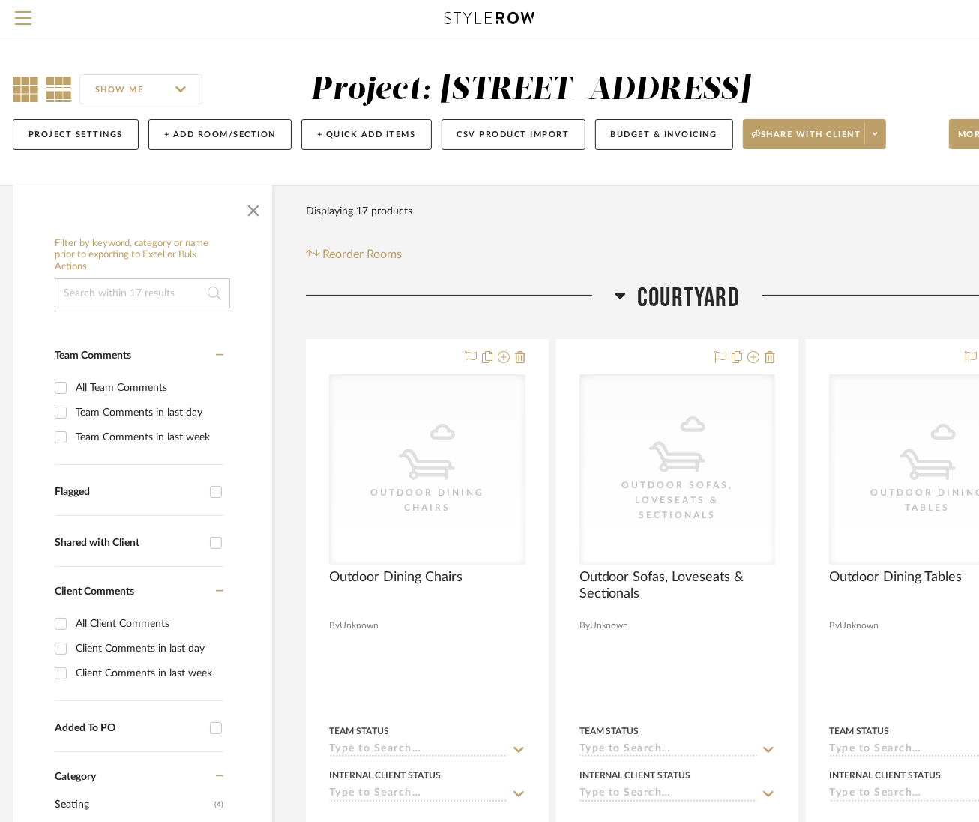
click at [23, 79] on icon at bounding box center [25, 88] width 25 height 25
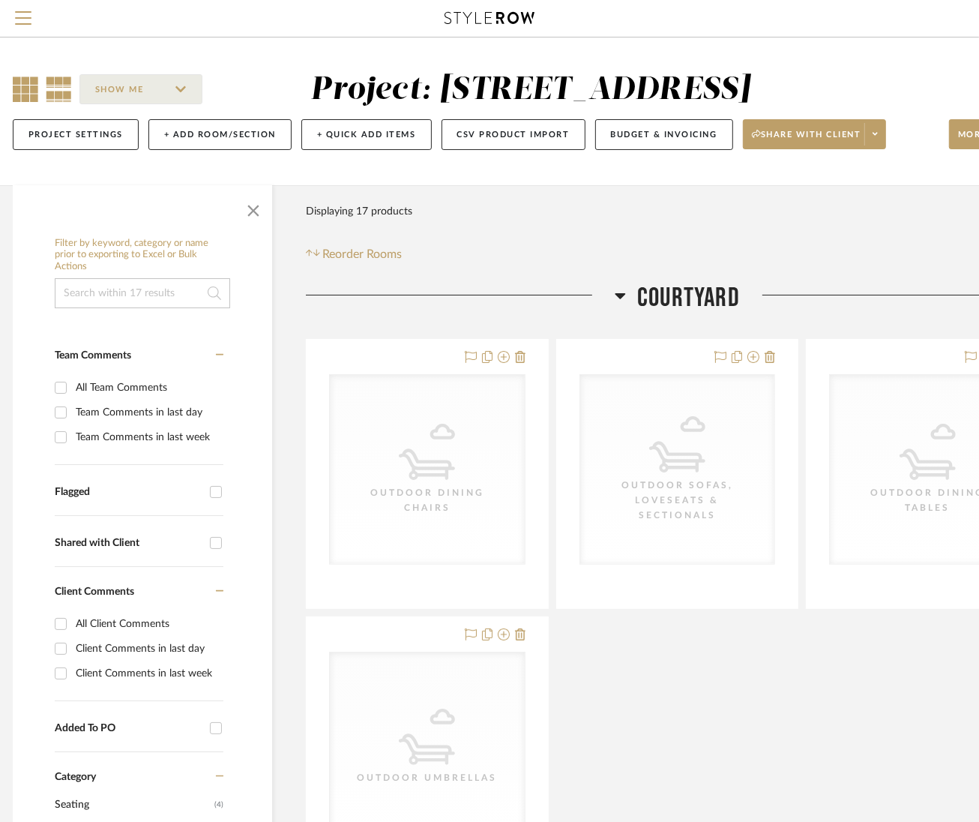
click at [64, 91] on icon at bounding box center [59, 88] width 26 height 25
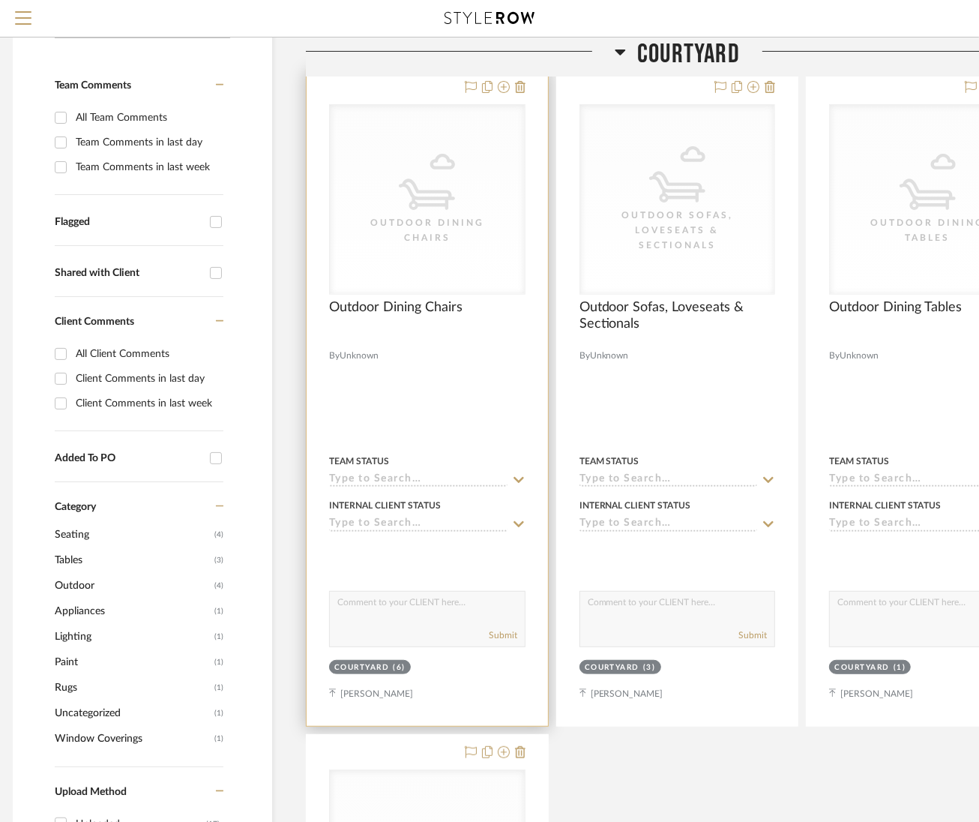
scroll to position [285, 10]
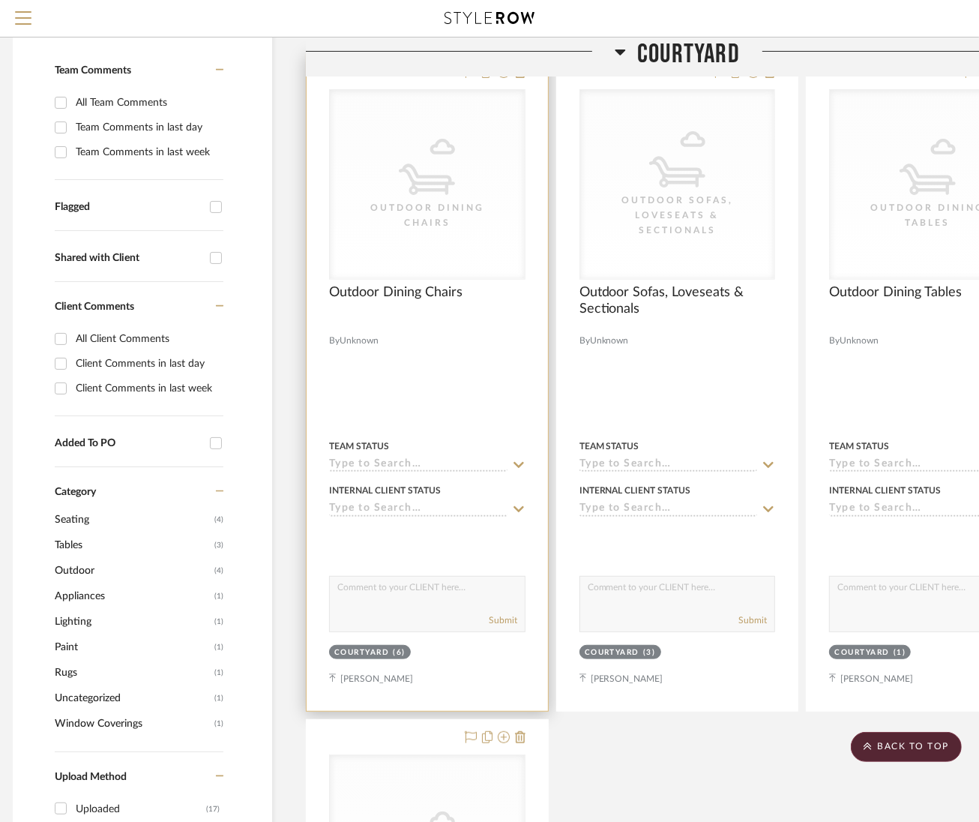
click at [499, 458] on input at bounding box center [418, 465] width 178 height 14
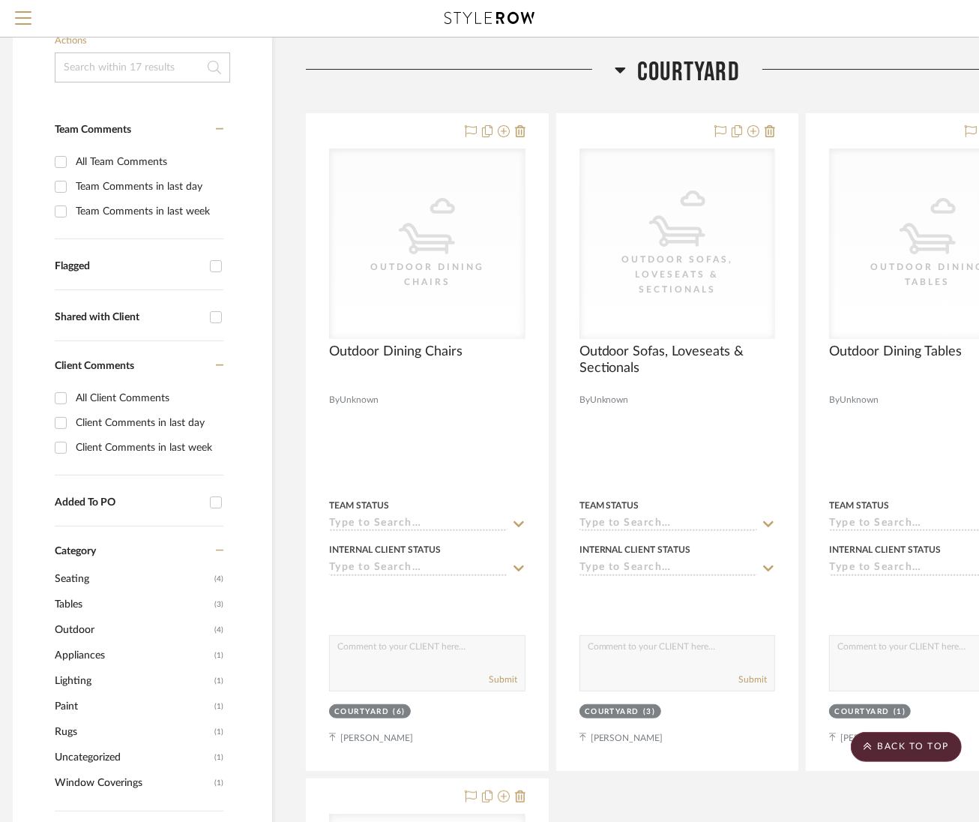
scroll to position [244, 10]
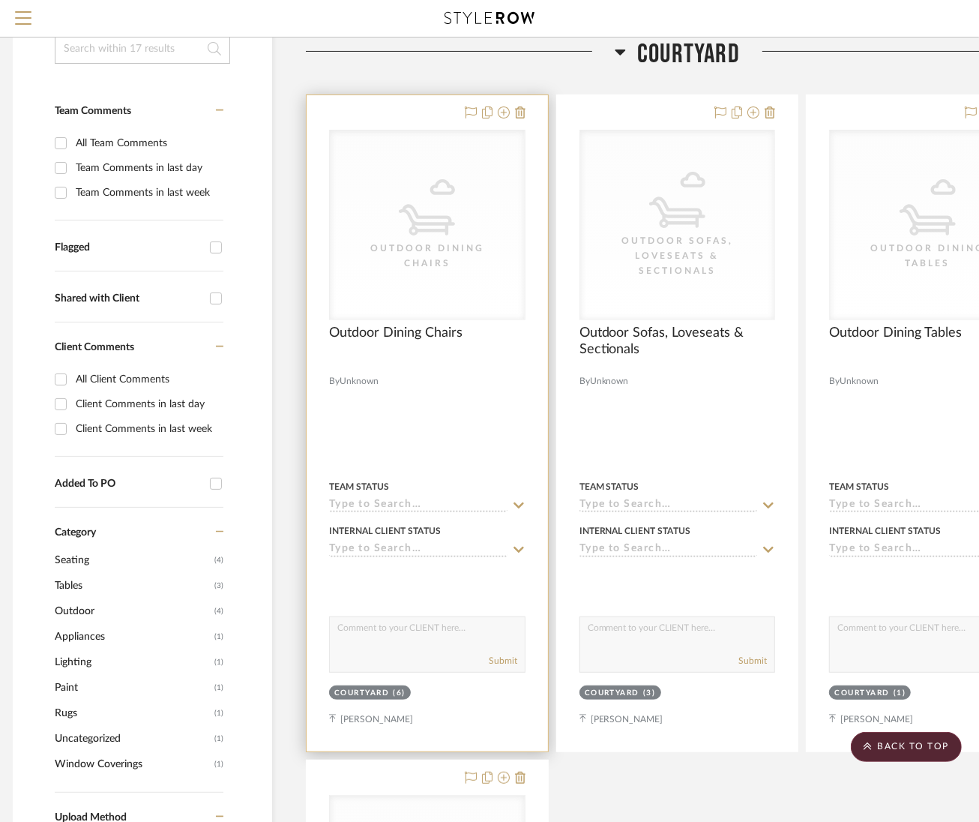
click at [514, 495] on div "Team Status" at bounding box center [427, 495] width 196 height 36
click at [507, 499] on sr-typeahead at bounding box center [427, 506] width 196 height 14
click at [475, 502] on input at bounding box center [418, 506] width 178 height 14
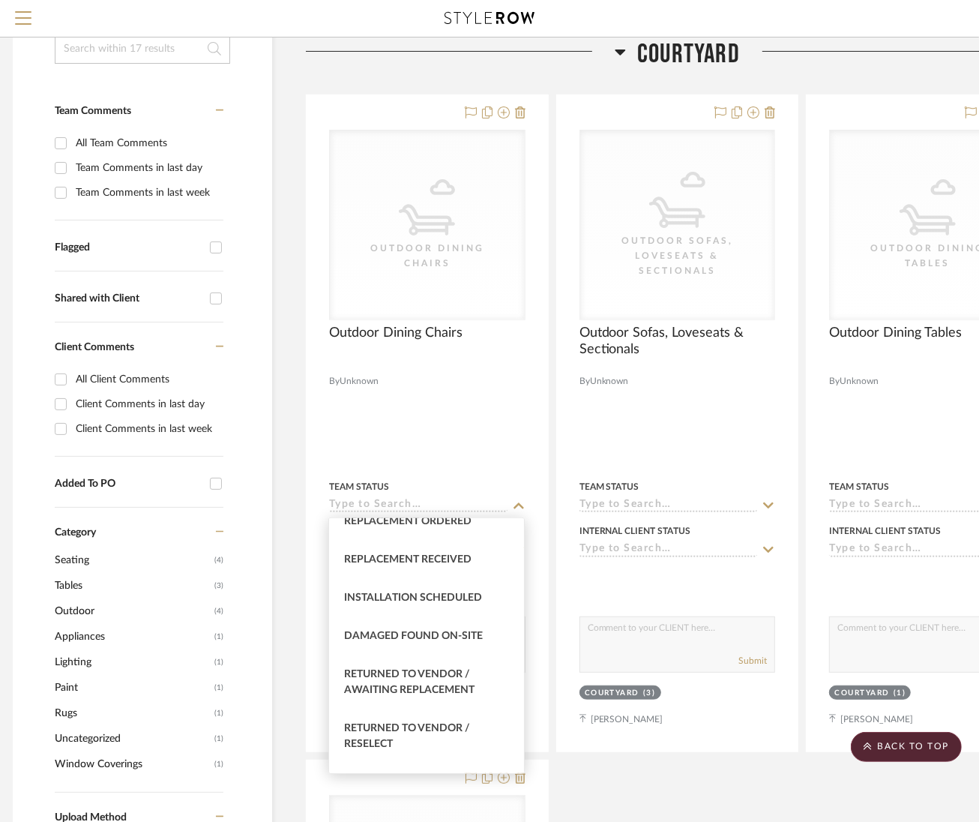
scroll to position [3117, 0]
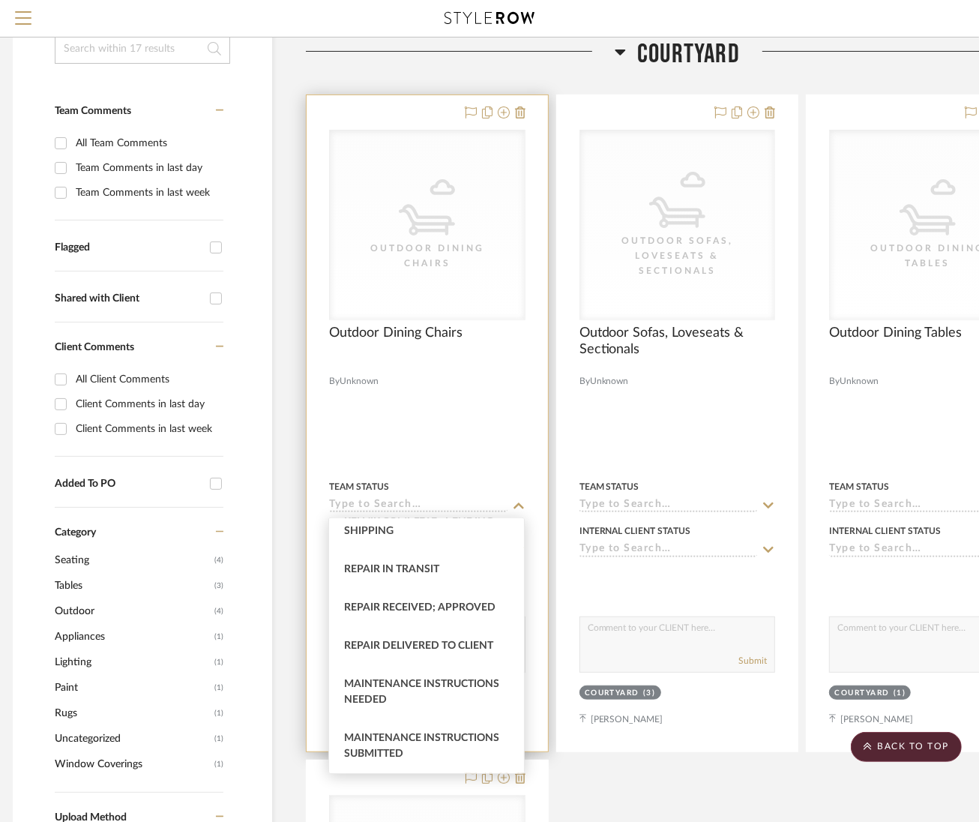
click at [494, 446] on div at bounding box center [427, 423] width 241 height 656
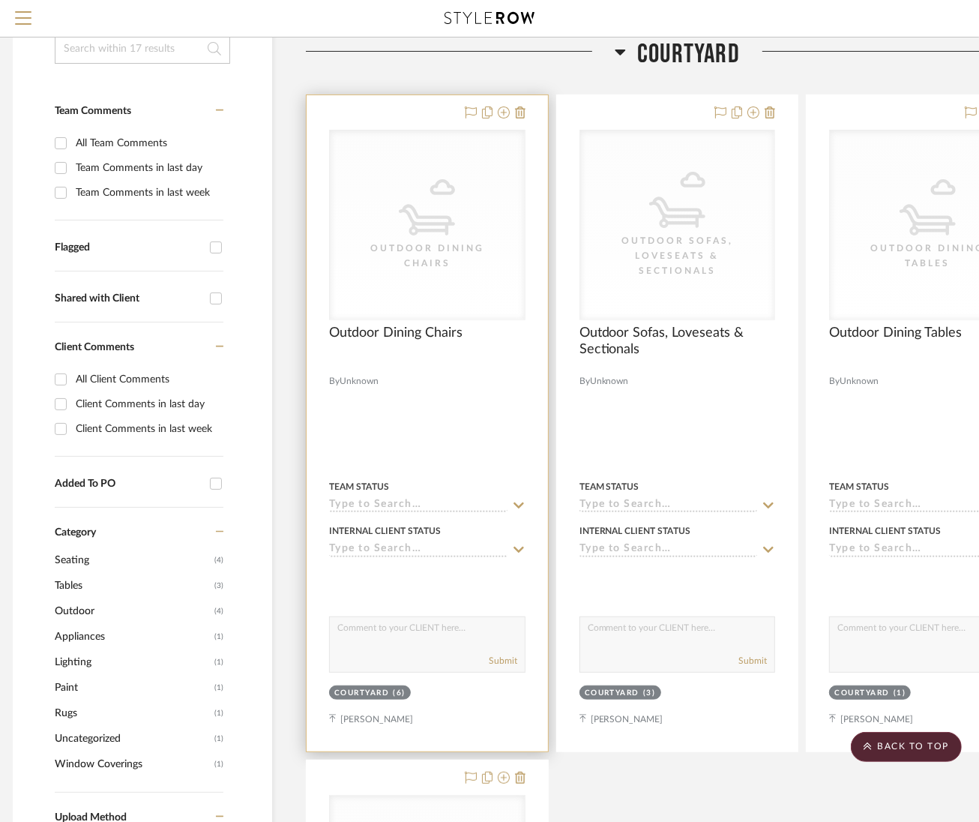
click at [502, 503] on input at bounding box center [418, 506] width 178 height 14
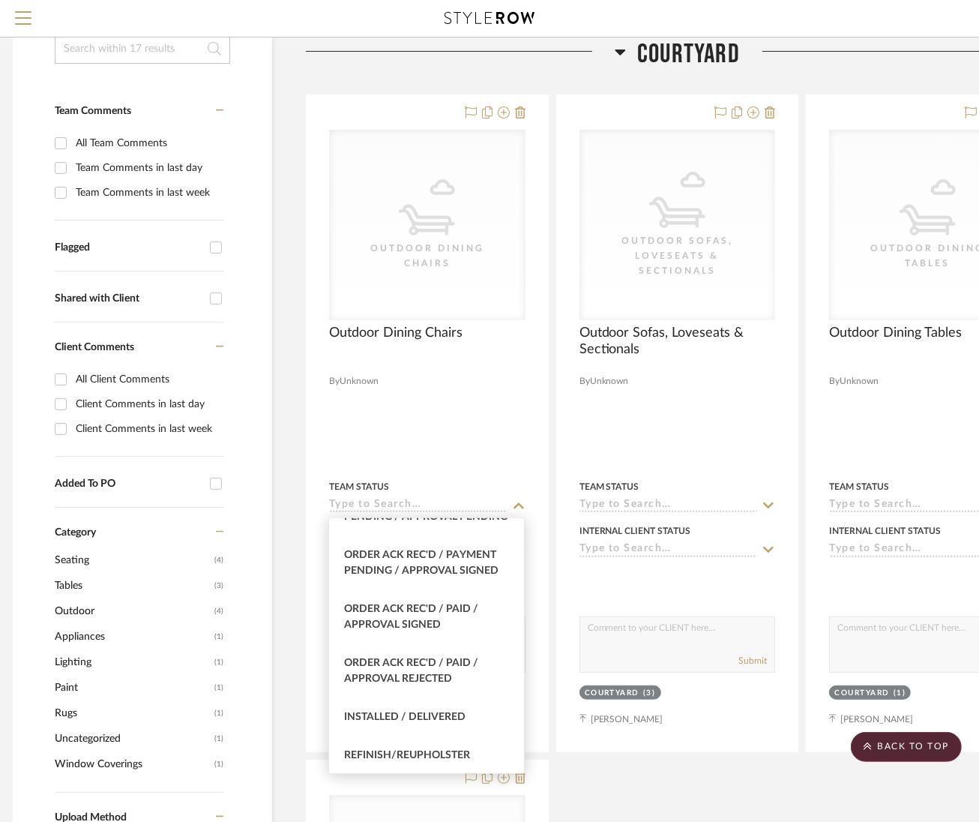
scroll to position [2089, 0]
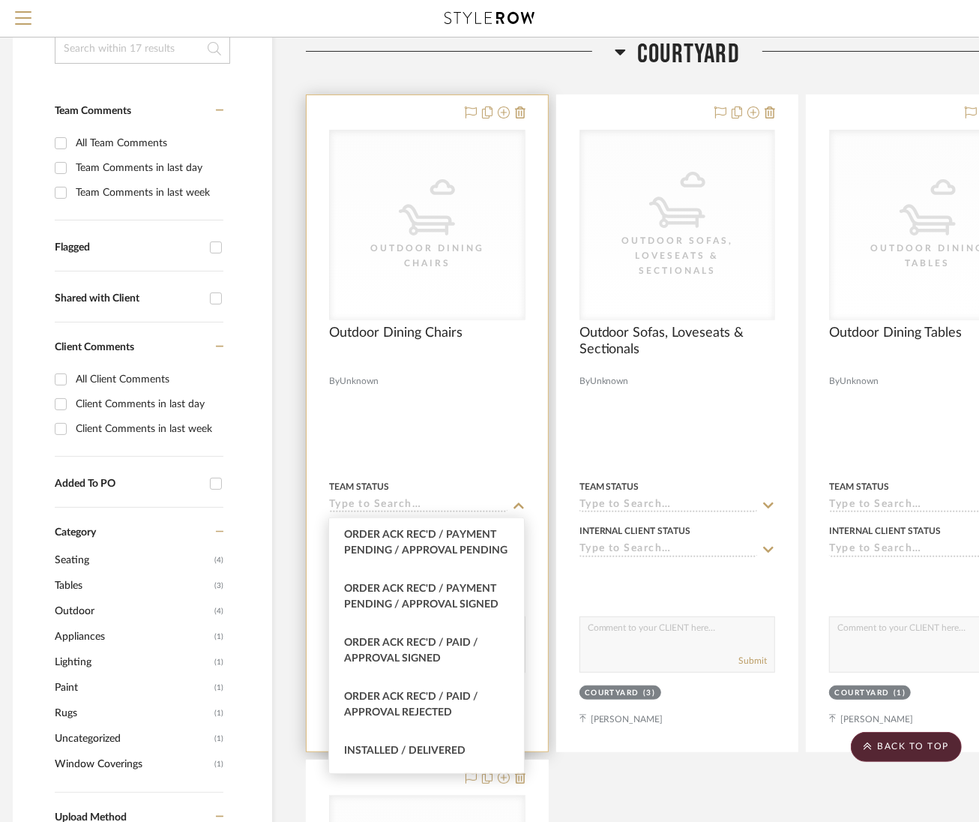
click at [513, 393] on div at bounding box center [427, 423] width 241 height 656
